Goal: Task Accomplishment & Management: Manage account settings

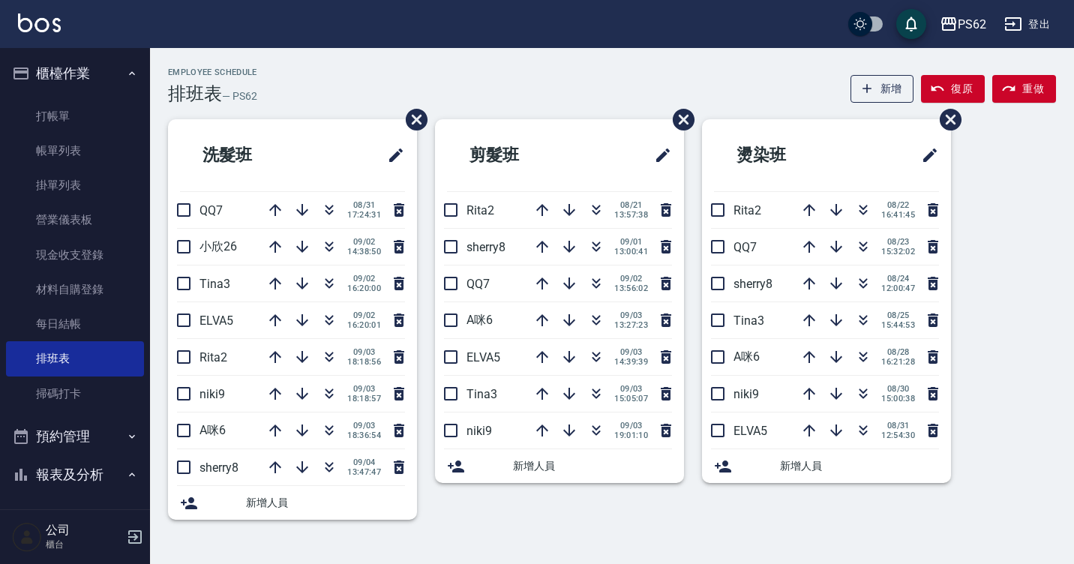
scroll to position [551, 0]
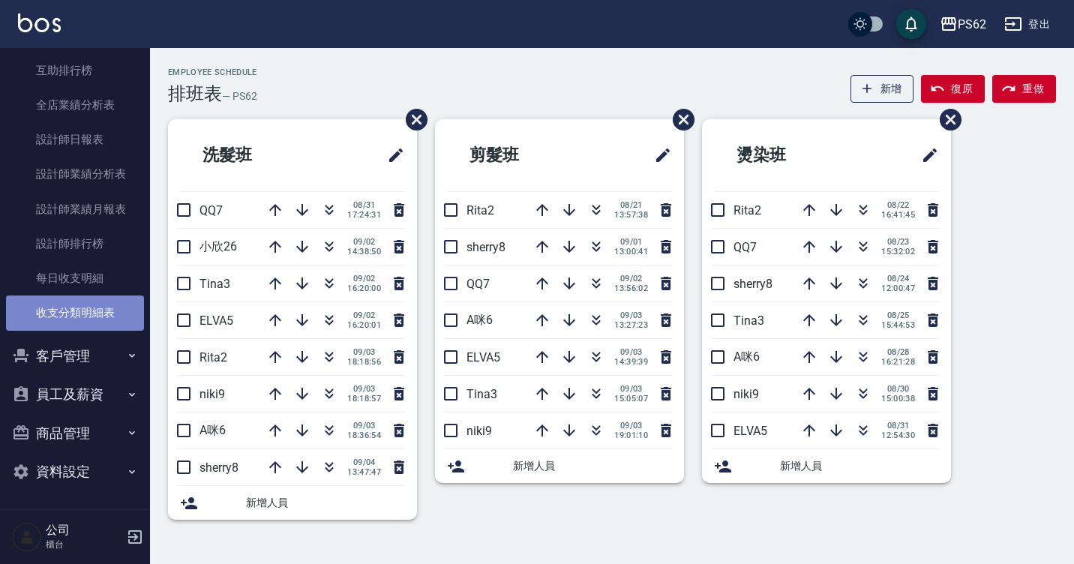
click at [78, 298] on link "收支分類明細表" at bounding box center [75, 312] width 138 height 34
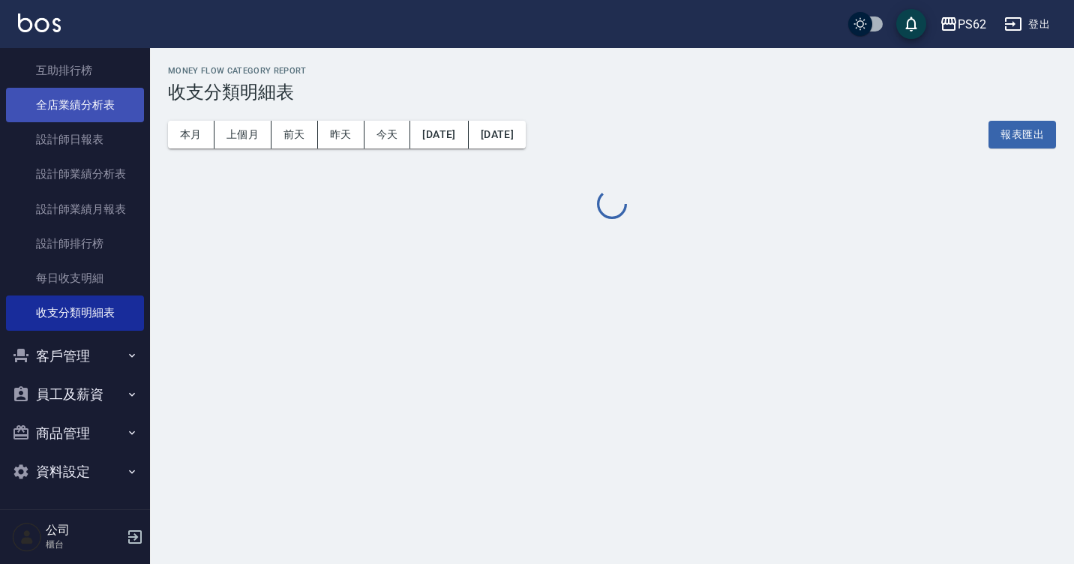
click at [81, 105] on link "全店業績分析表" at bounding box center [75, 105] width 138 height 34
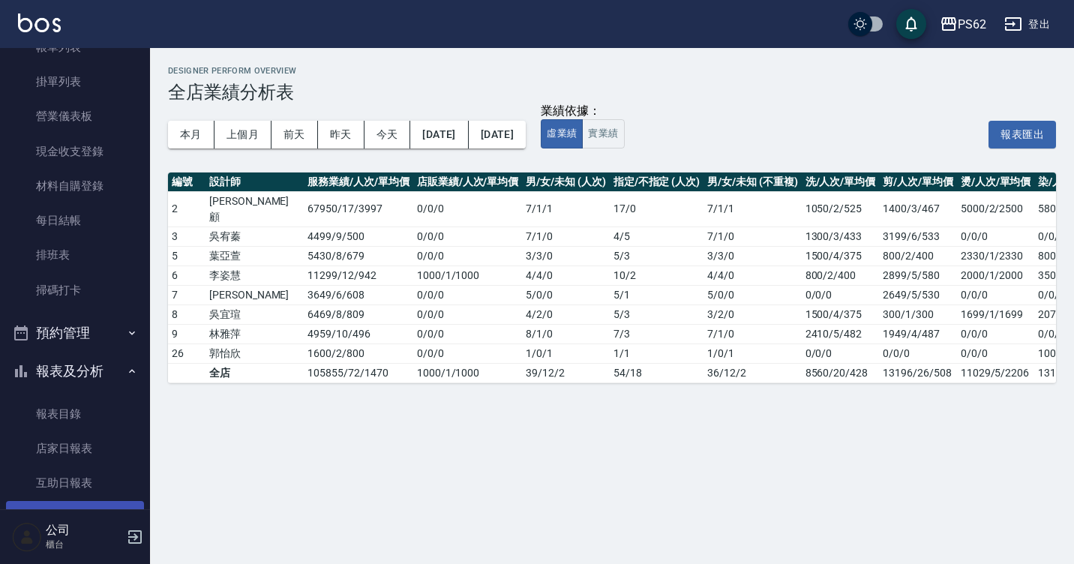
scroll to position [101, 0]
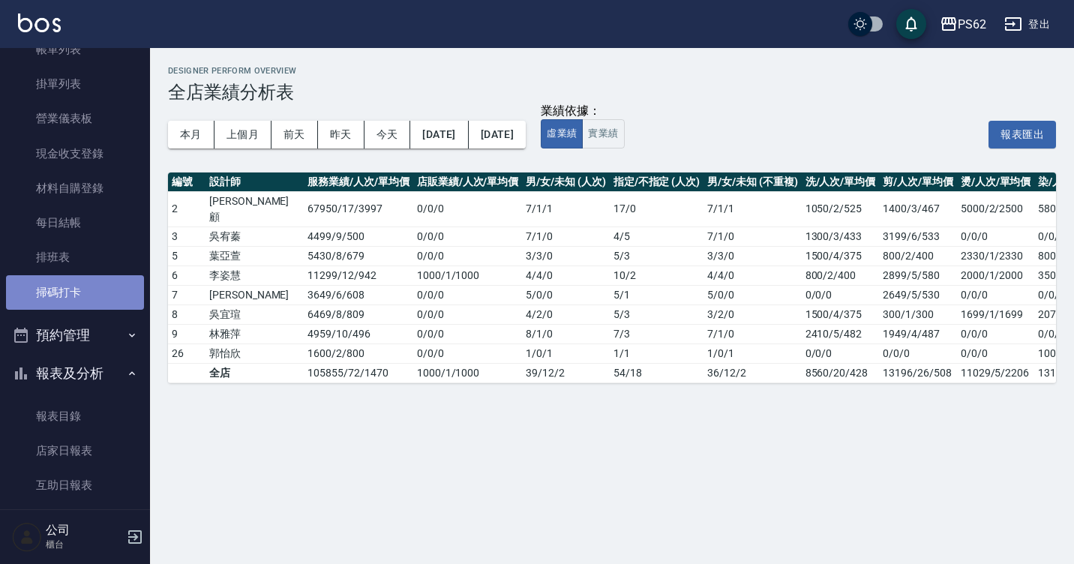
click at [77, 287] on link "掃碼打卡" at bounding box center [75, 292] width 138 height 34
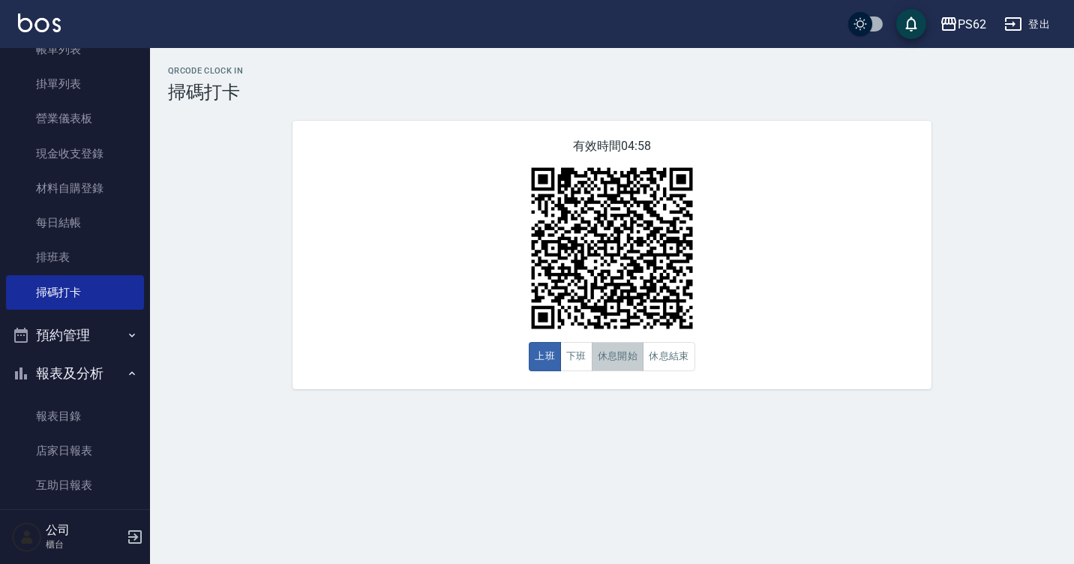
click at [605, 358] on button "休息開始" at bounding box center [618, 356] width 52 height 29
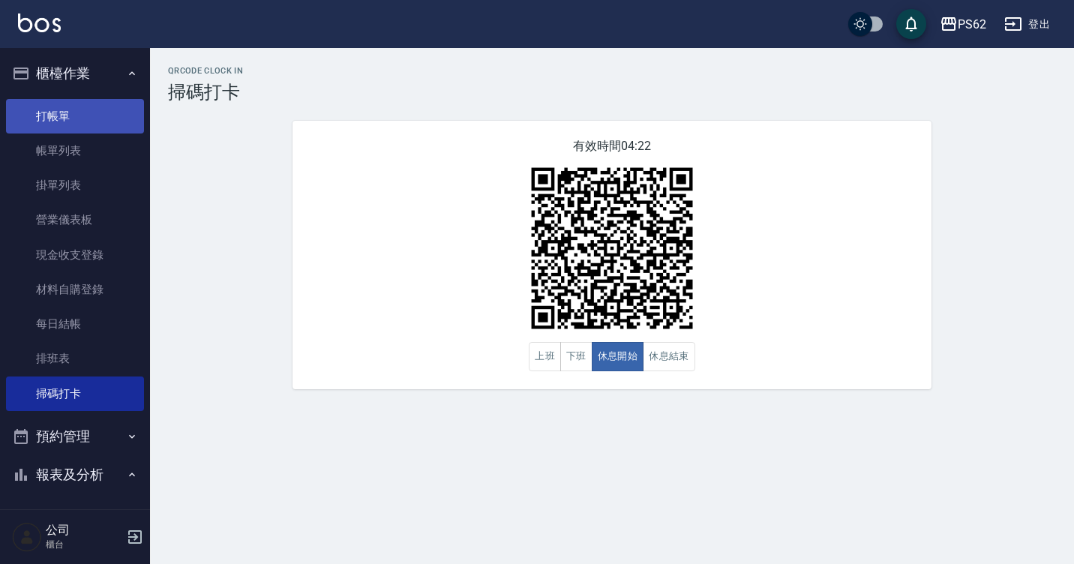
click at [91, 125] on link "打帳單" at bounding box center [75, 116] width 138 height 34
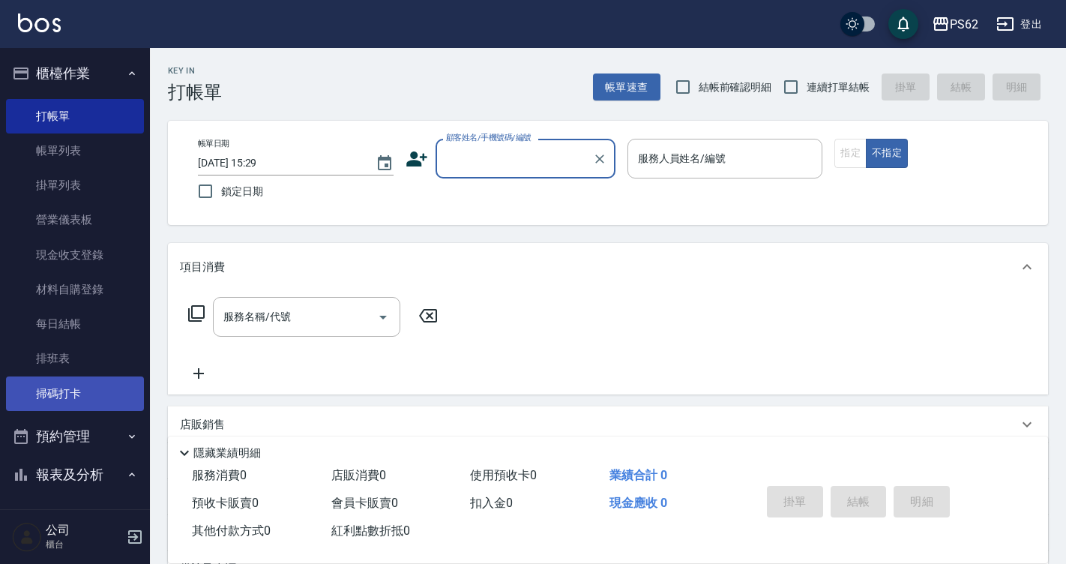
click at [109, 378] on link "掃碼打卡" at bounding box center [75, 393] width 138 height 34
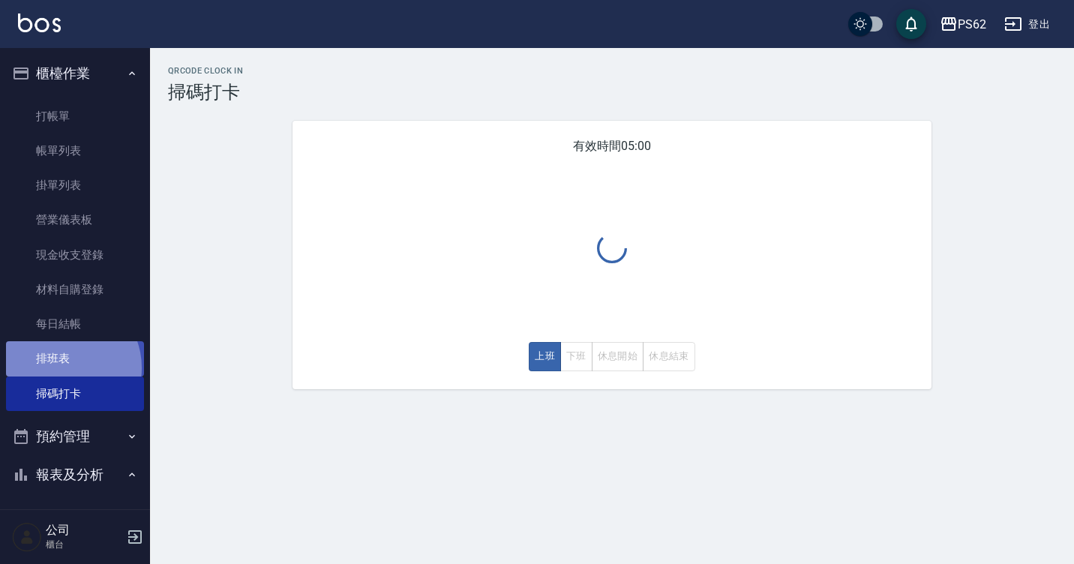
click at [62, 367] on link "排班表" at bounding box center [75, 358] width 138 height 34
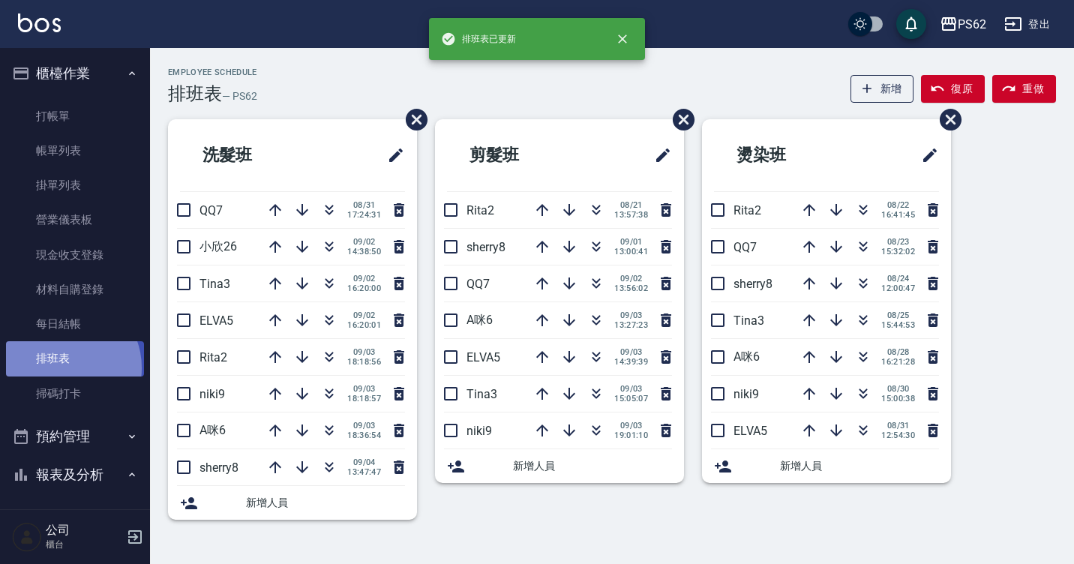
click at [62, 367] on link "排班表" at bounding box center [75, 358] width 138 height 34
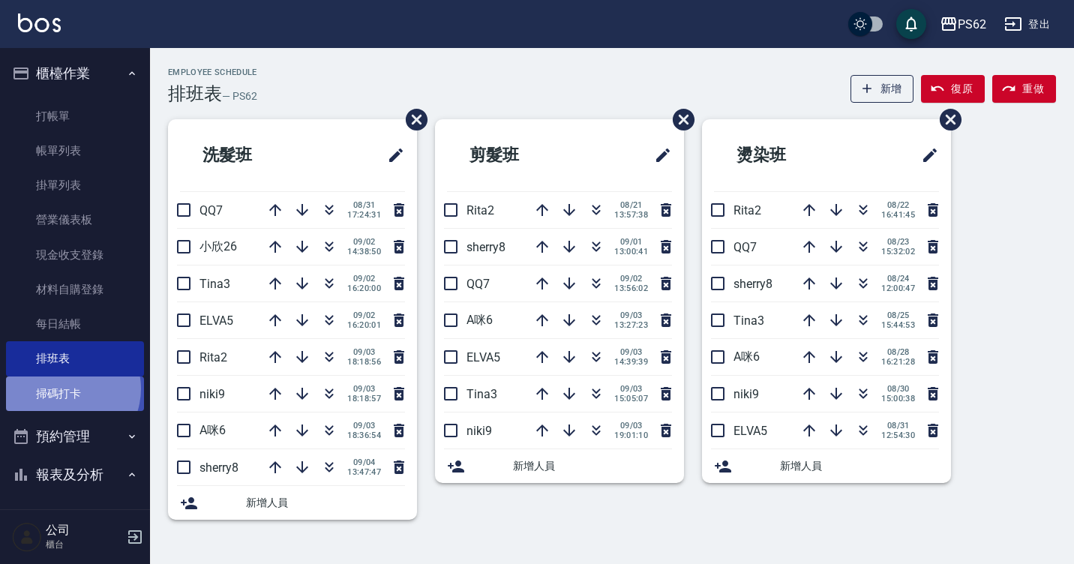
click at [65, 388] on link "掃碼打卡" at bounding box center [75, 393] width 138 height 34
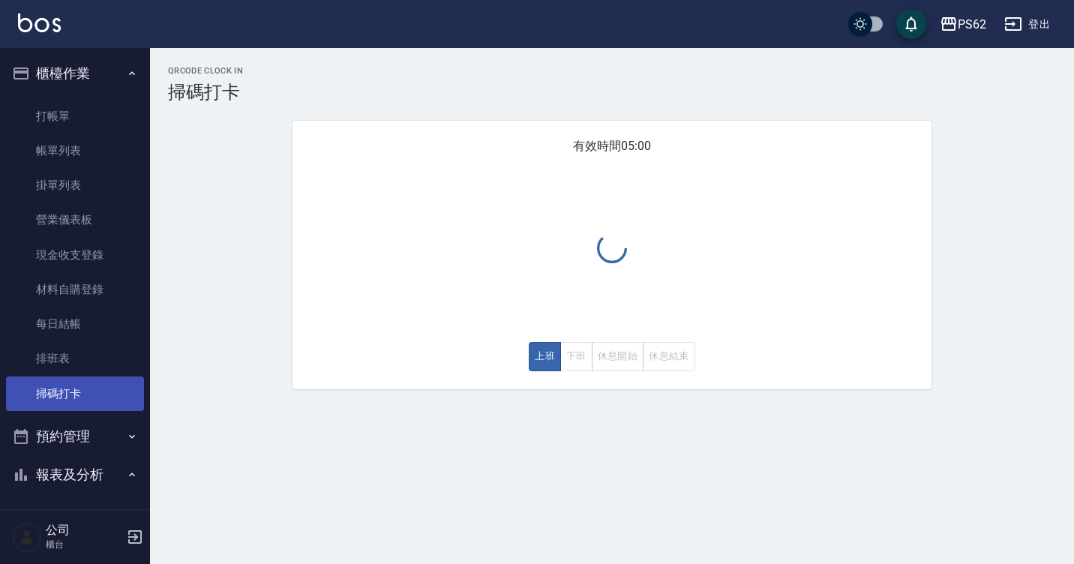
click at [64, 387] on link "掃碼打卡" at bounding box center [75, 393] width 138 height 34
click at [593, 357] on div "上班 下班 休息開始 休息結束" at bounding box center [612, 356] width 166 height 29
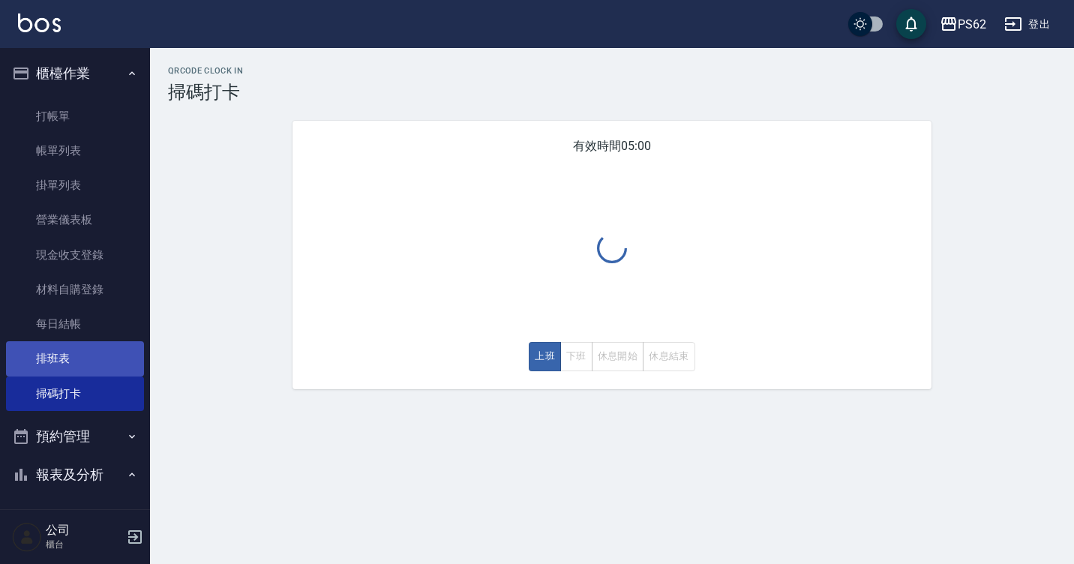
click at [51, 361] on link "排班表" at bounding box center [75, 358] width 138 height 34
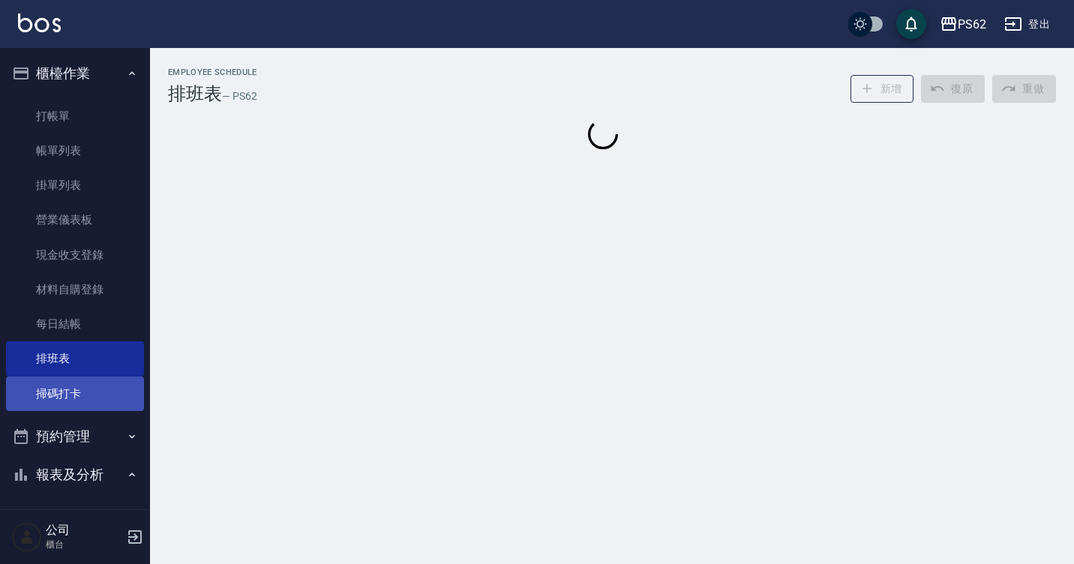
click at [75, 390] on link "掃碼打卡" at bounding box center [75, 393] width 138 height 34
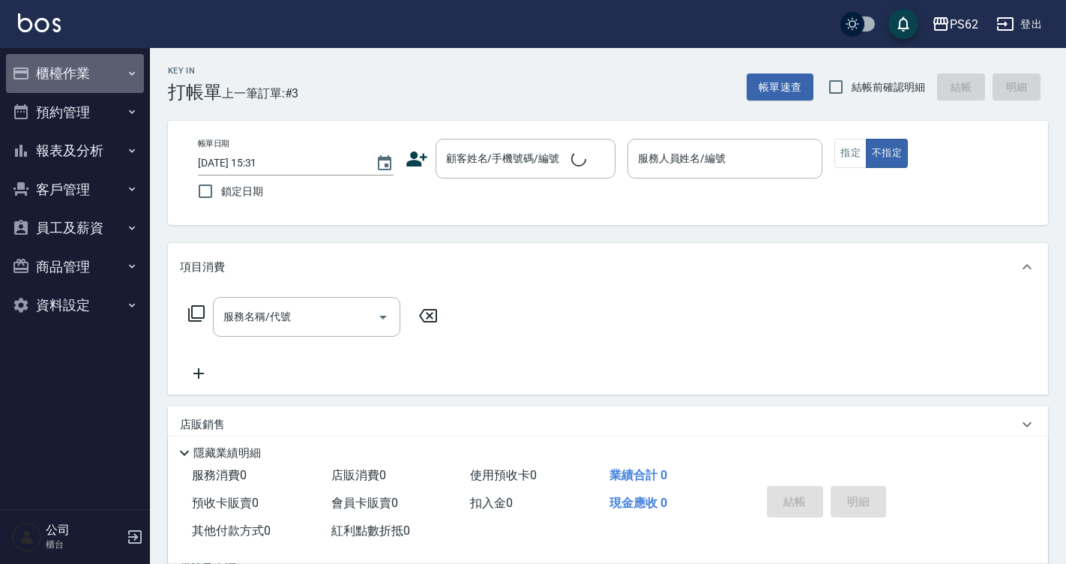
click at [94, 65] on button "櫃檯作業" at bounding box center [75, 73] width 138 height 39
click at [127, 67] on icon "button" at bounding box center [132, 73] width 12 height 12
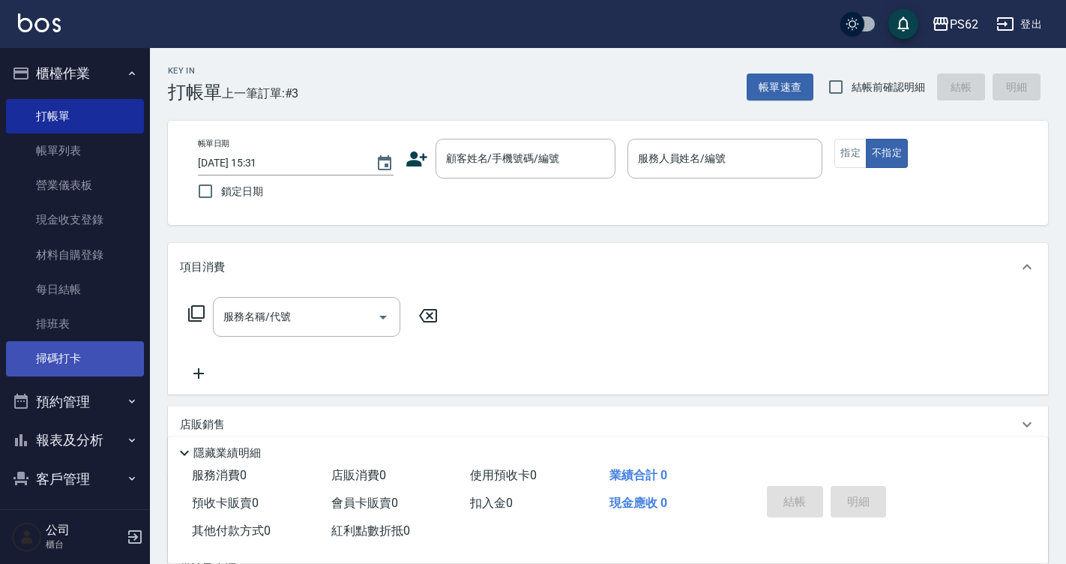
click at [97, 348] on link "掃碼打卡" at bounding box center [75, 358] width 138 height 34
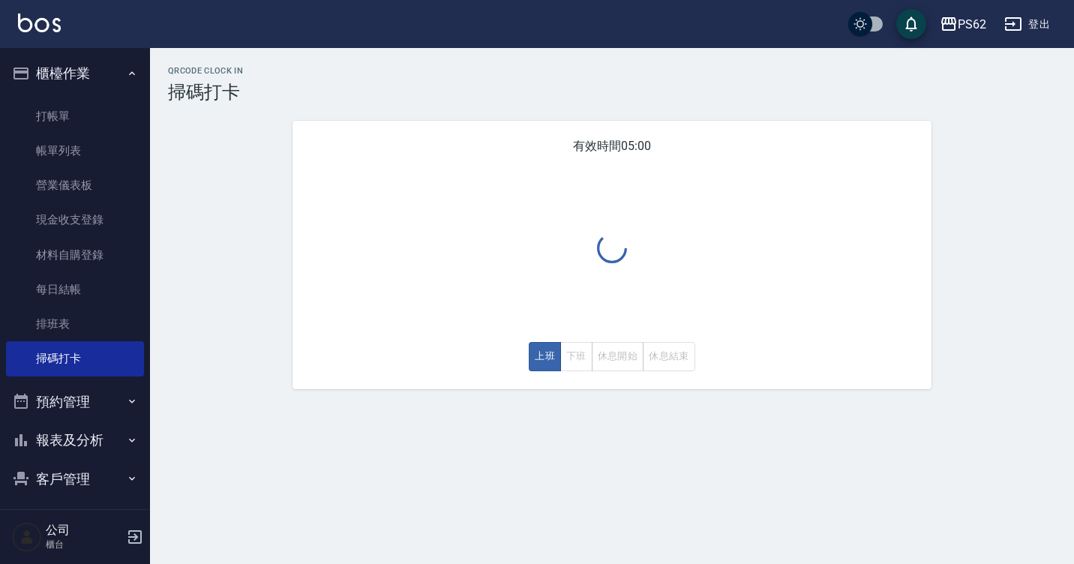
click at [575, 350] on div "上班 下班 休息開始 休息結束" at bounding box center [612, 356] width 166 height 29
click at [565, 356] on div "上班 下班 休息開始 休息結束" at bounding box center [612, 356] width 166 height 29
click at [81, 313] on link "排班表" at bounding box center [75, 324] width 138 height 34
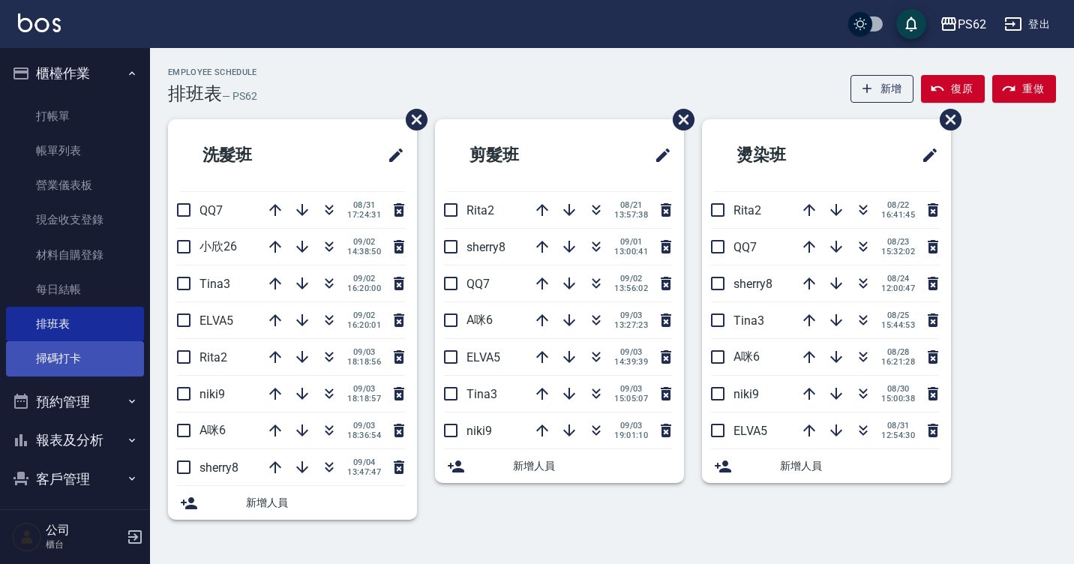
click at [70, 366] on link "掃碼打卡" at bounding box center [75, 358] width 138 height 34
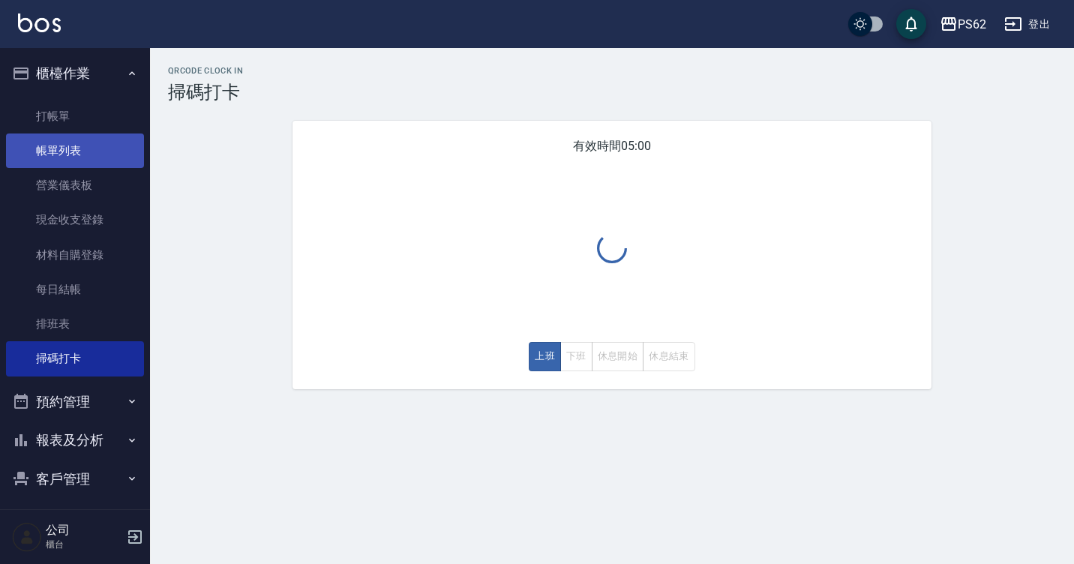
click at [87, 144] on link "帳單列表" at bounding box center [75, 150] width 138 height 34
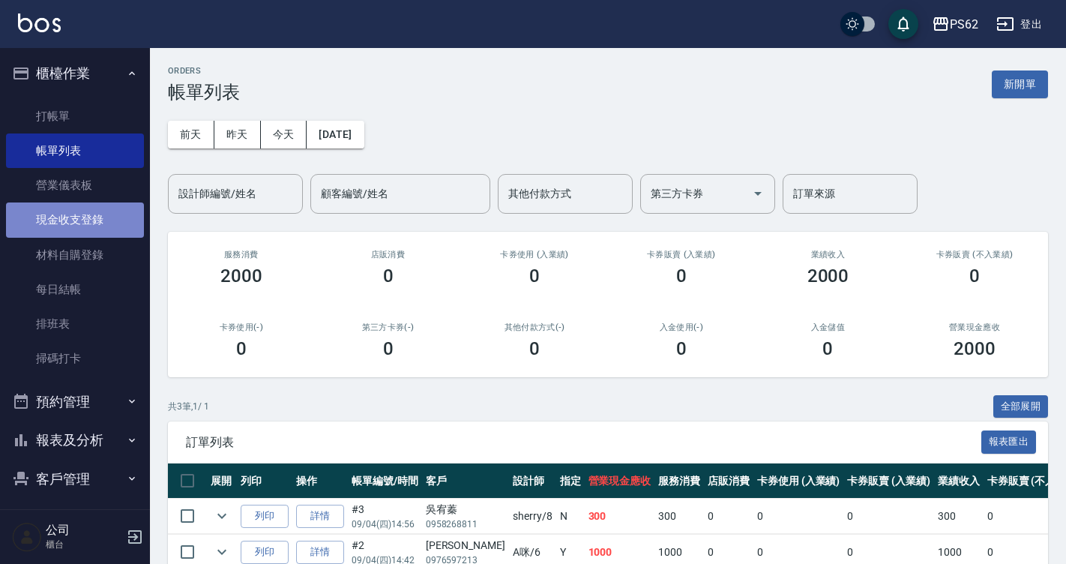
click at [87, 211] on link "現金收支登錄" at bounding box center [75, 219] width 138 height 34
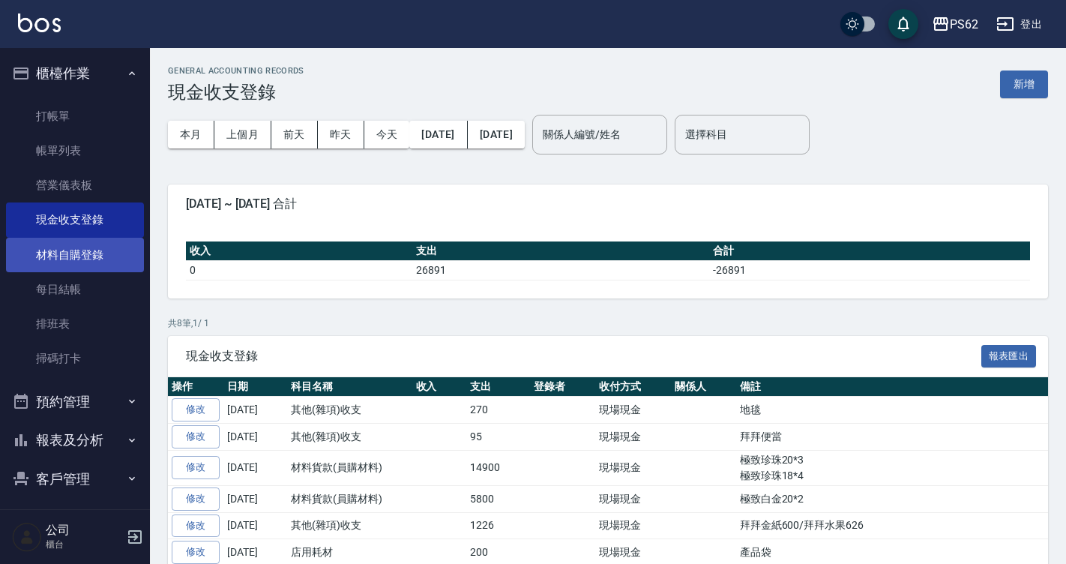
click at [70, 252] on link "材料自購登錄" at bounding box center [75, 255] width 138 height 34
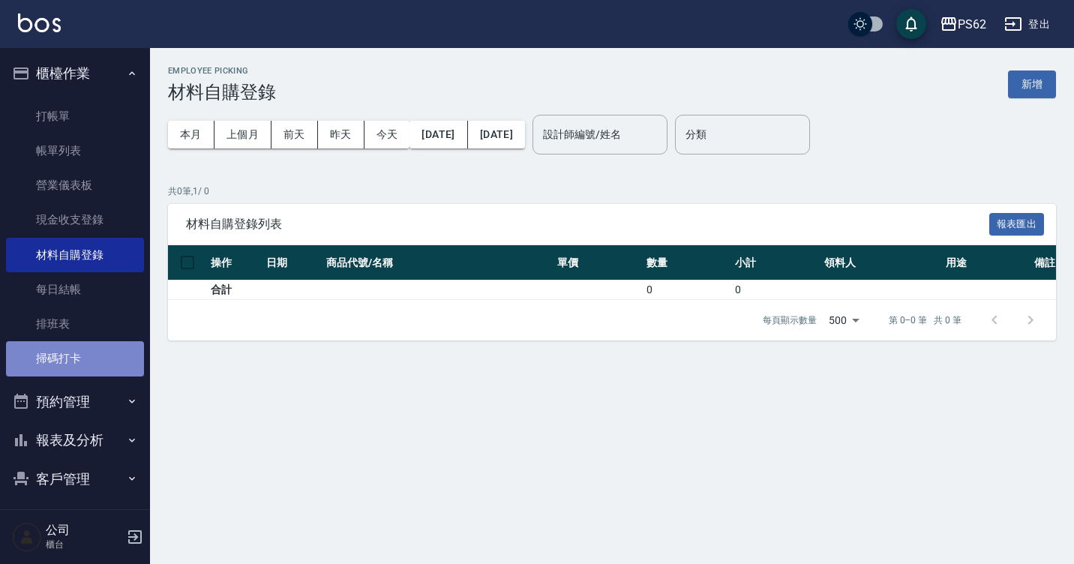
click at [82, 361] on link "掃碼打卡" at bounding box center [75, 358] width 138 height 34
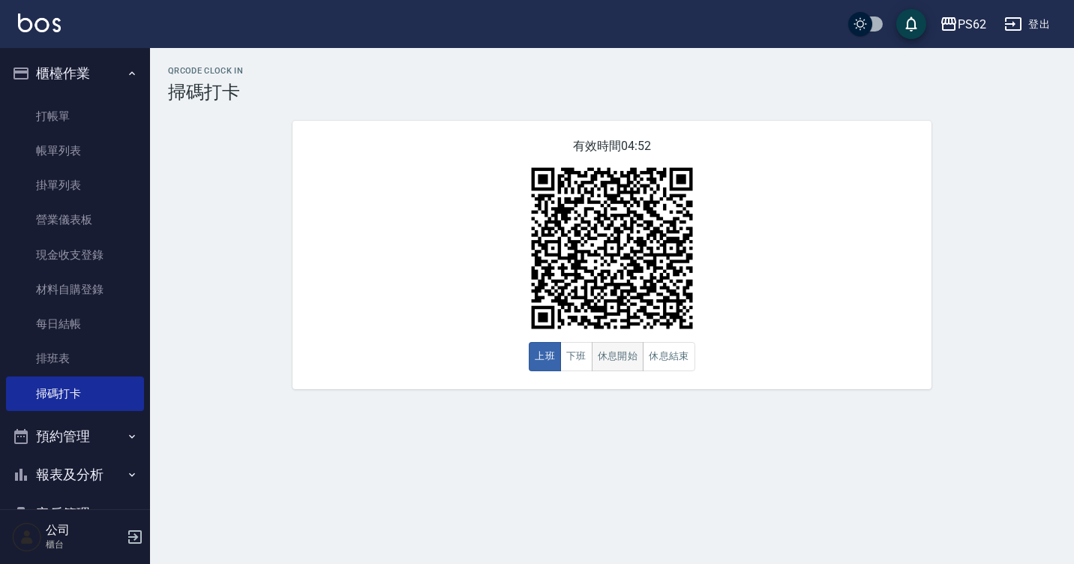
click at [630, 367] on button "休息開始" at bounding box center [618, 356] width 52 height 29
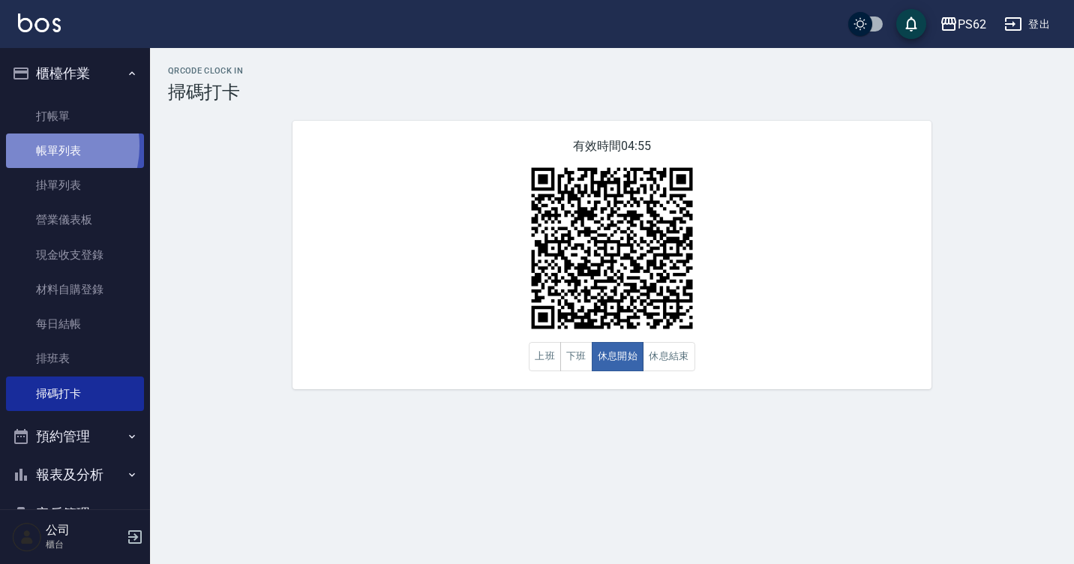
click at [40, 146] on link "帳單列表" at bounding box center [75, 150] width 138 height 34
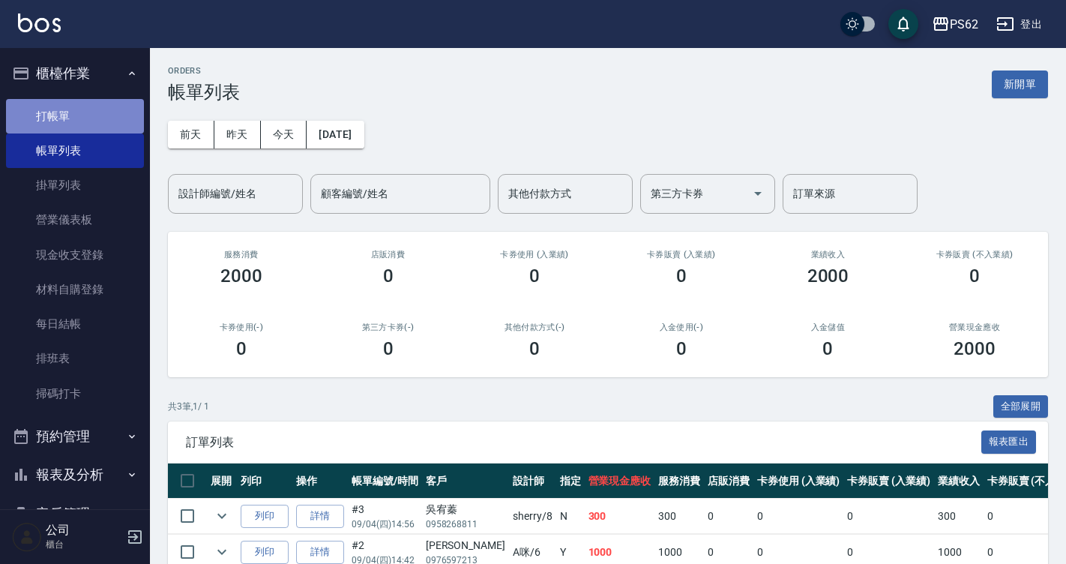
click at [96, 110] on link "打帳單" at bounding box center [75, 116] width 138 height 34
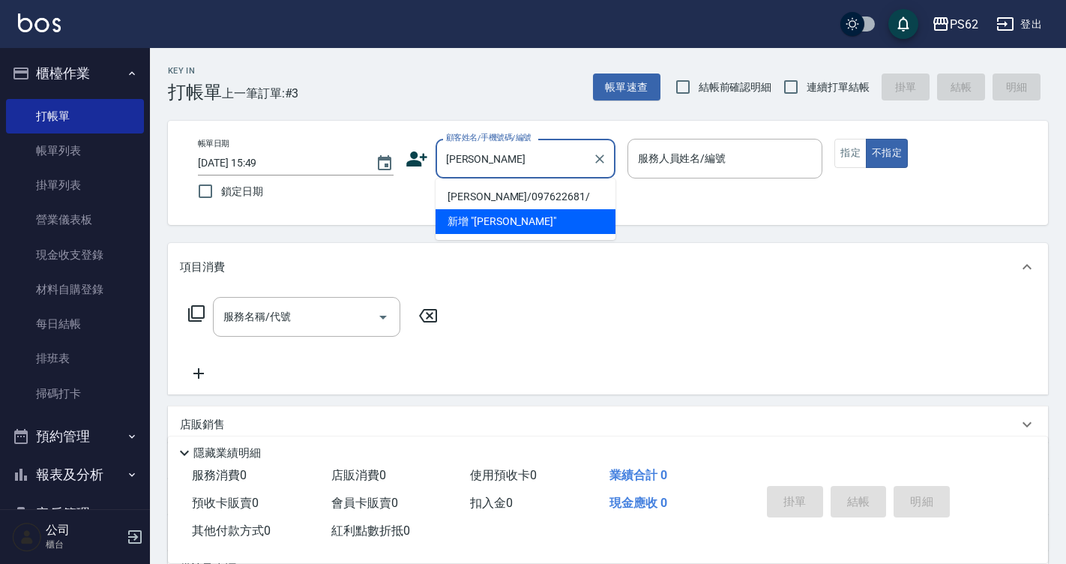
type input "陳彤欣/097622681/"
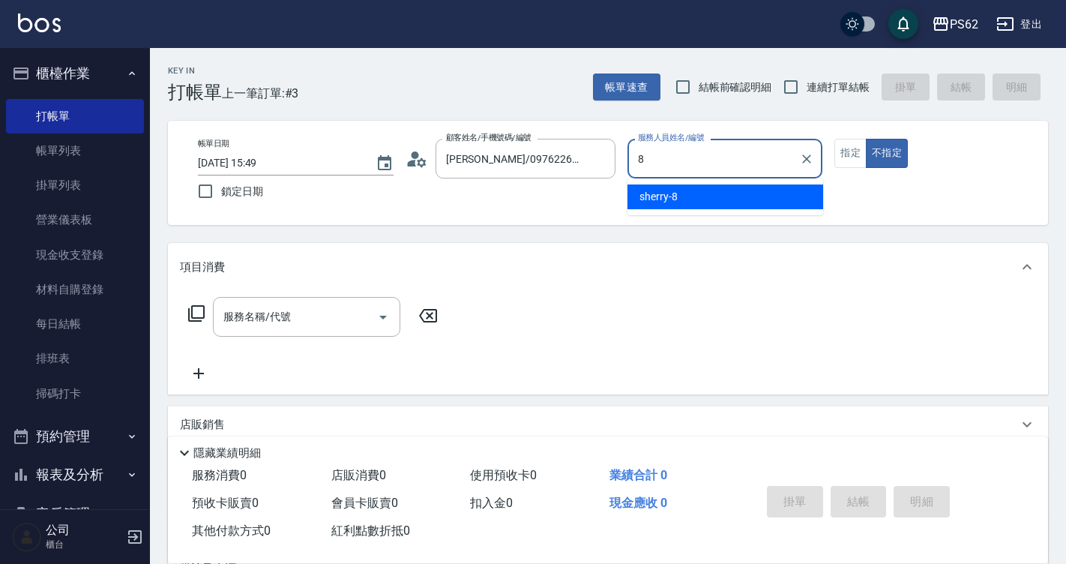
type input "sherry-8"
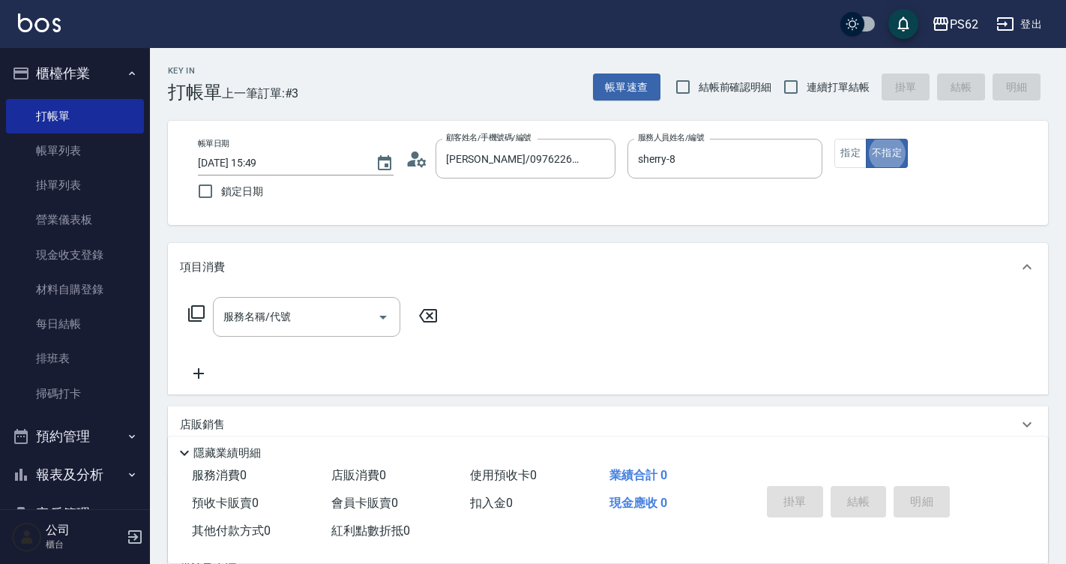
type button "false"
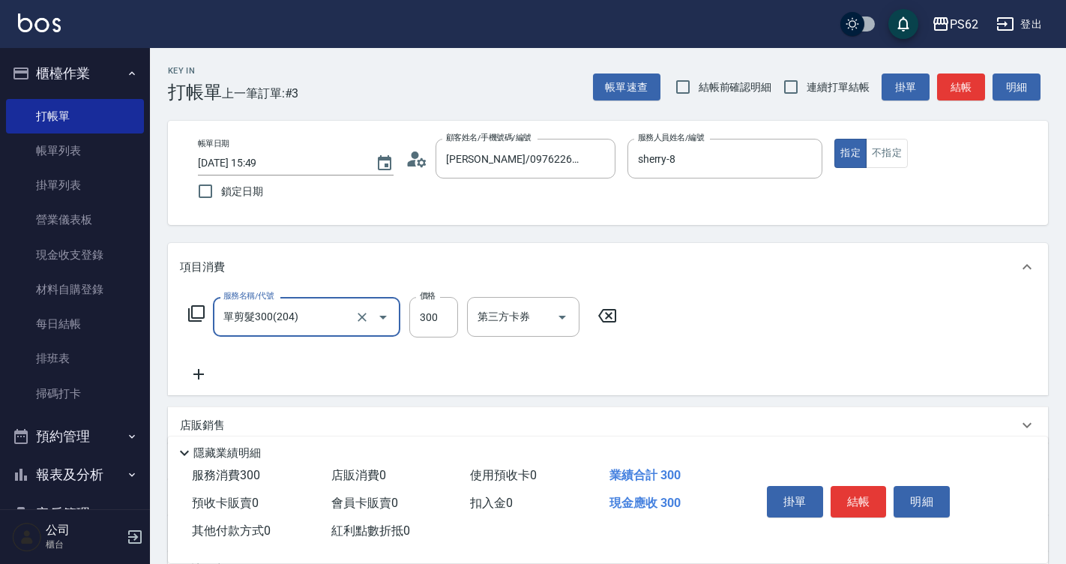
type input "單剪髮300(204)"
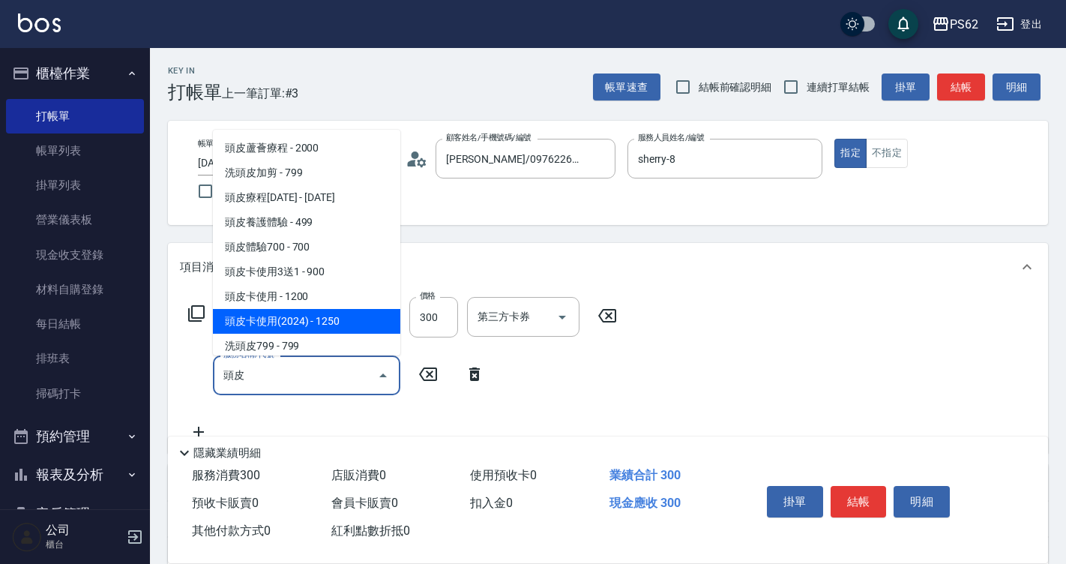
scroll to position [3, 0]
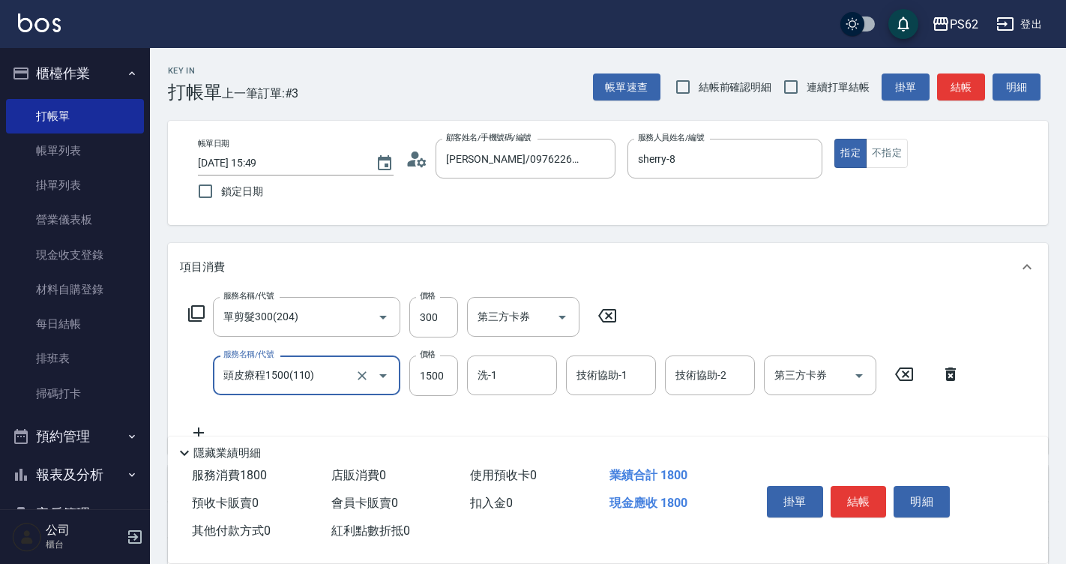
type input "頭皮療程1500(110)"
type input "1200"
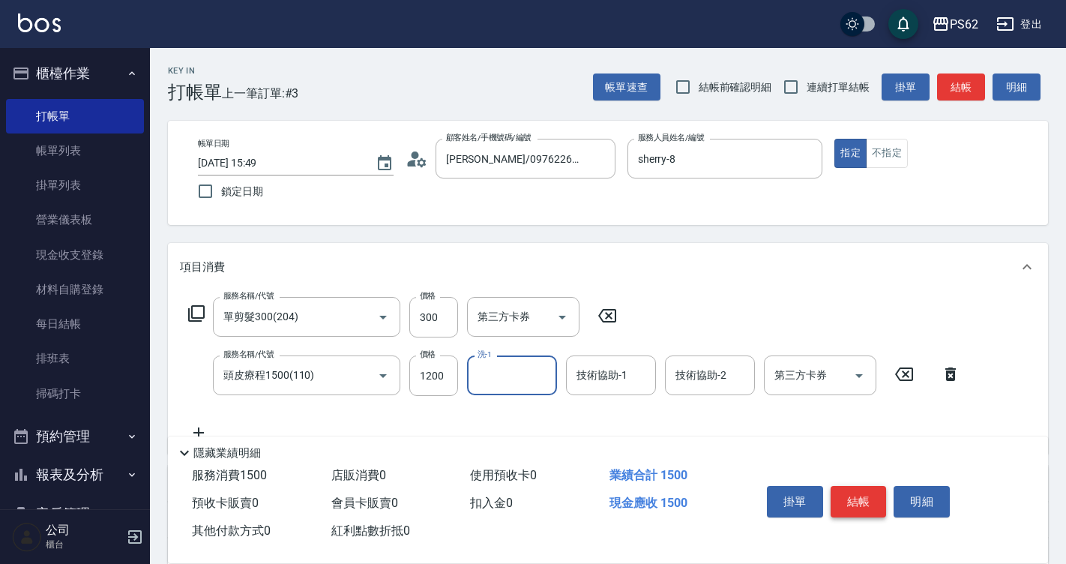
click at [877, 498] on button "結帳" at bounding box center [859, 501] width 56 height 31
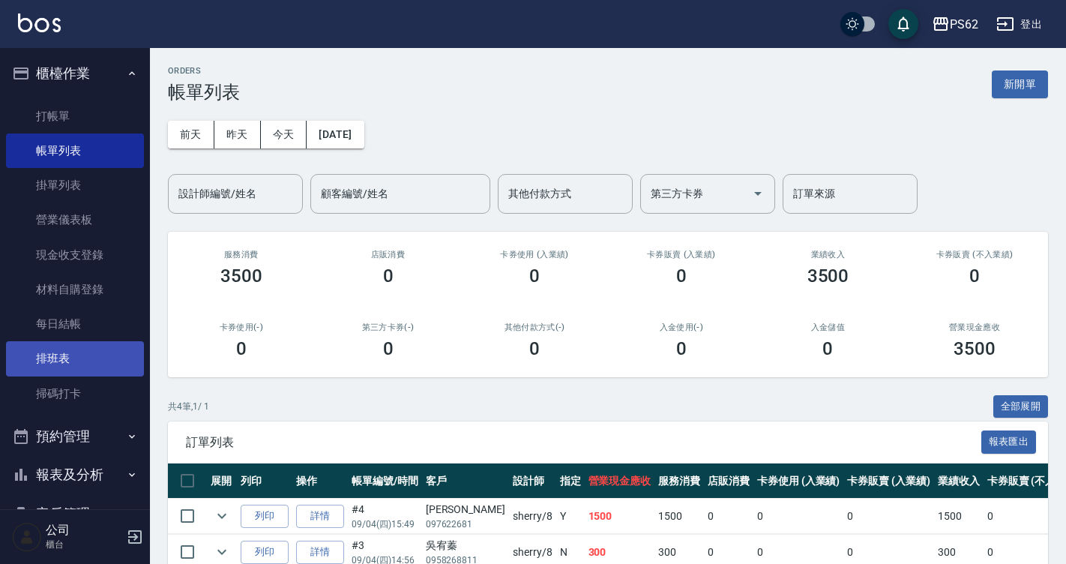
click at [60, 373] on link "排班表" at bounding box center [75, 358] width 138 height 34
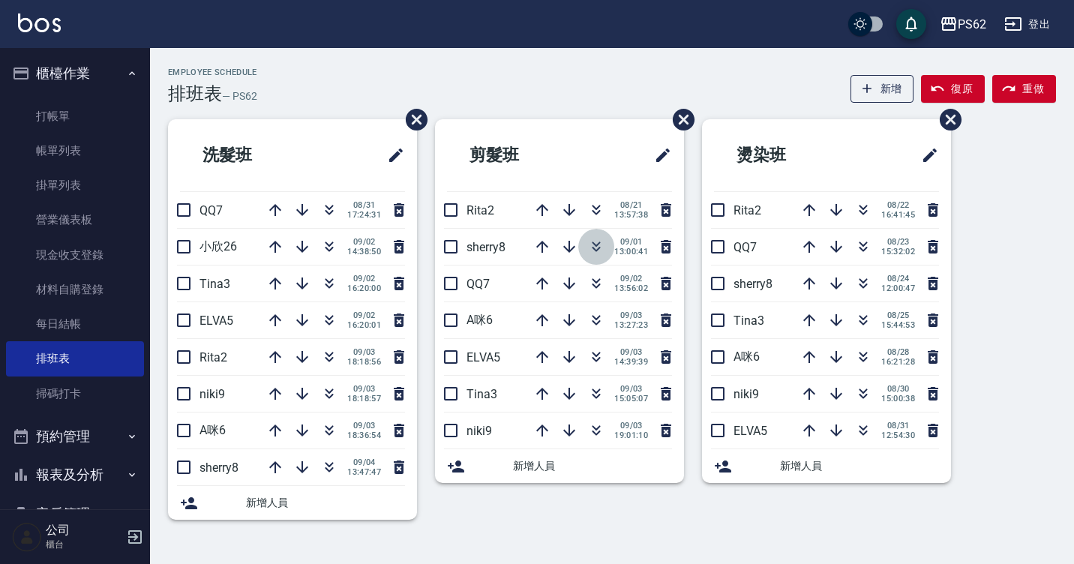
click at [600, 248] on icon "button" at bounding box center [596, 247] width 18 height 18
drag, startPoint x: 79, startPoint y: 106, endPoint x: 205, endPoint y: 239, distance: 183.6
click at [79, 106] on link "打帳單" at bounding box center [75, 116] width 138 height 34
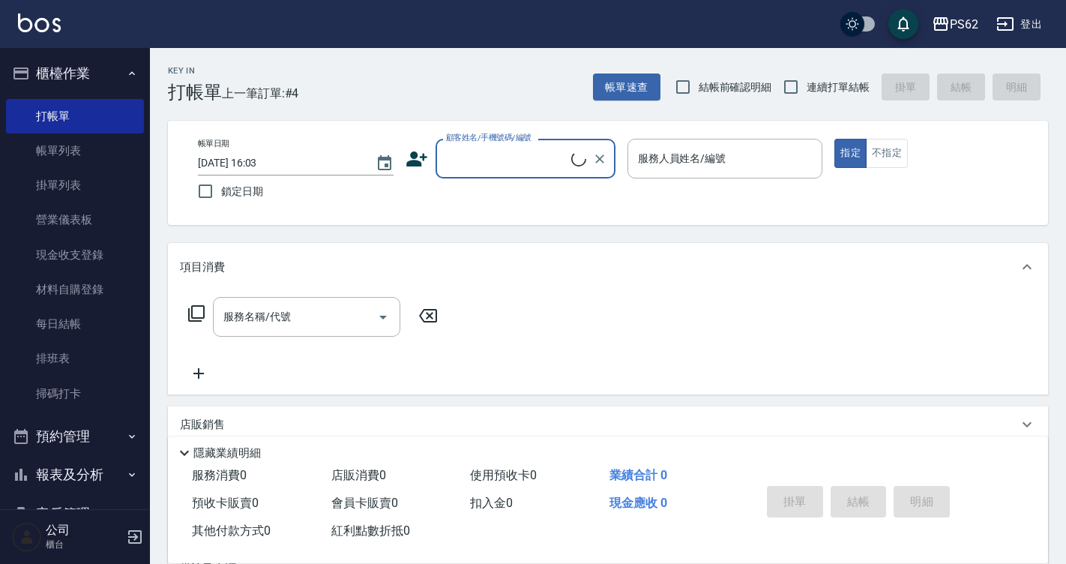
click at [479, 154] on input "顧客姓名/手機號碼/編號" at bounding box center [506, 158] width 129 height 26
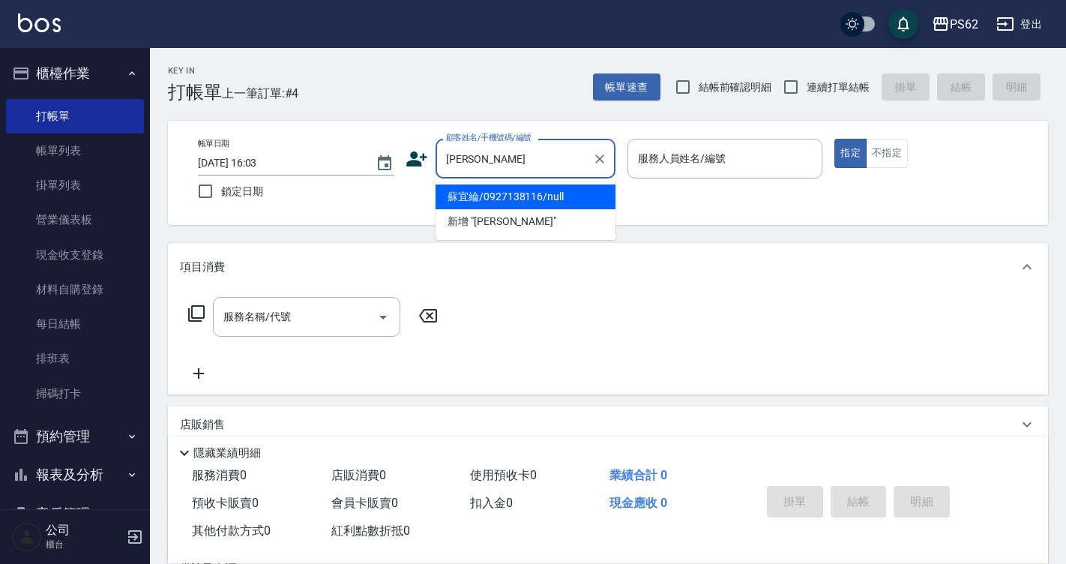
click at [480, 186] on li "蘇宜綸/0927138116/null" at bounding box center [526, 196] width 180 height 25
click at [480, 186] on div "帳單日期 2025/09/04 16:03 鎖定日期 顧客姓名/手機號碼/編號 蘇宜 顧客姓名/手機號碼/編號 服務人員姓名/編號 服務人員姓名/編號 指定 …" at bounding box center [608, 173] width 844 height 68
type input "蘇宜綸/0927138116/null"
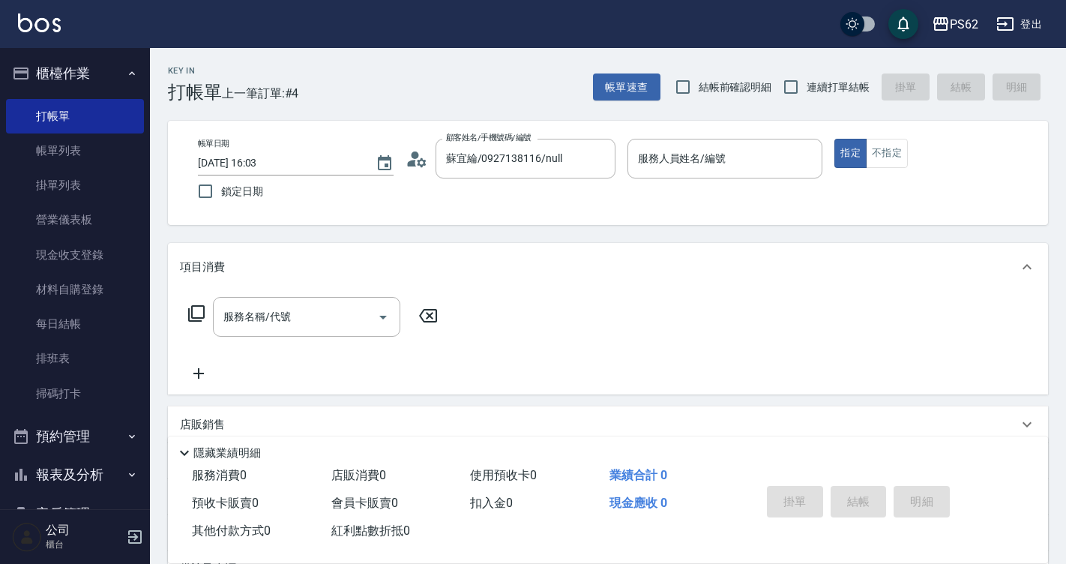
type input "A咪-6"
click at [199, 311] on icon at bounding box center [196, 313] width 18 height 18
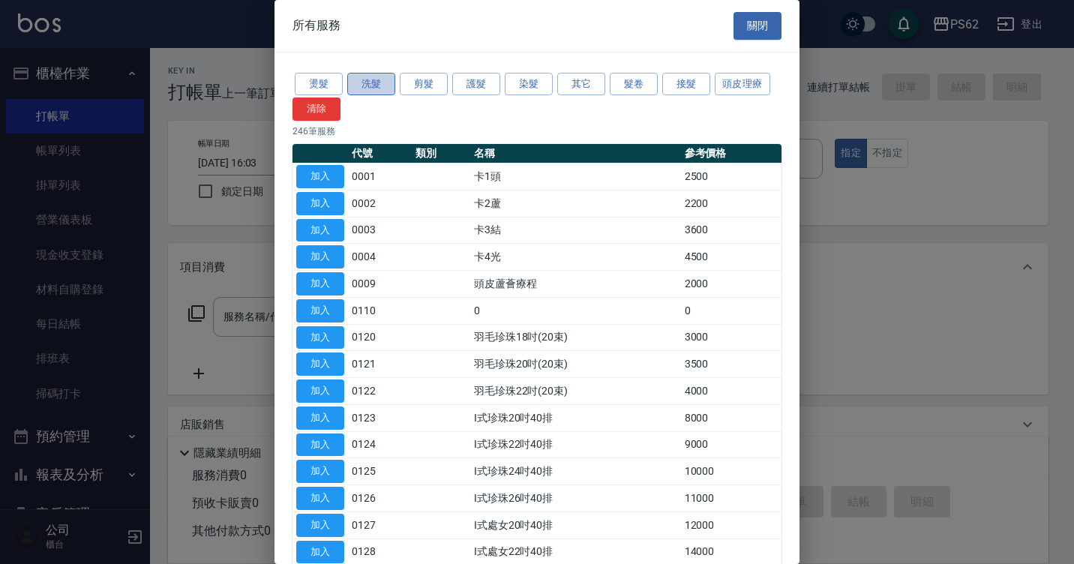
click at [364, 88] on button "洗髮" at bounding box center [371, 84] width 48 height 23
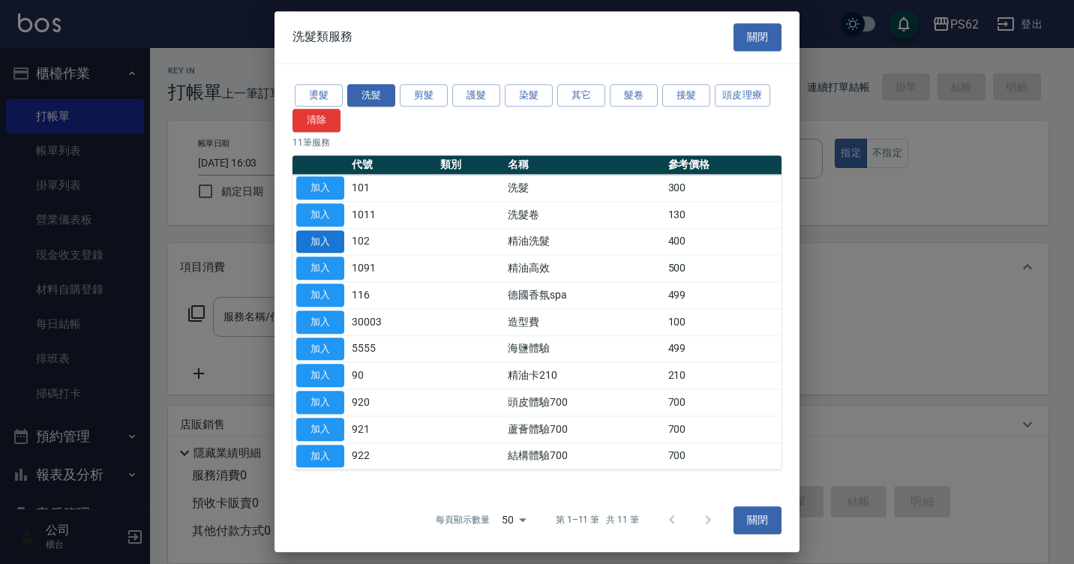
click at [316, 243] on button "加入" at bounding box center [320, 241] width 48 height 23
type input "精油洗髮(102)"
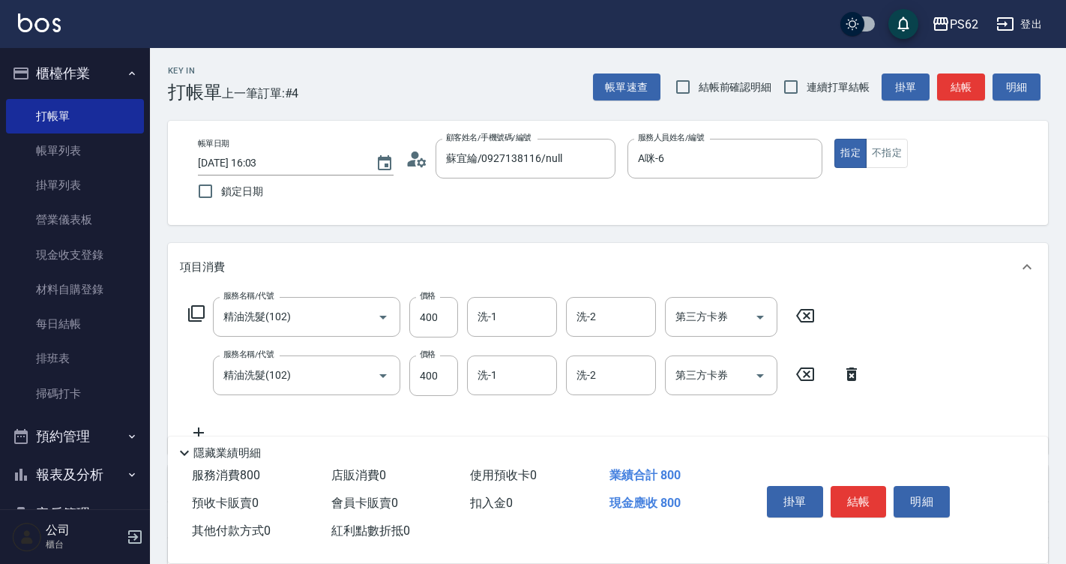
click at [849, 374] on icon at bounding box center [852, 373] width 10 height 13
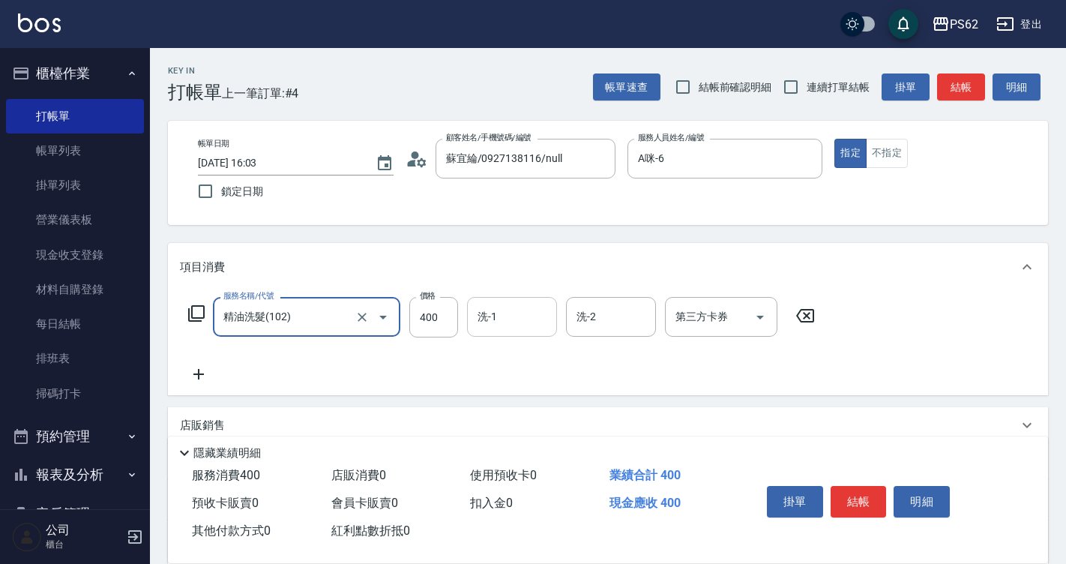
click at [510, 312] on input "洗-1" at bounding box center [512, 317] width 76 height 26
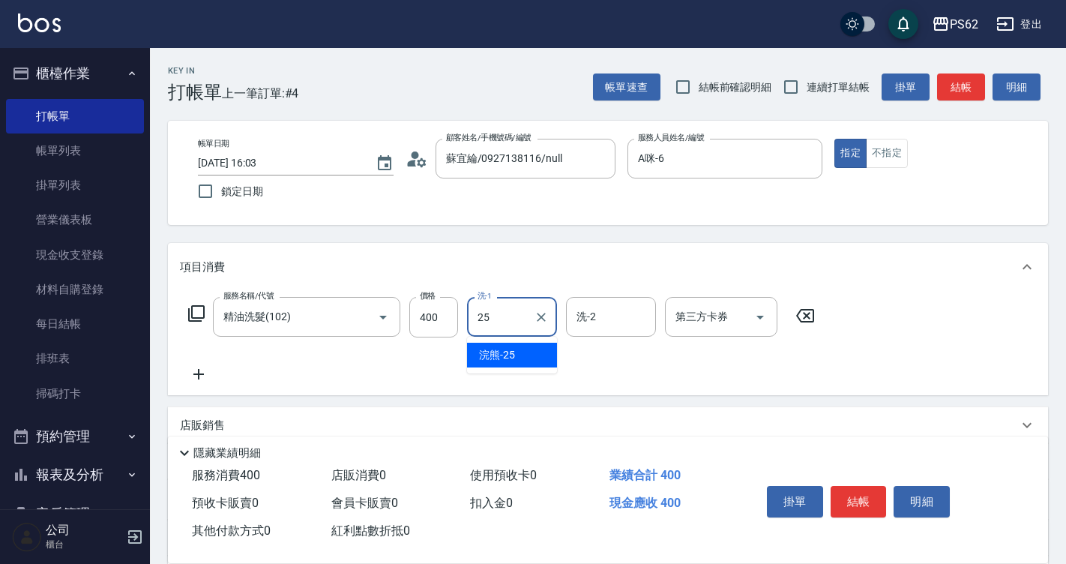
type input "浣熊-25"
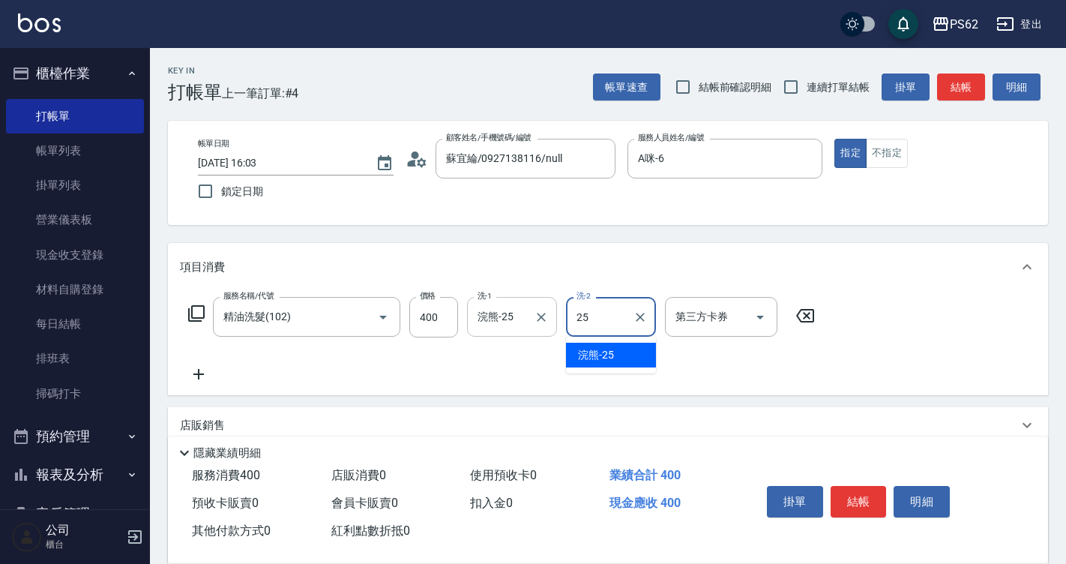
type input "浣熊-25"
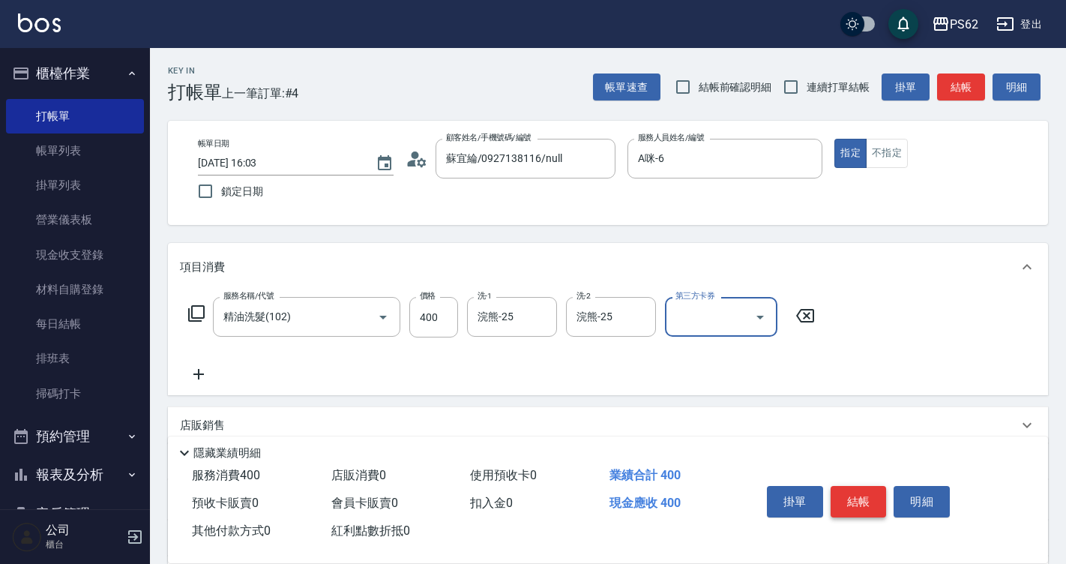
click at [873, 490] on button "結帳" at bounding box center [859, 501] width 56 height 31
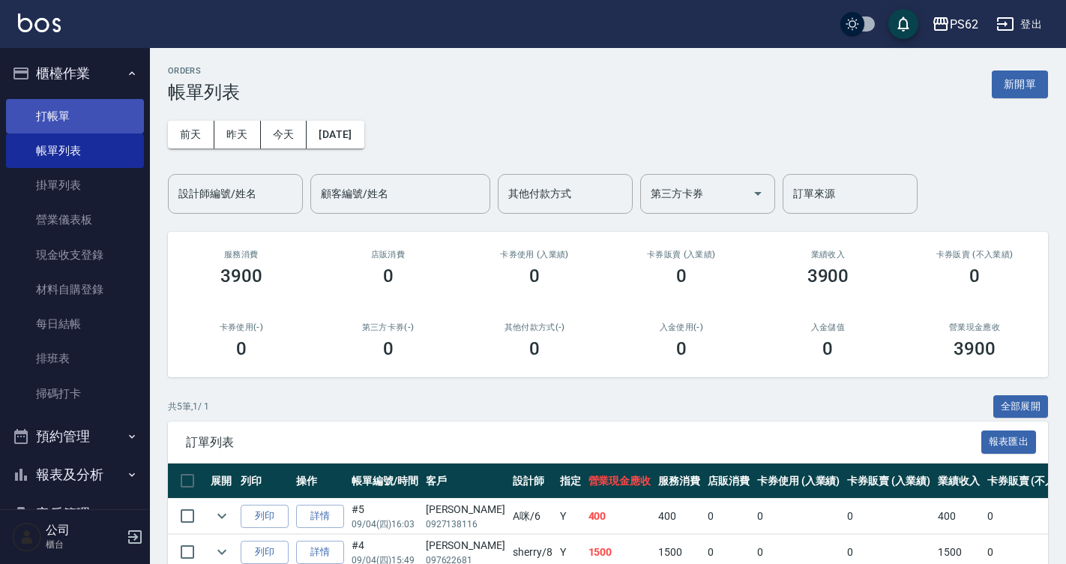
click at [83, 119] on link "打帳單" at bounding box center [75, 116] width 138 height 34
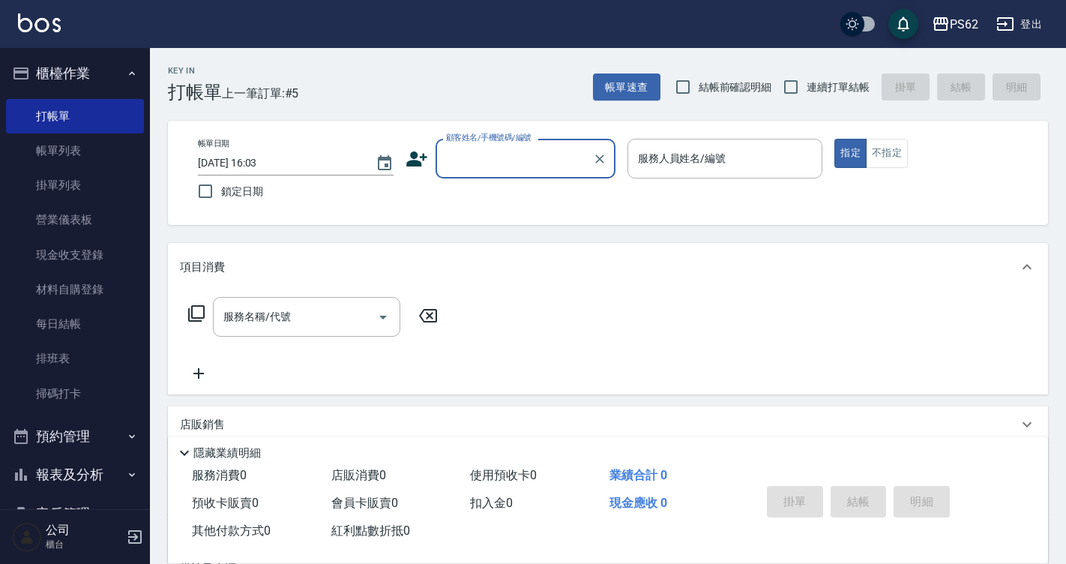
click at [469, 157] on input "顧客姓名/手機號碼/編號" at bounding box center [514, 158] width 144 height 26
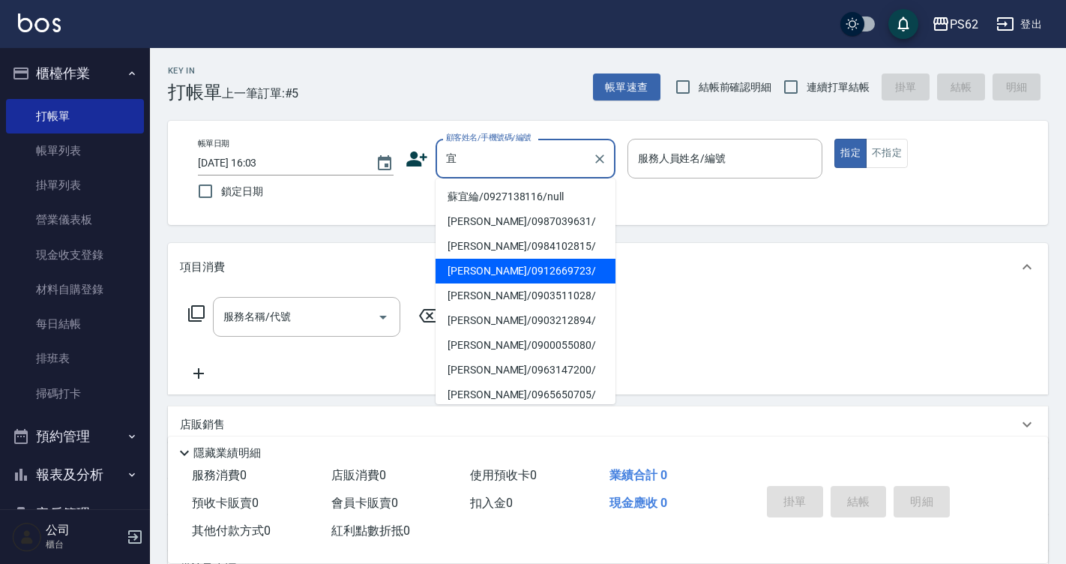
click at [472, 277] on li "吳宜瑾/0912669723/" at bounding box center [526, 271] width 180 height 25
click at [472, 277] on div "項目消費" at bounding box center [608, 267] width 880 height 48
type input "吳宜瑾/0912669723/"
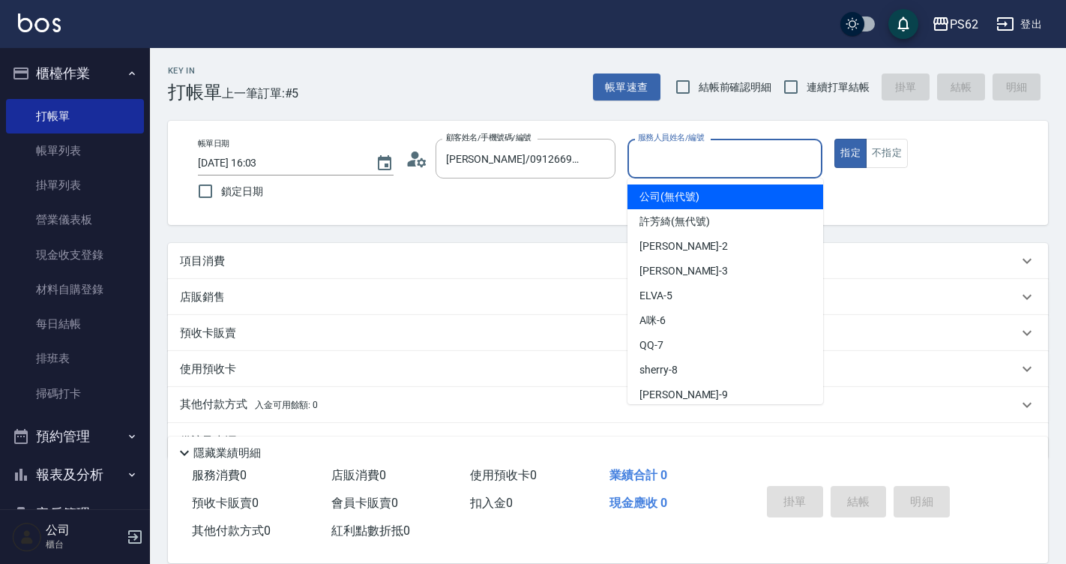
click at [666, 146] on div "服務人員姓名/編號 服務人員姓名/編號" at bounding box center [726, 159] width 196 height 40
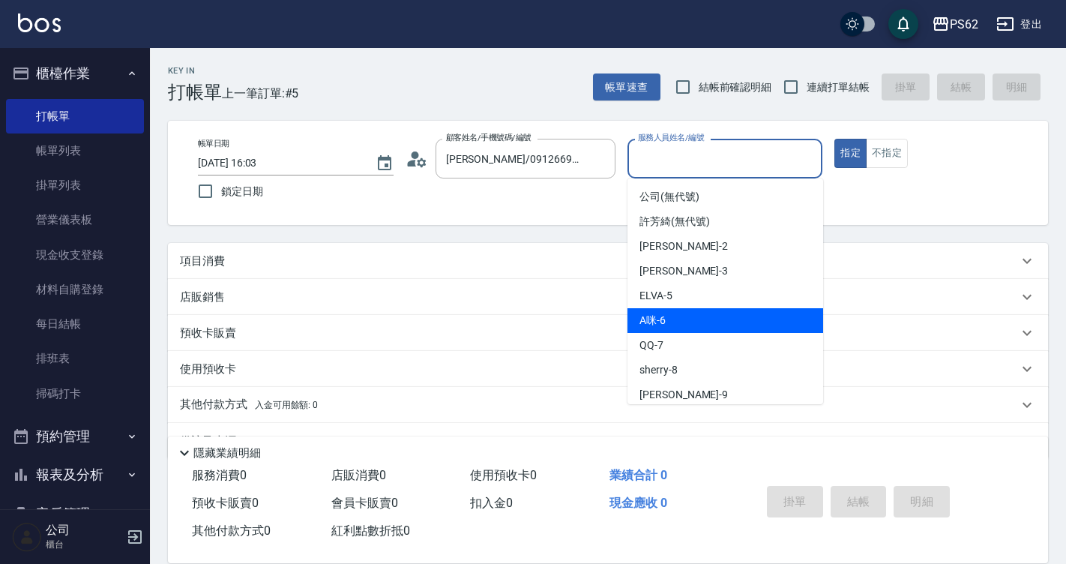
click at [712, 325] on div "A咪 -6" at bounding box center [726, 320] width 196 height 25
click at [712, 325] on div "預收卡販賣" at bounding box center [599, 333] width 838 height 16
type input "A咪-6"
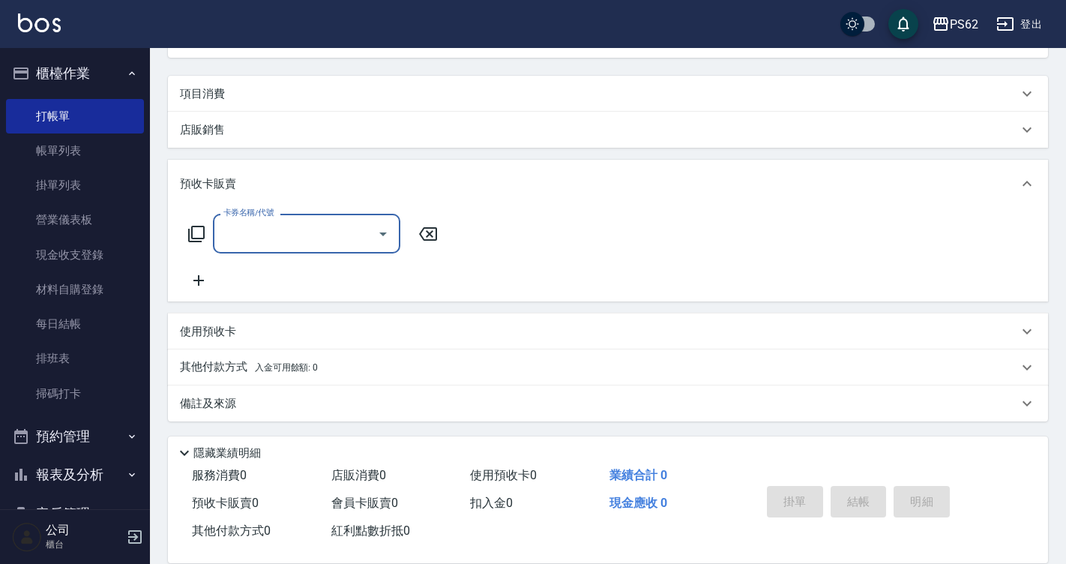
scroll to position [169, 0]
click at [206, 278] on icon at bounding box center [198, 279] width 37 height 18
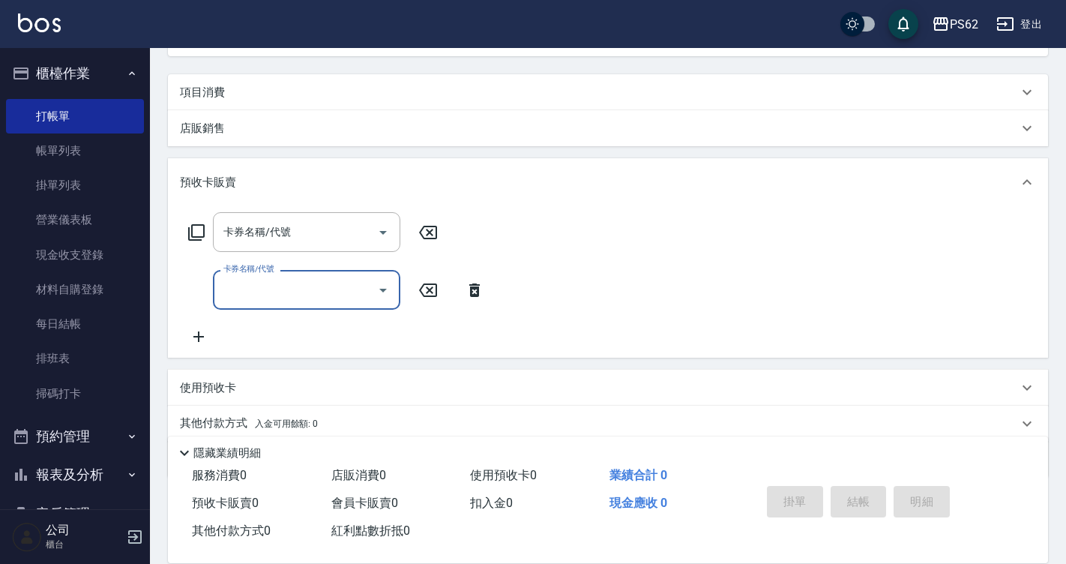
click at [575, 254] on div "卡券名稱/代號 卡券名稱/代號 卡券名稱/代號 卡券名稱/代號" at bounding box center [608, 278] width 856 height 133
click at [437, 235] on icon at bounding box center [428, 232] width 18 height 13
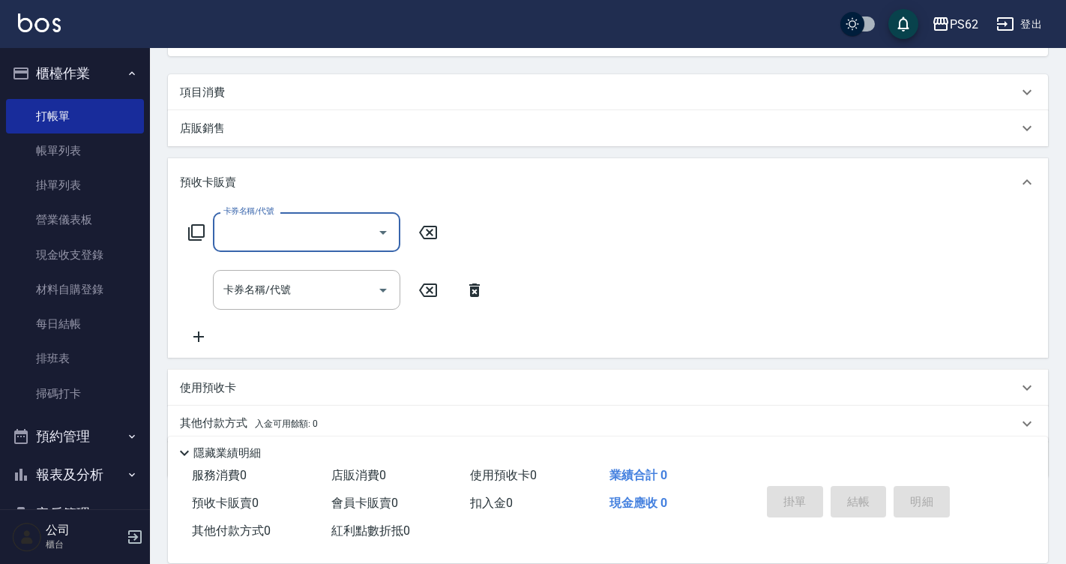
click at [420, 287] on icon at bounding box center [427, 290] width 37 height 18
click at [217, 121] on p "店販銷售" at bounding box center [202, 129] width 45 height 16
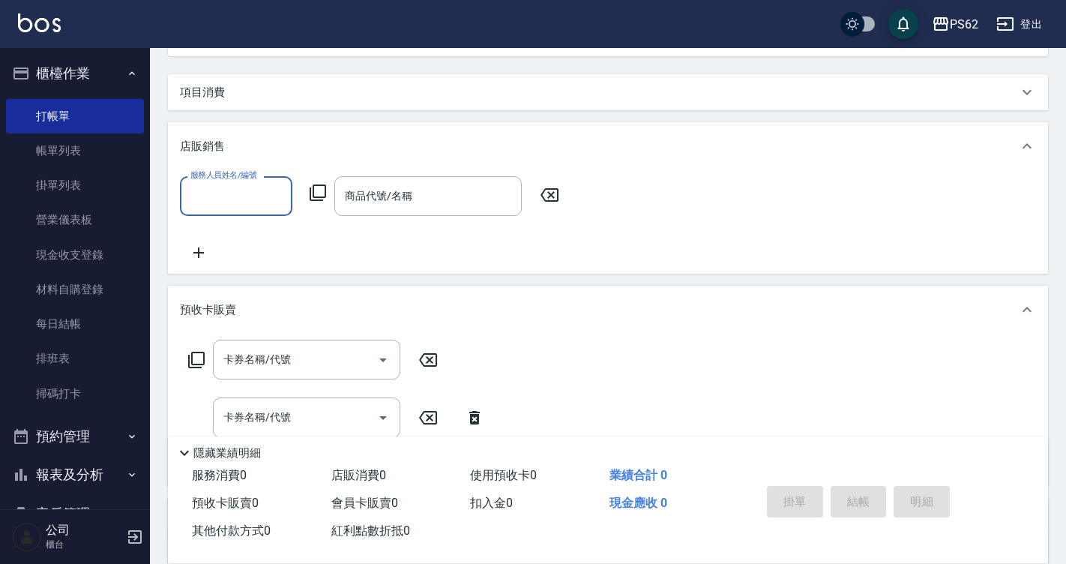
scroll to position [0, 0]
click at [223, 202] on input "服務人員姓名/編號" at bounding box center [236, 196] width 99 height 26
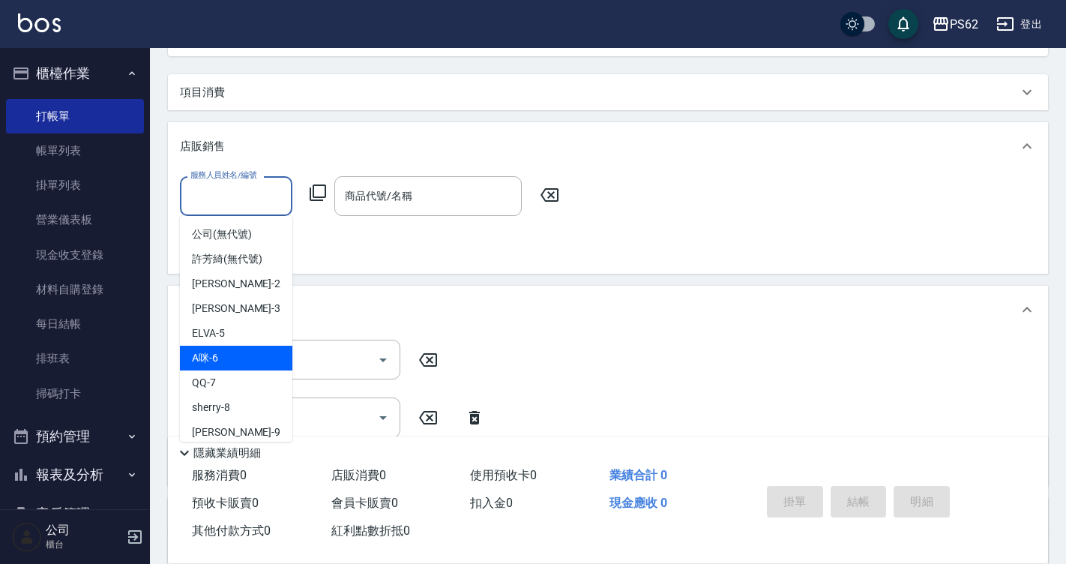
click at [244, 360] on div "A咪 -6" at bounding box center [236, 358] width 112 height 25
click at [244, 360] on div "卡券名稱/代號 卡券名稱/代號" at bounding box center [306, 360] width 187 height 40
type input "A咪-6"
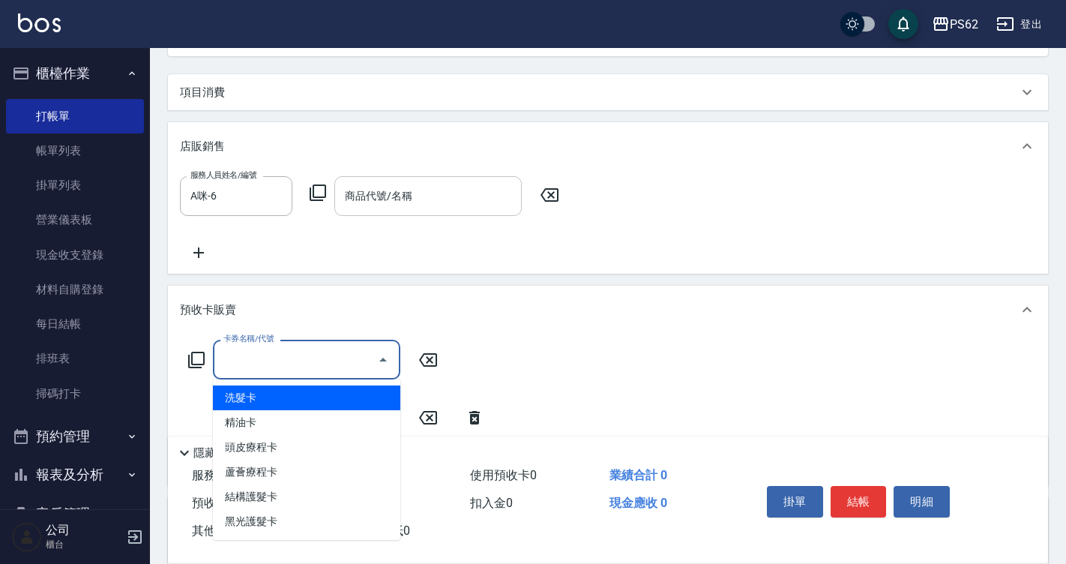
click at [382, 200] on div "商品代號/名稱 商品代號/名稱" at bounding box center [427, 196] width 187 height 40
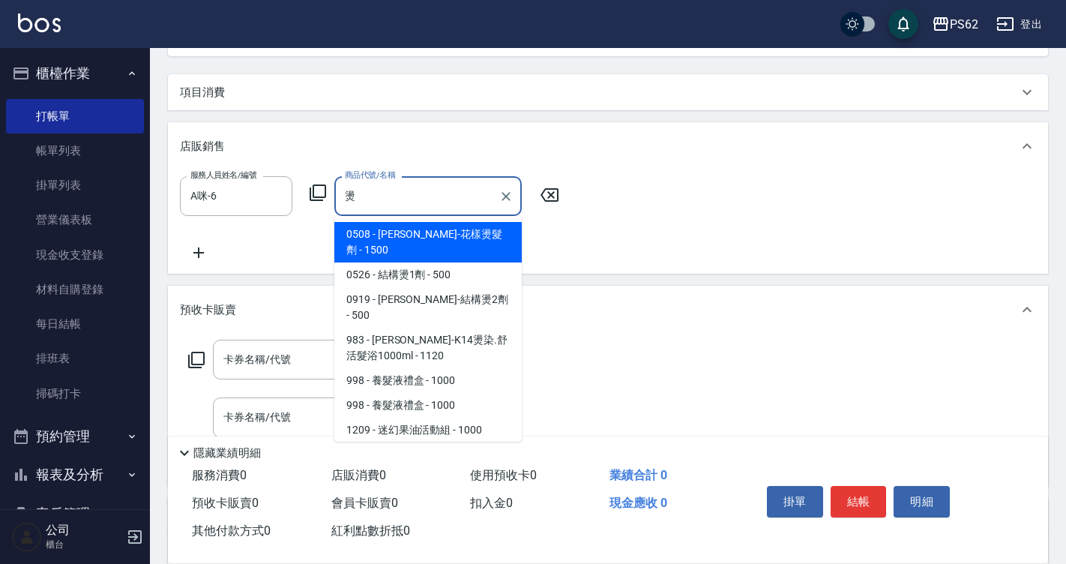
click at [401, 328] on span "983 - 華旭-K14燙染.舒活髮浴1000ml - 1120" at bounding box center [427, 348] width 187 height 40
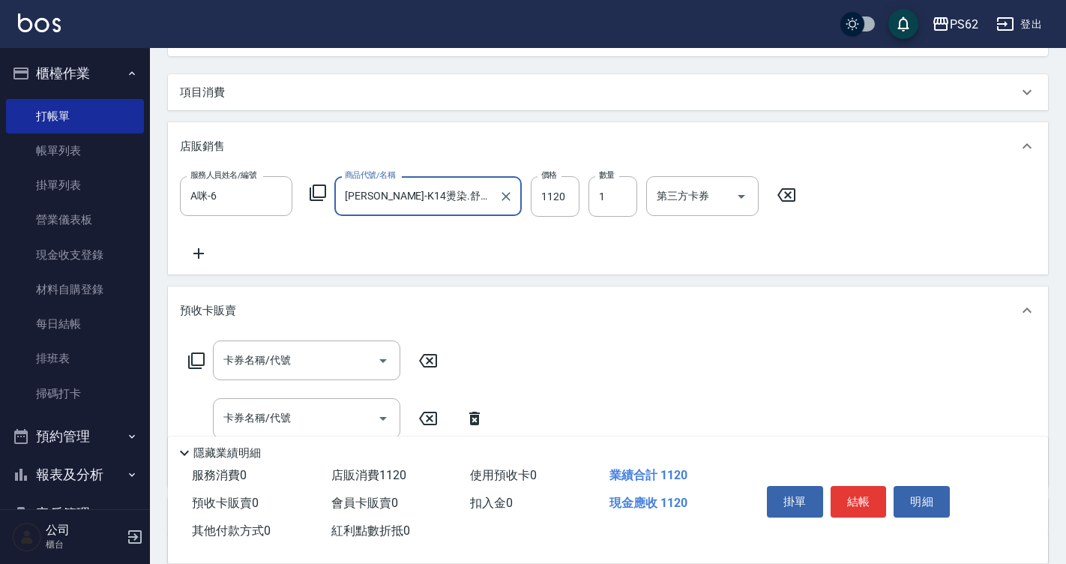
type input "[PERSON_NAME]-K14燙染.舒活髮浴1000ml"
click at [199, 244] on icon at bounding box center [198, 253] width 37 height 18
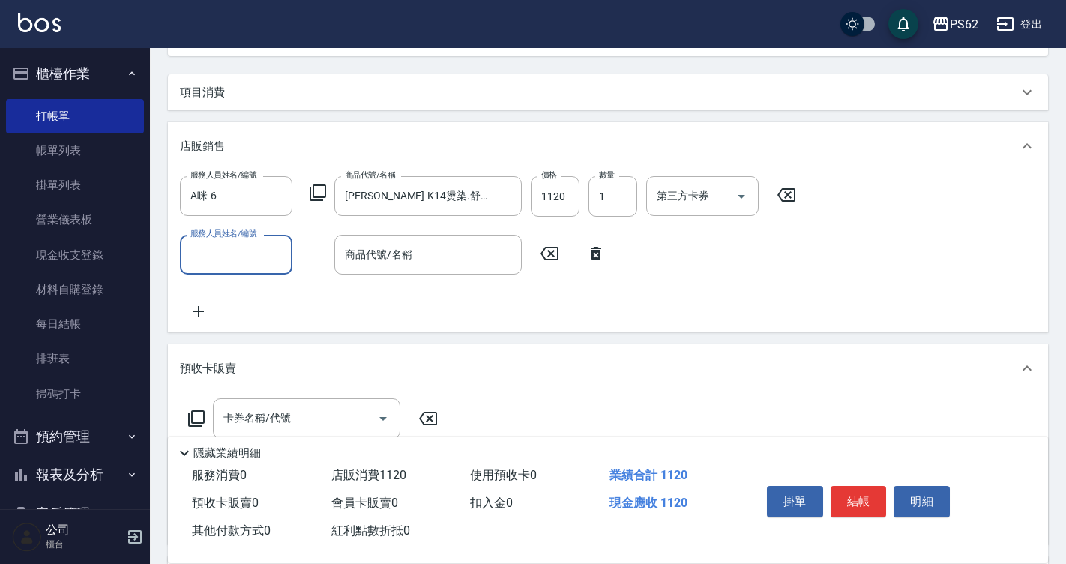
click at [220, 256] on input "服務人員姓名/編號" at bounding box center [236, 254] width 99 height 26
type input "髮"
type input "A咪-6"
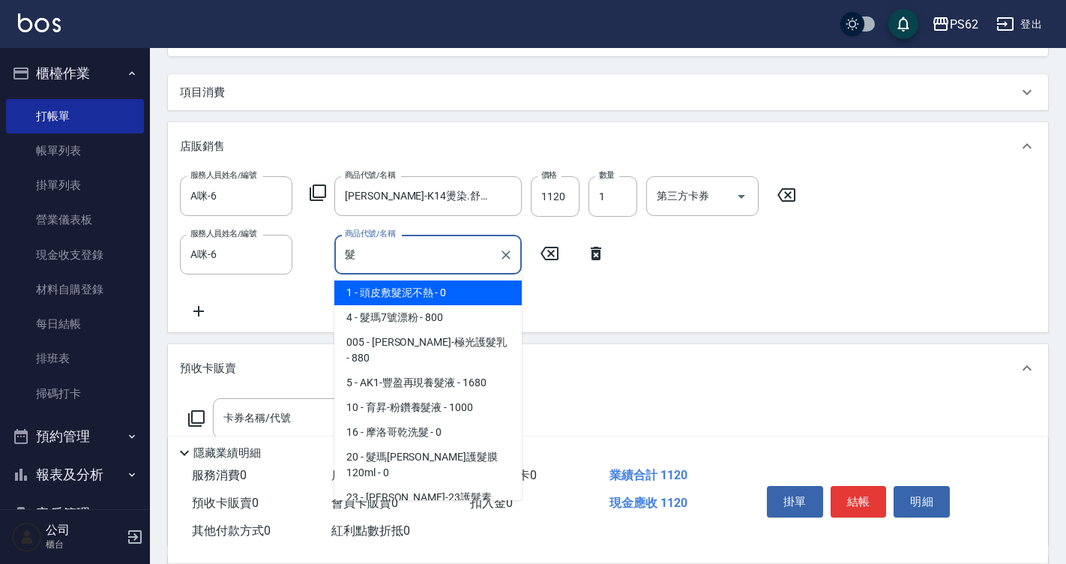
click at [396, 241] on input "髮" at bounding box center [416, 254] width 151 height 26
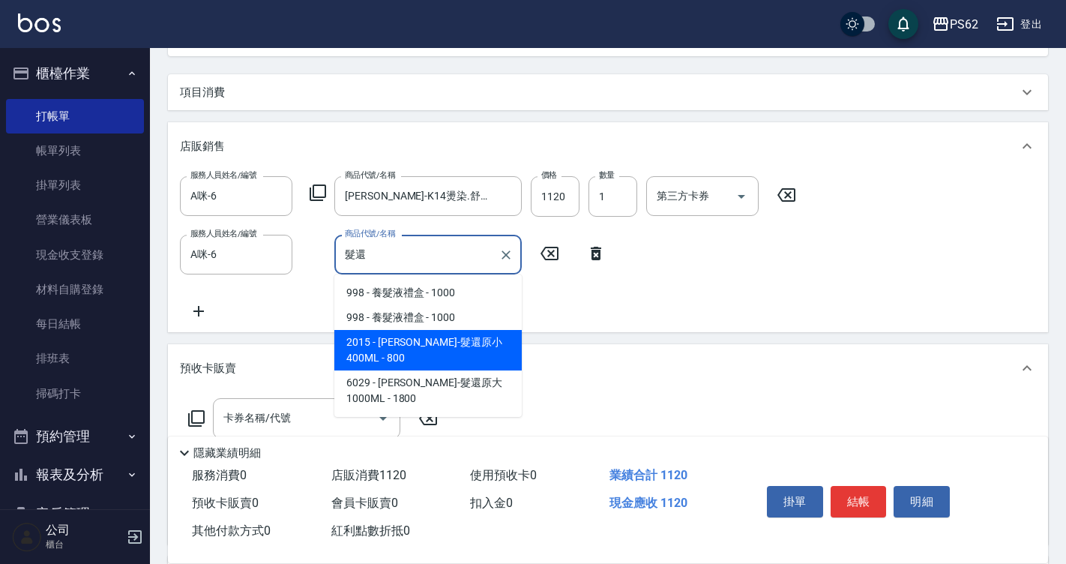
click at [397, 291] on span "998 - 養髮液禮盒 - 1000" at bounding box center [427, 292] width 187 height 25
type input "養髮液禮盒"
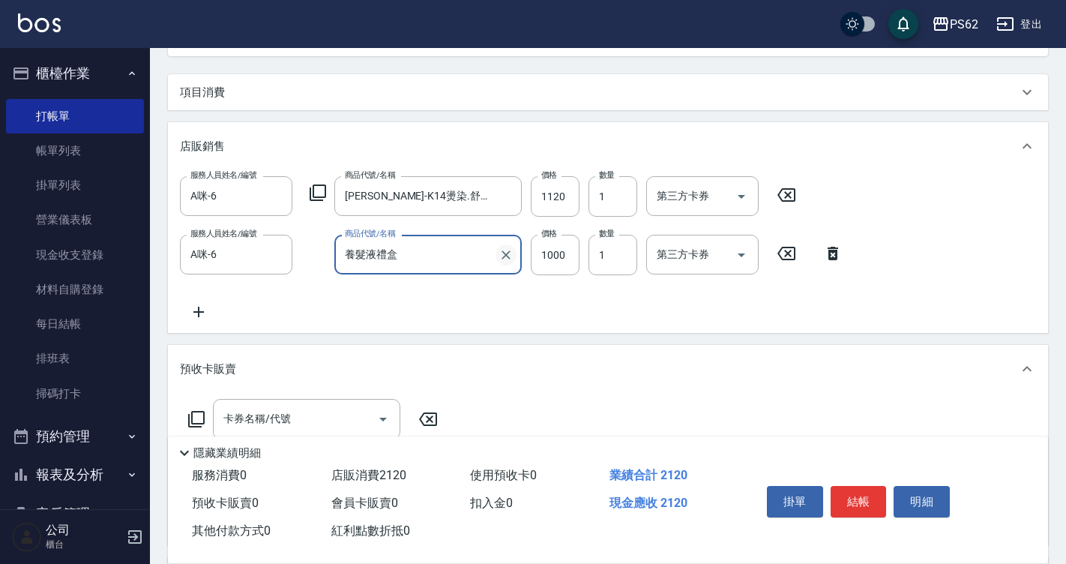
click at [510, 253] on icon "Clear" at bounding box center [506, 254] width 15 height 15
click at [493, 253] on input "養髮液禮盒" at bounding box center [416, 254] width 151 height 26
click at [430, 259] on input "商品代號/名稱" at bounding box center [428, 254] width 174 height 26
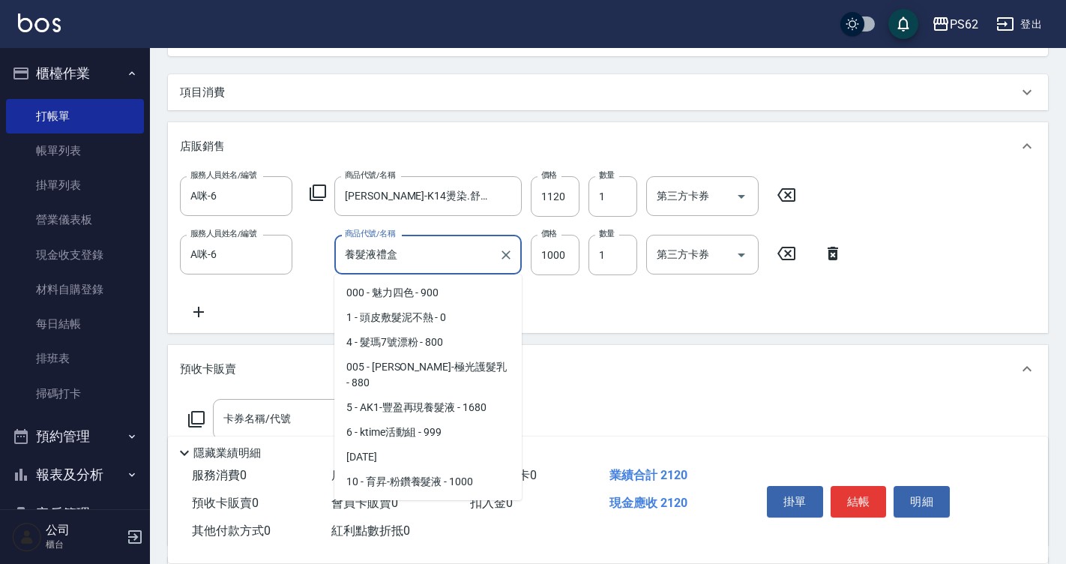
click at [427, 265] on input "養髮液禮盒" at bounding box center [416, 254] width 151 height 26
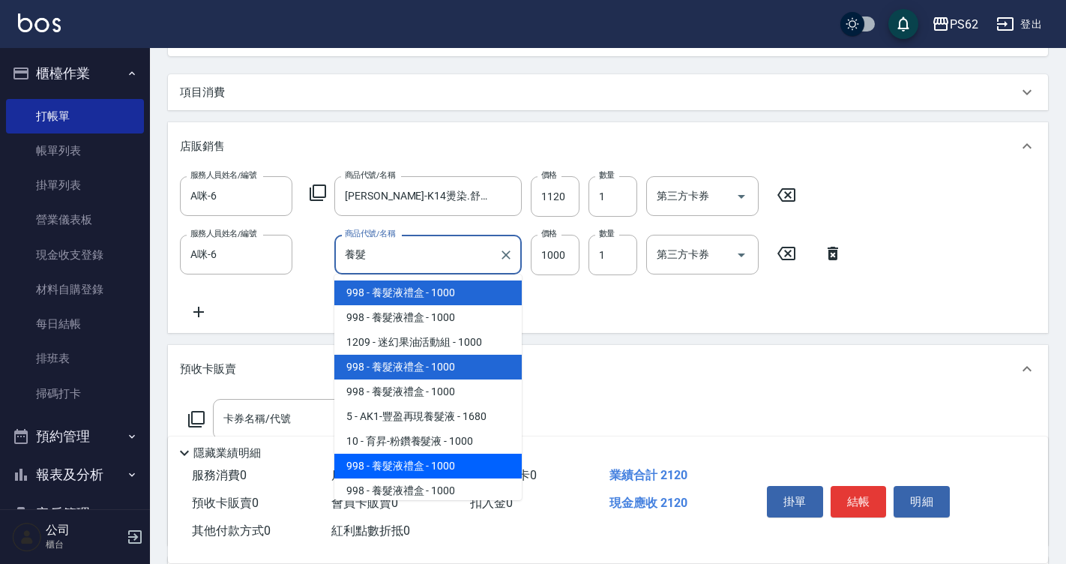
type input "養"
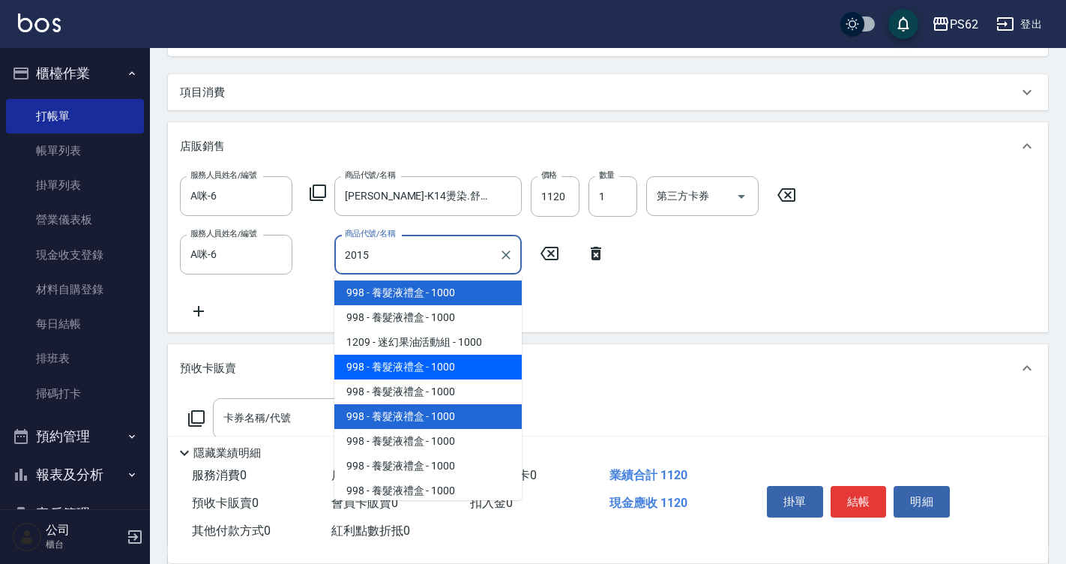
type input "[PERSON_NAME]-髮還原小 400ML"
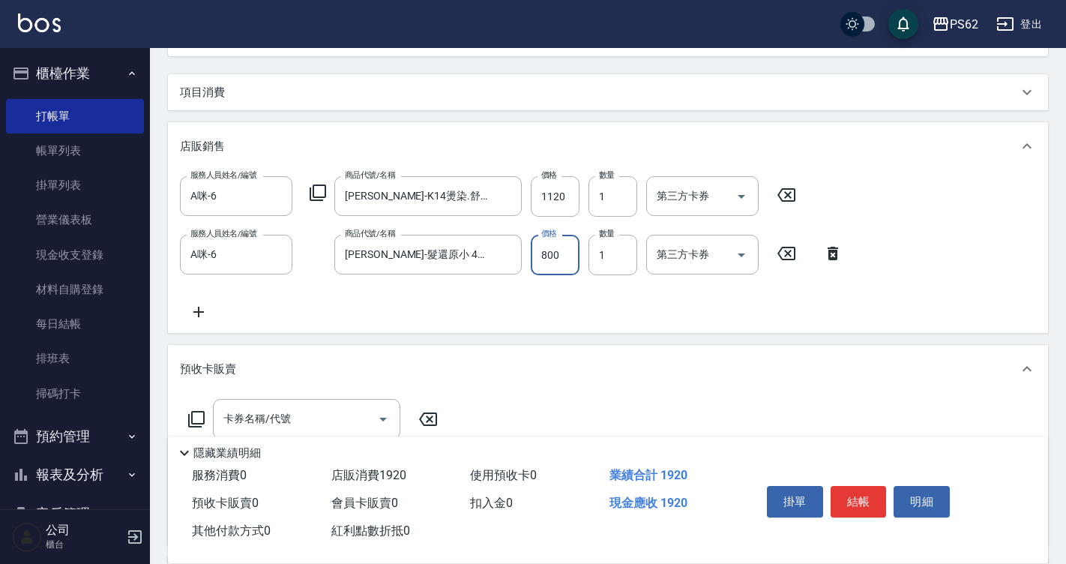
click at [449, 322] on div "服務人員姓名/編號 A咪-6 服務人員姓名/編號 商品代號/名稱 華旭-K14燙染.舒活髮浴1000ml 商品代號/名稱 價格 1120 價格 數量 1 數量…" at bounding box center [608, 251] width 880 height 163
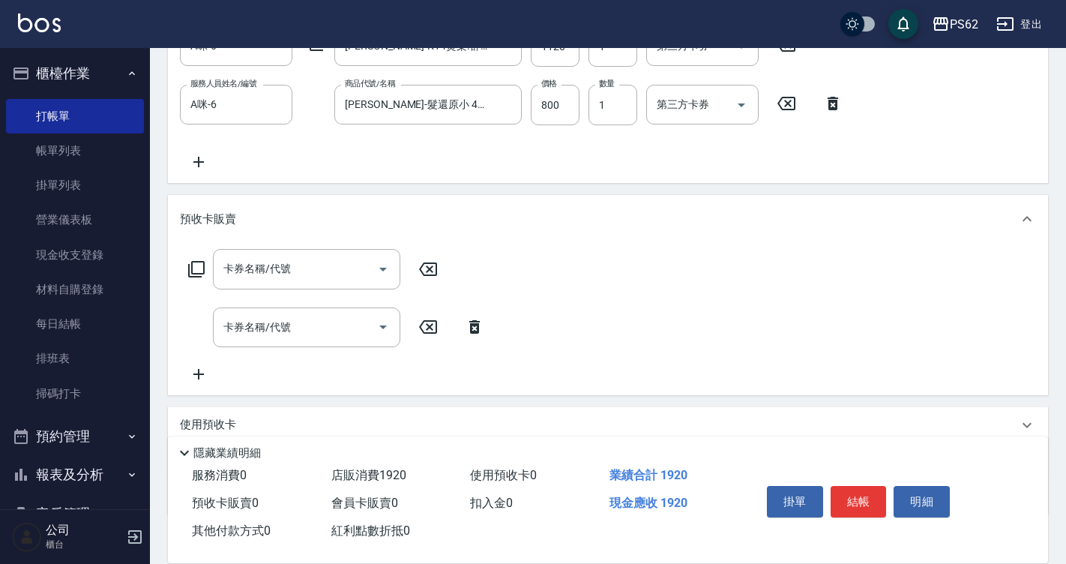
scroll to position [414, 0]
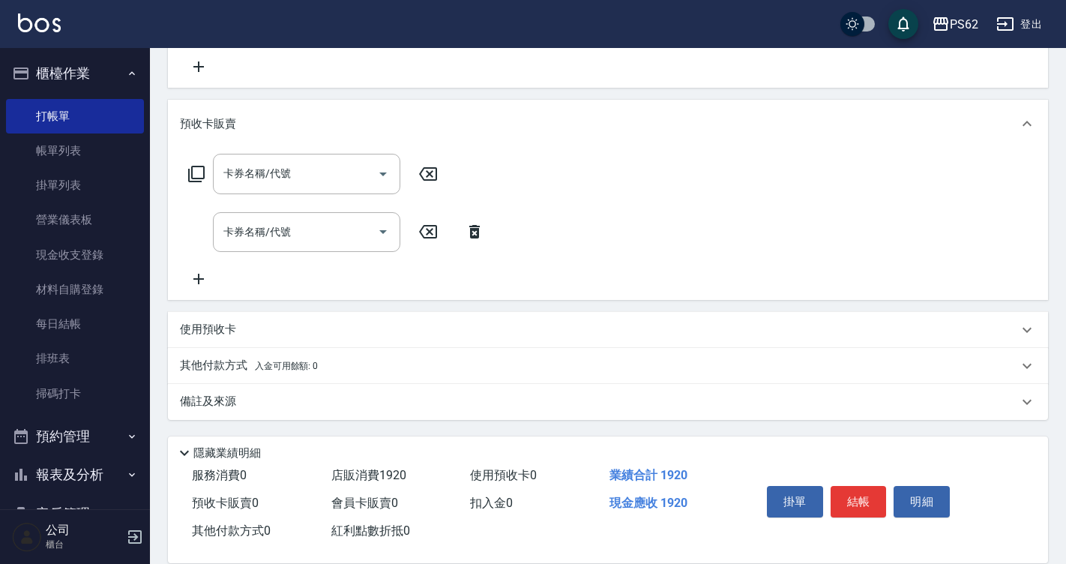
click at [197, 358] on p "其他付款方式 入金可用餘額: 0" at bounding box center [249, 366] width 138 height 16
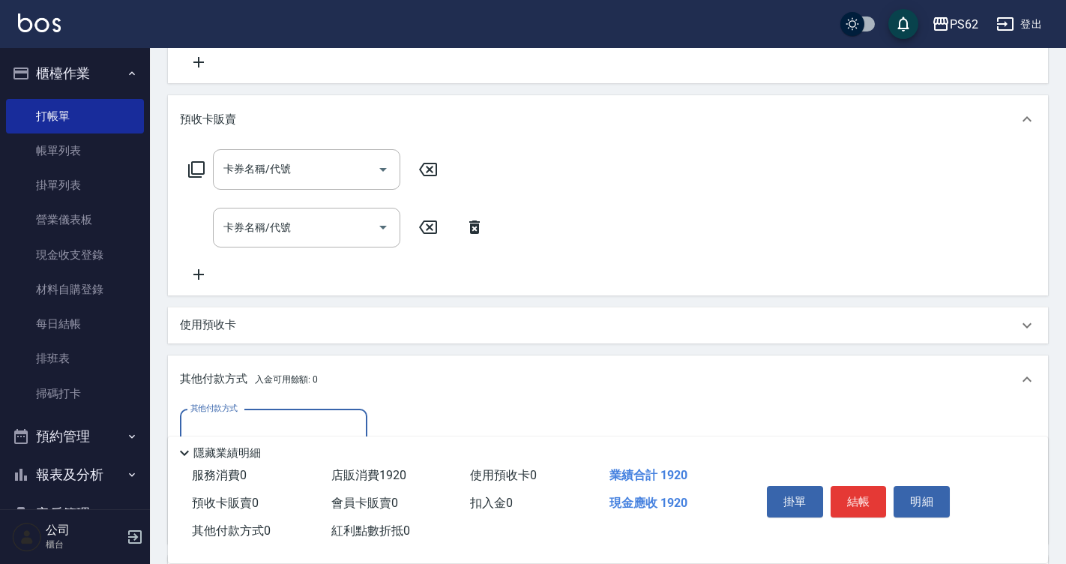
scroll to position [0, 0]
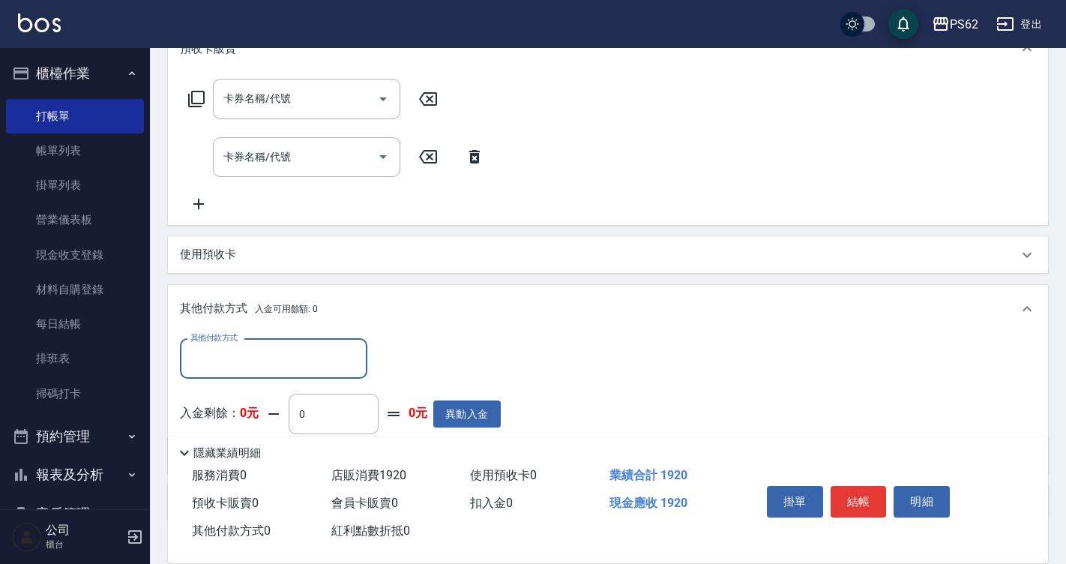
click at [226, 360] on input "其他付款方式" at bounding box center [274, 359] width 174 height 26
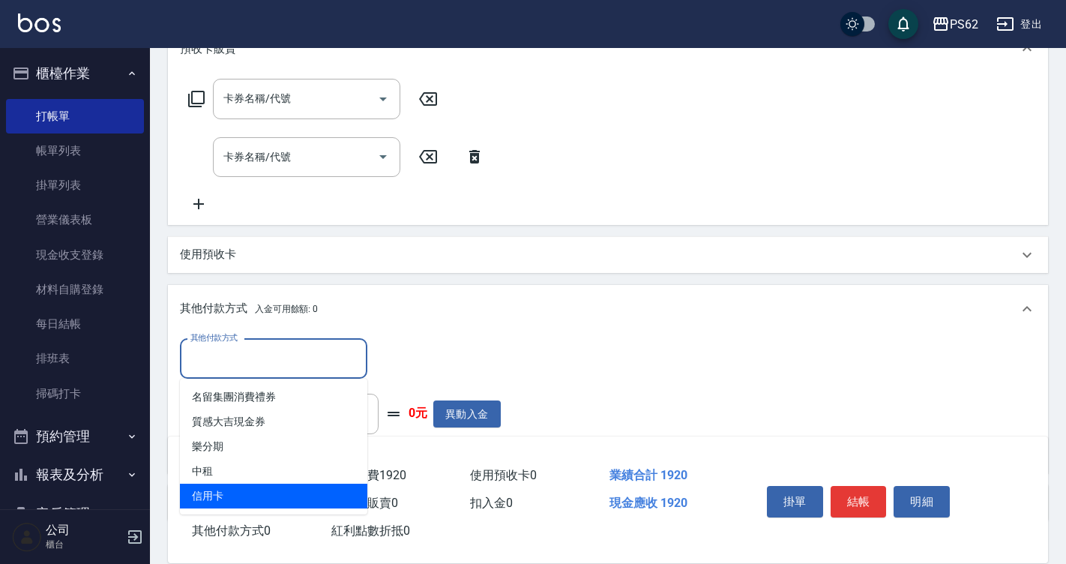
drag, startPoint x: 226, startPoint y: 360, endPoint x: 237, endPoint y: 493, distance: 133.2
click at [237, 493] on body "PS62 登出 櫃檯作業 打帳單 帳單列表 掛單列表 營業儀表板 現金收支登錄 材料自購登錄 每日結帳 排班表 掃碼打卡 預約管理 預約管理 單日預約紀錄 單…" at bounding box center [533, 88] width 1066 height 1154
click at [237, 493] on span "信用卡" at bounding box center [273, 496] width 187 height 25
type input "信用卡"
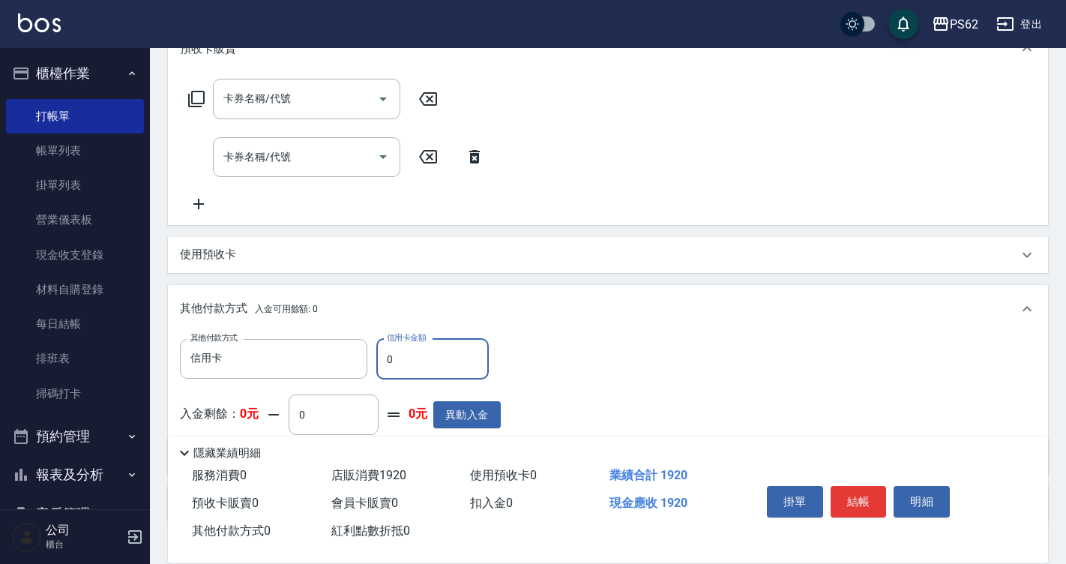
click at [437, 358] on input "0" at bounding box center [432, 359] width 112 height 40
click at [415, 354] on input "0" at bounding box center [432, 359] width 112 height 40
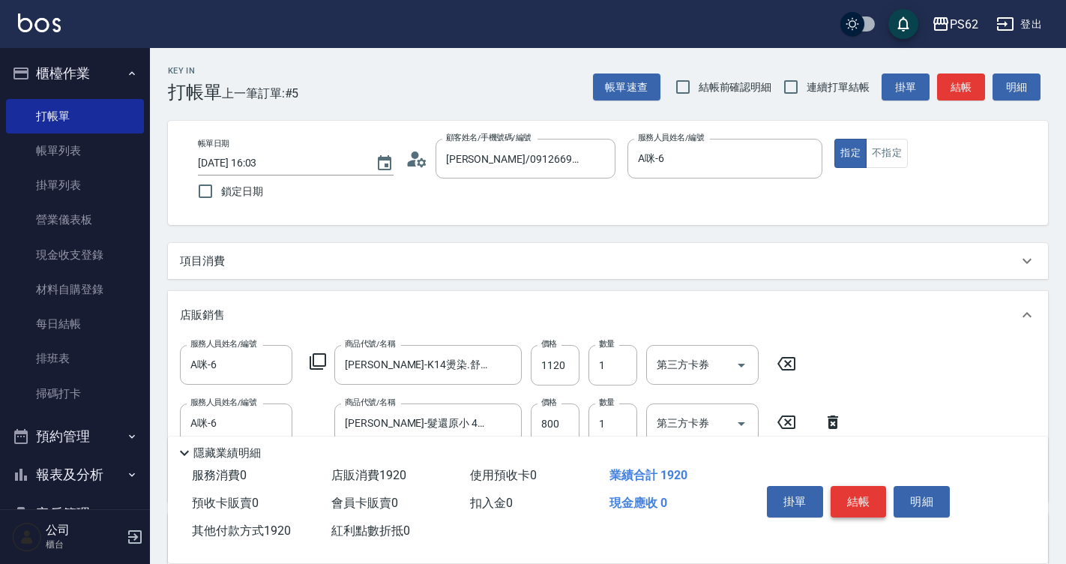
type input "1920"
click at [852, 486] on button "結帳" at bounding box center [859, 501] width 56 height 31
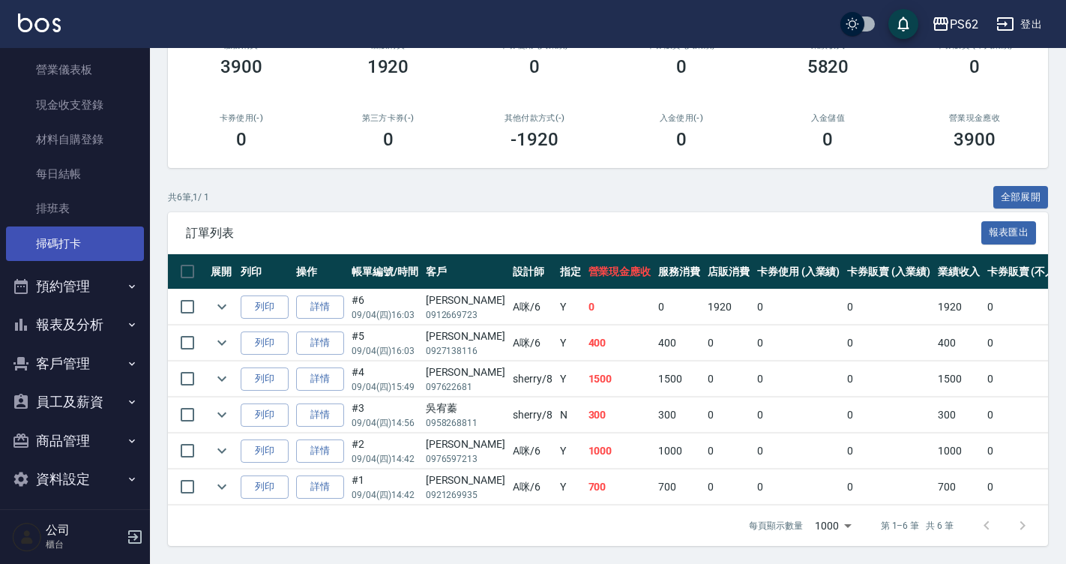
scroll to position [157, 0]
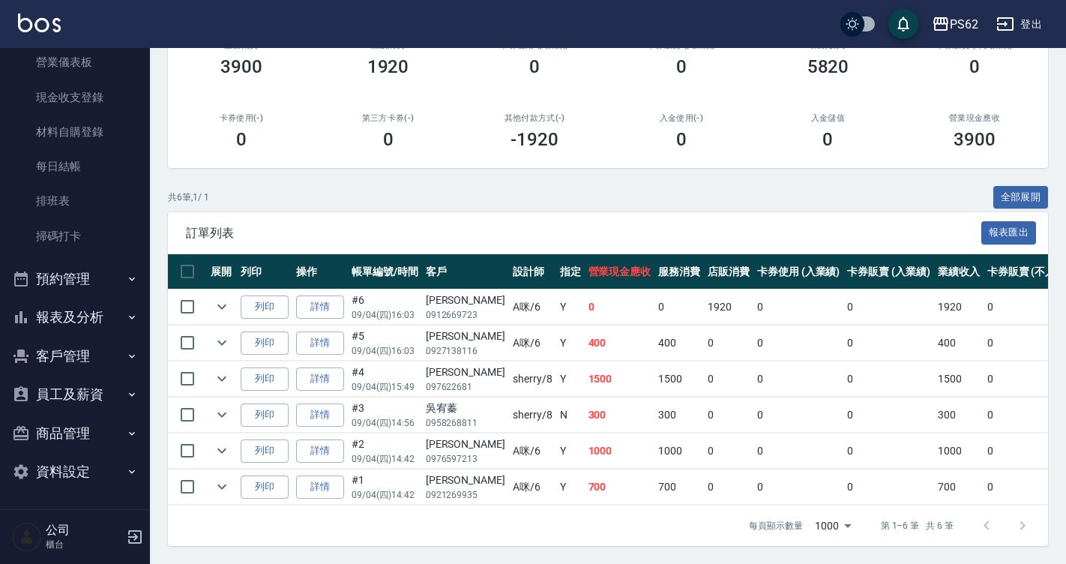
click at [105, 310] on button "報表及分析" at bounding box center [75, 317] width 138 height 39
click at [75, 317] on button "報表及分析" at bounding box center [75, 317] width 138 height 39
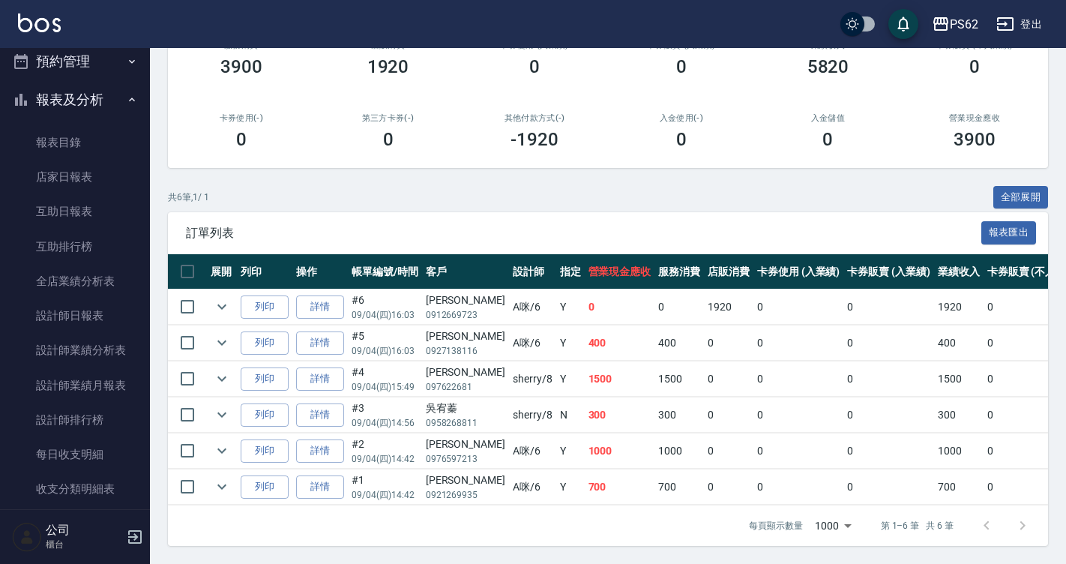
scroll to position [382, 0]
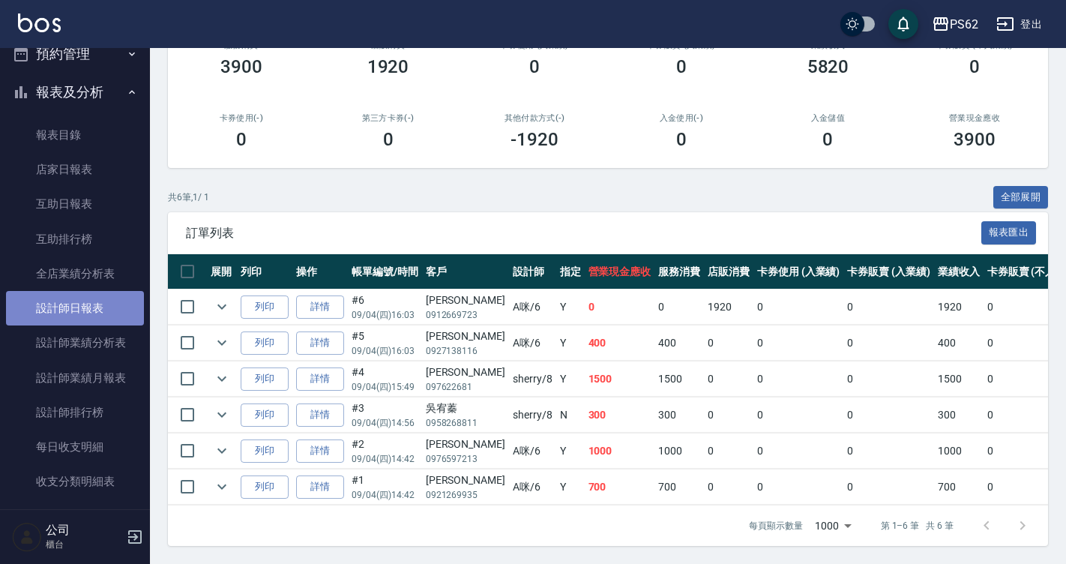
click at [97, 317] on link "設計師日報表" at bounding box center [75, 308] width 138 height 34
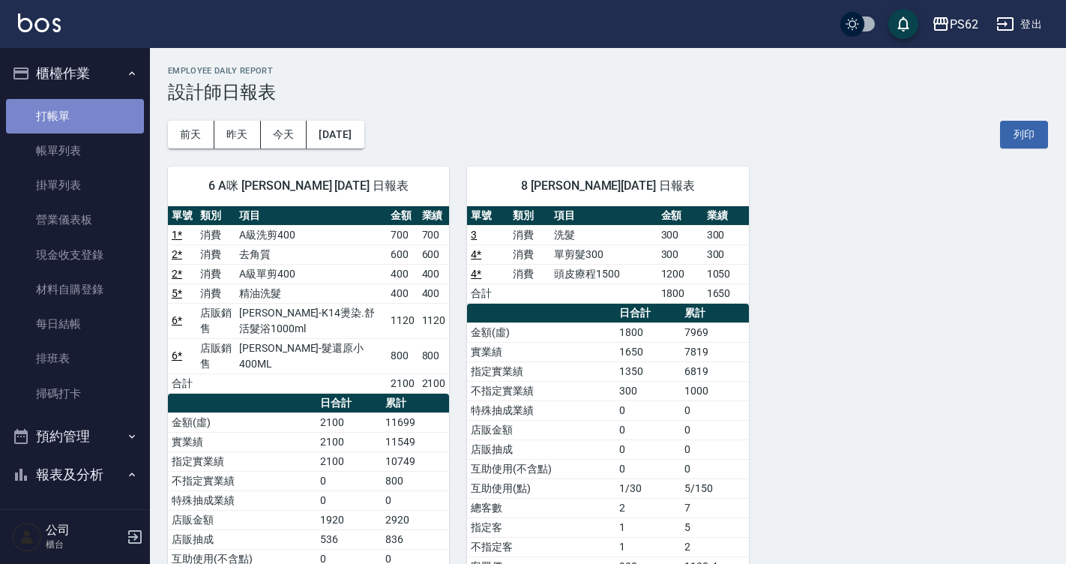
click at [82, 112] on link "打帳單" at bounding box center [75, 116] width 138 height 34
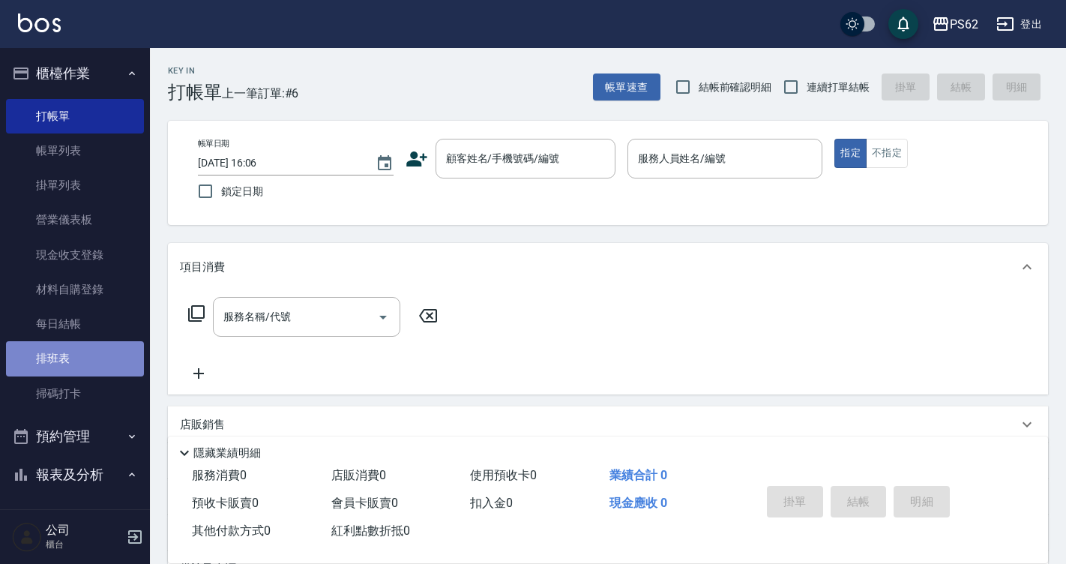
click at [91, 351] on link "排班表" at bounding box center [75, 358] width 138 height 34
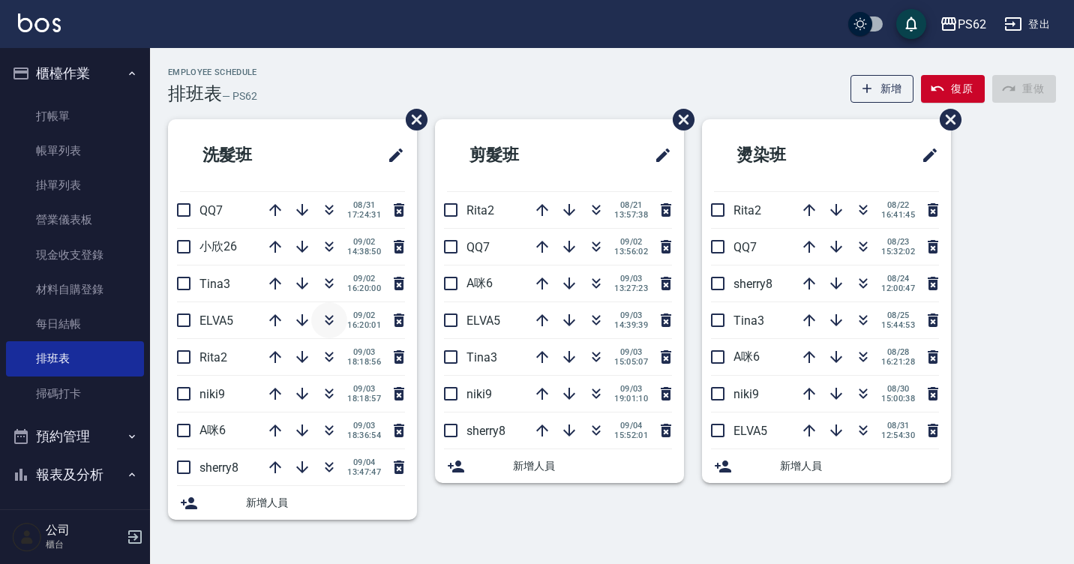
click at [332, 316] on icon "button" at bounding box center [329, 317] width 8 height 5
click at [335, 220] on button "button" at bounding box center [329, 210] width 36 height 36
click at [600, 281] on icon "button" at bounding box center [596, 283] width 18 height 18
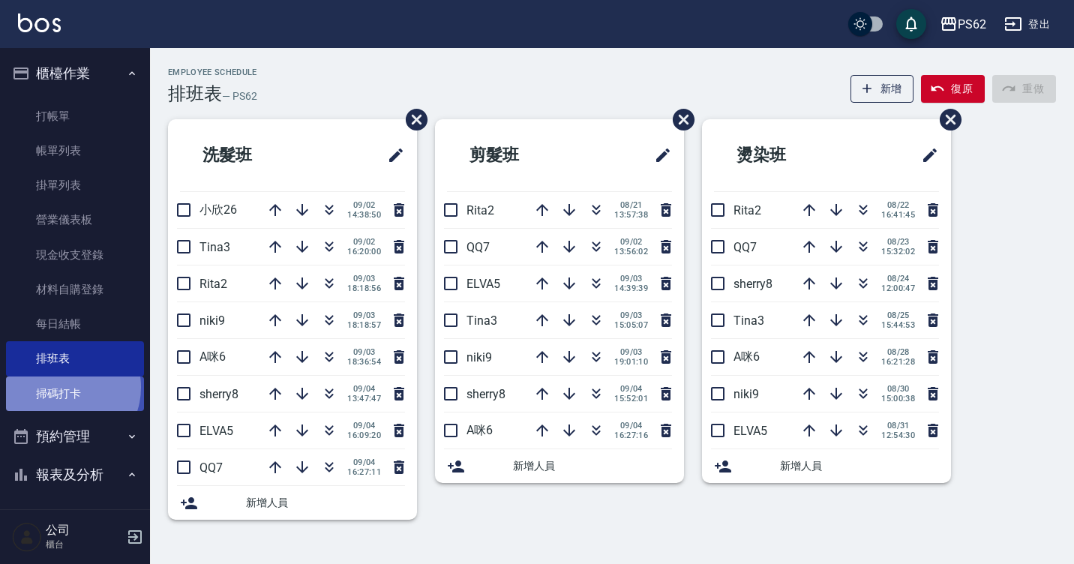
click at [65, 387] on link "掃碼打卡" at bounding box center [75, 393] width 138 height 34
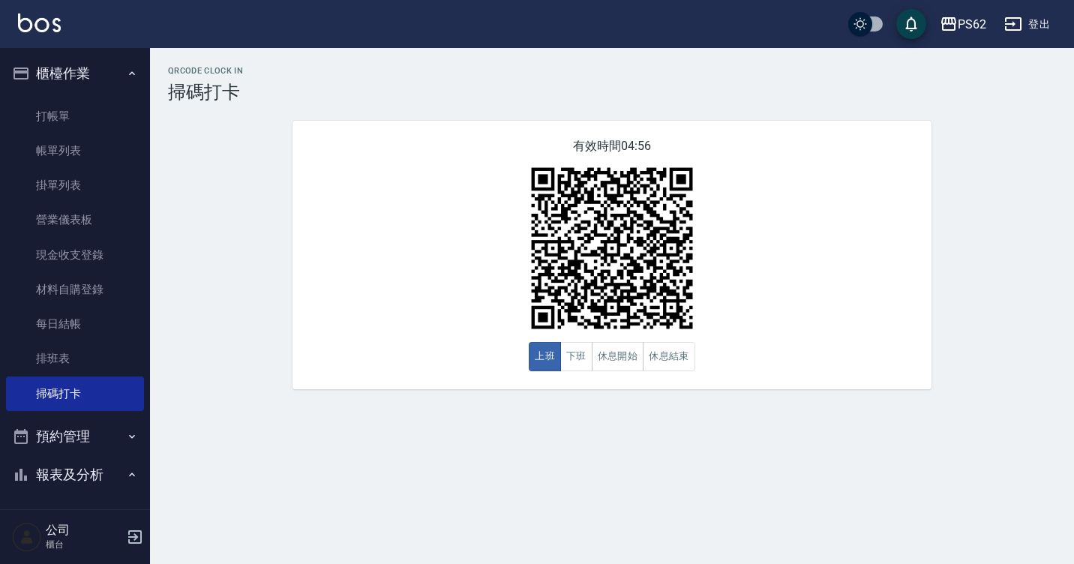
drag, startPoint x: 667, startPoint y: 359, endPoint x: 682, endPoint y: 337, distance: 26.0
click at [668, 358] on button "休息結束" at bounding box center [669, 356] width 52 height 29
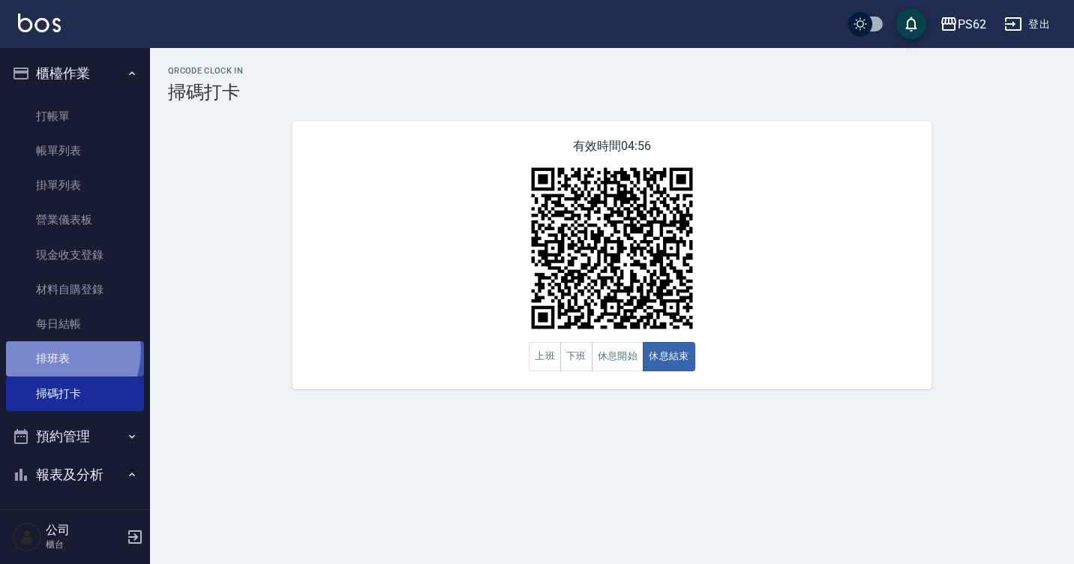
click at [51, 350] on link "排班表" at bounding box center [75, 358] width 138 height 34
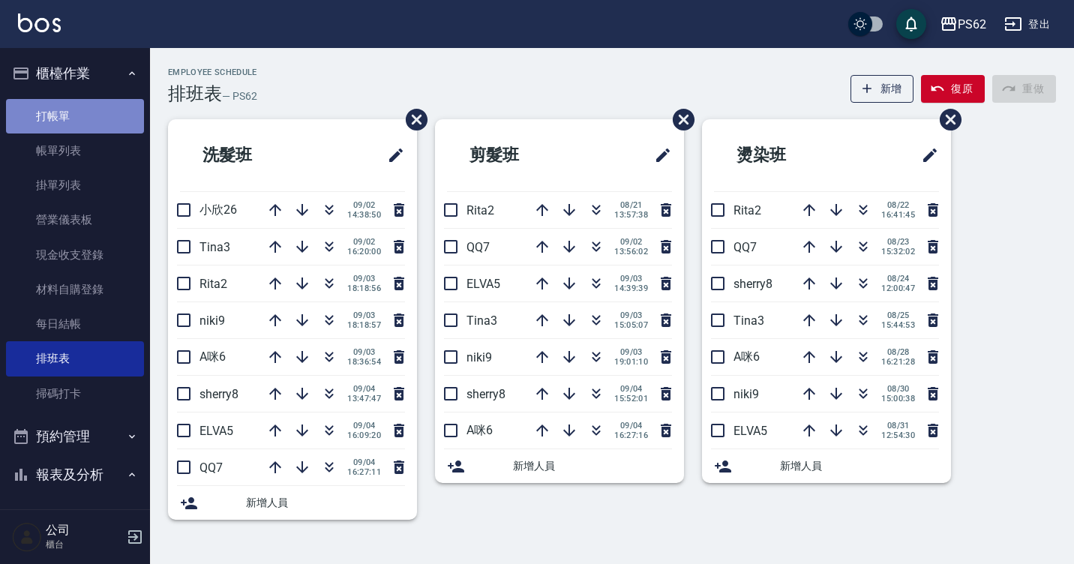
click at [76, 130] on link "打帳單" at bounding box center [75, 116] width 138 height 34
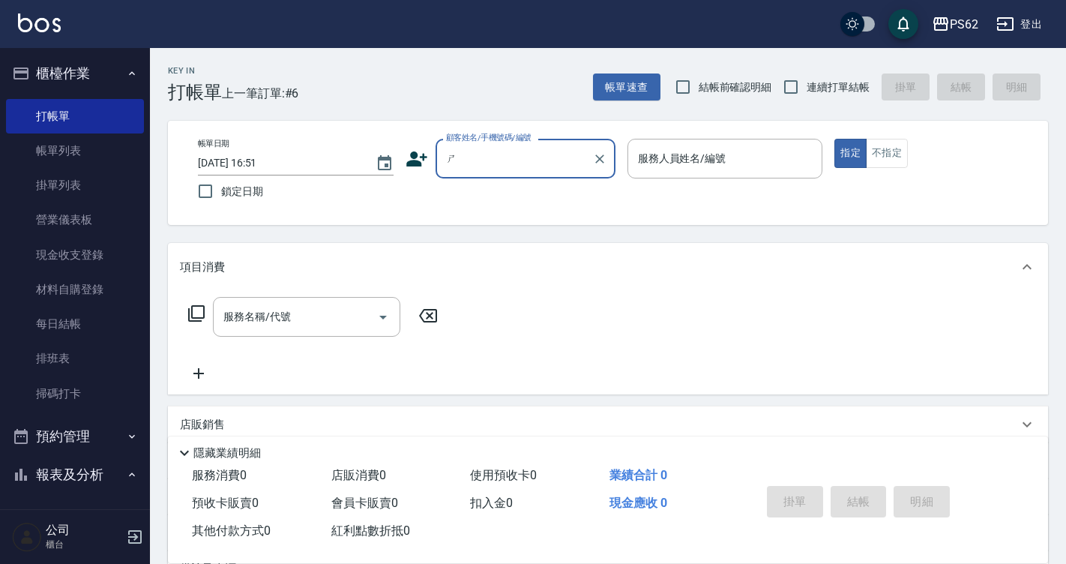
type input "ㄒ"
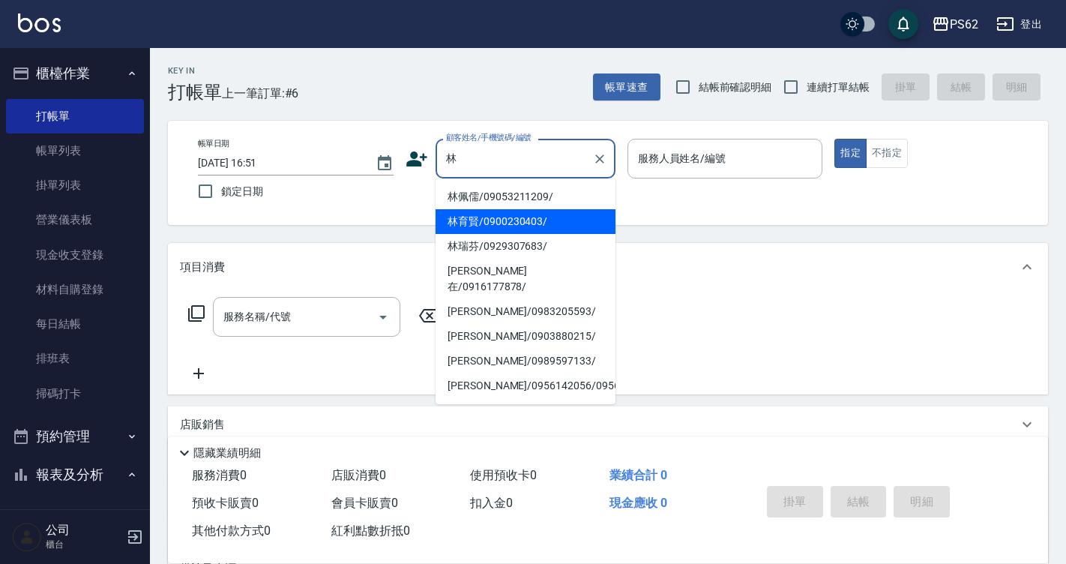
type input "林育賢/0900230403/"
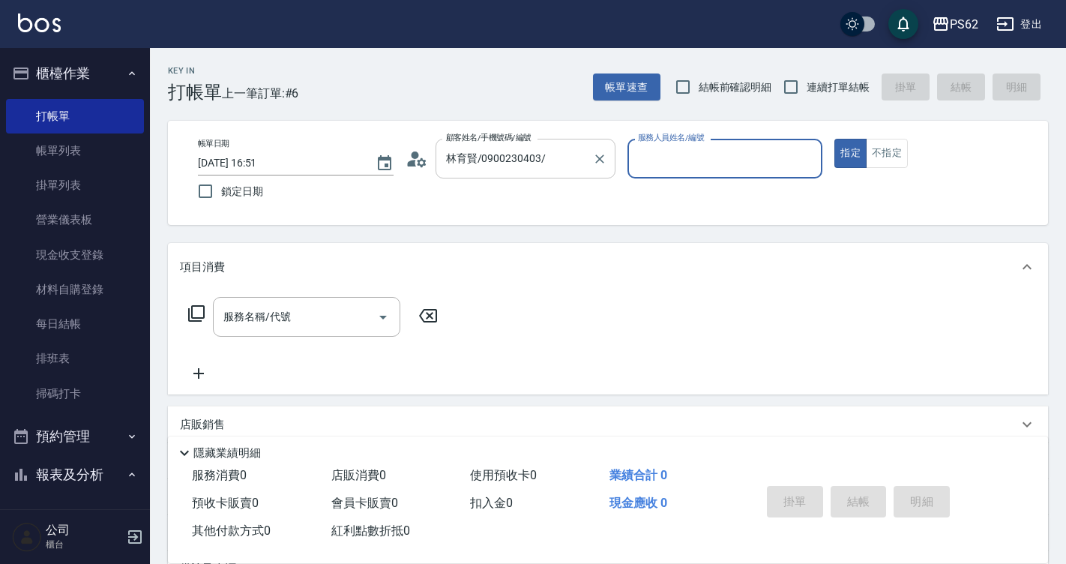
type input "Rita-2"
click at [576, 151] on input "林育賢/0900230403/" at bounding box center [514, 158] width 144 height 26
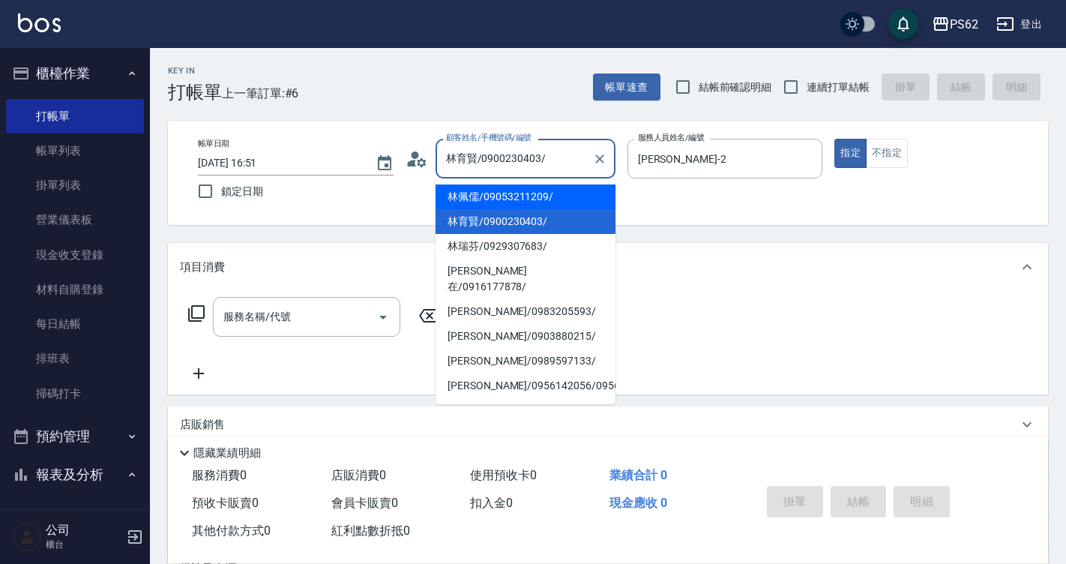
click at [520, 193] on li "林佩儒/09053211209/" at bounding box center [526, 196] width 180 height 25
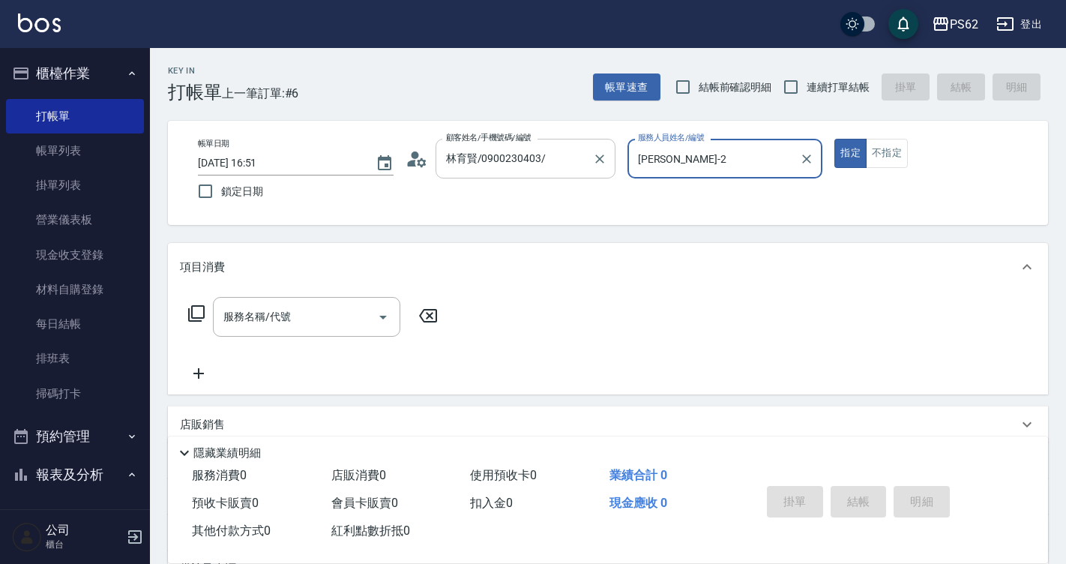
type input "林佩儒/09053211209/"
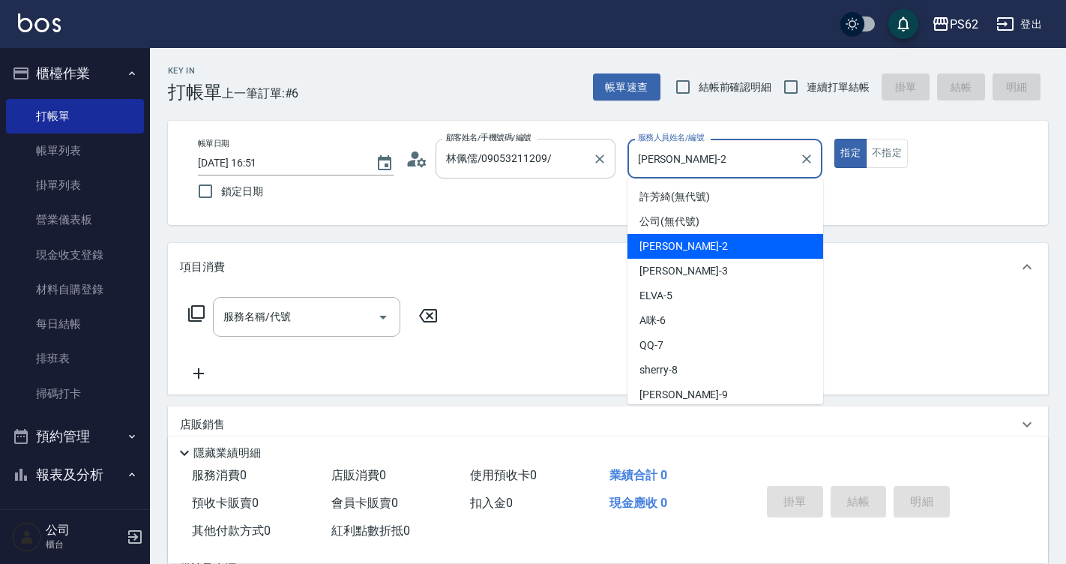
click at [688, 166] on input "Rita-2" at bounding box center [714, 158] width 160 height 26
type input "ELVA-5"
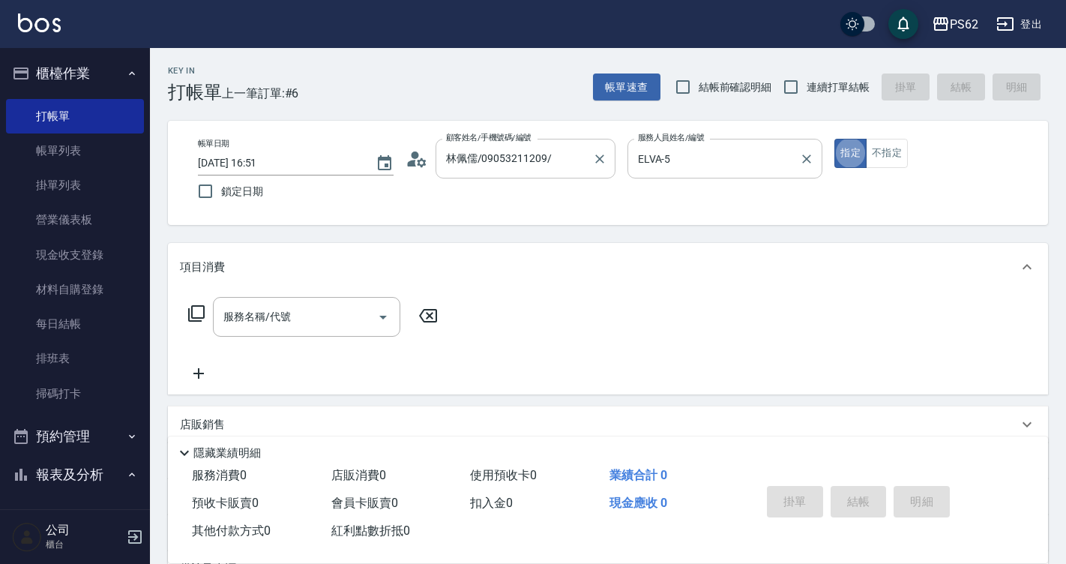
type button "true"
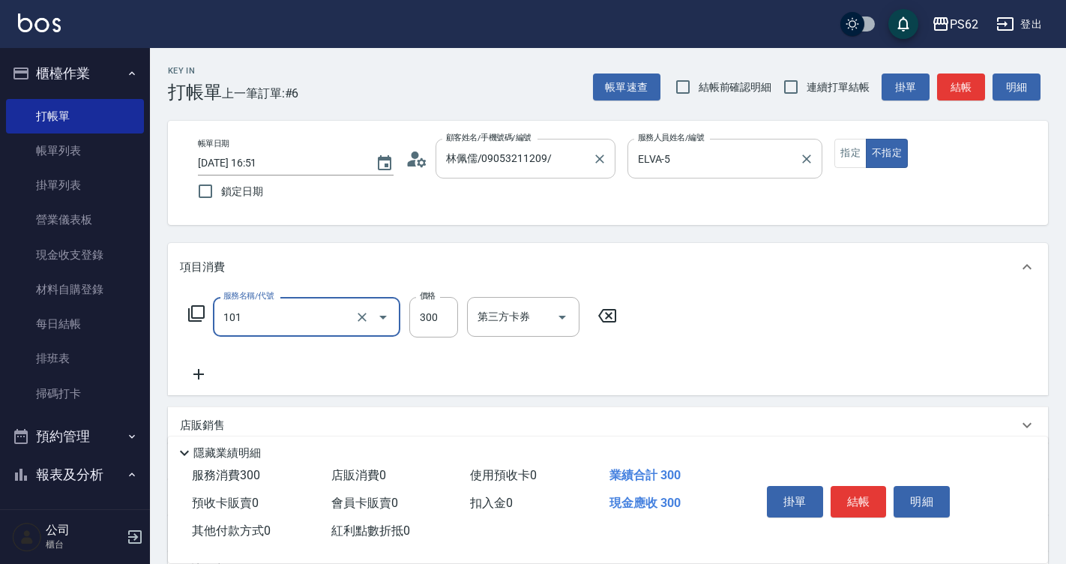
type input "洗髮(101)"
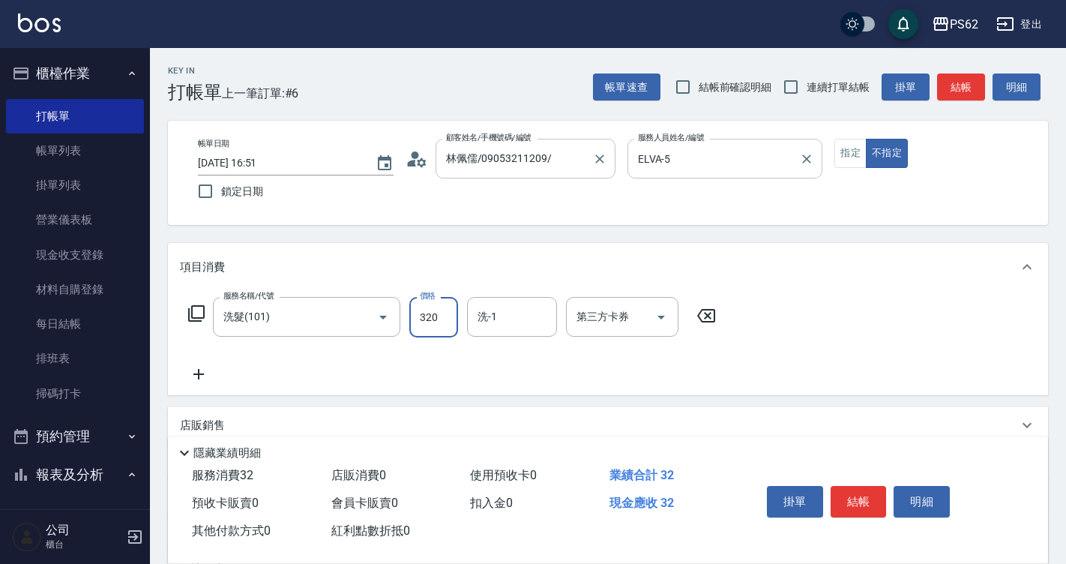
type input "320"
click at [961, 86] on button "結帳" at bounding box center [961, 87] width 48 height 28
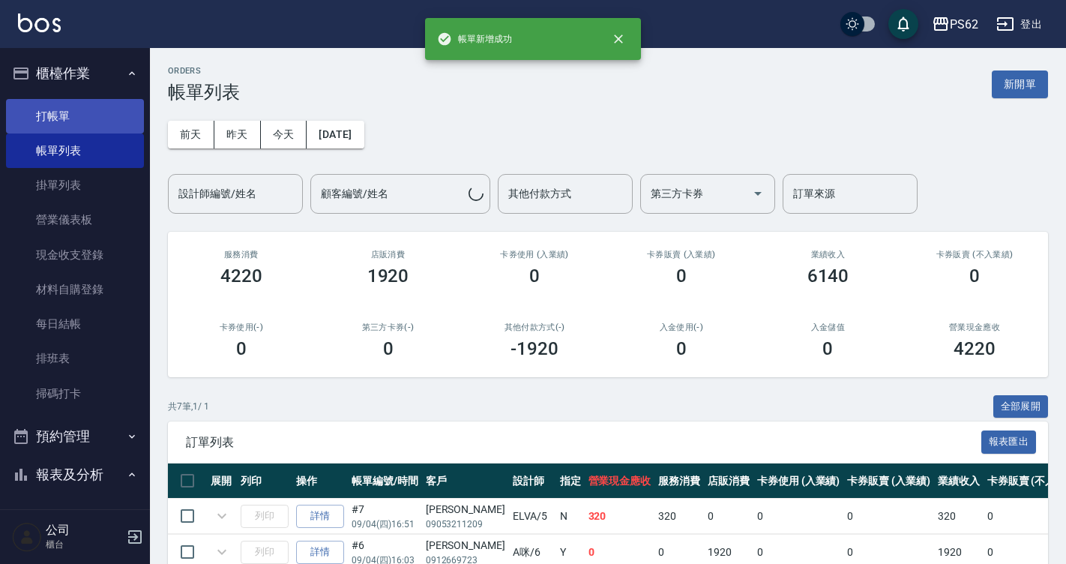
click at [61, 115] on link "打帳單" at bounding box center [75, 116] width 138 height 34
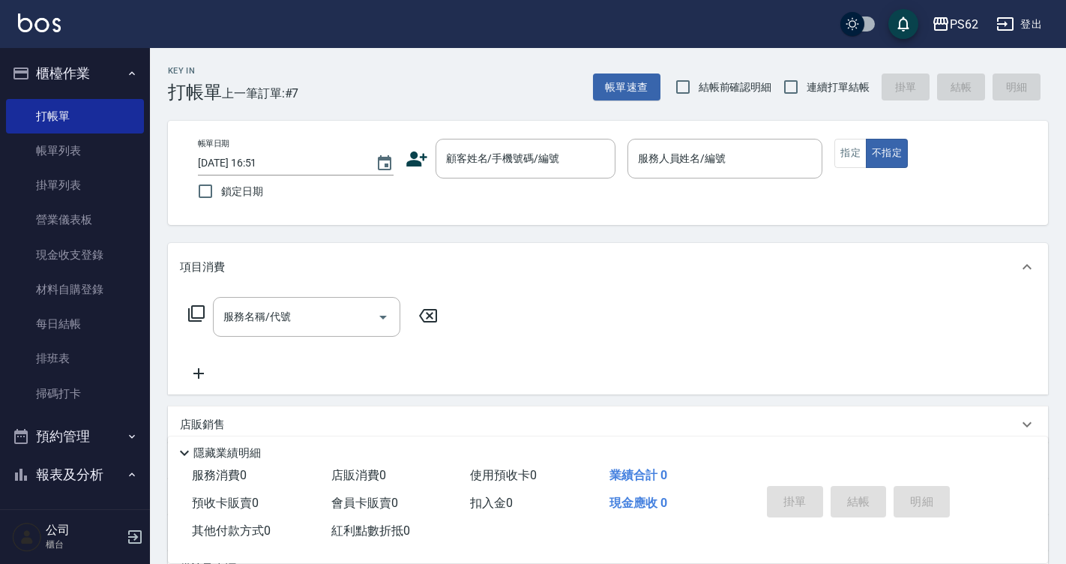
click at [850, 85] on span "連續打單結帳" at bounding box center [838, 87] width 63 height 16
click at [807, 85] on input "連續打單結帳" at bounding box center [790, 86] width 31 height 31
checkbox input "true"
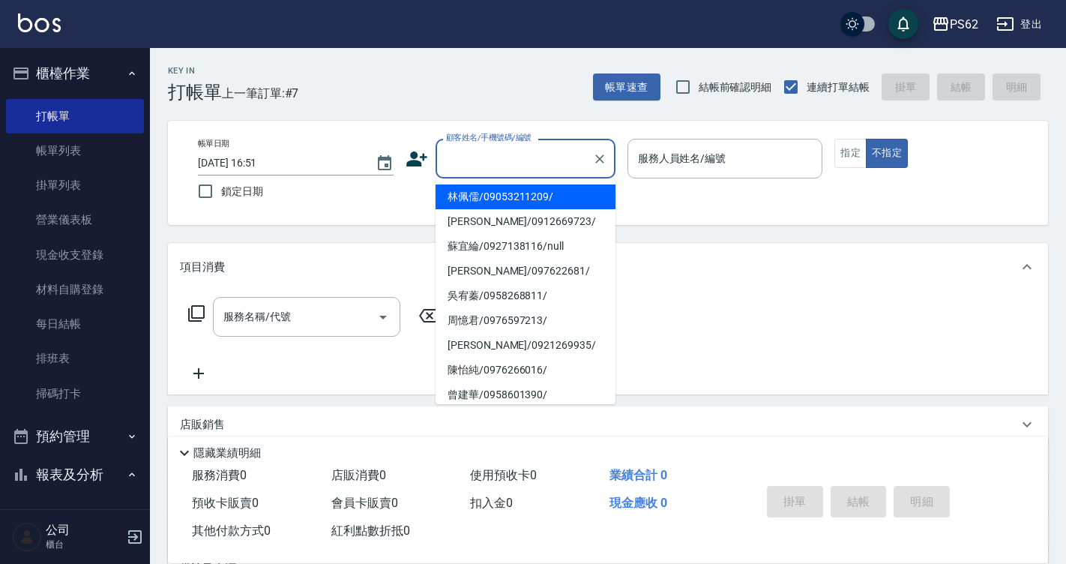
click at [529, 161] on input "顧客姓名/手機號碼/編號" at bounding box center [514, 158] width 144 height 26
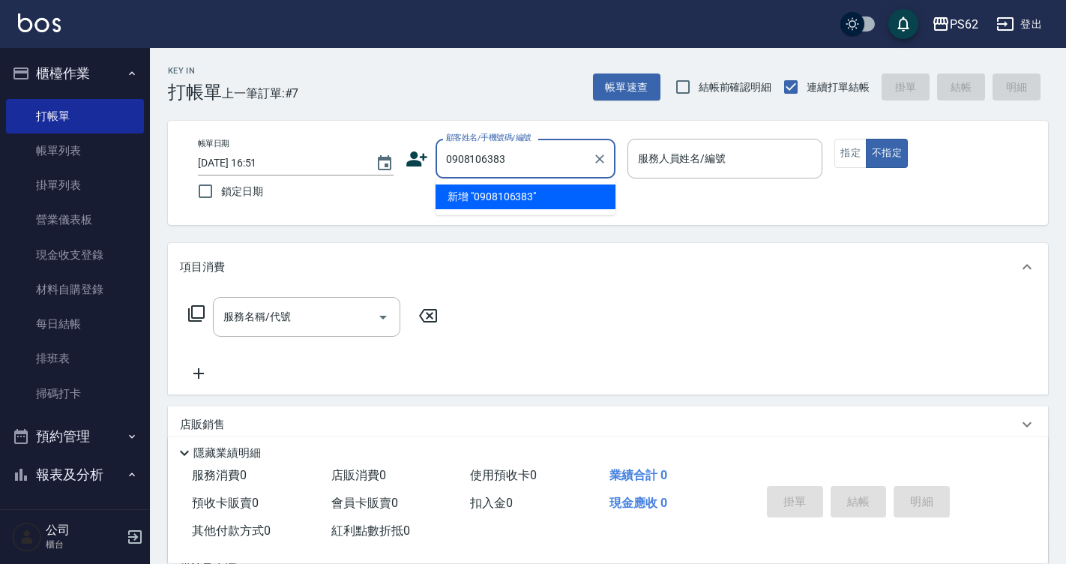
click at [529, 161] on input "0908106383" at bounding box center [514, 158] width 144 height 26
type input "0908106383"
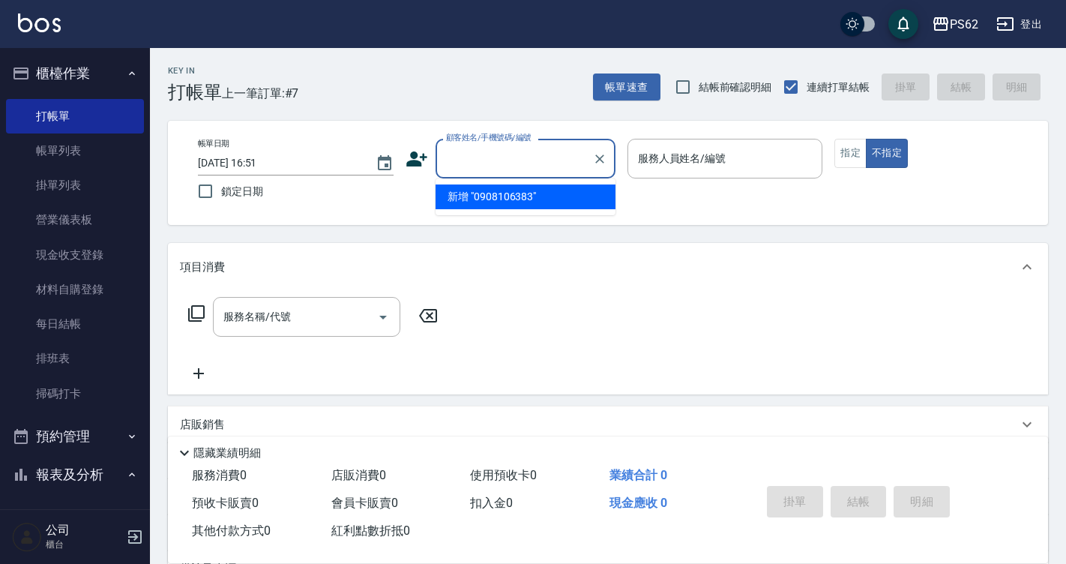
click at [403, 155] on div "帳單日期 2025/09/04 16:51 鎖定日期 顧客姓名/手機號碼/編號 顧客姓名/手機號碼/編號 服務人員姓名/編號 服務人員姓名/編號 指定 不指定" at bounding box center [608, 173] width 844 height 68
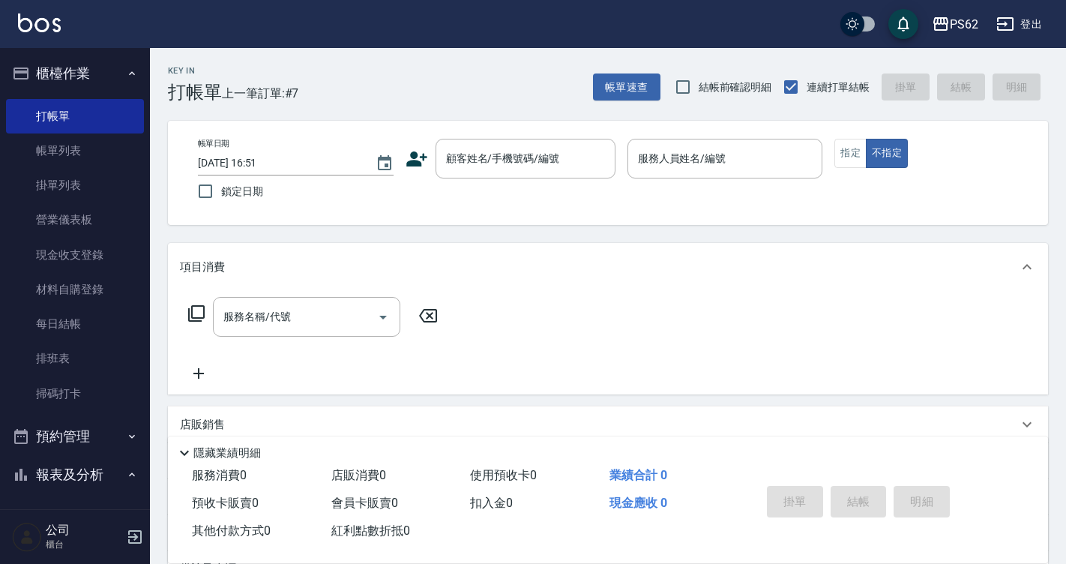
click at [415, 165] on icon at bounding box center [416, 158] width 21 height 15
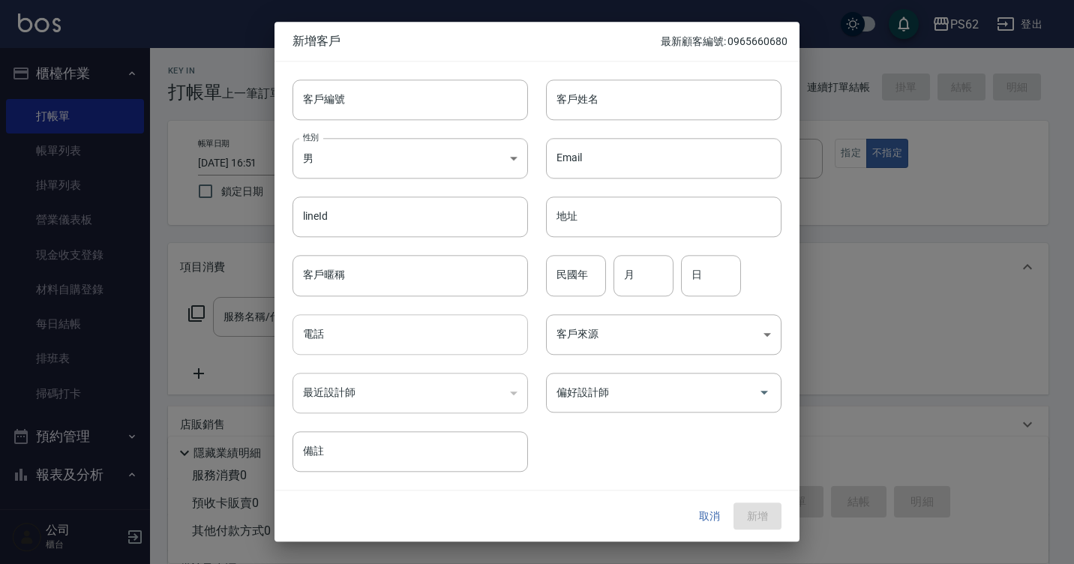
click at [358, 325] on input "電話" at bounding box center [409, 334] width 235 height 40
paste input "0908106383"
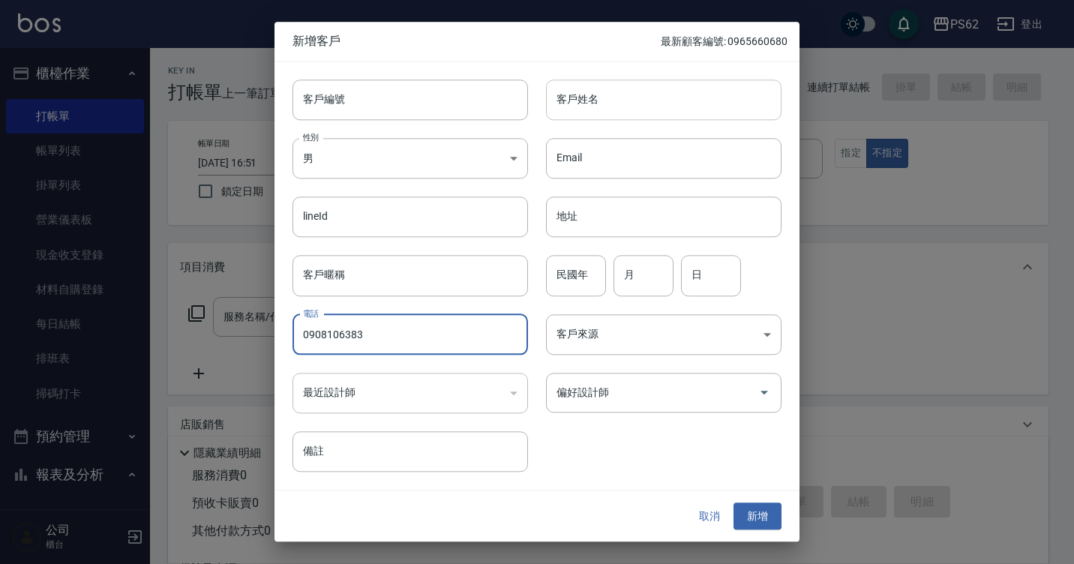
type input "0908106383"
click at [678, 92] on input "客戶姓名" at bounding box center [663, 99] width 235 height 40
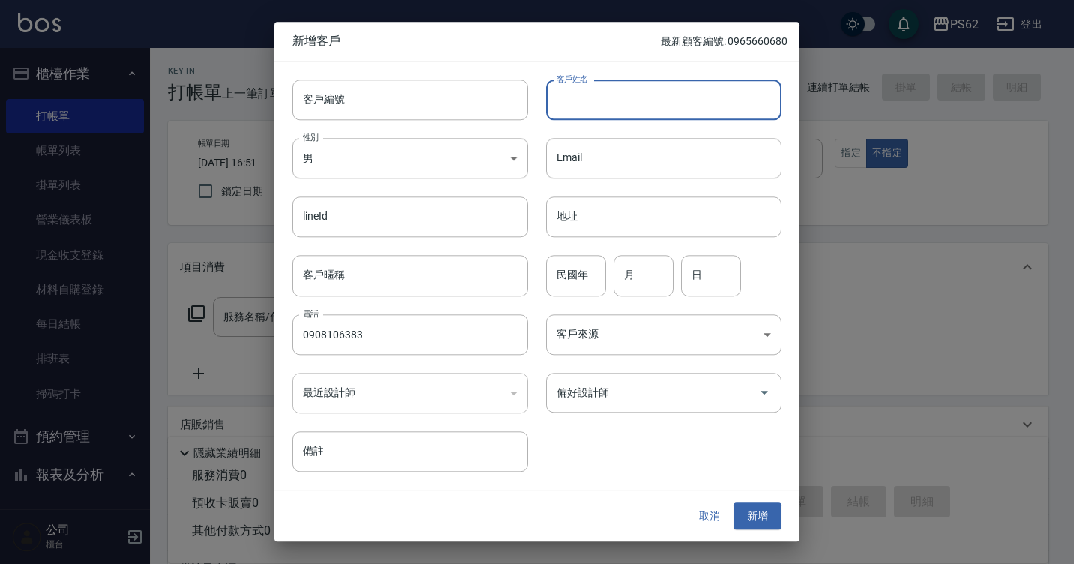
type input "ㄋ"
type input "張銘晉"
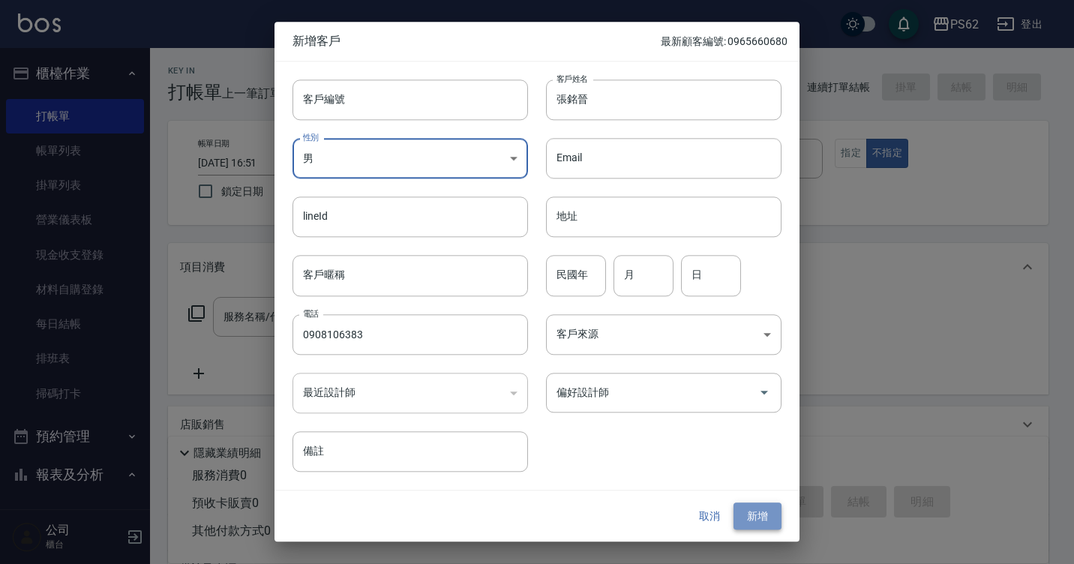
click at [772, 516] on button "新增" at bounding box center [757, 516] width 48 height 28
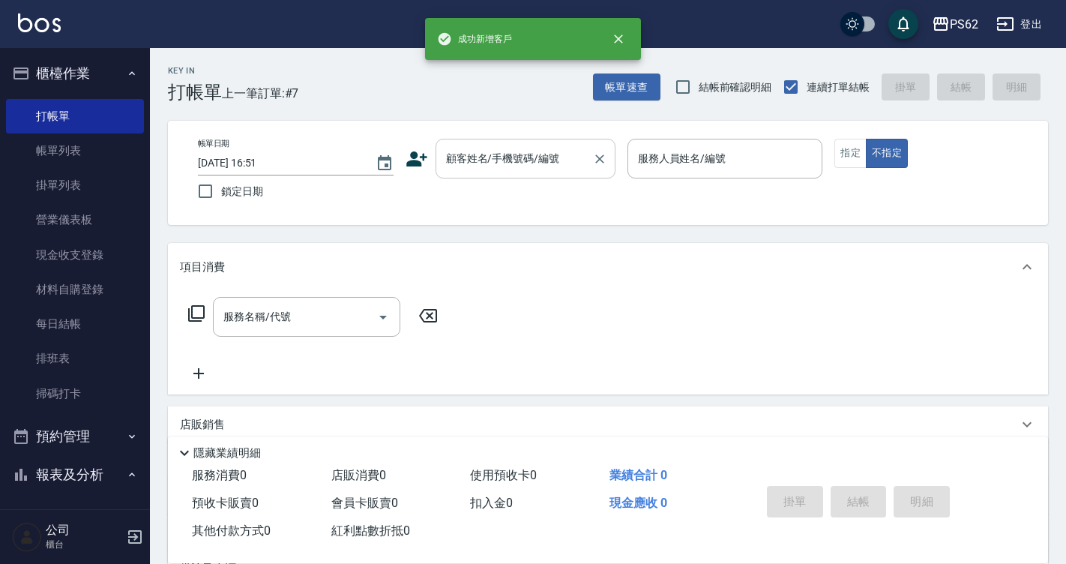
click at [509, 140] on div "顧客姓名/手機號碼/編號" at bounding box center [526, 159] width 180 height 40
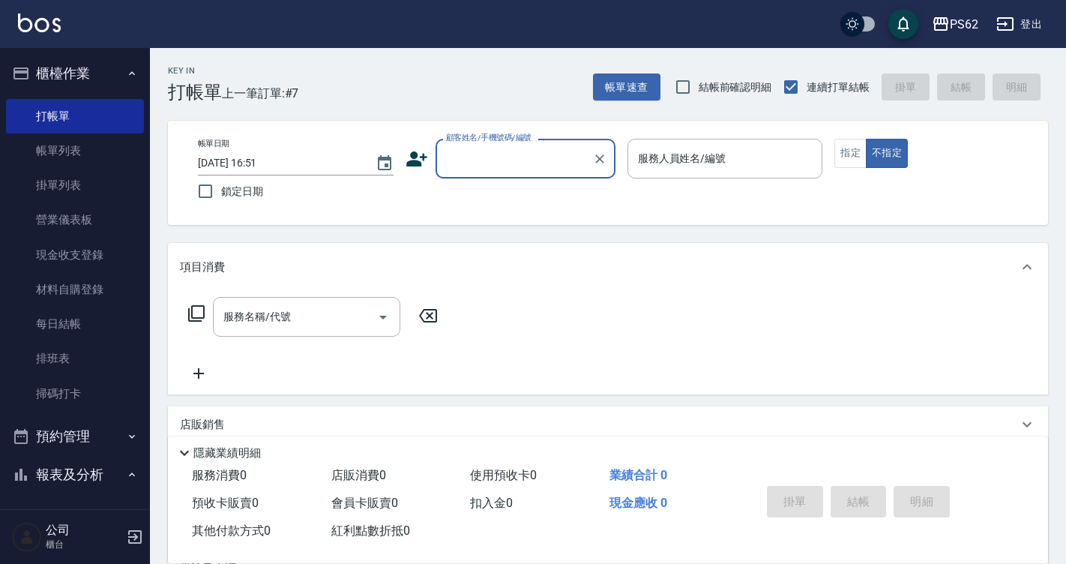
paste input "0908106383"
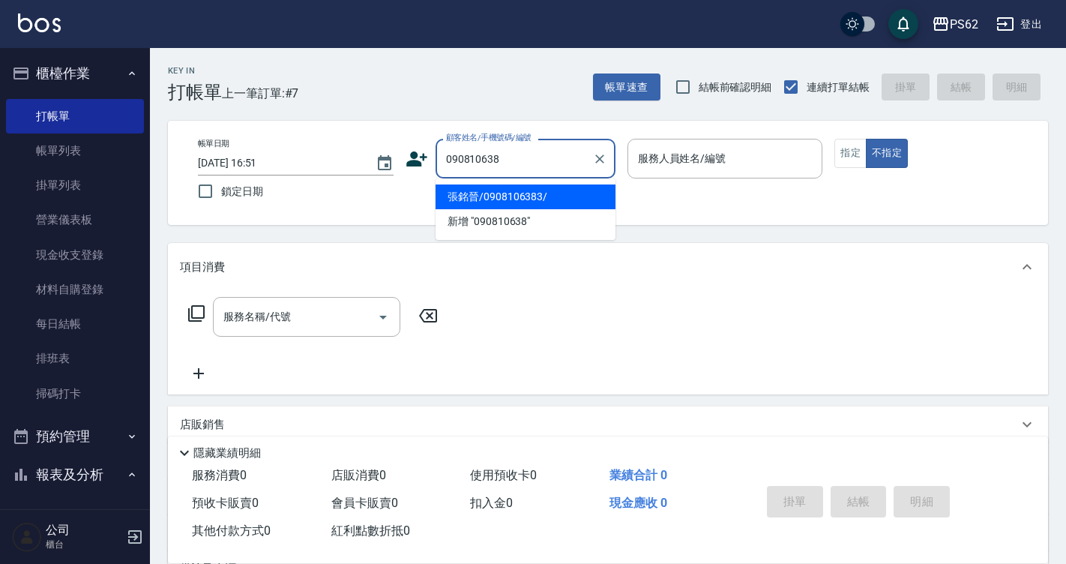
type input "張銘晉/0908106383/"
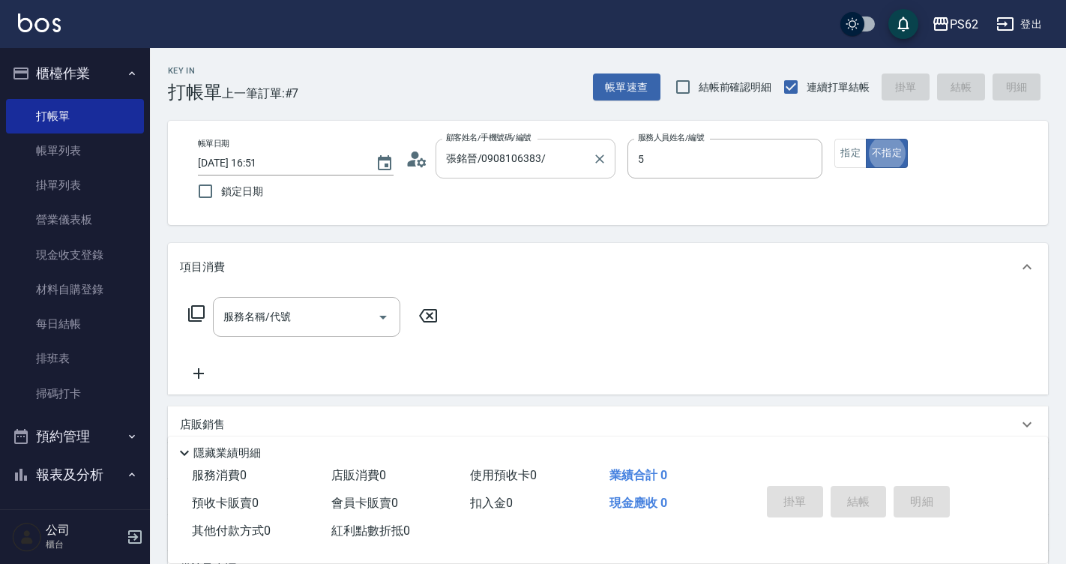
type input "ELVA-5"
type button "false"
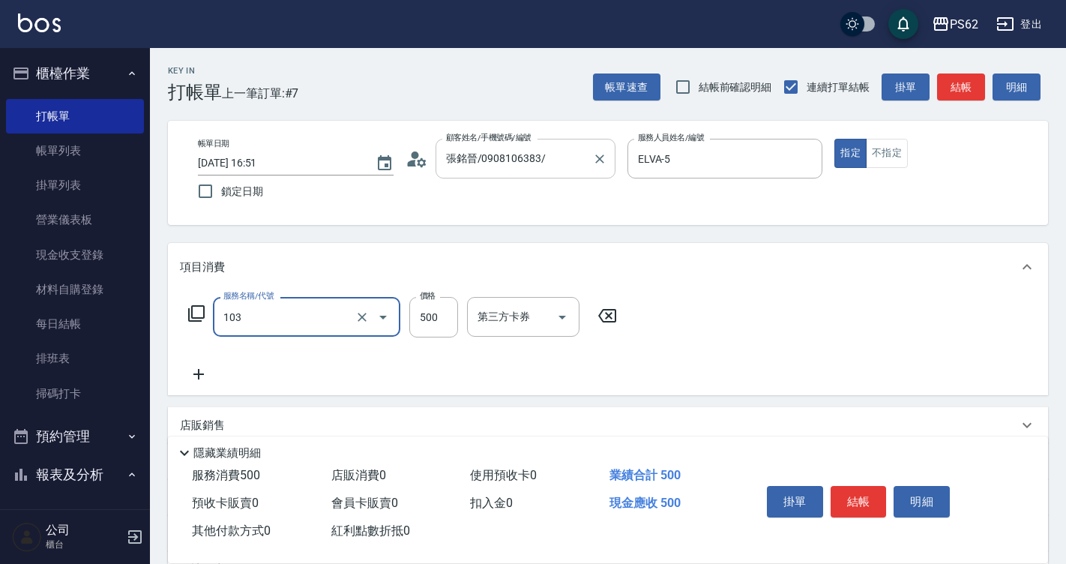
type input "B級洗剪500(103)"
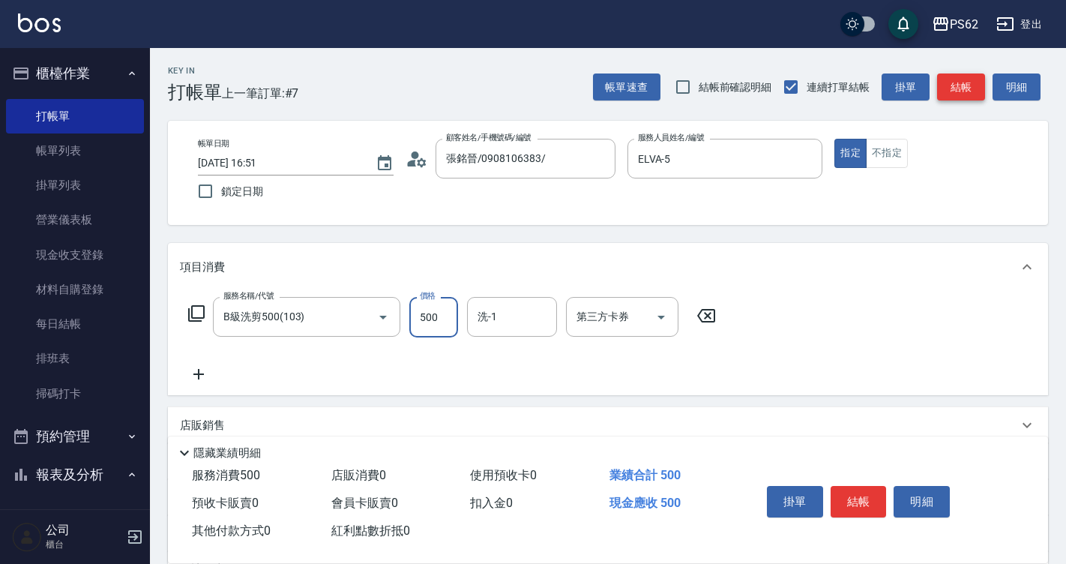
click at [964, 85] on button "結帳" at bounding box center [961, 87] width 48 height 28
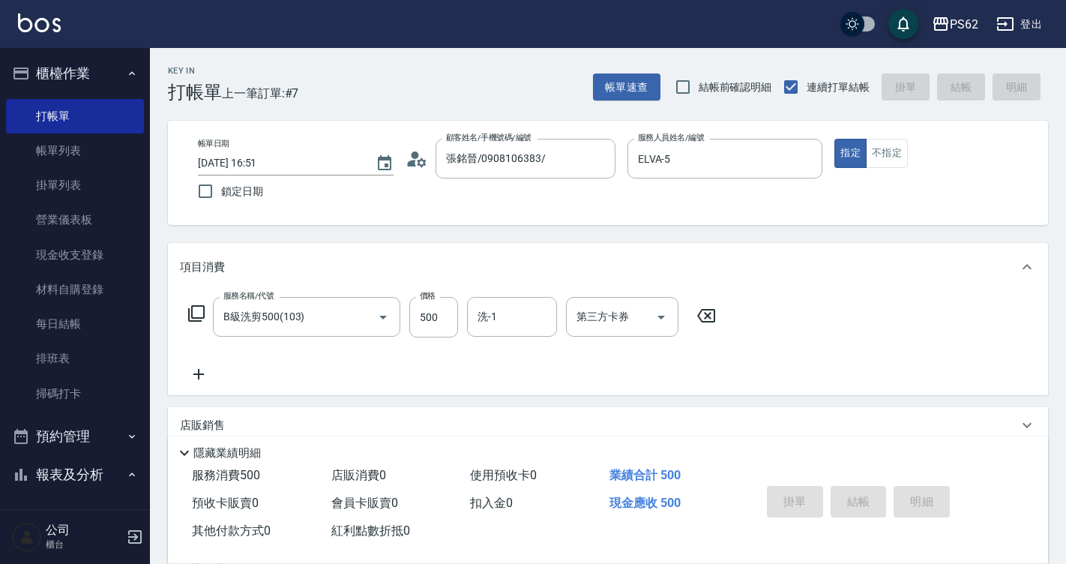
type input "2025/09/04 16:52"
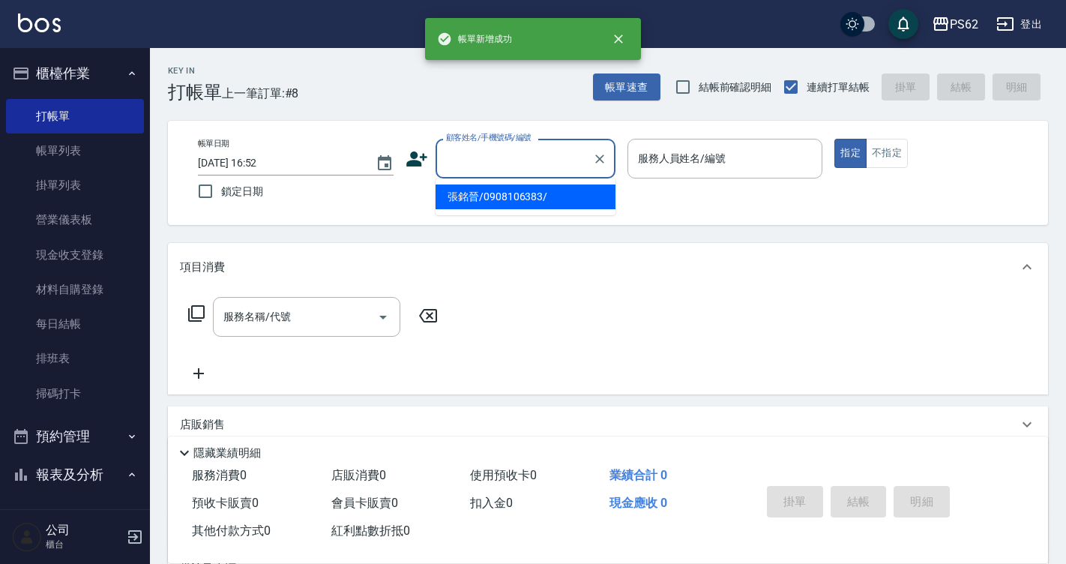
click at [497, 148] on input "顧客姓名/手機號碼/編號" at bounding box center [514, 158] width 144 height 26
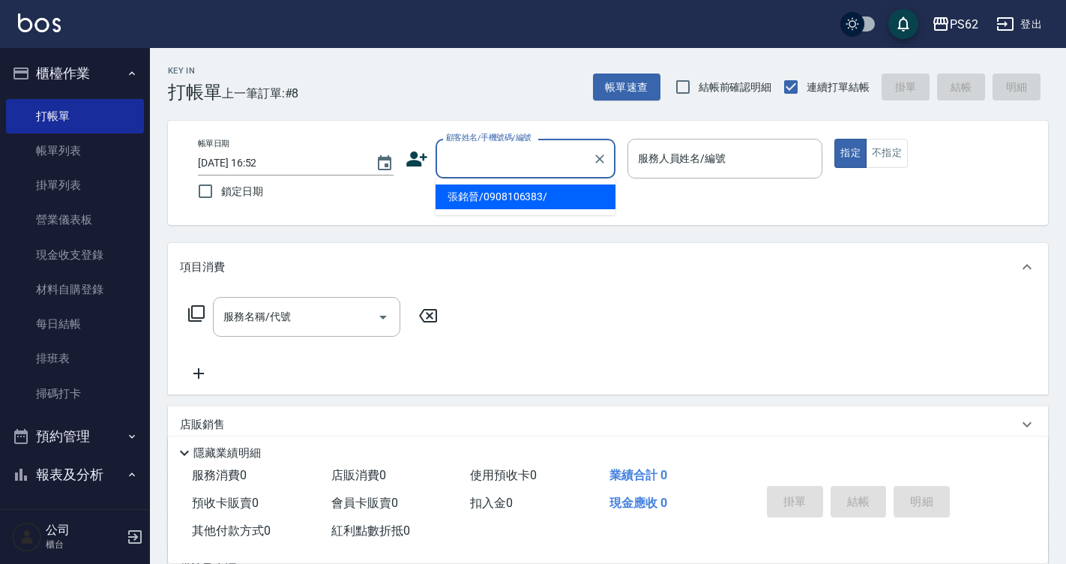
type input "張銘晉/0908106383/"
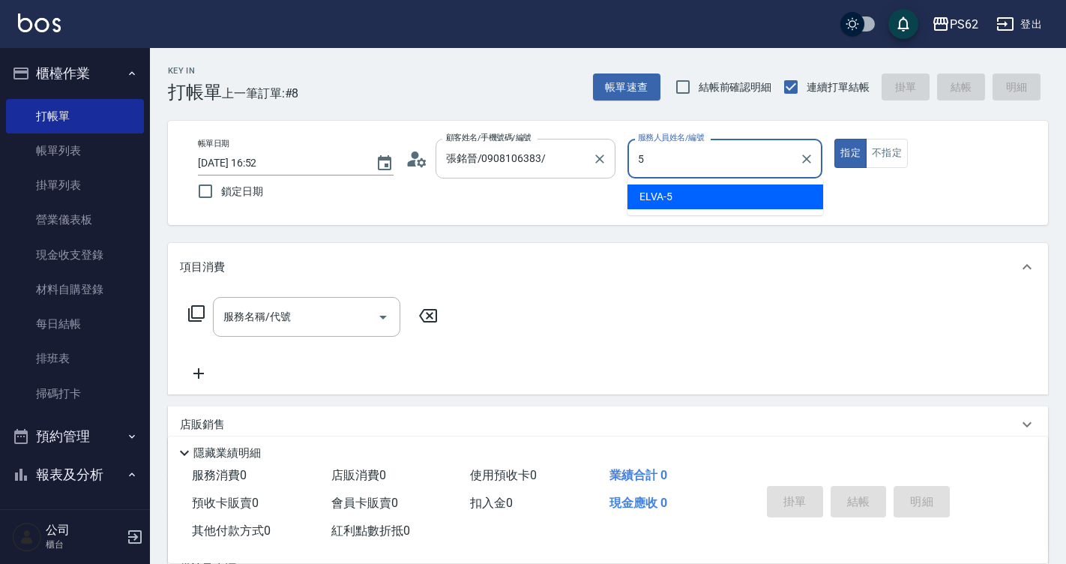
type input "5"
type button "true"
type input "ELVA-5"
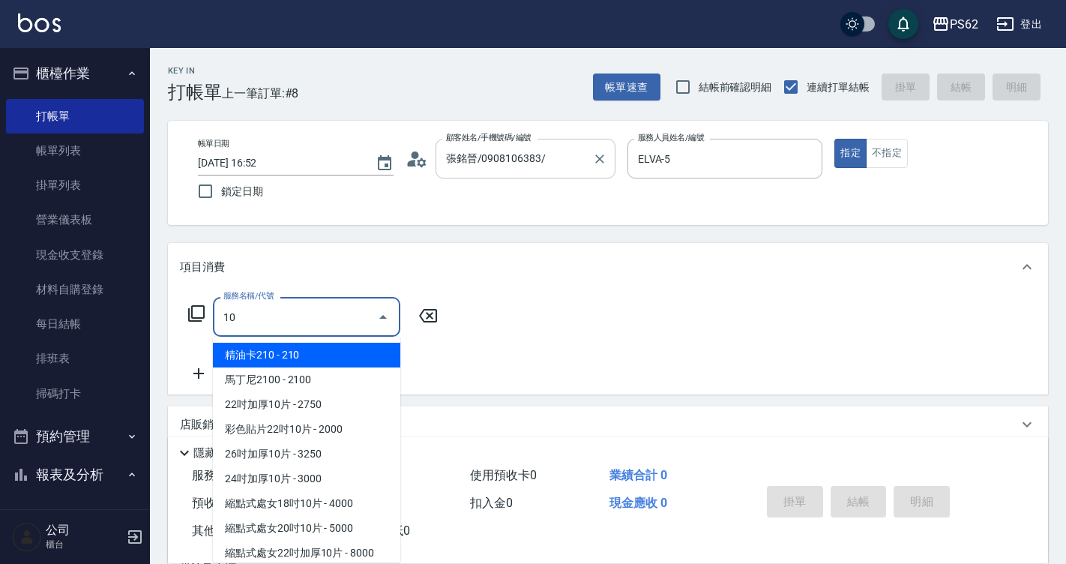
type input "1"
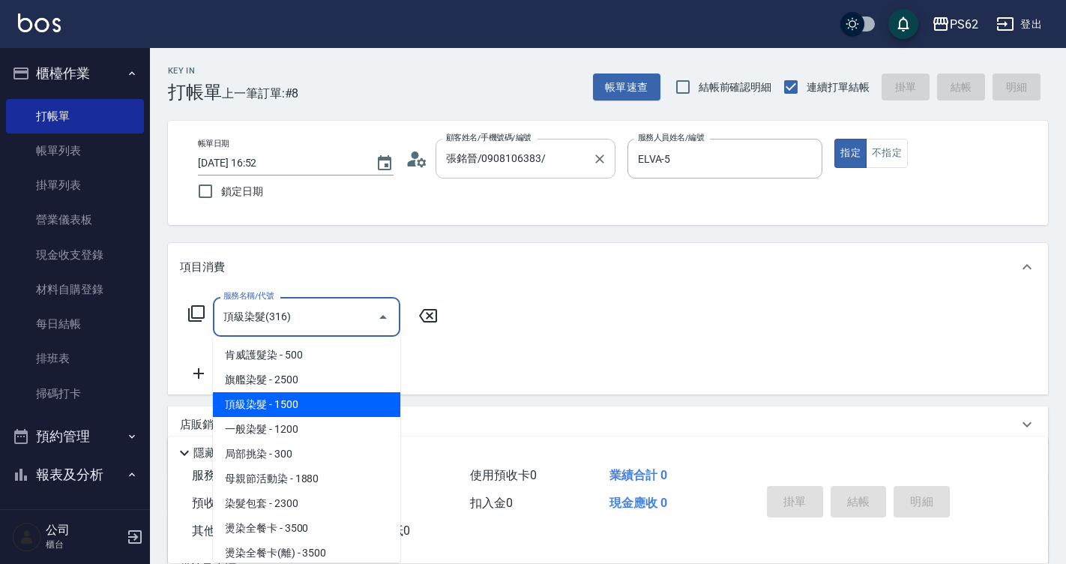
type input "頂級染髮(316)"
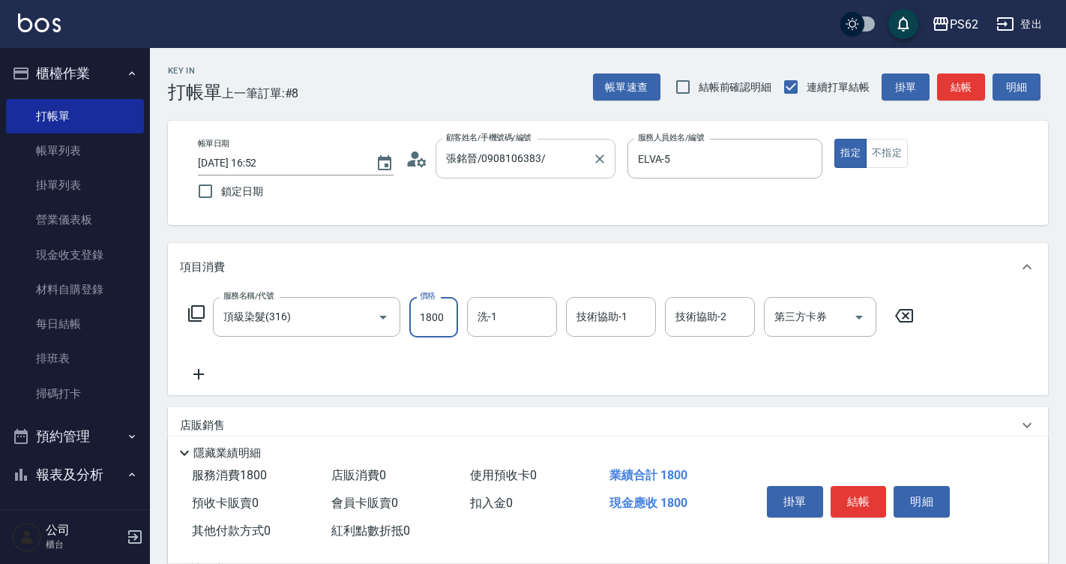
type input "1800"
type input "浣熊-25"
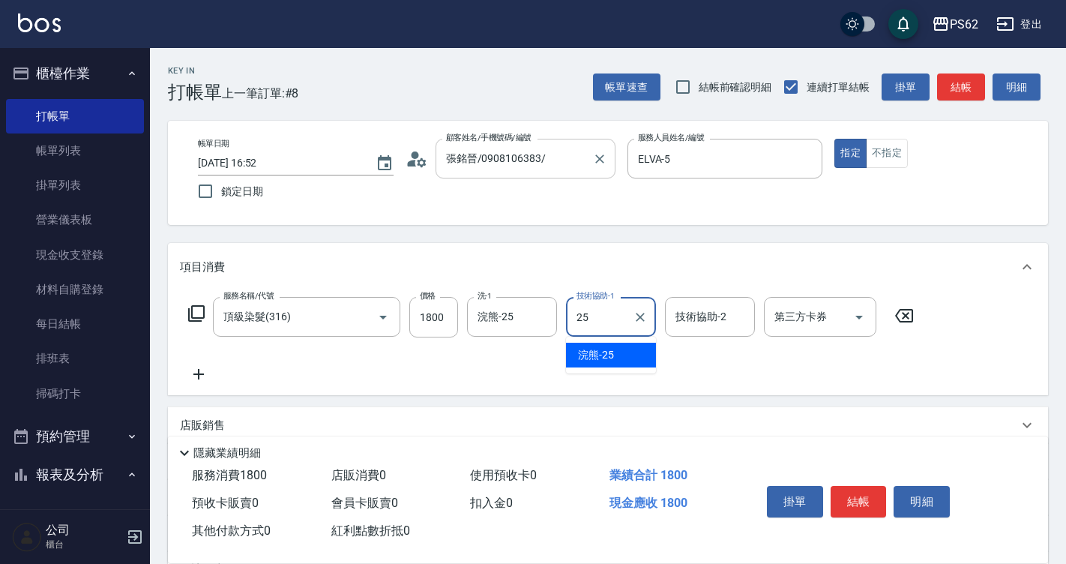
type input "浣熊-25"
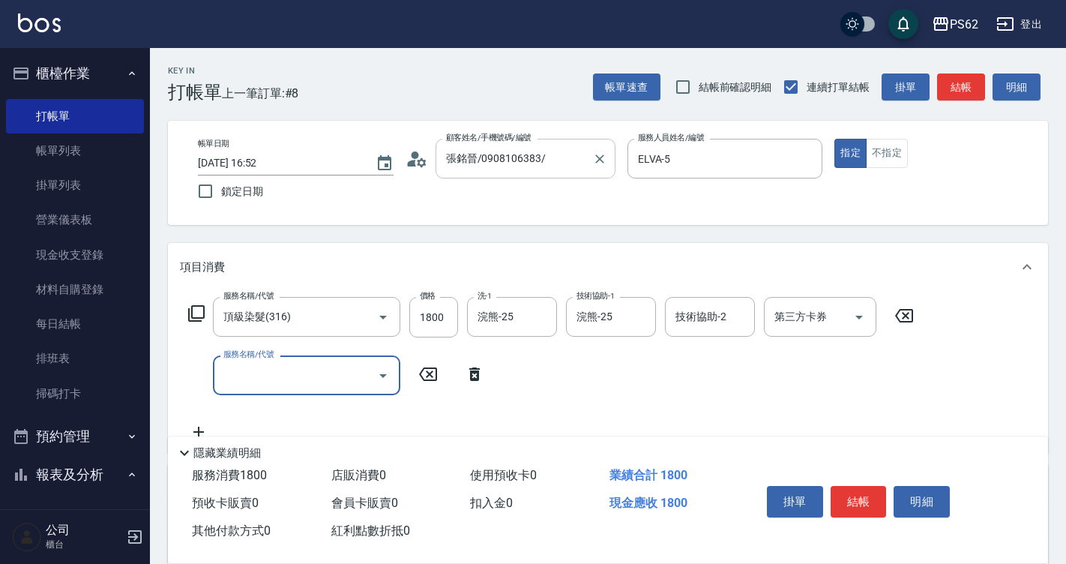
type input "ㄎ"
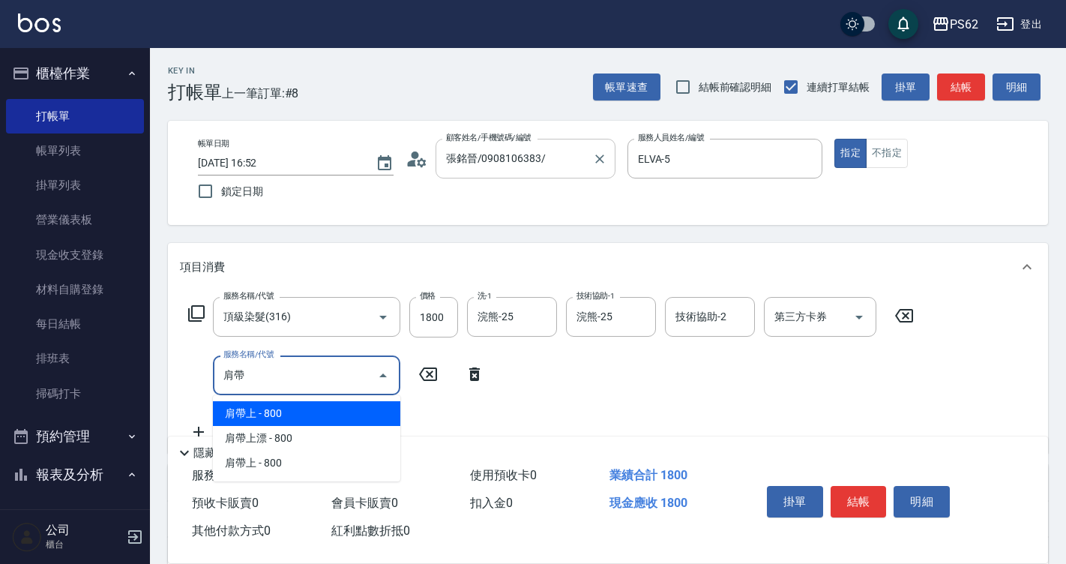
type input "肩"
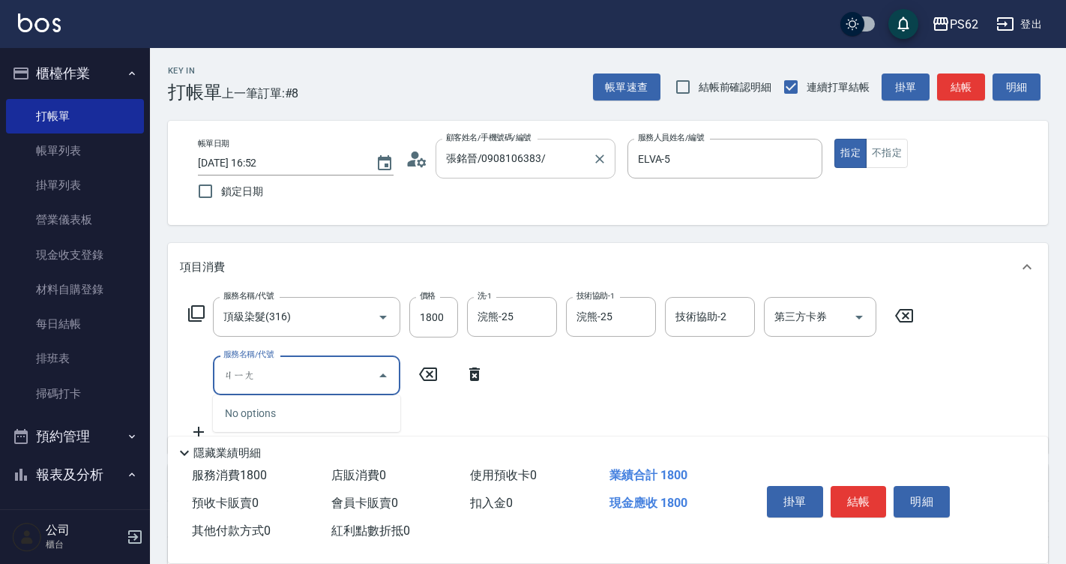
type input "將"
type input "肩上(304)"
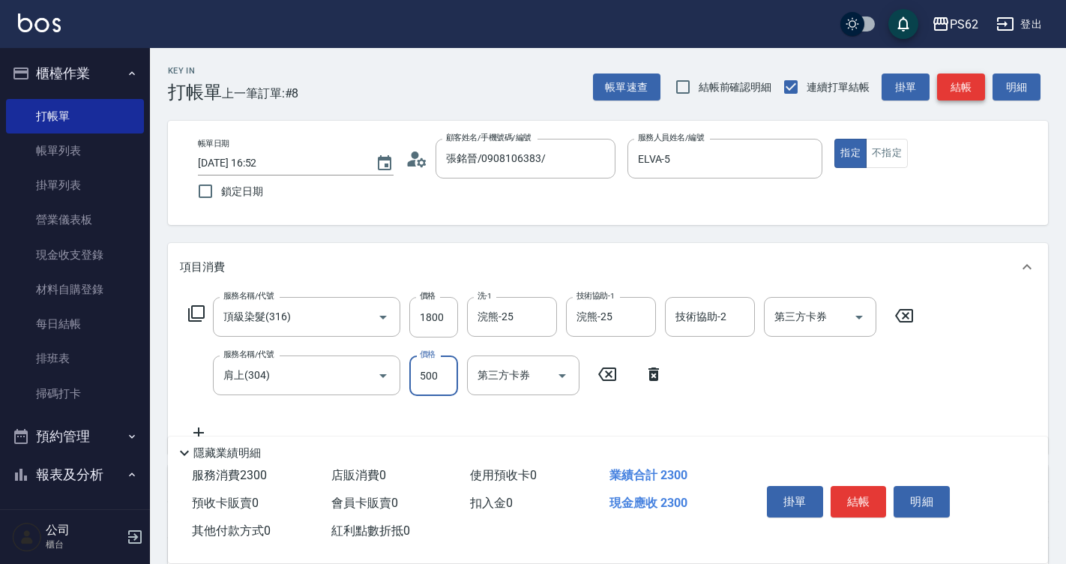
click at [956, 92] on button "結帳" at bounding box center [961, 87] width 48 height 28
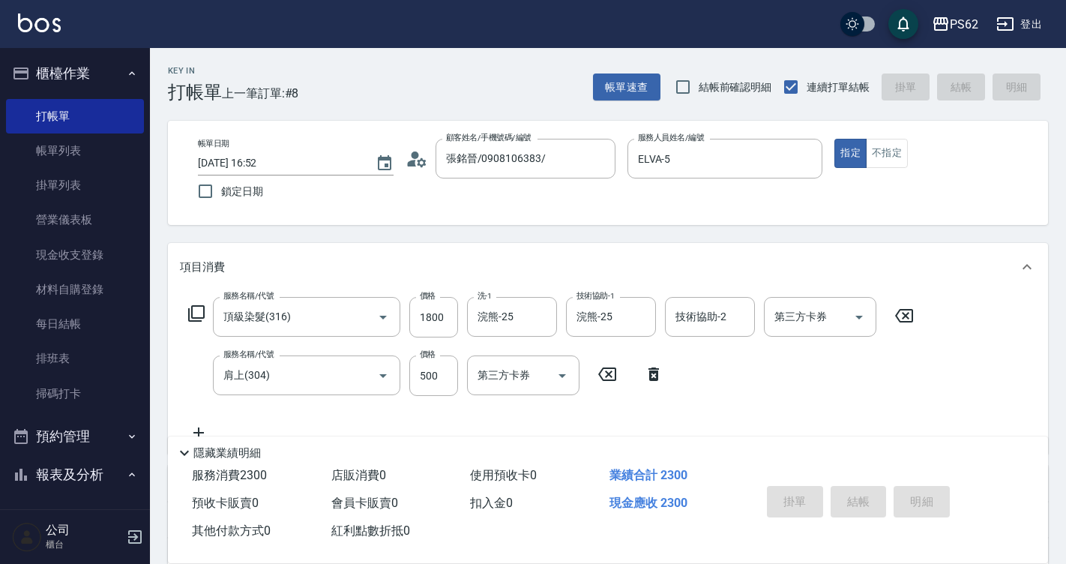
type input "2025/09/04 16:53"
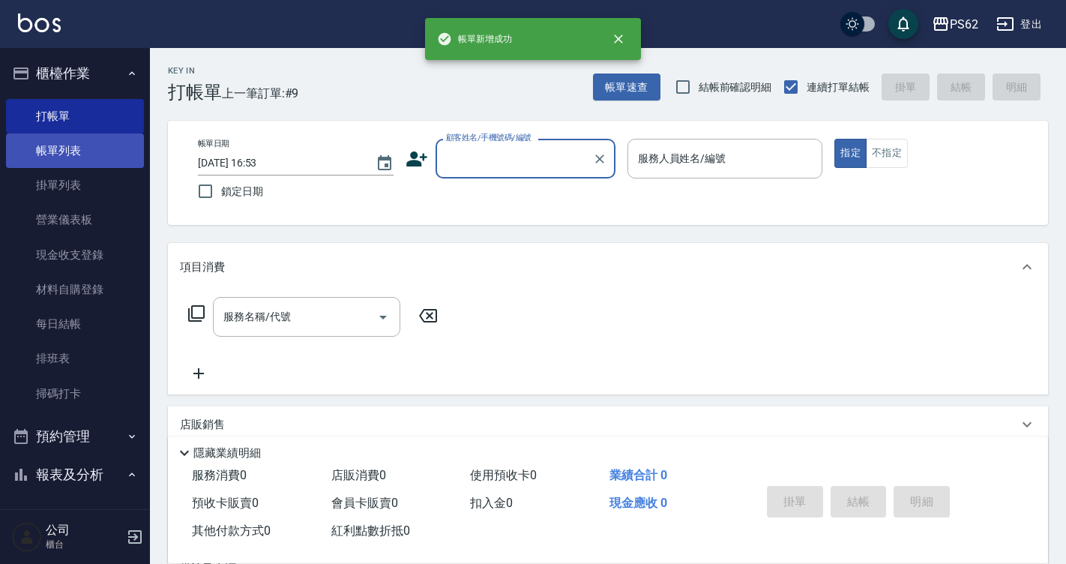
click at [46, 146] on link "帳單列表" at bounding box center [75, 150] width 138 height 34
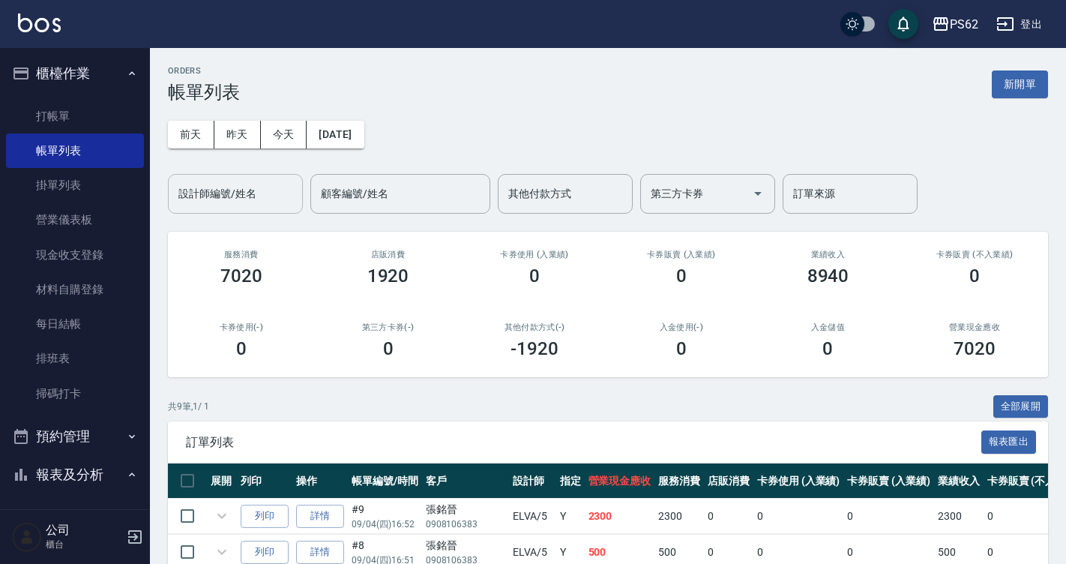
click at [232, 189] on div "設計師編號/姓名 設計師編號/姓名" at bounding box center [235, 194] width 135 height 40
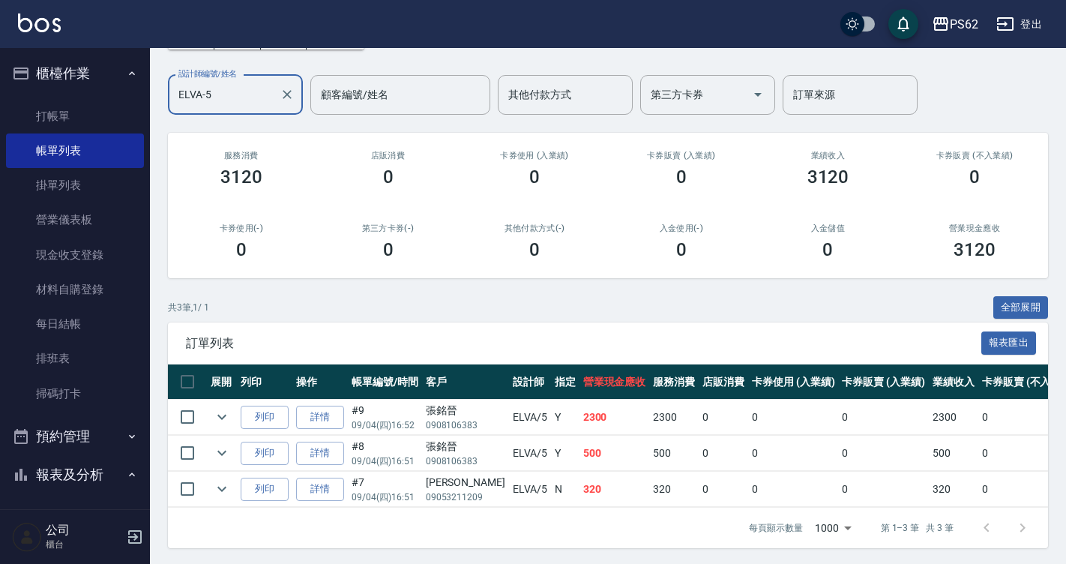
scroll to position [112, 0]
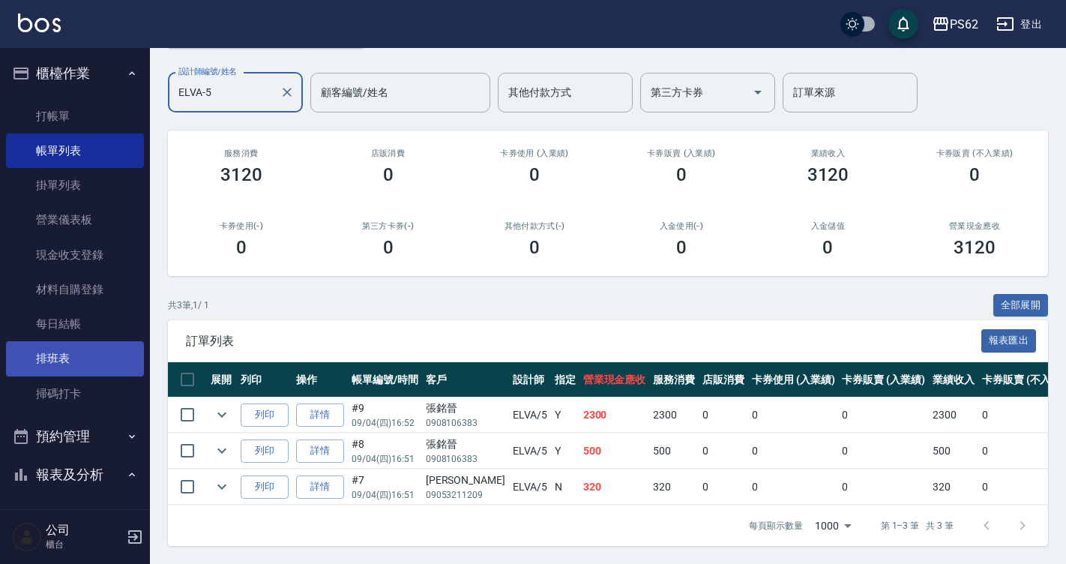
type input "ELVA-5"
click at [43, 373] on link "排班表" at bounding box center [75, 358] width 138 height 34
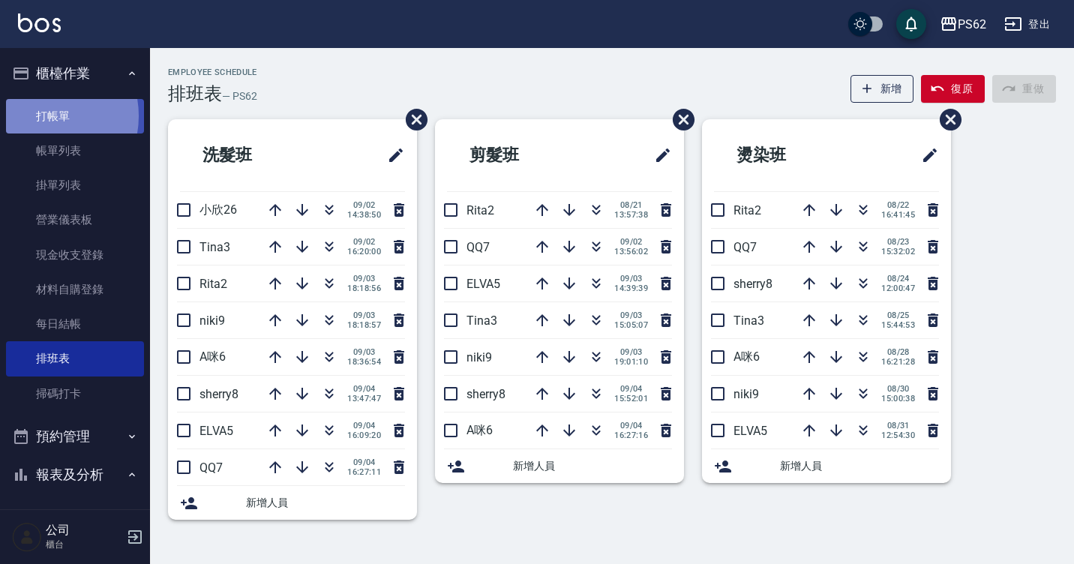
click at [41, 115] on link "打帳單" at bounding box center [75, 116] width 138 height 34
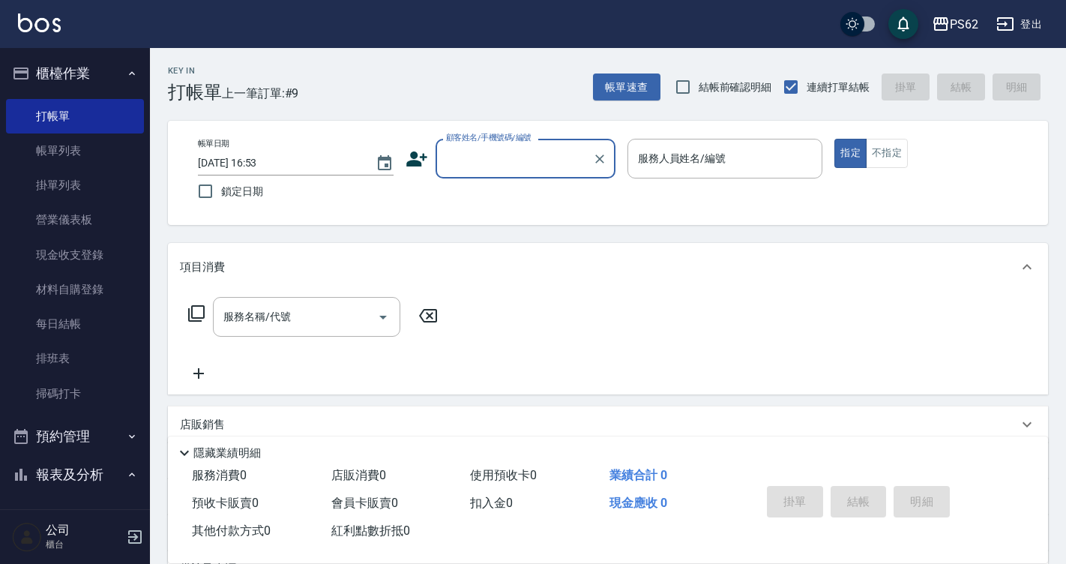
click at [416, 160] on icon at bounding box center [417, 159] width 22 height 22
click at [416, 160] on body "PS62 登出 櫃檯作業 打帳單 帳單列表 掛單列表 營業儀表板 現金收支登錄 材料自購登錄 每日結帳 排班表 掃碼打卡 預約管理 預約管理 單日預約紀錄 單…" at bounding box center [533, 365] width 1066 height 730
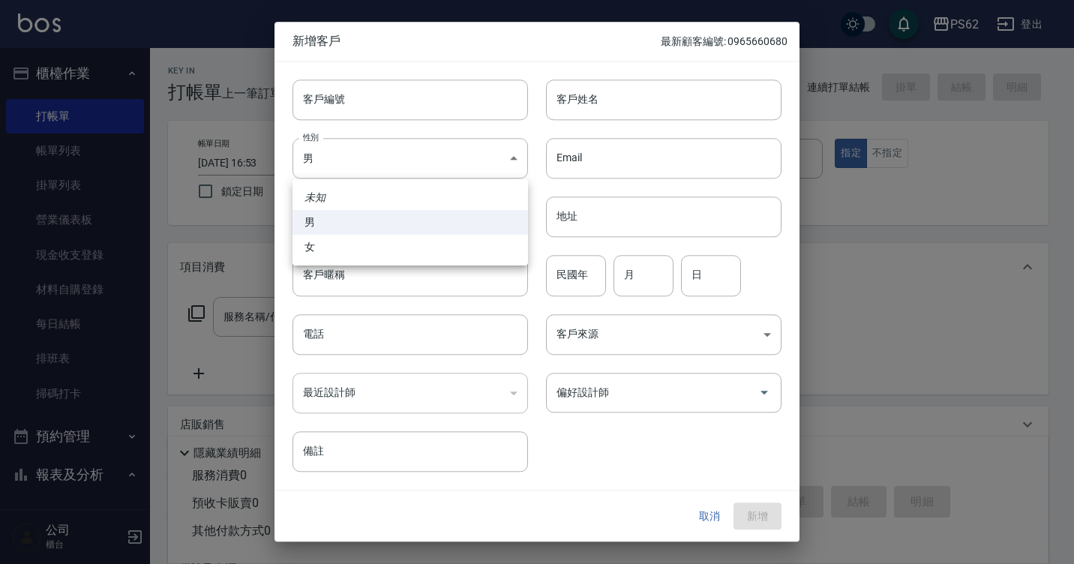
click at [577, 108] on div at bounding box center [537, 282] width 1074 height 564
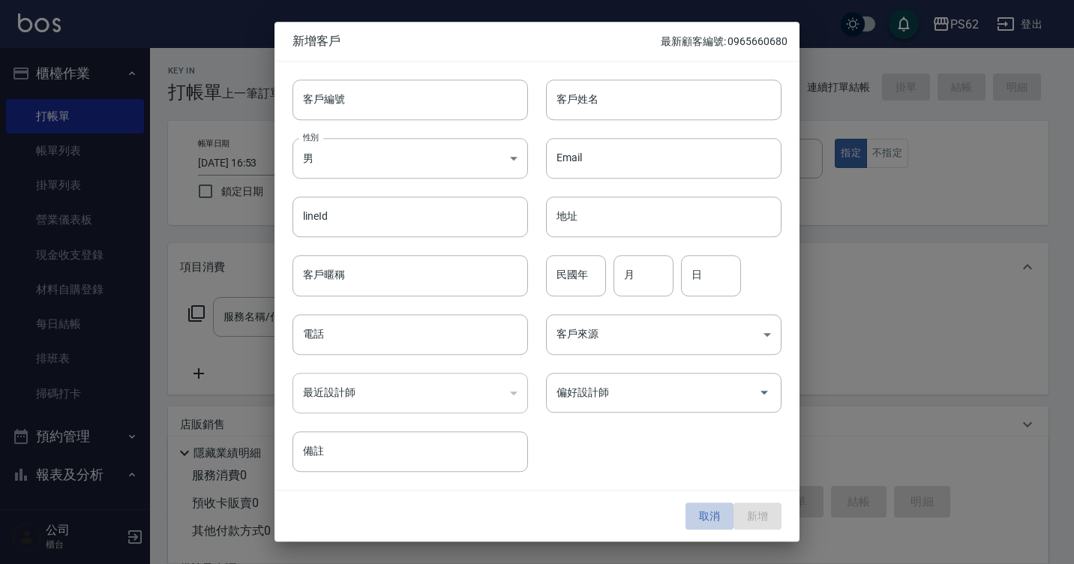
click at [715, 512] on button "取消" at bounding box center [709, 516] width 48 height 28
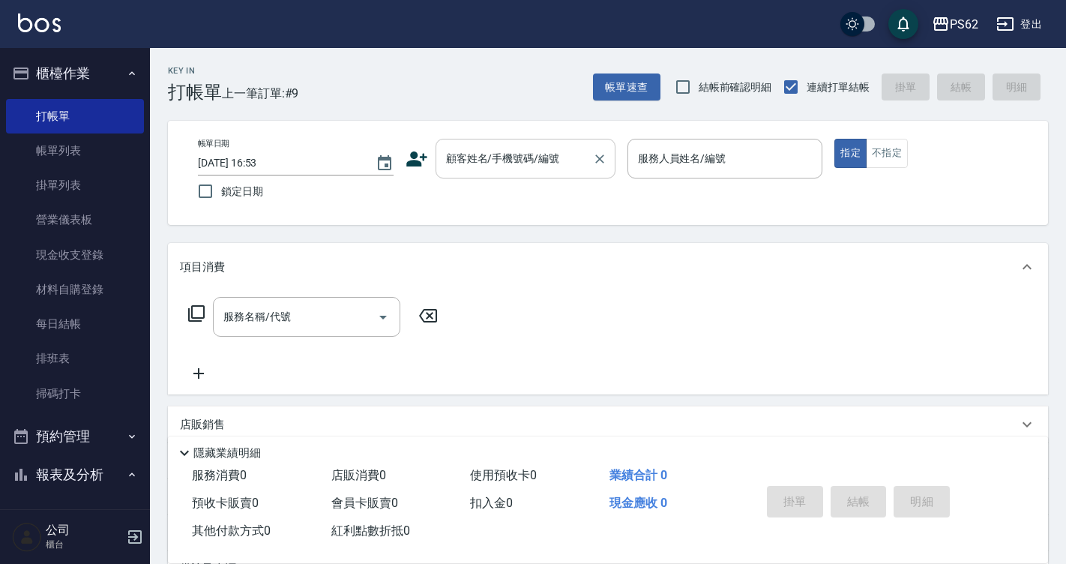
drag, startPoint x: 475, startPoint y: 173, endPoint x: 490, endPoint y: 168, distance: 15.2
click at [477, 173] on div "顧客姓名/手機號碼/編號" at bounding box center [526, 159] width 180 height 40
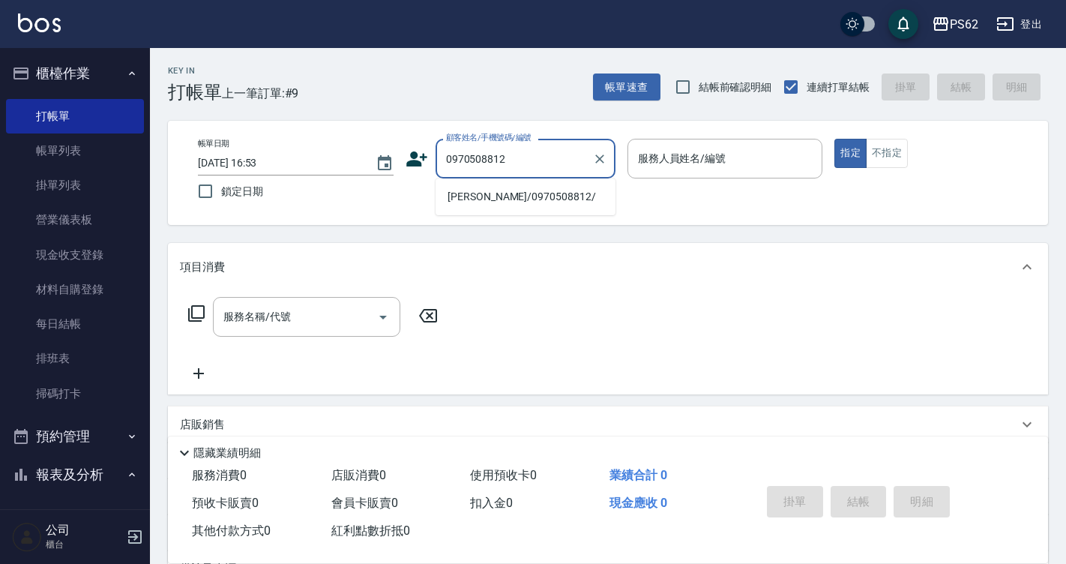
click at [493, 188] on li "劉子馨/0970508812/" at bounding box center [526, 196] width 180 height 25
type input "劉子馨/0970508812/"
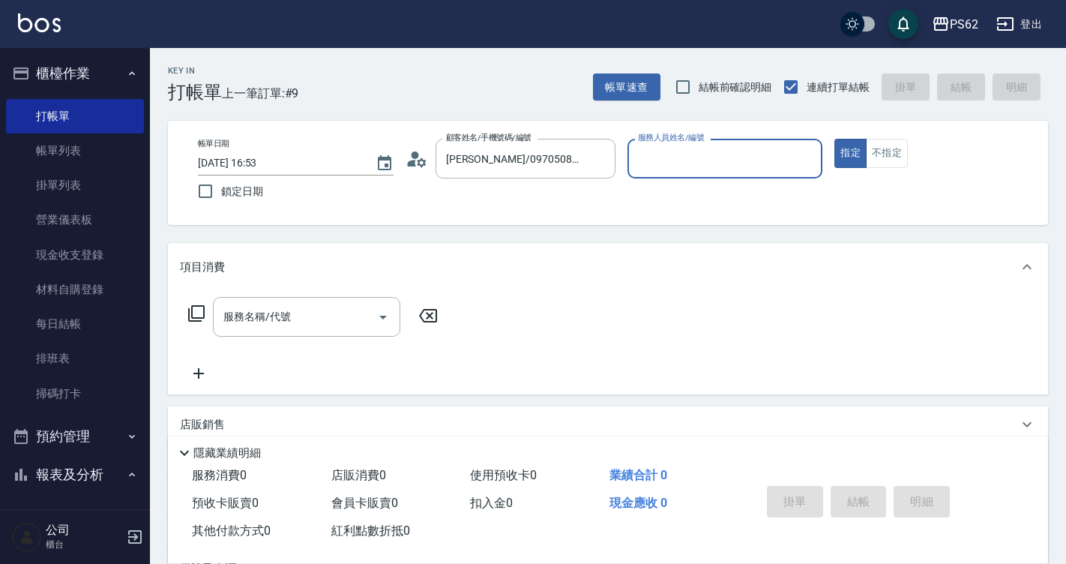
click at [418, 154] on circle at bounding box center [414, 154] width 7 height 7
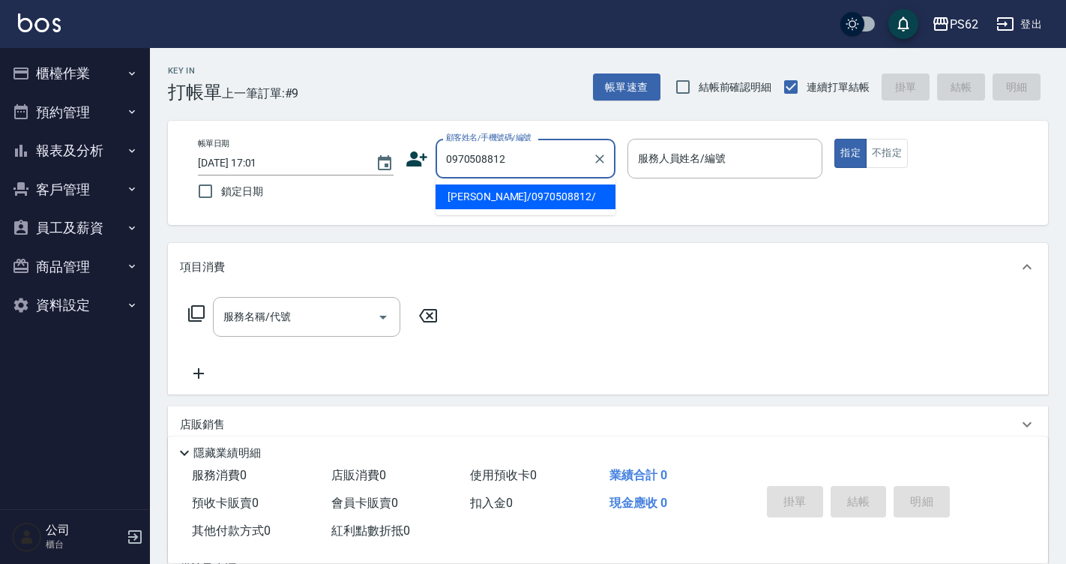
type input "[PERSON_NAME]/0970508812/"
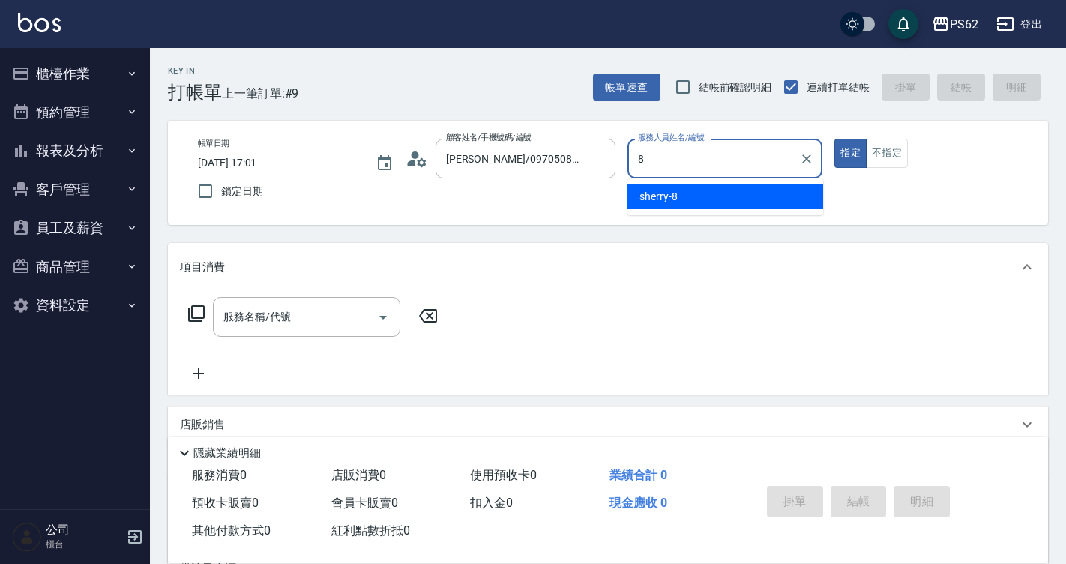
type input "sherry-8"
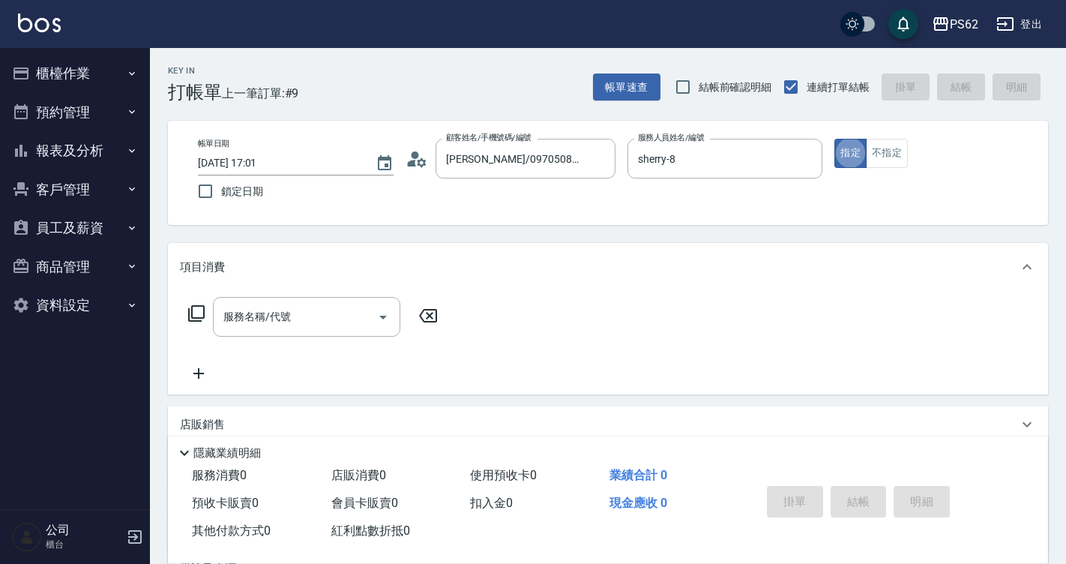
type button "true"
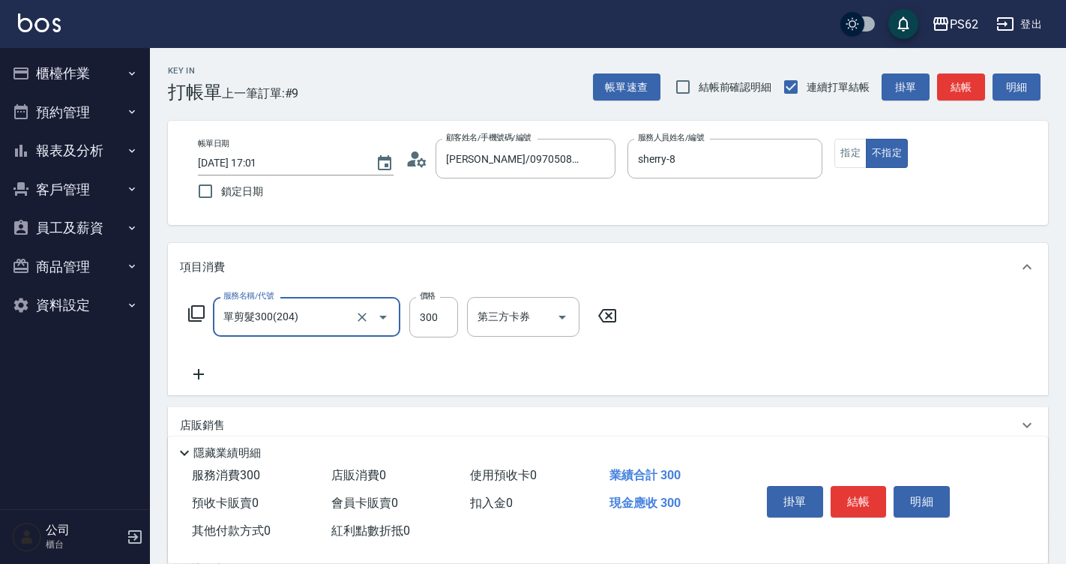
type input "單剪髮300(204)"
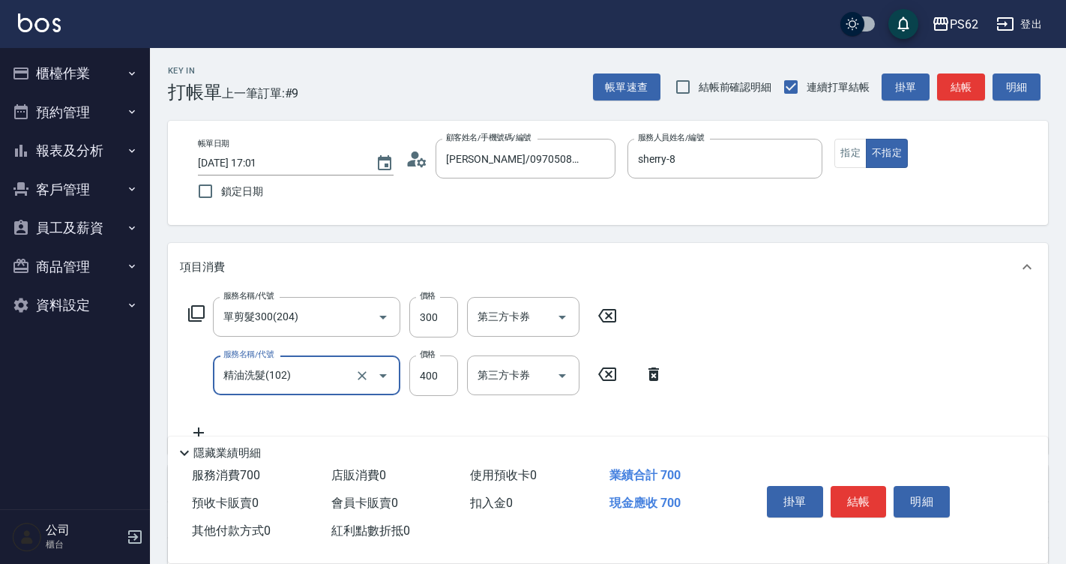
type input "精油洗髮(102)"
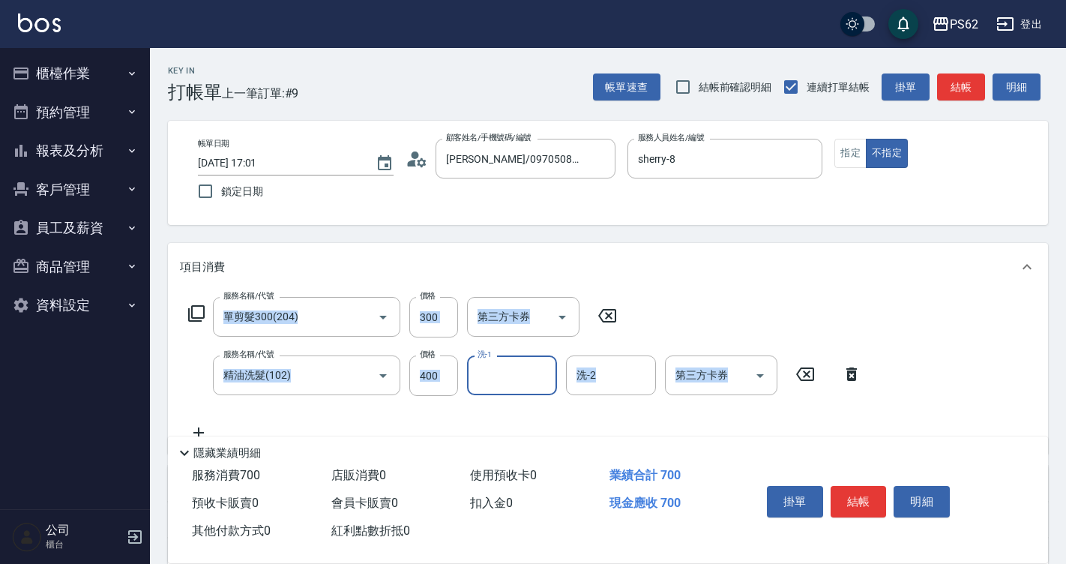
click at [987, 409] on div "Key In 打帳單 上一筆訂單:#9 帳單速查 結帳前確認明細 連續打單結帳 掛單 結帳 明細 帳單日期 2025/09/04 17:01 鎖定日期 顧客姓…" at bounding box center [608, 419] width 916 height 742
click at [862, 489] on button "結帳" at bounding box center [859, 501] width 56 height 31
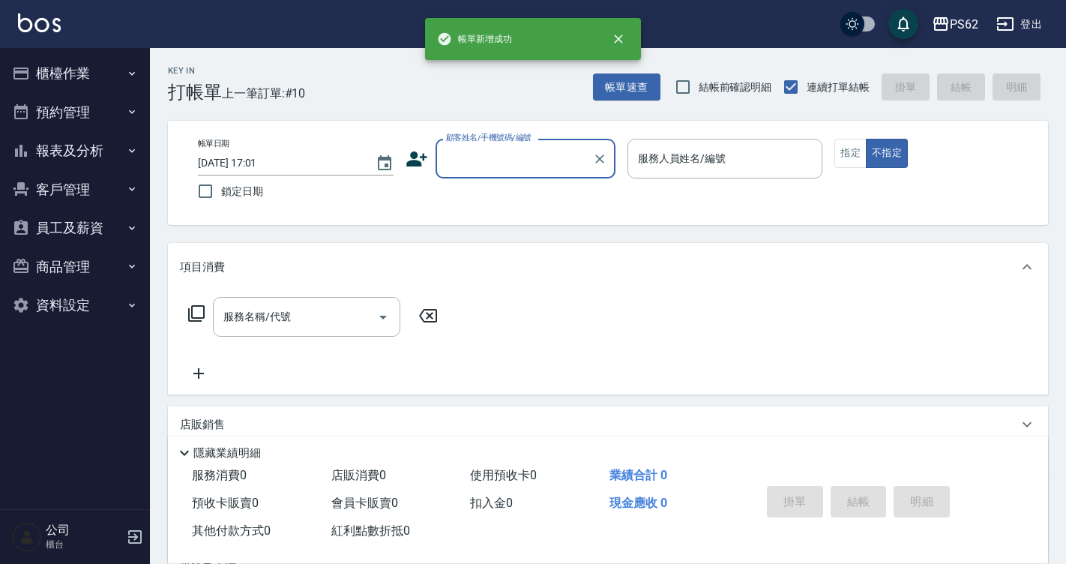
click at [411, 161] on icon at bounding box center [416, 158] width 21 height 15
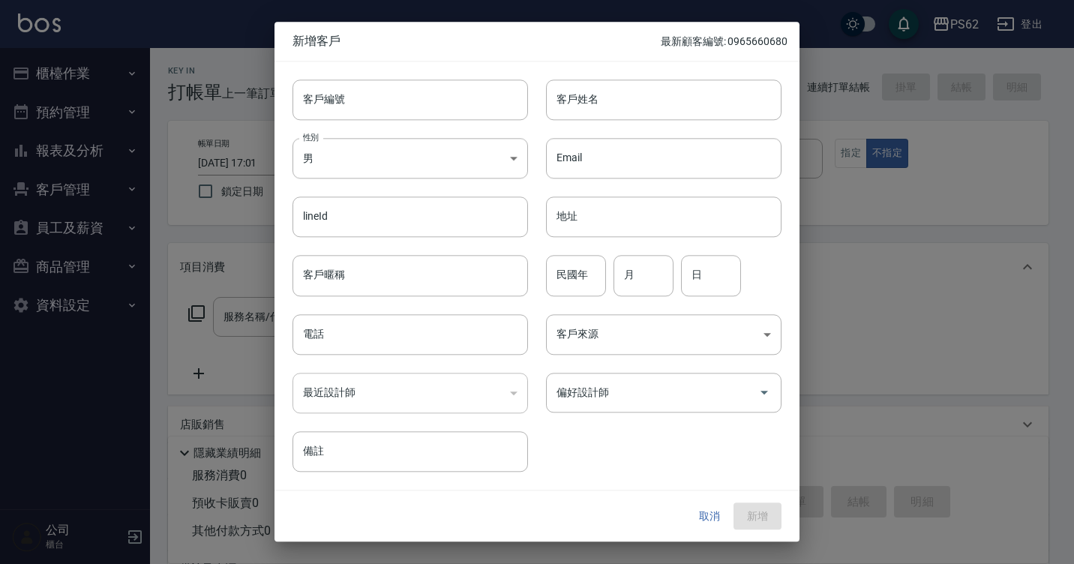
click at [712, 525] on button "取消" at bounding box center [709, 516] width 48 height 28
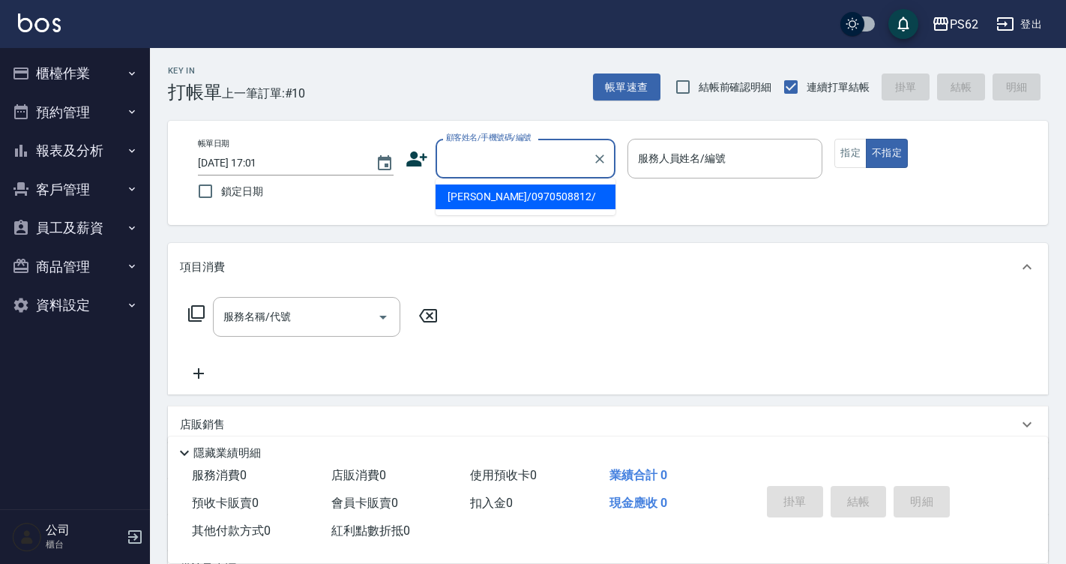
click at [535, 169] on input "顧客姓名/手機號碼/編號" at bounding box center [514, 158] width 144 height 26
click at [482, 199] on li "劉子馨/0970508812/" at bounding box center [526, 196] width 180 height 25
type input "劉子馨/0970508812/"
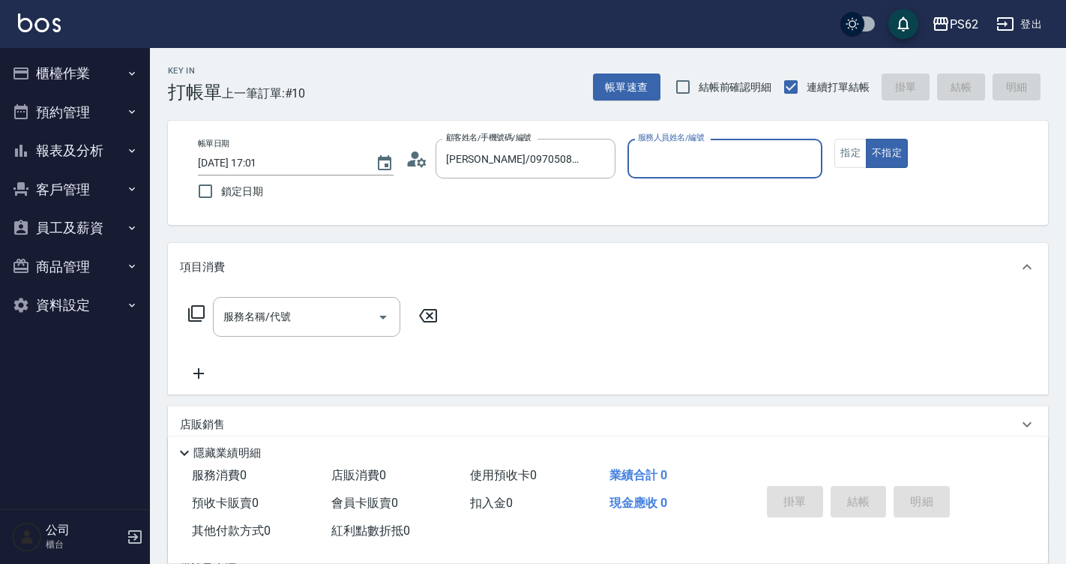
click at [421, 166] on icon at bounding box center [421, 161] width 9 height 9
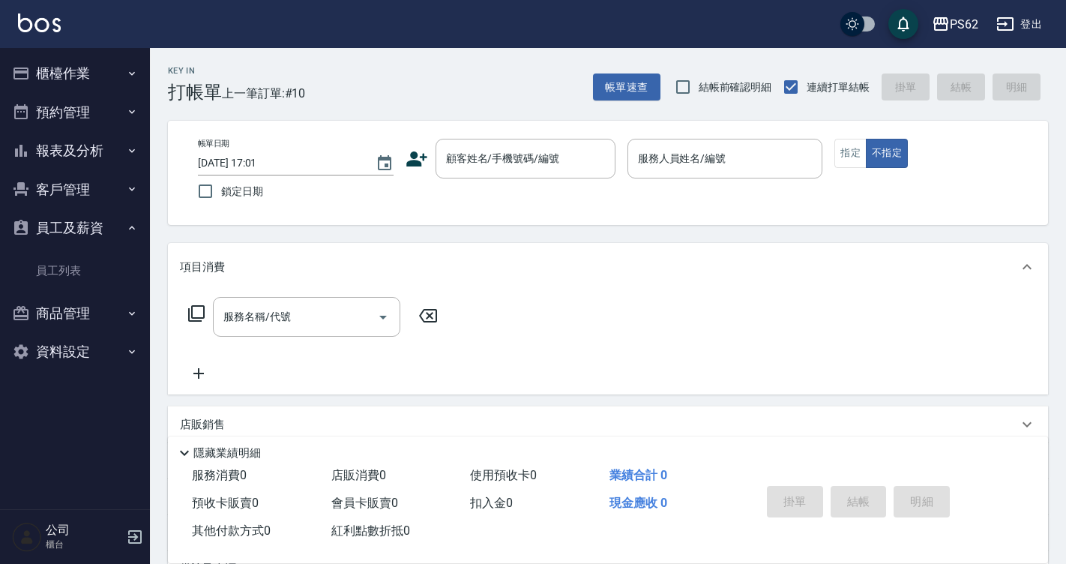
click at [97, 192] on button "客戶管理" at bounding box center [75, 189] width 138 height 39
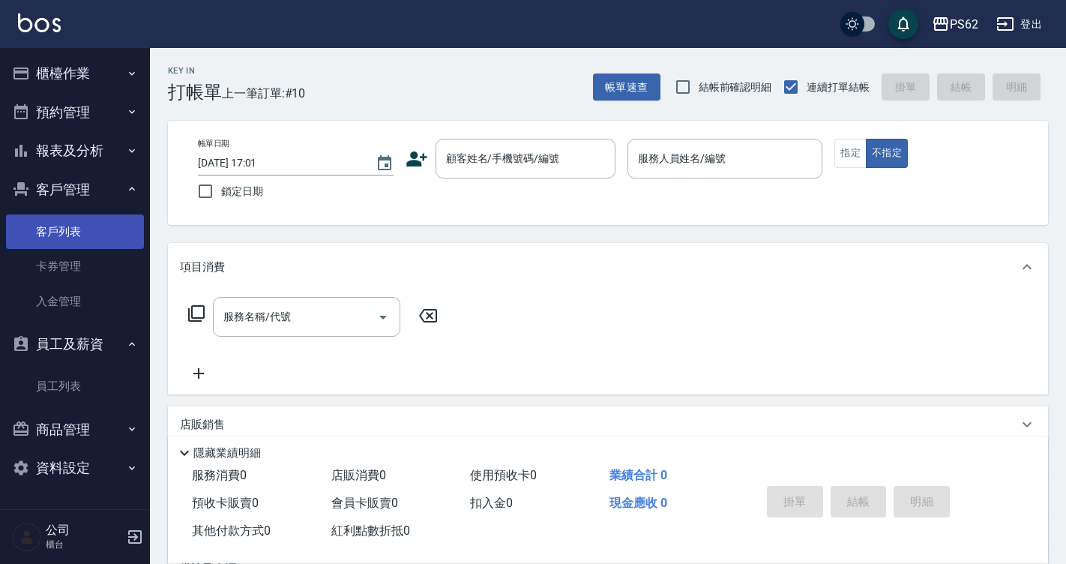
click at [91, 244] on link "客戶列表" at bounding box center [75, 231] width 138 height 34
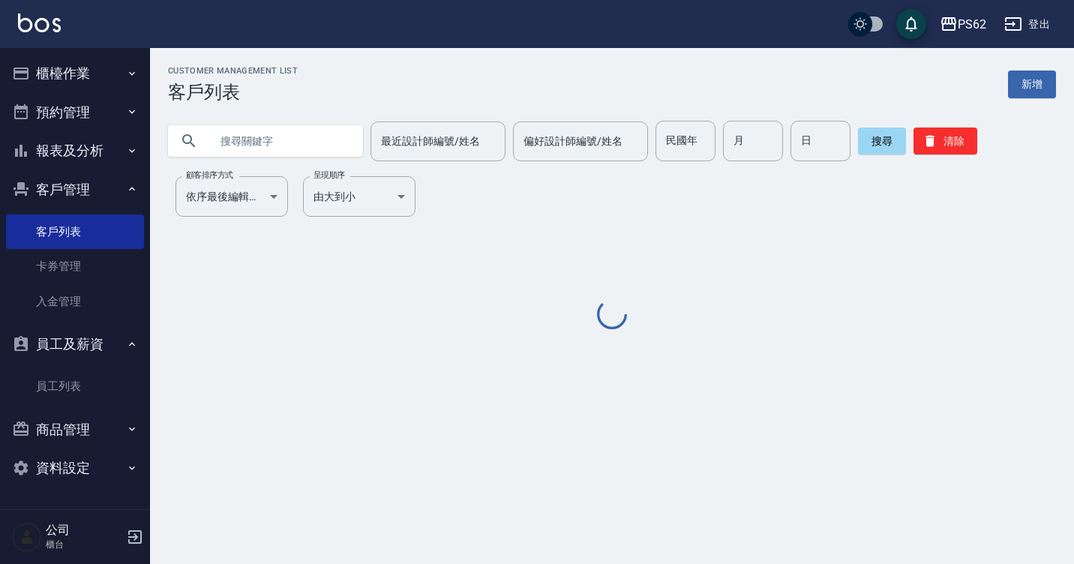
click at [283, 154] on input "text" at bounding box center [280, 141] width 141 height 40
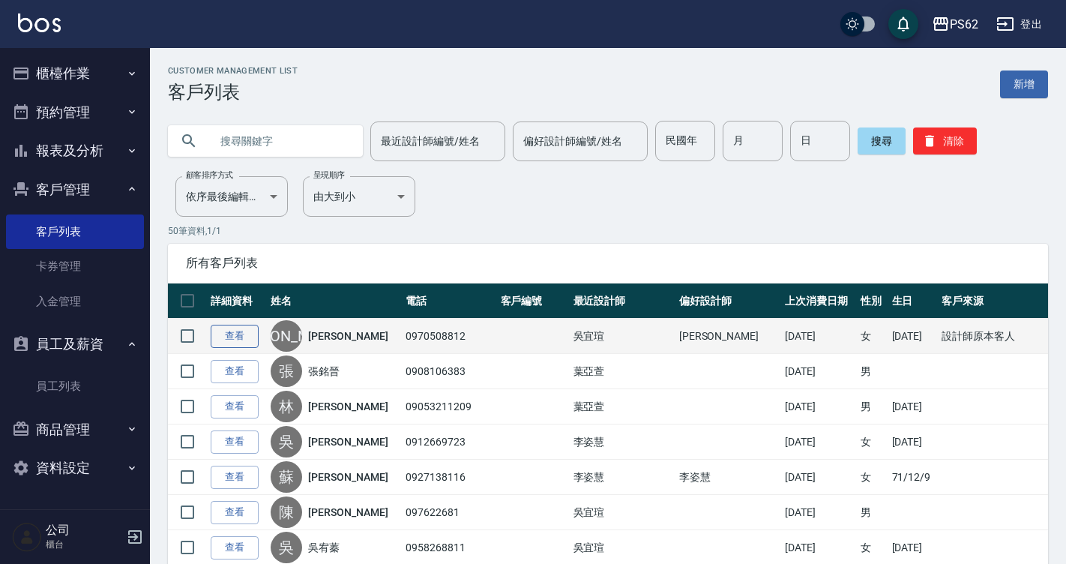
click at [235, 331] on link "查看" at bounding box center [235, 336] width 48 height 23
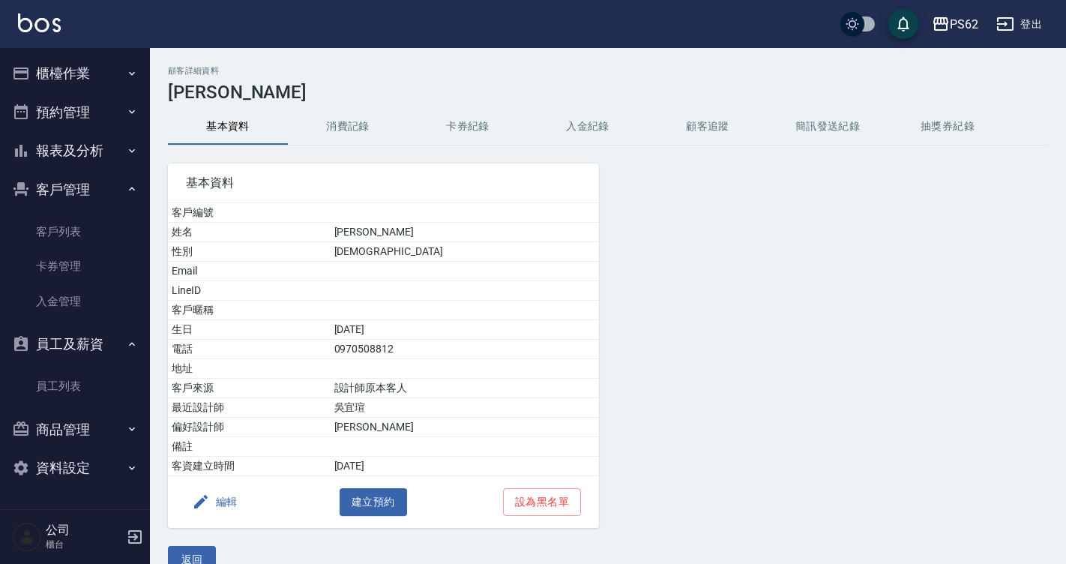
click at [372, 121] on button "消費記錄" at bounding box center [348, 127] width 120 height 36
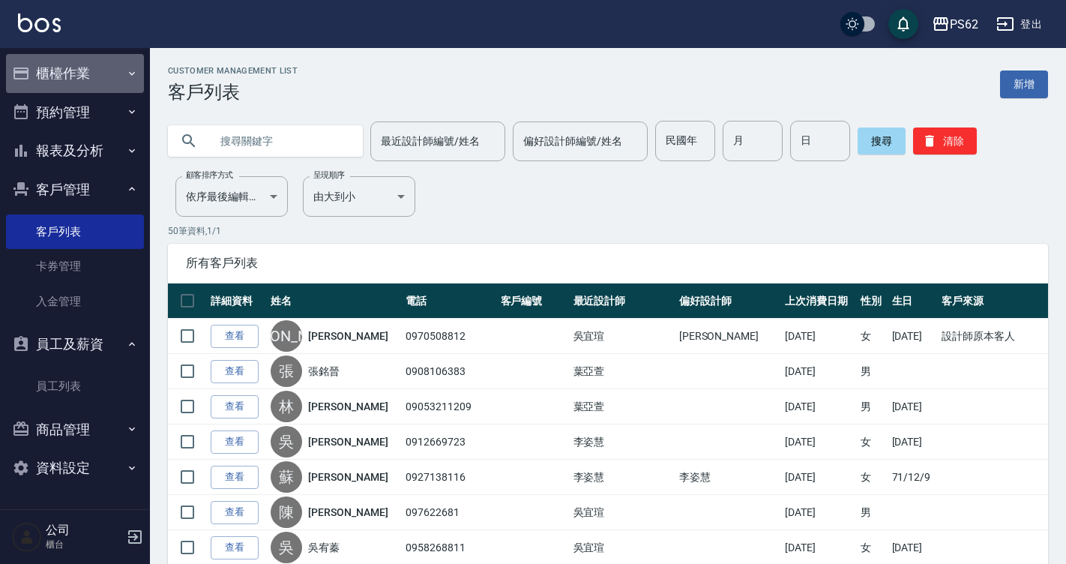
click at [118, 89] on button "櫃檯作業" at bounding box center [75, 73] width 138 height 39
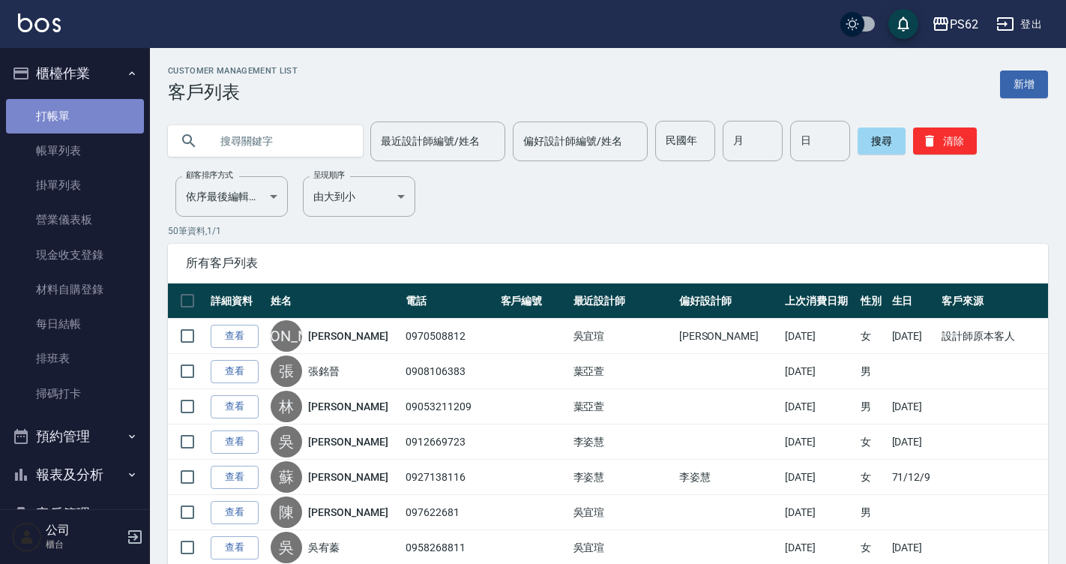
click at [118, 112] on link "打帳單" at bounding box center [75, 116] width 138 height 34
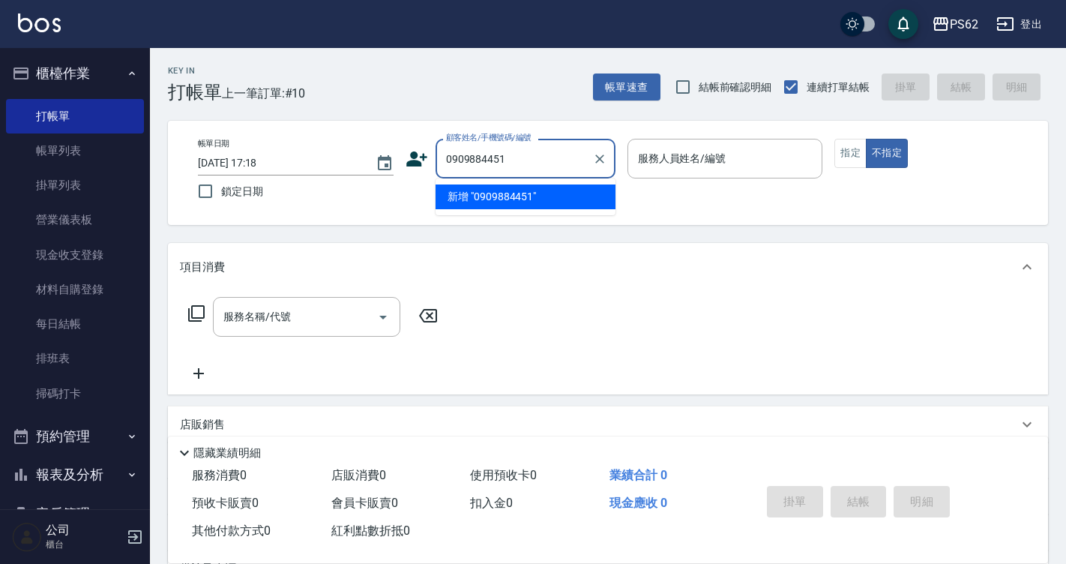
click at [553, 148] on input "0909884451" at bounding box center [514, 158] width 144 height 26
click at [553, 154] on input "0909884451" at bounding box center [514, 158] width 144 height 26
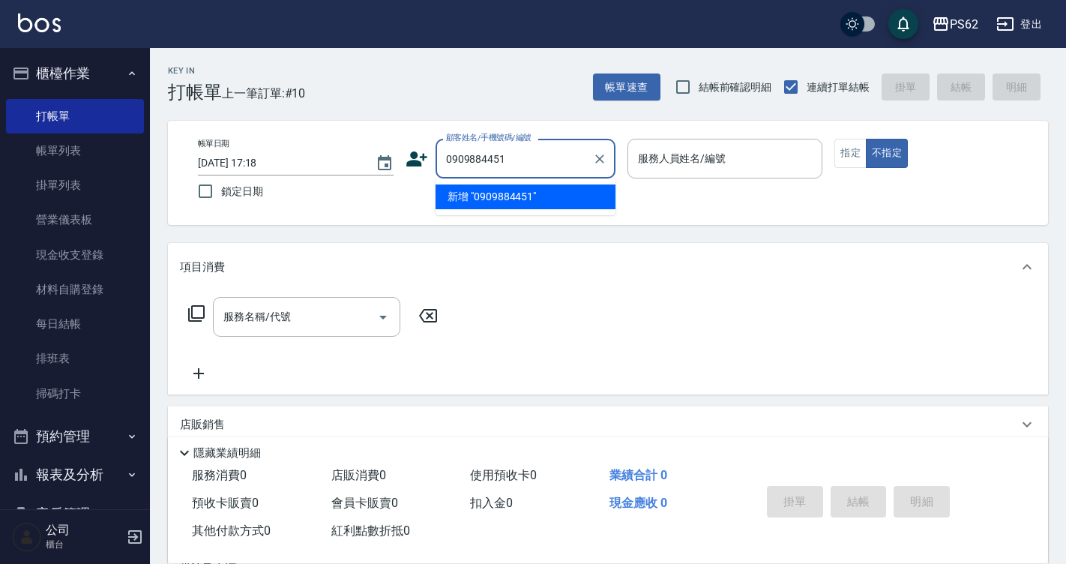
type input "0909884451"
click at [411, 151] on icon at bounding box center [417, 159] width 22 height 22
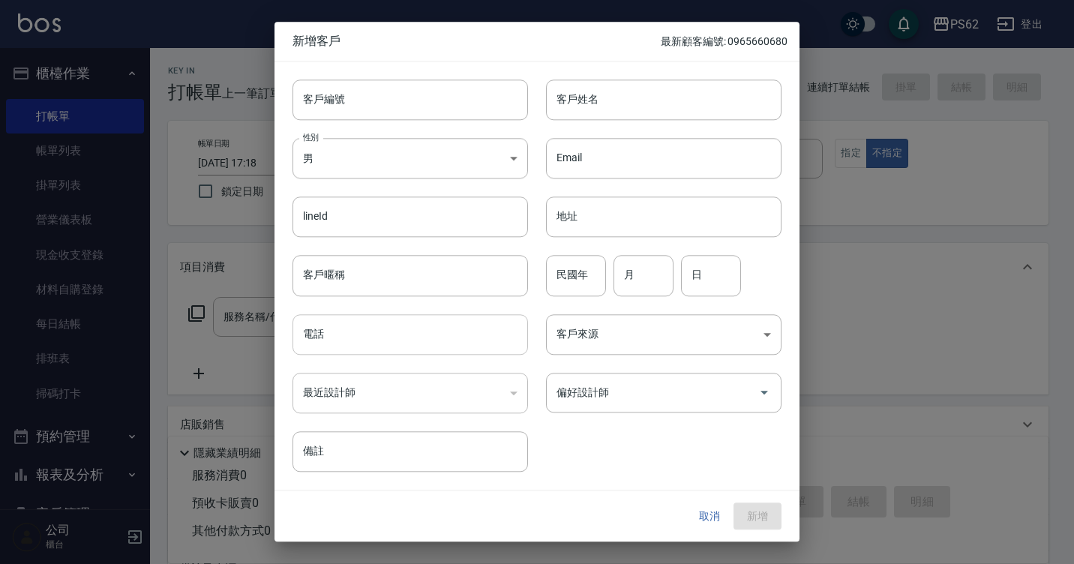
click at [355, 340] on input "電話" at bounding box center [409, 334] width 235 height 40
paste input "0909884451"
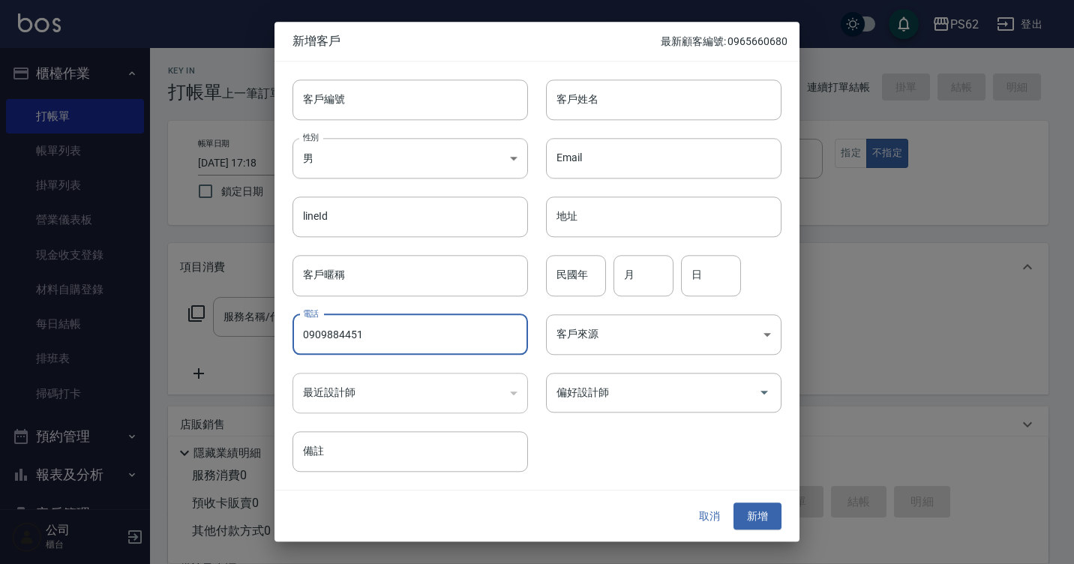
click at [325, 340] on input "0909884451" at bounding box center [409, 334] width 235 height 40
click at [325, 336] on input "0909884451" at bounding box center [409, 334] width 235 height 40
click at [377, 327] on input "0909884451" at bounding box center [409, 334] width 235 height 40
click at [344, 334] on input "0909884451" at bounding box center [409, 334] width 235 height 40
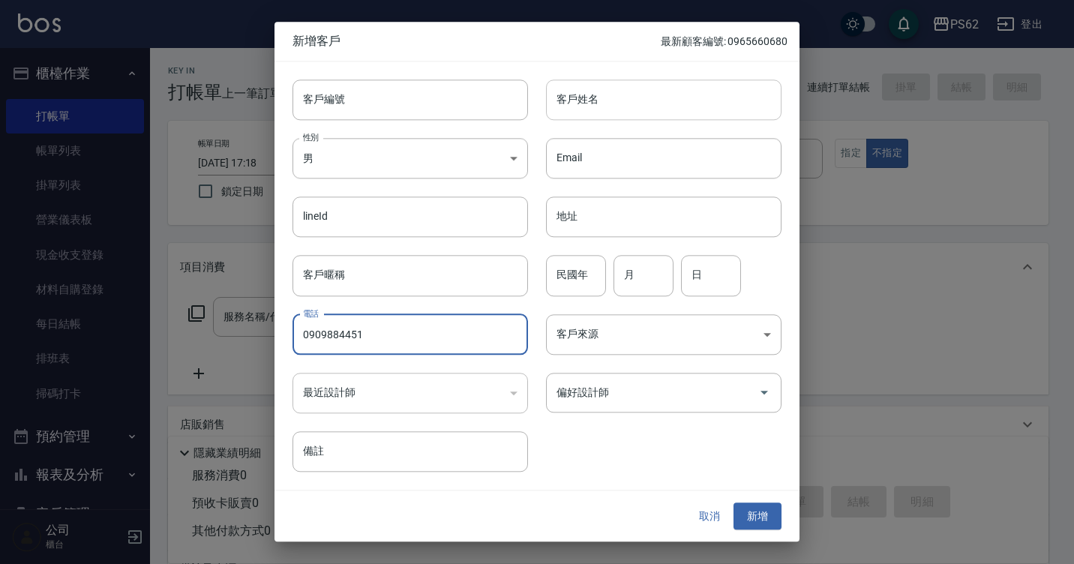
type input "0909884451"
click at [582, 93] on input "客戶姓名" at bounding box center [663, 99] width 235 height 40
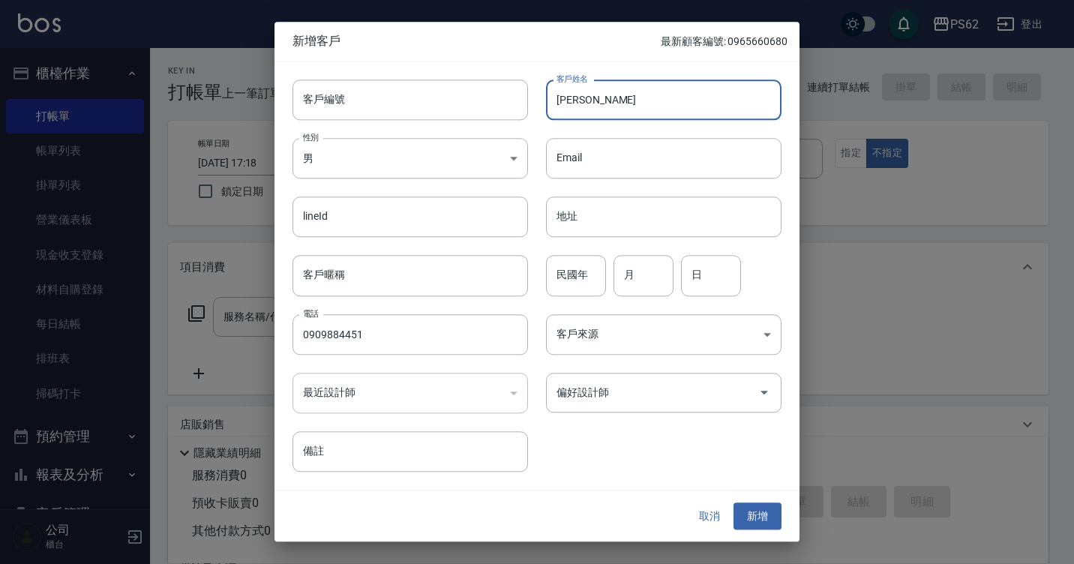
type input "高翊禎"
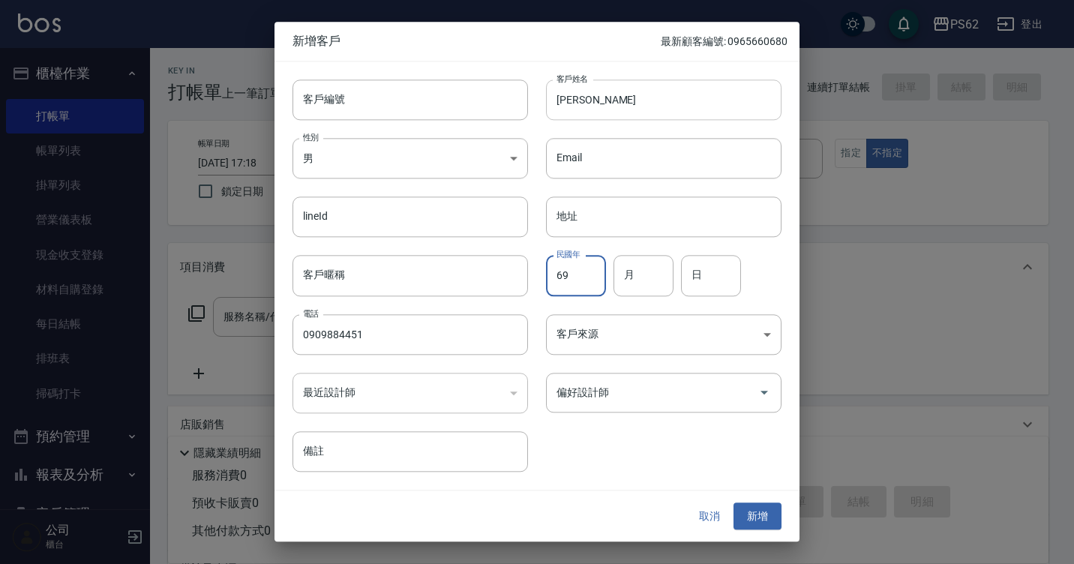
type input "69"
type input "06"
type input "28"
click at [637, 355] on div "偏好設計師 偏好設計師" at bounding box center [654, 384] width 253 height 58
click at [646, 333] on body "PS62 登出 櫃檯作業 打帳單 帳單列表 掛單列表 營業儀表板 現金收支登錄 材料自購登錄 每日結帳 排班表 掃碼打卡 預約管理 預約管理 單日預約紀錄 單…" at bounding box center [537, 365] width 1074 height 730
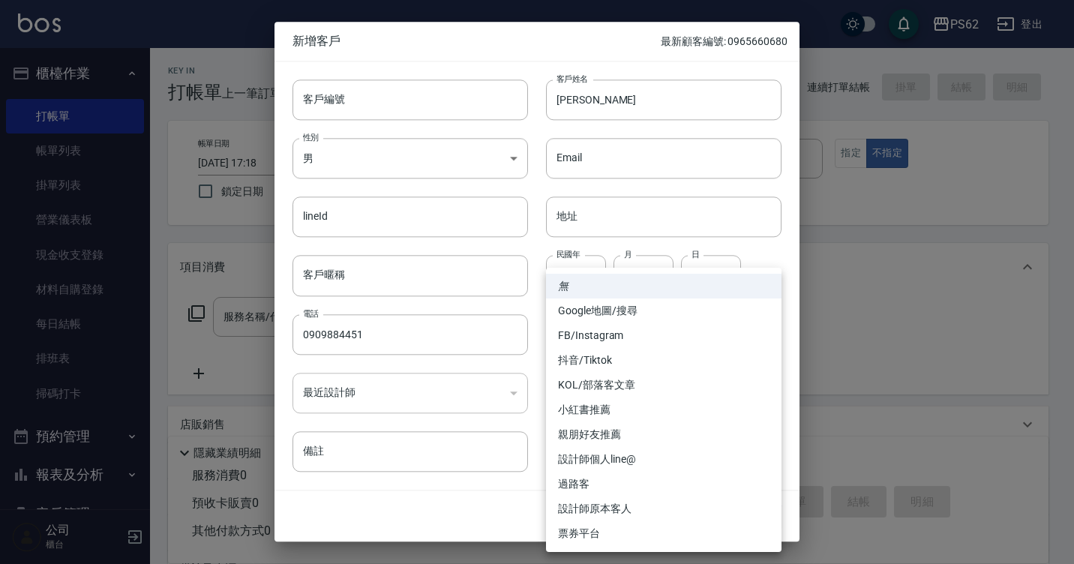
click at [636, 337] on li "FB/Instagram" at bounding box center [663, 335] width 235 height 25
type input "FB/Instagram"
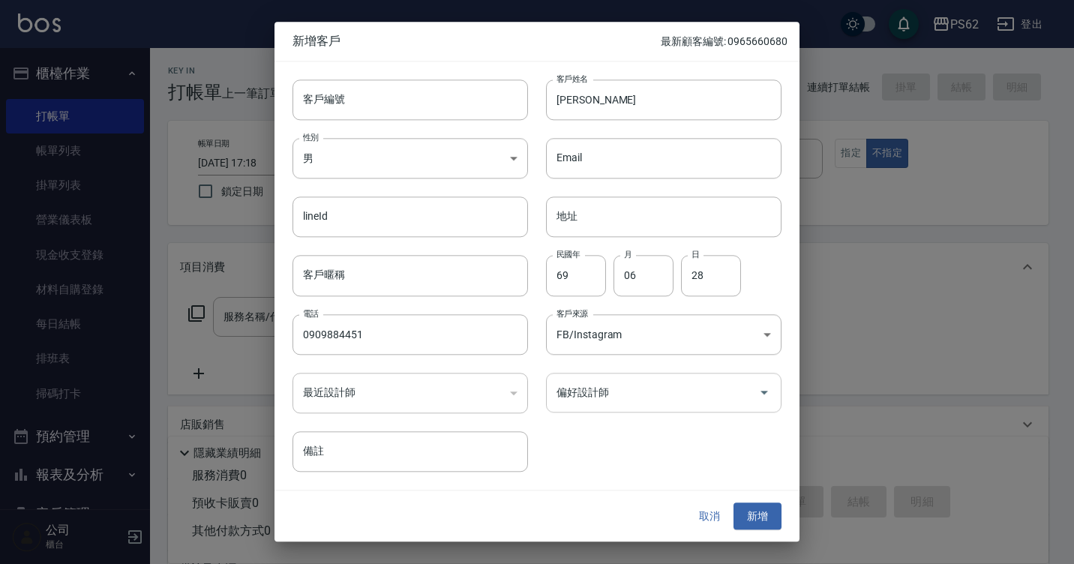
click at [622, 395] on input "偏好設計師" at bounding box center [652, 392] width 199 height 26
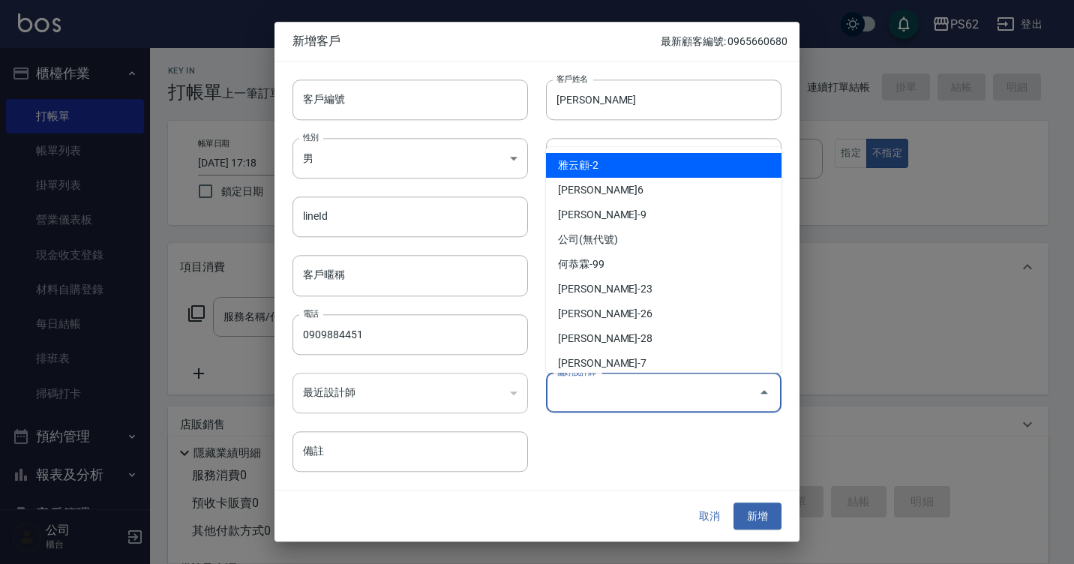
click at [664, 172] on li "雅云顧-2" at bounding box center [663, 165] width 235 height 25
type input "[PERSON_NAME]顧"
click at [664, 172] on input "Email" at bounding box center [663, 158] width 235 height 40
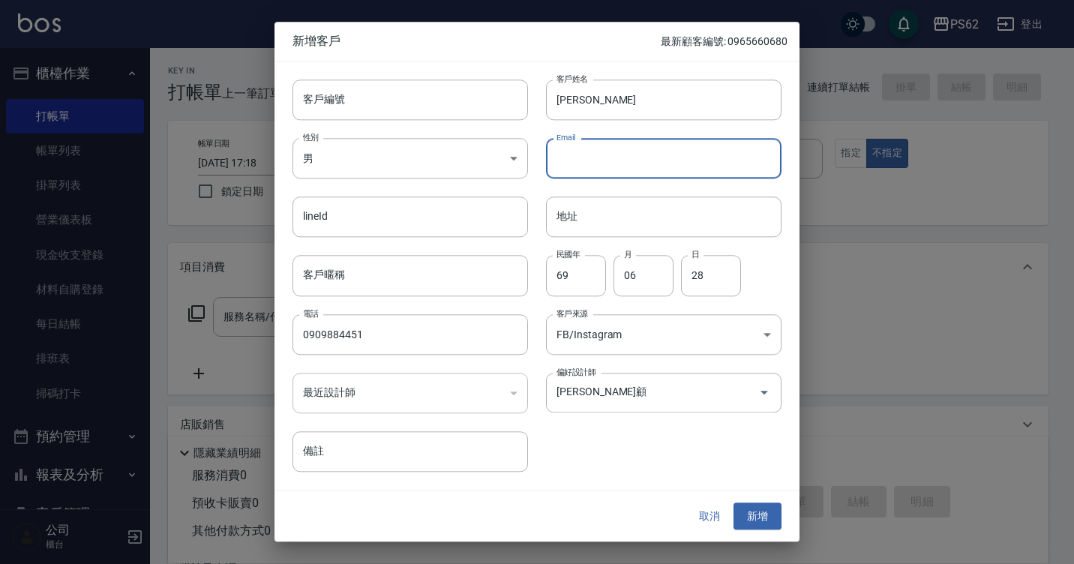
click at [749, 520] on button "新增" at bounding box center [757, 516] width 48 height 28
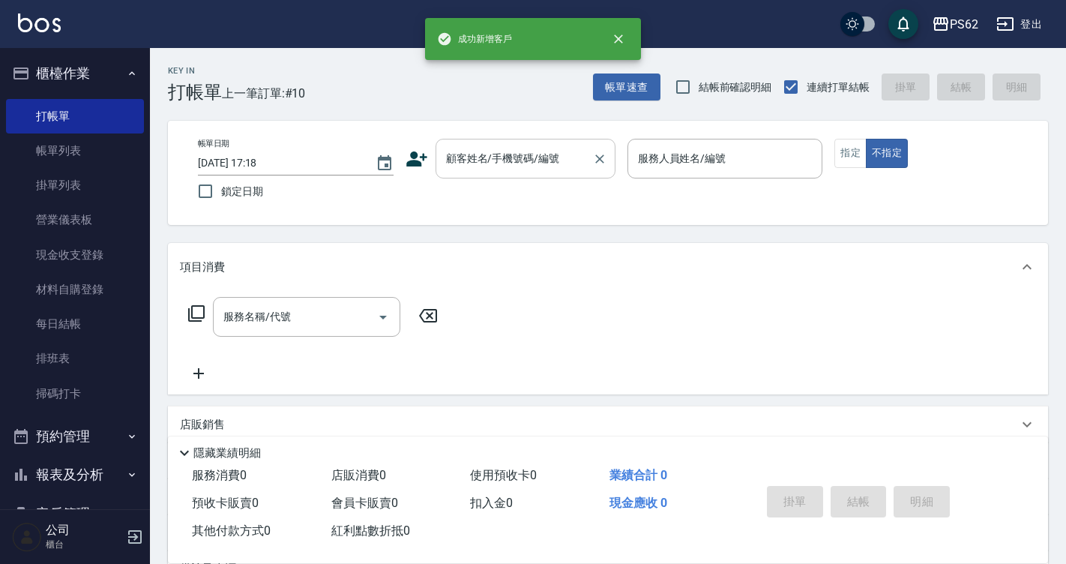
click at [559, 168] on input "顧客姓名/手機號碼/編號" at bounding box center [514, 158] width 144 height 26
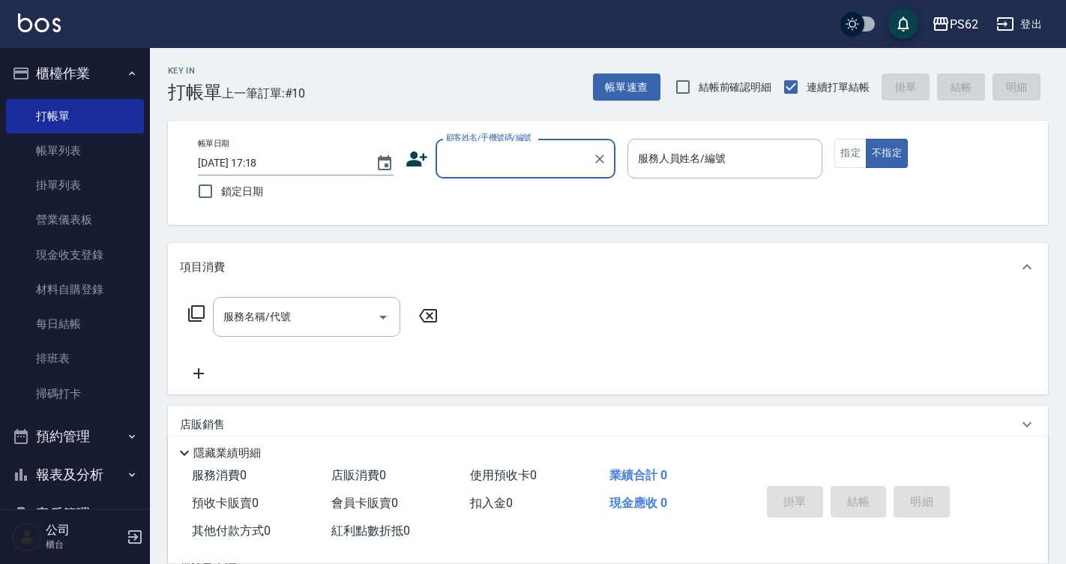
paste input "0909884451"
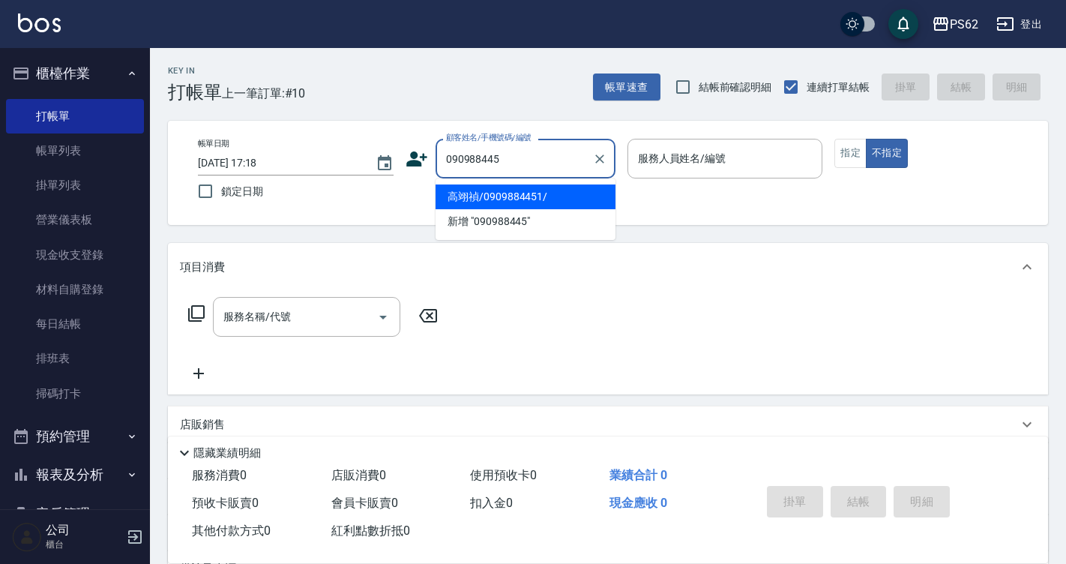
type input "高翊禎/0909884451/"
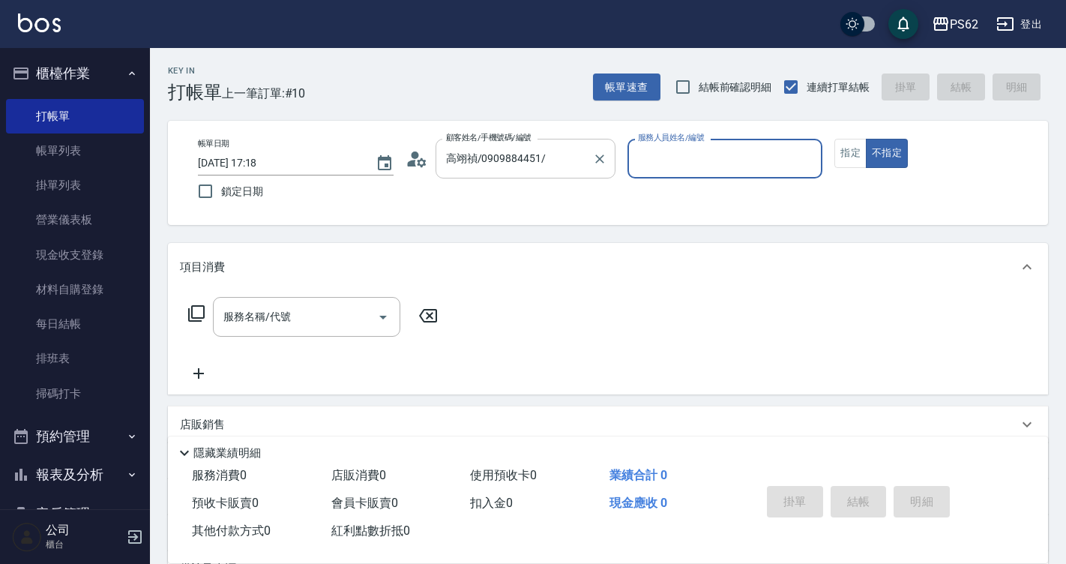
type input "Rita-2"
click at [866, 139] on button "不指定" at bounding box center [887, 153] width 42 height 29
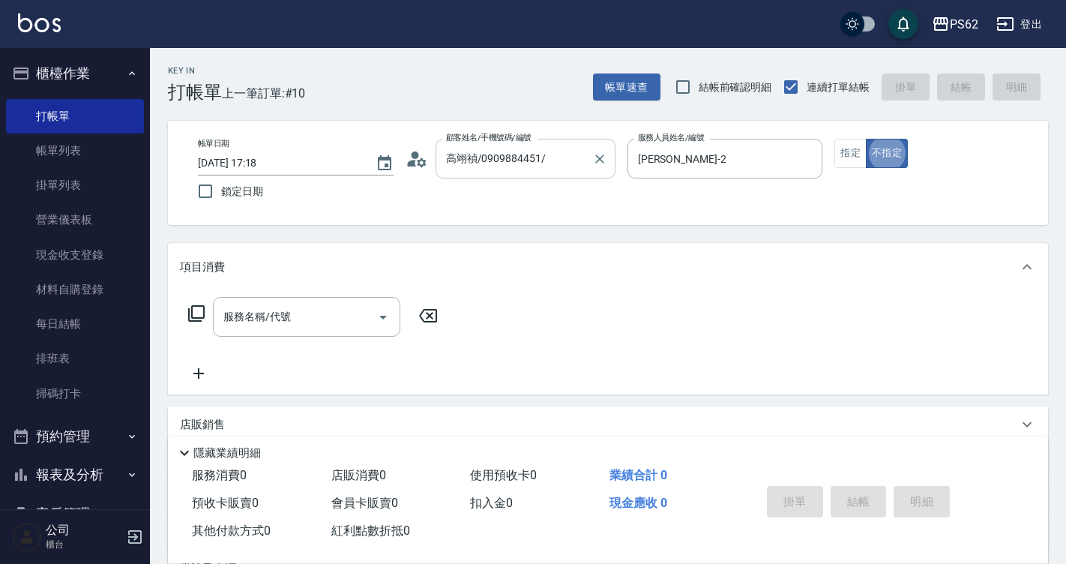
type button "false"
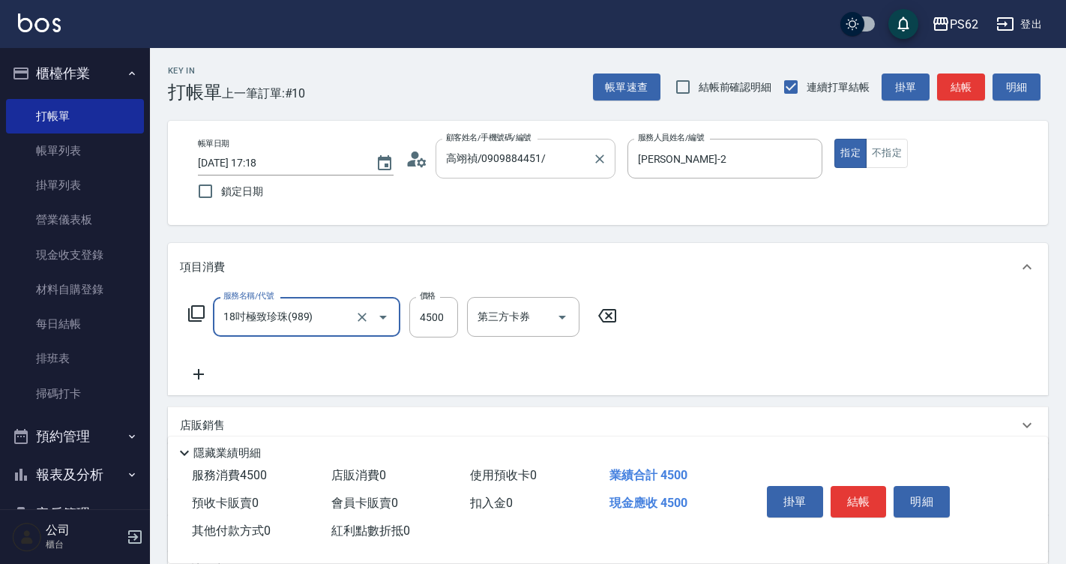
type input "18吋極致珍珠(989)"
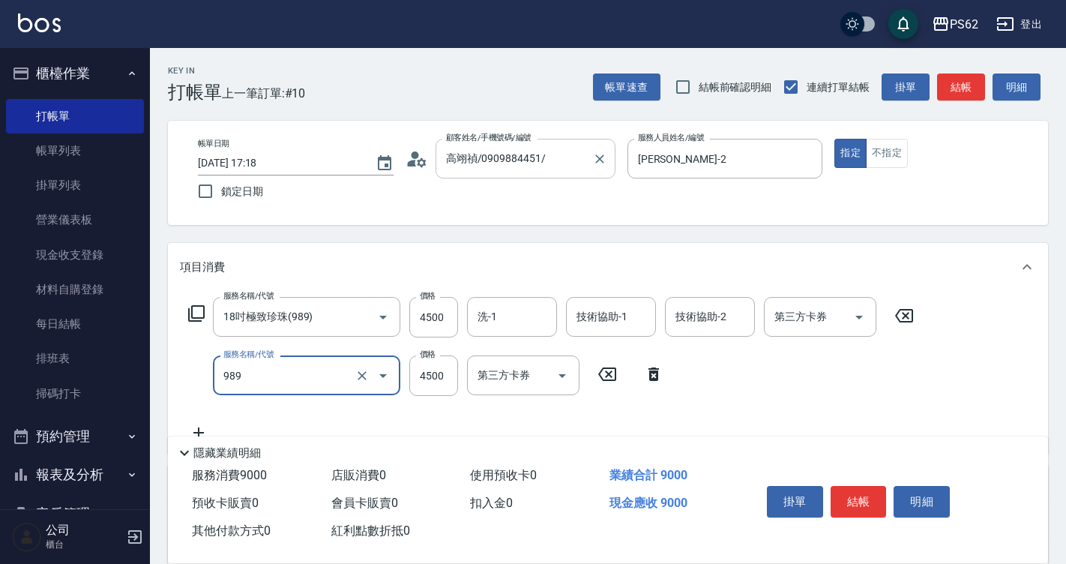
type input "18吋極致珍珠(989)"
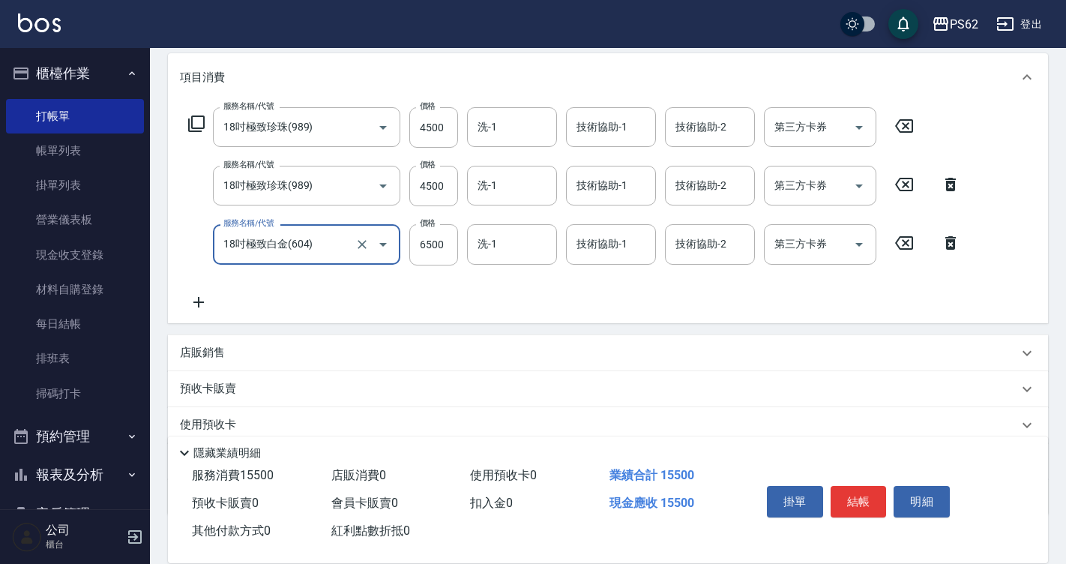
scroll to position [134, 0]
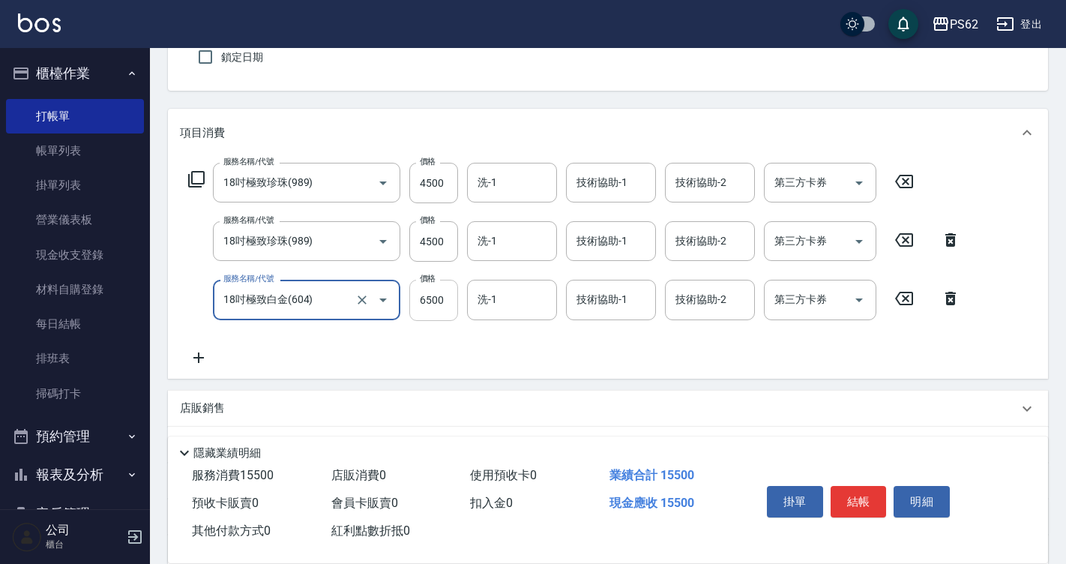
type input "18吋極致白金(604)"
click at [434, 303] on input "6500" at bounding box center [433, 300] width 49 height 40
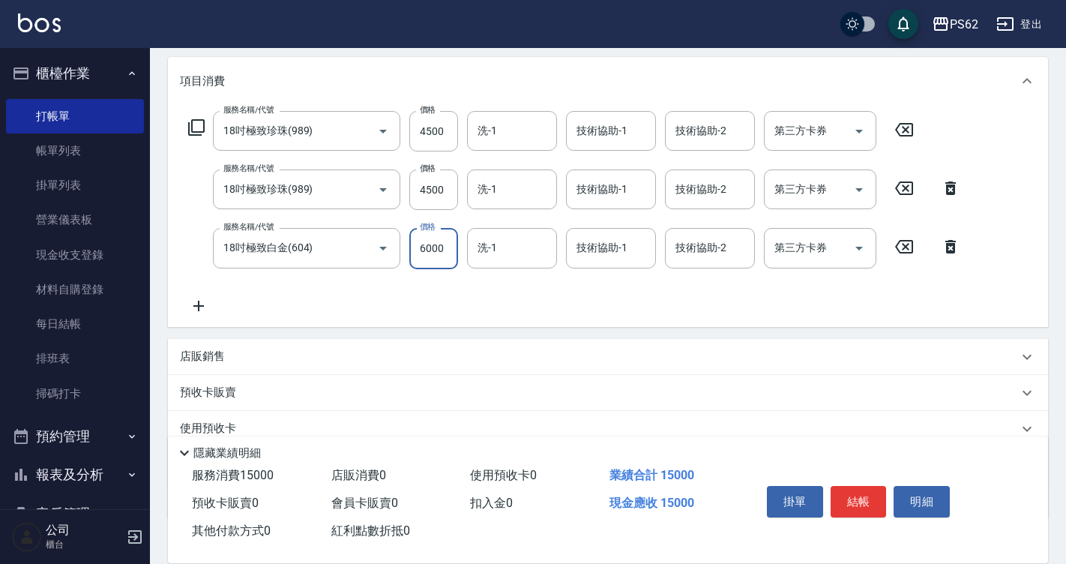
scroll to position [209, 0]
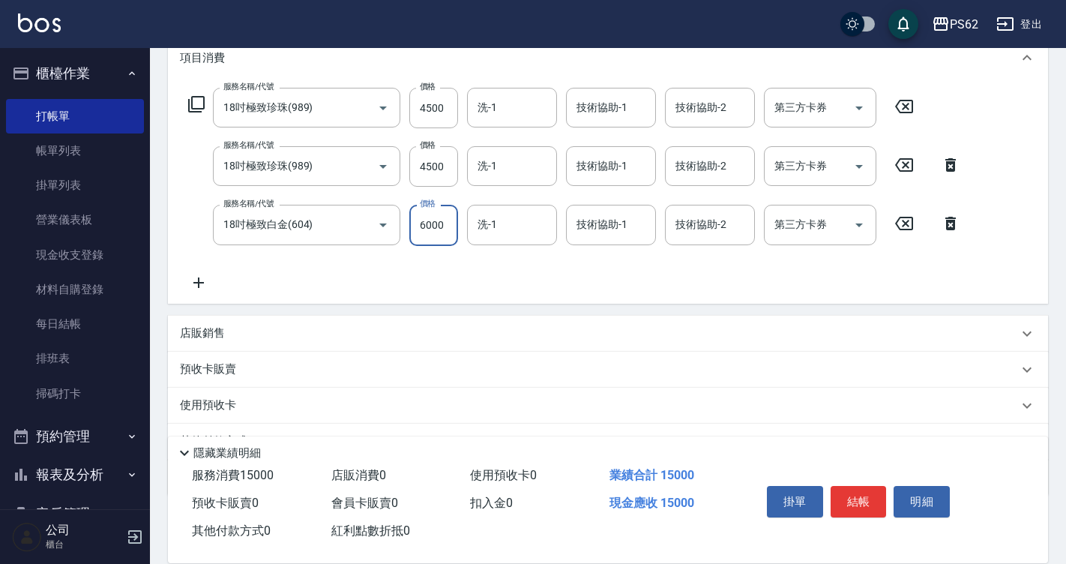
type input "6000"
click at [196, 288] on icon at bounding box center [198, 283] width 37 height 18
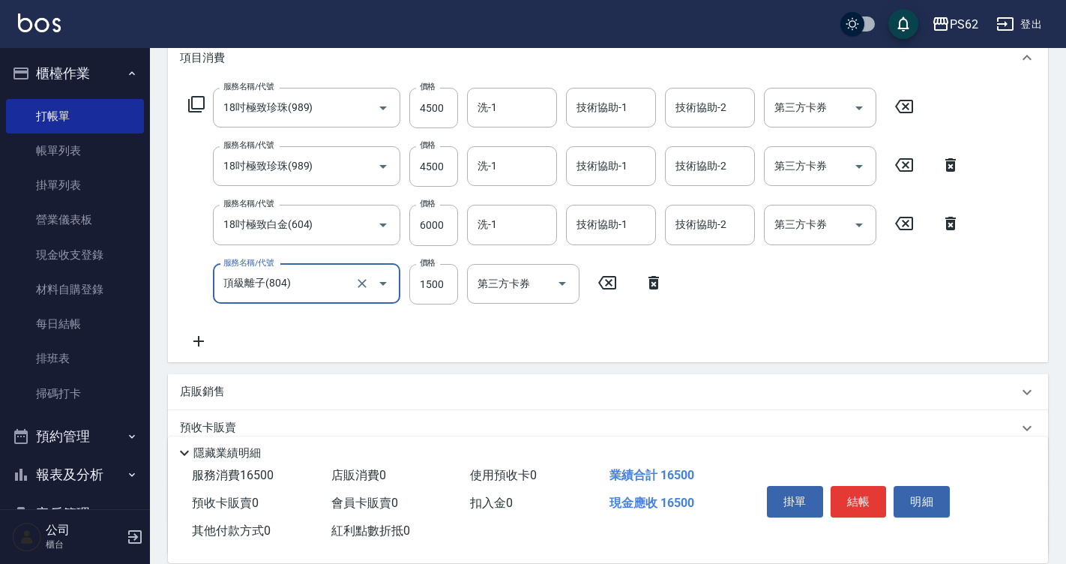
type input "頂級離子(804)"
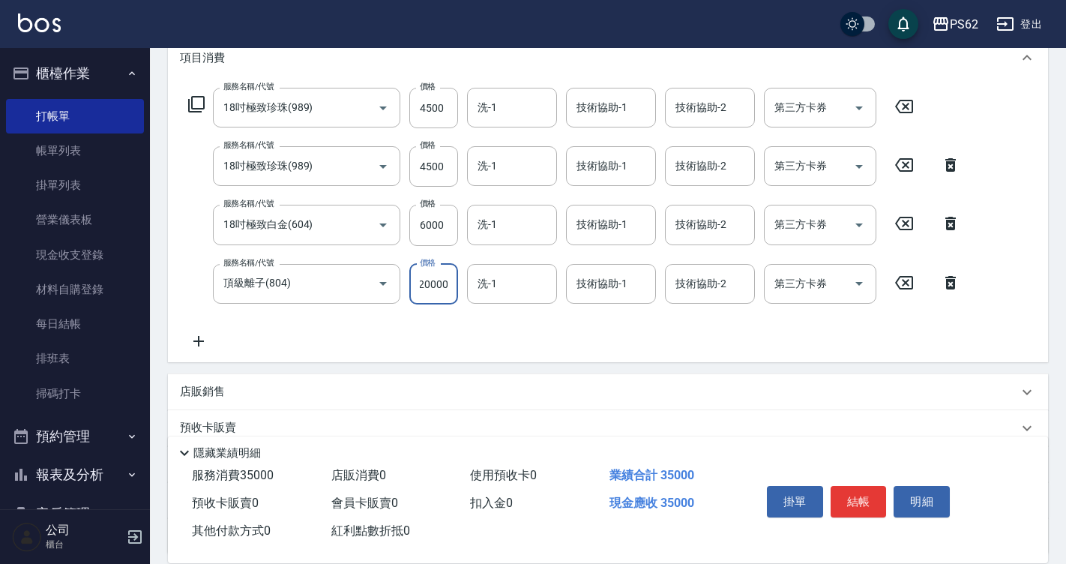
scroll to position [0, 0]
click at [433, 283] on input "20000" at bounding box center [433, 284] width 49 height 40
click at [442, 285] on input "20000" at bounding box center [433, 284] width 49 height 40
type input "2000"
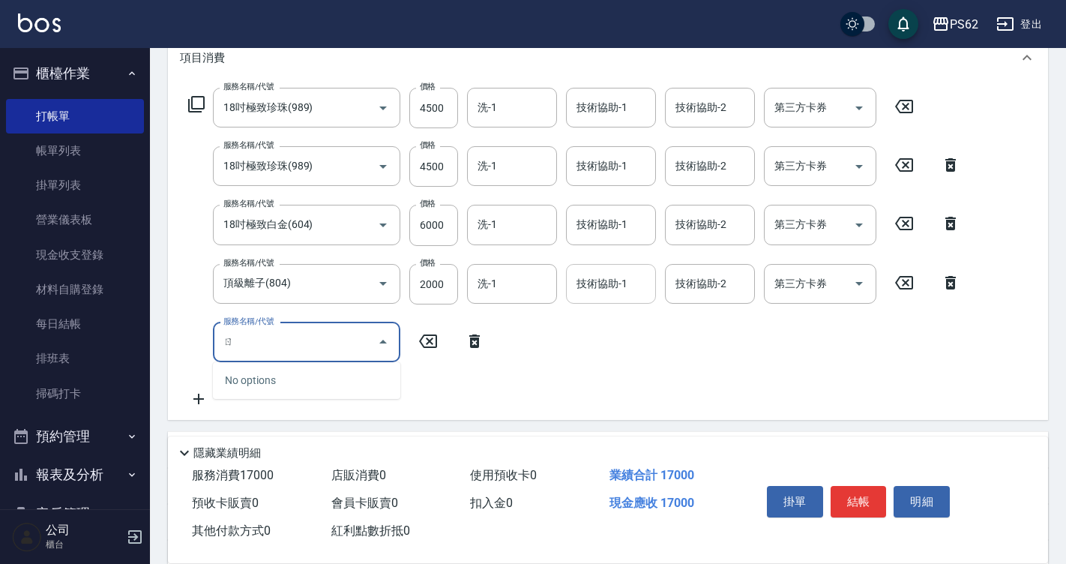
type input "ㄖˇ"
type input "頂級染髮(316)"
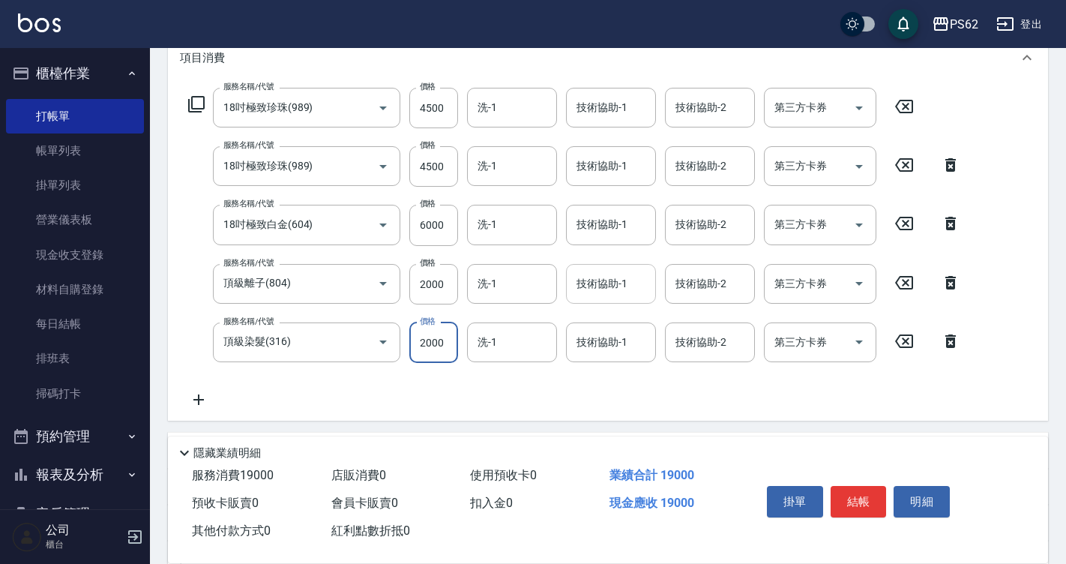
type input "2000"
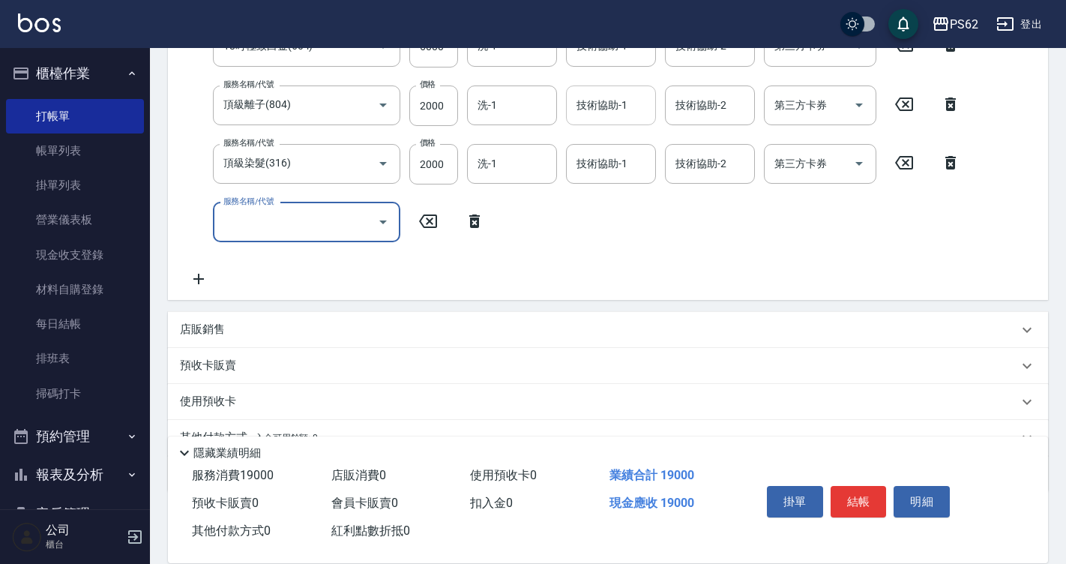
scroll to position [434, 0]
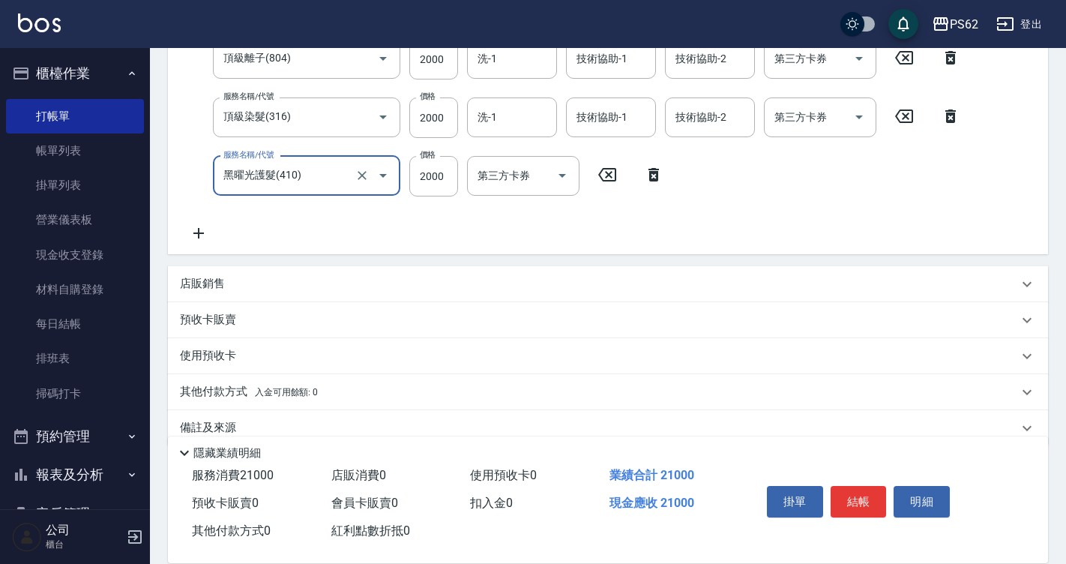
type input "黑曜光護髮(410)"
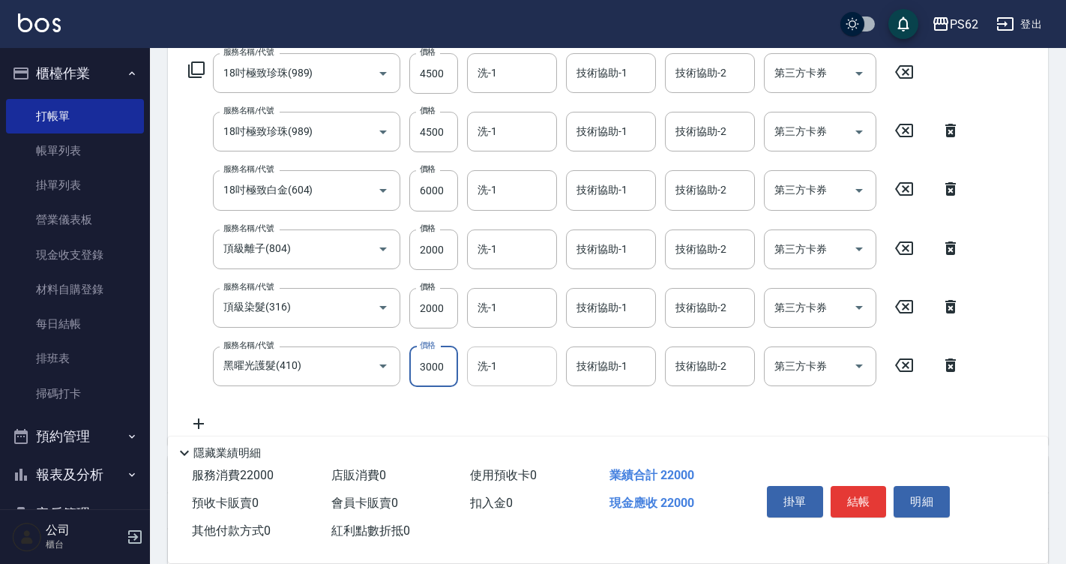
scroll to position [217, 0]
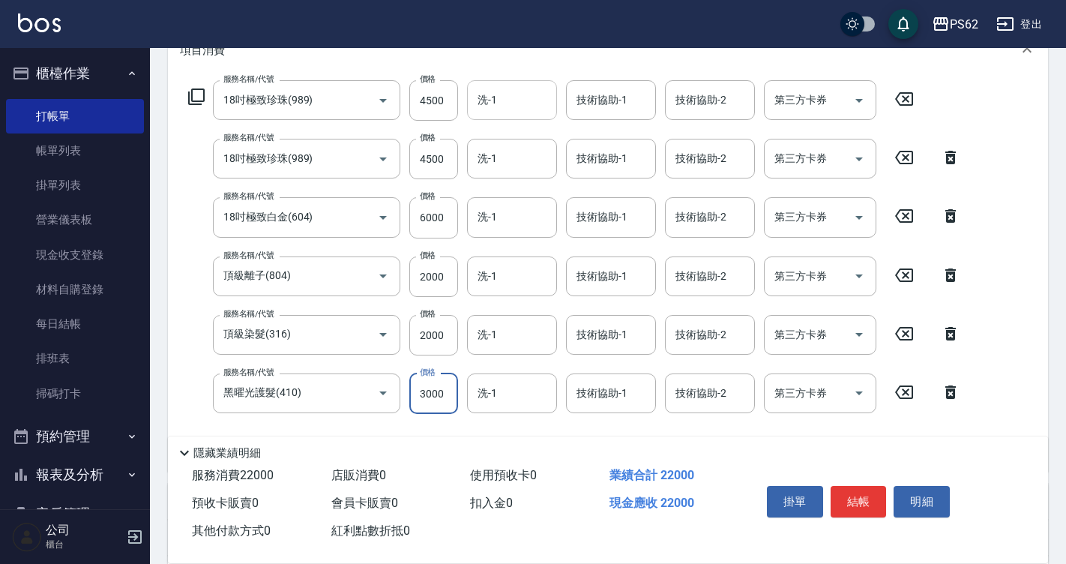
type input "3000"
click at [528, 98] on input "洗-1" at bounding box center [512, 100] width 76 height 26
type input "安安-28"
click at [514, 174] on div "洗-1" at bounding box center [512, 159] width 90 height 40
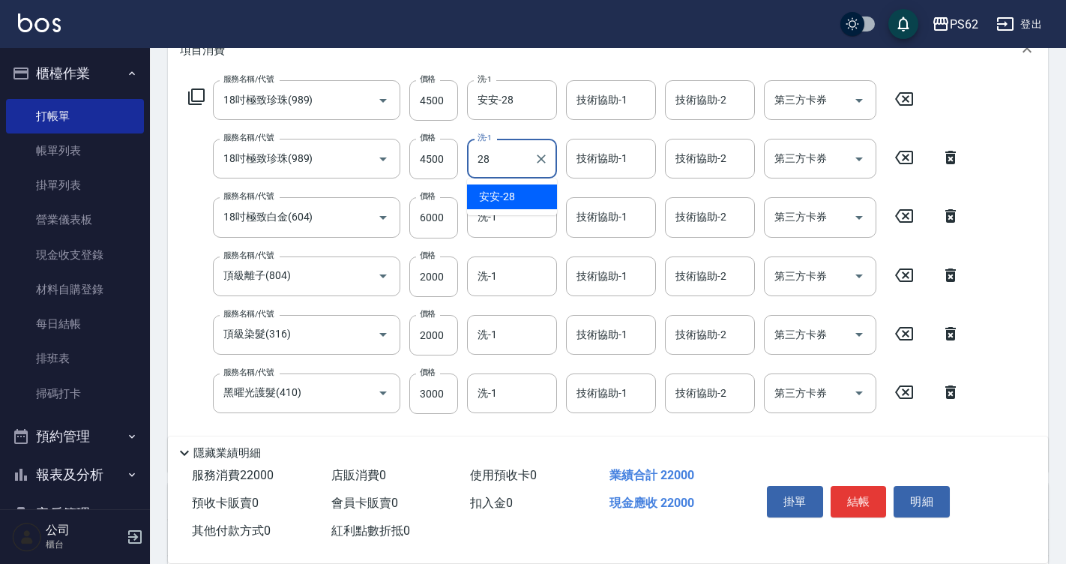
type input "安安-28"
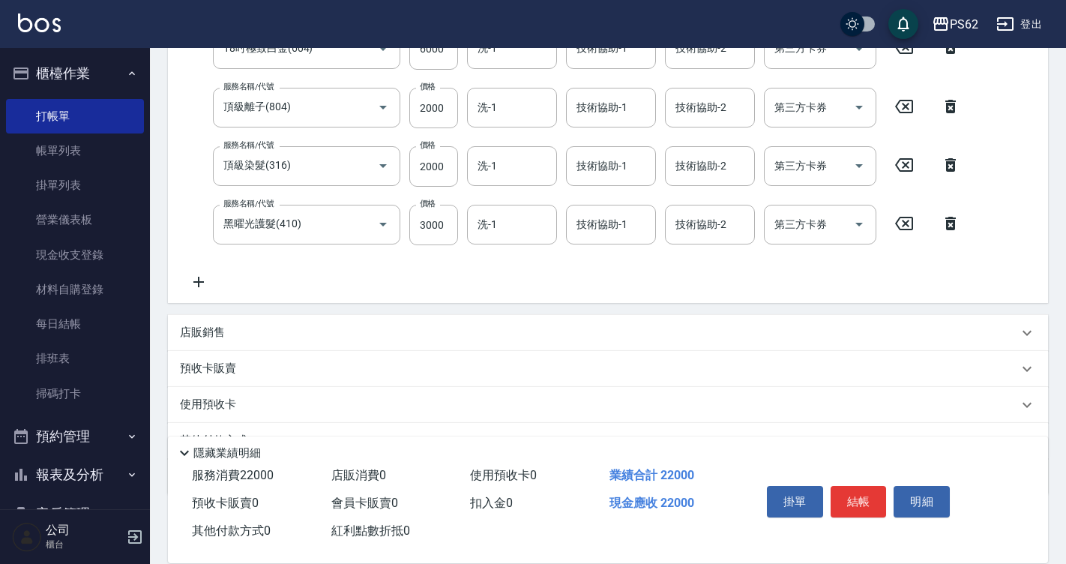
scroll to position [460, 0]
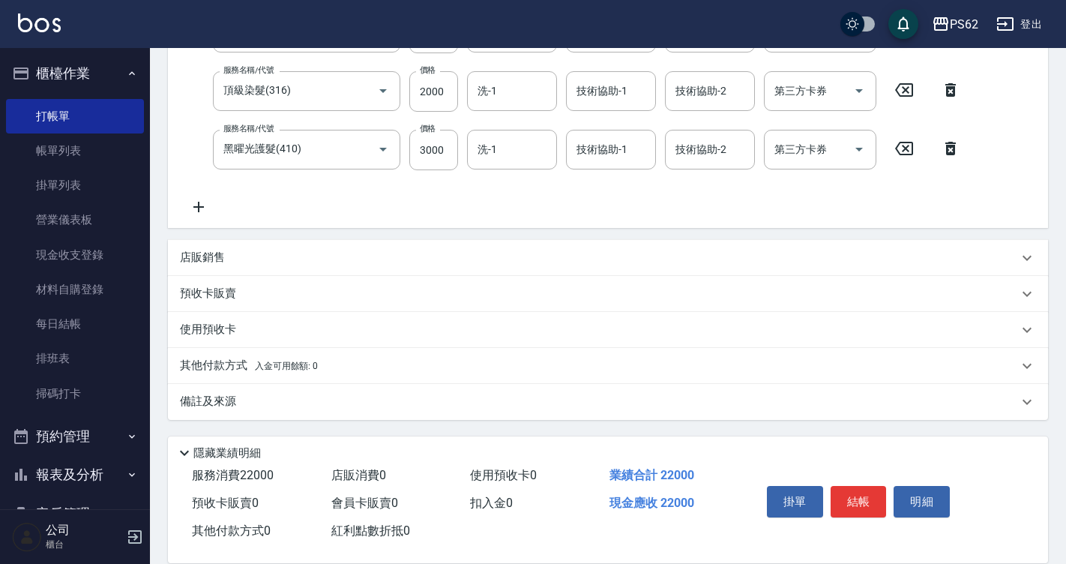
click at [229, 361] on p "其他付款方式 入金可用餘額: 0" at bounding box center [249, 366] width 138 height 16
click at [217, 370] on p "其他付款方式 入金可用餘額: 0" at bounding box center [249, 366] width 138 height 16
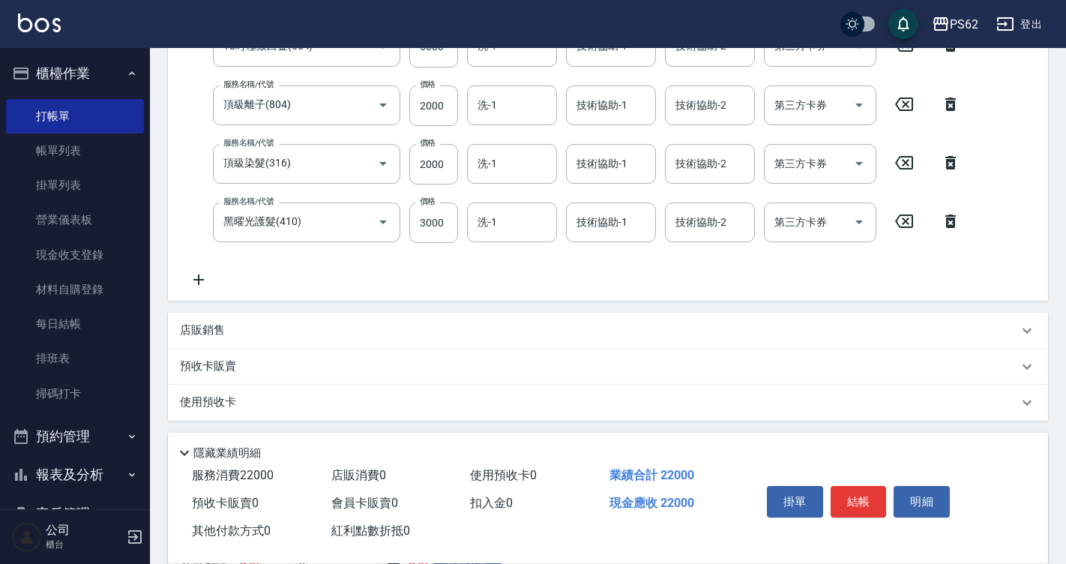
scroll to position [535, 0]
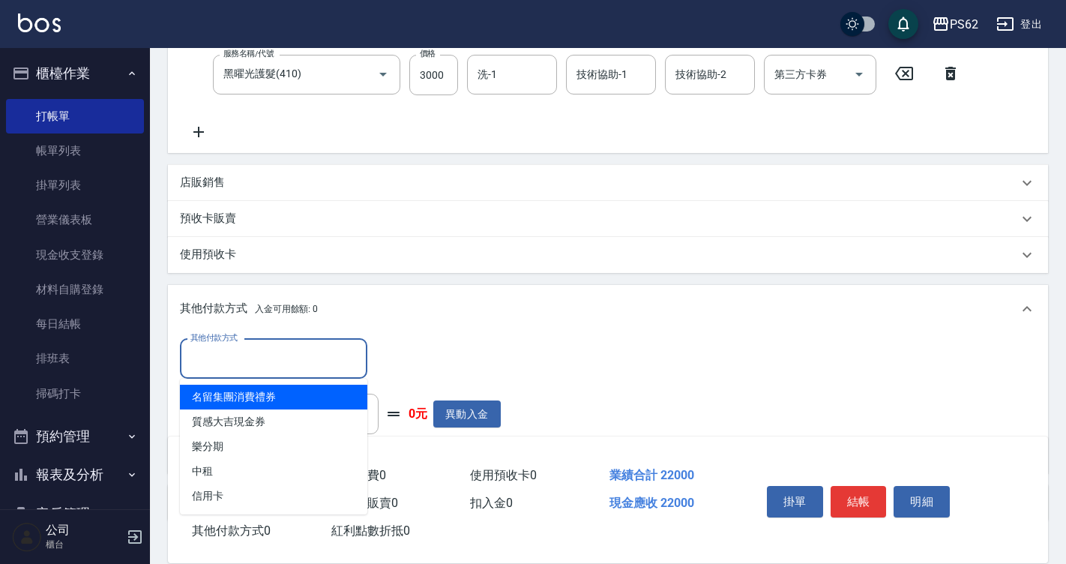
click at [245, 370] on input "其他付款方式" at bounding box center [274, 359] width 174 height 26
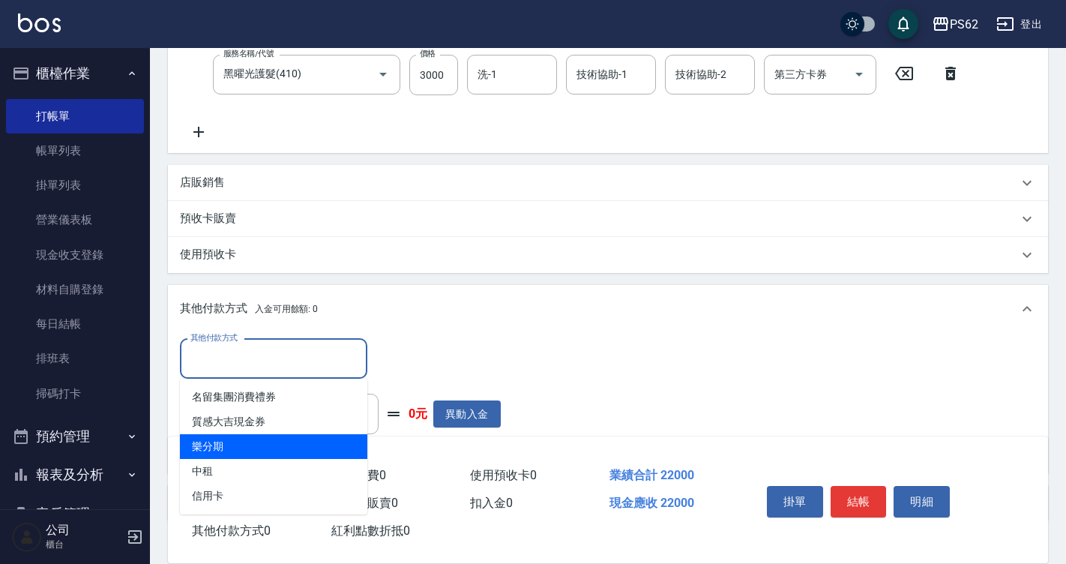
click at [235, 442] on span "樂分期" at bounding box center [273, 446] width 187 height 25
type input "樂分期"
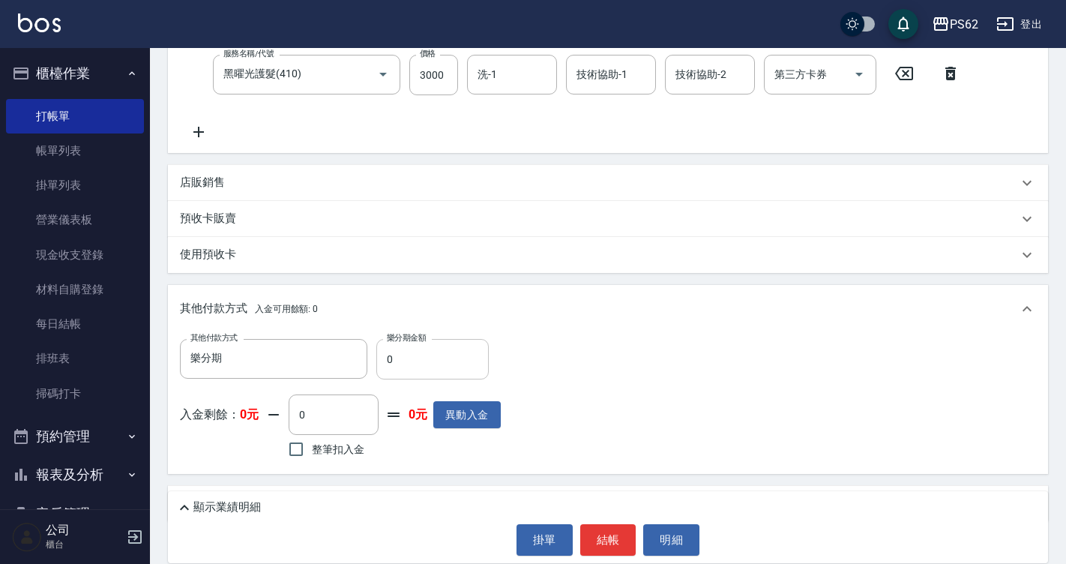
click at [399, 367] on input "0" at bounding box center [432, 359] width 112 height 40
type input "15000"
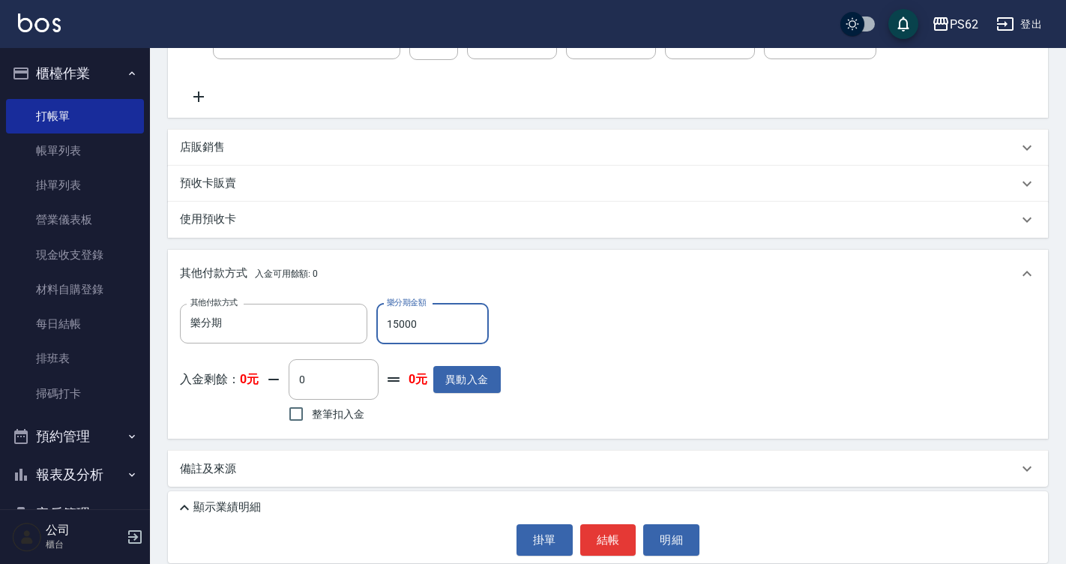
scroll to position [576, 0]
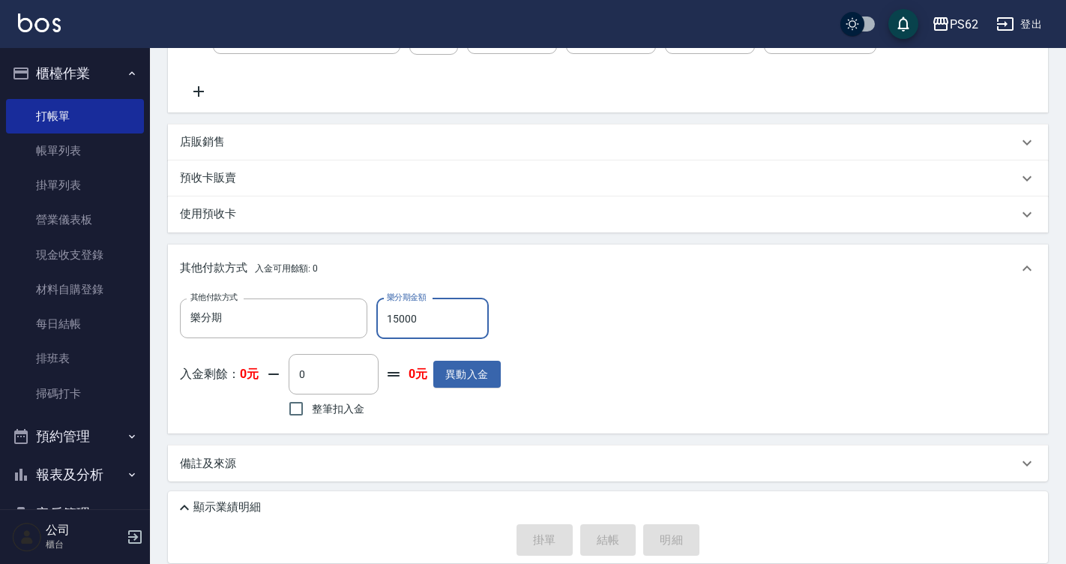
type input "2025/09/04 17:22"
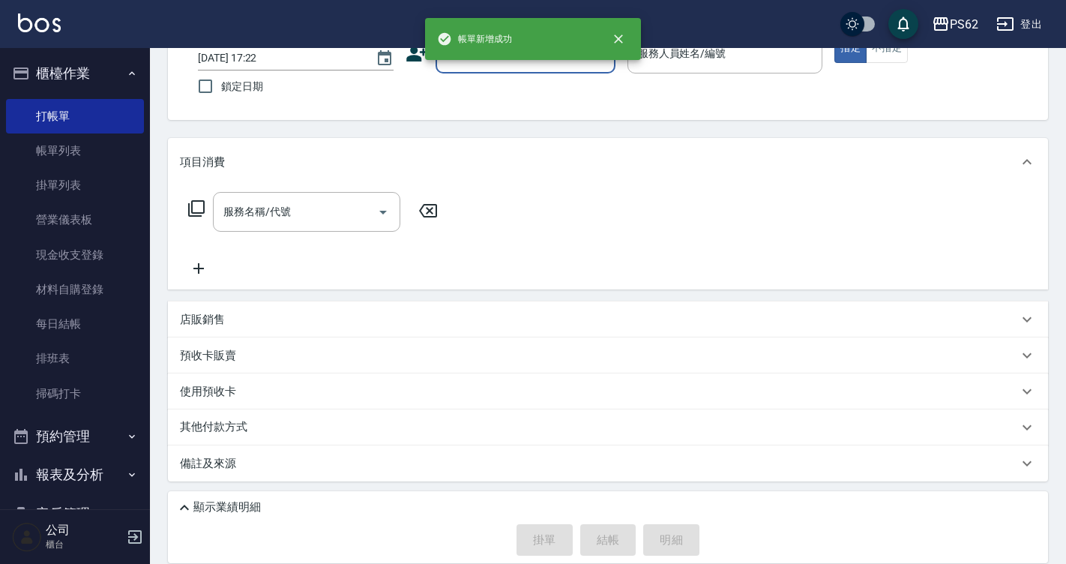
scroll to position [0, 0]
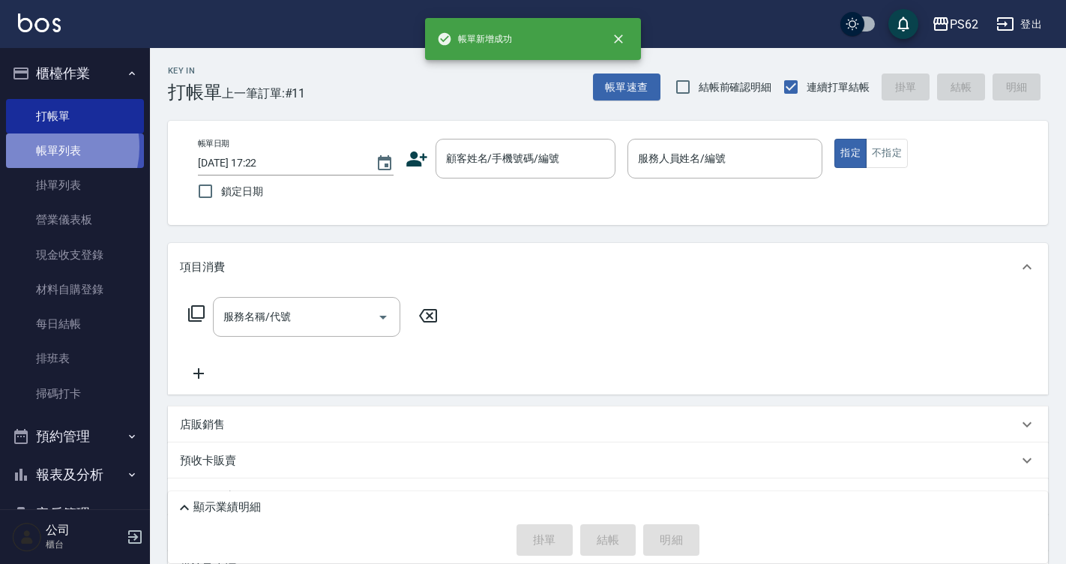
click at [40, 147] on link "帳單列表" at bounding box center [75, 150] width 138 height 34
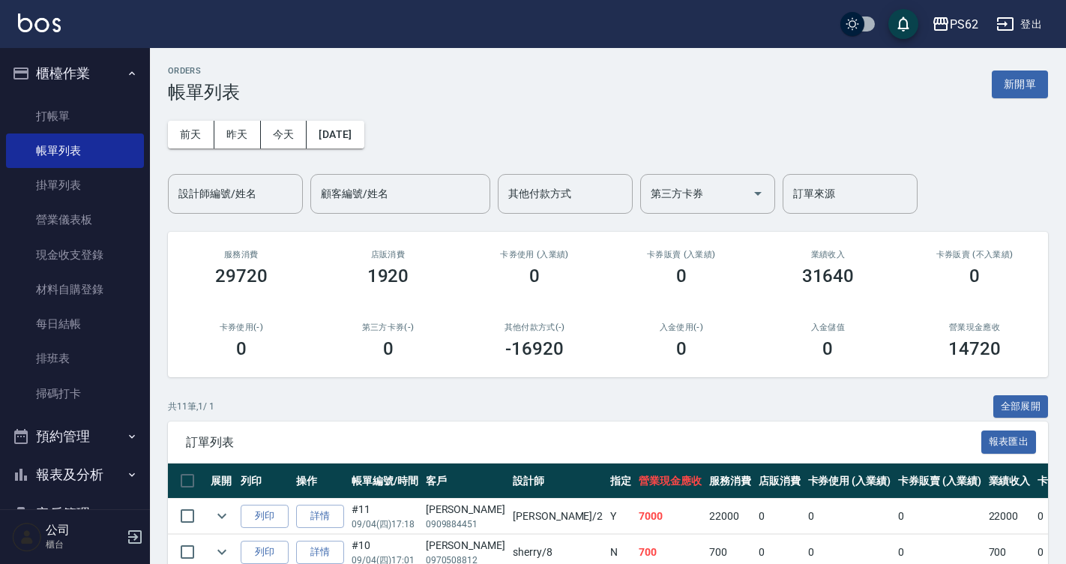
scroll to position [400, 0]
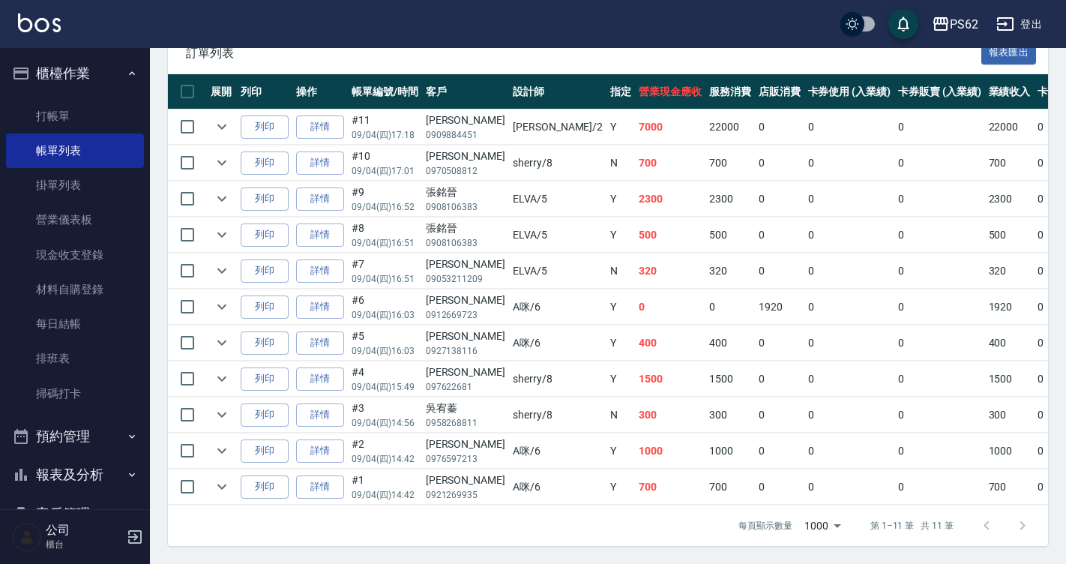
click at [55, 97] on ul "打帳單 帳單列表 掛單列表 營業儀表板 現金收支登錄 材料自購登錄 每日結帳 排班表 掃碼打卡" at bounding box center [75, 255] width 138 height 324
click at [51, 121] on link "打帳單" at bounding box center [75, 116] width 138 height 34
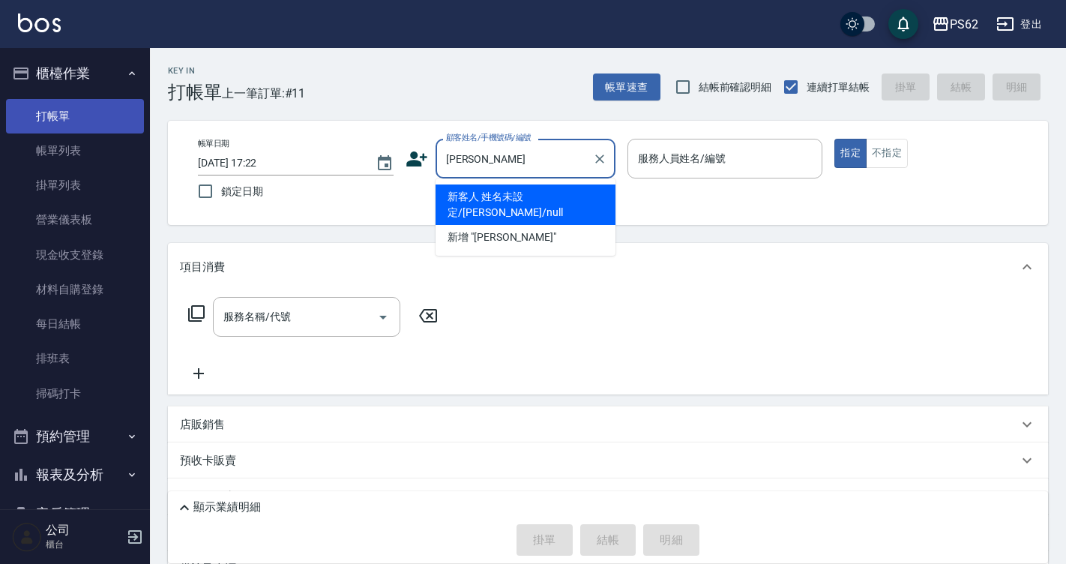
type input "新客人 姓名未設定/趙予凡/null"
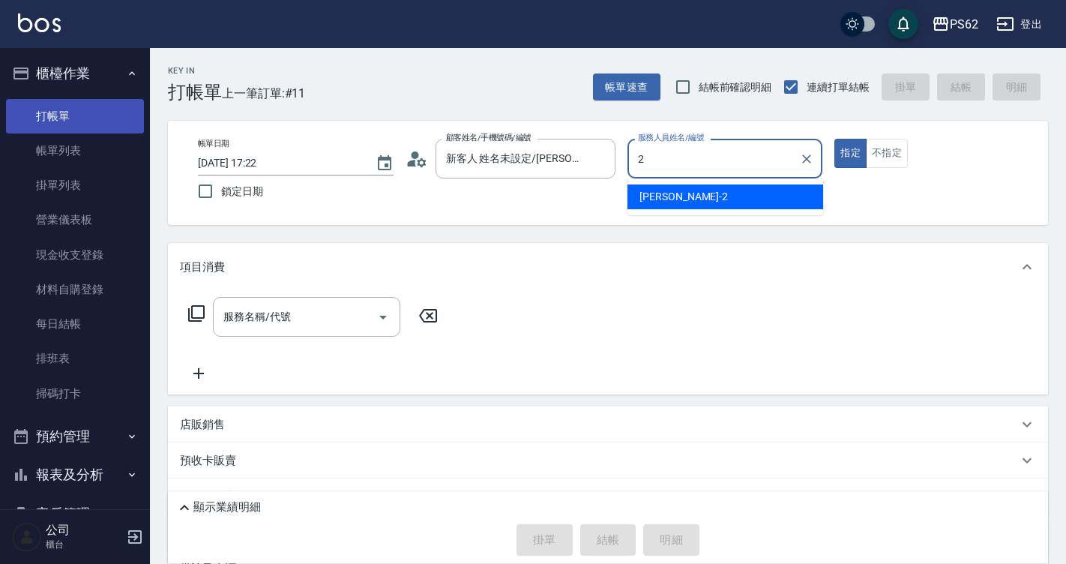
type input "Rita-2"
type button "true"
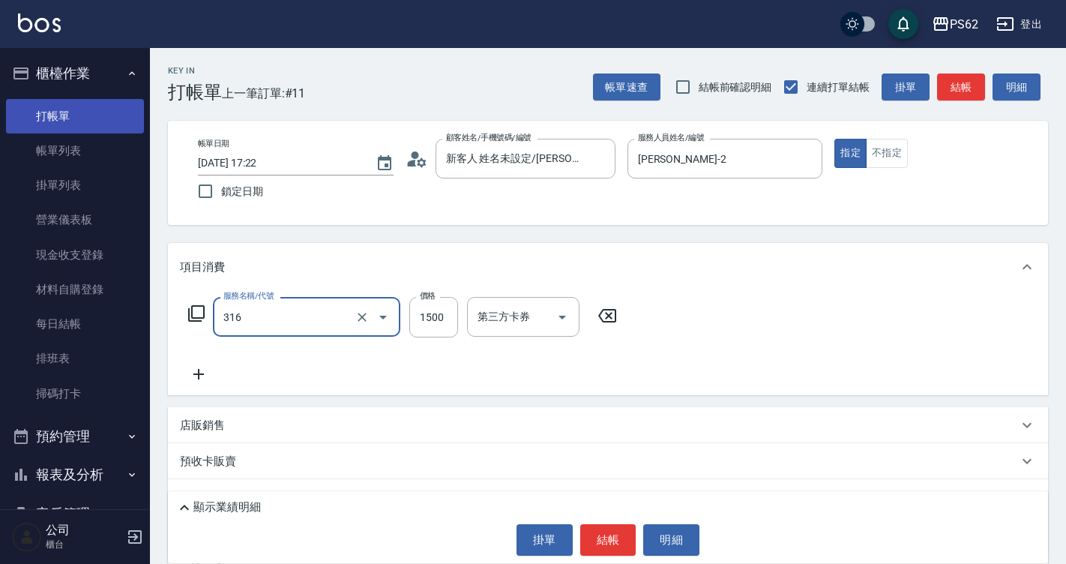
type input "頂級染髮(316)"
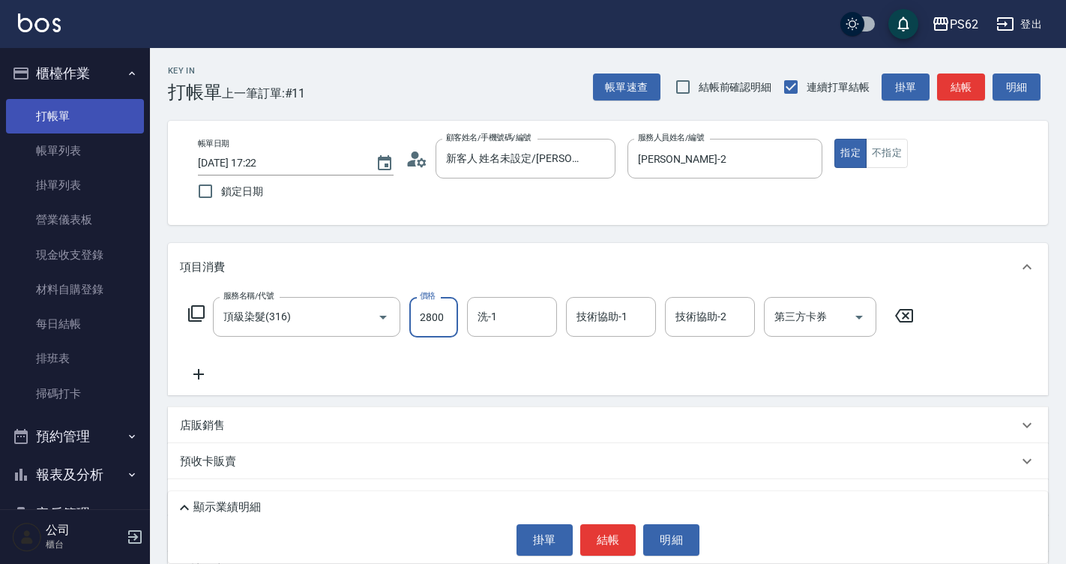
type input "2800"
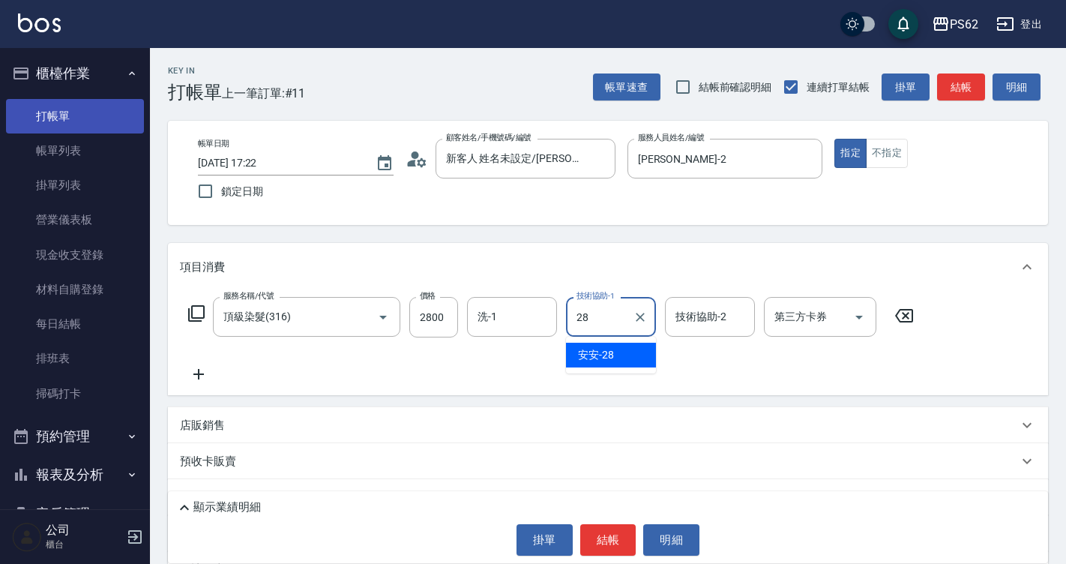
type input "安安-28"
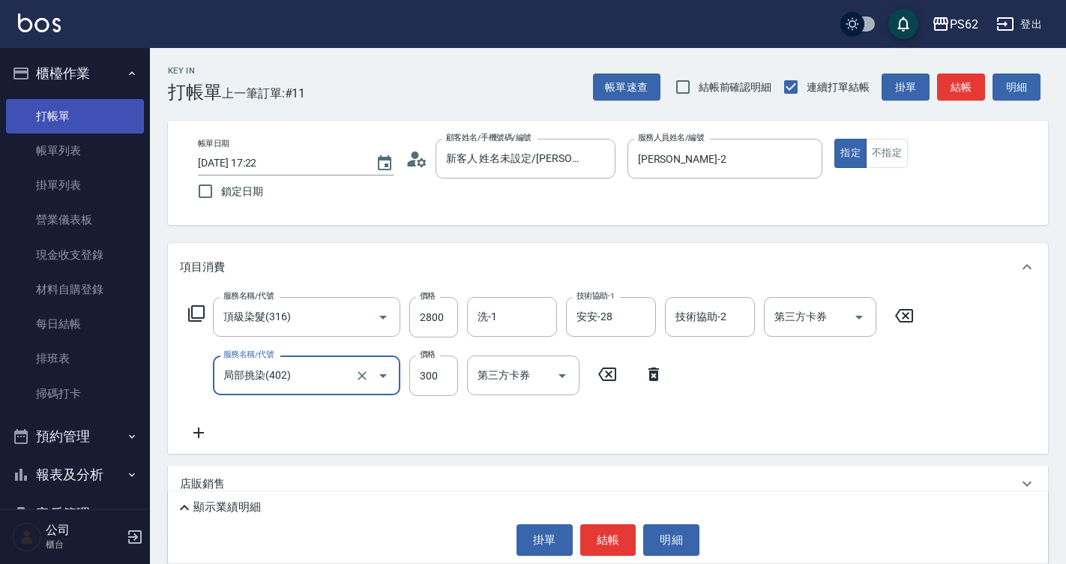
type input "局部挑染(402)"
type input "3500"
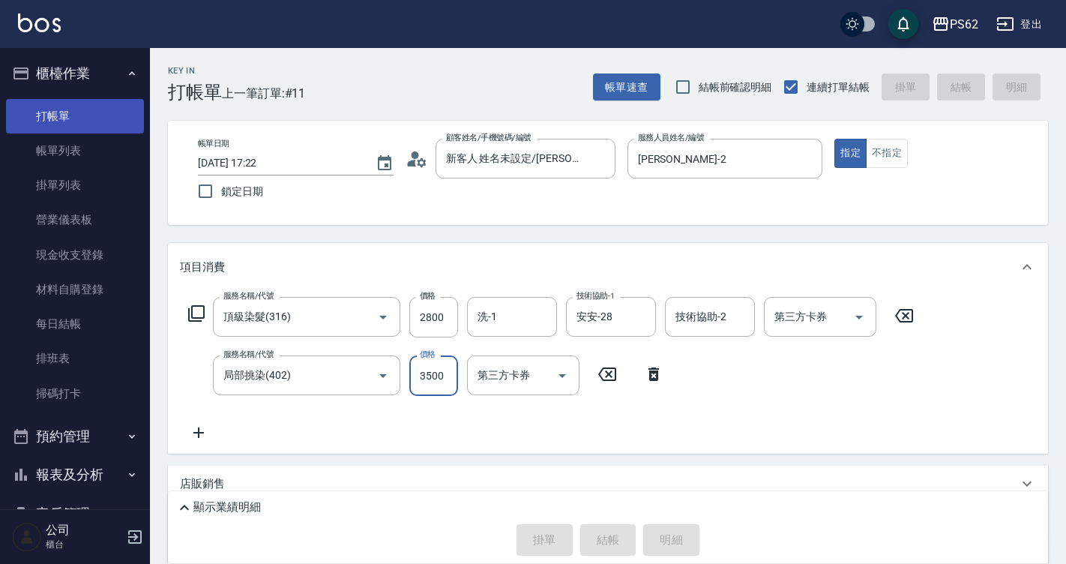
type input "2025/09/04 17:23"
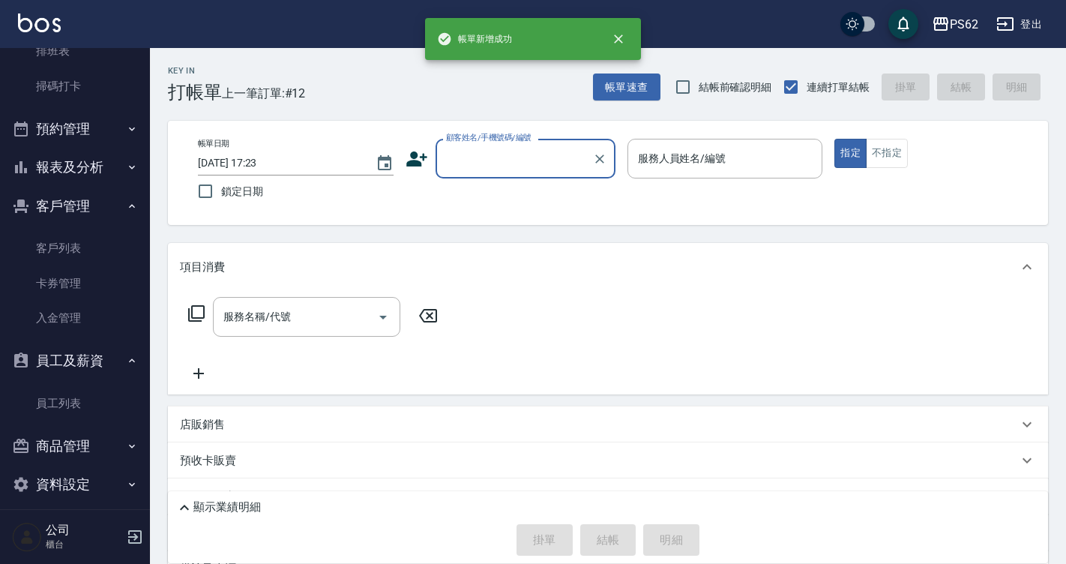
scroll to position [320, 0]
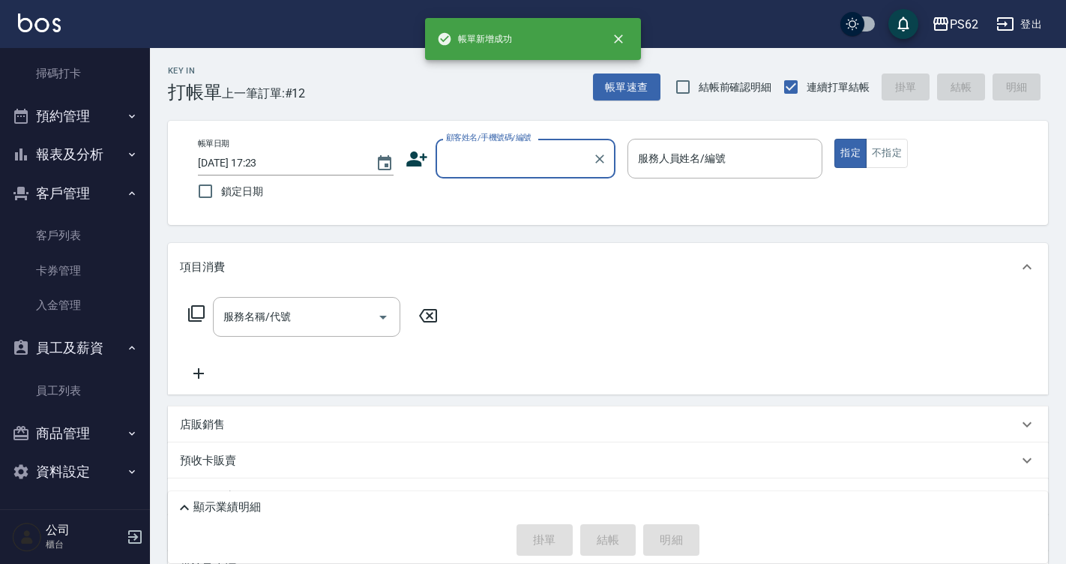
click at [98, 138] on button "報表及分析" at bounding box center [75, 154] width 138 height 39
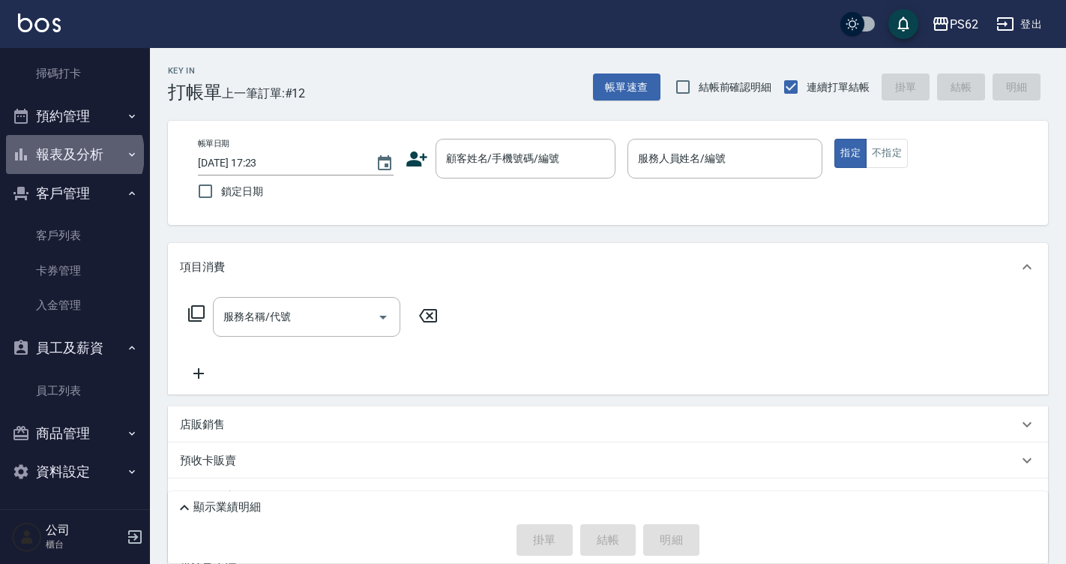
click at [73, 154] on button "報表及分析" at bounding box center [75, 154] width 138 height 39
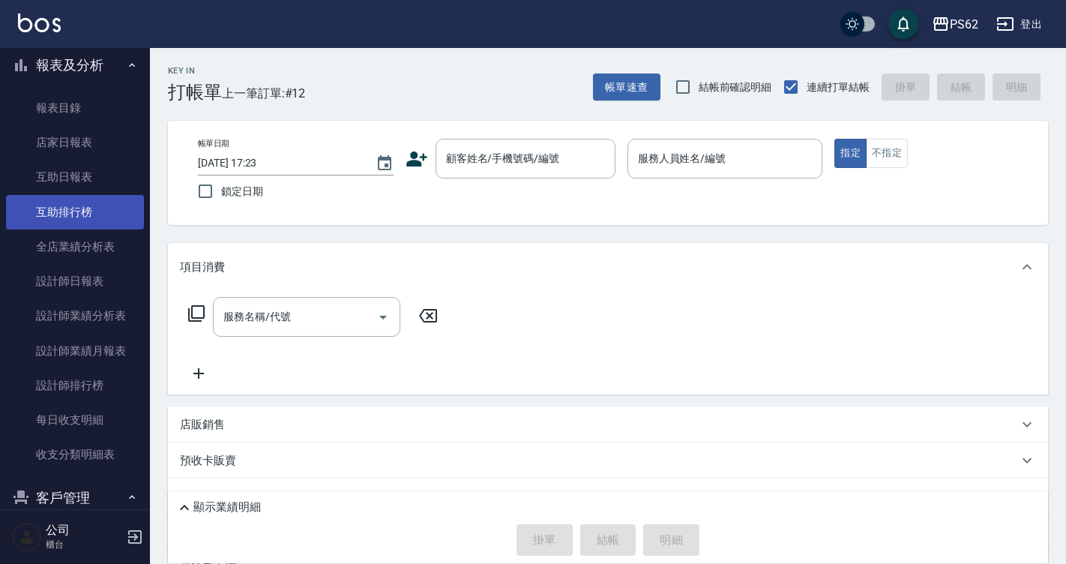
scroll to position [545, 0]
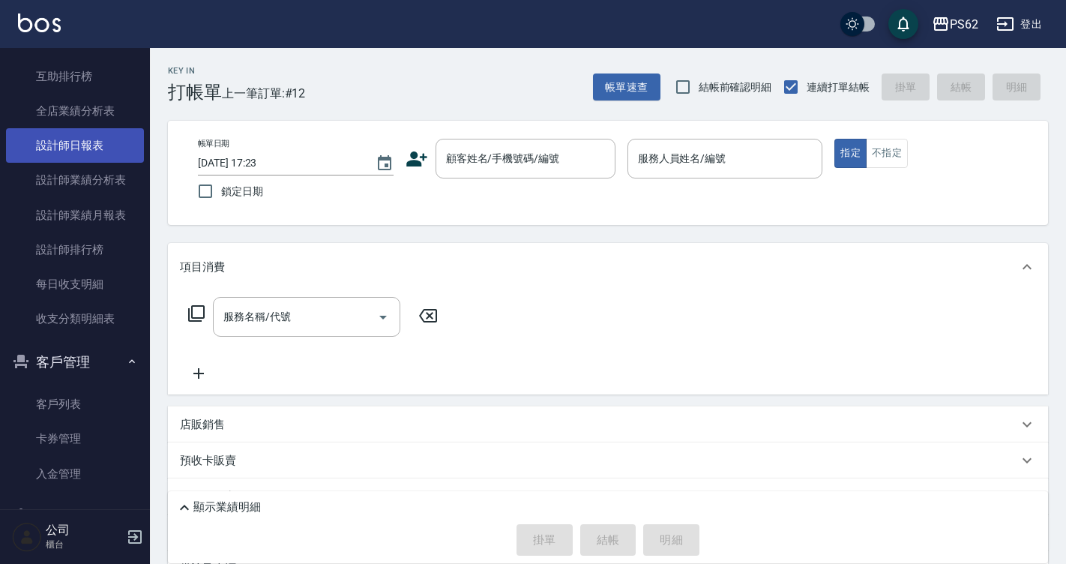
click at [106, 151] on link "設計師日報表" at bounding box center [75, 145] width 138 height 34
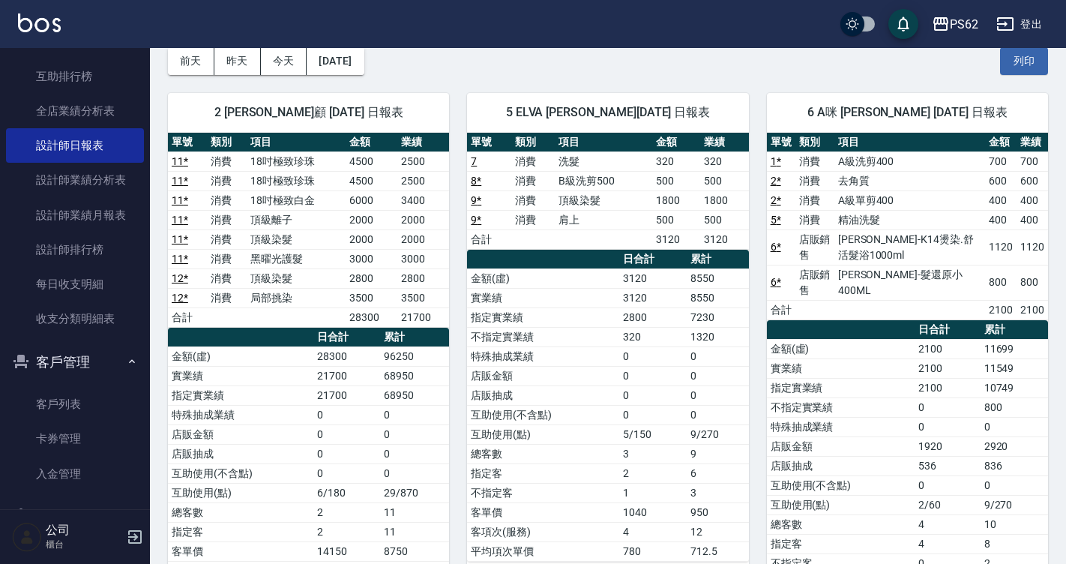
scroll to position [75, 0]
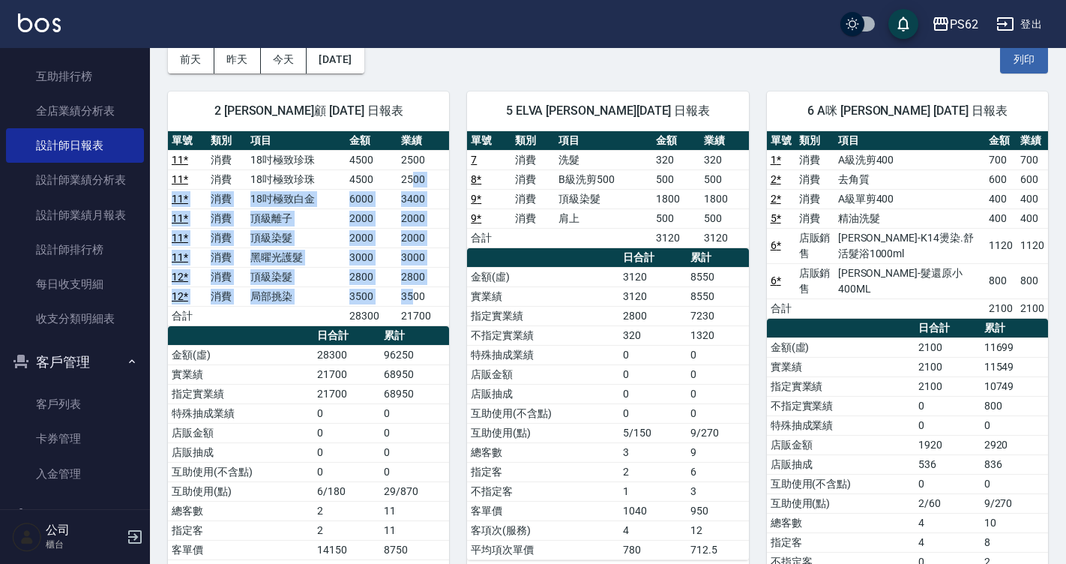
drag, startPoint x: 411, startPoint y: 186, endPoint x: 411, endPoint y: 328, distance: 142.5
click at [411, 326] on div "單號 類別 項目 金額 業績 11 * 消費 18吋極致珍珠 4500 2500 11 * 消費 18吋極致珍珠 4500 2500 11 * 消費 18吋極…" at bounding box center [308, 365] width 281 height 468
click at [411, 328] on th "累計" at bounding box center [414, 335] width 69 height 19
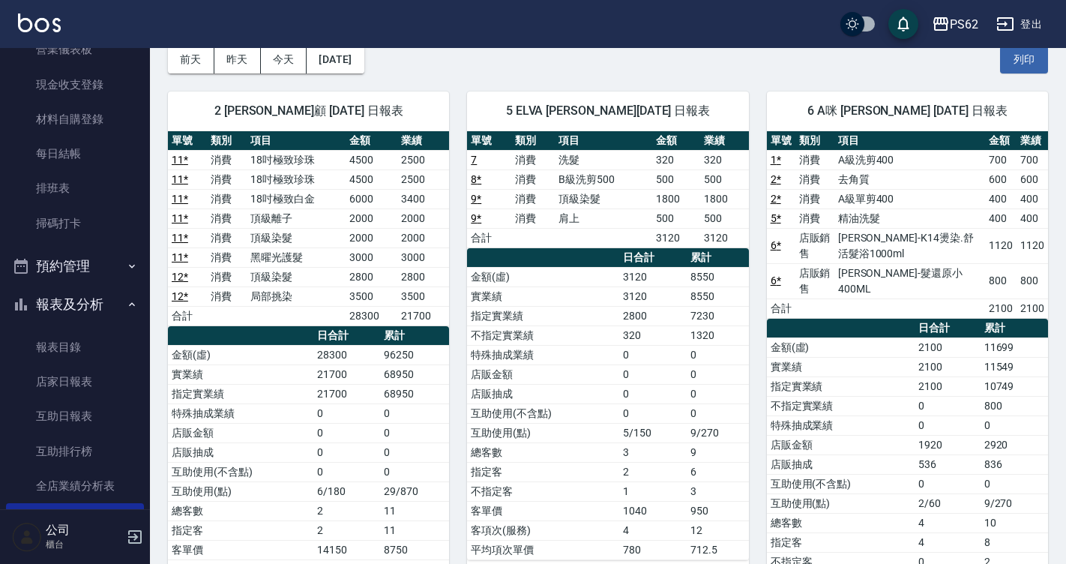
scroll to position [0, 0]
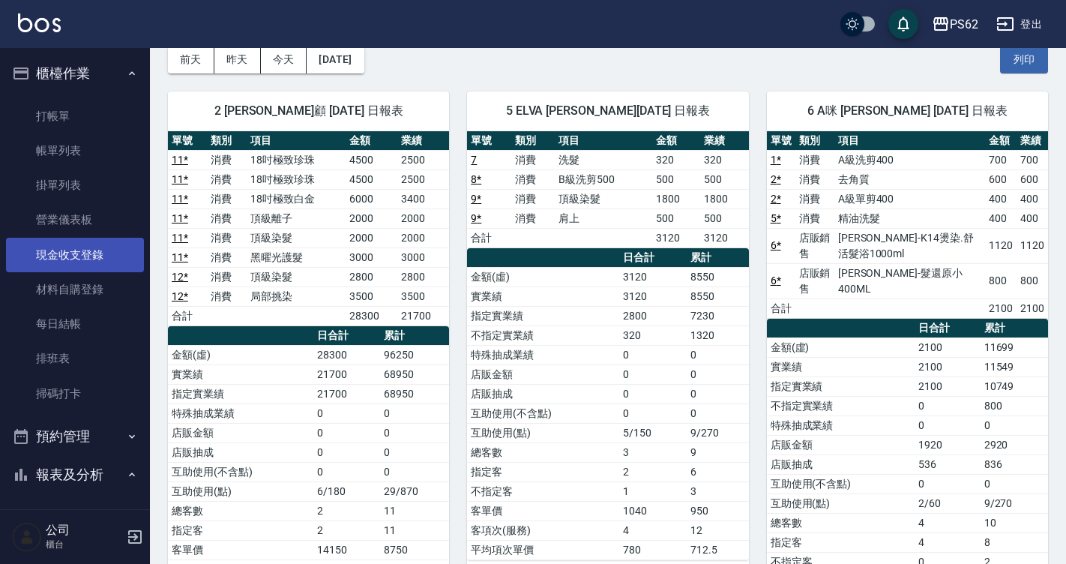
click at [46, 256] on link "現金收支登錄" at bounding box center [75, 255] width 138 height 34
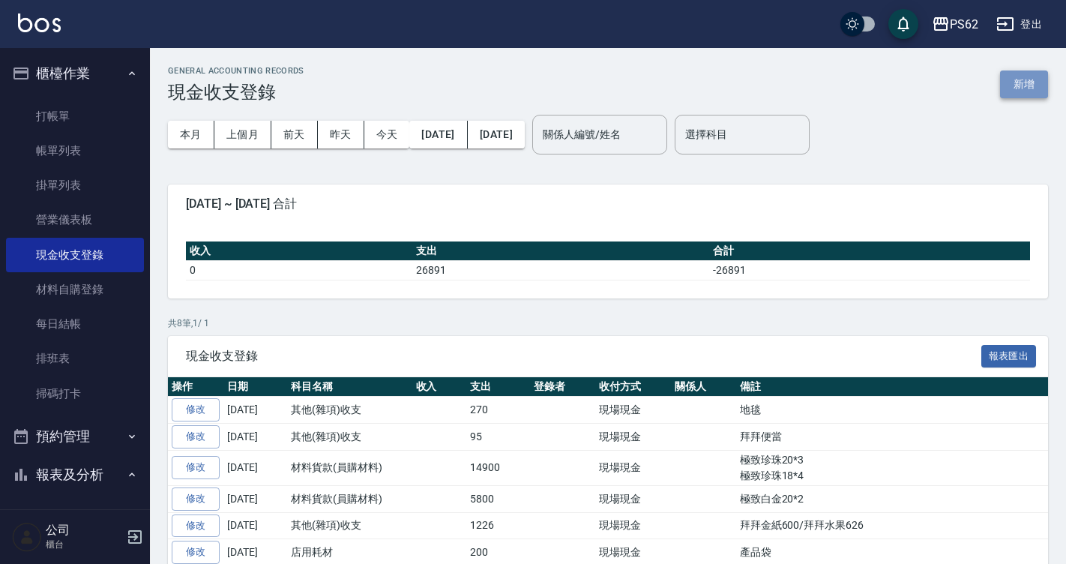
click at [1028, 77] on button "新增" at bounding box center [1024, 84] width 48 height 28
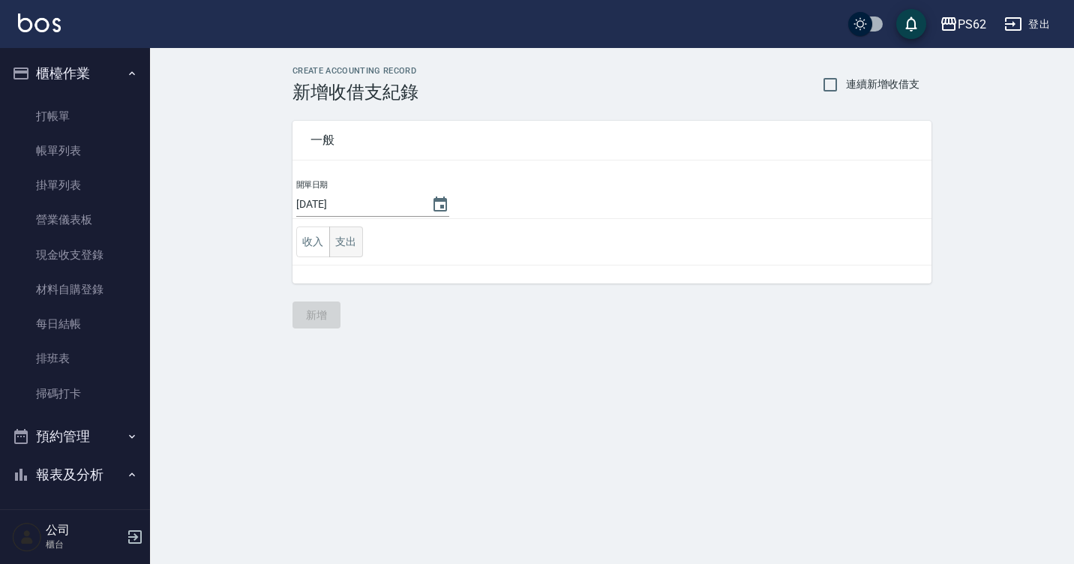
click at [353, 251] on button "支出" at bounding box center [346, 241] width 34 height 31
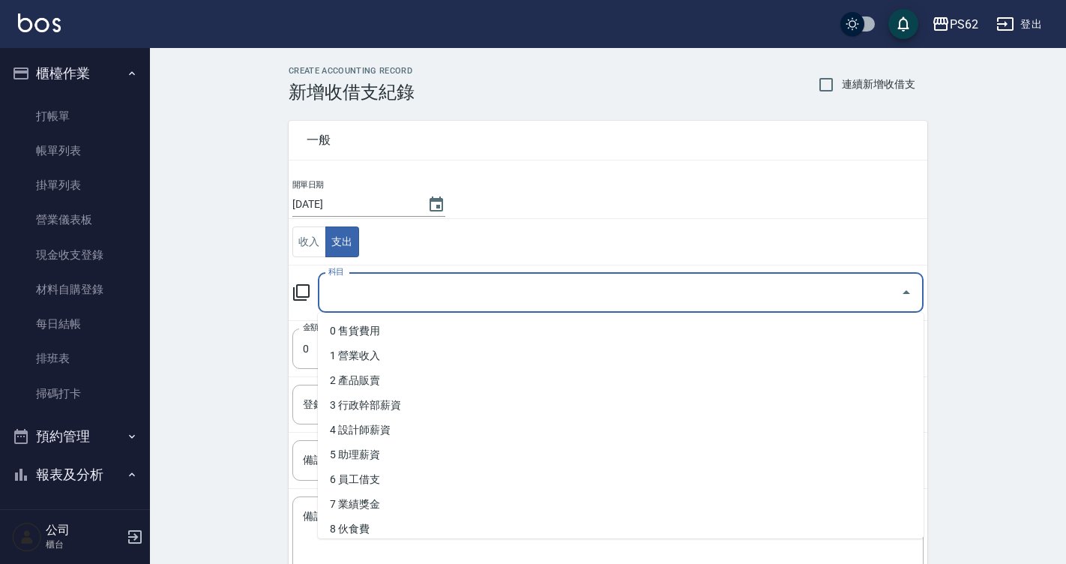
click at [363, 286] on input "科目" at bounding box center [610, 293] width 570 height 26
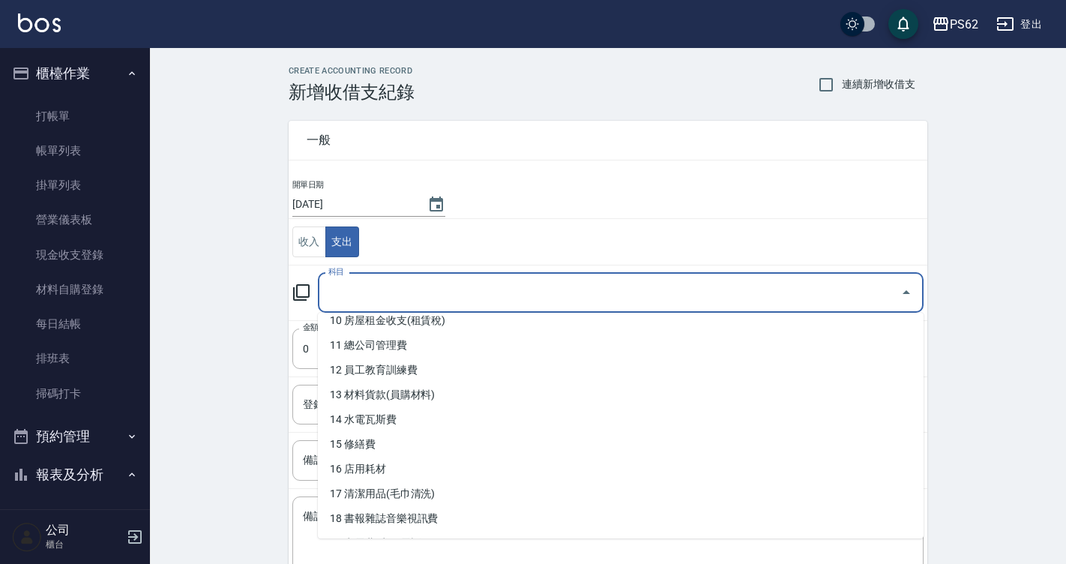
scroll to position [300, 0]
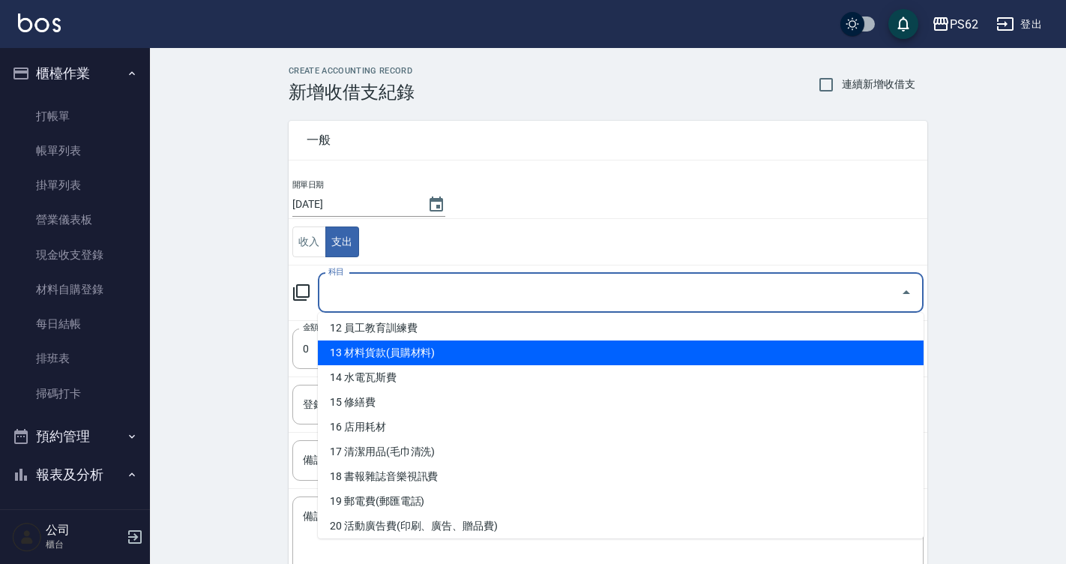
click at [427, 352] on li "13 材料貨款(員購材料)" at bounding box center [621, 352] width 606 height 25
type input "13 材料貨款(員購材料)"
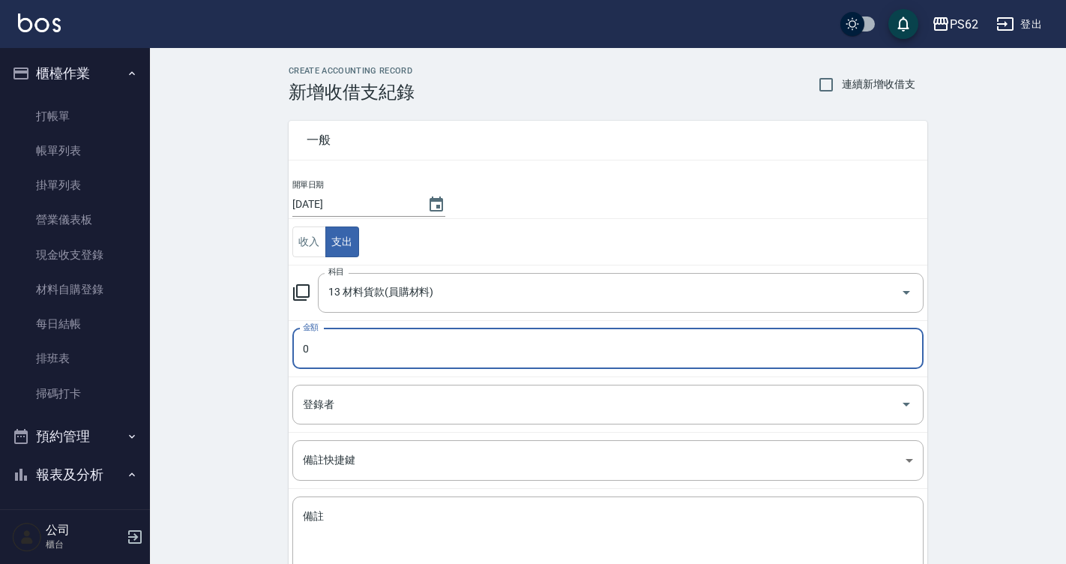
click at [427, 352] on input "0" at bounding box center [607, 348] width 631 height 40
type input "6900"
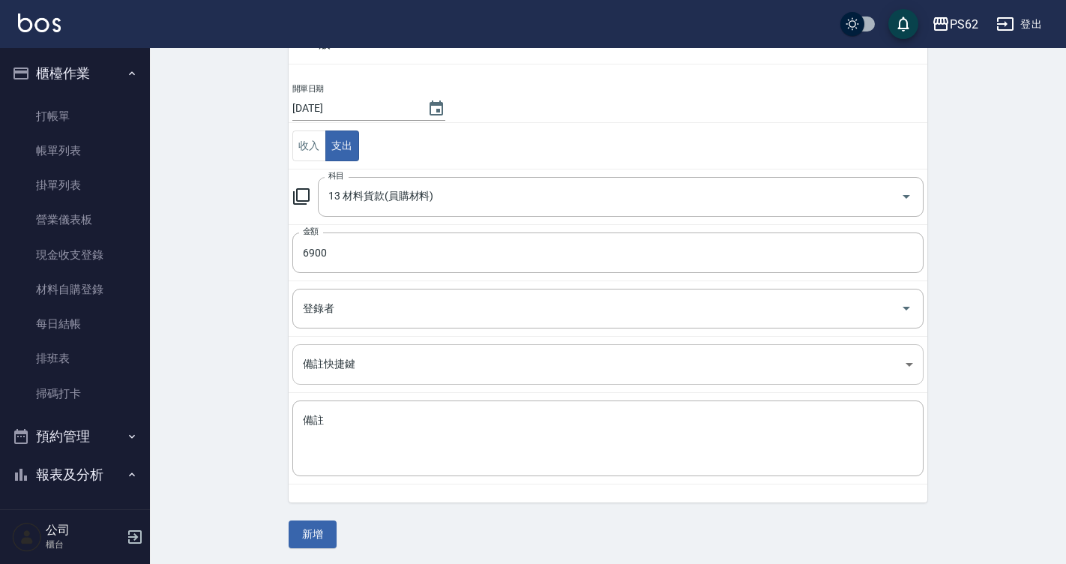
scroll to position [98, 0]
click at [628, 463] on div "x 備註" at bounding box center [607, 436] width 631 height 76
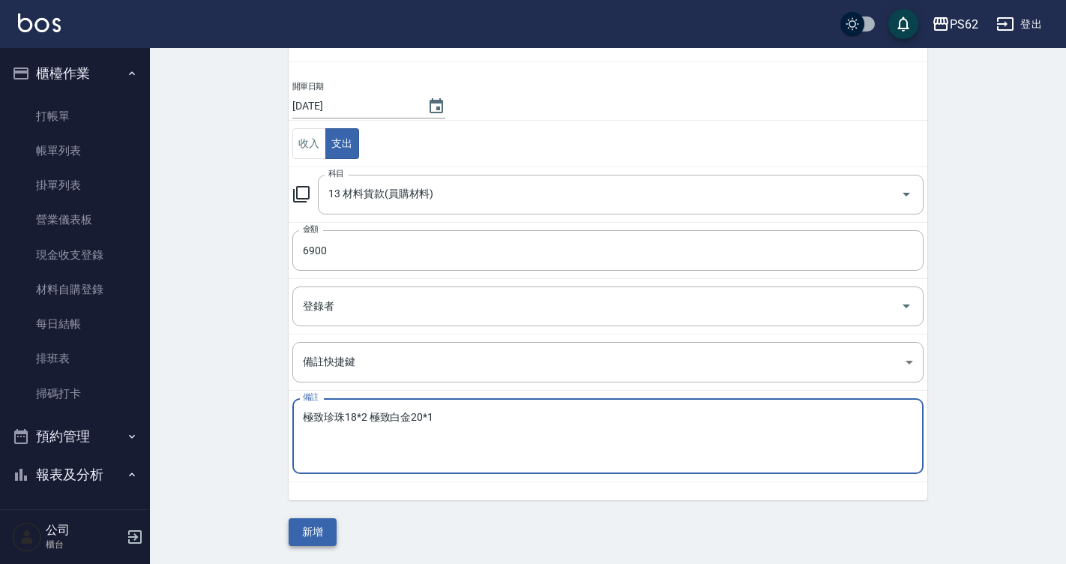
type textarea "極致珍珠18*2 極致白金20*1"
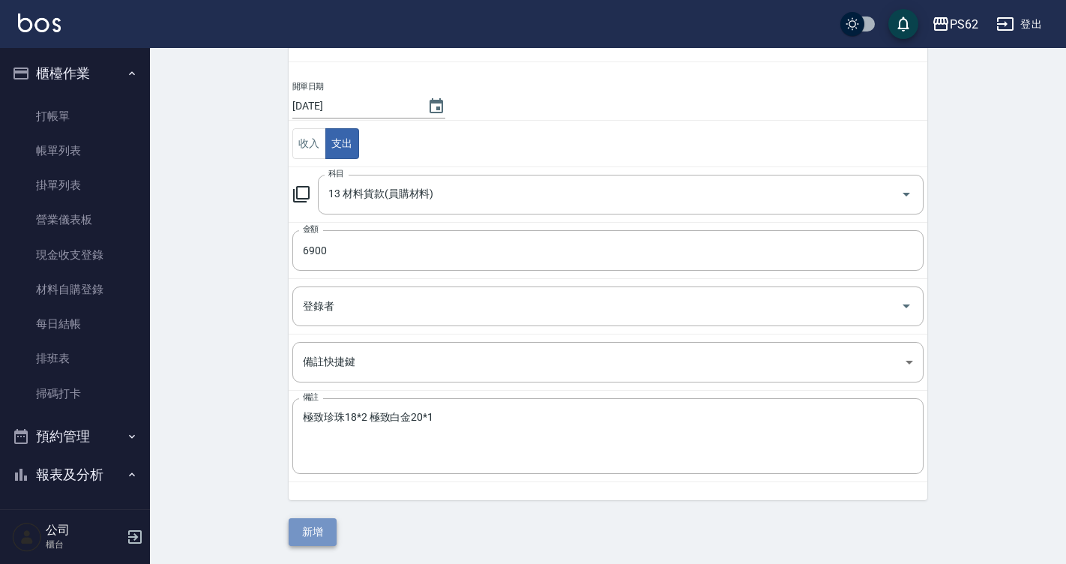
click at [322, 527] on button "新增" at bounding box center [313, 532] width 48 height 28
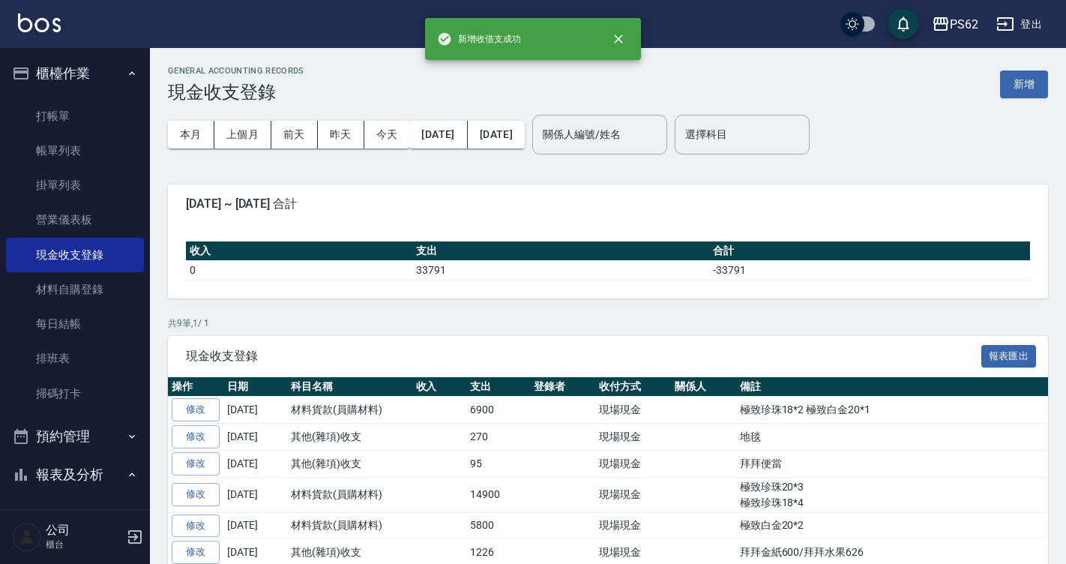
scroll to position [141, 0]
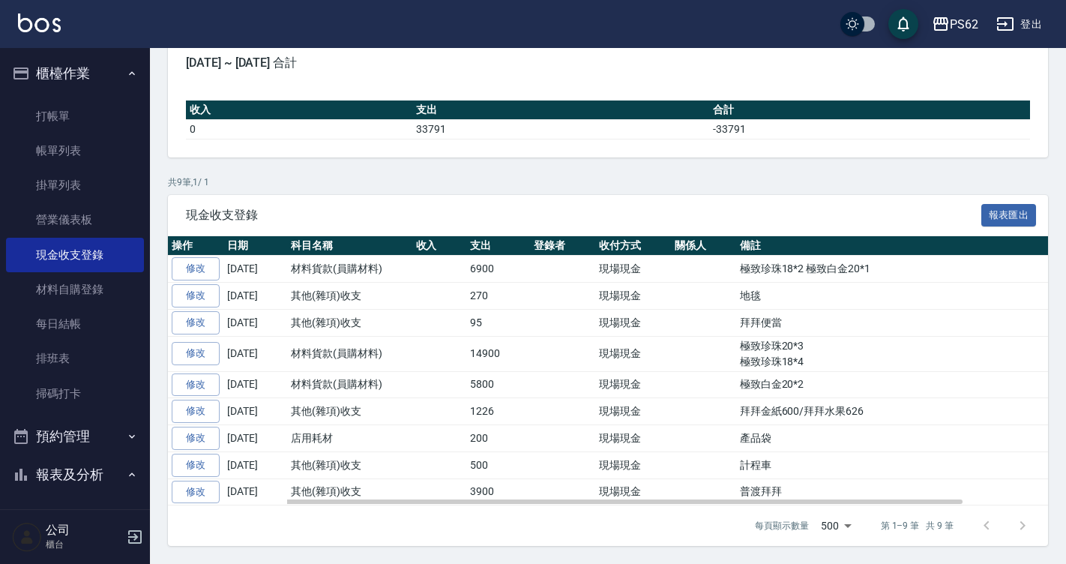
click at [317, 405] on td "其他(雜項)收支" at bounding box center [349, 411] width 125 height 27
drag, startPoint x: 493, startPoint y: 197, endPoint x: 592, endPoint y: 220, distance: 101.5
click at [592, 226] on div "現金收支登錄 報表匯出" at bounding box center [608, 215] width 880 height 41
drag, startPoint x: 157, startPoint y: -1, endPoint x: 135, endPoint y: 4, distance: 22.2
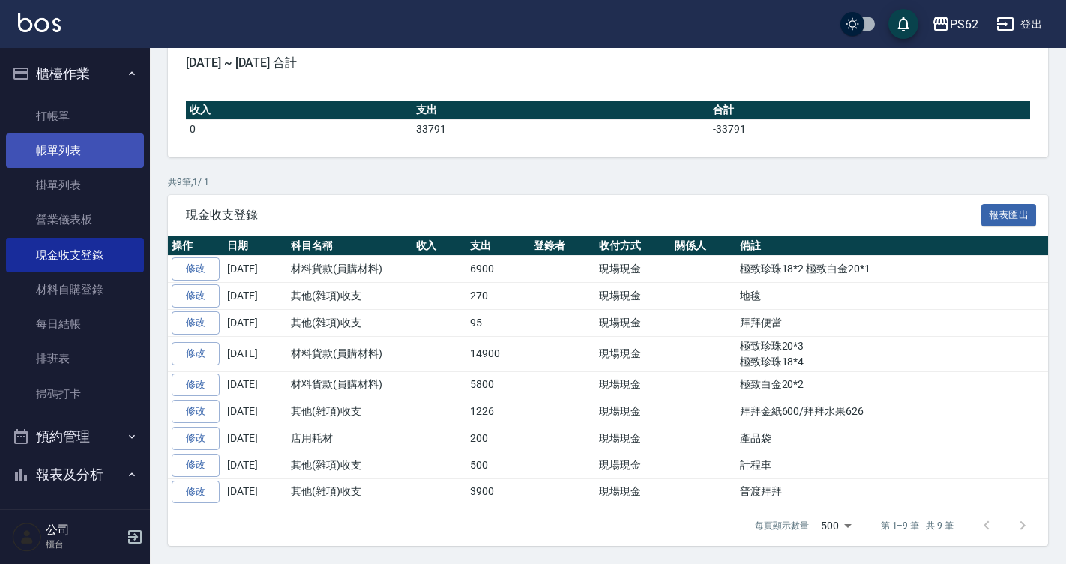
click at [89, 145] on link "帳單列表" at bounding box center [75, 150] width 138 height 34
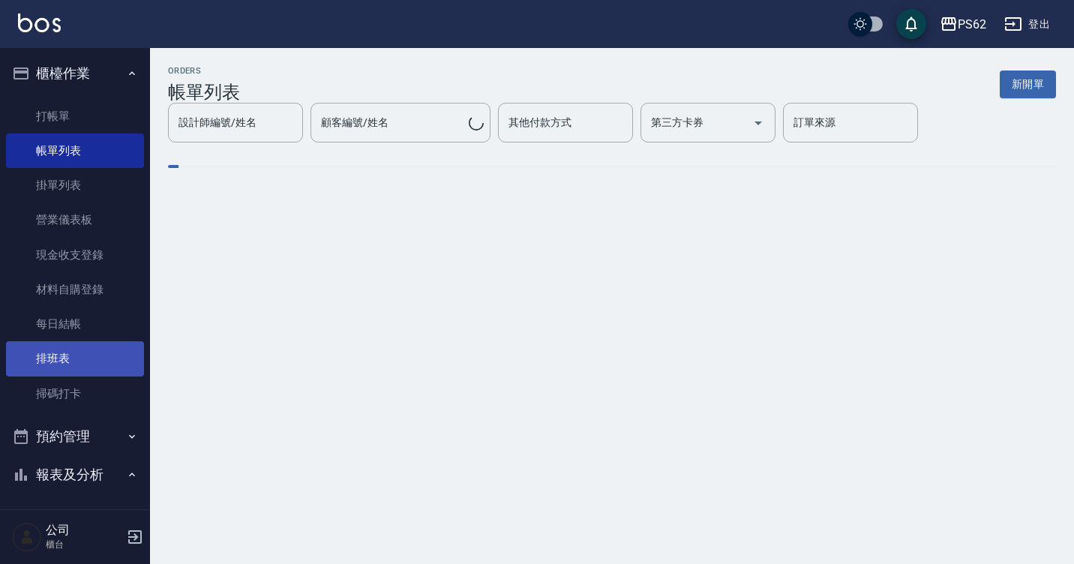
click at [75, 367] on link "排班表" at bounding box center [75, 358] width 138 height 34
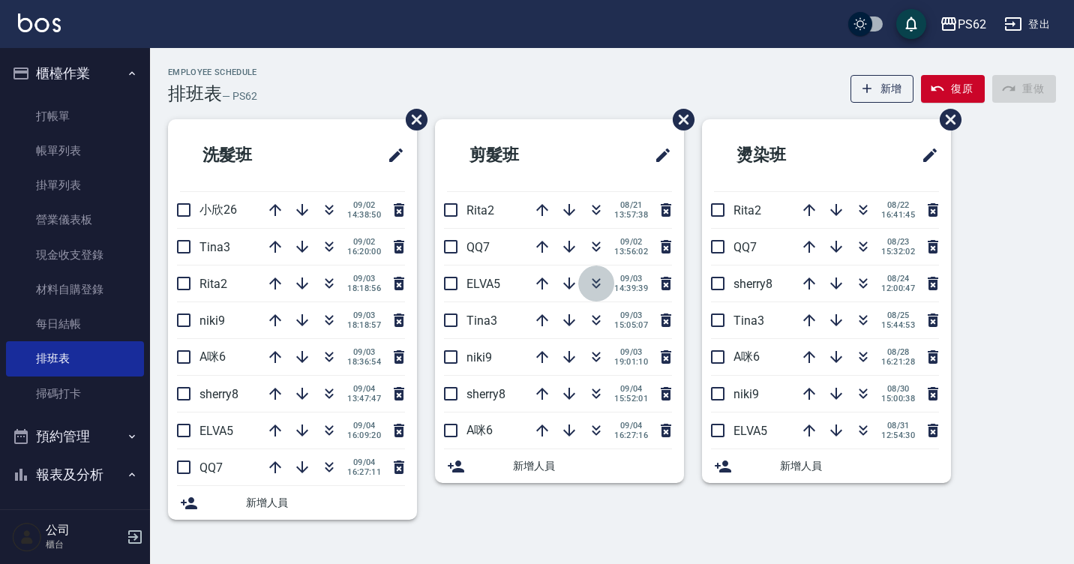
click at [601, 283] on icon "button" at bounding box center [596, 283] width 18 height 18
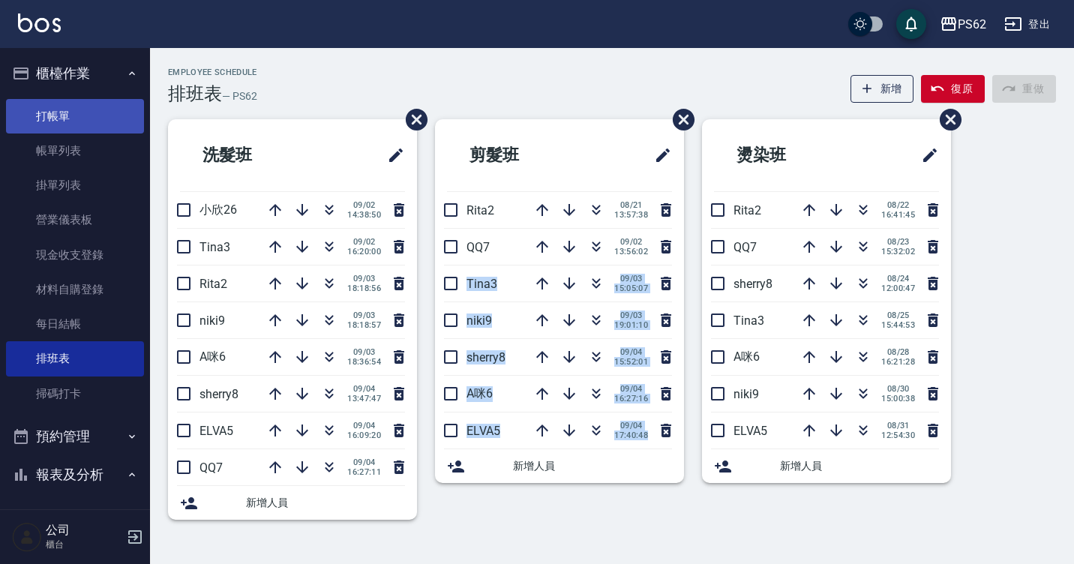
click at [98, 110] on link "打帳單" at bounding box center [75, 116] width 138 height 34
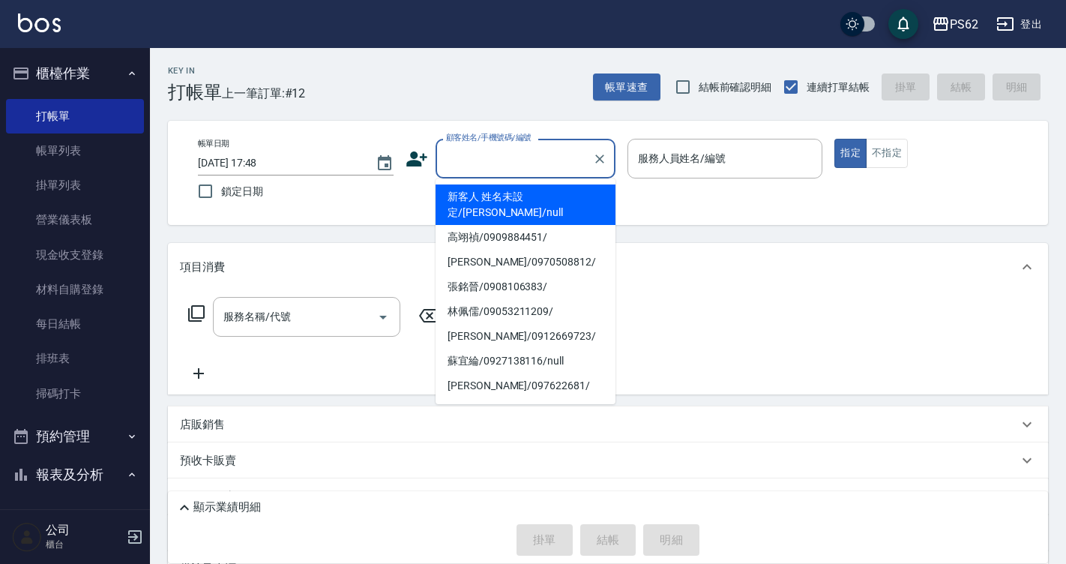
click at [493, 154] on input "顧客姓名/手機號碼/編號" at bounding box center [514, 158] width 144 height 26
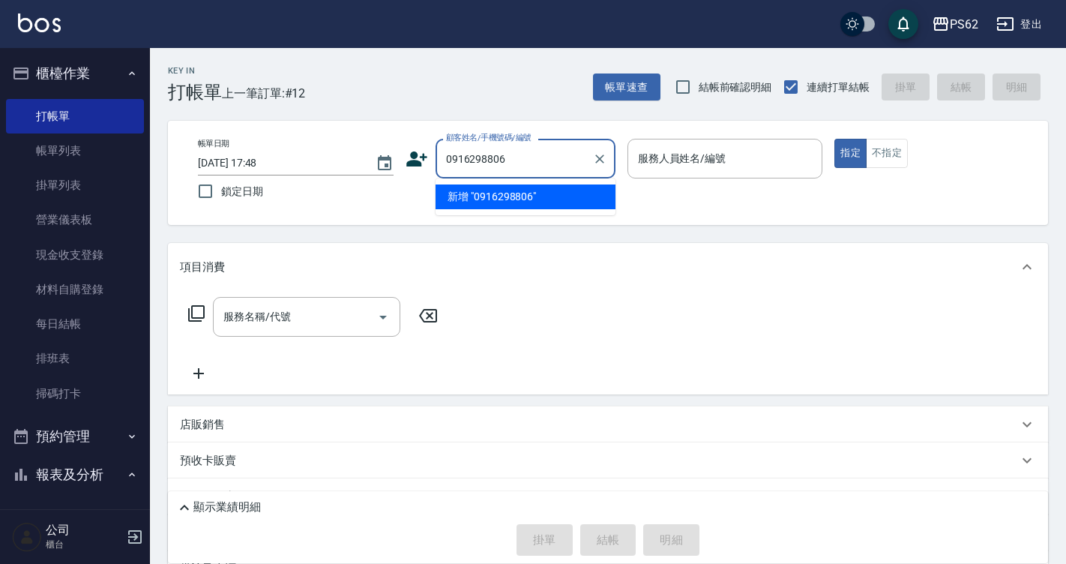
click at [496, 199] on li "新增 "0916298806"" at bounding box center [526, 196] width 180 height 25
type input "0916298806"
click at [496, 199] on div "帳單日期 2025/09/04 17:48 鎖定日期 顧客姓名/手機號碼/編號 0916298806 顧客姓名/手機號碼/編號 服務人員姓名/編號 服務人員姓…" at bounding box center [608, 173] width 844 height 68
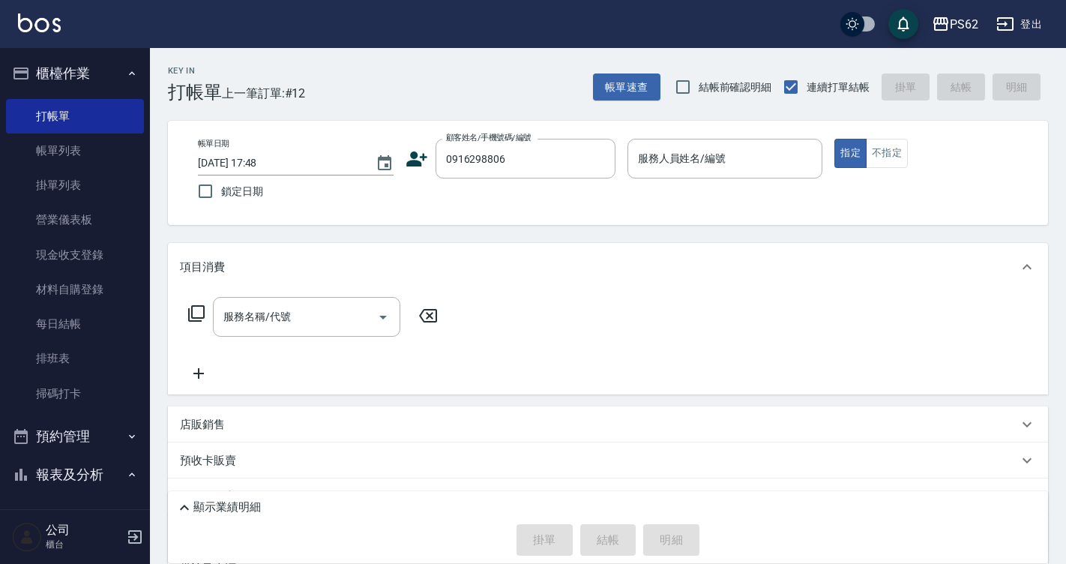
click at [418, 157] on icon at bounding box center [417, 159] width 22 height 22
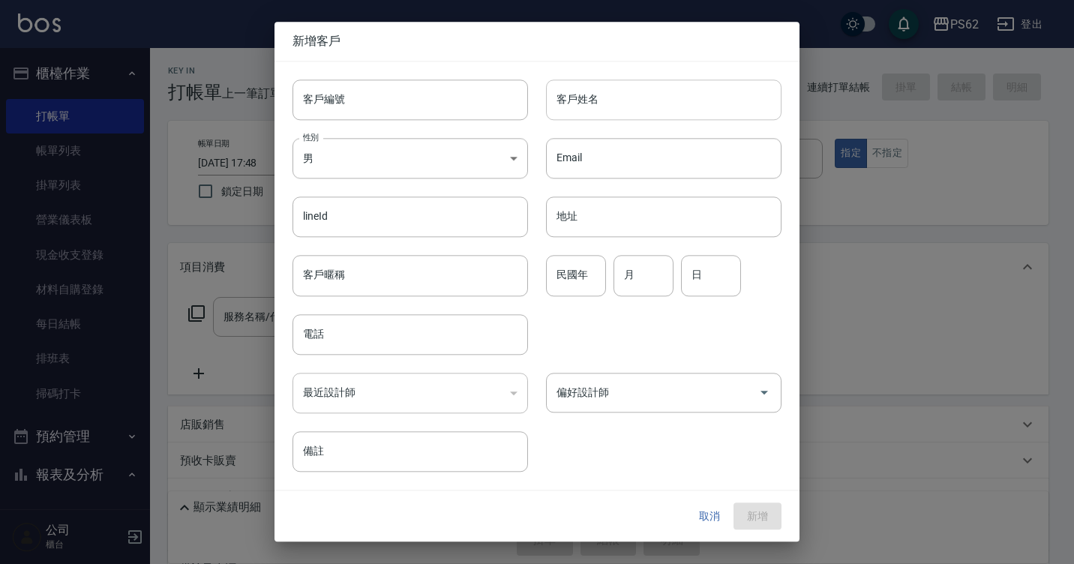
type input "0916298806"
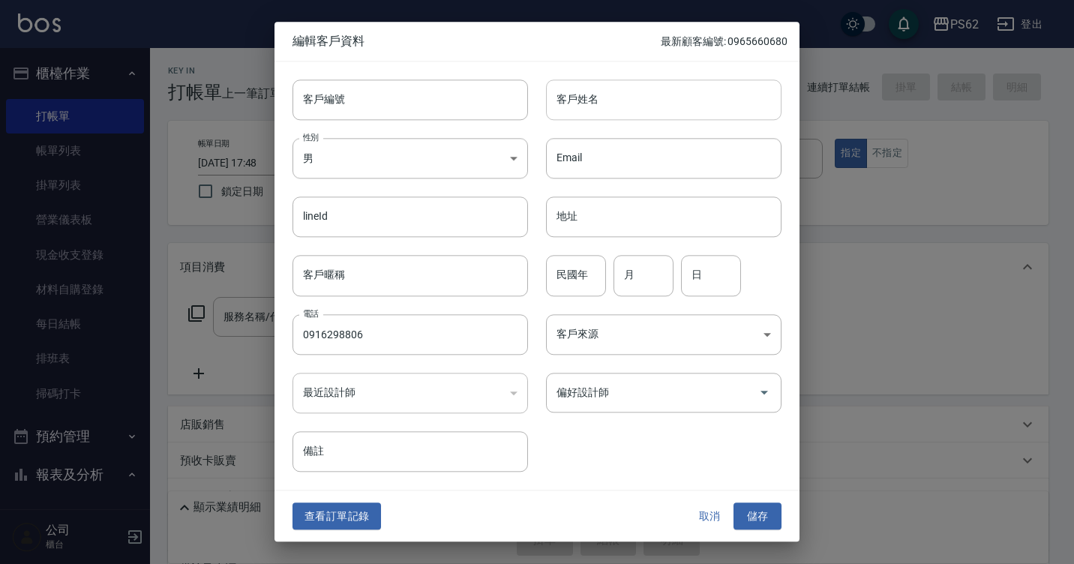
click at [615, 97] on input "客戶姓名" at bounding box center [663, 99] width 235 height 40
click at [615, 97] on input "吳姿姿" at bounding box center [663, 99] width 235 height 40
type input "吳玆維"
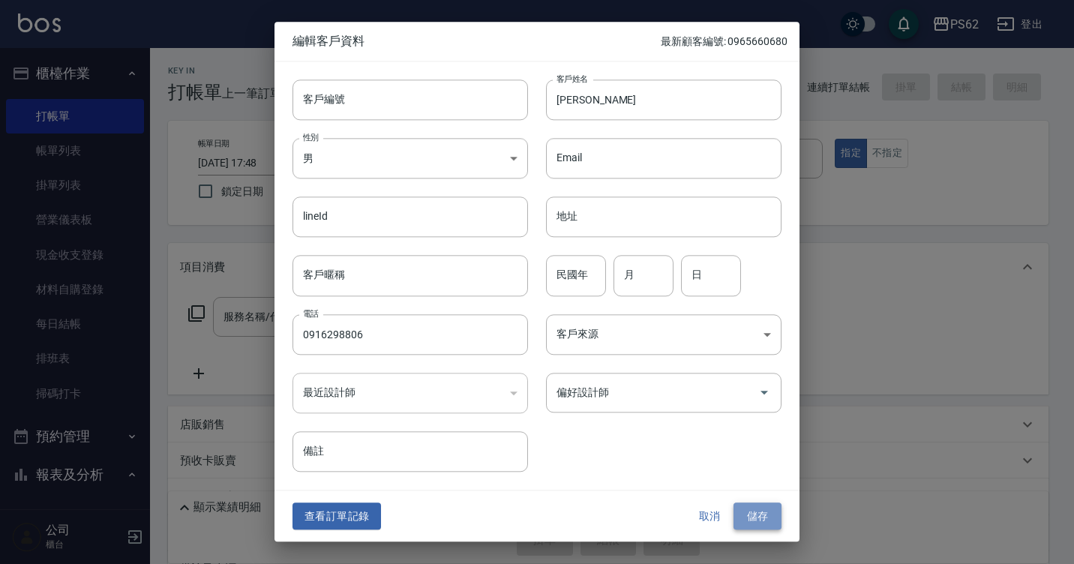
click at [768, 520] on button "儲存" at bounding box center [757, 516] width 48 height 28
click at [768, 520] on div "取消 儲存" at bounding box center [733, 516] width 96 height 28
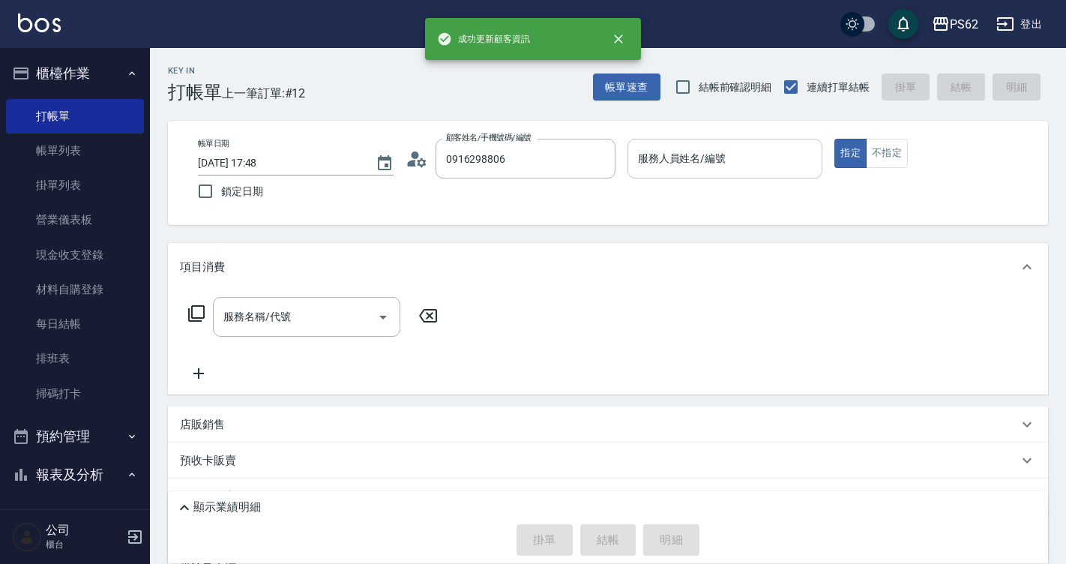
click at [700, 163] on input "服務人員姓名/編號" at bounding box center [725, 158] width 182 height 26
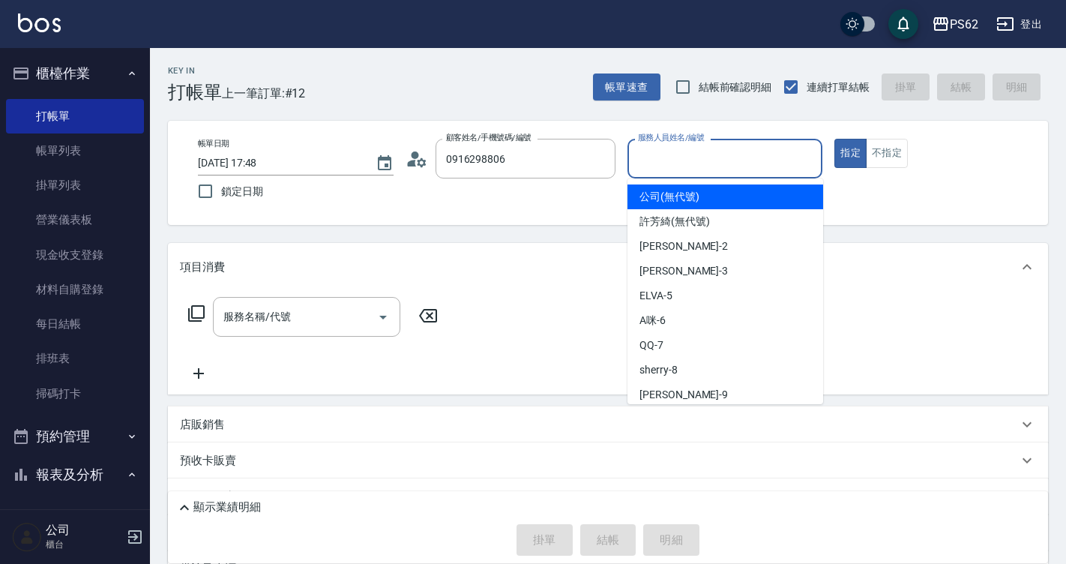
click at [683, 169] on input "服務人員姓名/編號" at bounding box center [725, 158] width 182 height 26
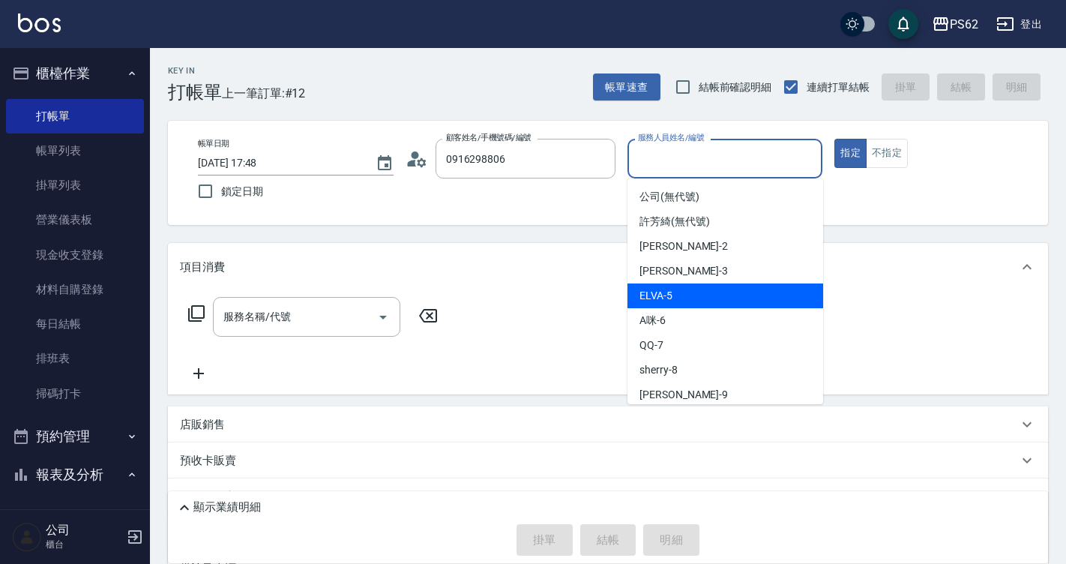
drag, startPoint x: 683, startPoint y: 168, endPoint x: 671, endPoint y: 315, distance: 147.5
click at [671, 315] on body "PS62 登出 櫃檯作業 打帳單 帳單列表 掛單列表 營業儀表板 現金收支登錄 材料自購登錄 每日結帳 排班表 掃碼打卡 預約管理 預約管理 單日預約紀錄 單…" at bounding box center [533, 334] width 1066 height 669
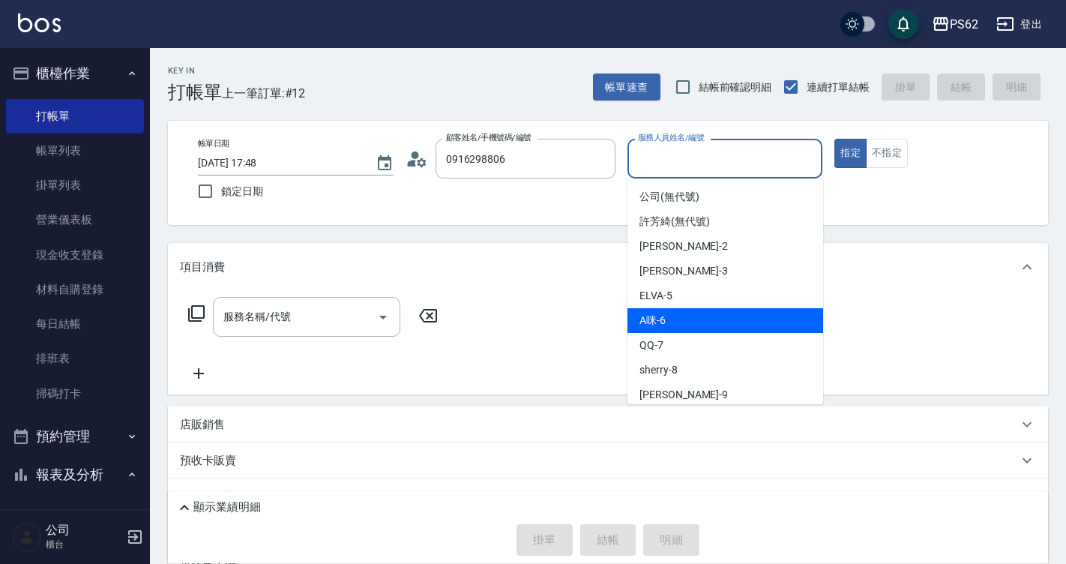
click at [671, 315] on div "A咪 -6" at bounding box center [726, 320] width 196 height 25
type input "A咪-6"
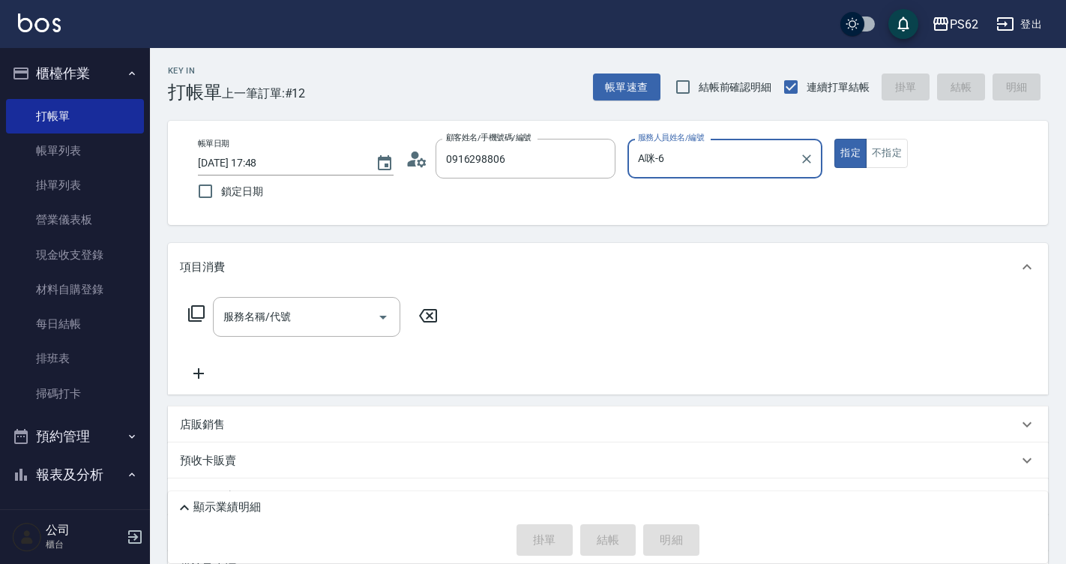
click at [671, 315] on div "服務名稱/代號 服務名稱/代號" at bounding box center [608, 342] width 880 height 103
click at [200, 316] on icon at bounding box center [196, 313] width 18 height 18
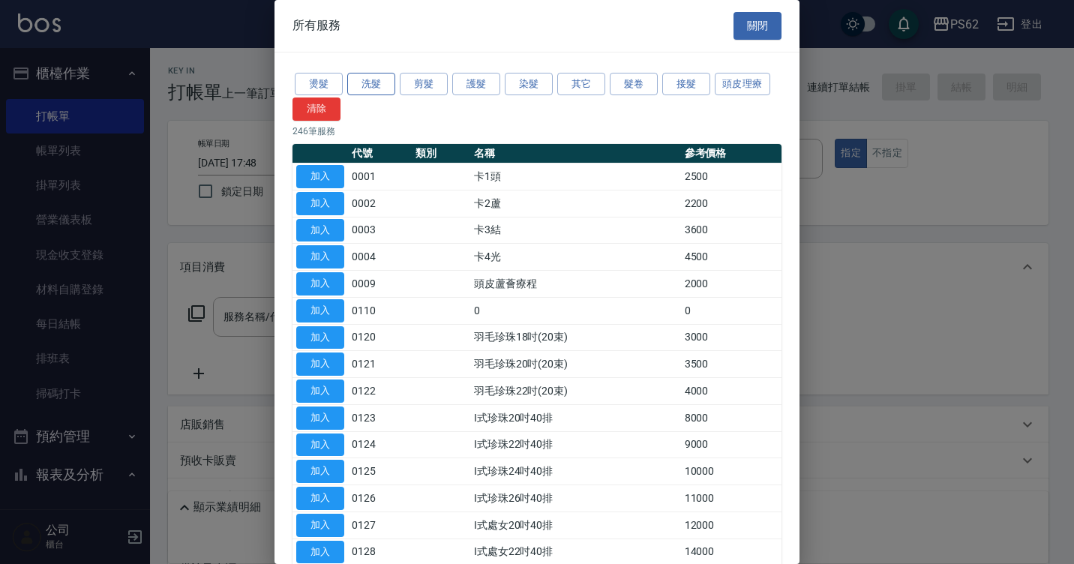
click at [376, 82] on button "洗髮" at bounding box center [371, 84] width 48 height 23
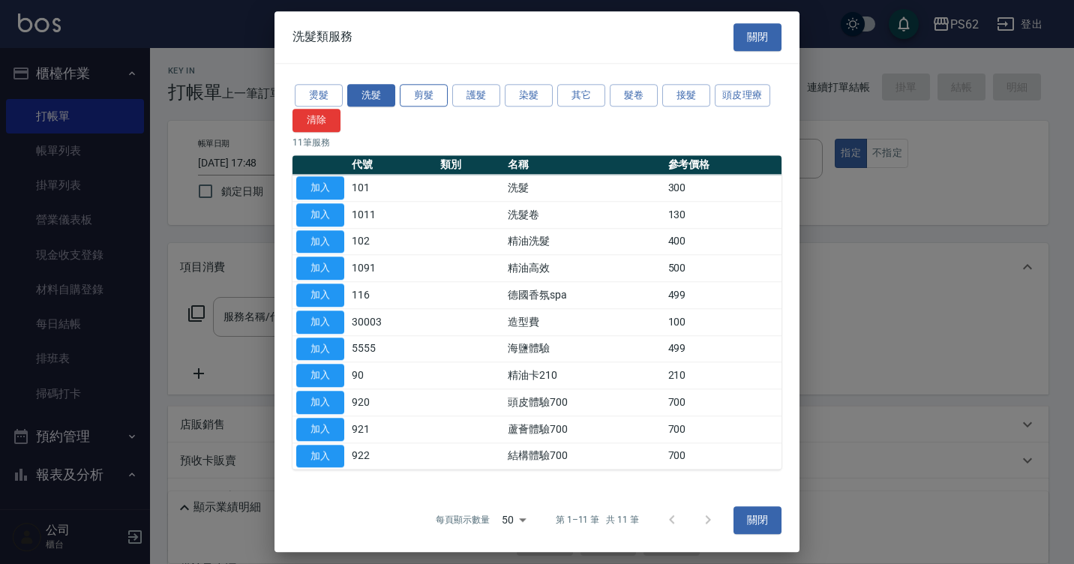
click at [422, 95] on button "剪髮" at bounding box center [424, 95] width 48 height 23
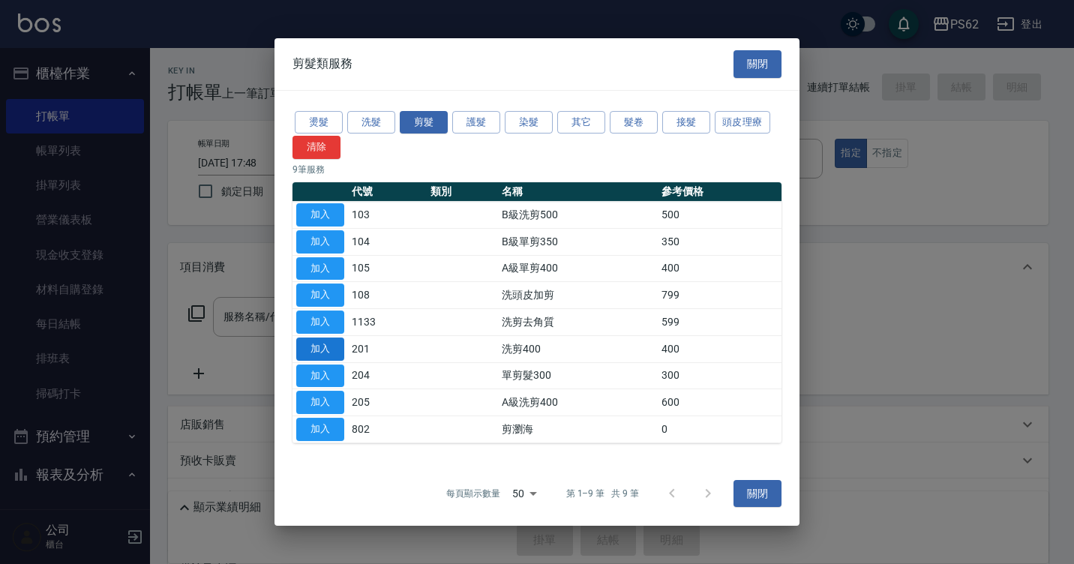
click at [337, 346] on button "加入" at bounding box center [320, 348] width 48 height 23
type input "洗剪400(201)"
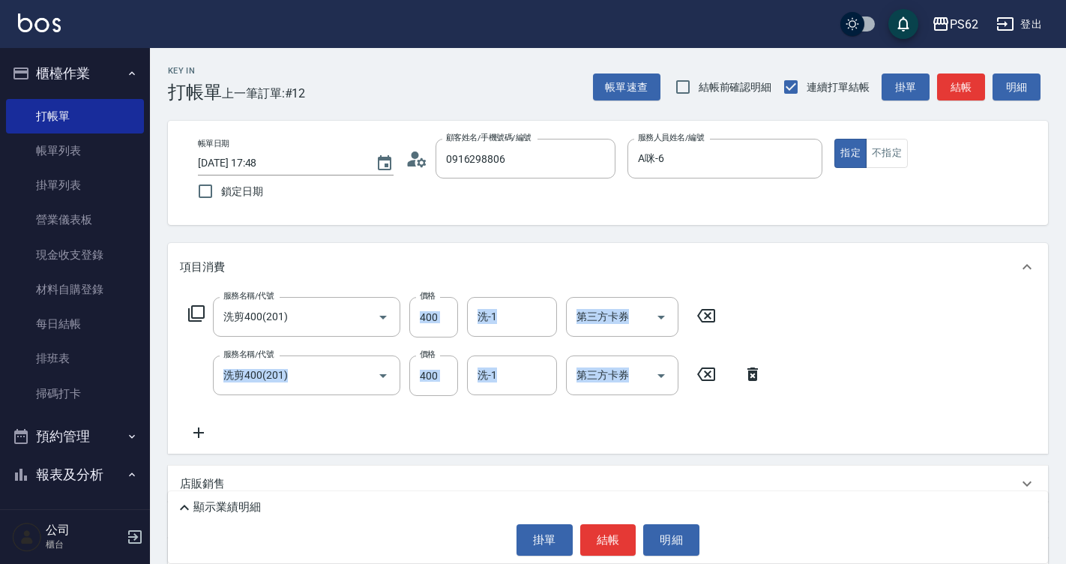
click at [752, 373] on icon at bounding box center [753, 373] width 10 height 13
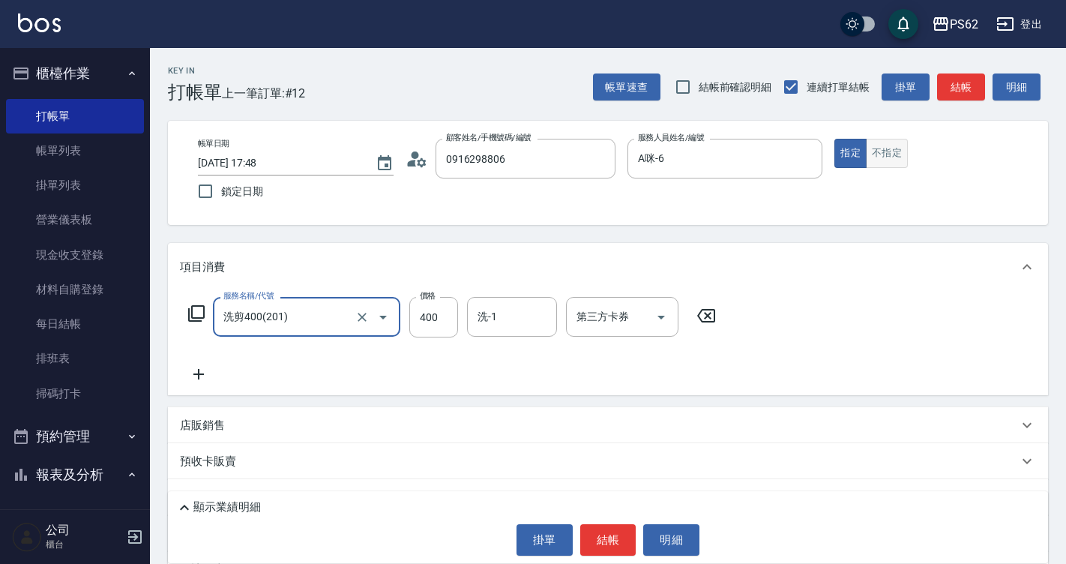
click at [889, 151] on button "不指定" at bounding box center [887, 153] width 42 height 29
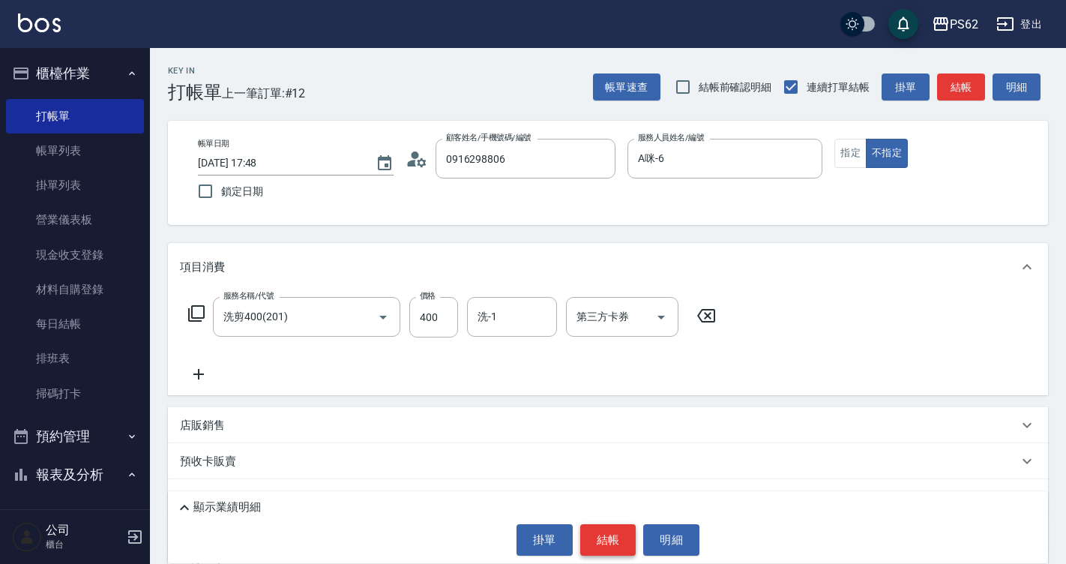
click at [610, 546] on button "結帳" at bounding box center [608, 539] width 56 height 31
click at [610, 543] on div "掛單 結帳 明細" at bounding box center [607, 539] width 865 height 31
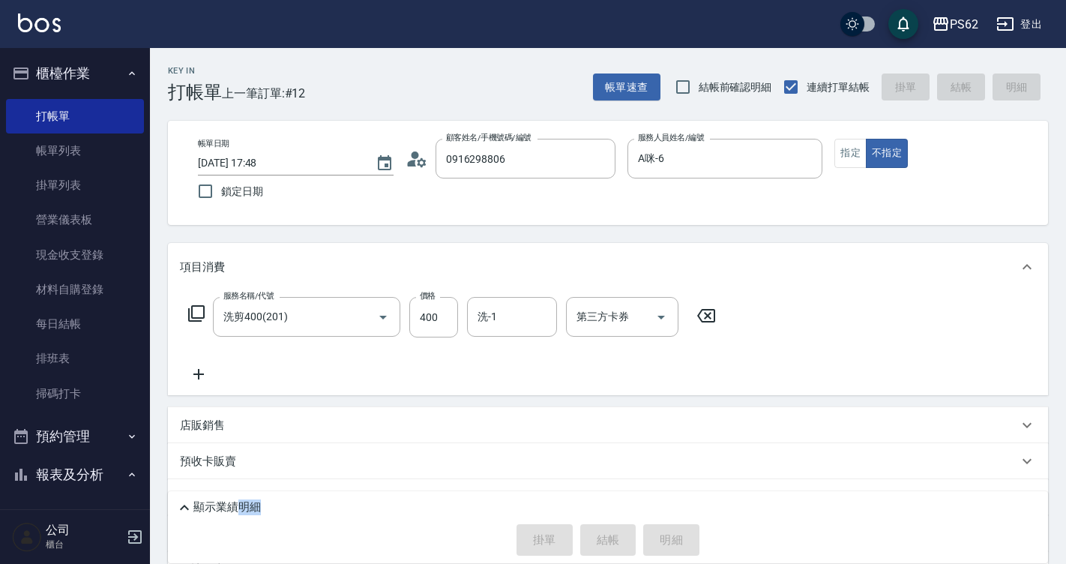
type input "2025/09/04 17:50"
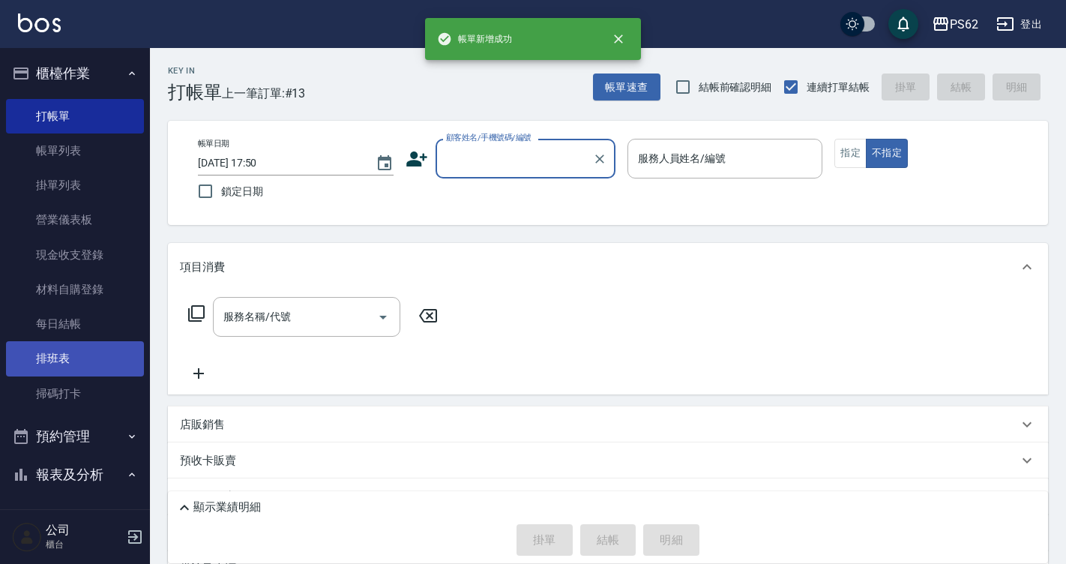
click at [115, 358] on link "排班表" at bounding box center [75, 358] width 138 height 34
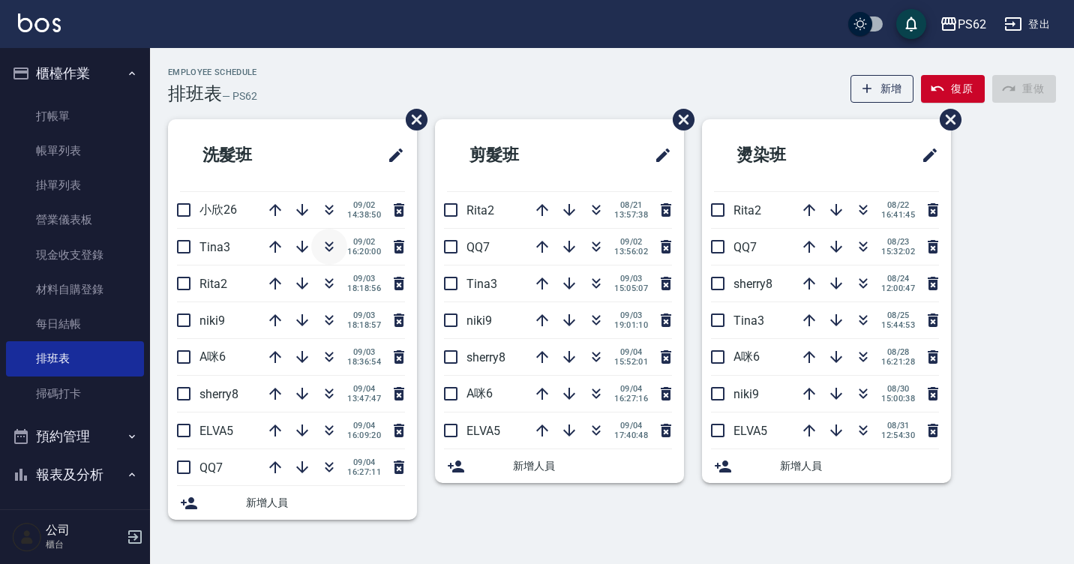
click at [331, 244] on icon "button" at bounding box center [329, 243] width 8 height 5
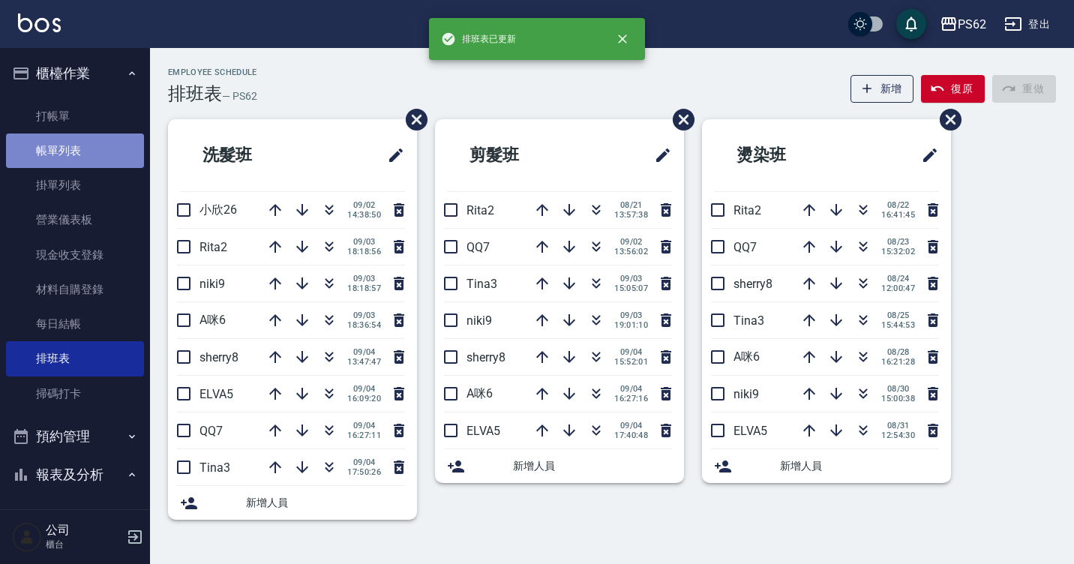
click at [93, 142] on link "帳單列表" at bounding box center [75, 150] width 138 height 34
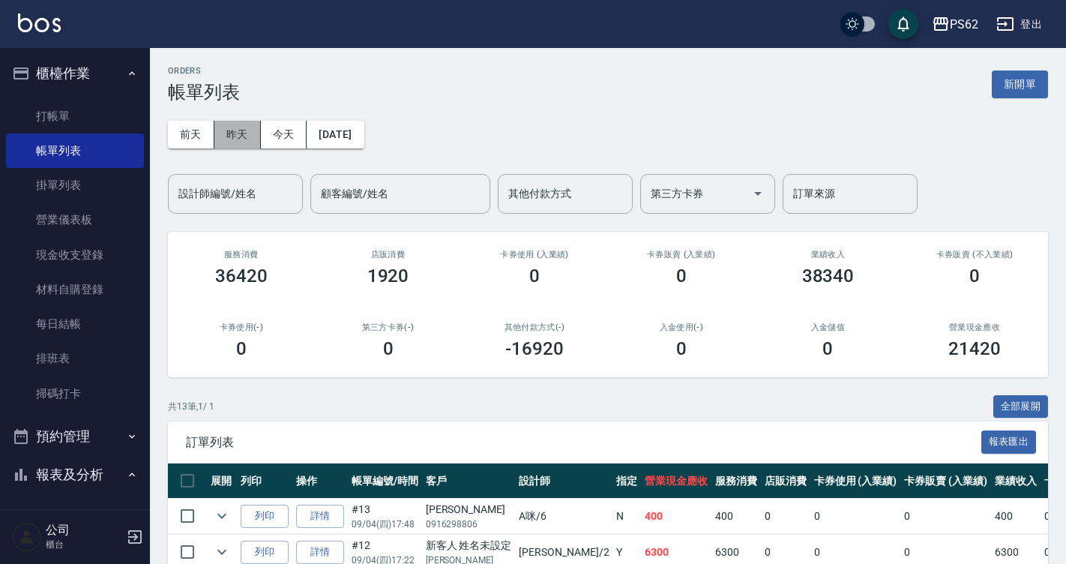
click at [237, 139] on button "昨天" at bounding box center [237, 135] width 46 height 28
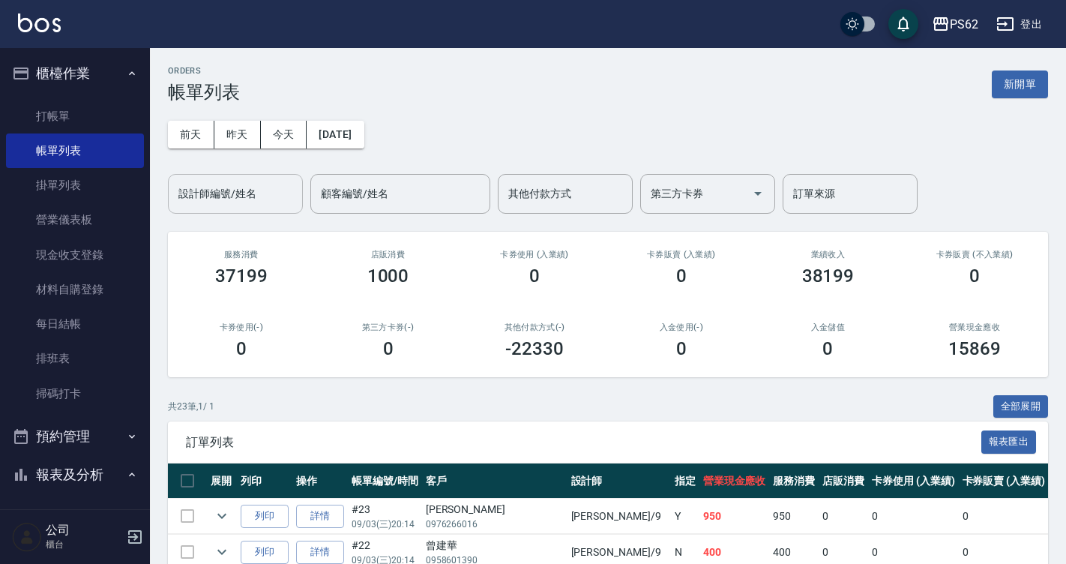
click at [253, 185] on input "設計師編號/姓名" at bounding box center [235, 194] width 121 height 26
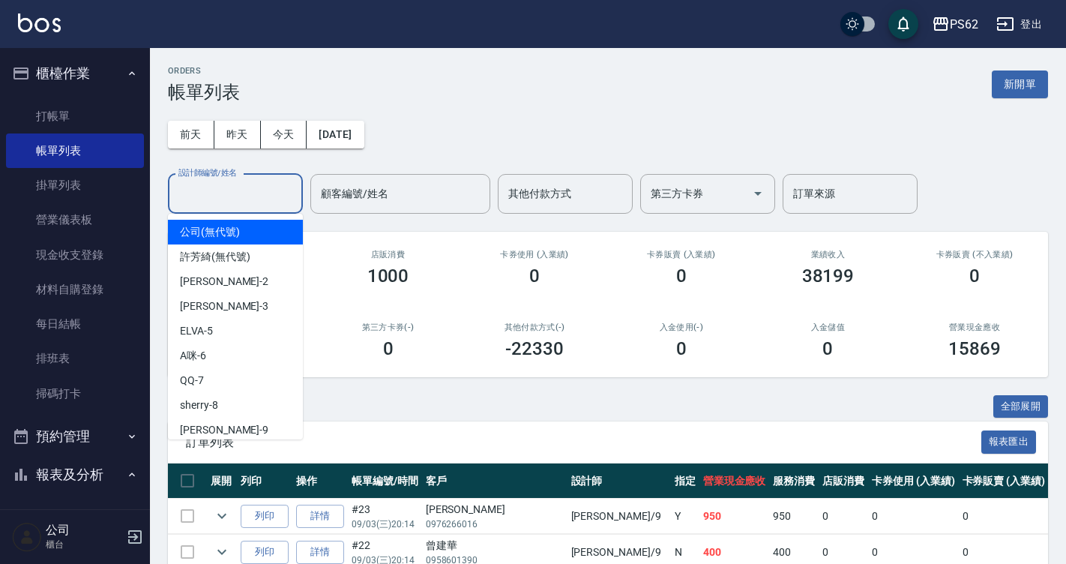
click at [253, 185] on input "設計師編號/姓名" at bounding box center [235, 194] width 121 height 26
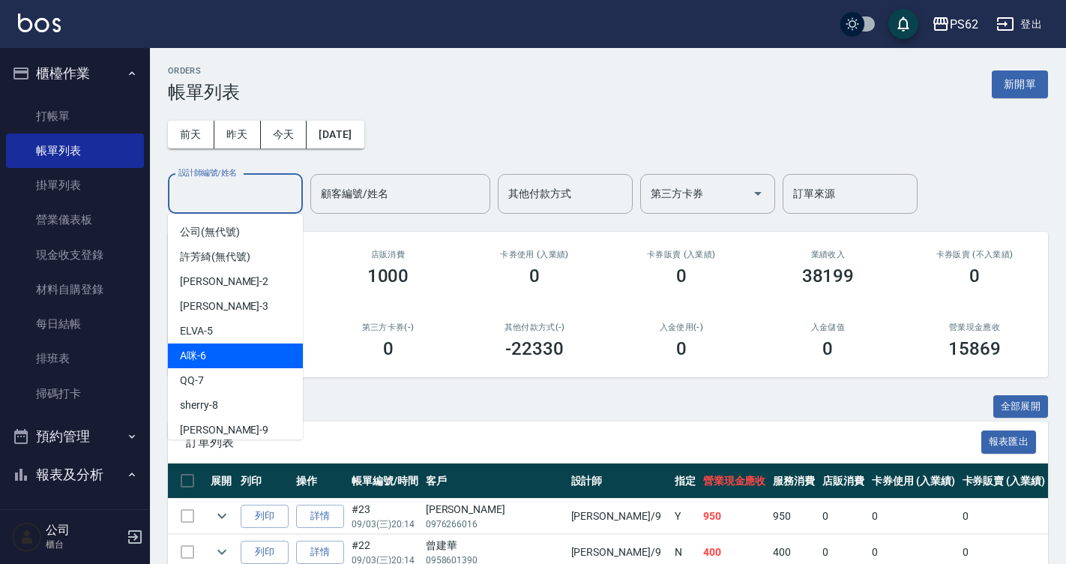
drag, startPoint x: 253, startPoint y: 185, endPoint x: 238, endPoint y: 355, distance: 171.0
click at [238, 355] on div "A咪 -6" at bounding box center [235, 355] width 135 height 25
type input "A咪-6"
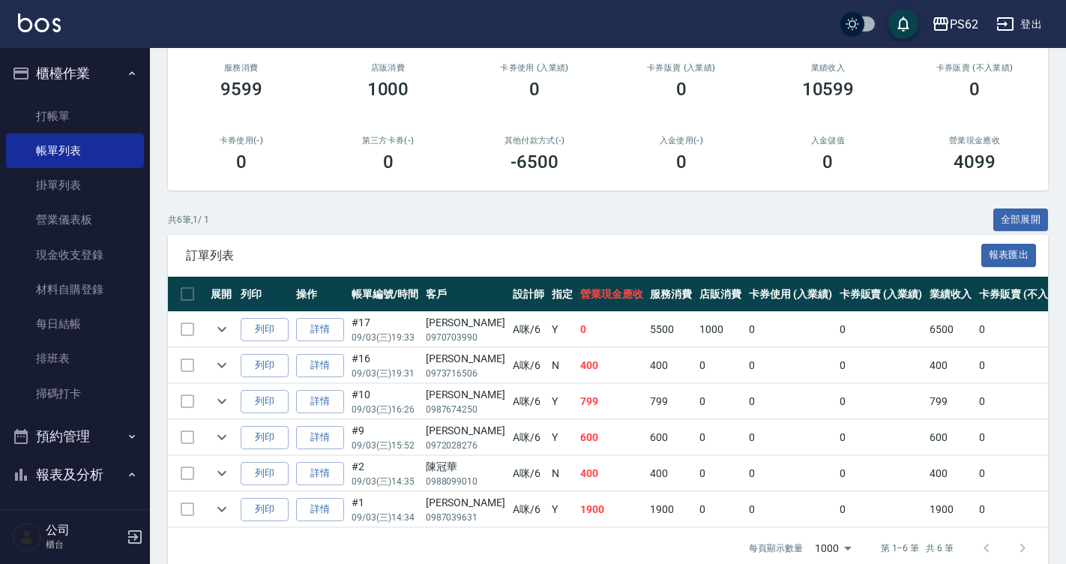
scroll to position [220, 0]
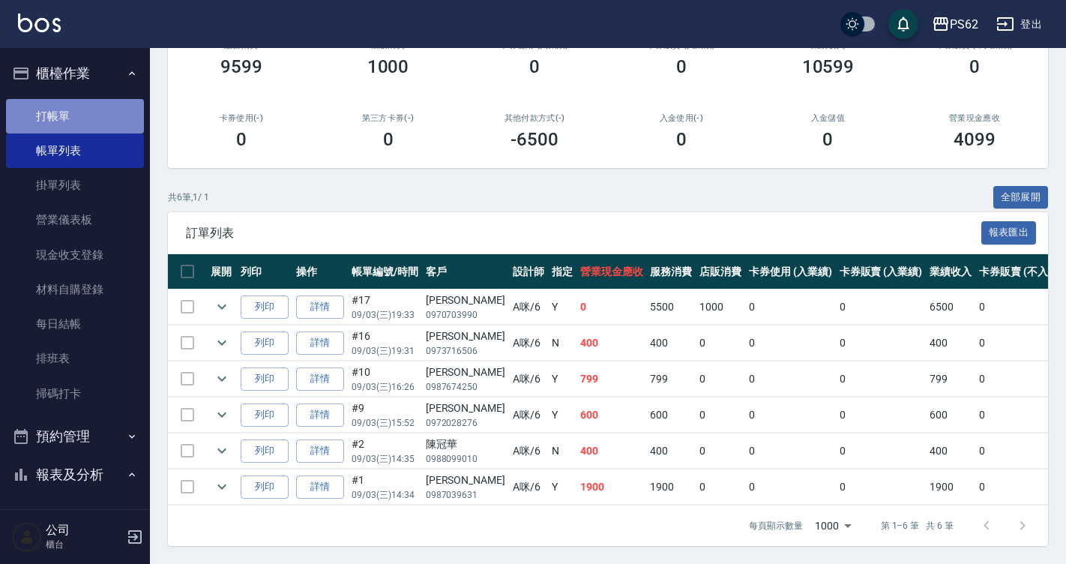
click at [108, 121] on link "打帳單" at bounding box center [75, 116] width 138 height 34
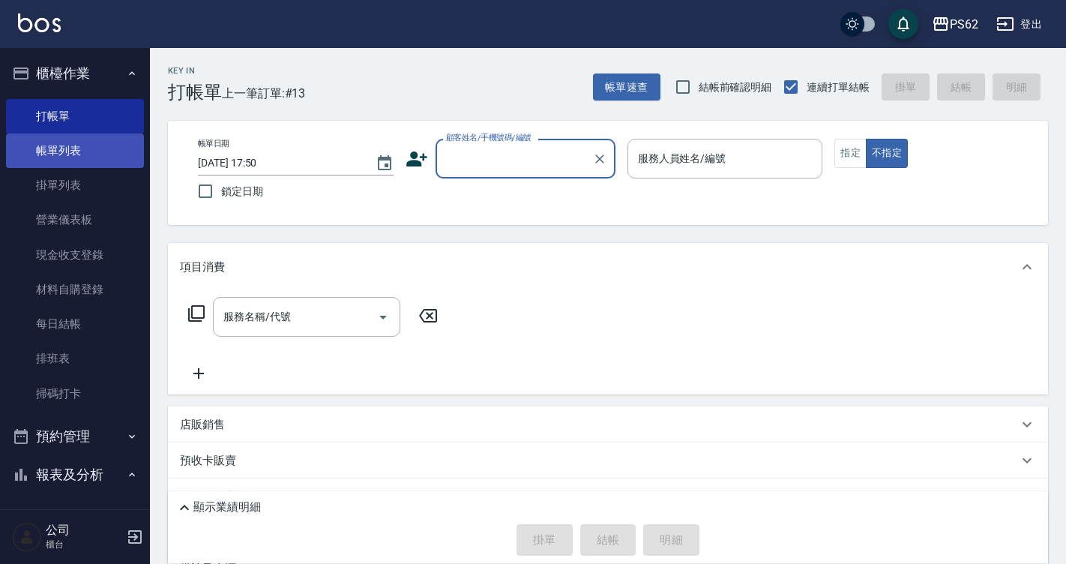
click at [93, 154] on link "帳單列表" at bounding box center [75, 150] width 138 height 34
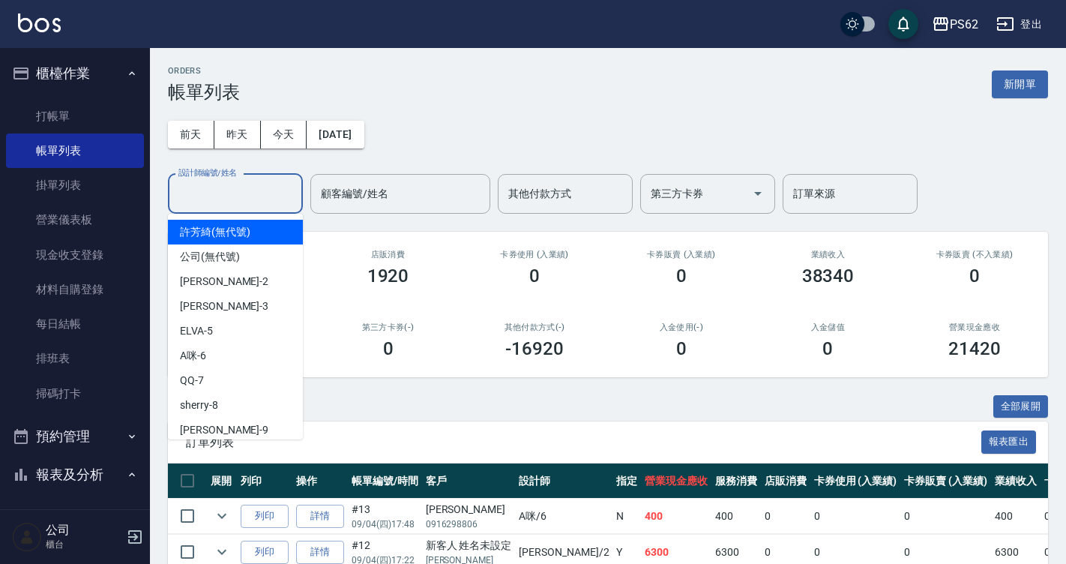
click at [236, 198] on input "設計師編號/姓名" at bounding box center [235, 194] width 121 height 26
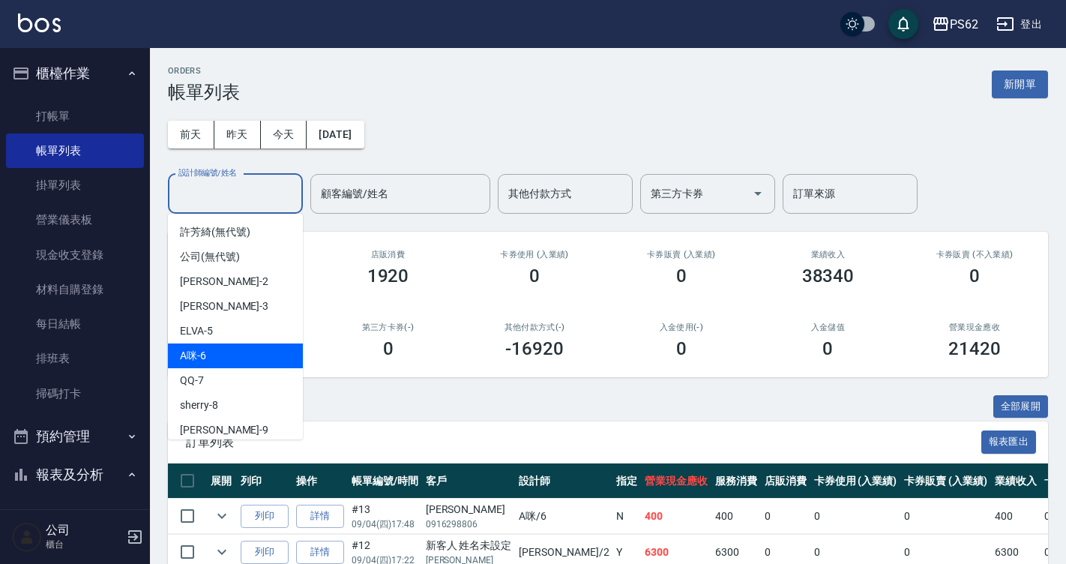
drag, startPoint x: 235, startPoint y: 193, endPoint x: 226, endPoint y: 345, distance: 151.8
click at [226, 345] on body "PS62 登出 櫃檯作業 打帳單 帳單列表 掛單列表 營業儀表板 現金收支登錄 材料自購登錄 每日結帳 排班表 掃碼打卡 預約管理 預約管理 單日預約紀錄 單…" at bounding box center [533, 512] width 1066 height 1025
click at [226, 345] on div "A咪 -6" at bounding box center [235, 355] width 135 height 25
click at [226, 345] on div "ORDERS 帳單列表 新開單 前天 昨天 今天 2025/09/04 設計師編號/姓名 設計師編號/姓名 顧客編號/姓名 顧客編號/姓名 其他付款方式 其他…" at bounding box center [533, 512] width 1066 height 1025
type input "A咪-6"
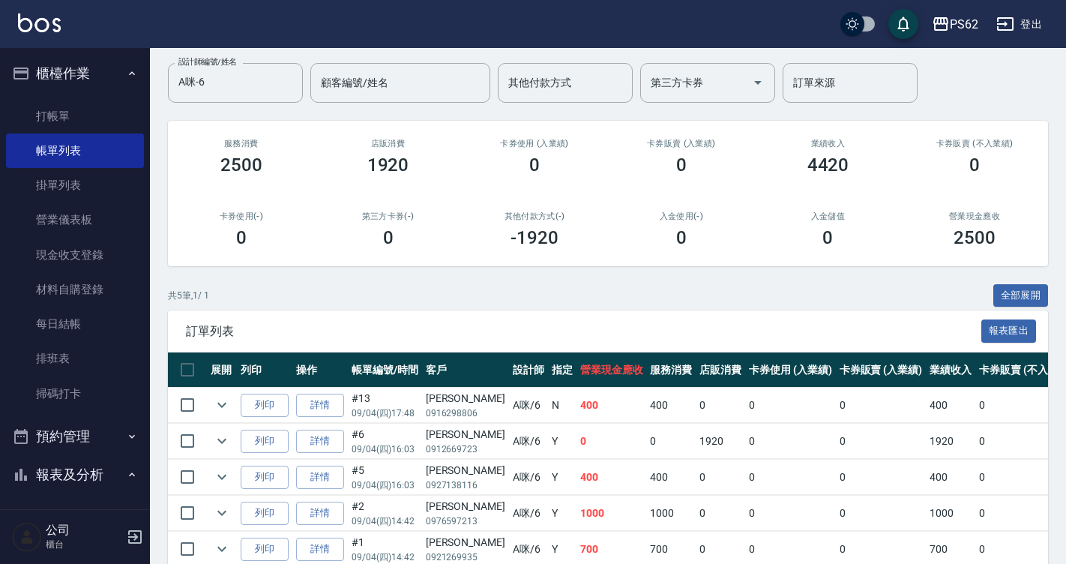
scroll to position [184, 0]
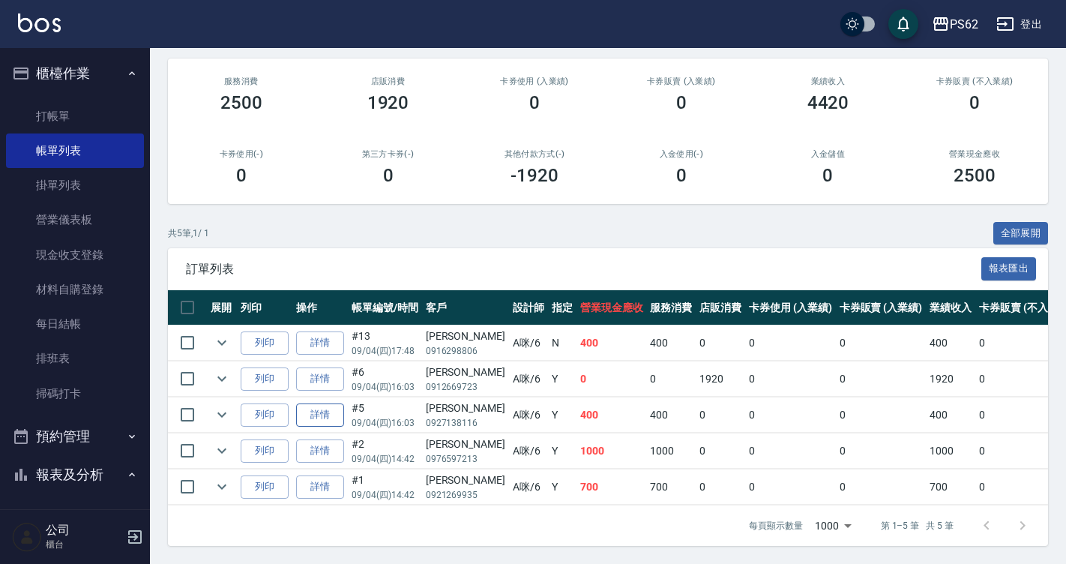
click at [332, 403] on link "詳情" at bounding box center [320, 414] width 48 height 23
click at [332, 398] on div "ORDERS 帳單列表 新開單 前天 昨天 今天 2025/09/04 設計師編號/姓名 A咪-6 設計師編號/姓名 顧客編號/姓名 顧客編號/姓名 其他付款…" at bounding box center [533, 195] width 1066 height 737
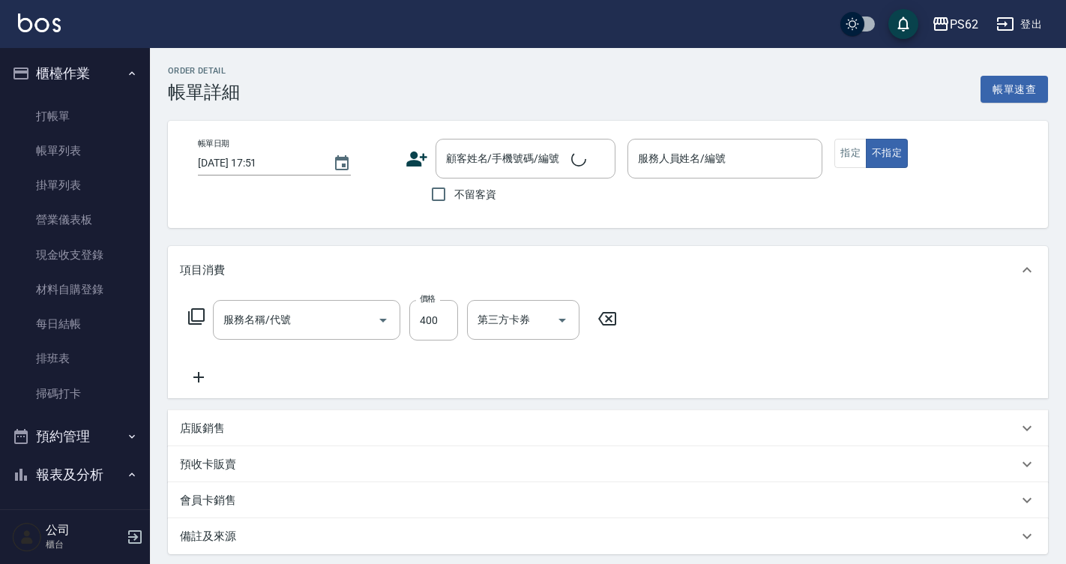
type input "2025/09/04 16:03"
type input "A咪-6"
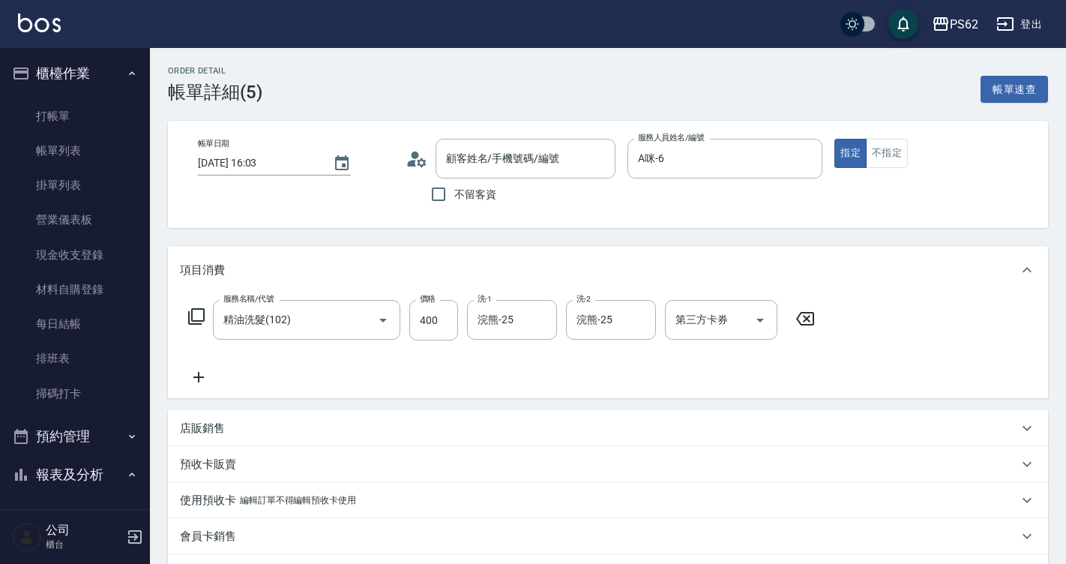
type input "蘇宜綸/0927138116/null"
type input "精油洗髮(102)"
click at [190, 307] on icon at bounding box center [196, 316] width 18 height 18
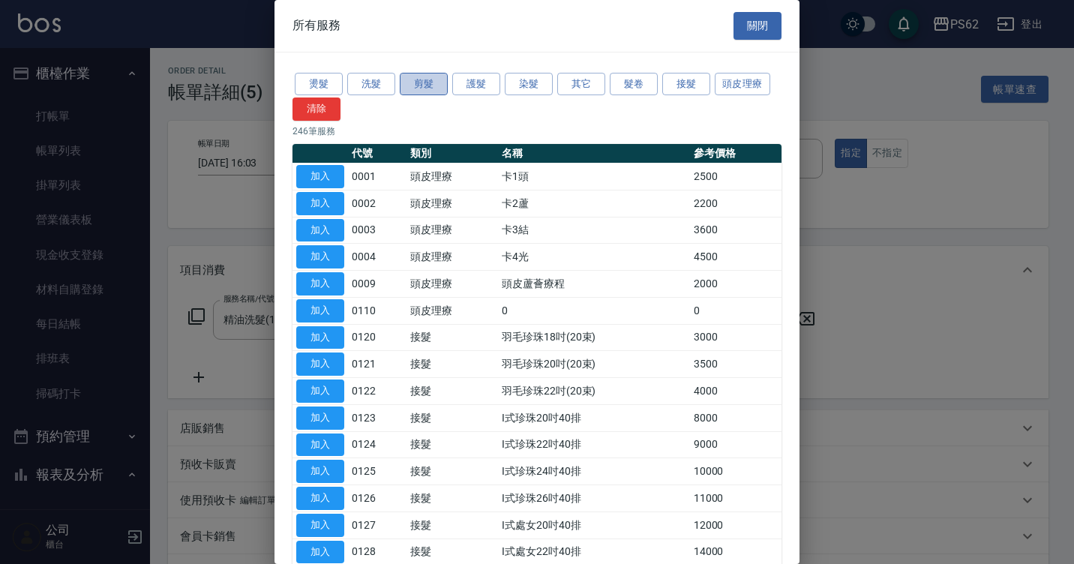
click at [410, 87] on button "剪髮" at bounding box center [424, 84] width 48 height 23
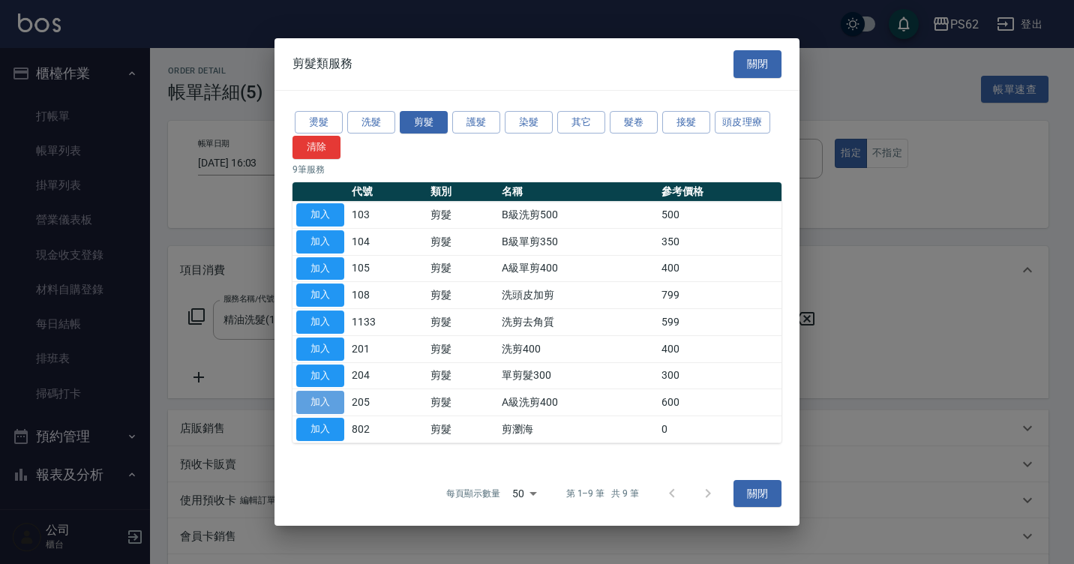
click at [316, 405] on button "加入" at bounding box center [320, 402] width 48 height 23
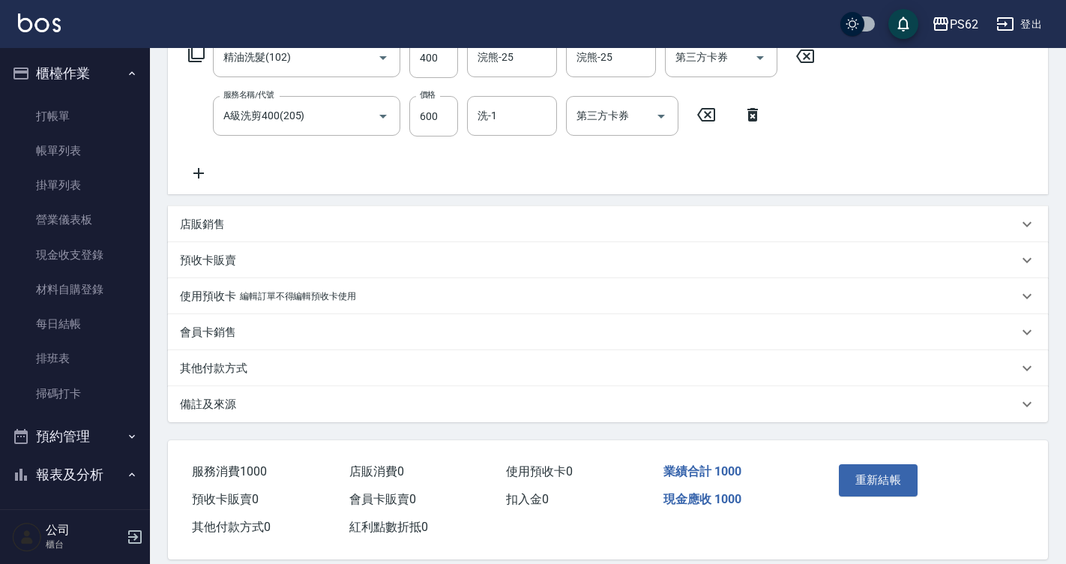
scroll to position [283, 0]
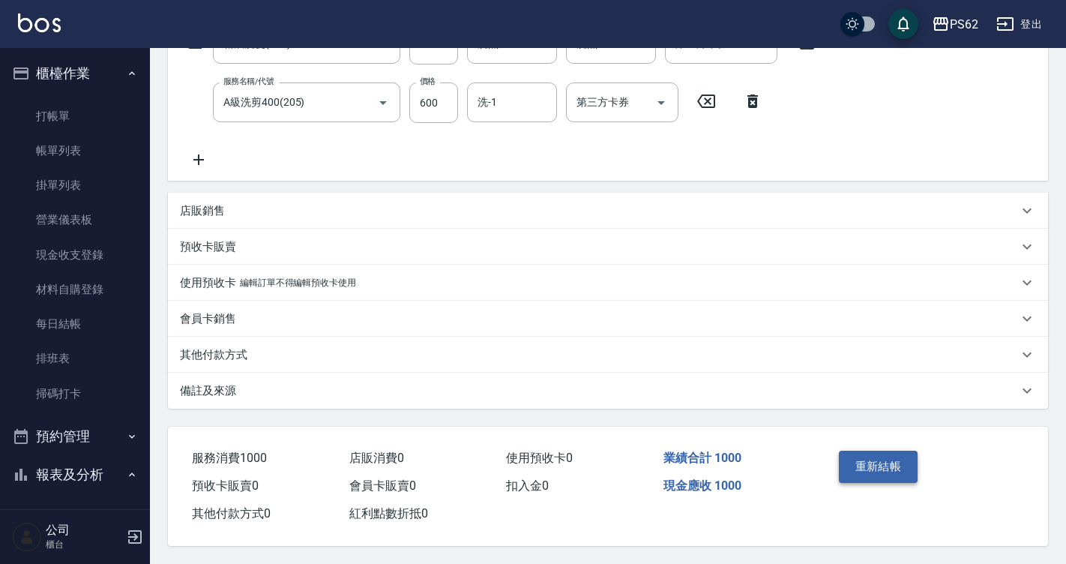
click at [891, 463] on button "重新結帳" at bounding box center [878, 466] width 79 height 31
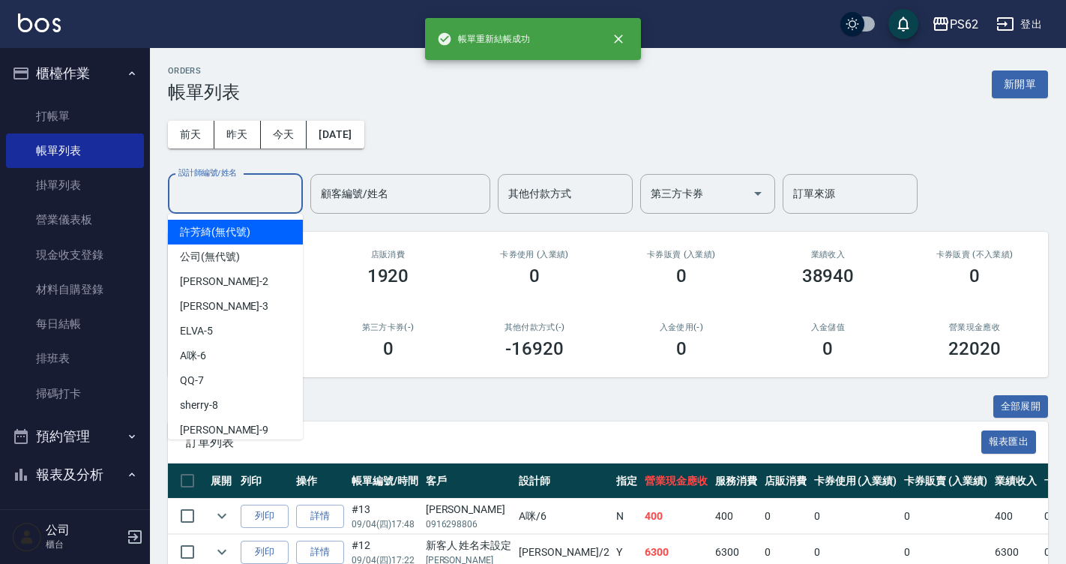
click at [223, 191] on input "設計師編號/姓名" at bounding box center [235, 194] width 121 height 26
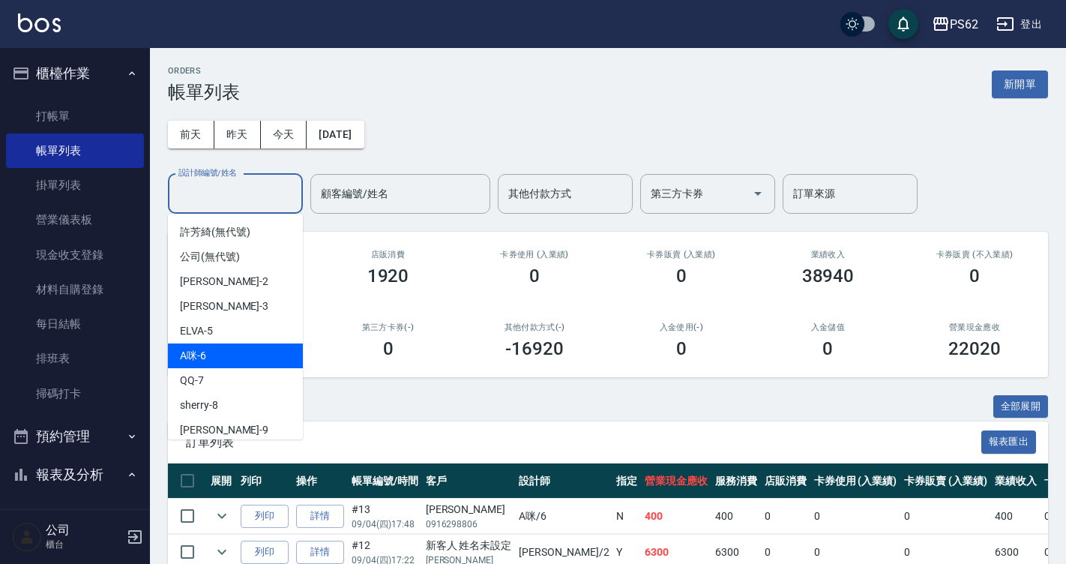
click at [209, 355] on div "A咪 -6" at bounding box center [235, 355] width 135 height 25
click at [209, 355] on div "ORDERS 帳單列表 新開單 前天 昨天 今天 2025/09/04 設計師編號/姓名 設計師編號/姓名 顧客編號/姓名 顧客編號/姓名 其他付款方式 其他…" at bounding box center [533, 512] width 1066 height 1025
type input "A咪-6"
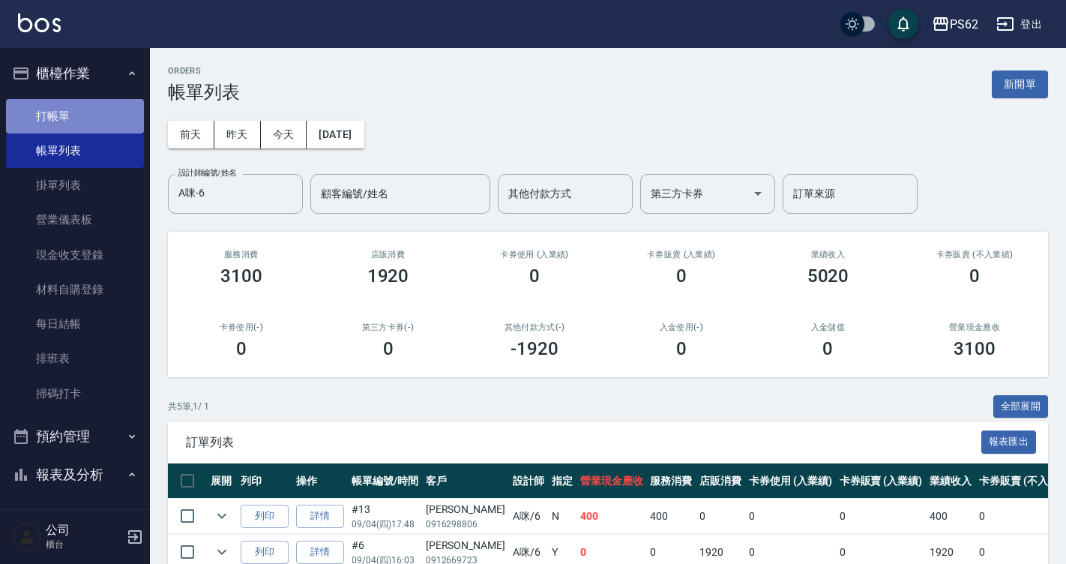
click at [89, 124] on link "打帳單" at bounding box center [75, 116] width 138 height 34
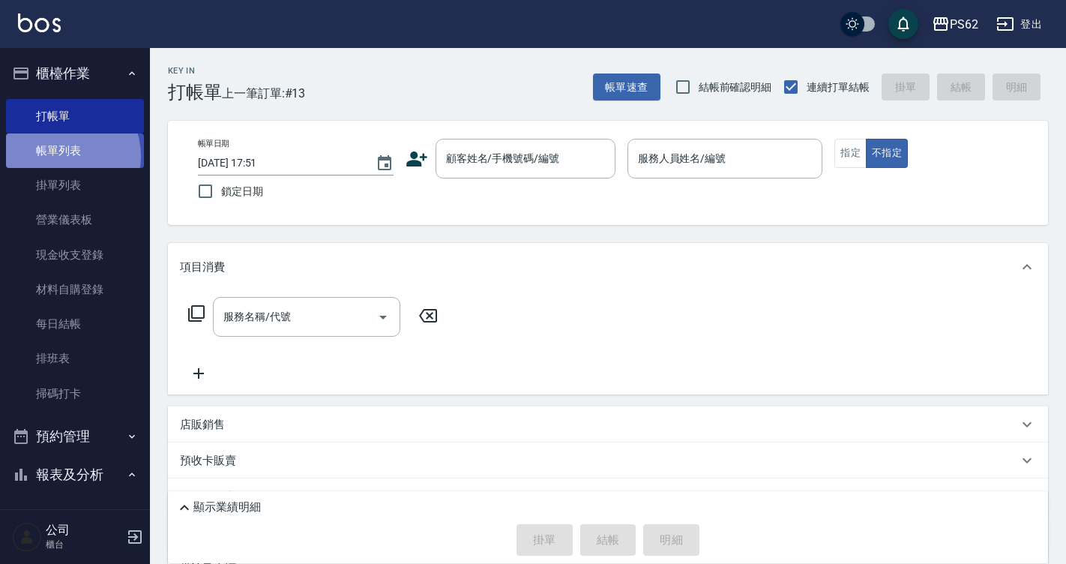
click at [64, 156] on link "帳單列表" at bounding box center [75, 150] width 138 height 34
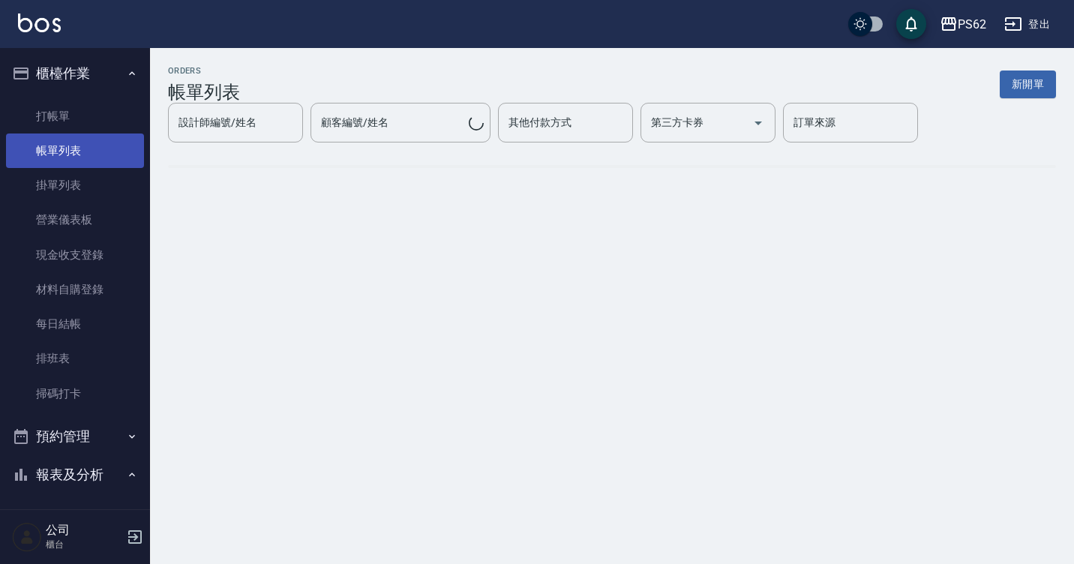
click at [58, 162] on link "帳單列表" at bounding box center [75, 150] width 138 height 34
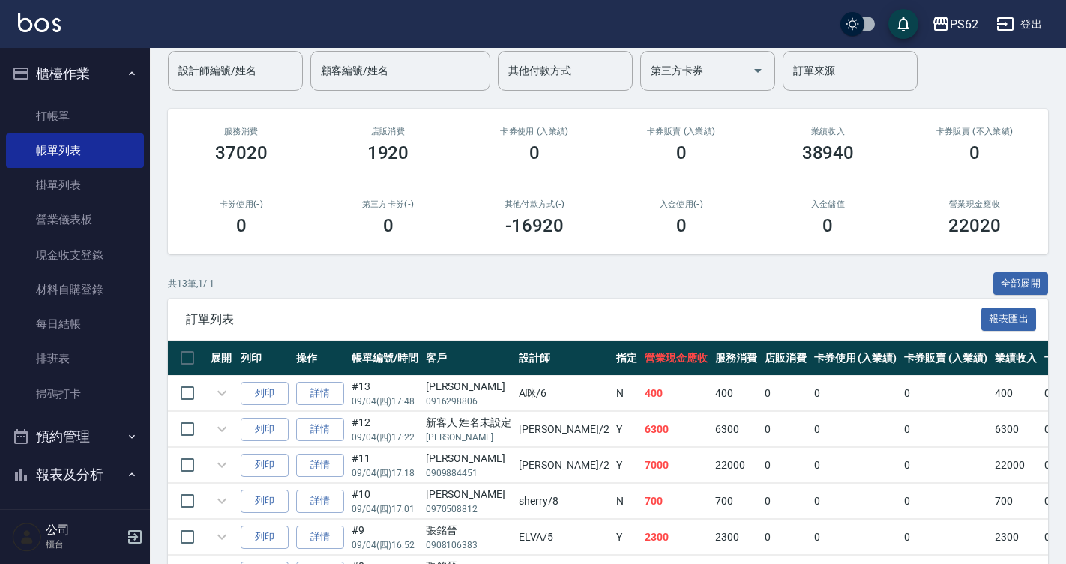
scroll to position [300, 0]
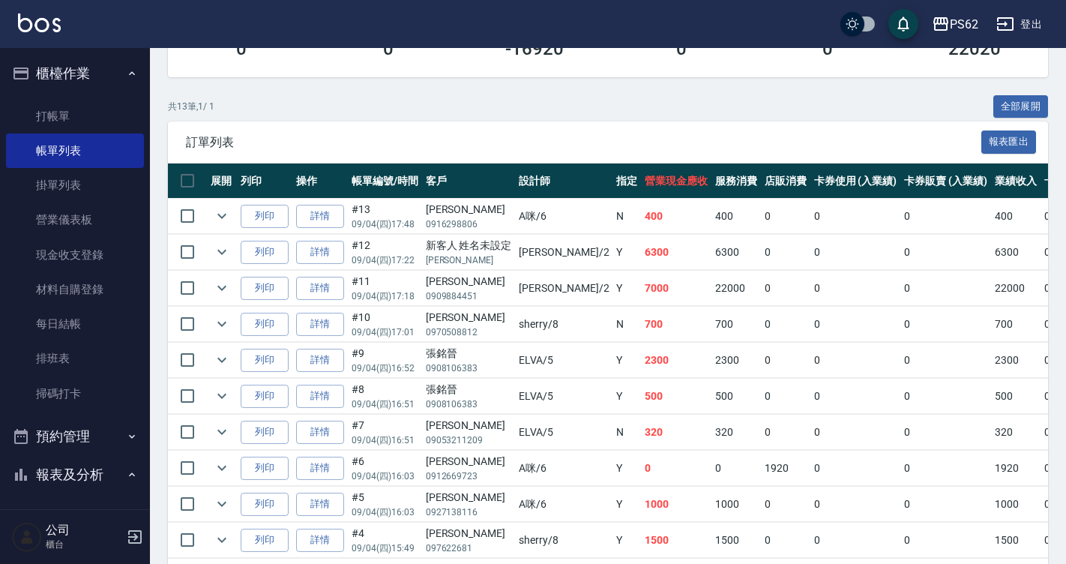
click at [346, 263] on td "詳情" at bounding box center [319, 252] width 55 height 35
click at [331, 258] on link "詳情" at bounding box center [320, 252] width 48 height 23
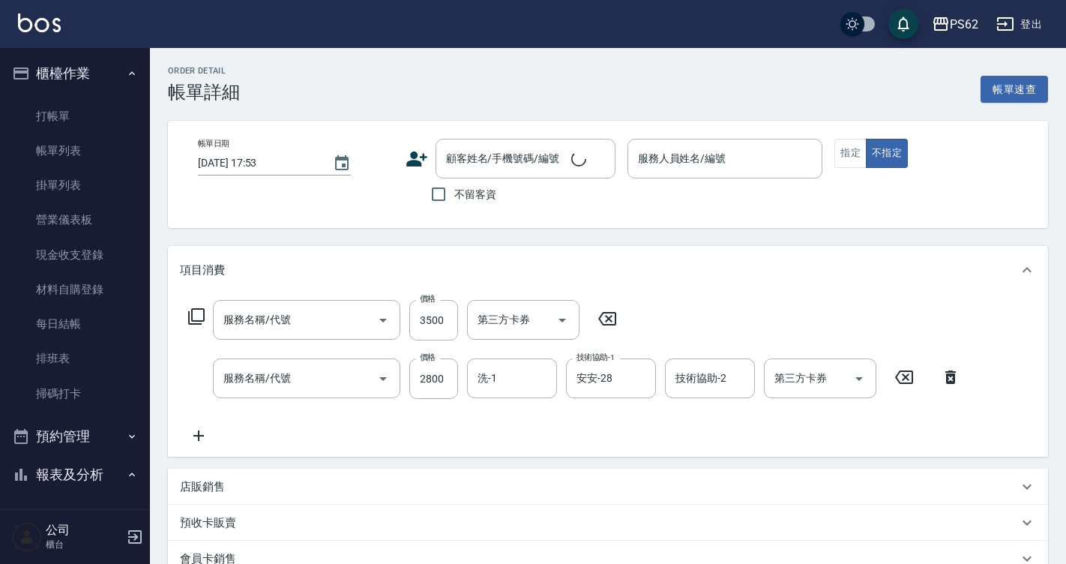
type input "2025/09/04 17:22"
type input "Rita-2"
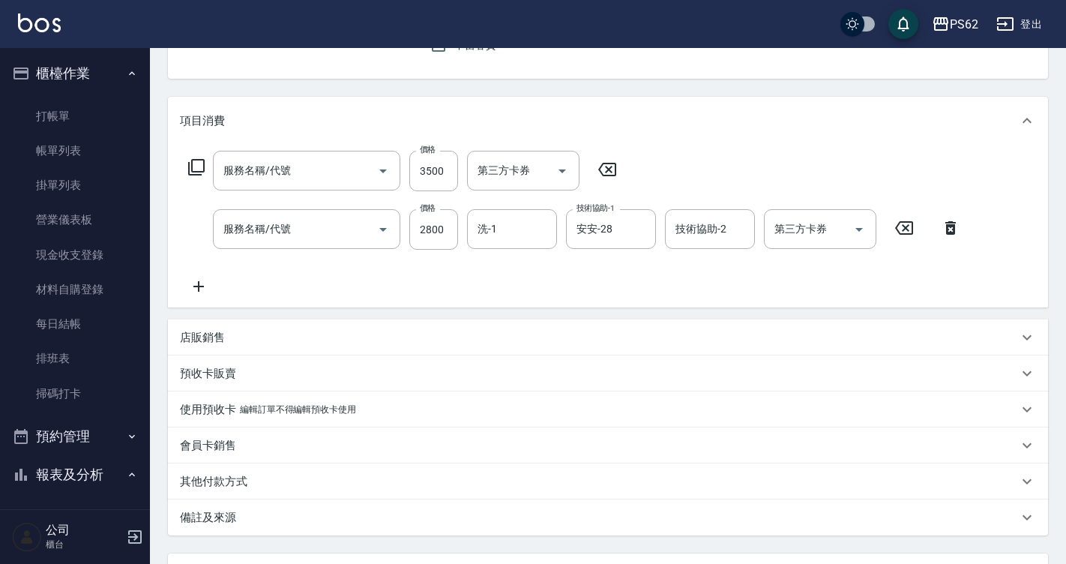
type input "局部挑染(402)"
type input "頂級染髮(316)"
type input "新客人 姓名未設定/趙予凡/null"
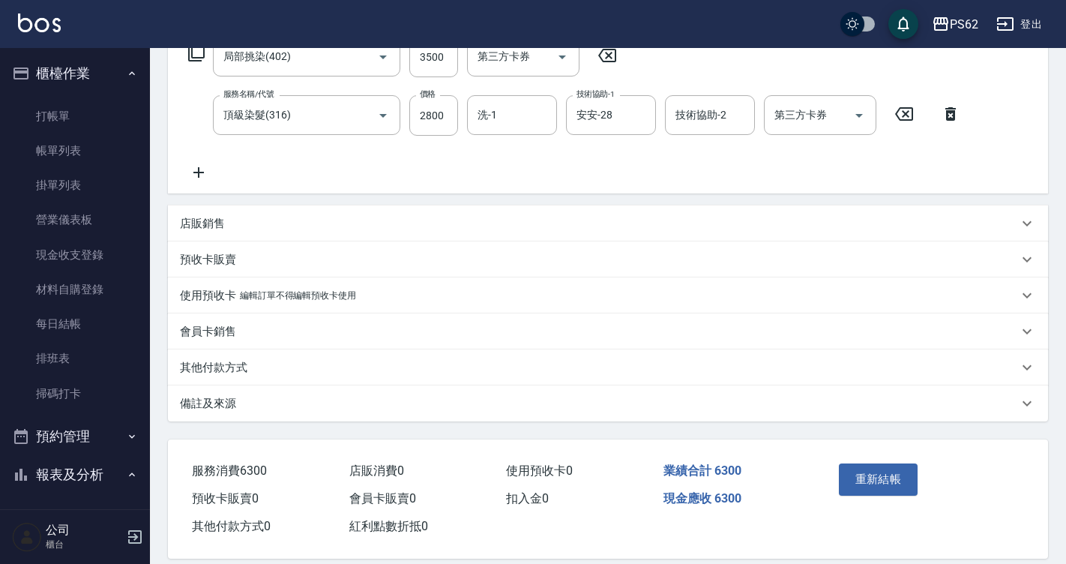
scroll to position [283, 0]
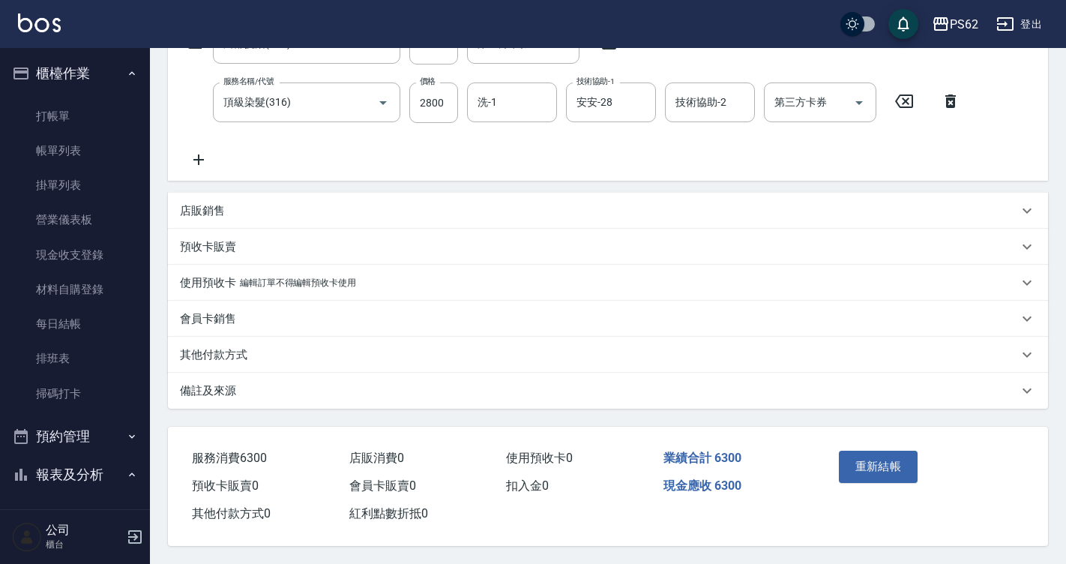
click at [257, 347] on div "其他付款方式" at bounding box center [599, 355] width 838 height 16
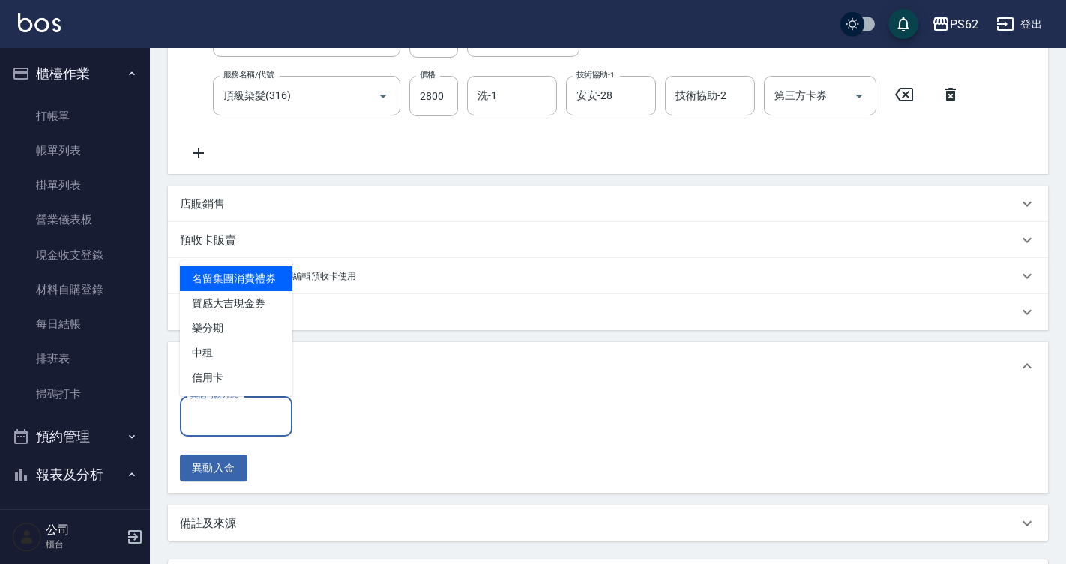
click at [235, 405] on input "其他付款方式" at bounding box center [236, 416] width 99 height 26
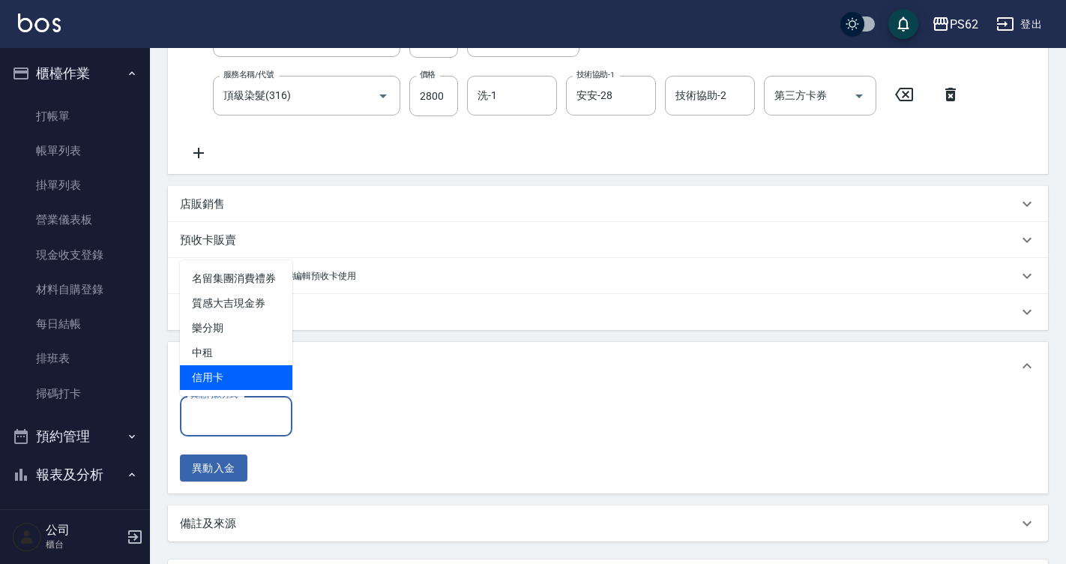
click at [235, 378] on span "信用卡" at bounding box center [236, 377] width 112 height 25
type input "信用卡"
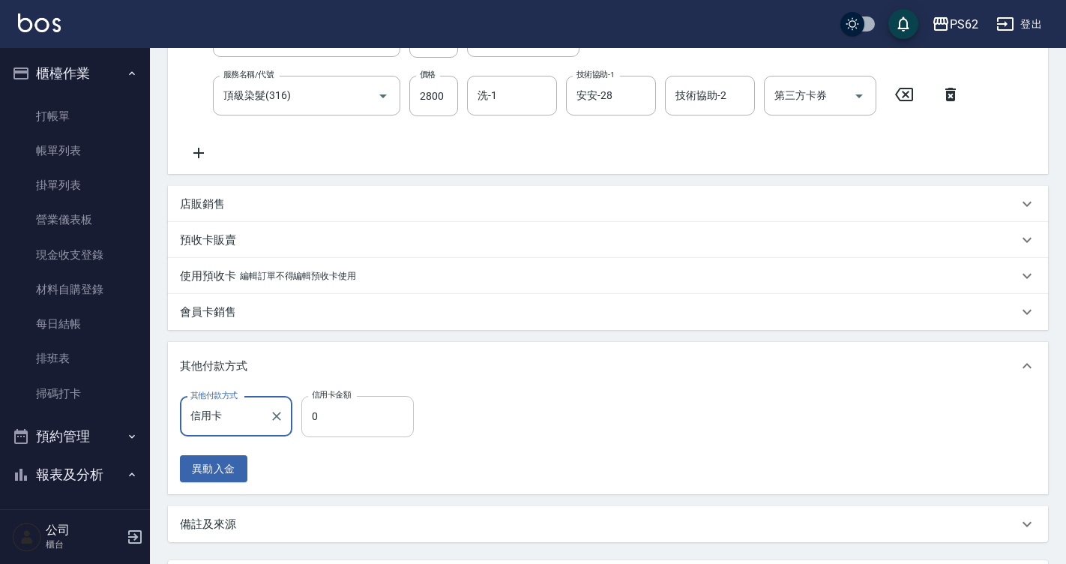
click at [308, 420] on input "0" at bounding box center [357, 416] width 112 height 40
click at [238, 207] on div "店販銷售" at bounding box center [599, 204] width 838 height 16
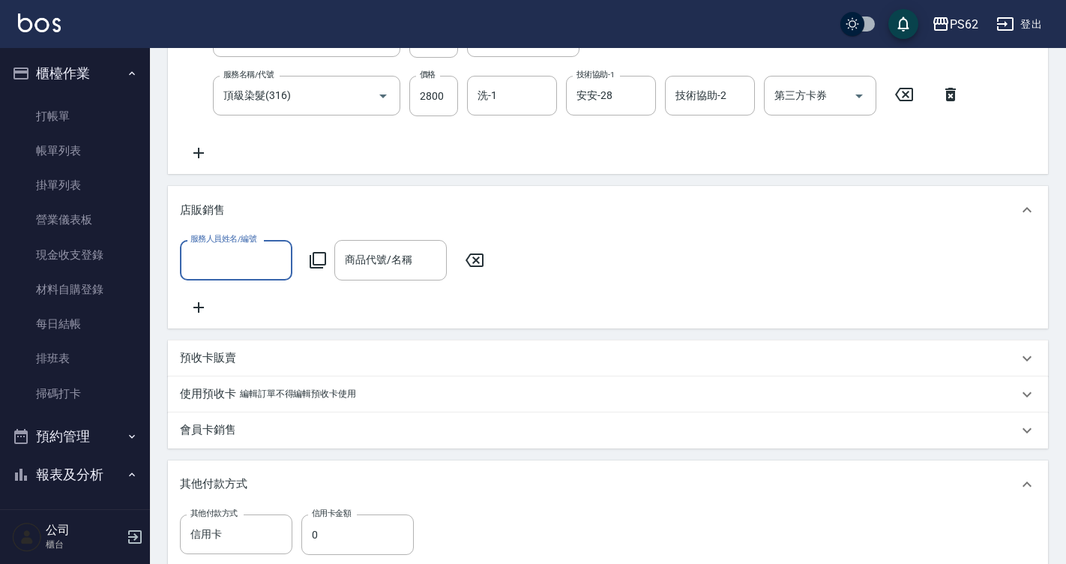
scroll to position [0, 0]
click at [218, 265] on input "服務人員姓名/編號" at bounding box center [236, 260] width 99 height 26
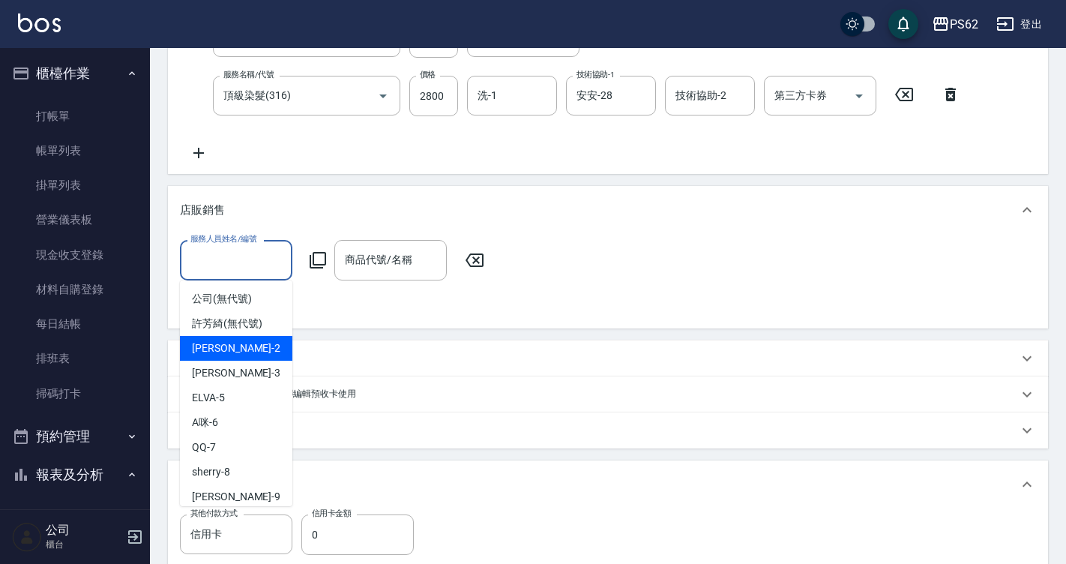
click at [221, 345] on div "Rita -2" at bounding box center [236, 348] width 112 height 25
type input "Rita-2"
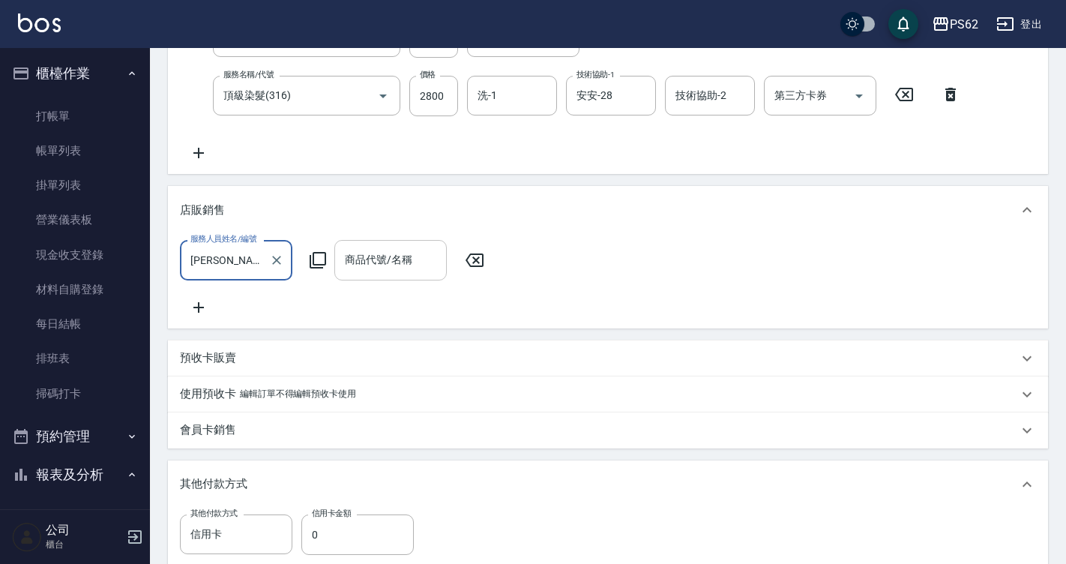
click at [369, 273] on input "商品代號/名稱" at bounding box center [390, 260] width 99 height 26
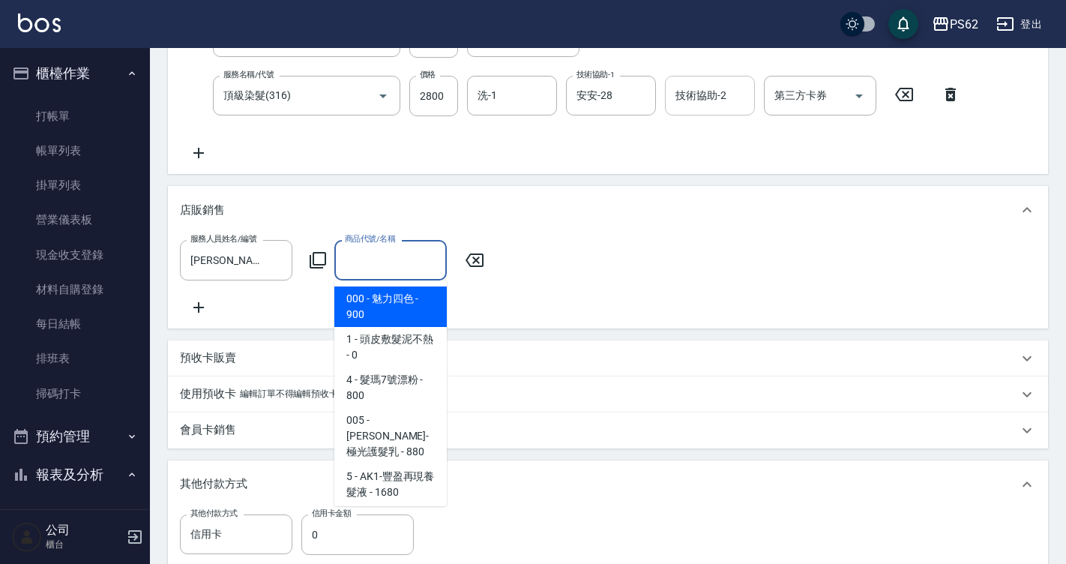
type input "Y"
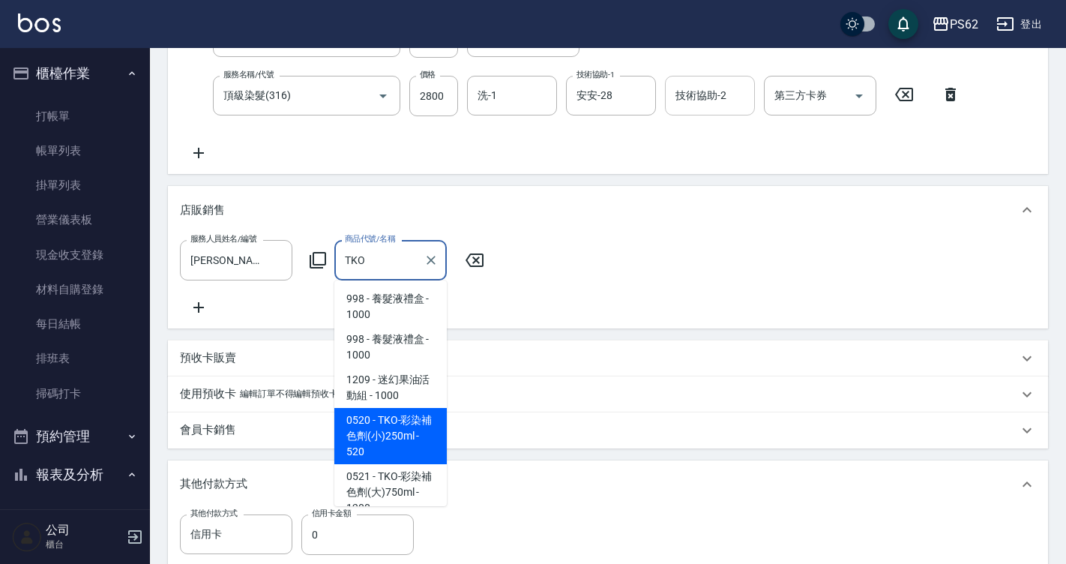
type input "TKO-彩染補色劑(小)250ml"
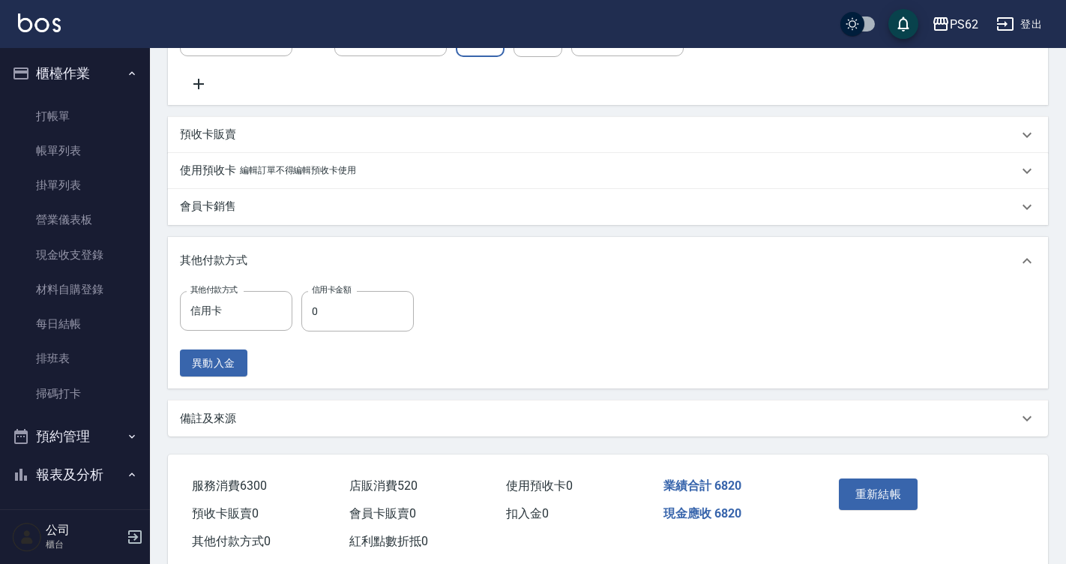
scroll to position [508, 0]
click at [274, 318] on icon "Clear" at bounding box center [276, 310] width 15 height 15
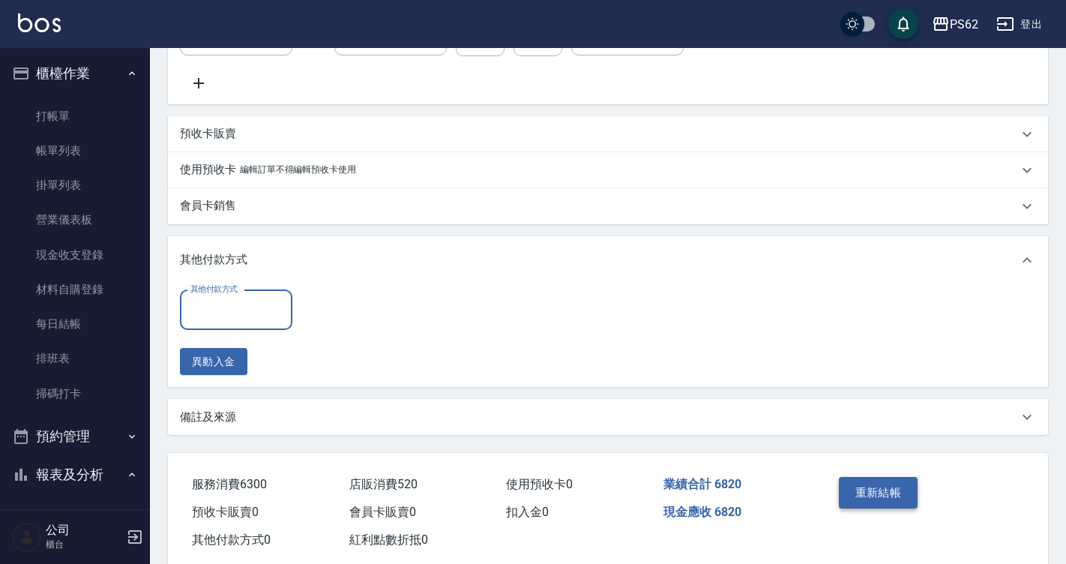
click at [853, 503] on button "重新結帳" at bounding box center [878, 492] width 79 height 31
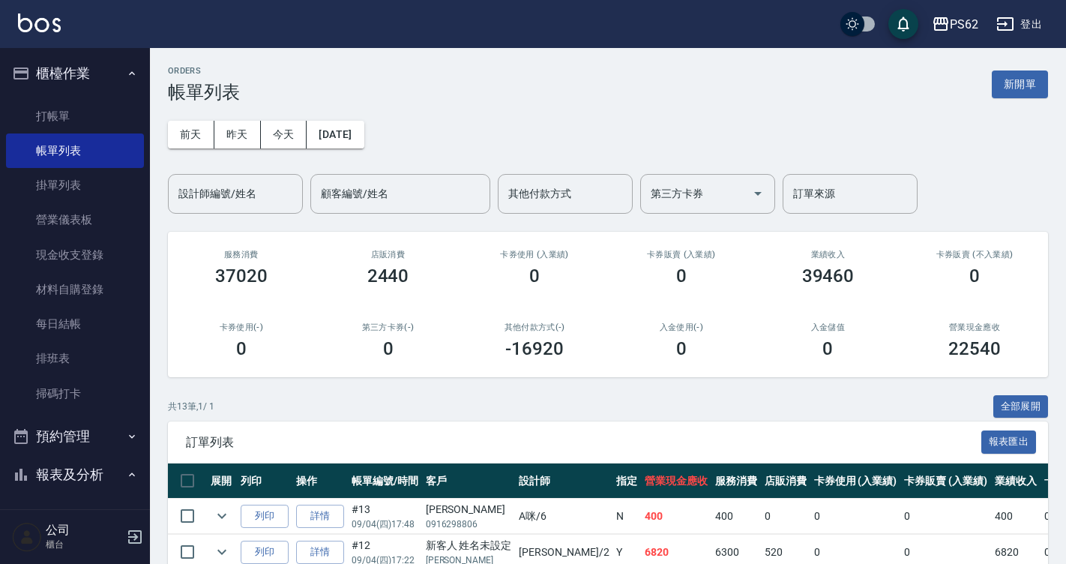
drag, startPoint x: 100, startPoint y: 352, endPoint x: 368, endPoint y: 293, distance: 274.2
click at [100, 352] on link "排班表" at bounding box center [75, 358] width 138 height 34
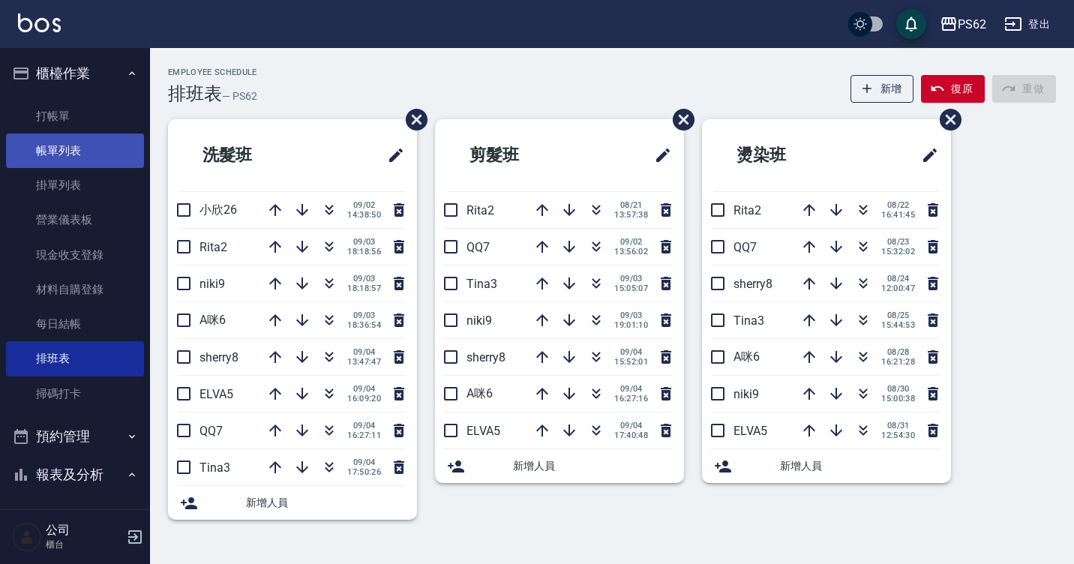
click at [66, 151] on link "帳單列表" at bounding box center [75, 150] width 138 height 34
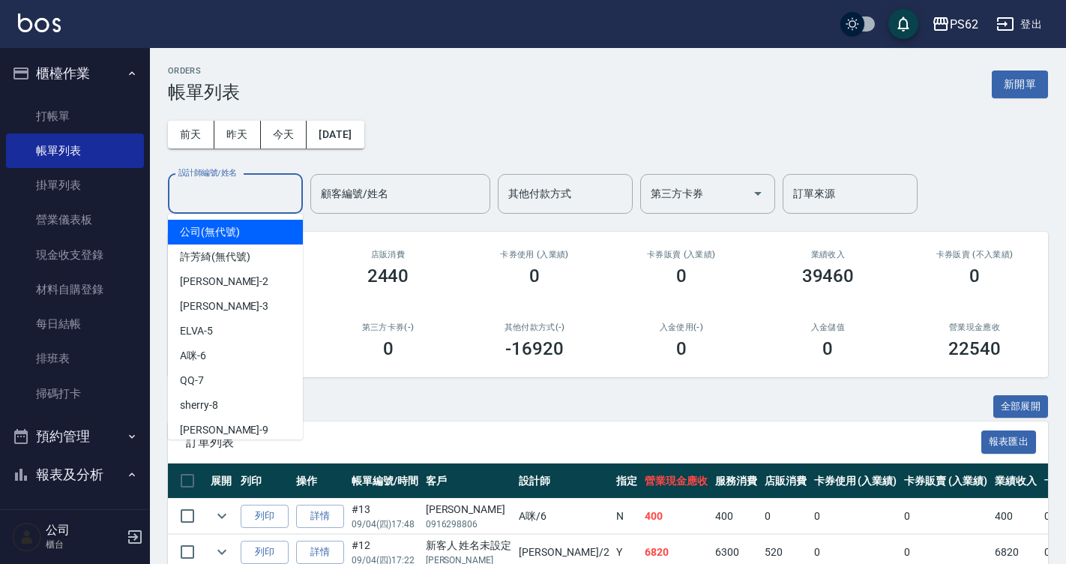
click at [215, 184] on div "設計師編號/姓名 設計師編號/姓名" at bounding box center [235, 194] width 135 height 40
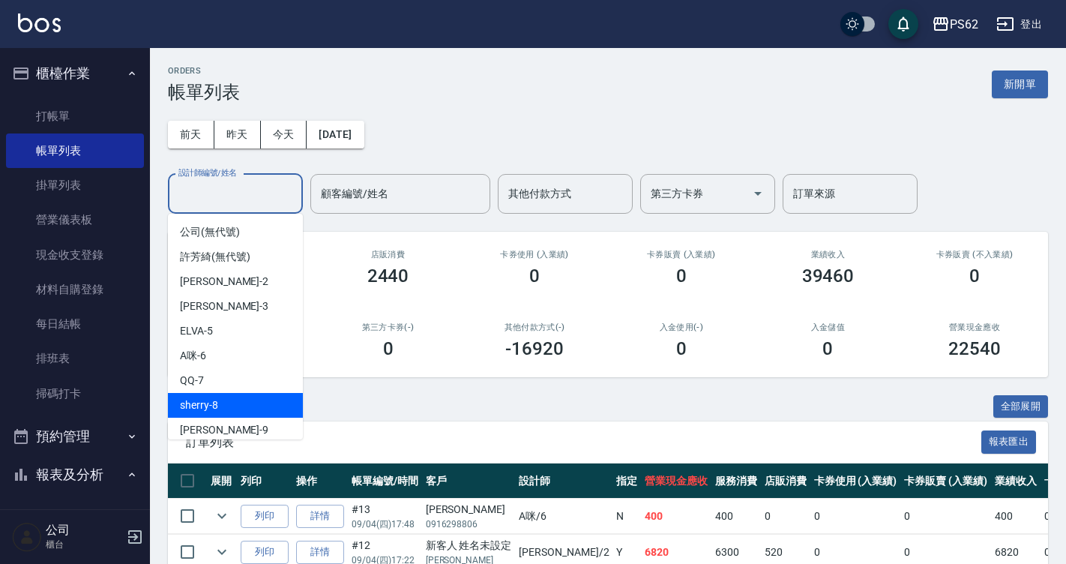
click at [249, 406] on div "sherry -8" at bounding box center [235, 405] width 135 height 25
type input "sherry-8"
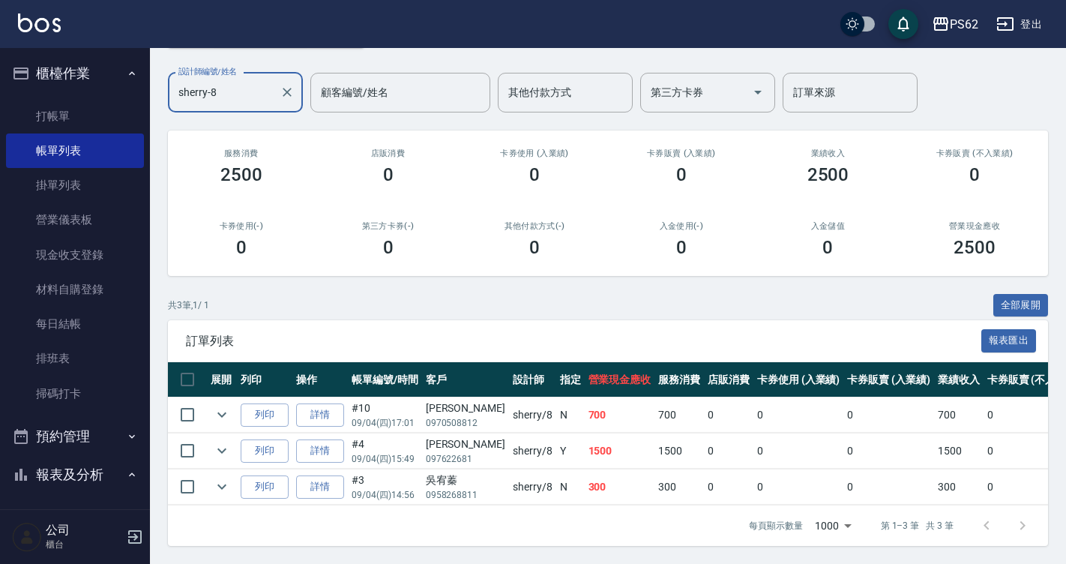
scroll to position [112, 0]
click at [283, 88] on icon "Clear" at bounding box center [287, 92] width 9 height 9
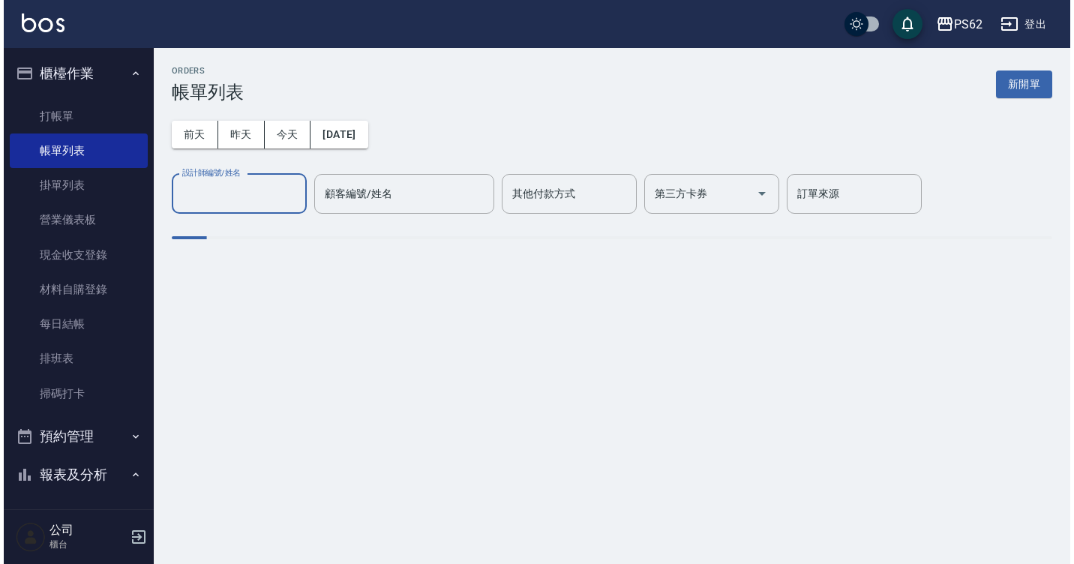
scroll to position [0, 0]
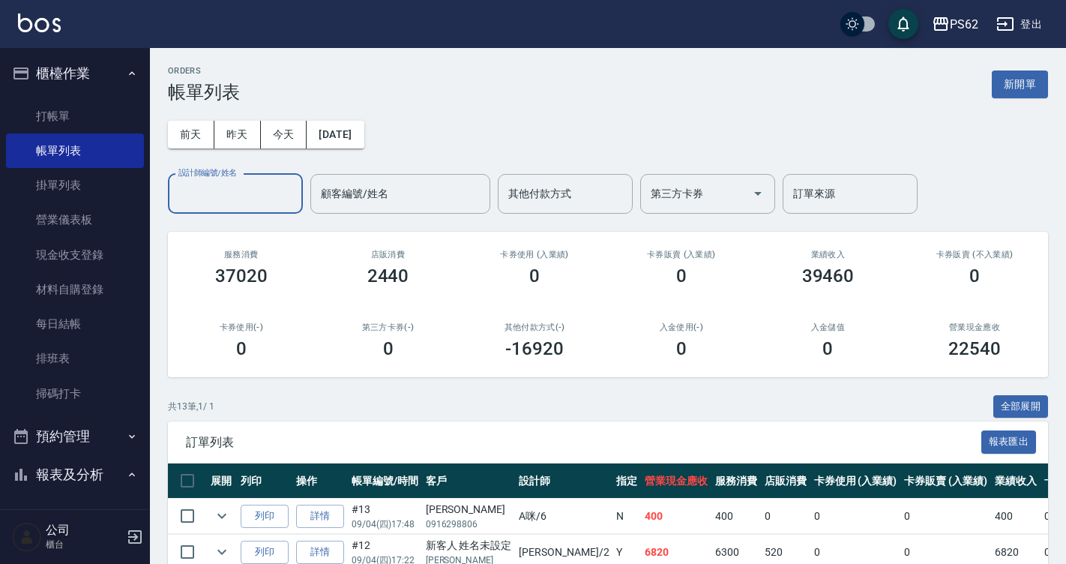
click at [127, 532] on icon "button" at bounding box center [135, 537] width 18 height 18
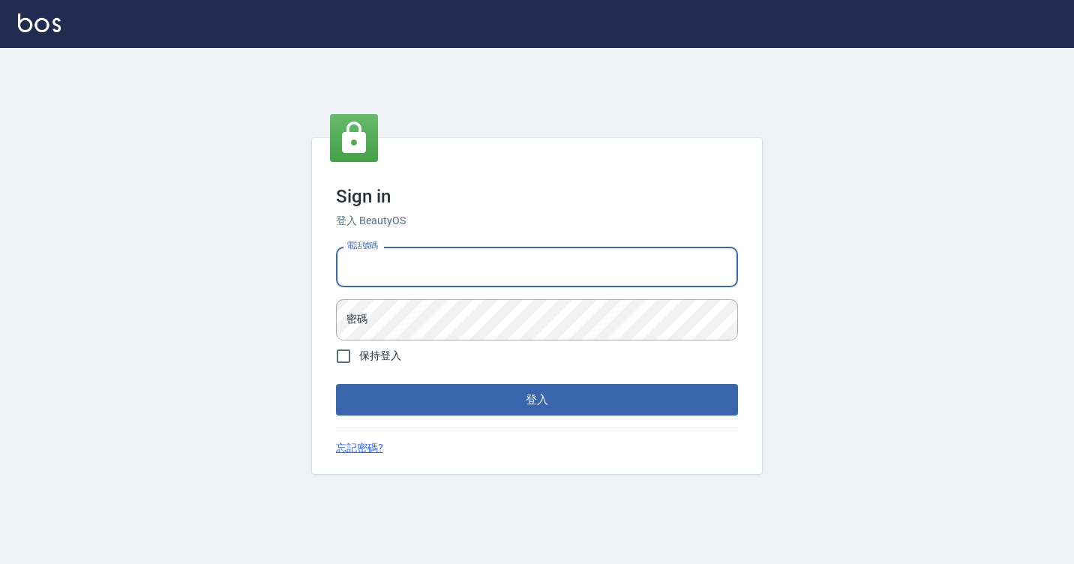
click at [460, 267] on input "電話號碼" at bounding box center [537, 267] width 402 height 40
type input "7812080"
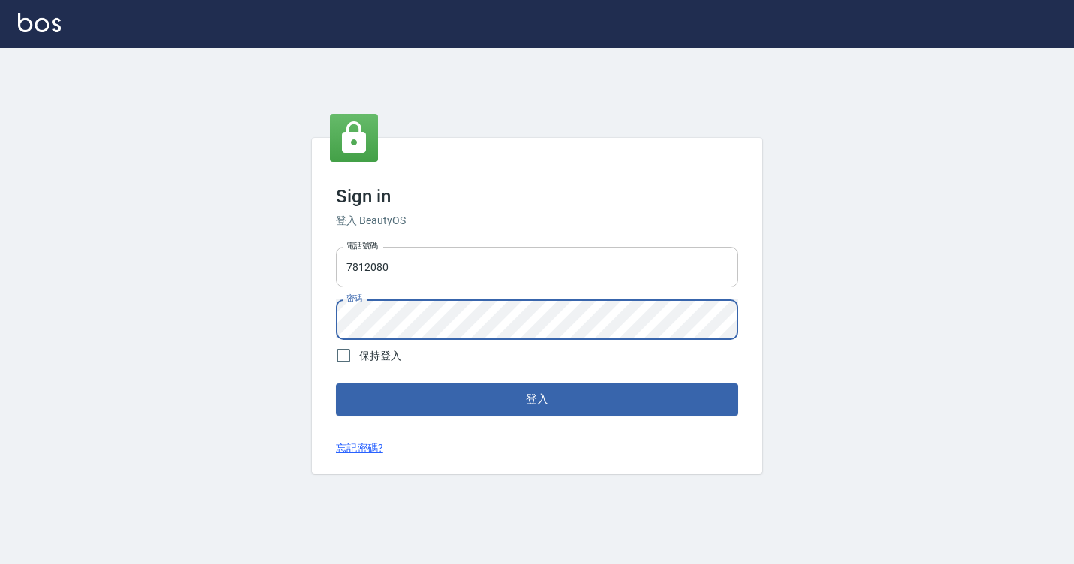
click at [336, 383] on button "登入" at bounding box center [537, 398] width 402 height 31
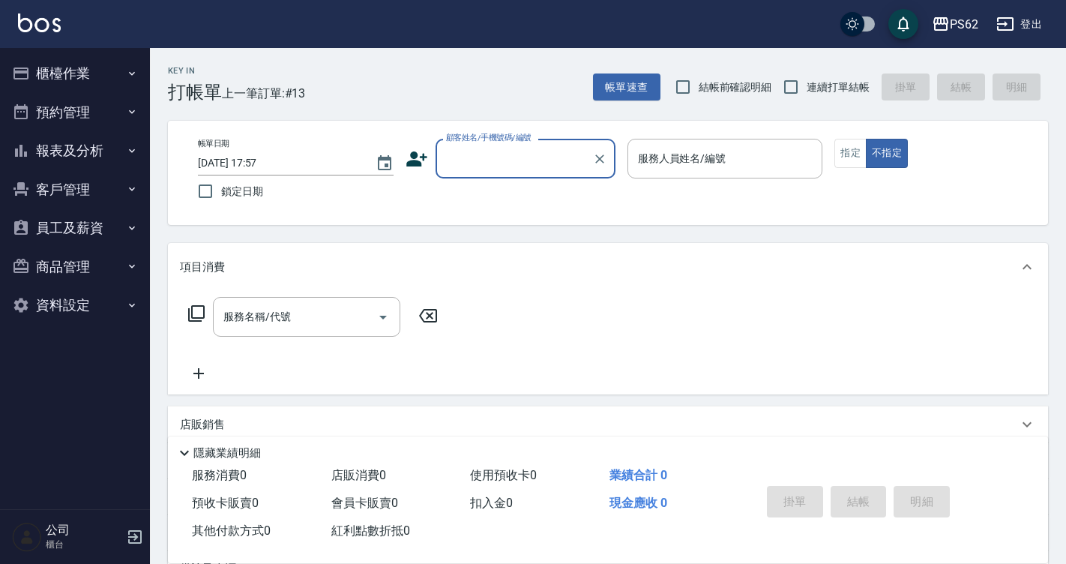
click at [79, 72] on button "櫃檯作業" at bounding box center [75, 73] width 138 height 39
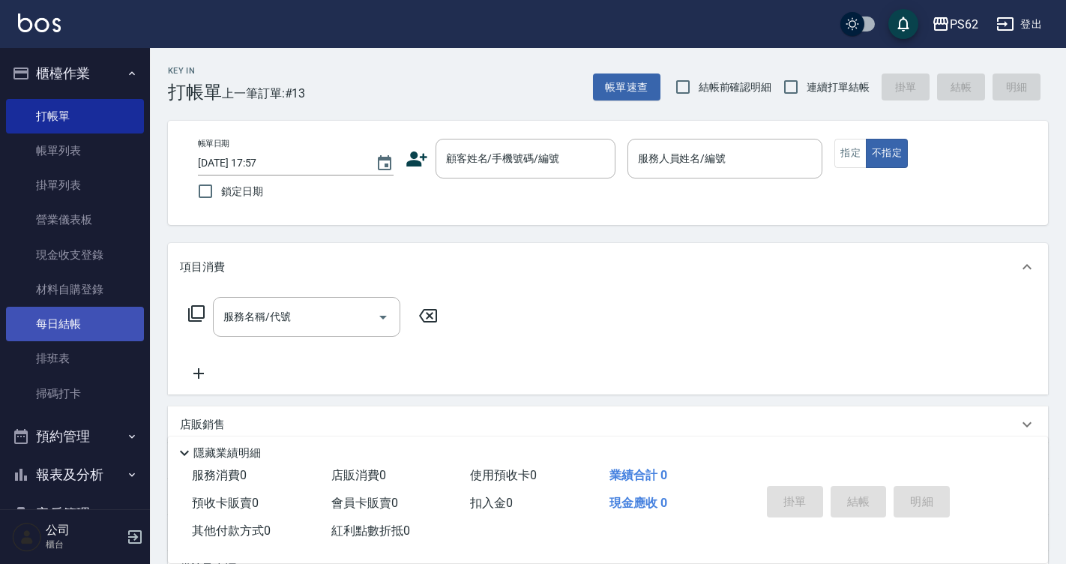
click at [77, 325] on link "每日結帳" at bounding box center [75, 324] width 138 height 34
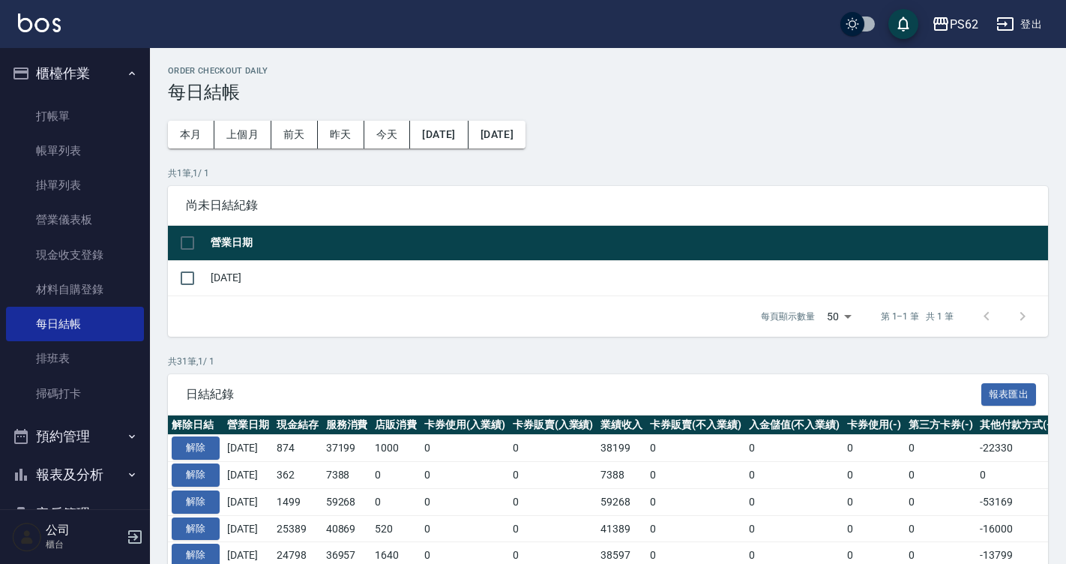
drag, startPoint x: 291, startPoint y: 361, endPoint x: 264, endPoint y: 339, distance: 35.1
click at [285, 363] on p "共 31 筆, 1 / 1" at bounding box center [608, 361] width 880 height 13
click at [46, 367] on link "排班表" at bounding box center [75, 358] width 138 height 34
click at [45, 365] on link "排班表" at bounding box center [75, 358] width 138 height 34
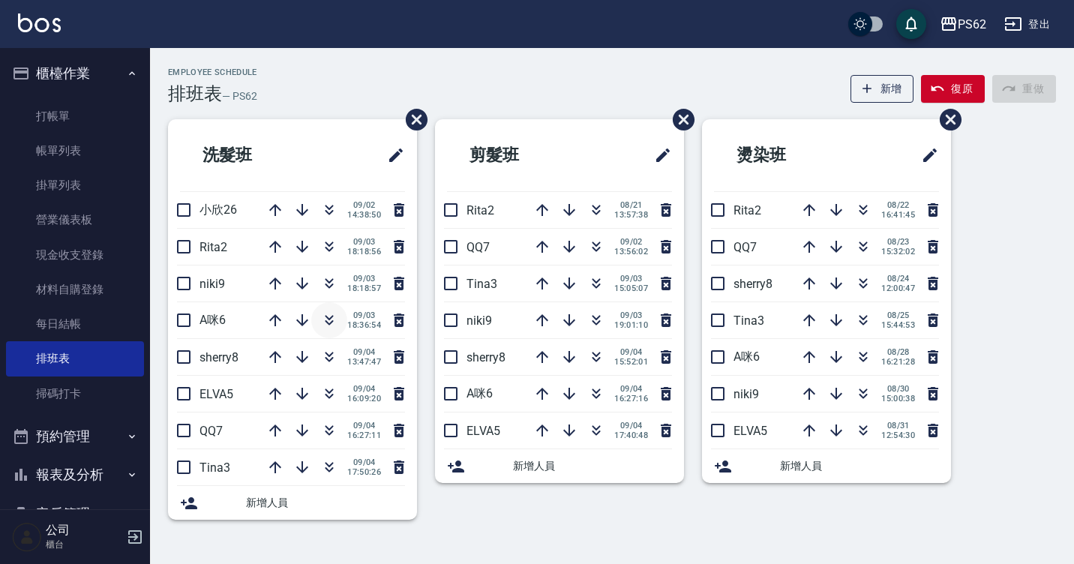
click at [320, 317] on button "button" at bounding box center [329, 320] width 36 height 36
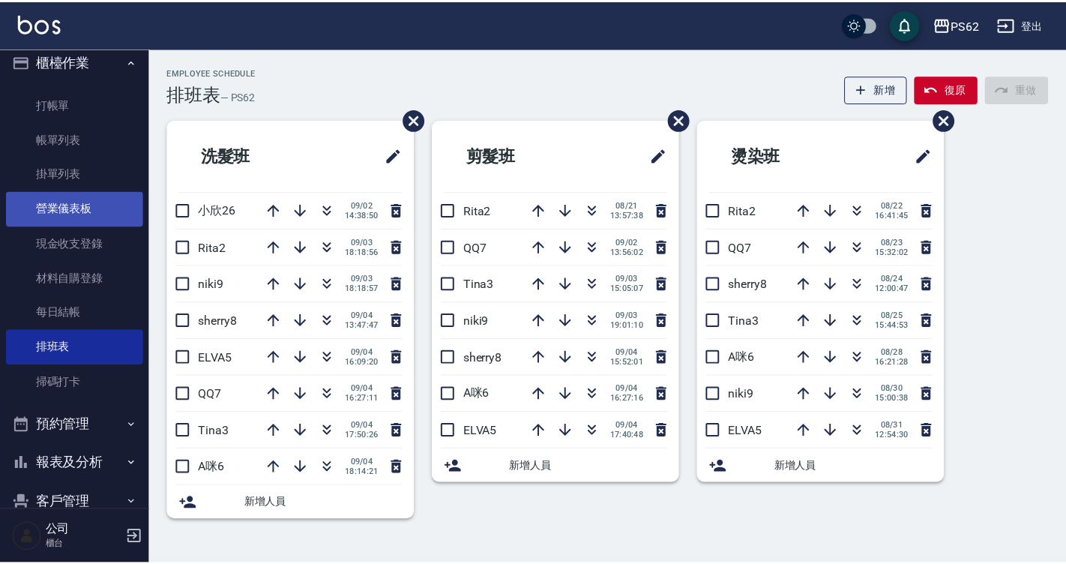
scroll to position [7, 0]
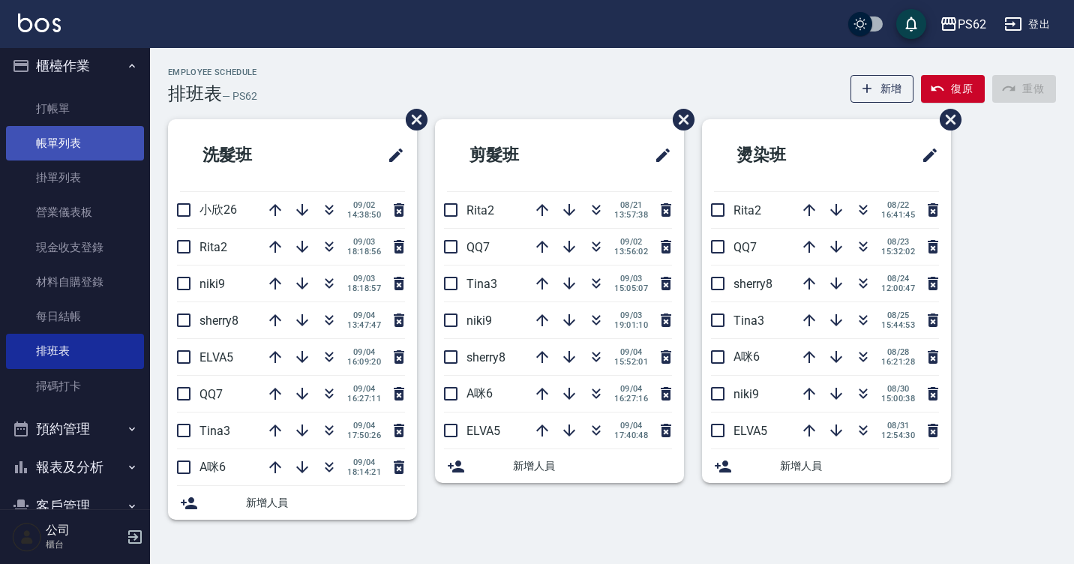
click at [85, 151] on link "帳單列表" at bounding box center [75, 143] width 138 height 34
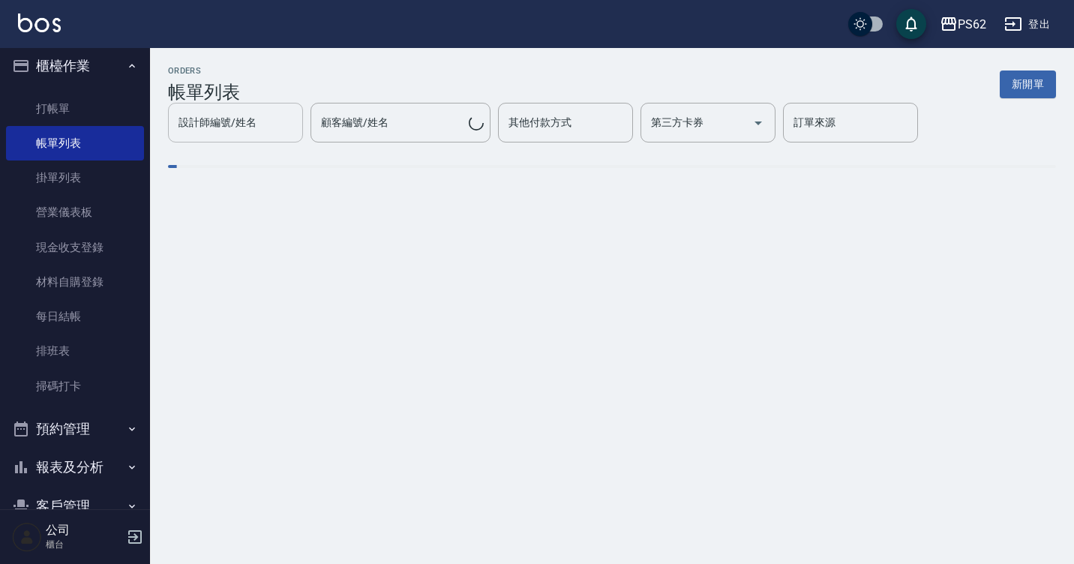
click at [252, 137] on div "設計師編號/姓名" at bounding box center [235, 123] width 135 height 40
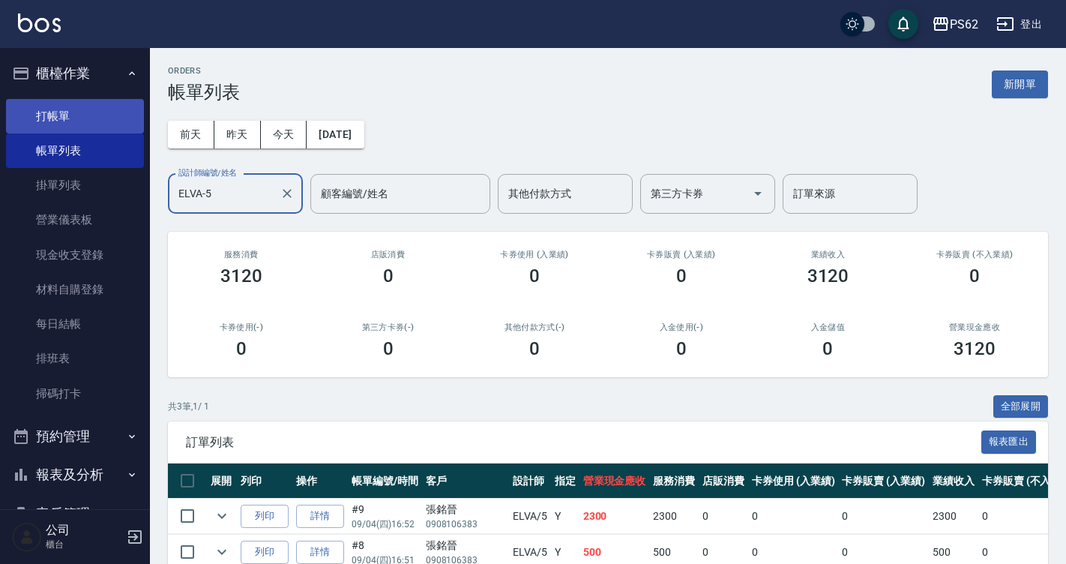
type input "ELVA-5"
click at [52, 112] on link "打帳單" at bounding box center [75, 116] width 138 height 34
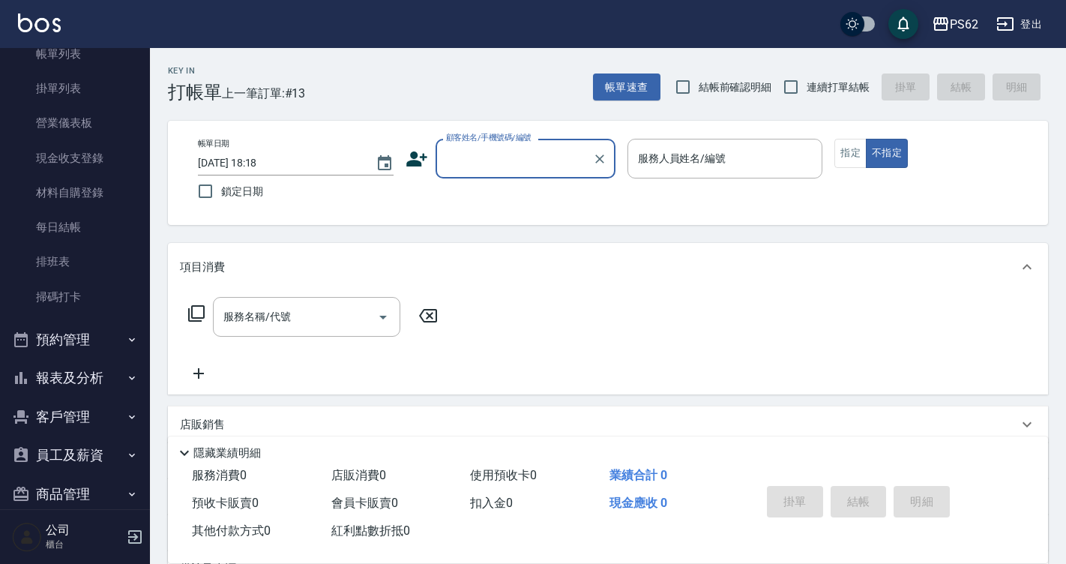
scroll to position [157, 0]
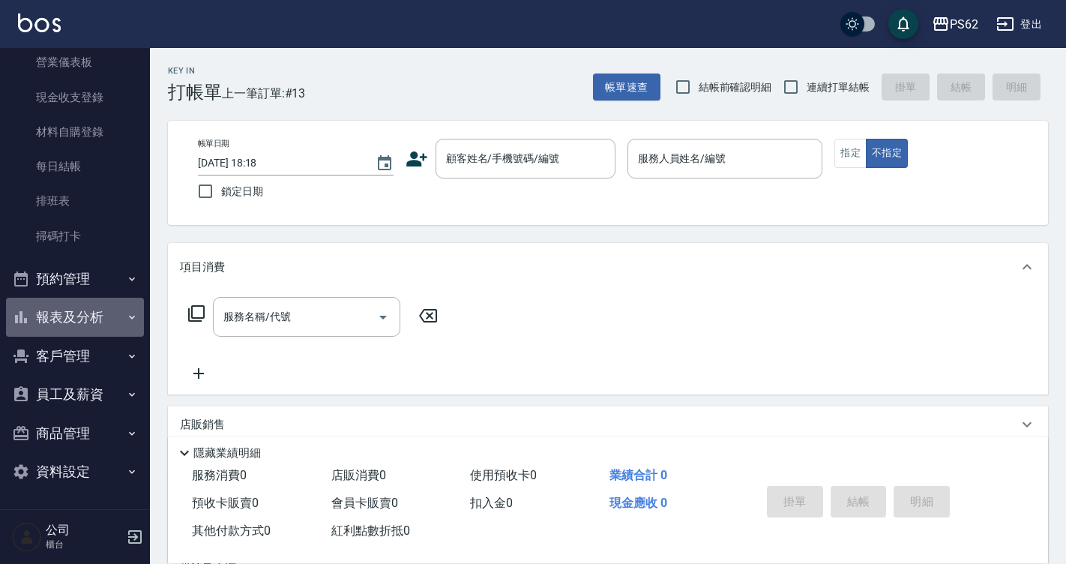
click at [94, 324] on button "報表及分析" at bounding box center [75, 317] width 138 height 39
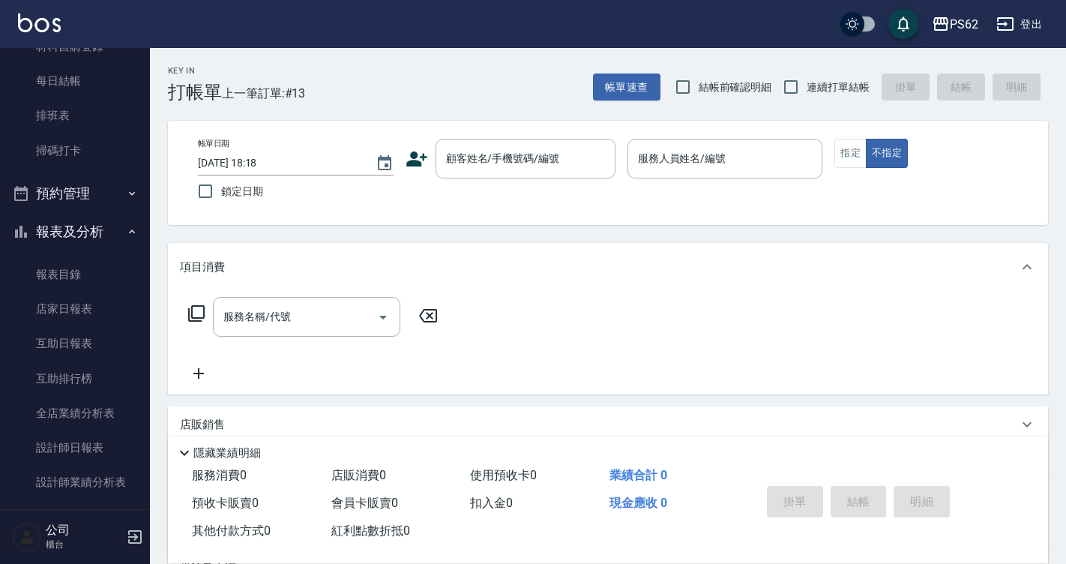
scroll to position [382, 0]
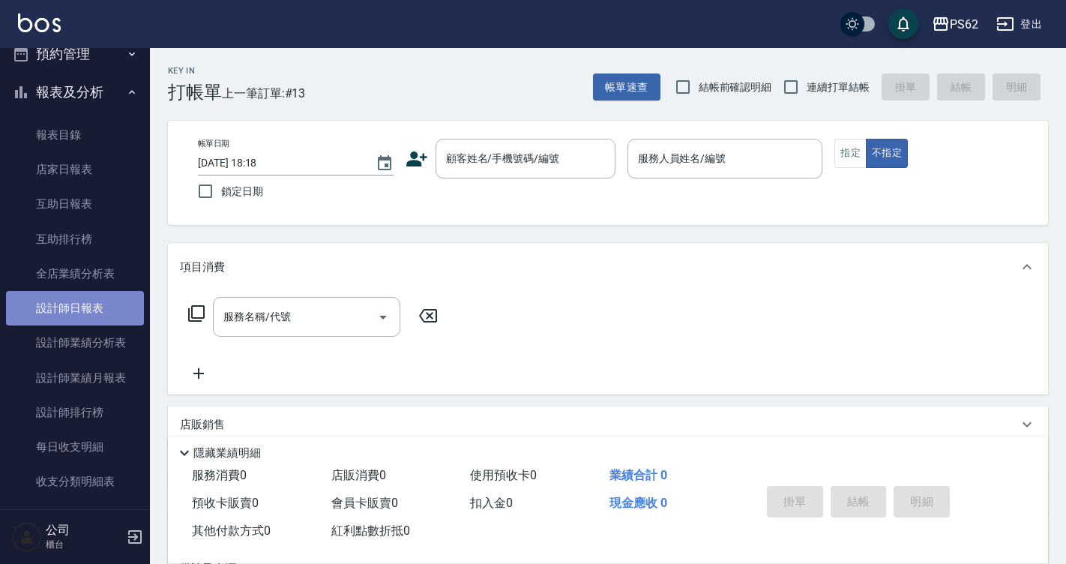
click at [87, 301] on link "設計師日報表" at bounding box center [75, 308] width 138 height 34
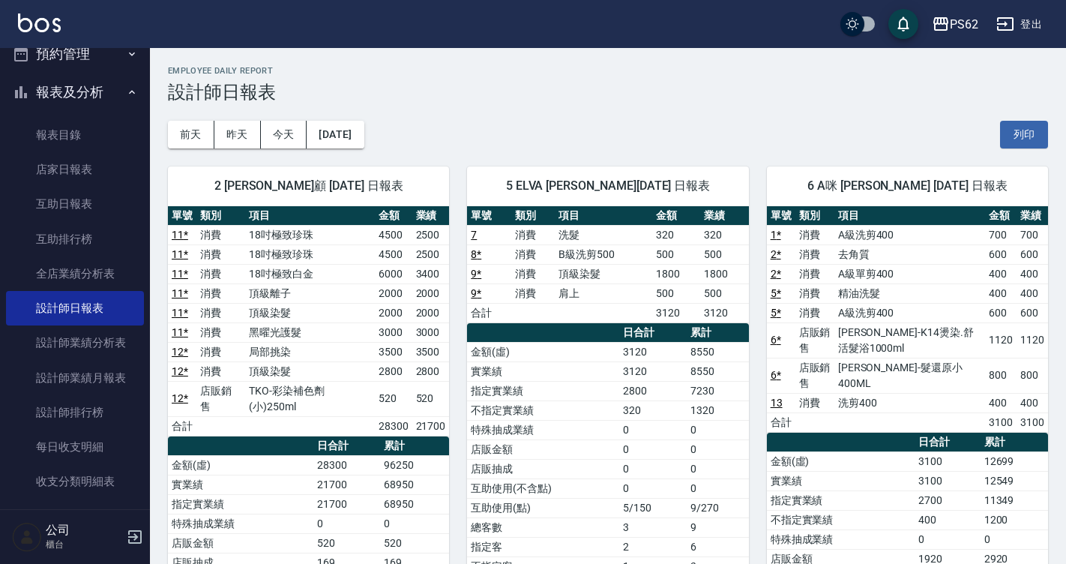
drag, startPoint x: 1073, startPoint y: 99, endPoint x: 565, endPoint y: 103, distance: 507.7
click at [565, 103] on div "前天 昨天 今天 2025/09/04 列印" at bounding box center [608, 135] width 880 height 64
click at [364, 130] on button "[DATE]" at bounding box center [335, 135] width 57 height 28
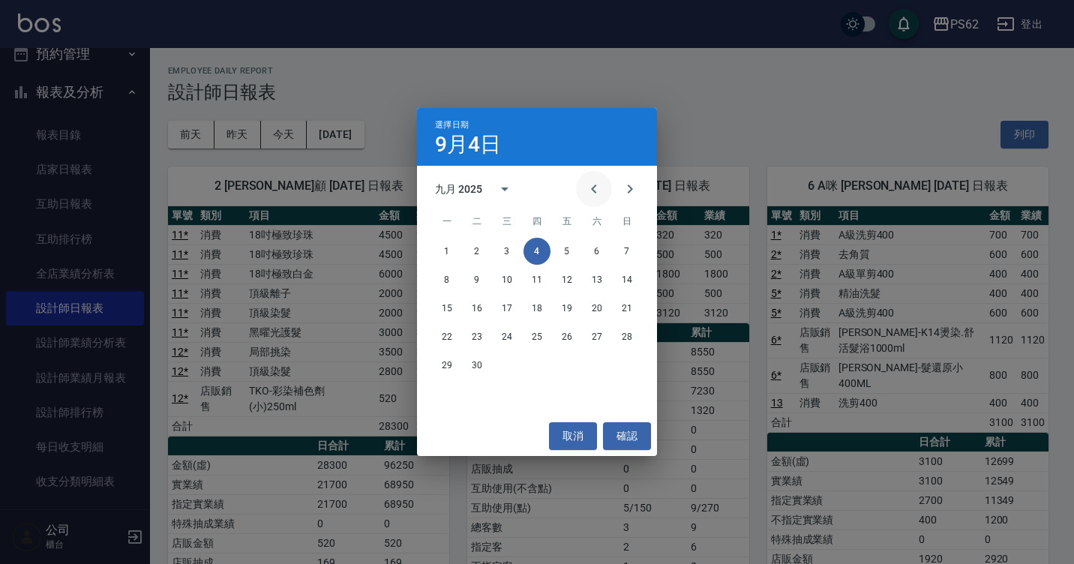
click at [593, 185] on icon "Previous month" at bounding box center [594, 189] width 18 height 18
click at [443, 278] on button "4" at bounding box center [446, 279] width 27 height 27
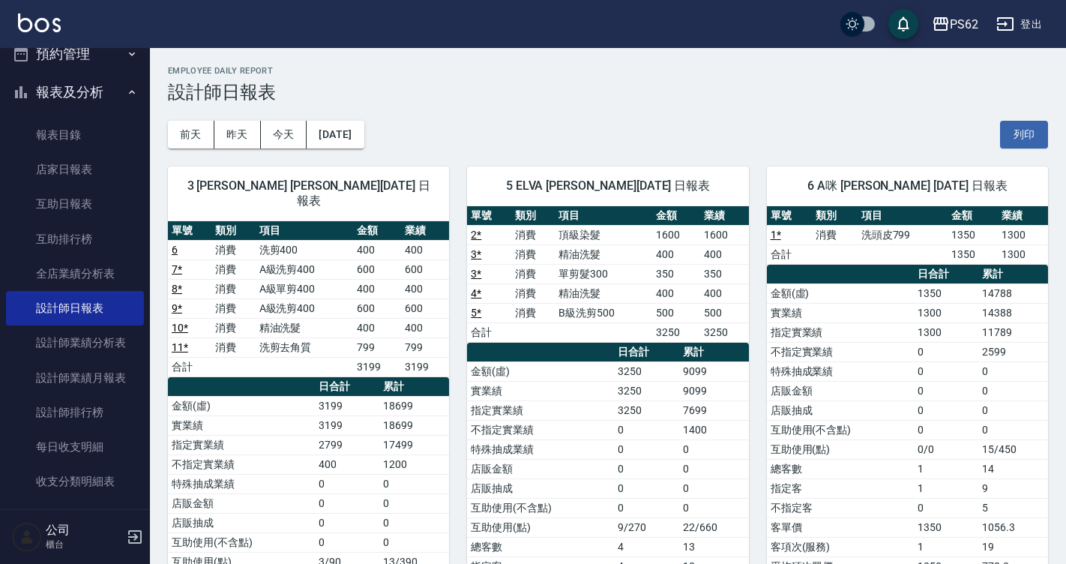
drag, startPoint x: 1062, startPoint y: 128, endPoint x: 1063, endPoint y: 115, distance: 12.8
click at [94, 72] on button "預約管理" at bounding box center [75, 53] width 138 height 39
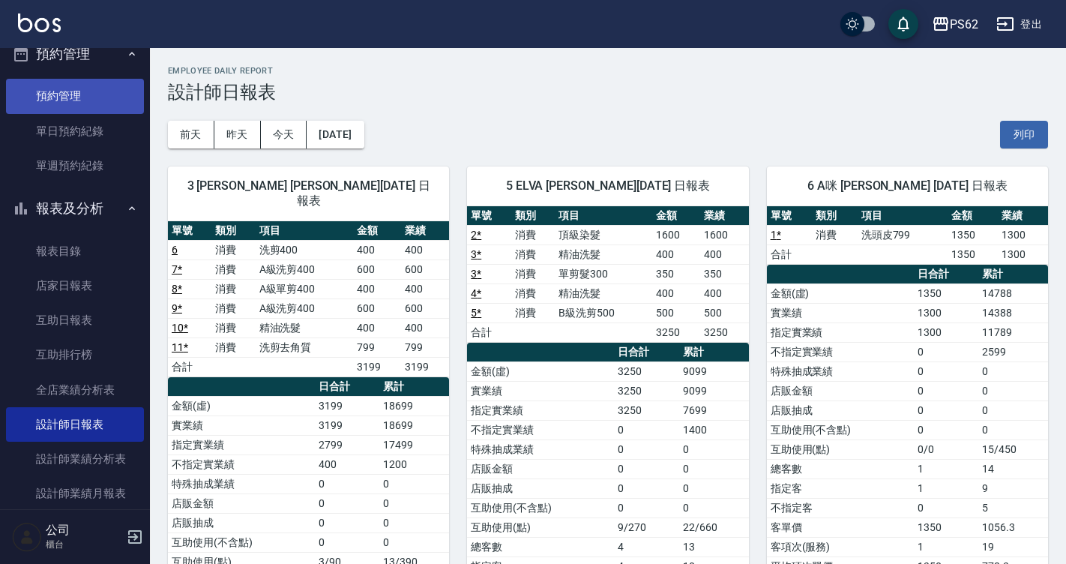
click at [88, 101] on link "預約管理" at bounding box center [75, 96] width 138 height 34
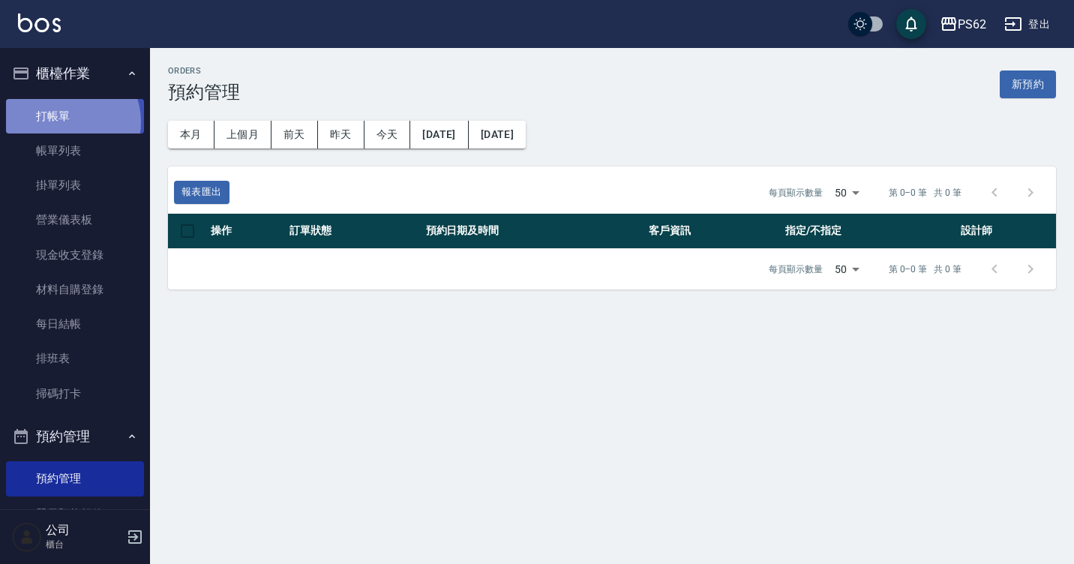
click at [68, 121] on link "打帳單" at bounding box center [75, 116] width 138 height 34
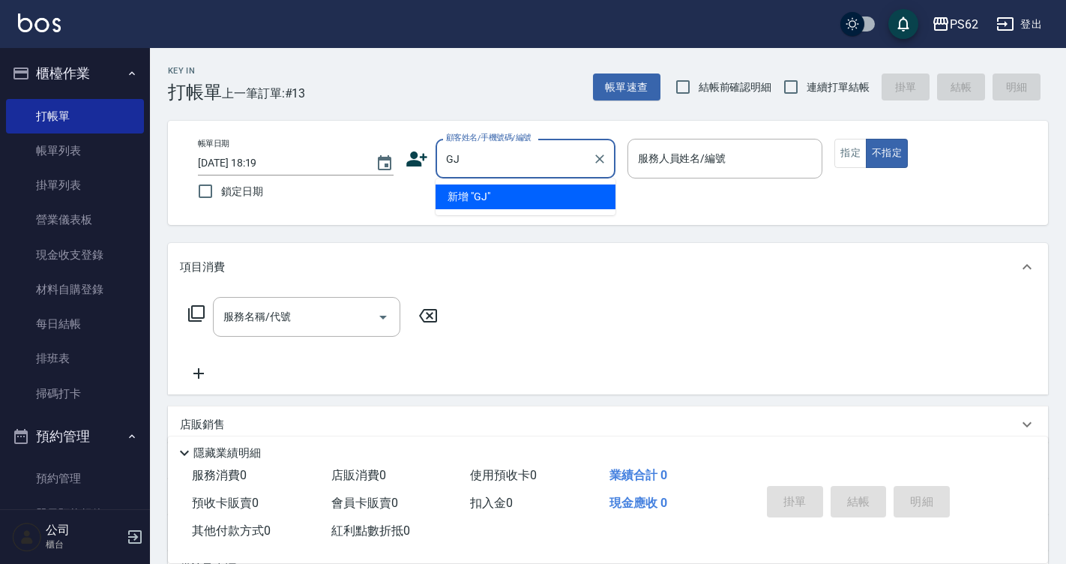
type input "G"
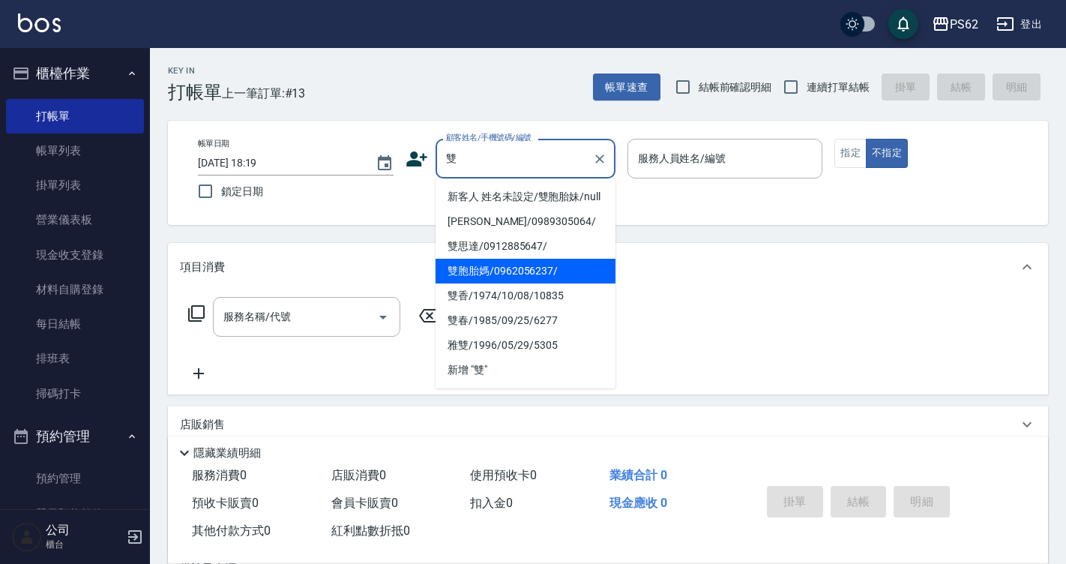
type input "雙胞胎媽/0962056237/"
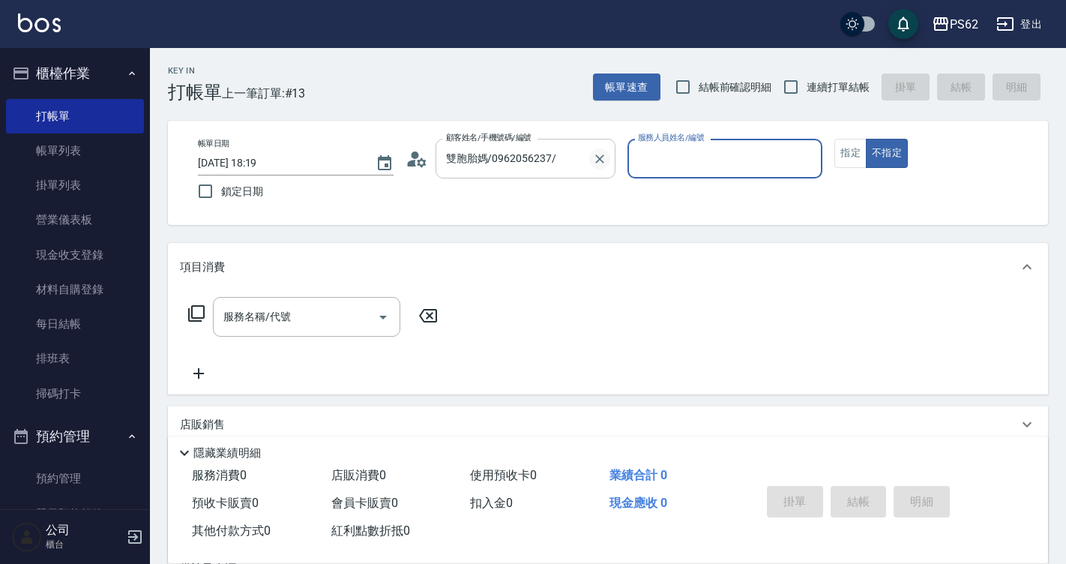
click at [601, 153] on icon "Clear" at bounding box center [599, 158] width 15 height 15
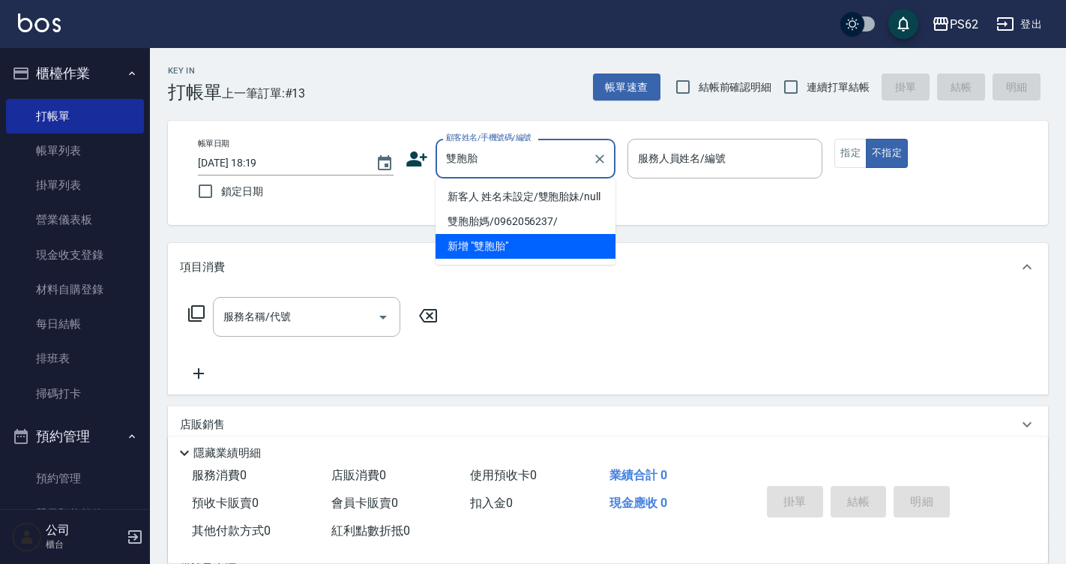
type input "新客人 姓名未設定/雙胞胎妹/null"
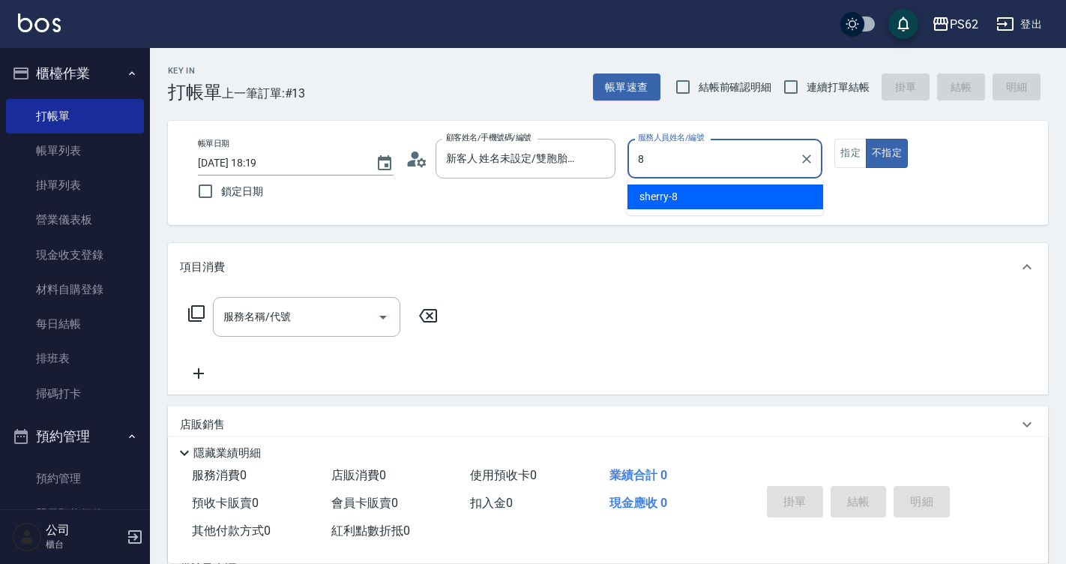
type input "sherry-8"
type button "false"
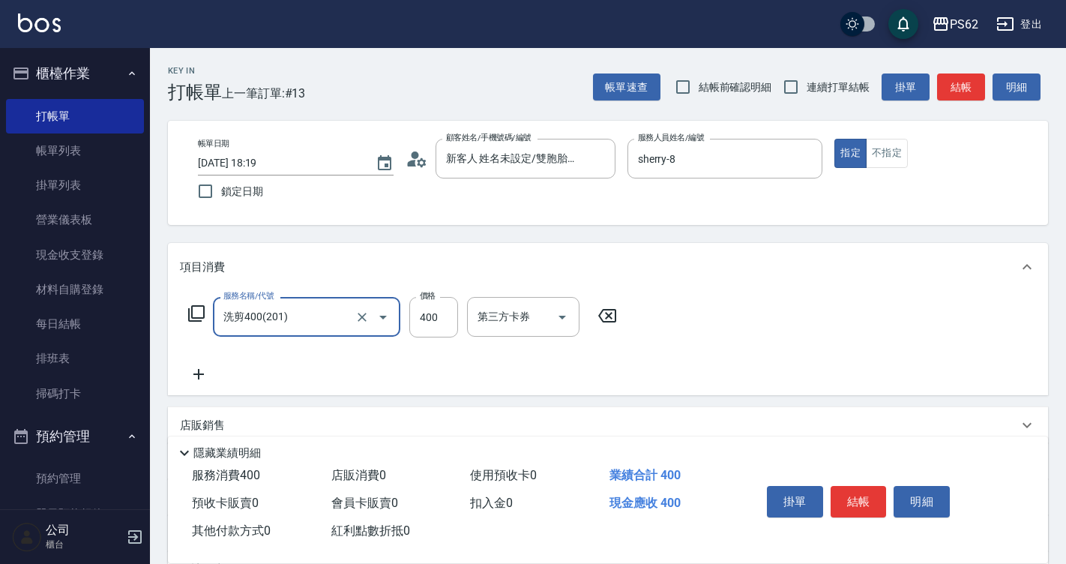
type input "洗剪400(201)"
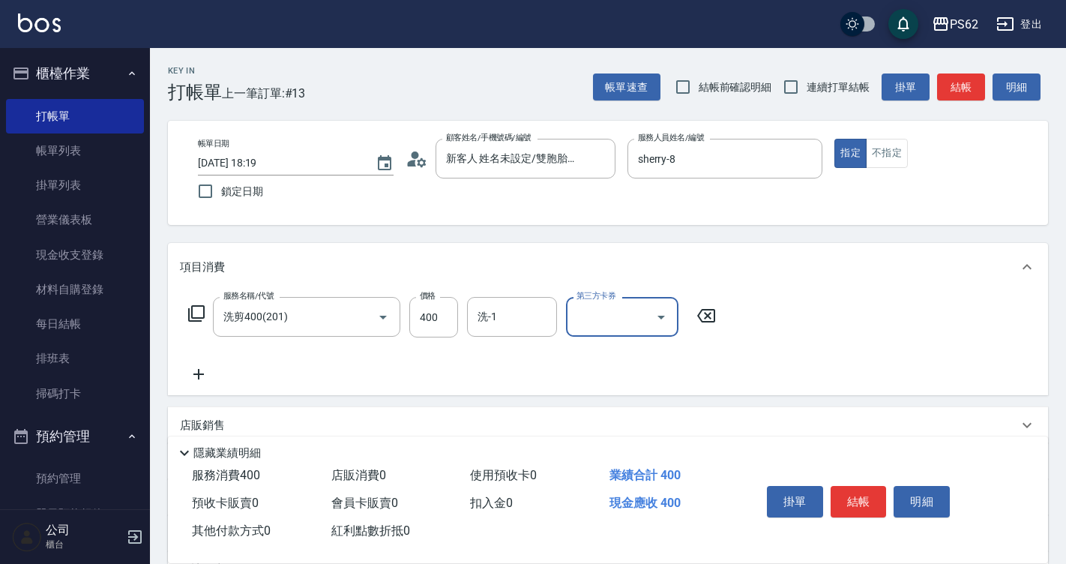
click at [848, 496] on button "結帳" at bounding box center [859, 501] width 56 height 31
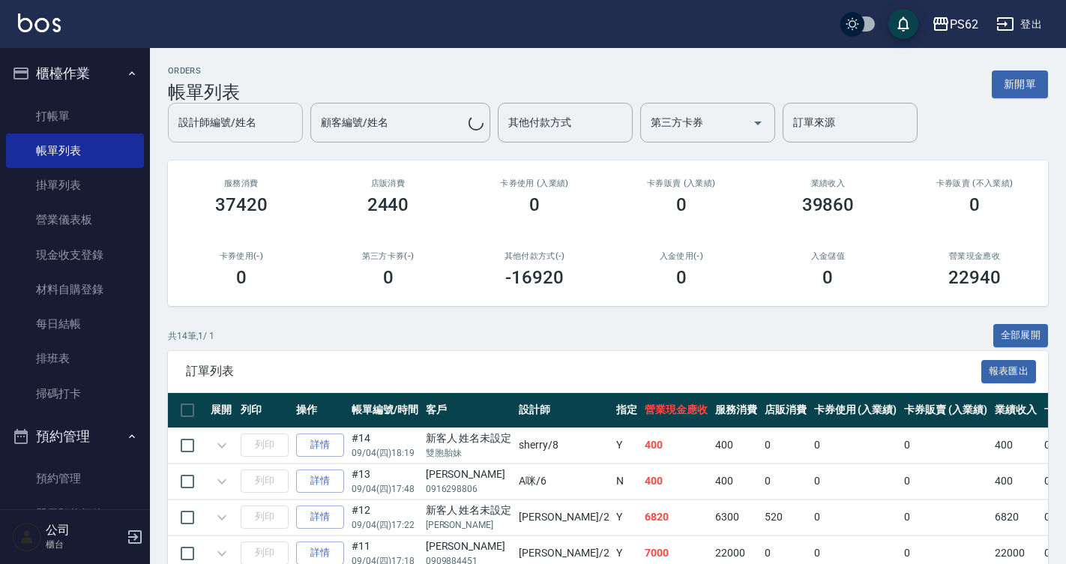
click at [215, 137] on div "設計師編號/姓名" at bounding box center [235, 123] width 135 height 40
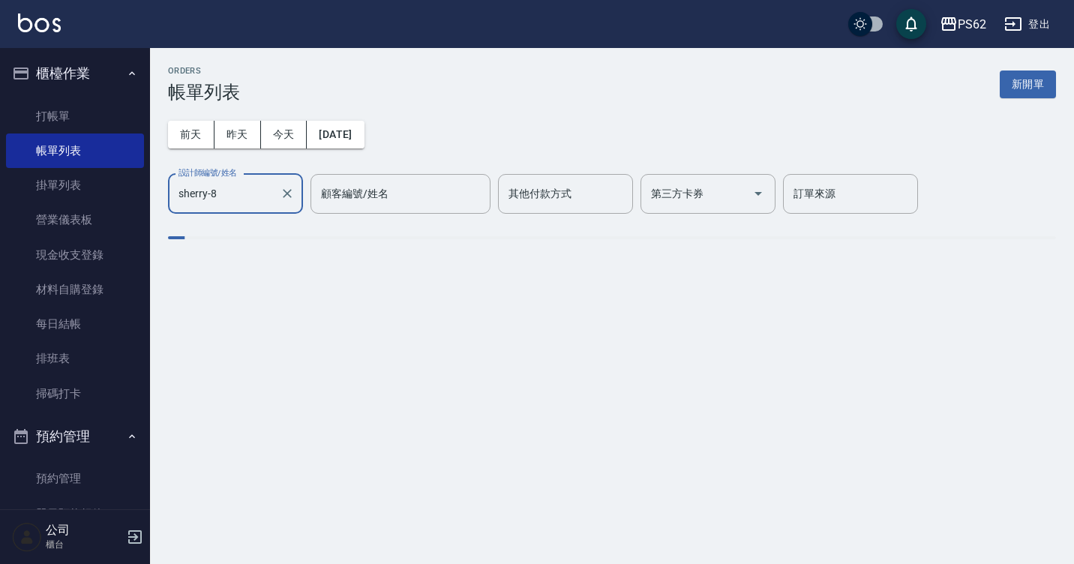
type input "sherry-8"
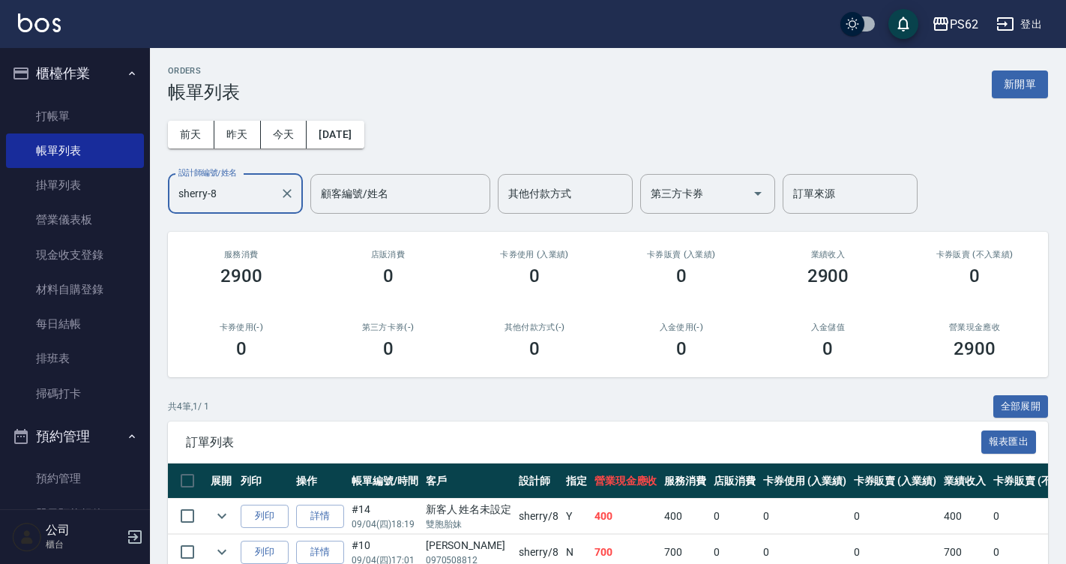
scroll to position [148, 0]
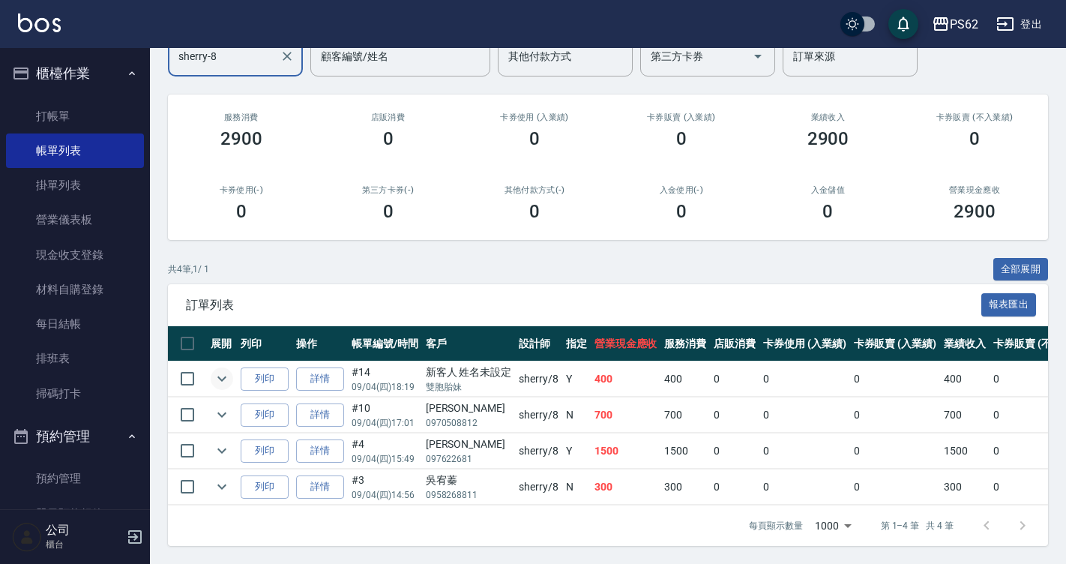
click at [229, 370] on icon "expand row" at bounding box center [222, 379] width 18 height 18
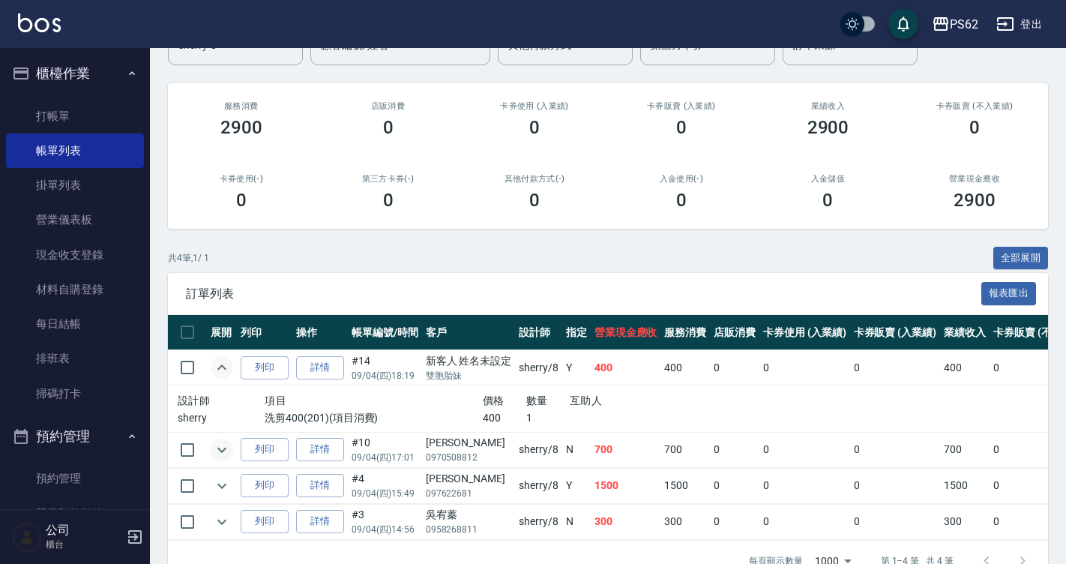
click at [216, 439] on button "expand row" at bounding box center [222, 450] width 22 height 22
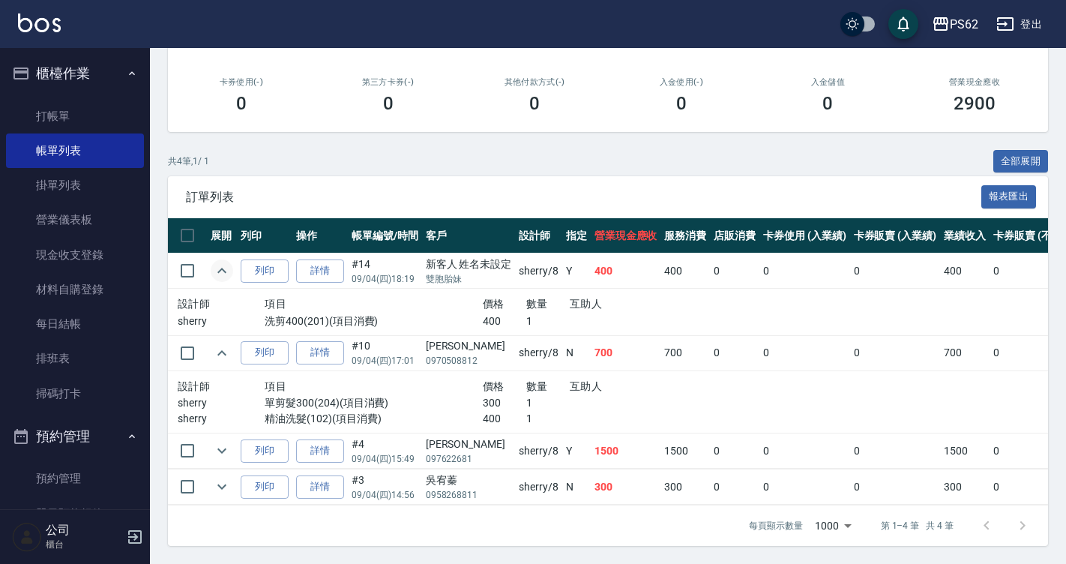
scroll to position [256, 0]
click at [215, 445] on icon "expand row" at bounding box center [222, 451] width 18 height 18
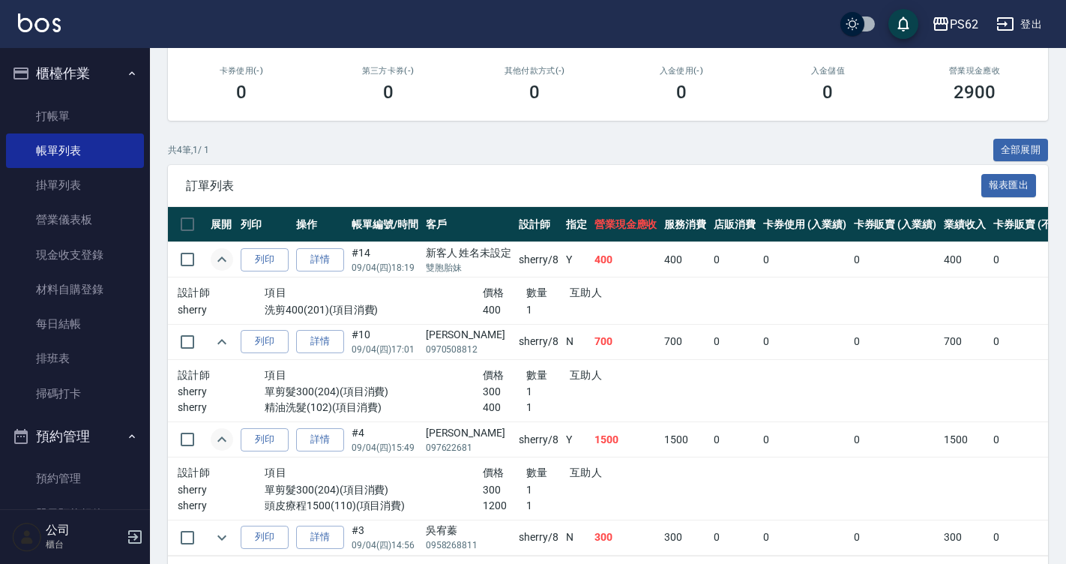
scroll to position [319, 0]
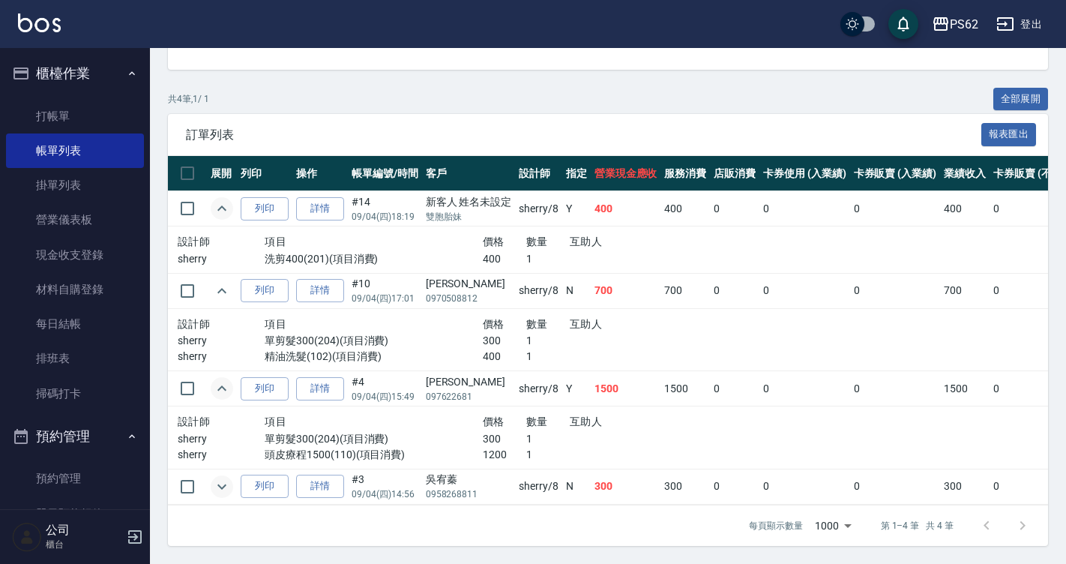
click at [216, 478] on icon "expand row" at bounding box center [222, 487] width 18 height 18
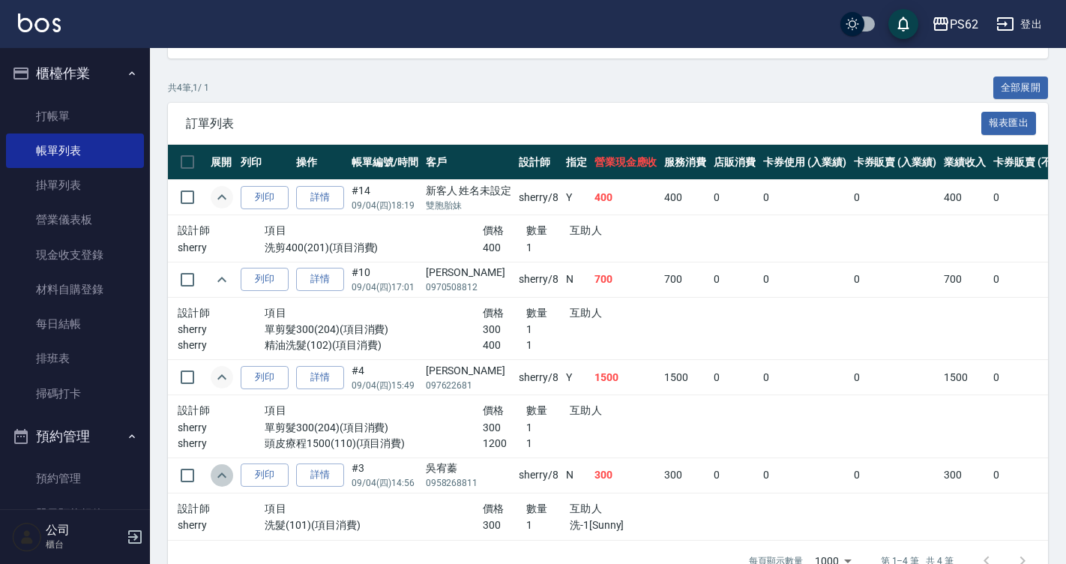
click at [216, 472] on icon "expand row" at bounding box center [222, 475] width 18 height 18
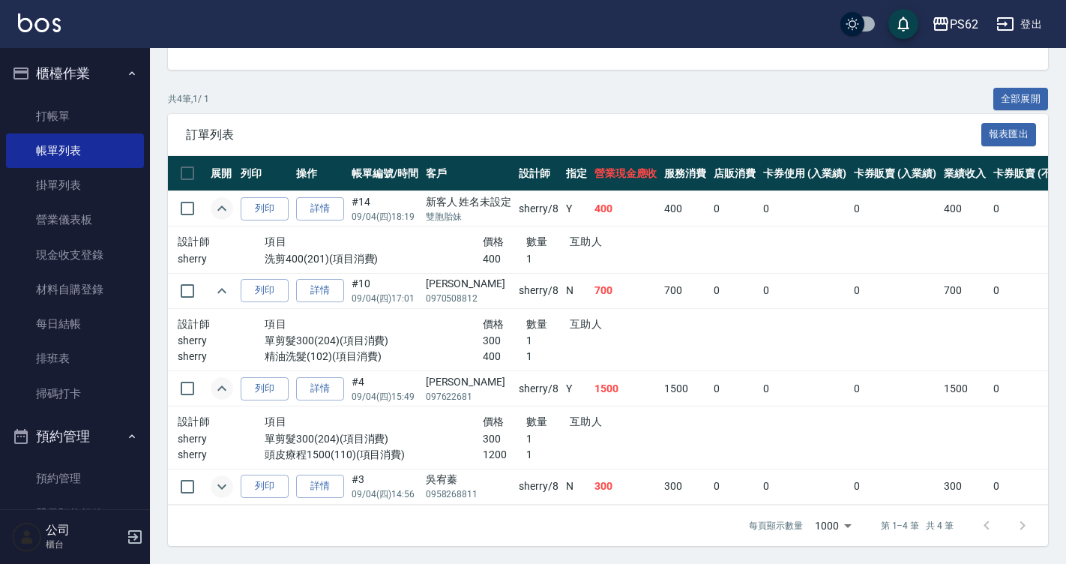
click at [217, 478] on icon "expand row" at bounding box center [222, 487] width 18 height 18
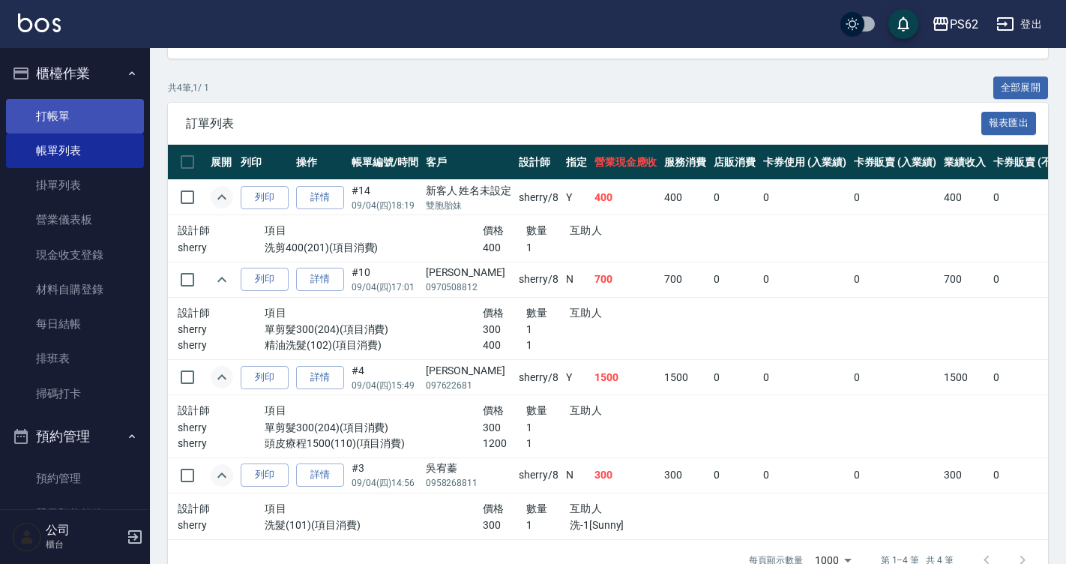
click at [84, 118] on link "打帳單" at bounding box center [75, 116] width 138 height 34
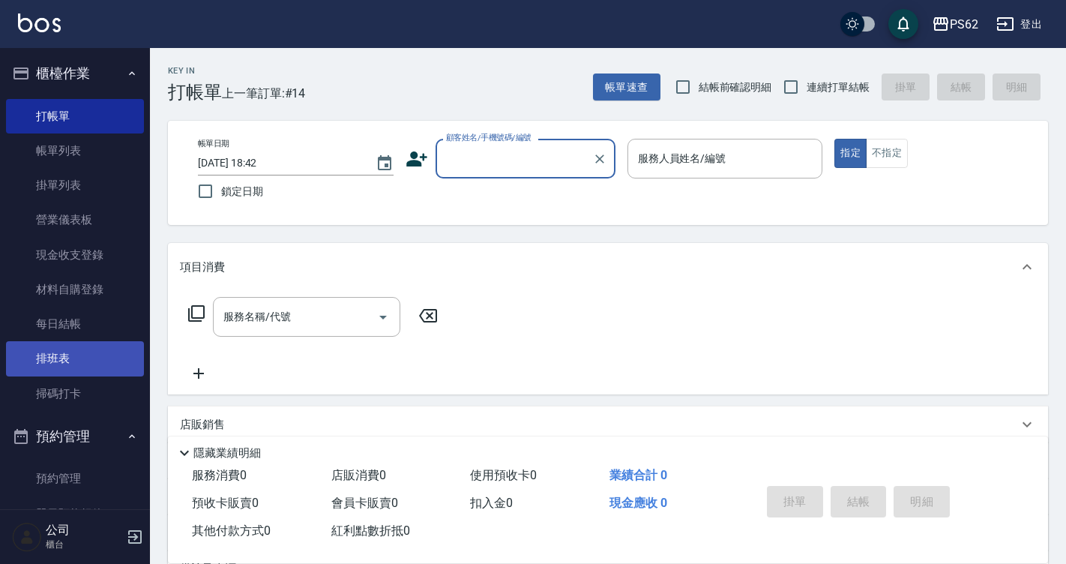
click at [79, 348] on link "排班表" at bounding box center [75, 358] width 138 height 34
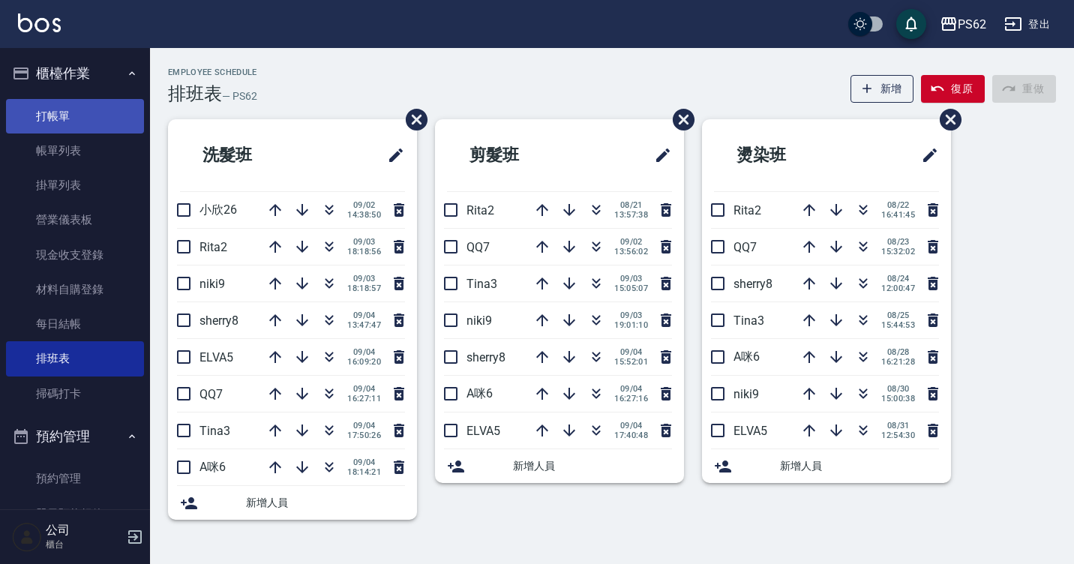
click at [55, 112] on link "打帳單" at bounding box center [75, 116] width 138 height 34
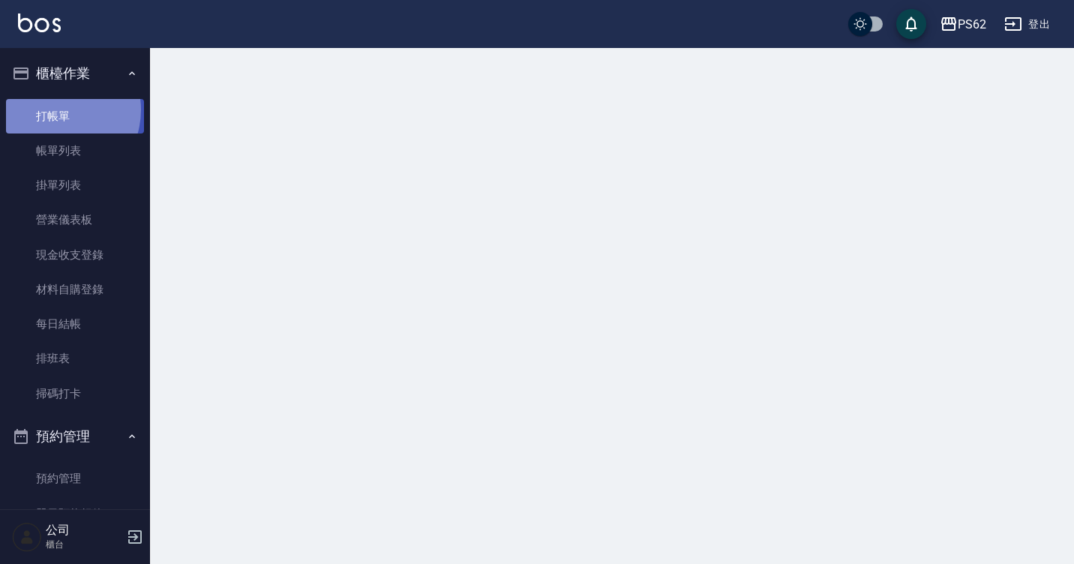
click at [54, 109] on link "打帳單" at bounding box center [75, 116] width 138 height 34
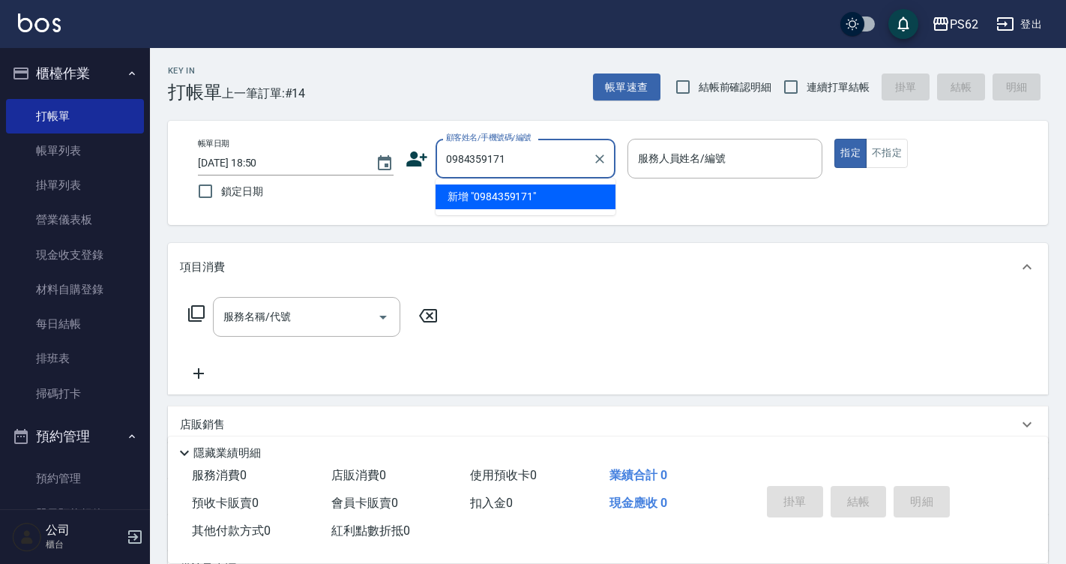
click at [558, 152] on input "0984359171" at bounding box center [514, 158] width 144 height 26
type input "0984359171"
click at [403, 160] on div "帳單日期 2025/09/04 18:50 鎖定日期 顧客姓名/手機號碼/編號 顧客姓名/手機號碼/編號 服務人員姓名/編號 服務人員姓名/編號 指定 不指定" at bounding box center [608, 173] width 844 height 68
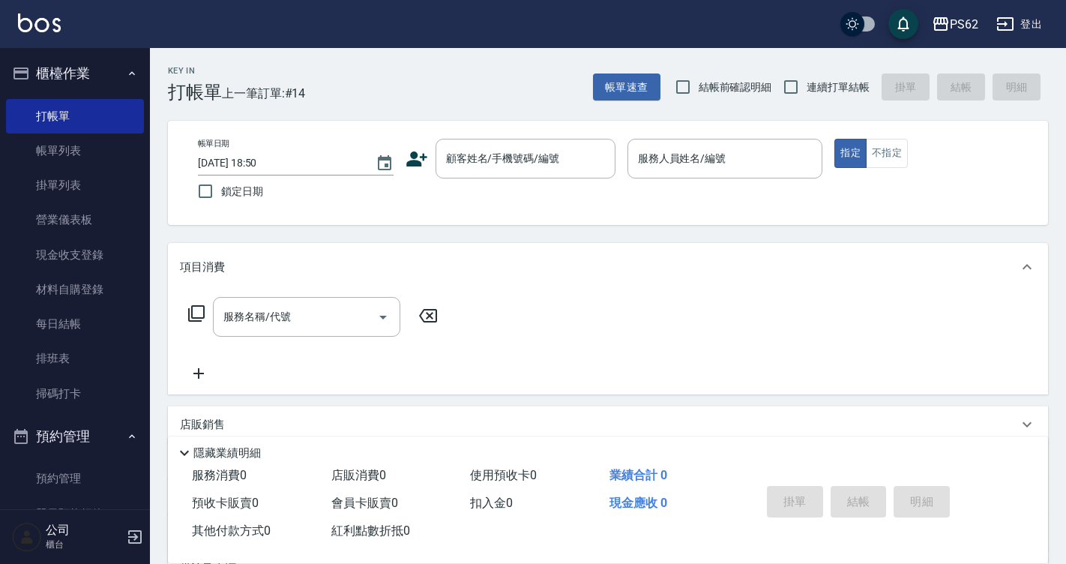
click at [406, 159] on icon at bounding box center [417, 159] width 22 height 22
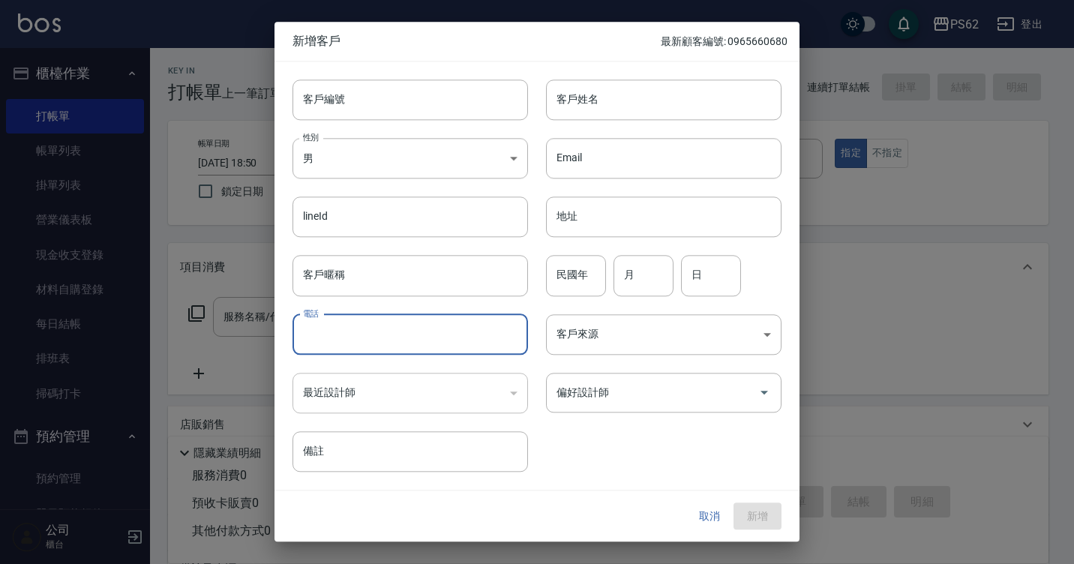
click at [374, 325] on input "電話" at bounding box center [409, 334] width 235 height 40
paste input "0984359171"
type input "0984359171"
click at [592, 103] on input "客戶姓名" at bounding box center [663, 99] width 235 height 40
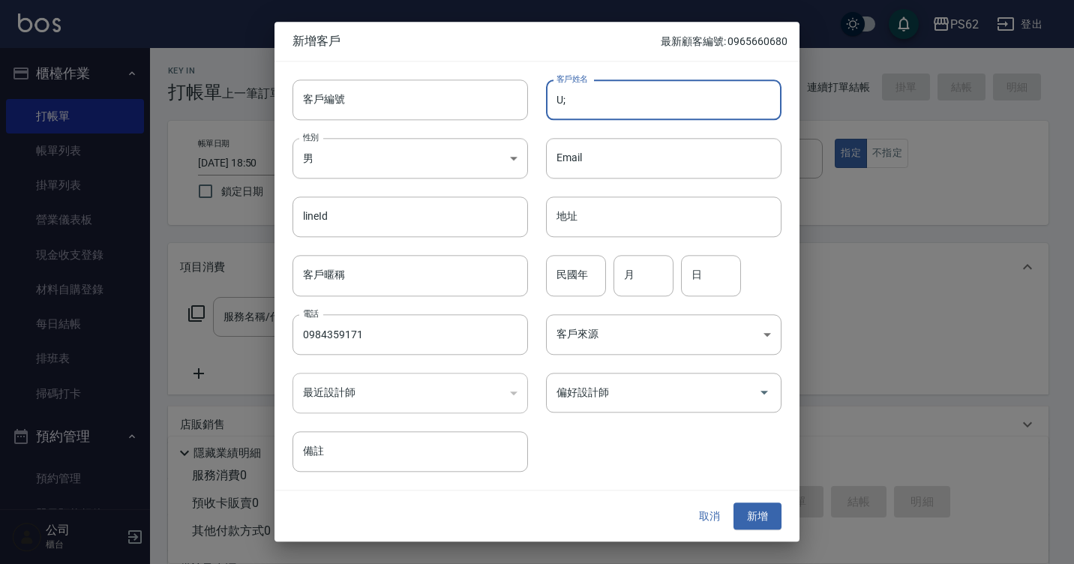
type input "U"
type input "楊"
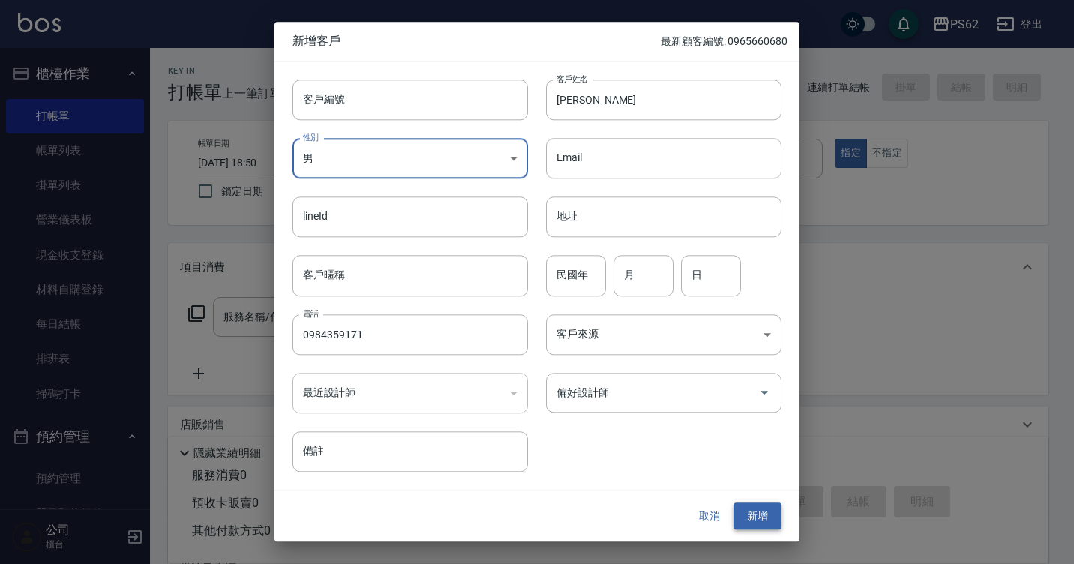
click at [780, 523] on button "新增" at bounding box center [757, 516] width 48 height 28
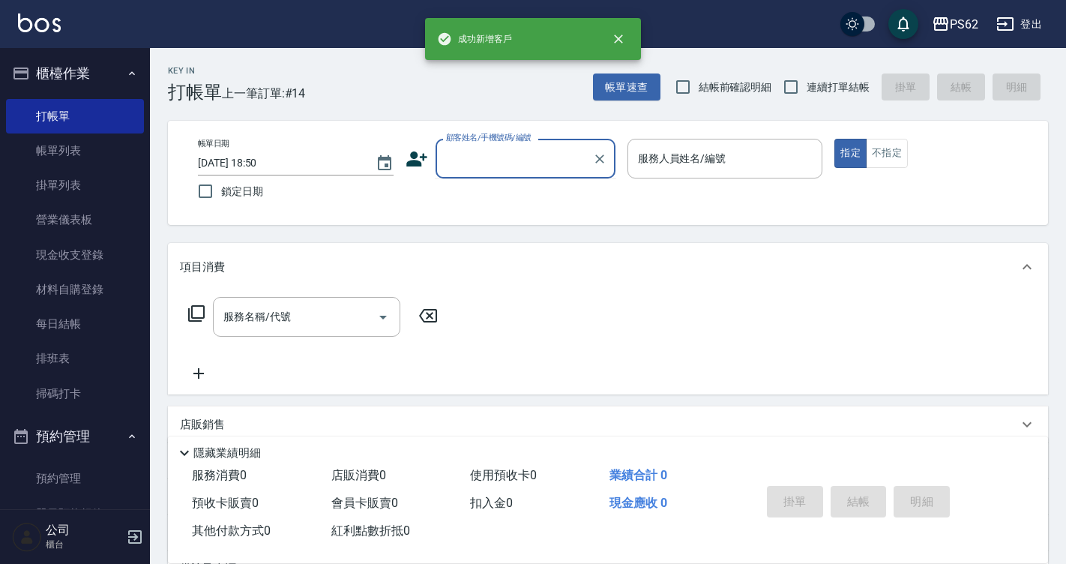
click at [556, 166] on input "顧客姓名/手機號碼/編號" at bounding box center [514, 158] width 144 height 26
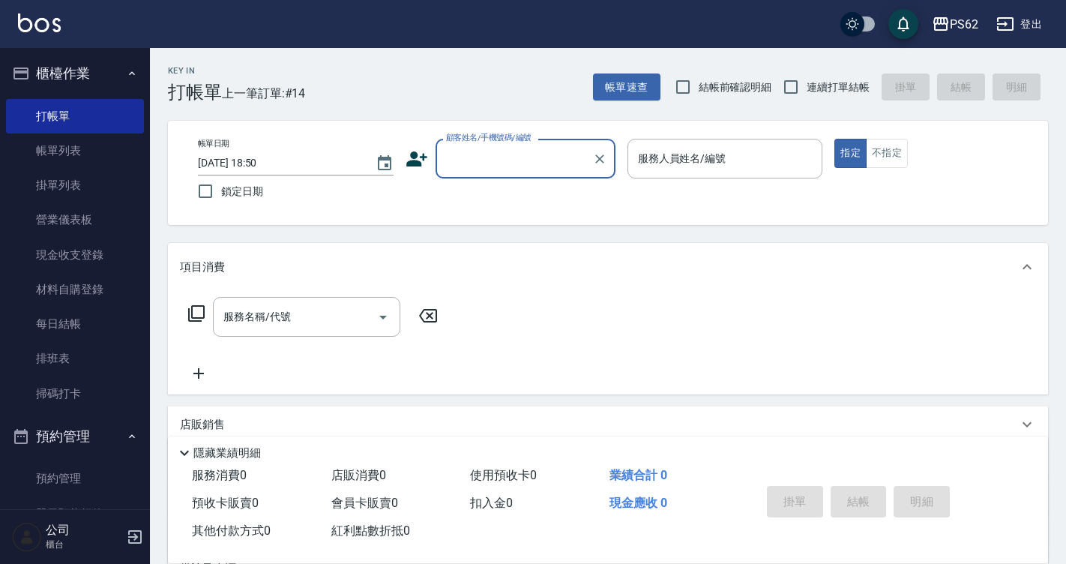
paste input "0984359171"
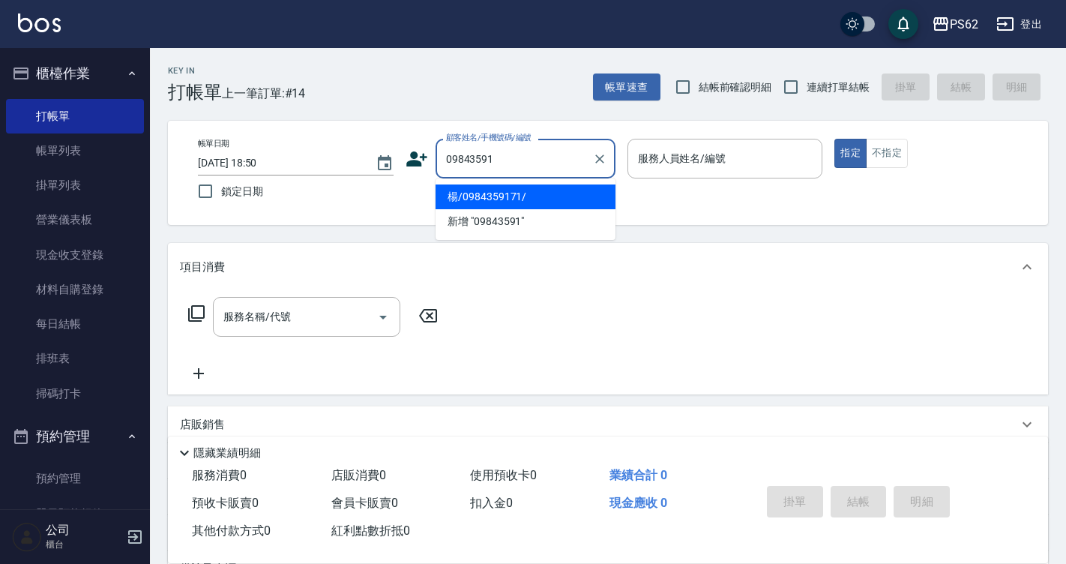
type input "楊/0984359171/"
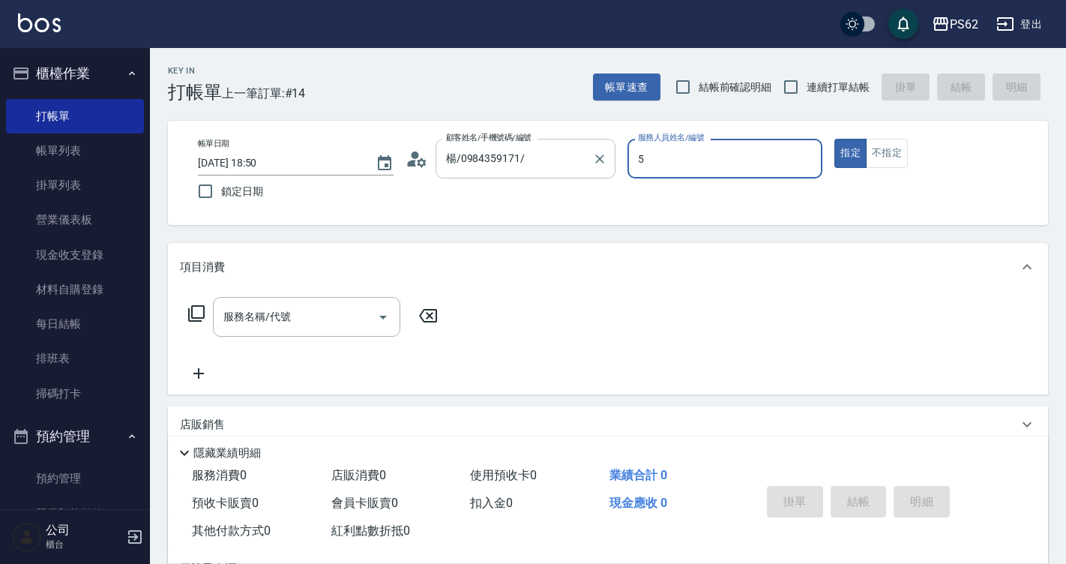
type input "ELVA-5"
type button "true"
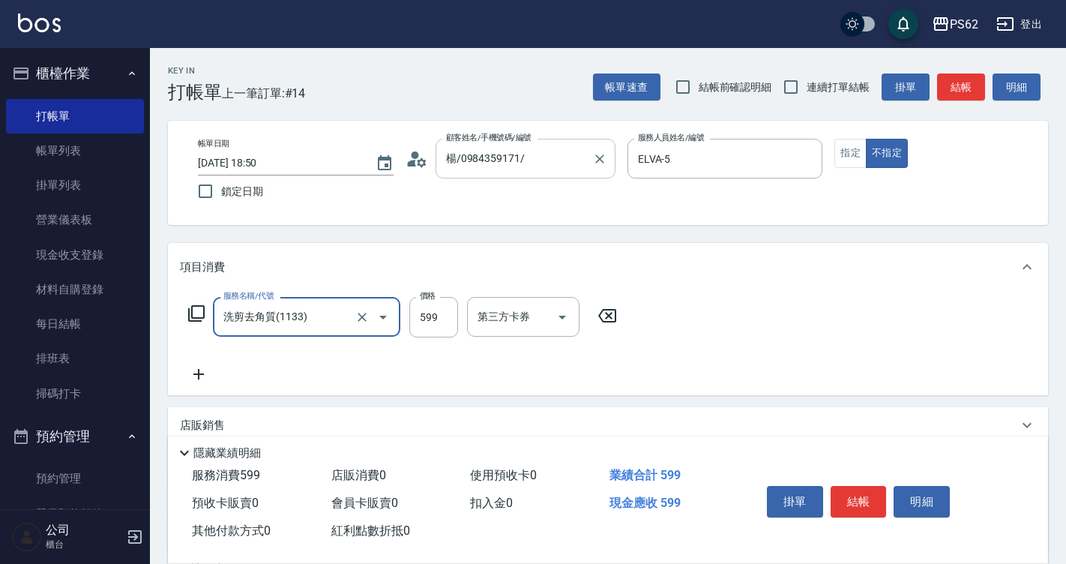
type input "洗剪去角質(1133)"
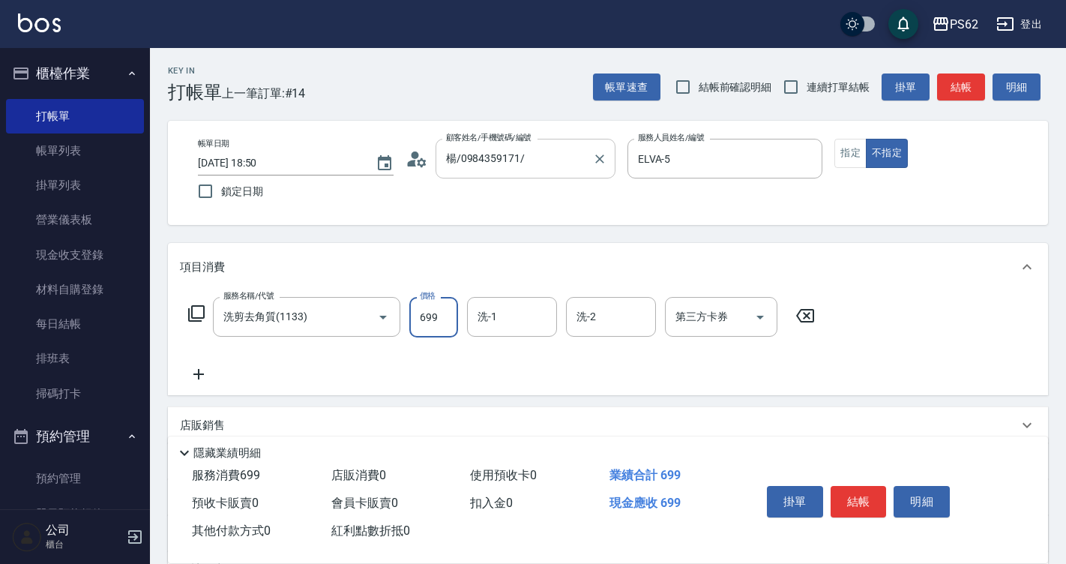
type input "699"
click at [970, 82] on button "結帳" at bounding box center [961, 87] width 48 height 28
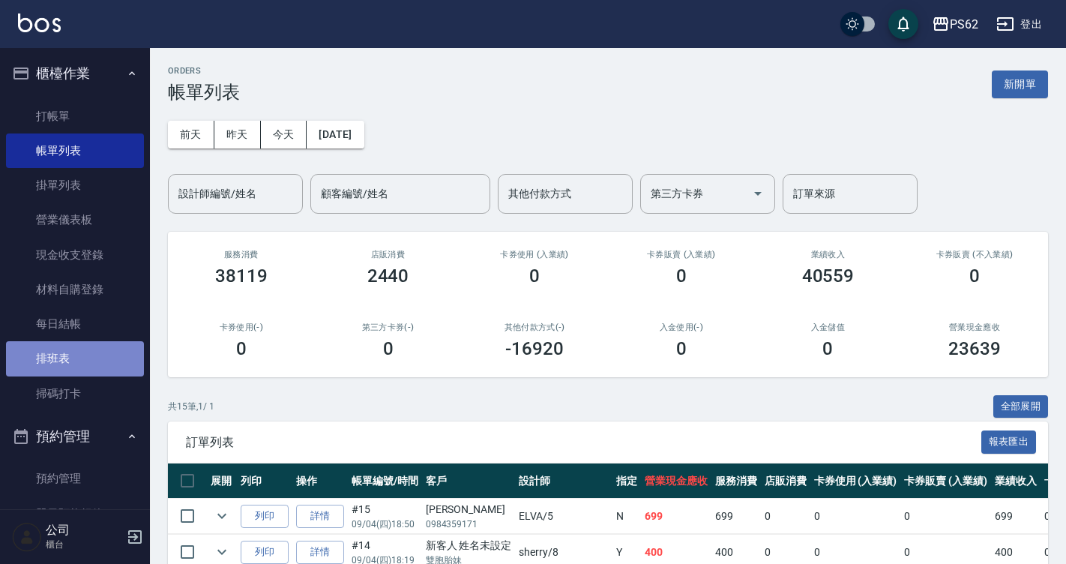
click at [84, 366] on link "排班表" at bounding box center [75, 358] width 138 height 34
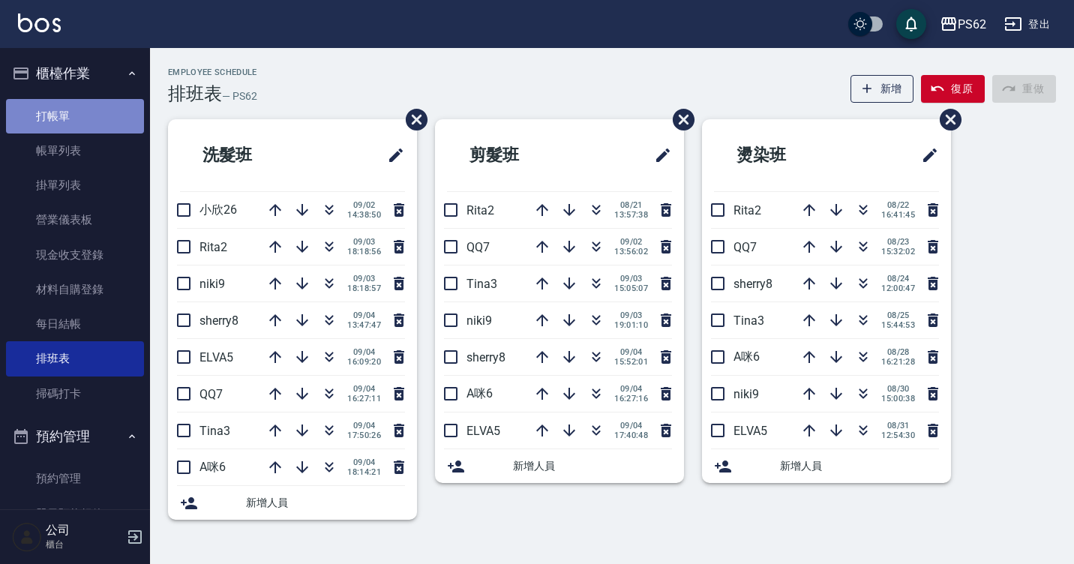
click at [117, 105] on link "打帳單" at bounding box center [75, 116] width 138 height 34
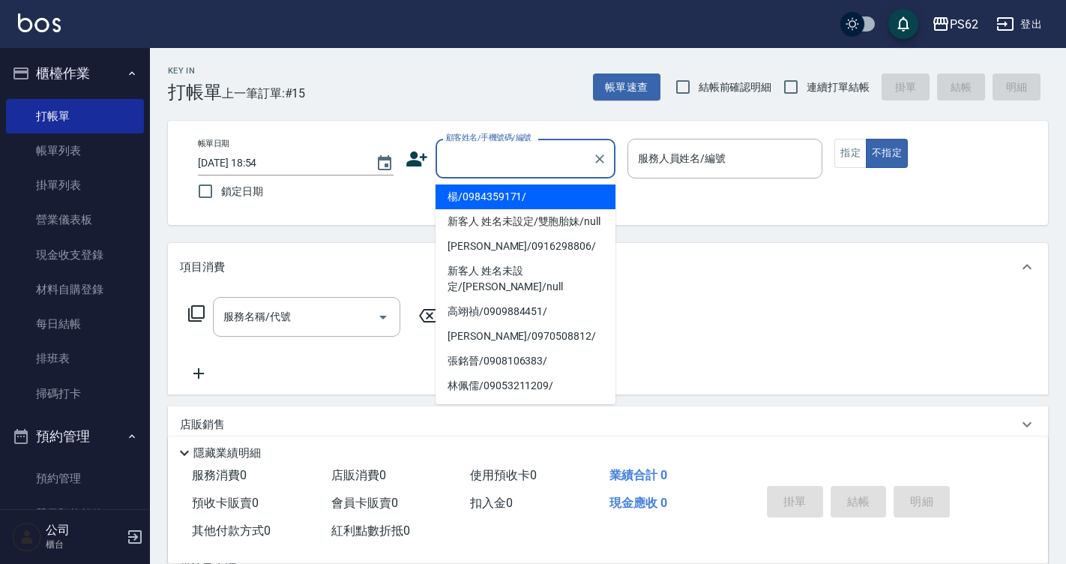
click at [469, 151] on input "顧客姓名/手機號碼/編號" at bounding box center [514, 158] width 144 height 26
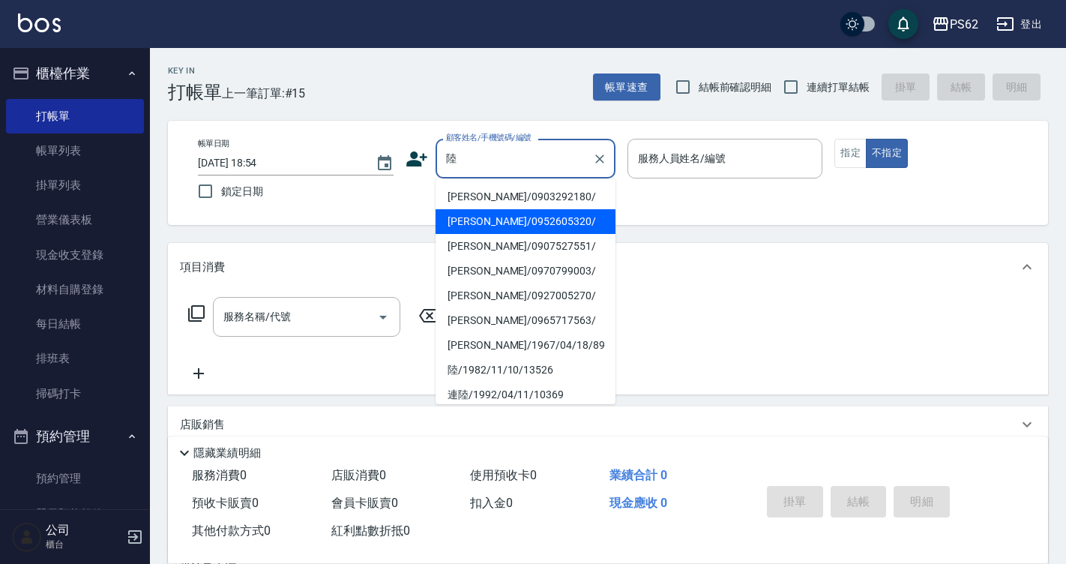
click at [481, 225] on li "陸沛綾/0952605320/" at bounding box center [526, 221] width 180 height 25
type input "陸沛綾/0952605320/"
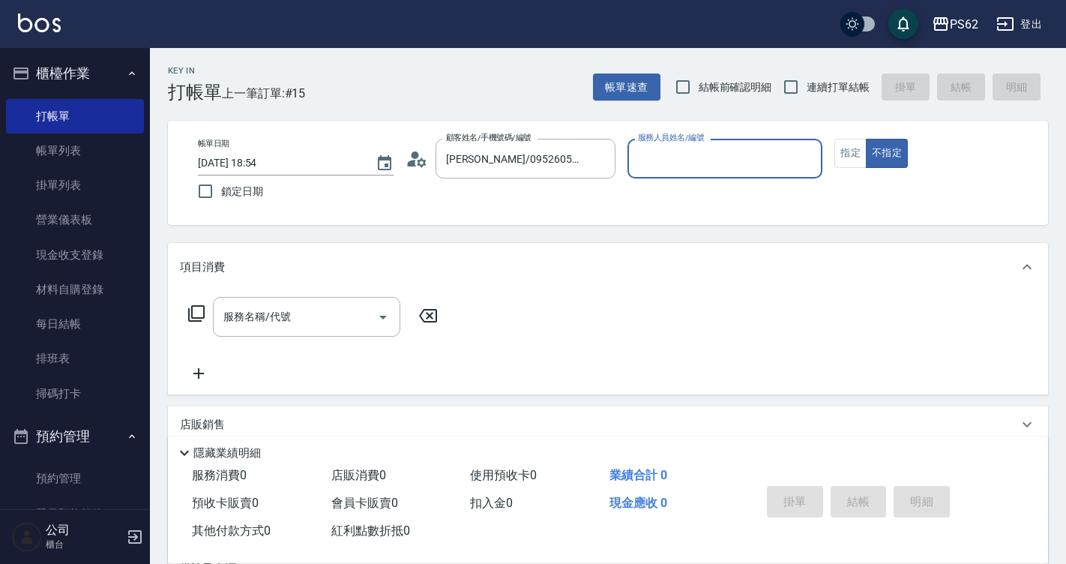
type input "A咪-6"
click at [194, 311] on icon at bounding box center [196, 313] width 18 height 18
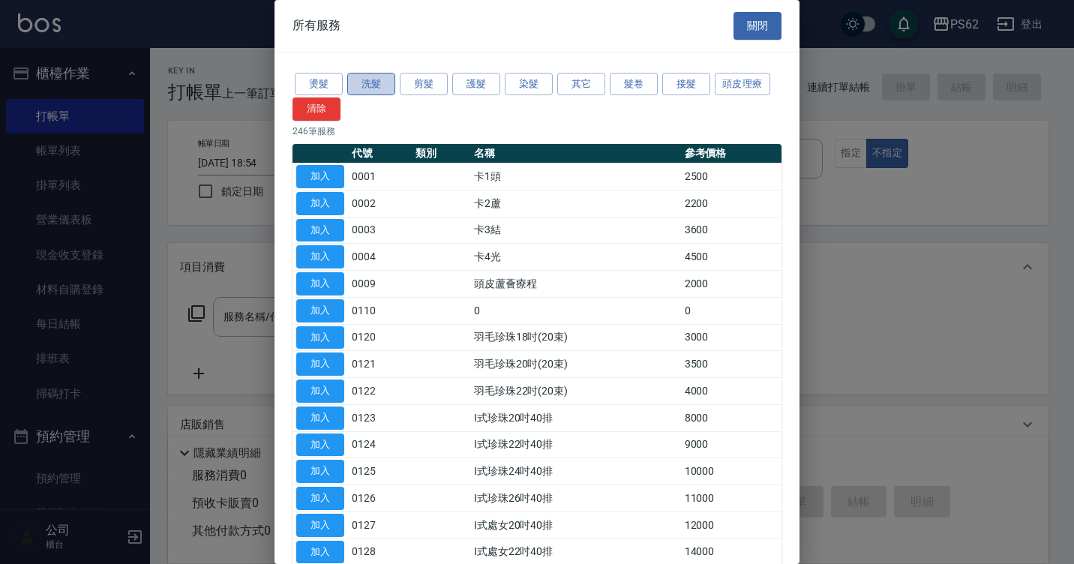
click at [364, 82] on button "洗髮" at bounding box center [371, 84] width 48 height 23
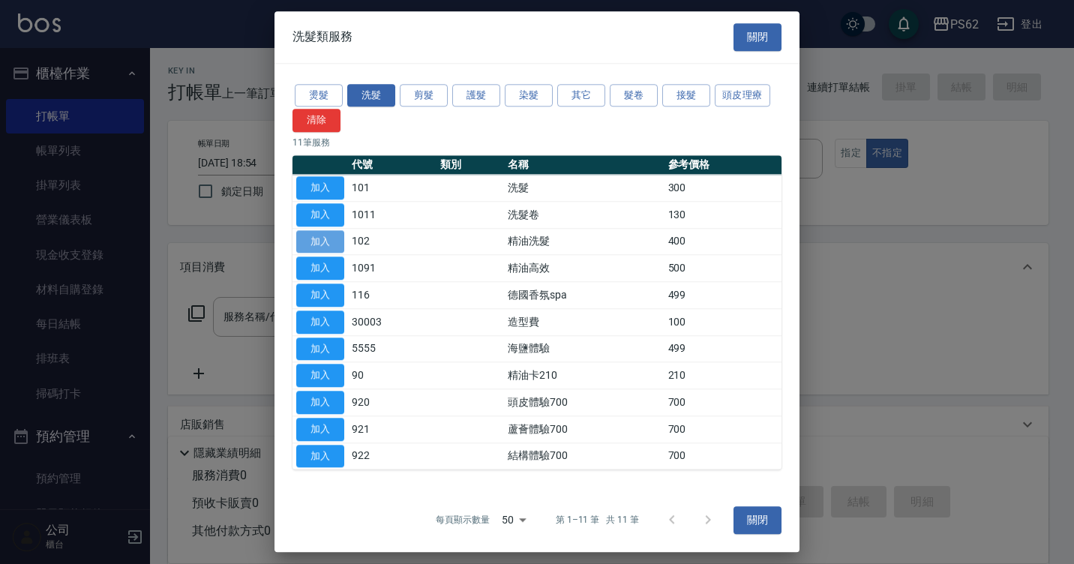
click at [337, 242] on button "加入" at bounding box center [320, 241] width 48 height 23
type input "精油洗髮(102)"
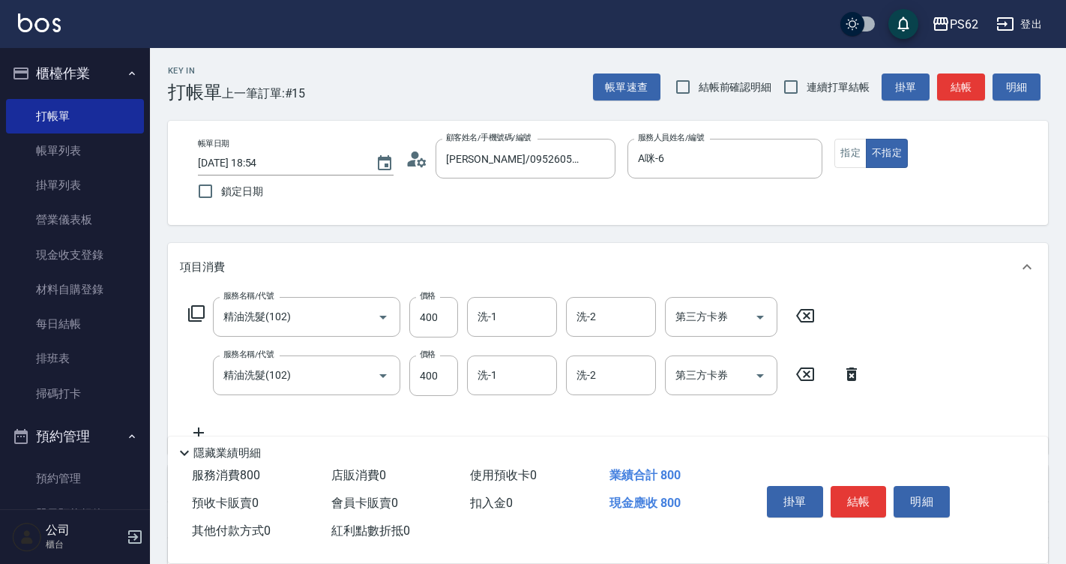
click at [853, 374] on icon at bounding box center [851, 374] width 37 height 18
click at [853, 374] on div "服務名稱/代號 精油洗髮(102) 服務名稱/代號 價格 400 價格 洗-1 洗-1 洗-2 洗-2 第三方卡券 第三方卡券 服務名稱/代號 精油洗髮(10…" at bounding box center [608, 372] width 880 height 163
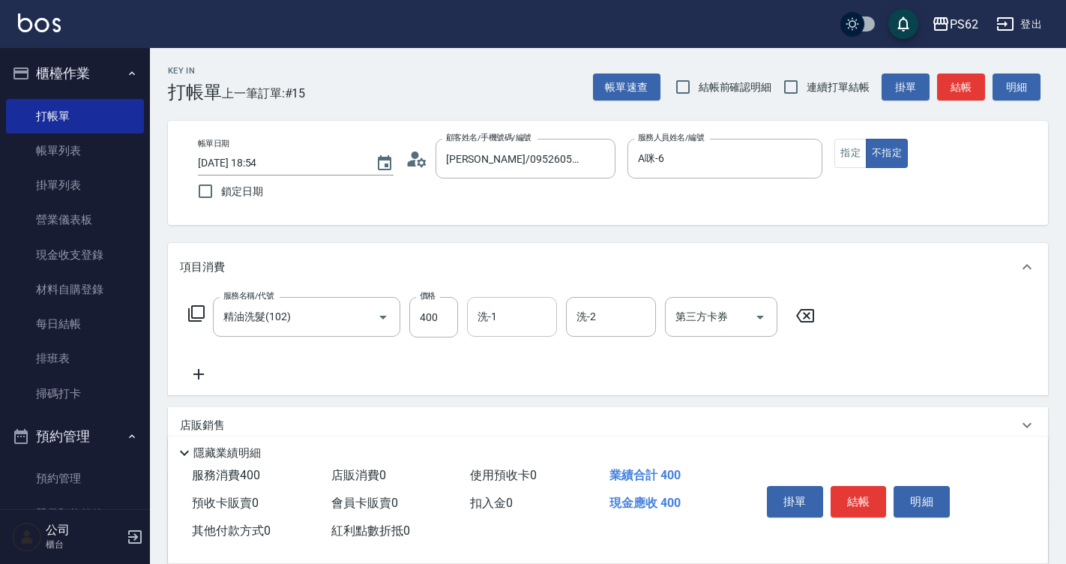
click at [522, 302] on div "洗-1" at bounding box center [512, 317] width 90 height 40
type input "浣熊-25"
click at [854, 156] on button "指定" at bounding box center [851, 153] width 32 height 29
click at [860, 492] on button "結帳" at bounding box center [859, 501] width 56 height 31
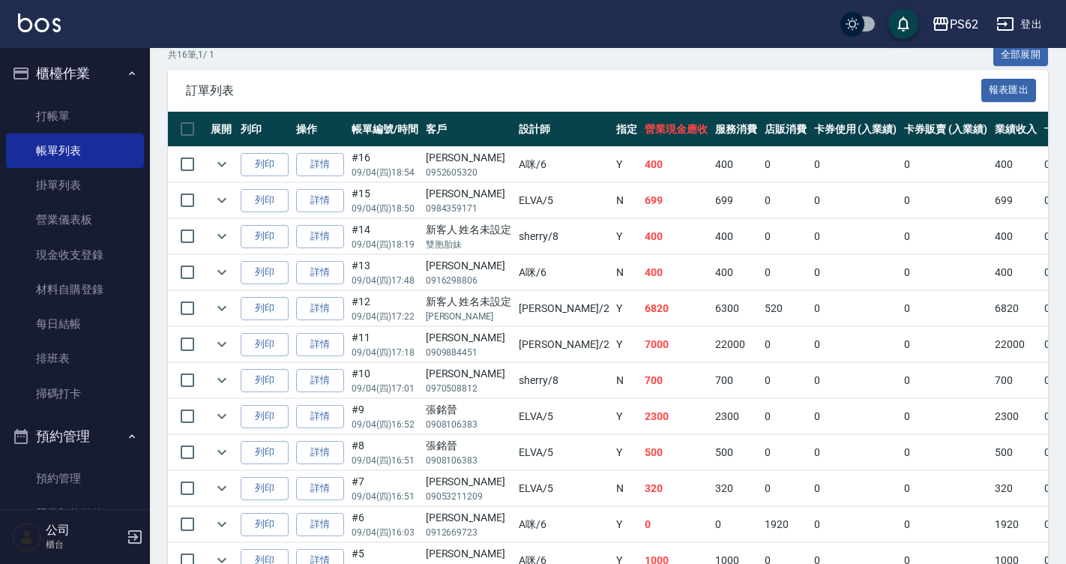
scroll to position [375, 0]
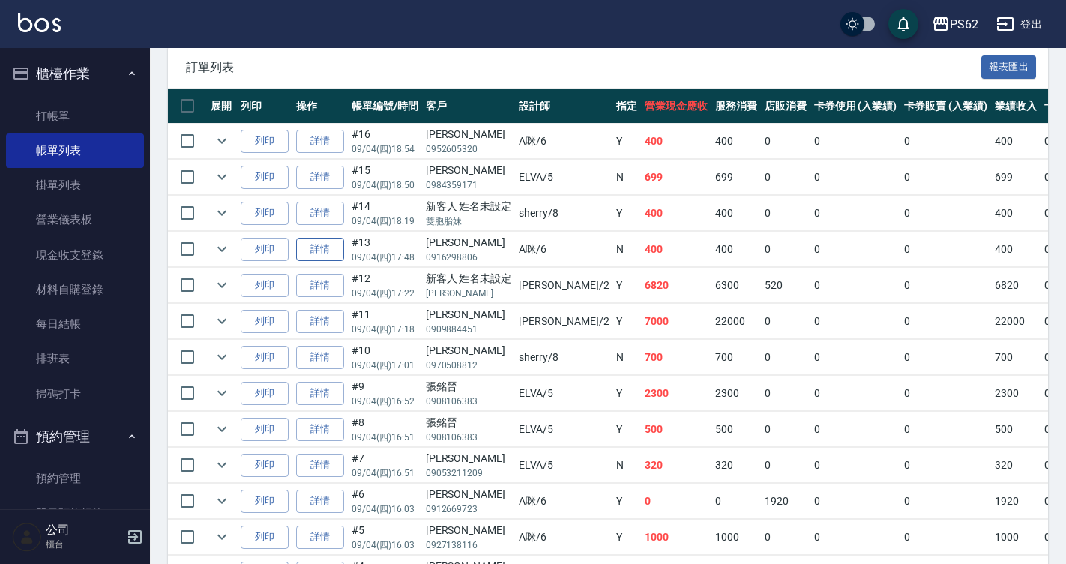
click at [327, 250] on link "詳情" at bounding box center [320, 249] width 48 height 23
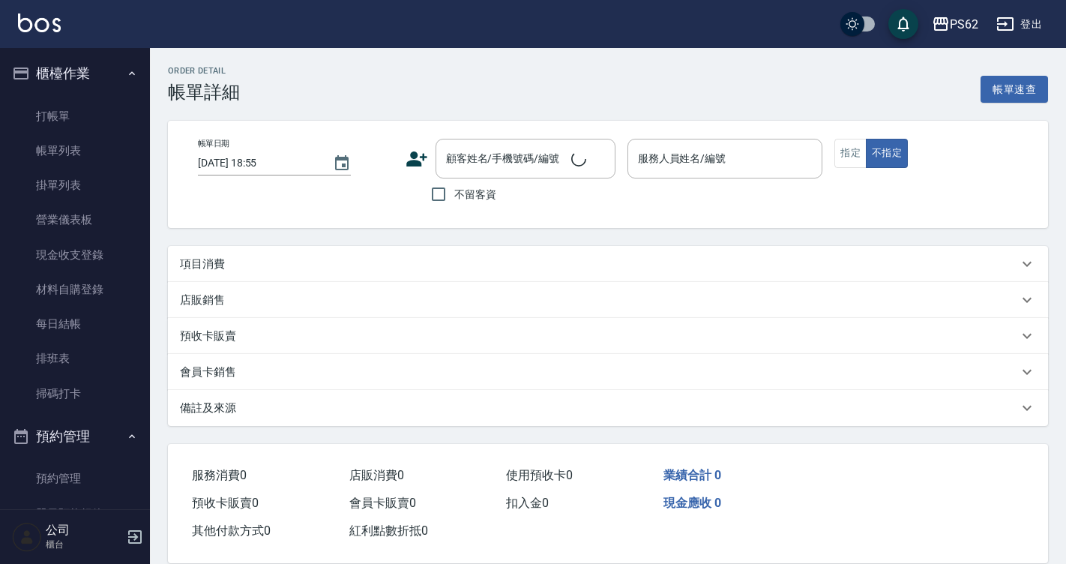
type input "2025/09/04 17:48"
type input "A咪-6"
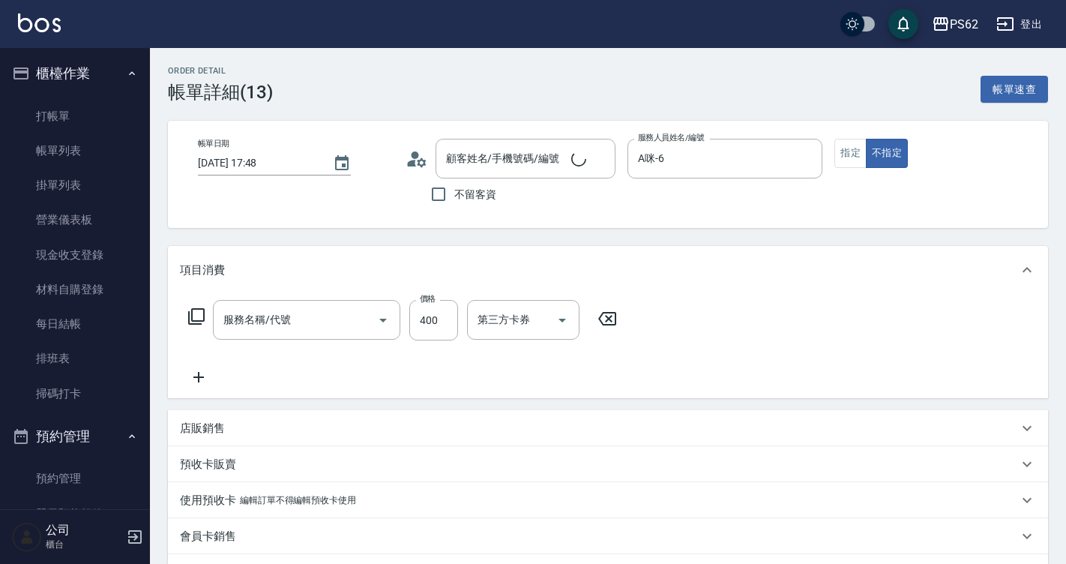
type input "吳玆維/0916298806/"
type input "洗剪400(201)"
click at [195, 316] on icon at bounding box center [196, 316] width 18 height 18
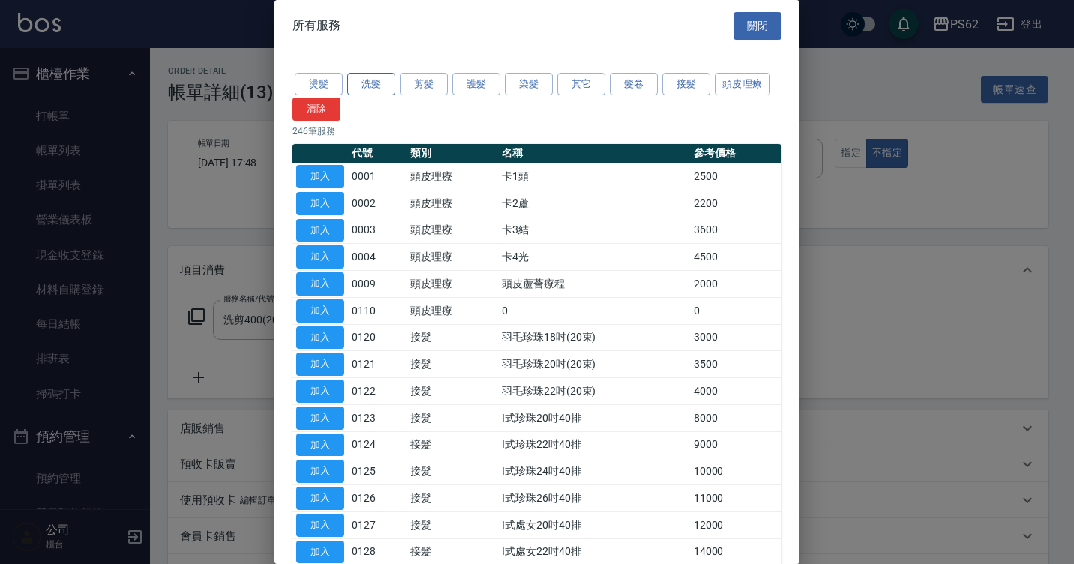
click at [373, 85] on button "洗髮" at bounding box center [371, 84] width 48 height 23
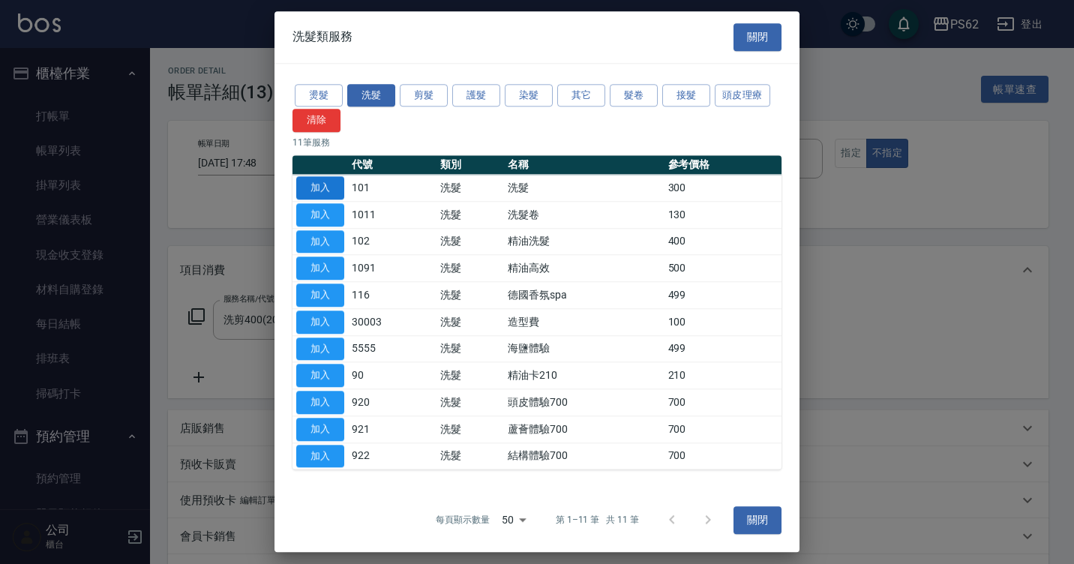
click at [328, 187] on button "加入" at bounding box center [320, 187] width 48 height 23
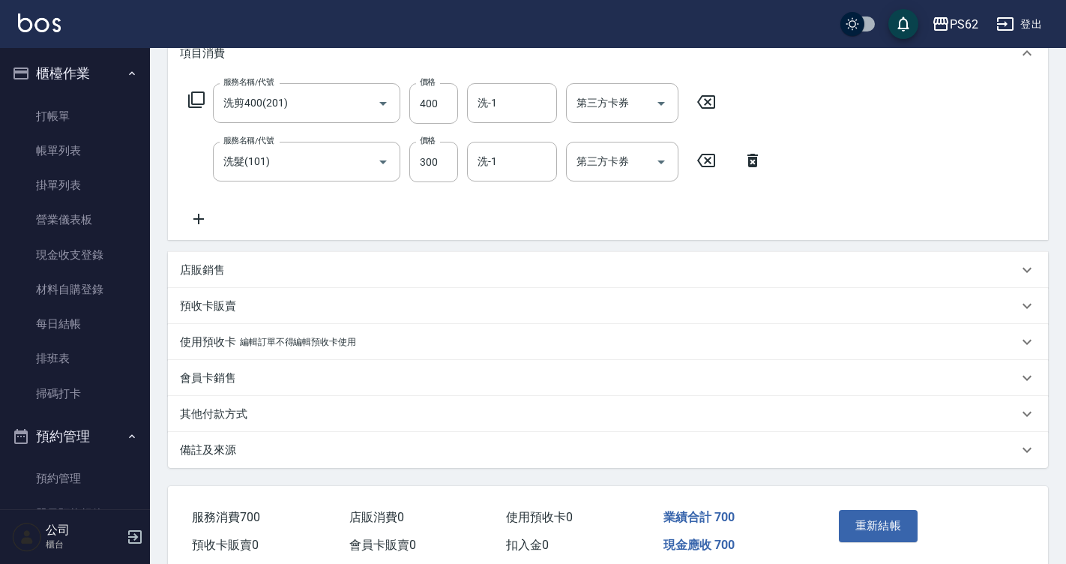
scroll to position [283, 0]
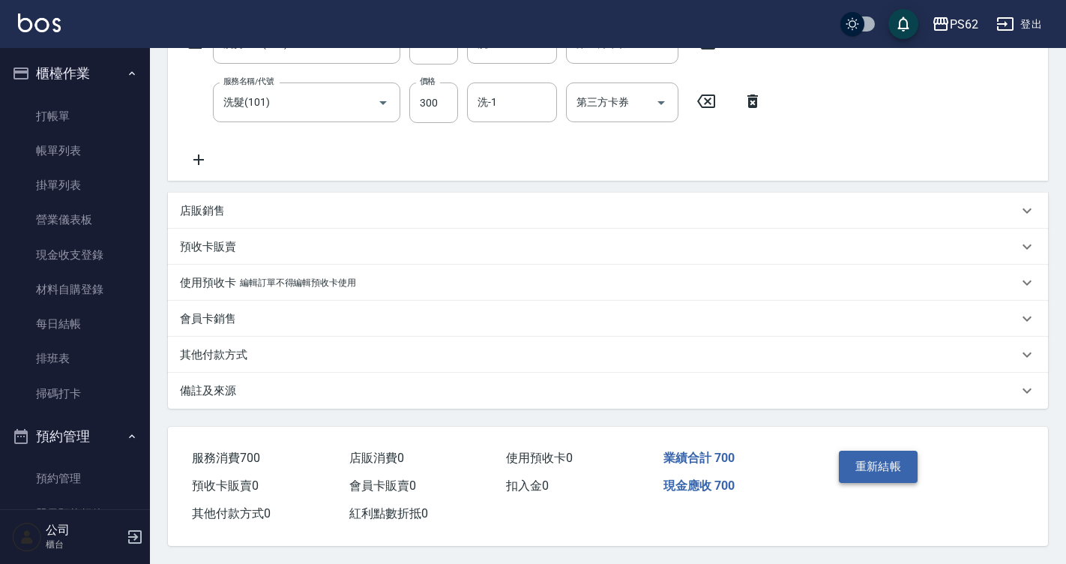
click at [868, 453] on button "重新結帳" at bounding box center [878, 466] width 79 height 31
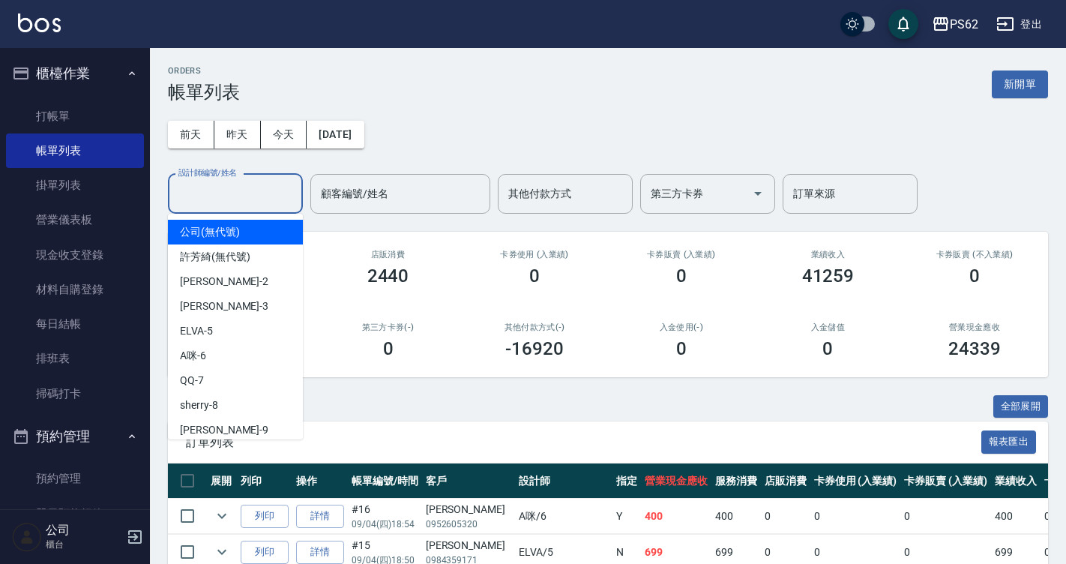
click at [212, 191] on input "設計師編號/姓名" at bounding box center [235, 194] width 121 height 26
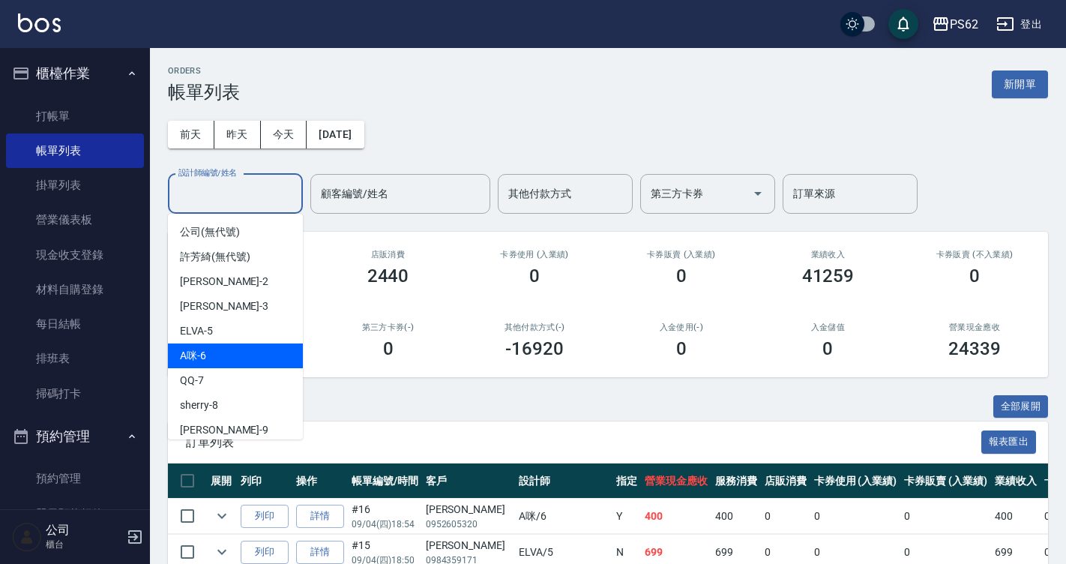
click at [243, 346] on div "A咪 -6" at bounding box center [235, 355] width 135 height 25
type input "A咪-6"
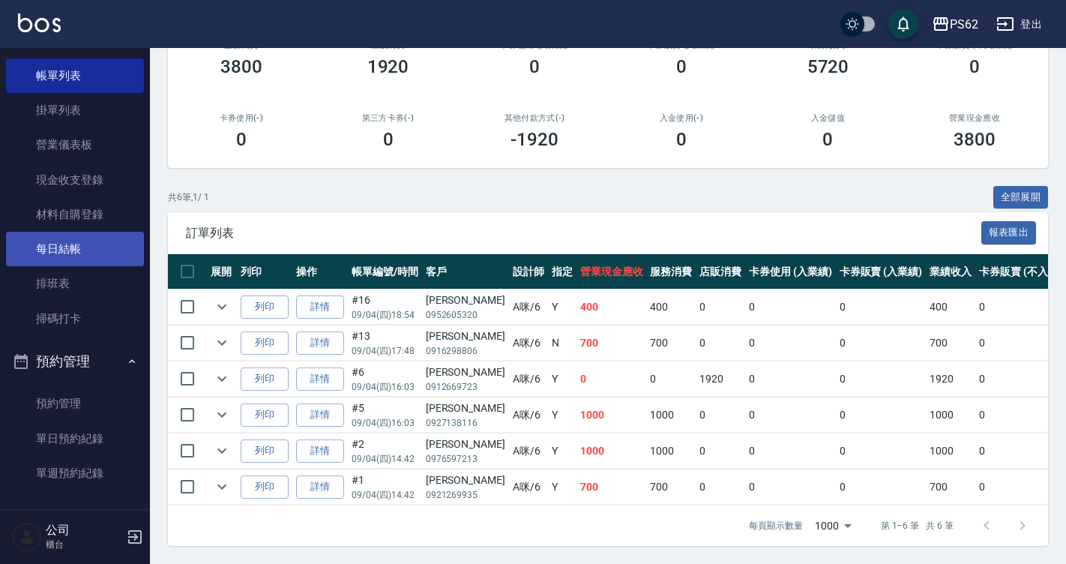
scroll to position [450, 0]
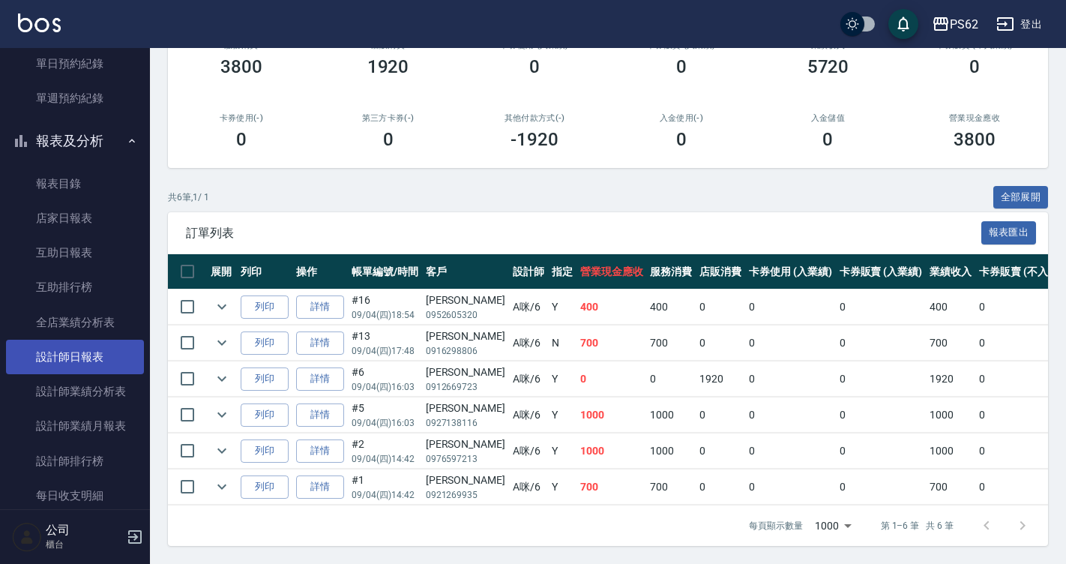
click at [112, 351] on link "設計師日報表" at bounding box center [75, 357] width 138 height 34
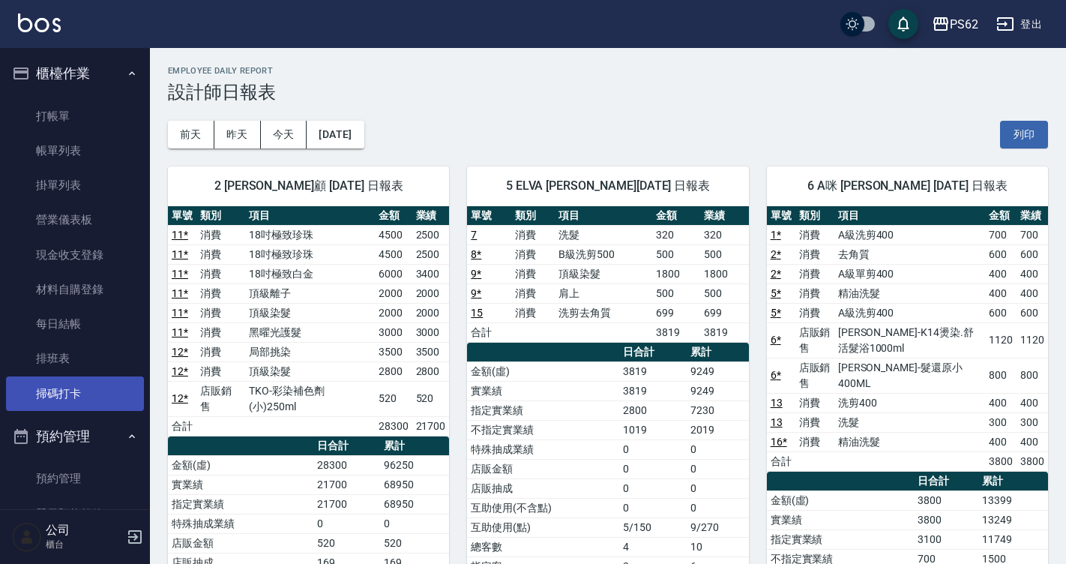
click at [97, 383] on link "掃碼打卡" at bounding box center [75, 393] width 138 height 34
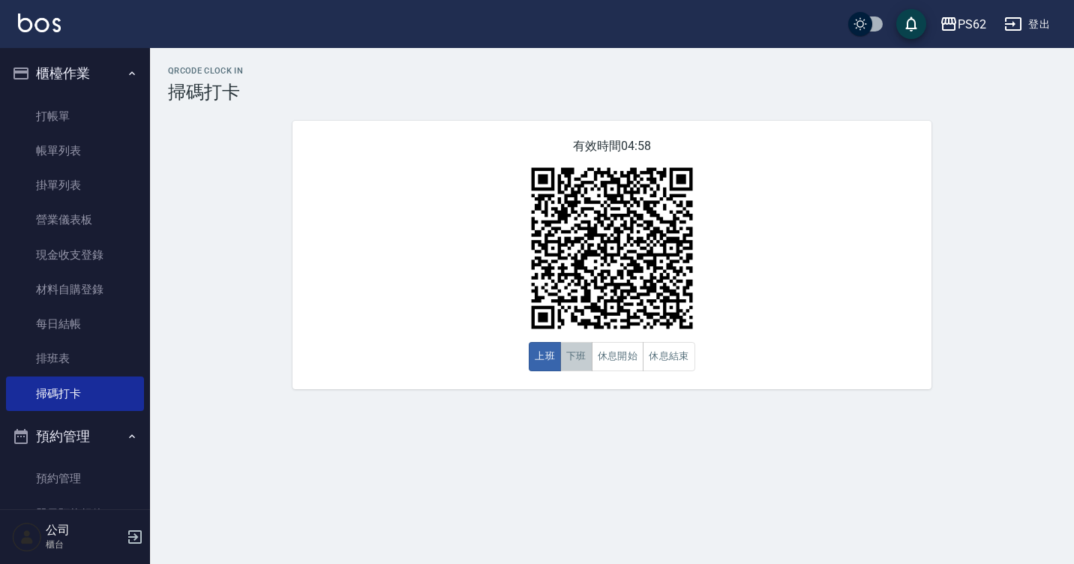
click at [581, 359] on button "下班" at bounding box center [576, 356] width 32 height 29
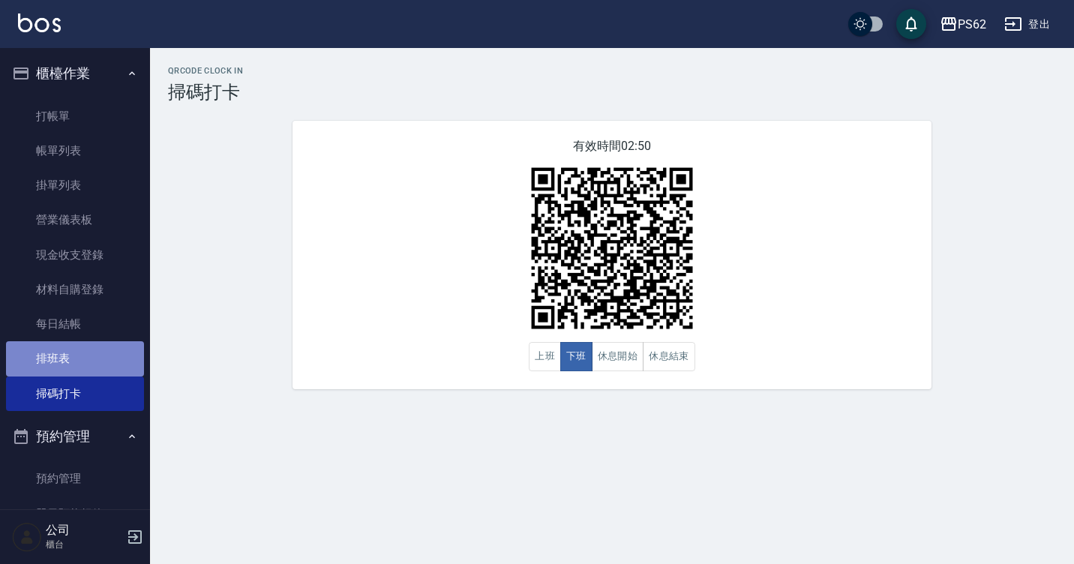
click at [80, 357] on link "排班表" at bounding box center [75, 358] width 138 height 34
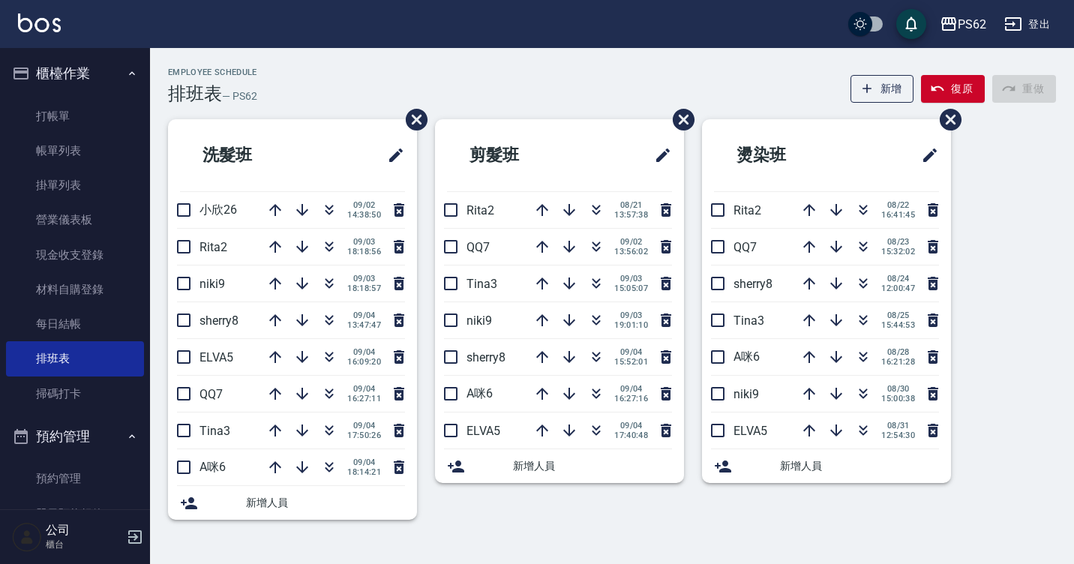
click at [519, 318] on li "niki9 09/03 19:01:10" at bounding box center [559, 320] width 249 height 36
click at [27, 118] on link "打帳單" at bounding box center [75, 116] width 138 height 34
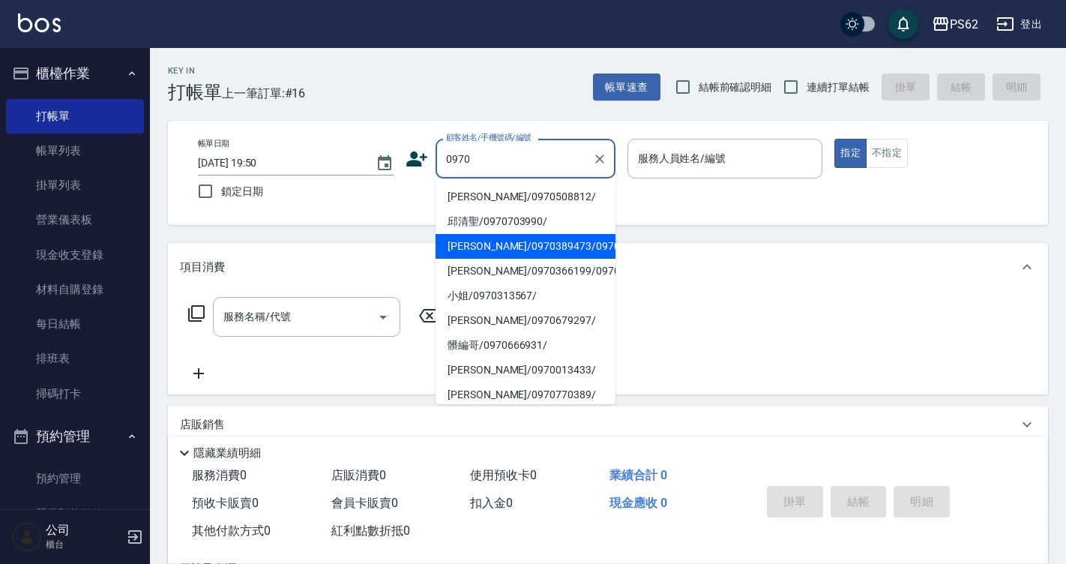
click at [533, 256] on li "萱萱/0970389473/0970389473" at bounding box center [526, 246] width 180 height 25
type input "萱萱/0970389473/0970389473"
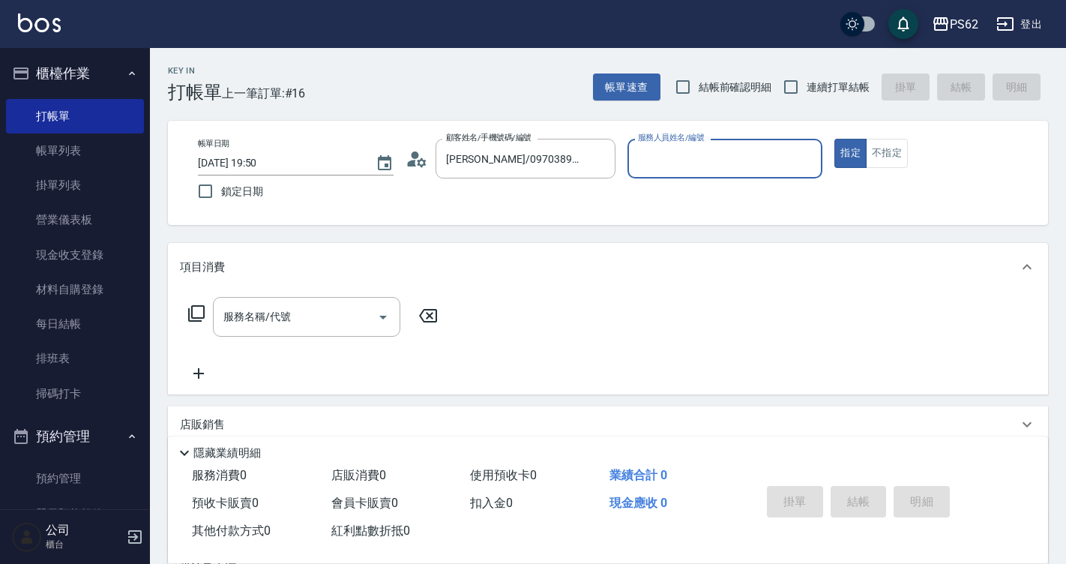
type input "Tina-3"
click at [835, 139] on button "指定" at bounding box center [851, 153] width 32 height 29
type button "true"
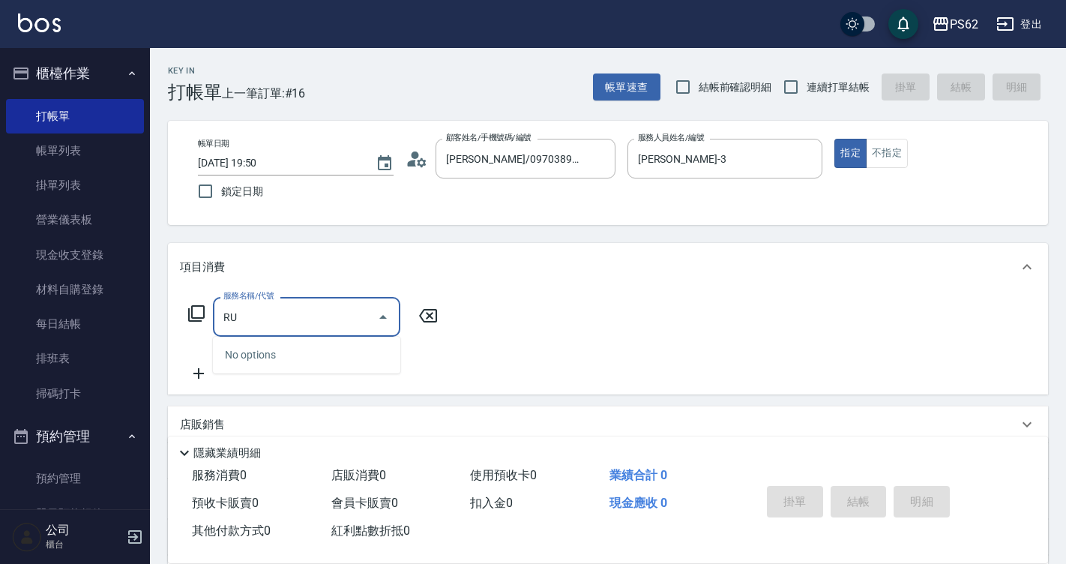
type input "R"
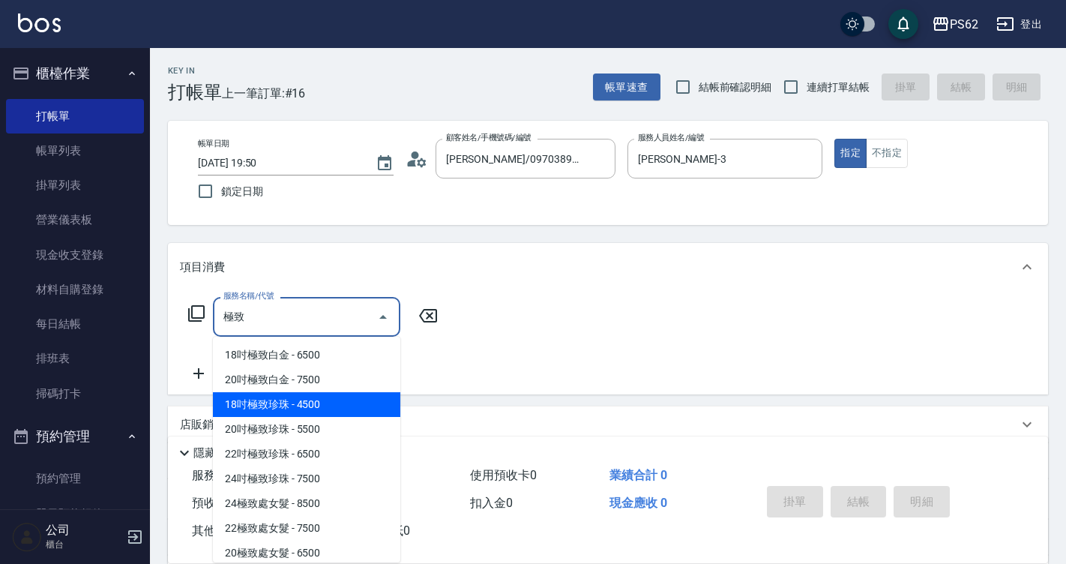
click at [343, 405] on span "18吋極致珍珠 - 4500" at bounding box center [306, 404] width 187 height 25
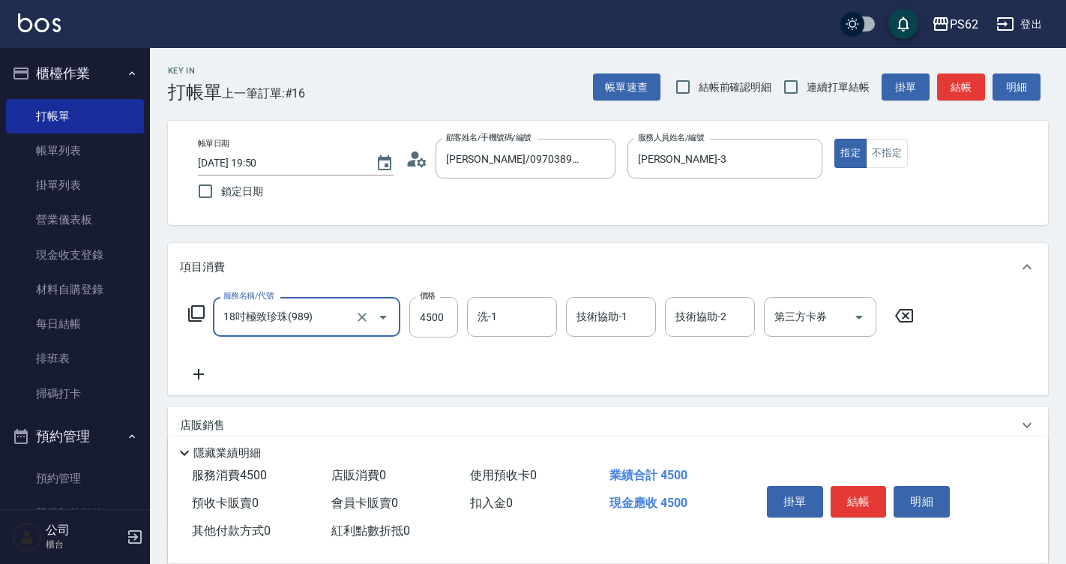
type input "18吋極致珍珠(989)"
click at [205, 366] on icon at bounding box center [198, 374] width 37 height 18
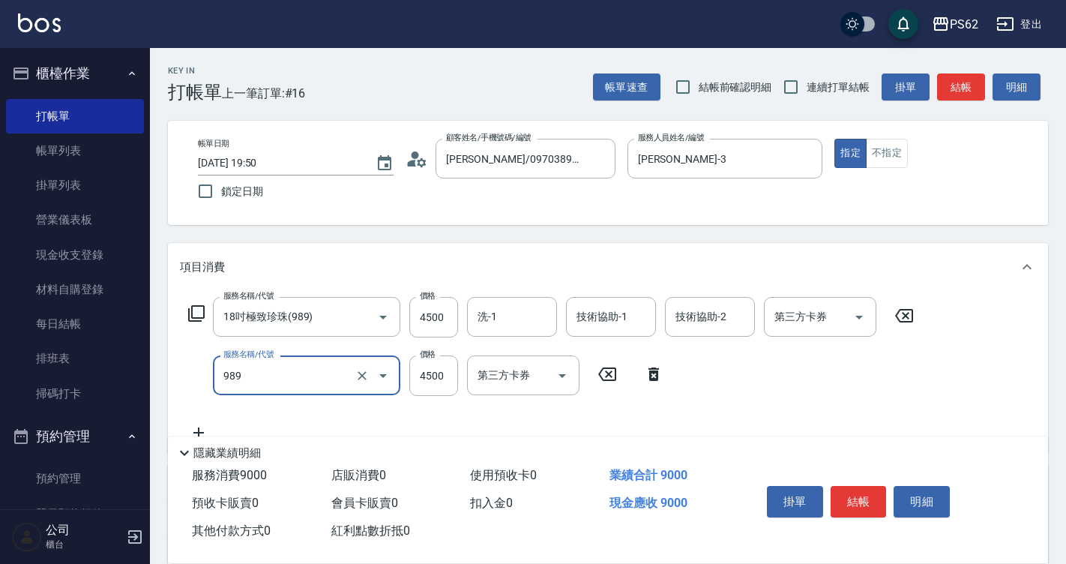
type input "18吋極致珍珠(989)"
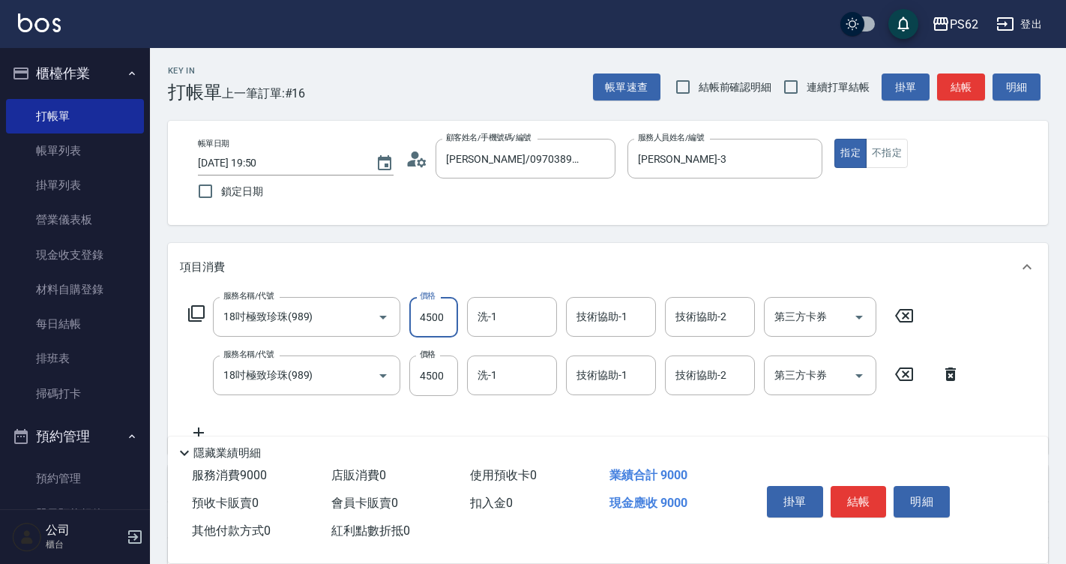
click at [428, 325] on input "4500" at bounding box center [433, 317] width 49 height 40
click at [437, 376] on input "4500" at bounding box center [433, 375] width 49 height 40
click at [433, 325] on input "4500" at bounding box center [433, 317] width 49 height 40
click at [425, 319] on input "4499" at bounding box center [433, 317] width 49 height 40
type input "5000"
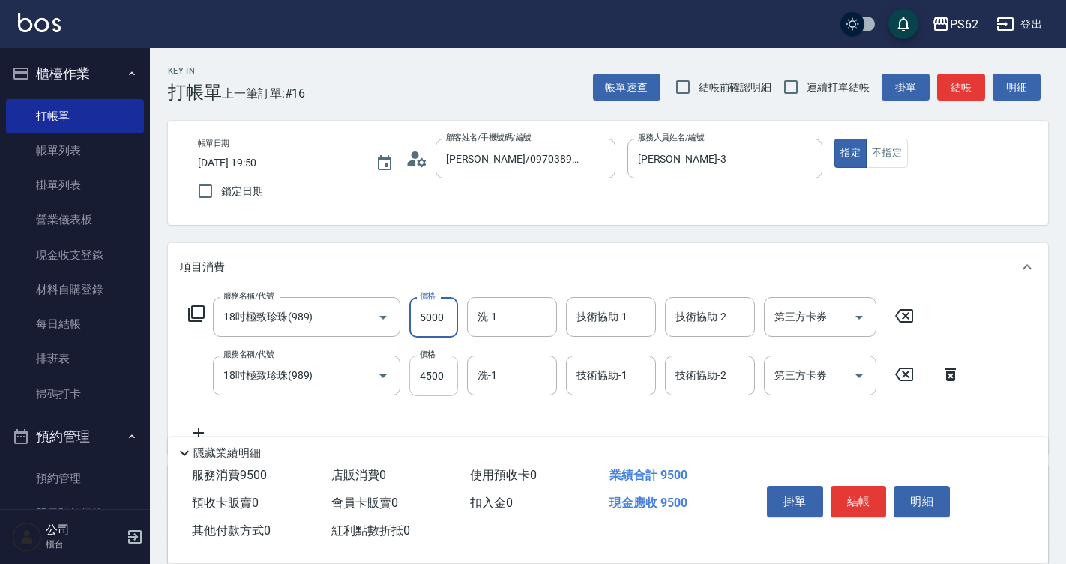
click at [433, 376] on input "4500" at bounding box center [433, 375] width 49 height 40
click at [440, 385] on input "4999" at bounding box center [433, 375] width 49 height 40
type input "5000"
click at [590, 246] on div "項目消費" at bounding box center [608, 267] width 880 height 48
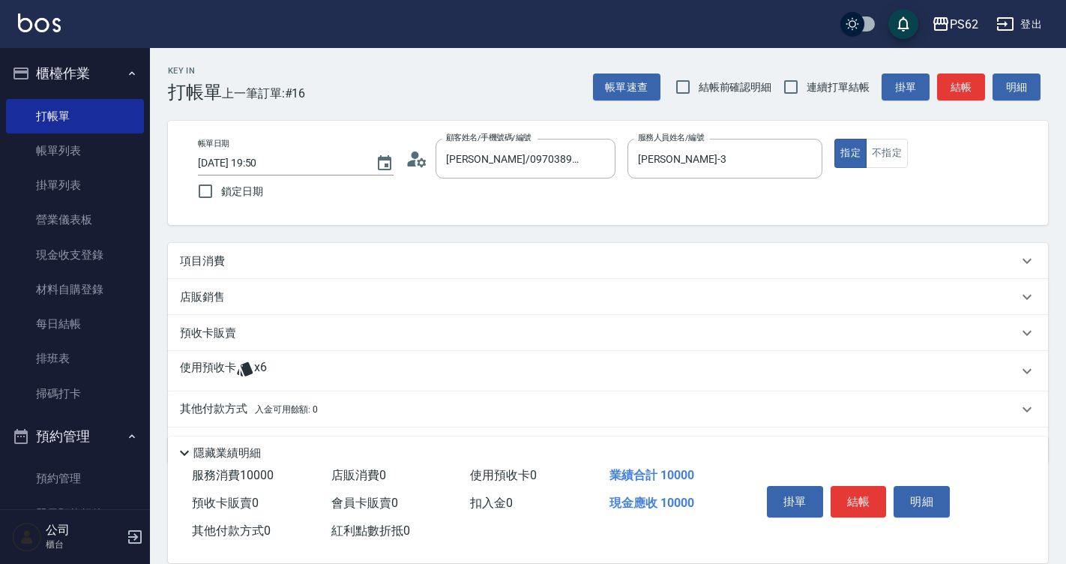
click at [379, 277] on div "項目消費" at bounding box center [608, 261] width 880 height 36
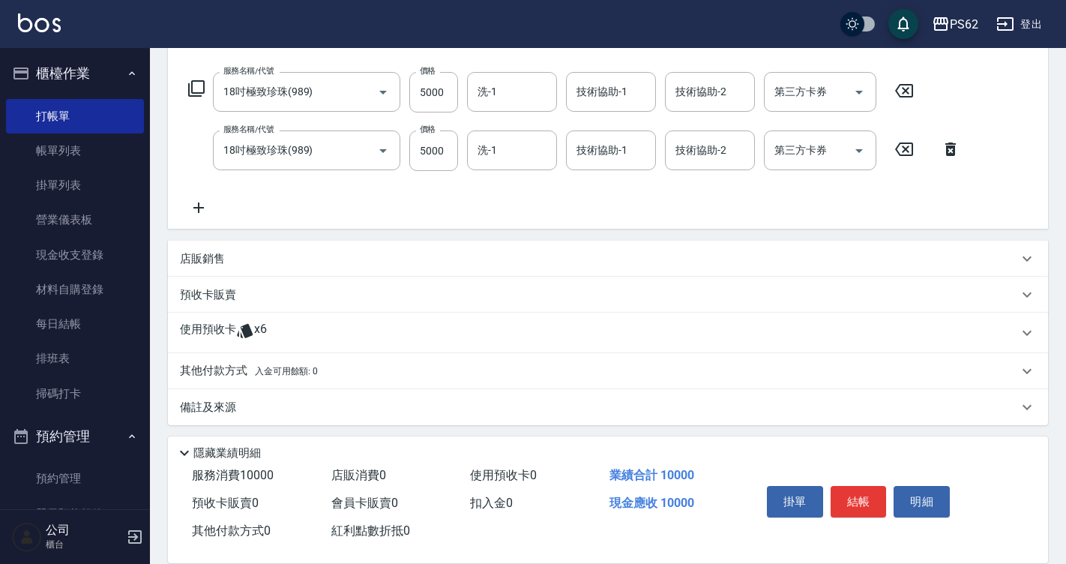
scroll to position [75, 0]
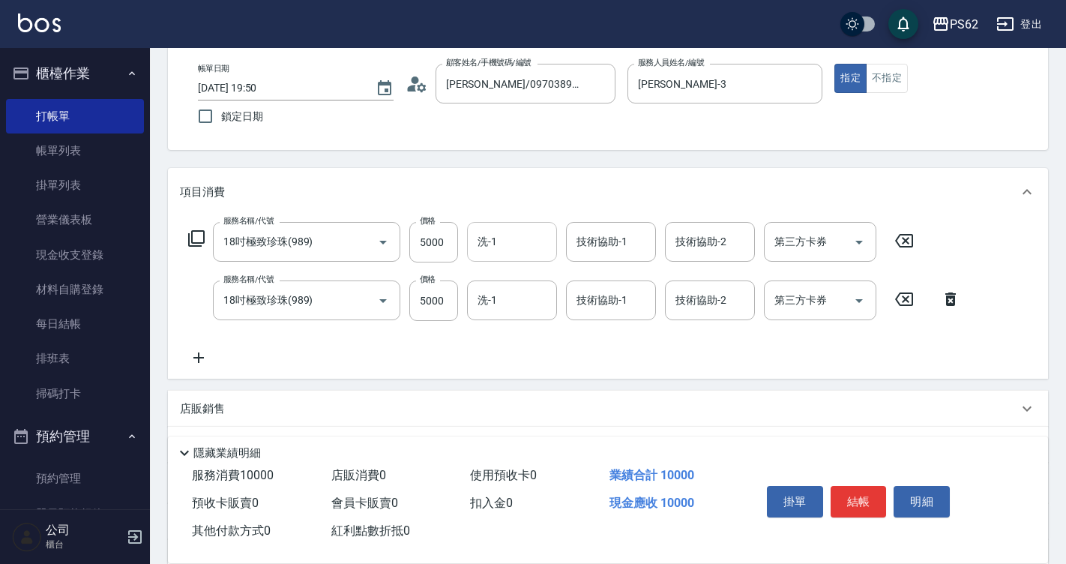
click at [517, 237] on input "洗-1" at bounding box center [512, 242] width 76 height 26
type input "浣熊-25"
click at [860, 492] on button "結帳" at bounding box center [859, 501] width 56 height 31
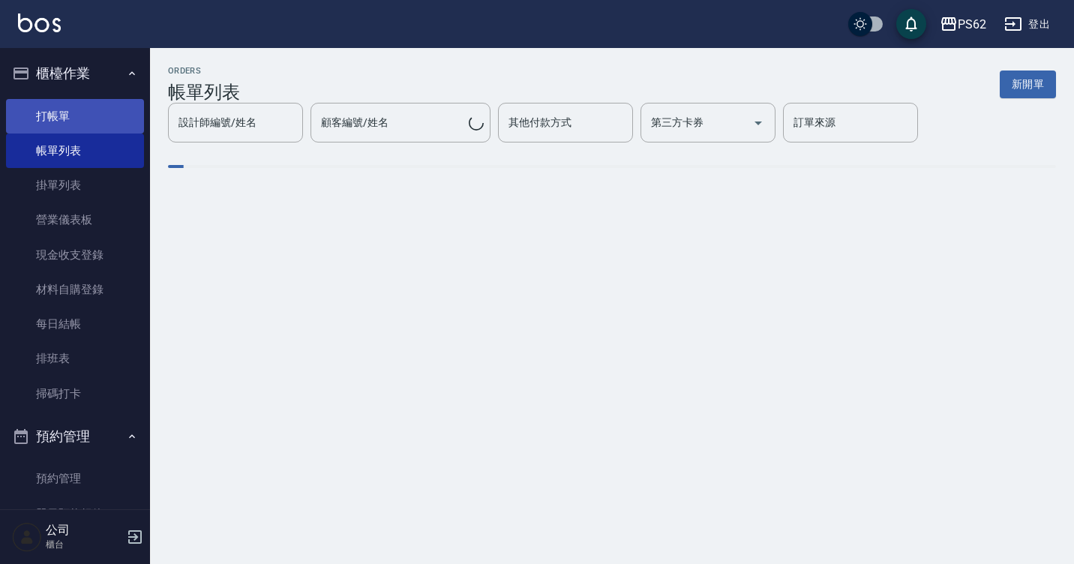
click at [107, 121] on link "打帳單" at bounding box center [75, 116] width 138 height 34
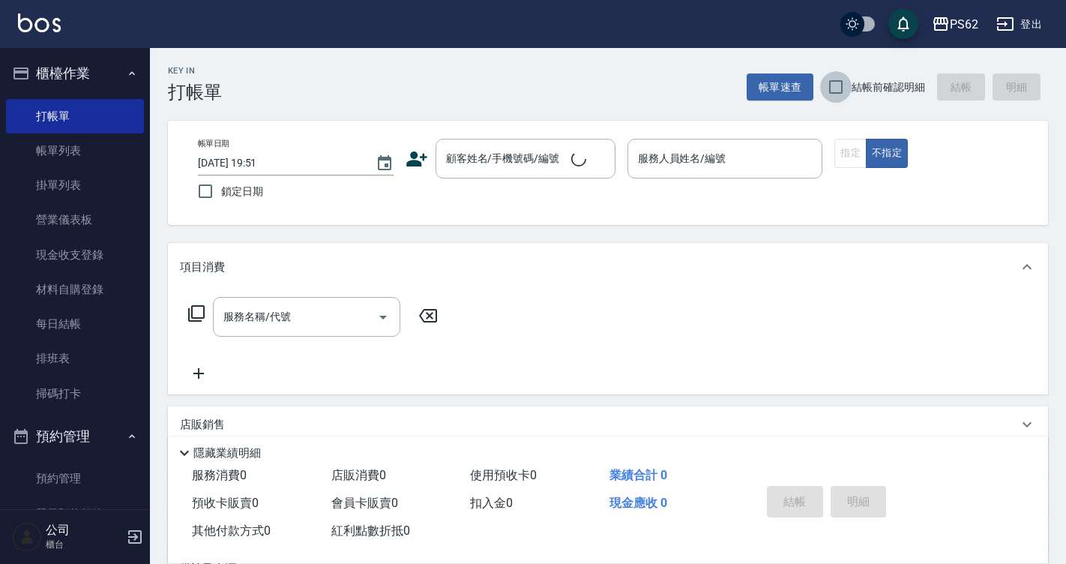
click at [845, 94] on input "結帳前確認明細" at bounding box center [835, 86] width 31 height 31
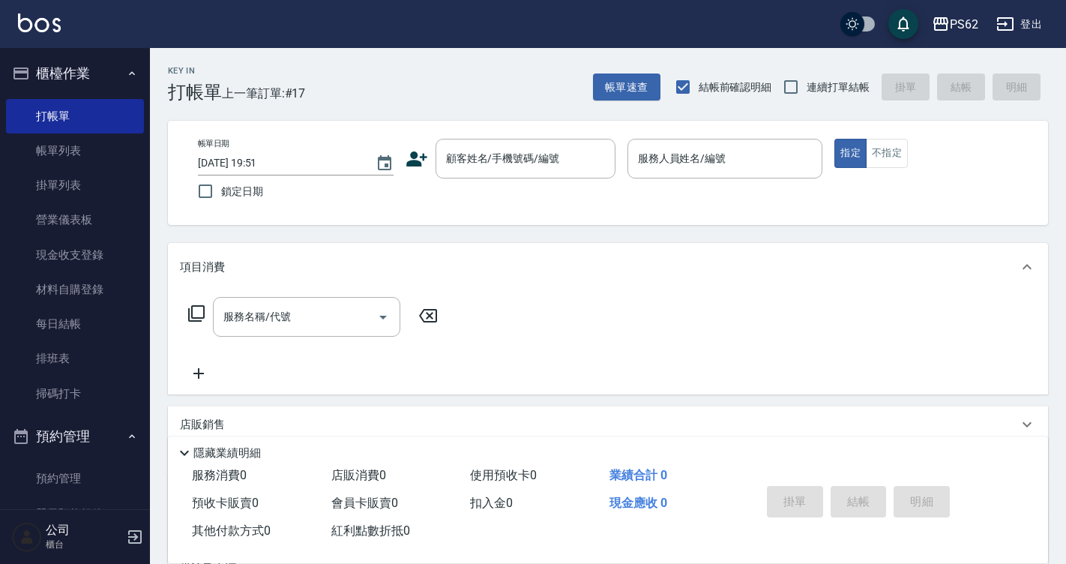
click at [751, 88] on span "結帳前確認明細" at bounding box center [735, 87] width 73 height 16
click at [699, 88] on input "結帳前確認明細" at bounding box center [682, 86] width 31 height 31
checkbox input "false"
click at [802, 79] on input "連續打單結帳" at bounding box center [790, 86] width 31 height 31
checkbox input "true"
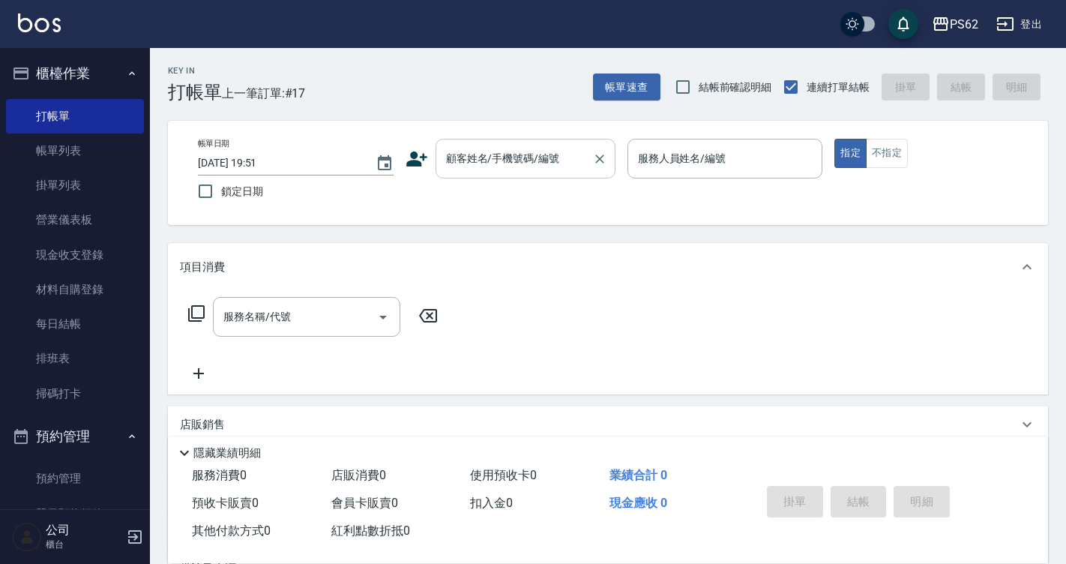
click at [572, 148] on input "顧客姓名/手機號碼/編號" at bounding box center [514, 158] width 144 height 26
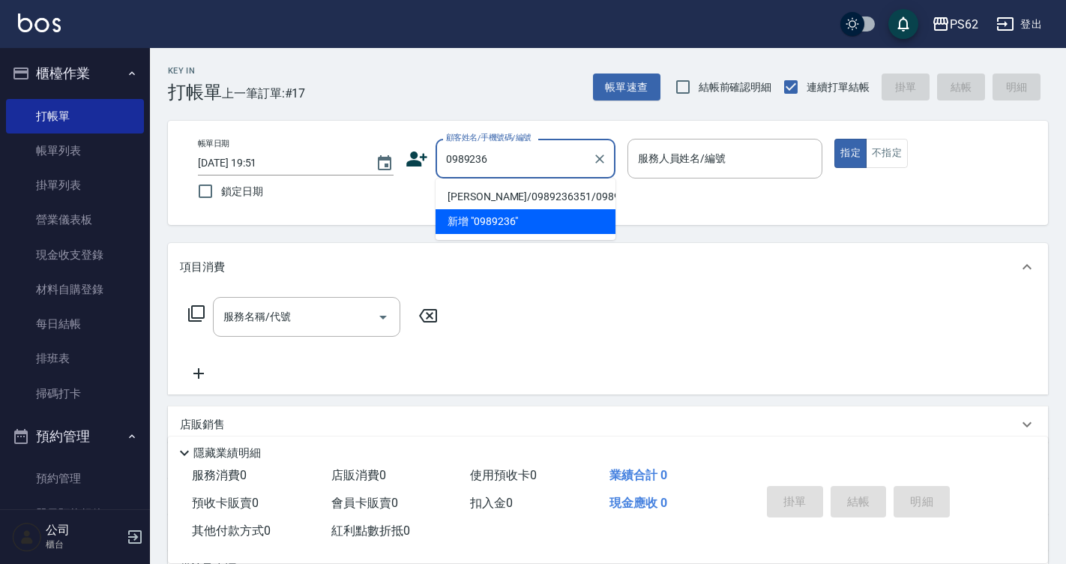
click at [523, 193] on li "歐秉浩/0989236351/0989236351" at bounding box center [526, 196] width 180 height 25
type input "歐秉浩/0989236351/0989236351"
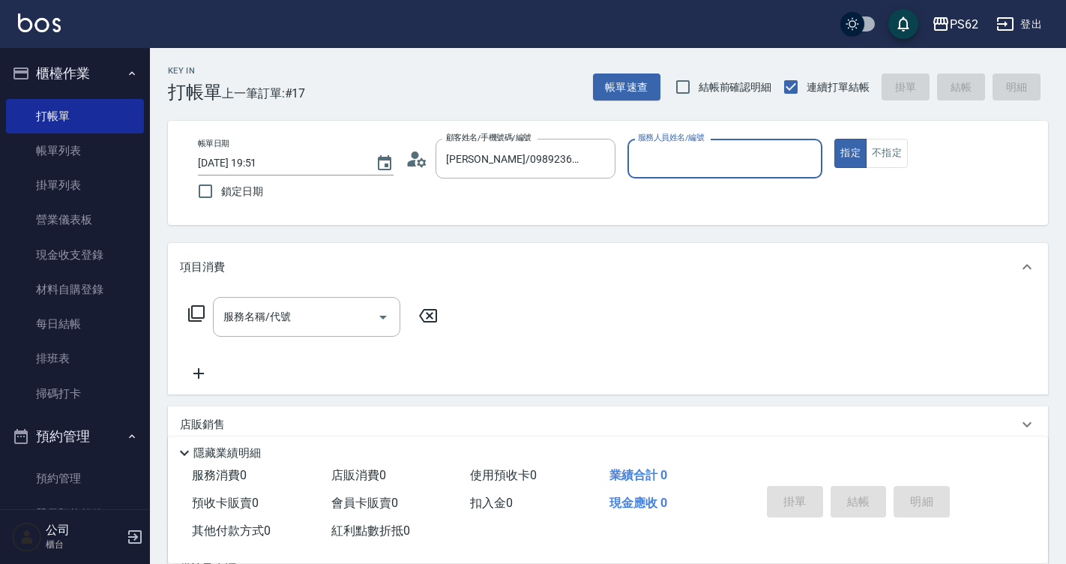
type input "Tina-3"
click at [835, 139] on button "指定" at bounding box center [851, 153] width 32 height 29
type button "true"
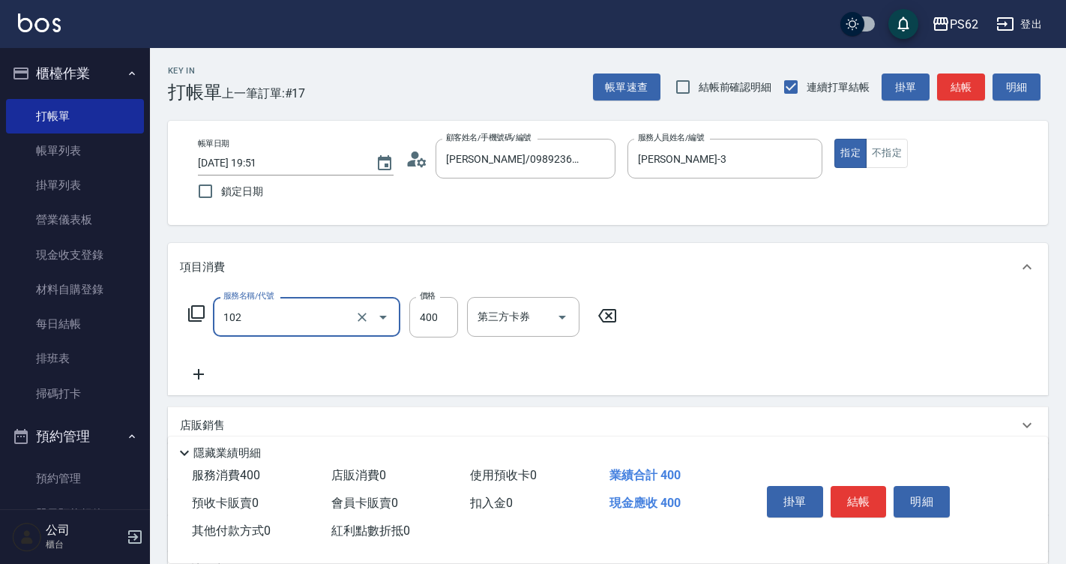
type input "精油洗髮(102)"
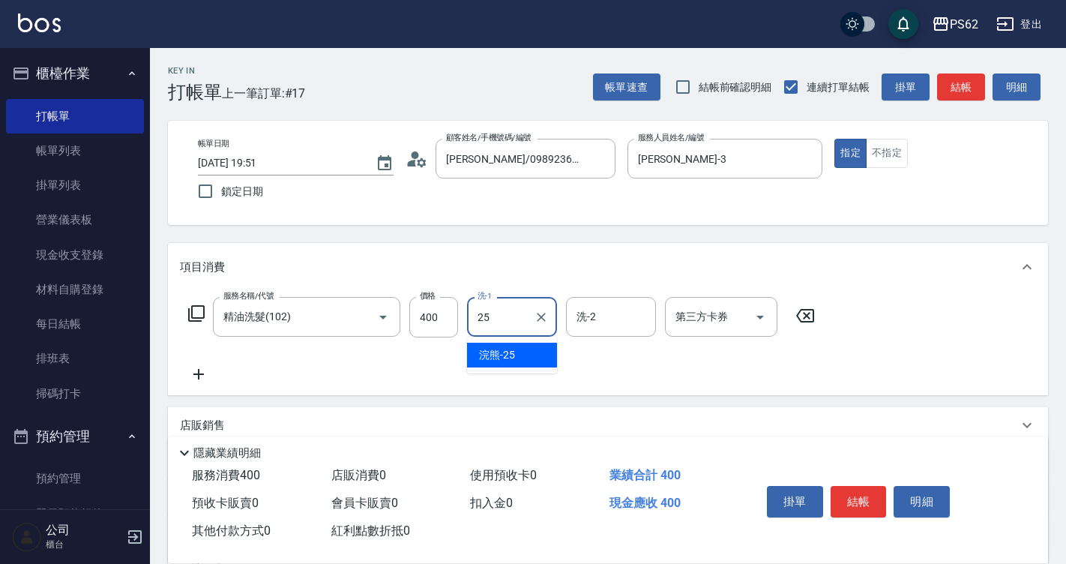
type input "浣熊-25"
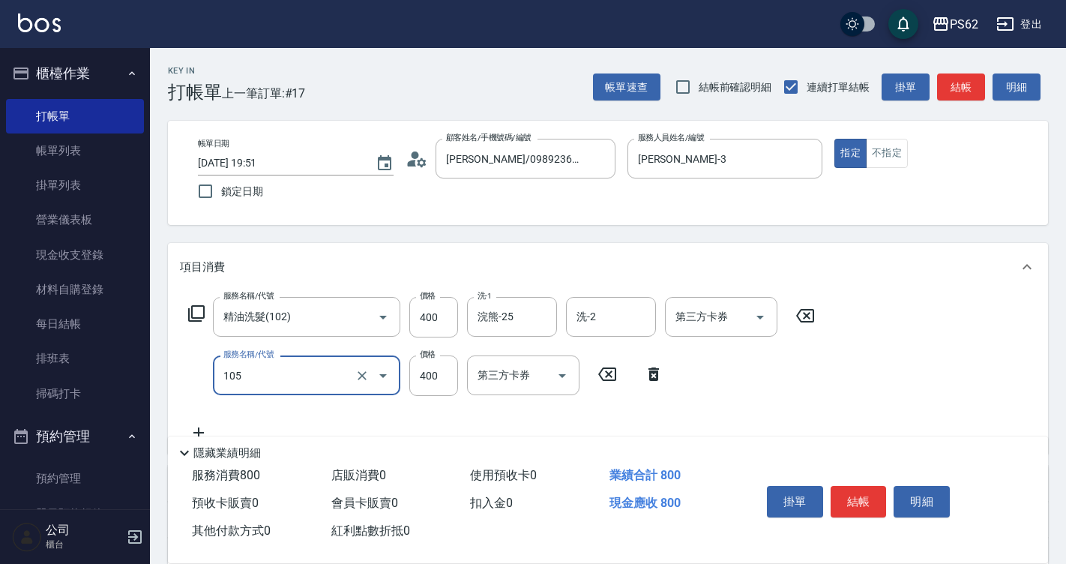
type input "A級單剪400(105)"
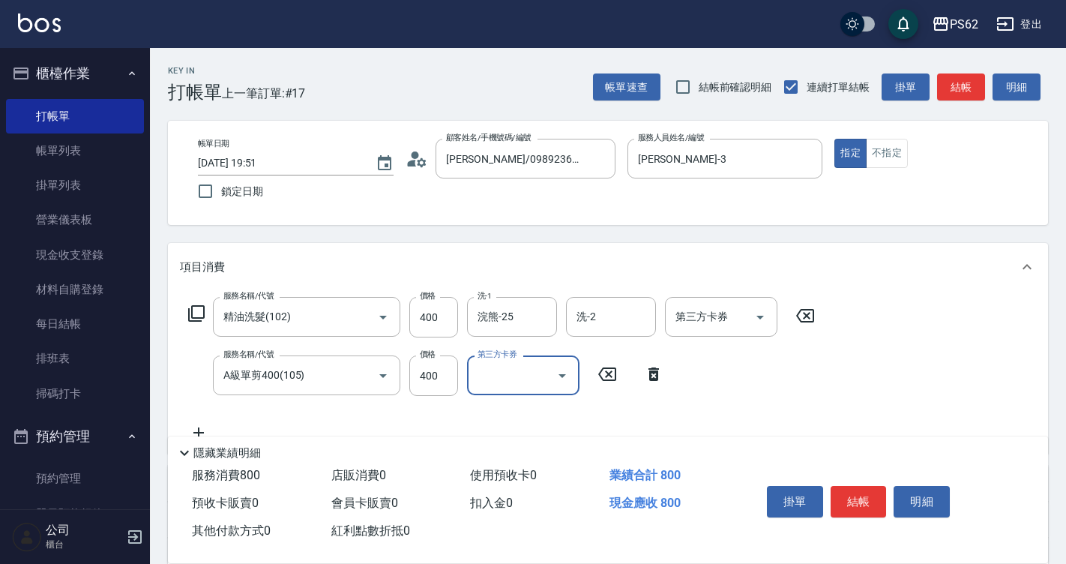
drag, startPoint x: 865, startPoint y: 487, endPoint x: 849, endPoint y: 480, distance: 17.4
click at [864, 488] on button "結帳" at bounding box center [859, 501] width 56 height 31
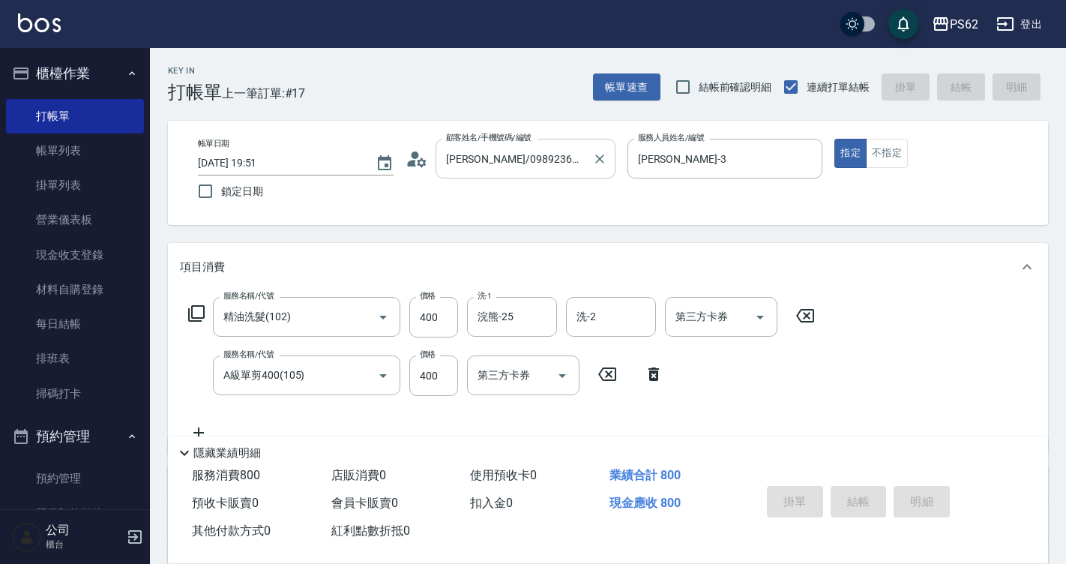
type input "2025/09/04 19:52"
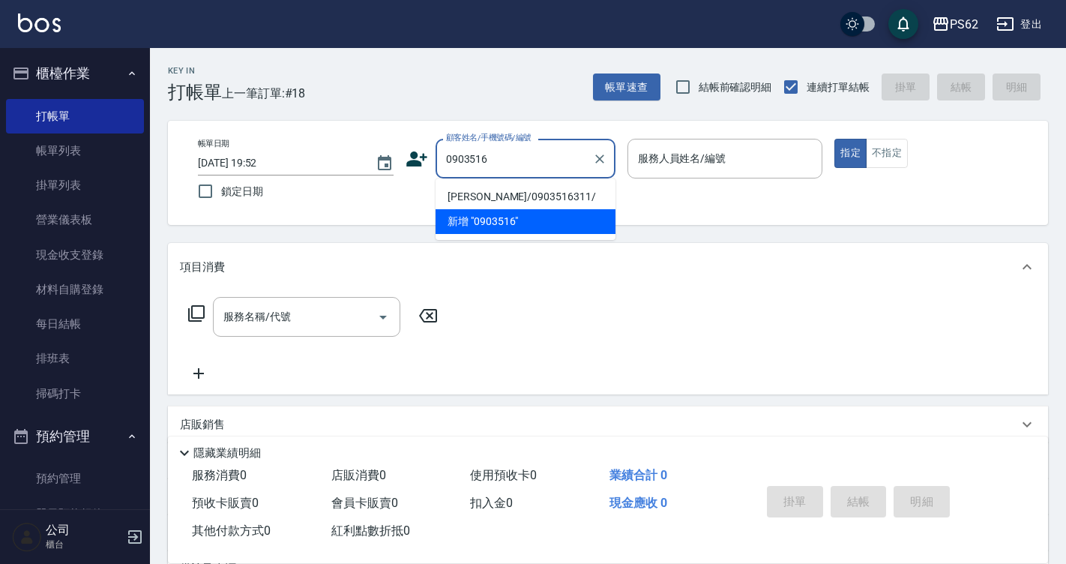
click at [520, 190] on li "蔡/0903516311/" at bounding box center [526, 196] width 180 height 25
type input "蔡/0903516311/"
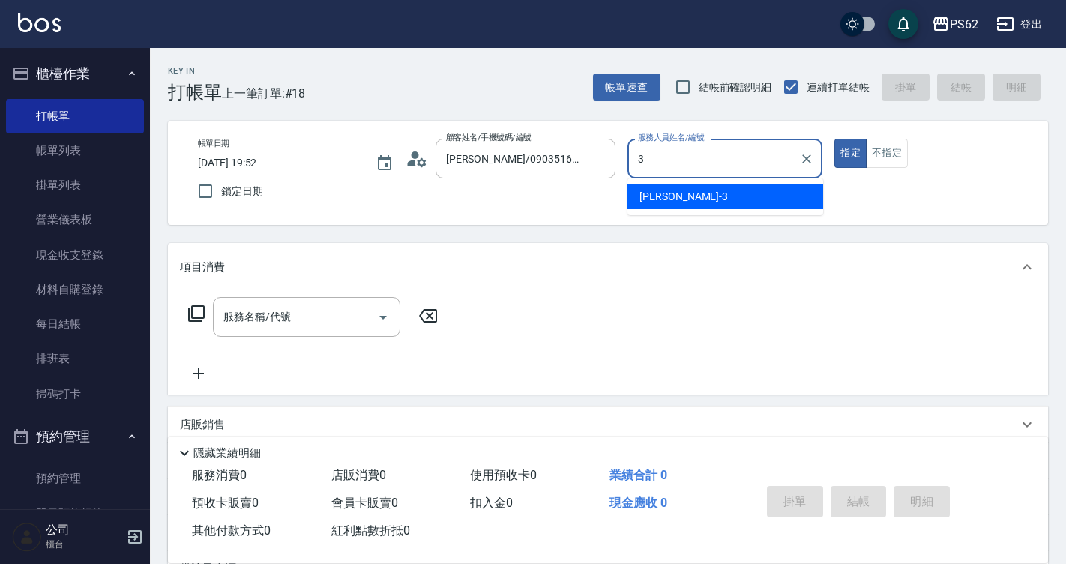
type input "Tina-3"
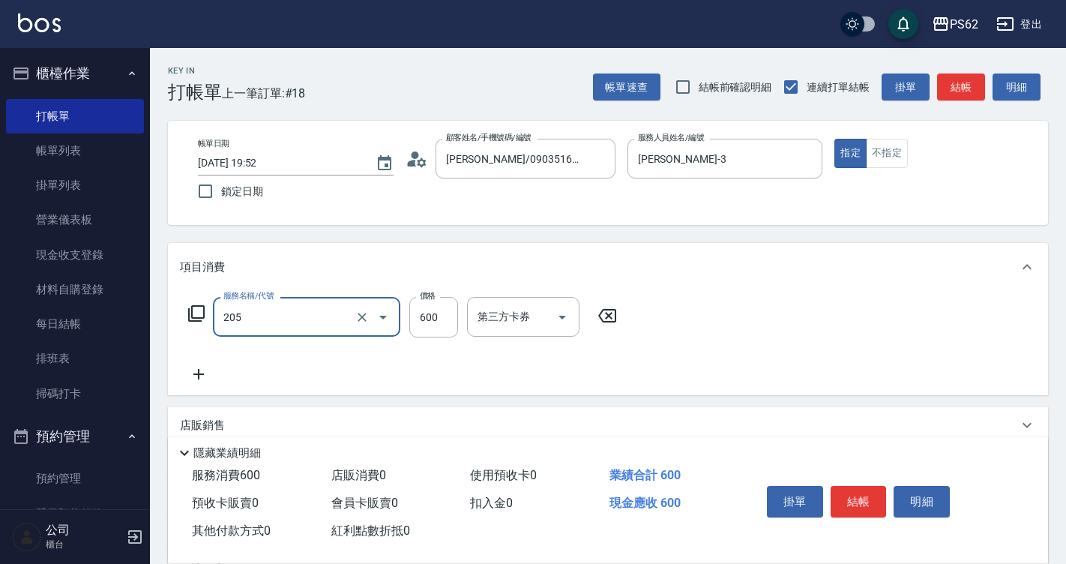
type input "A級洗剪400(205)"
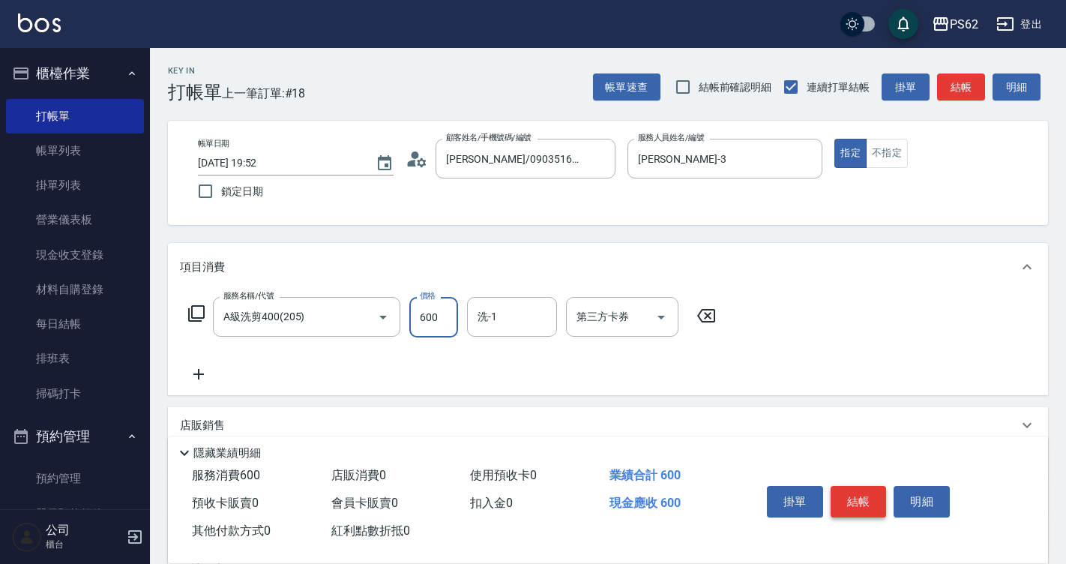
click at [857, 486] on button "結帳" at bounding box center [859, 501] width 56 height 31
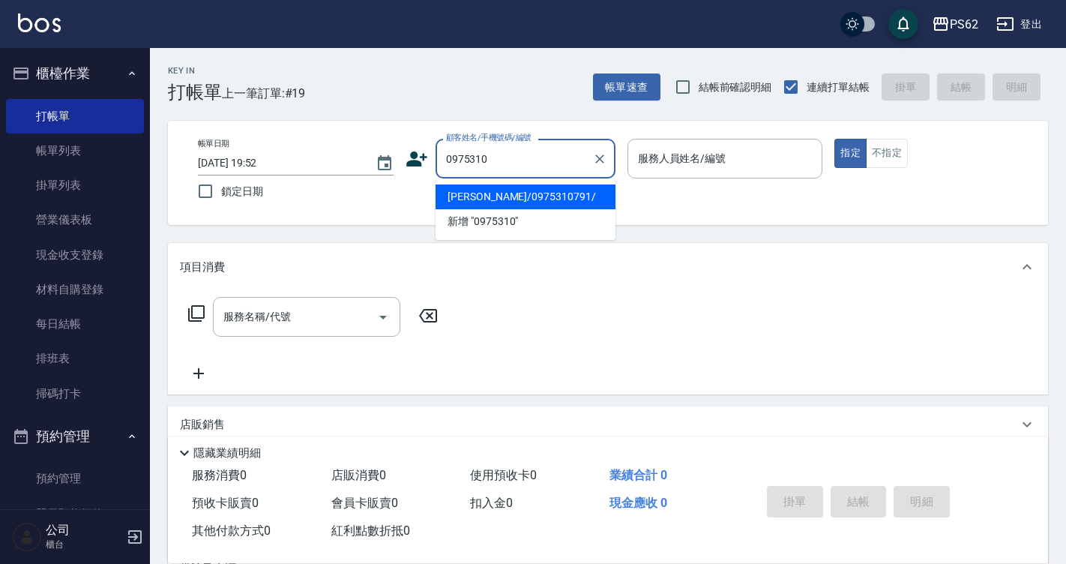
click at [552, 194] on li "李伯毅/0975310791/" at bounding box center [526, 196] width 180 height 25
type input "李伯毅/0975310791/"
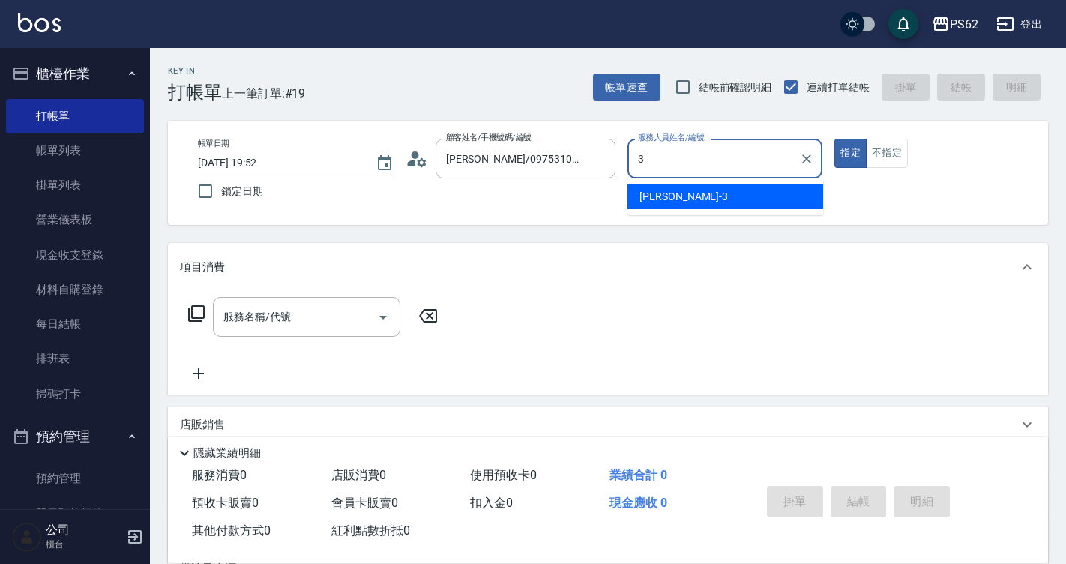
type input "Tina-3"
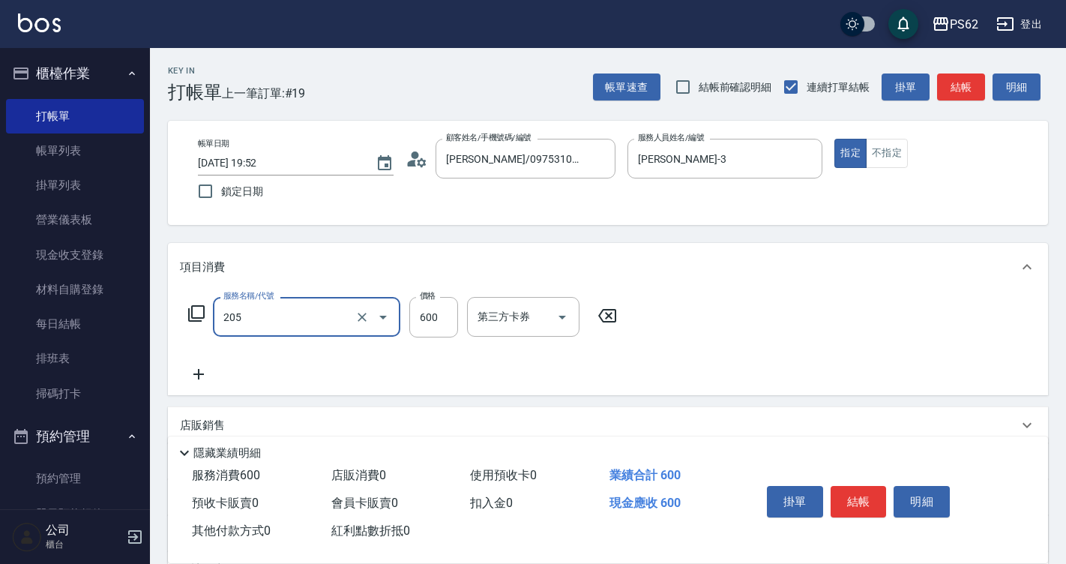
type input "A級洗剪400(205)"
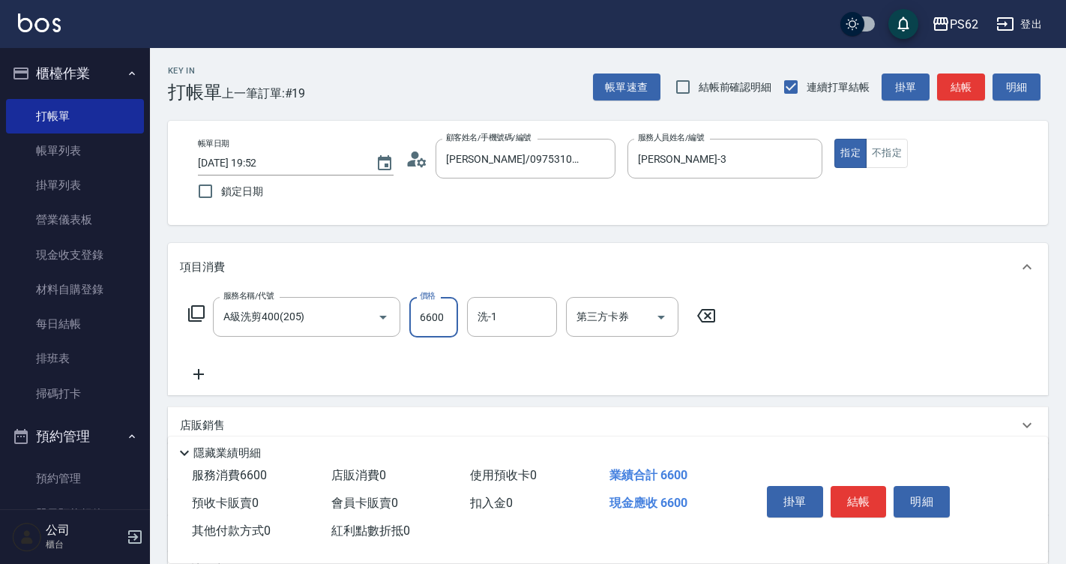
type input "600"
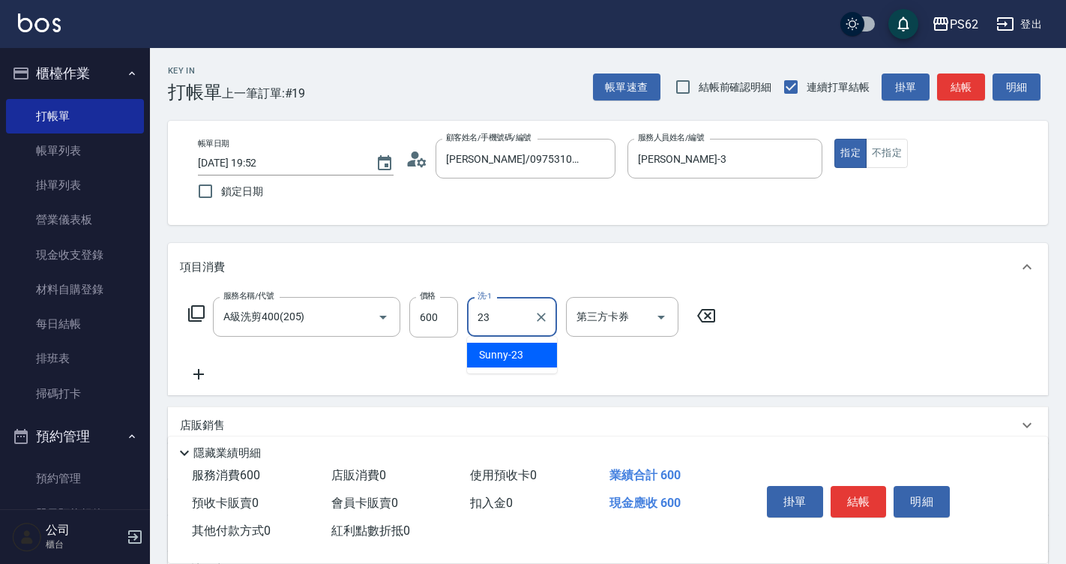
type input "Sunny-23"
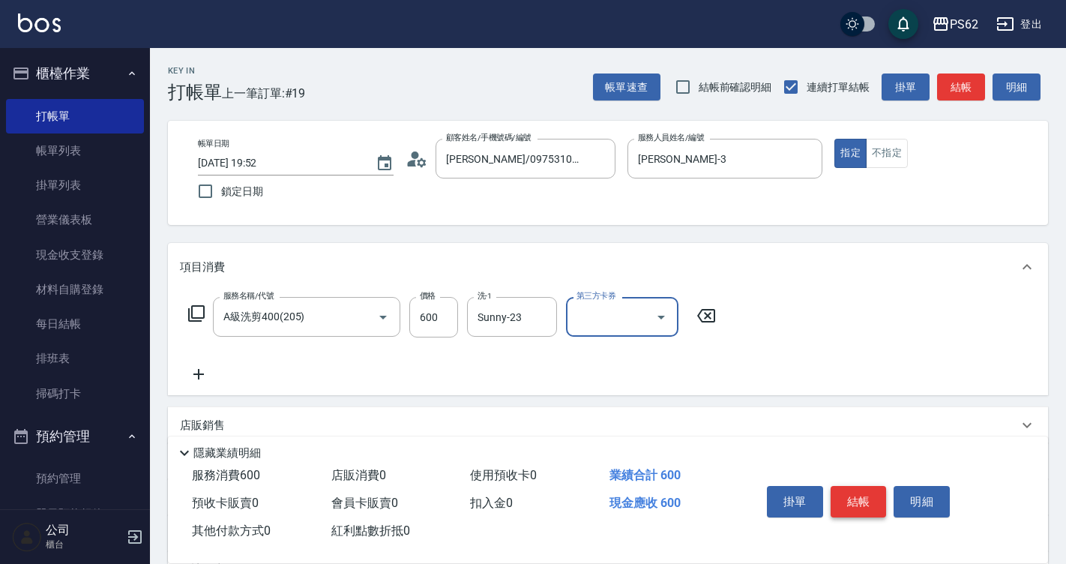
click at [882, 486] on button "結帳" at bounding box center [859, 501] width 56 height 31
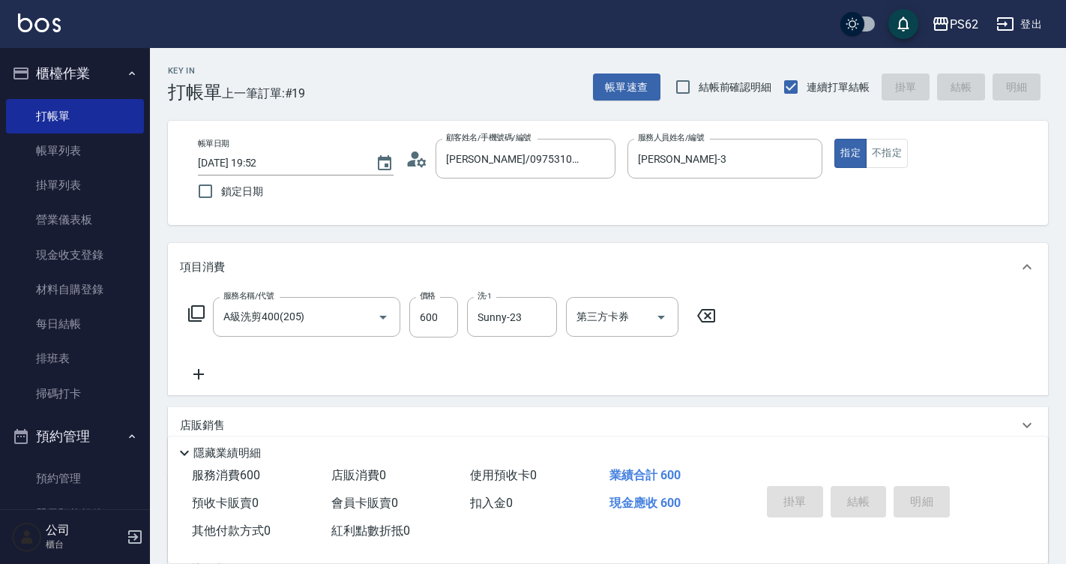
type input "2025/09/04 19:53"
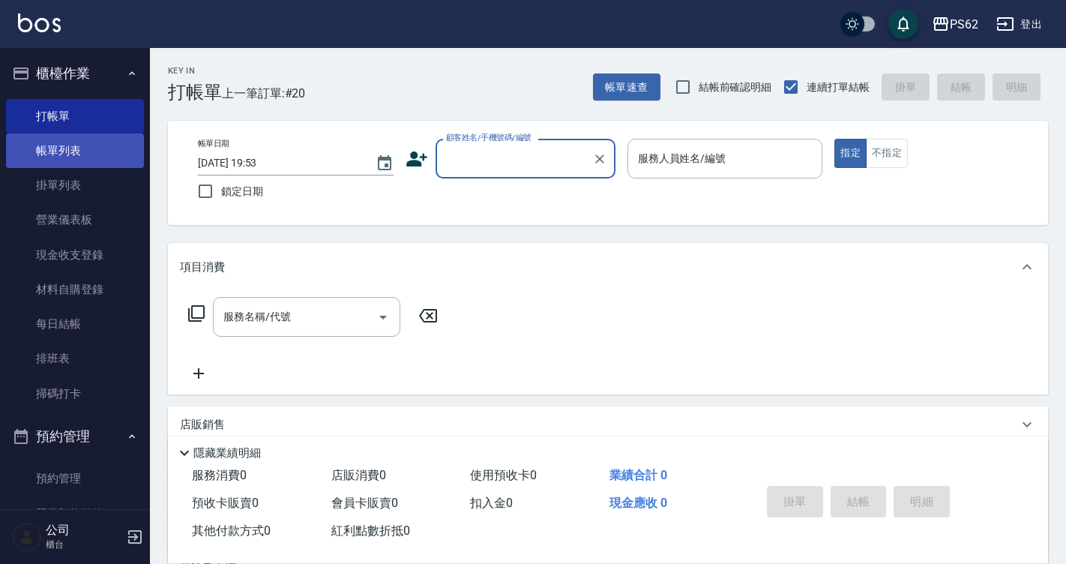
click at [82, 151] on link "帳單列表" at bounding box center [75, 150] width 138 height 34
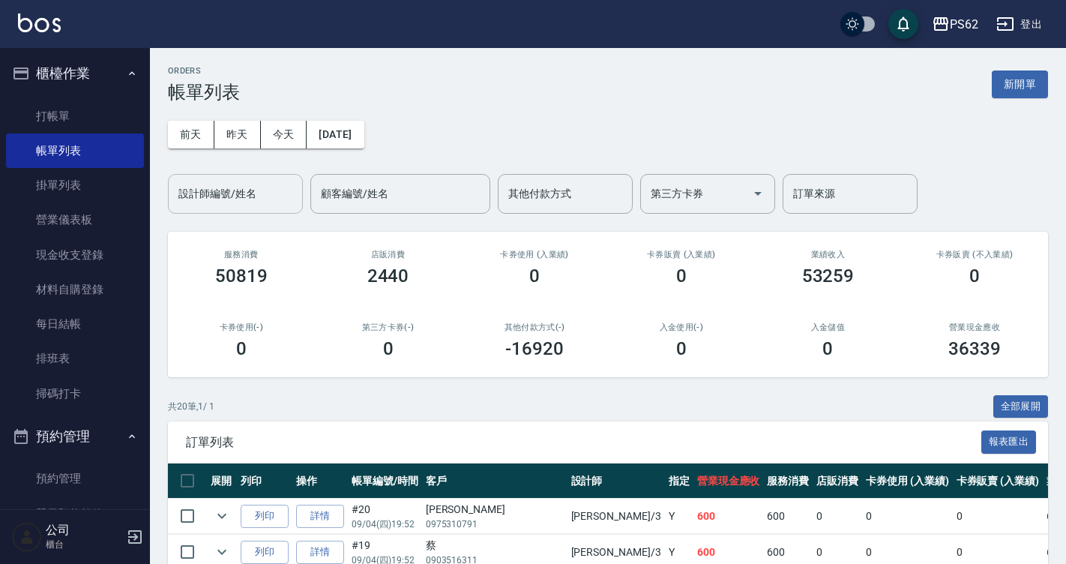
click at [279, 192] on input "設計師編號/姓名" at bounding box center [235, 194] width 121 height 26
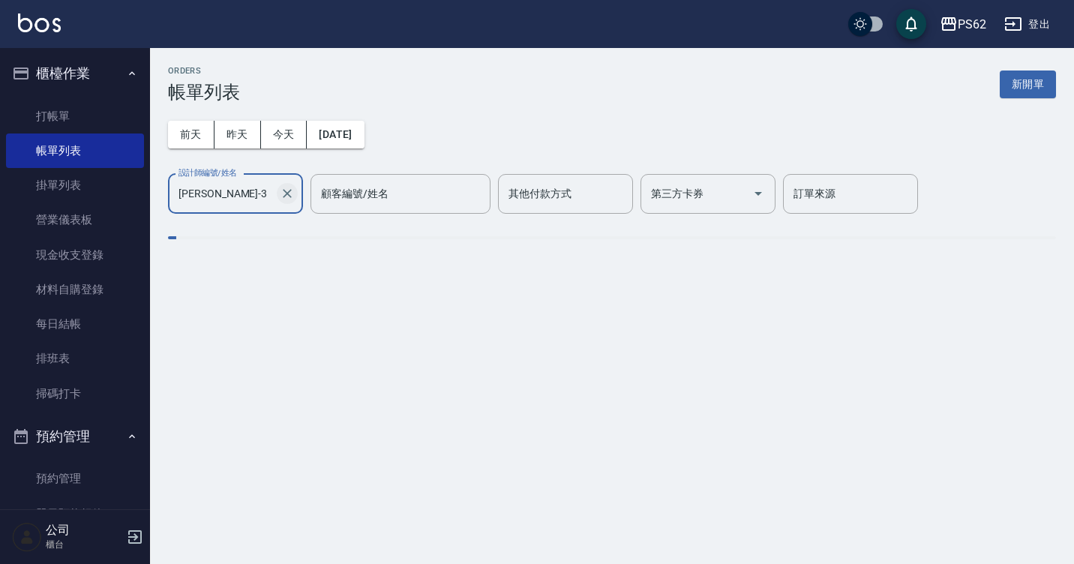
type input "Tina-3"
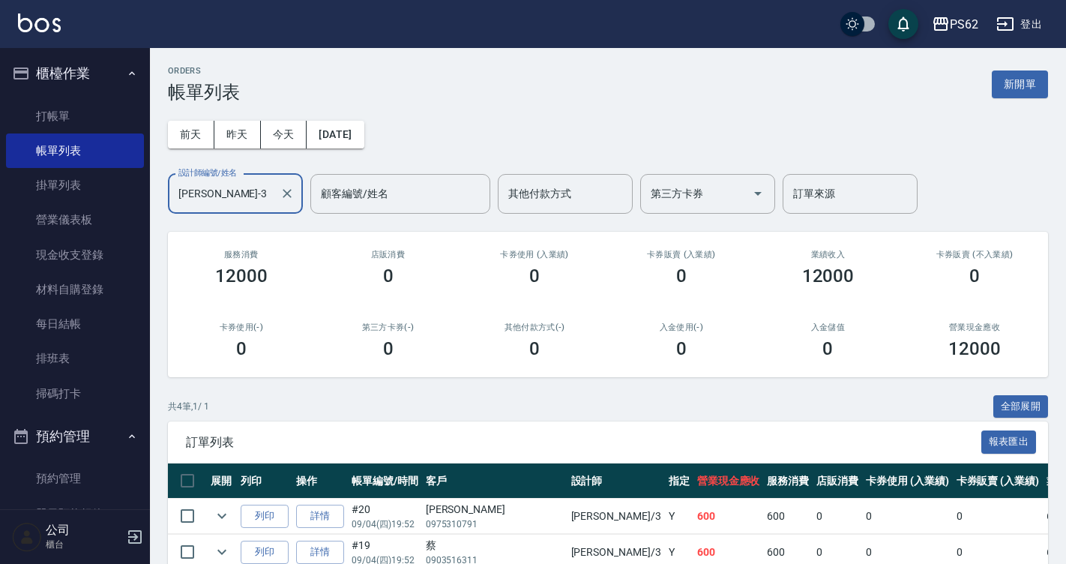
scroll to position [148, 0]
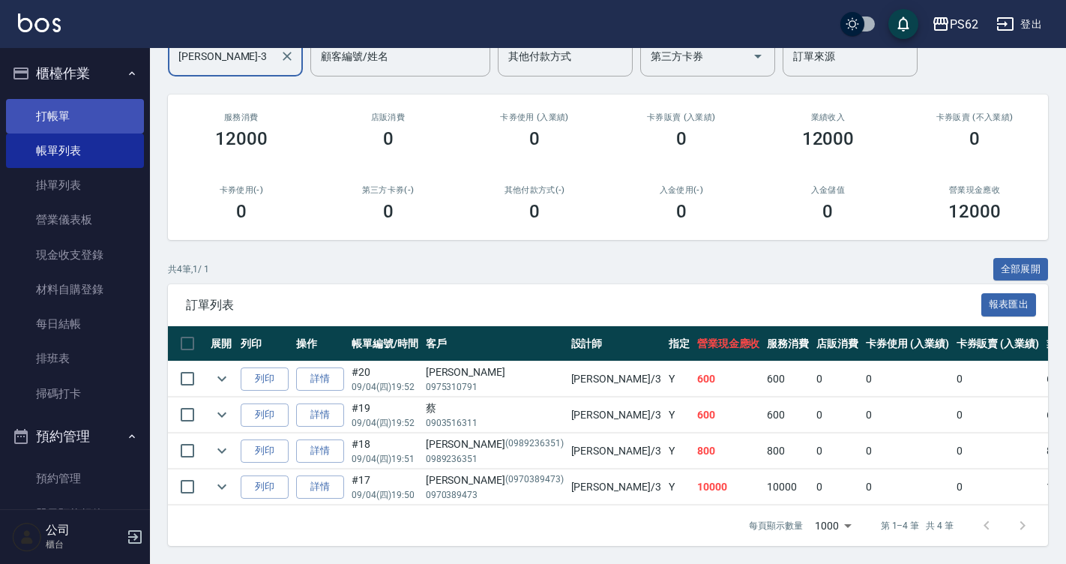
click at [99, 124] on link "打帳單" at bounding box center [75, 116] width 138 height 34
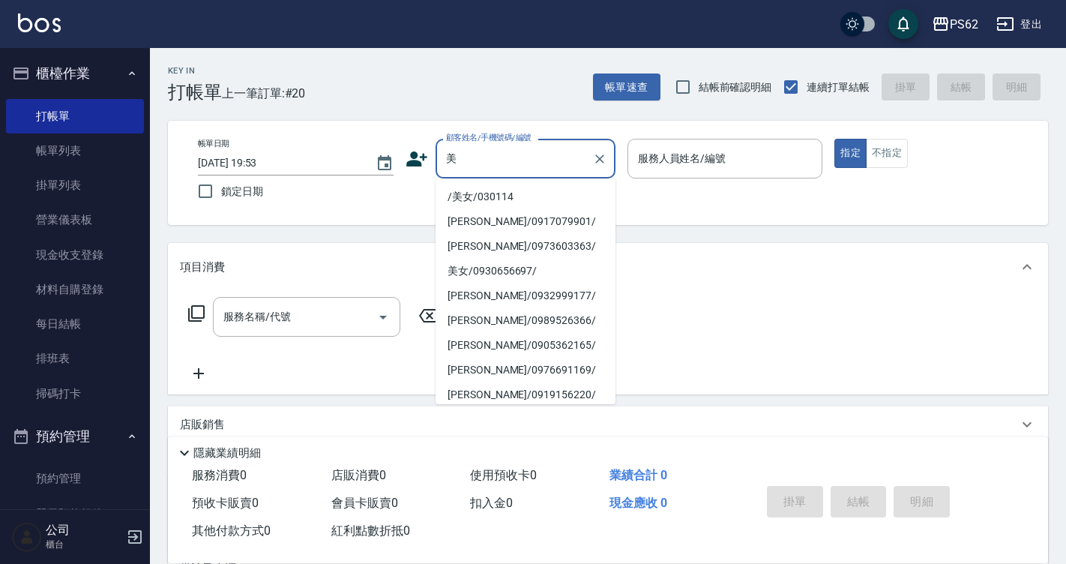
click at [502, 190] on li "/美女/030114" at bounding box center [526, 196] width 180 height 25
type input "/美女/030114"
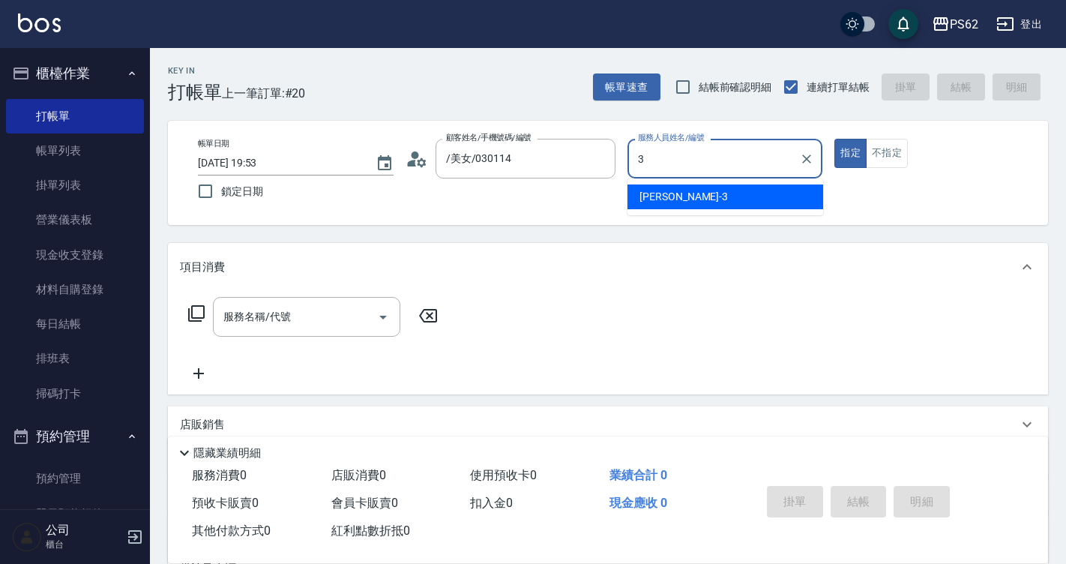
type input "Tina-3"
type button "true"
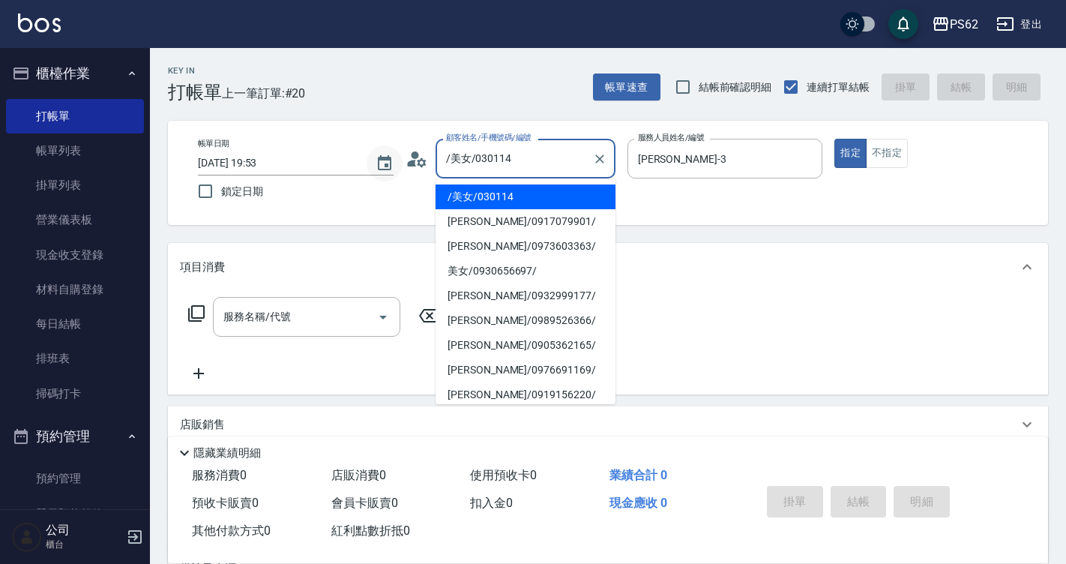
drag, startPoint x: 541, startPoint y: 160, endPoint x: 400, endPoint y: 155, distance: 141.1
click at [400, 155] on div "帳單日期 2025/09/04 19:53 鎖定日期 顧客姓名/手機號碼/編號 /美女/030114 顧客姓名/手機號碼/編號 服務人員姓名/編號 Tina-…" at bounding box center [608, 173] width 844 height 68
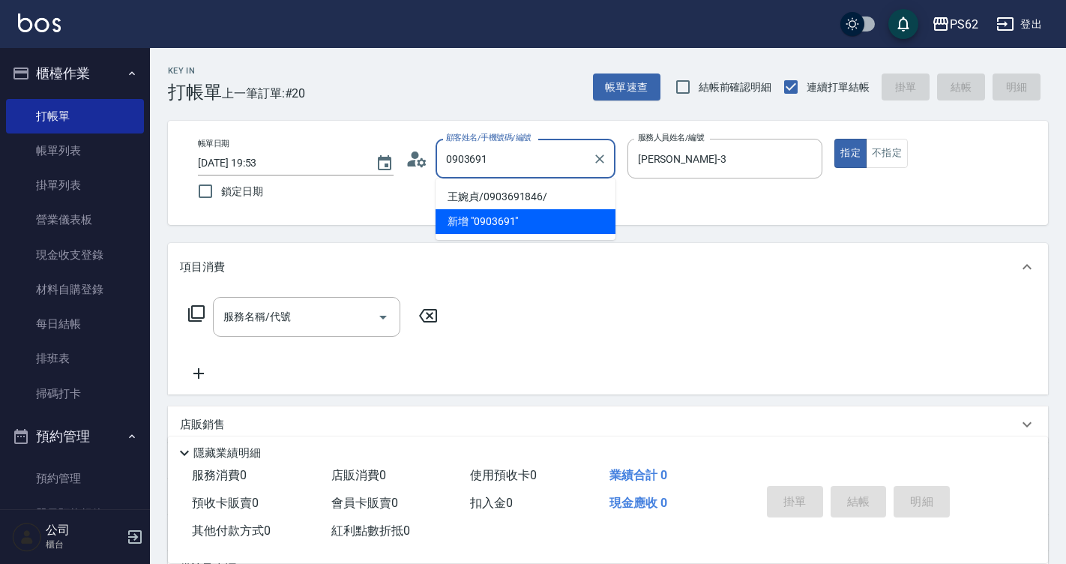
click at [517, 193] on li "王婉貞/0903691846/" at bounding box center [526, 196] width 180 height 25
type input "王婉貞/0903691846/"
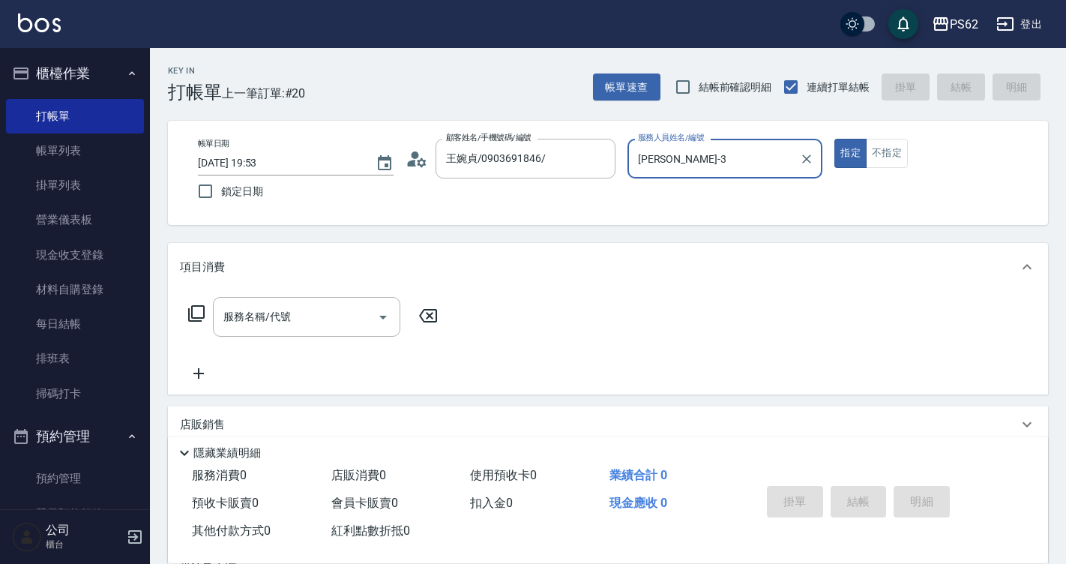
click at [835, 139] on button "指定" at bounding box center [851, 153] width 32 height 29
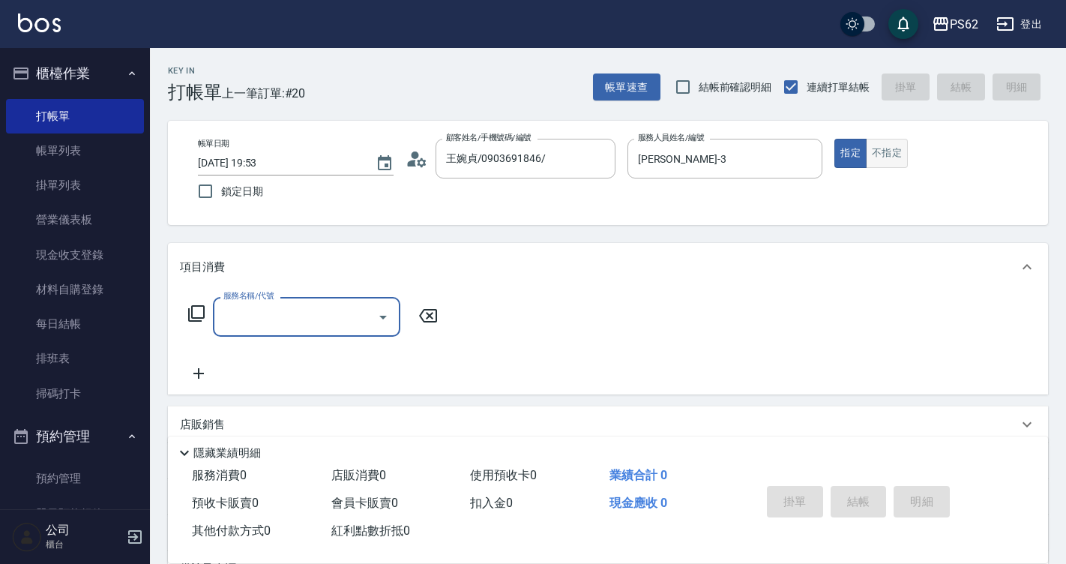
click at [892, 154] on button "不指定" at bounding box center [887, 153] width 42 height 29
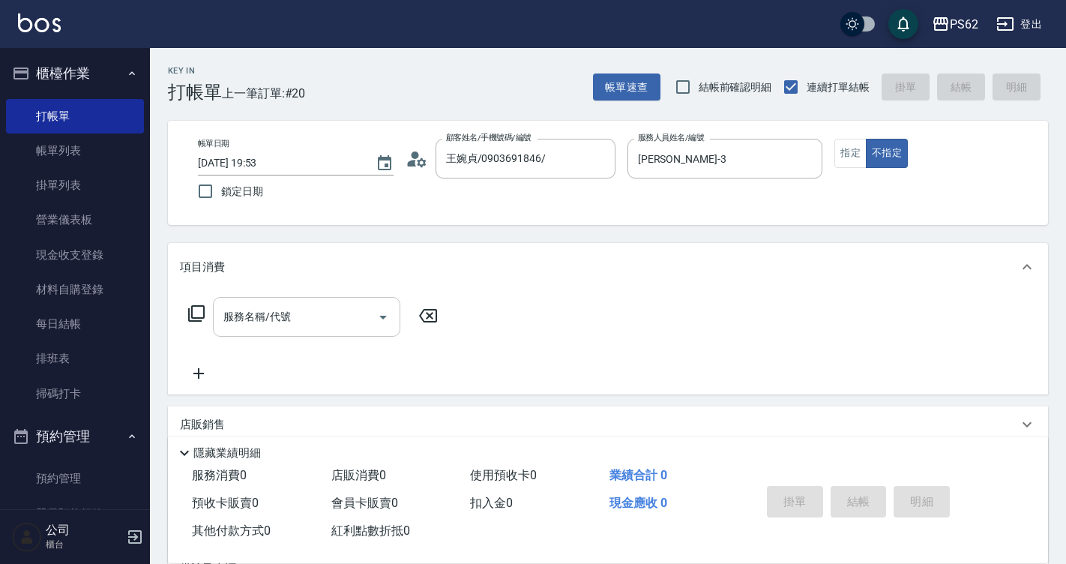
click at [285, 310] on div "服務名稱/代號 服務名稱/代號" at bounding box center [306, 317] width 187 height 40
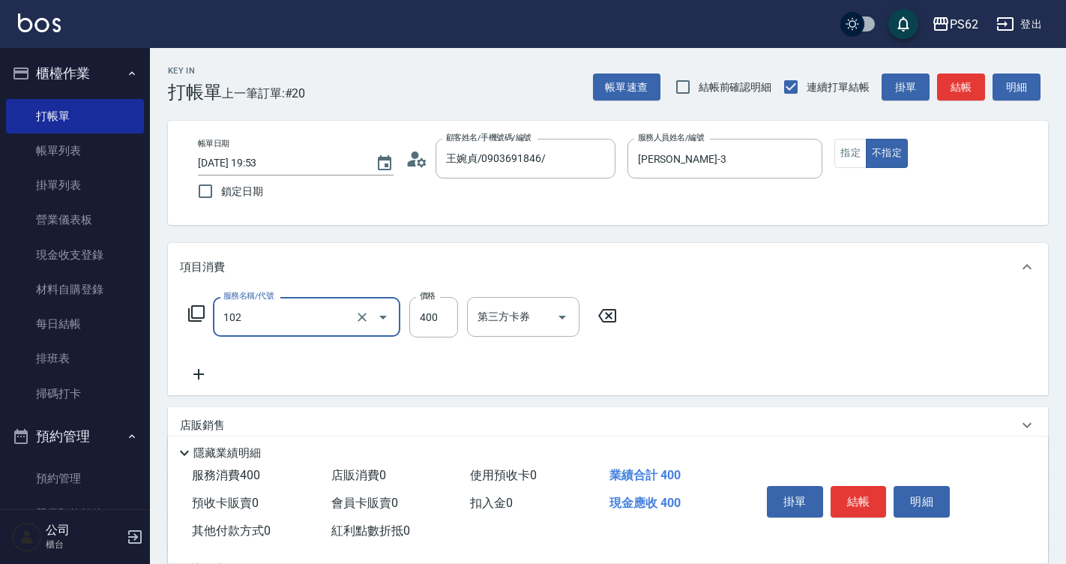
type input "精油洗髮(102)"
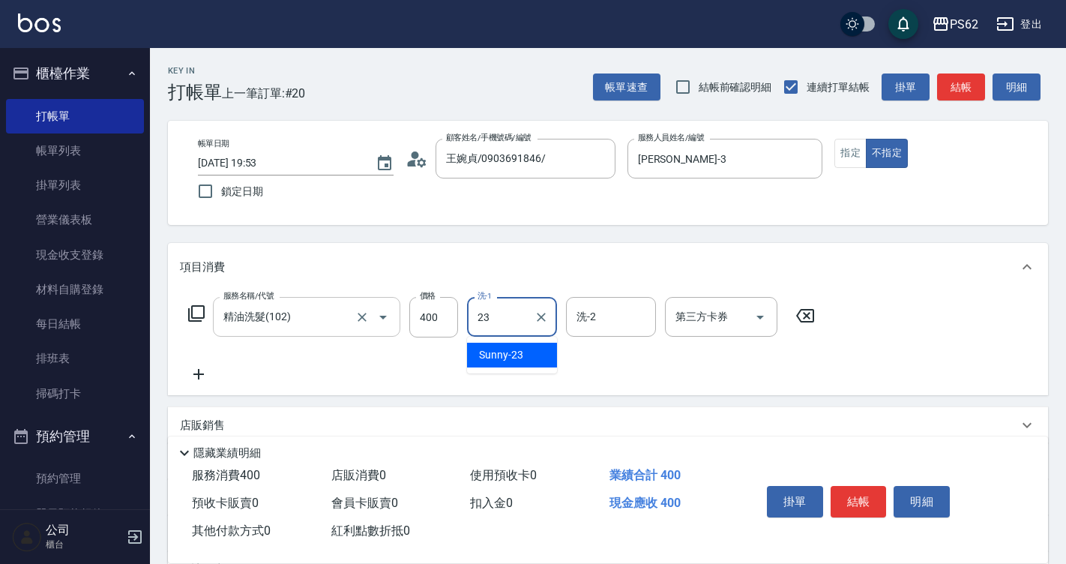
type input "Sunny-23"
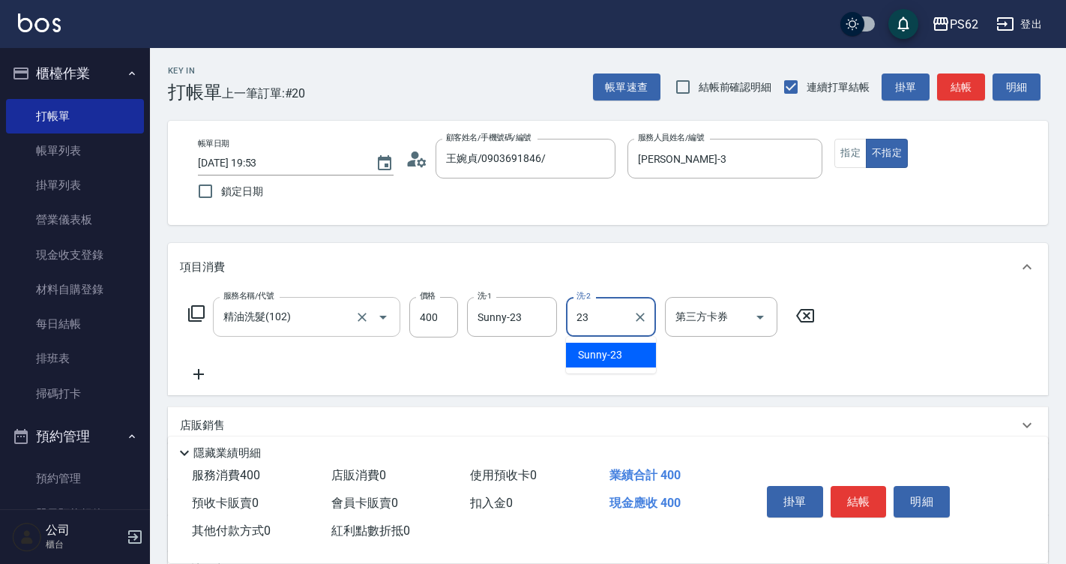
type input "Sunny-23"
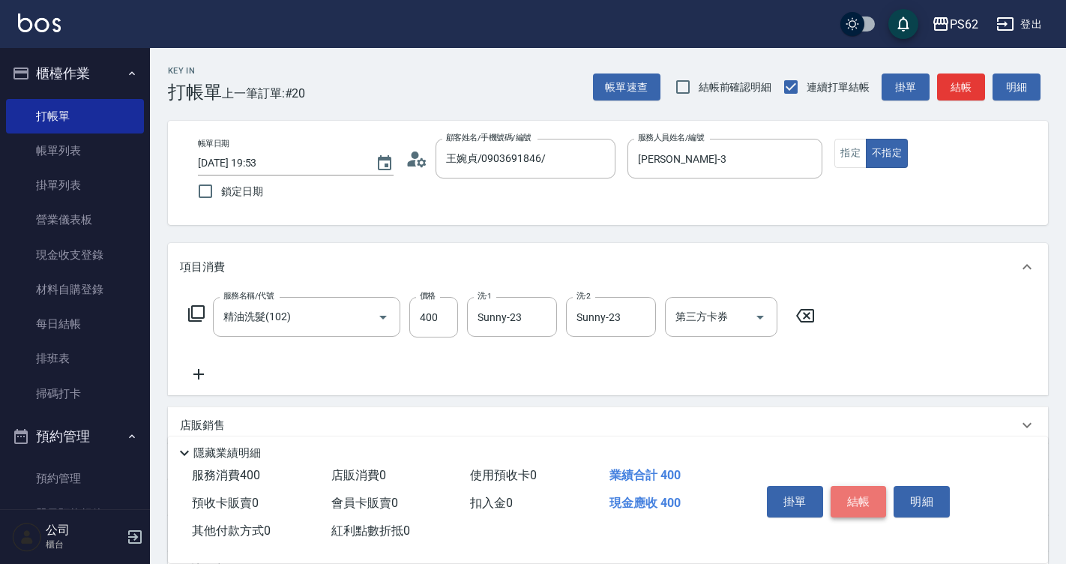
click at [872, 497] on button "結帳" at bounding box center [859, 501] width 56 height 31
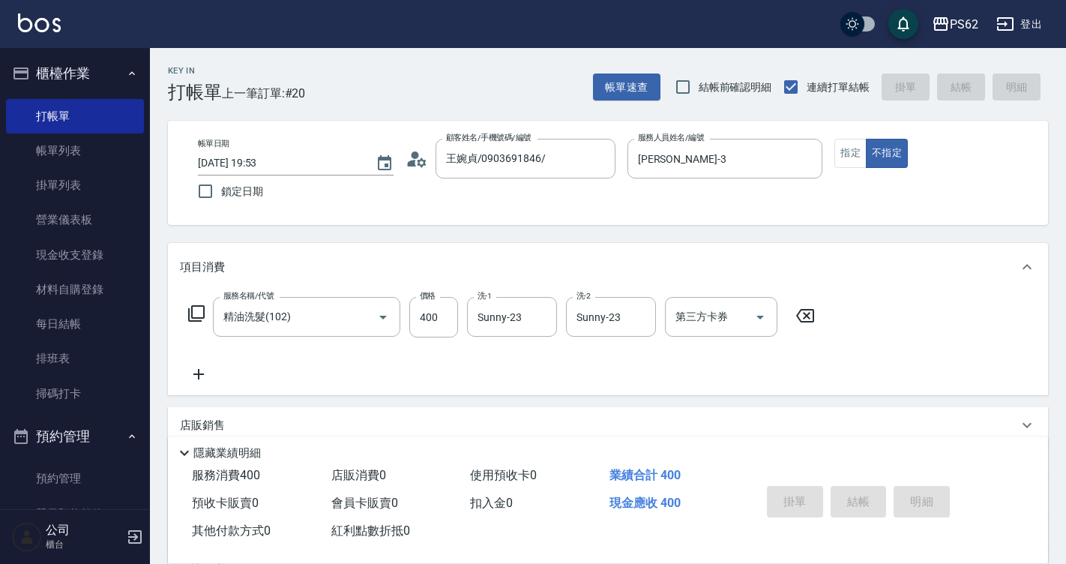
type input "2025/09/04 19:54"
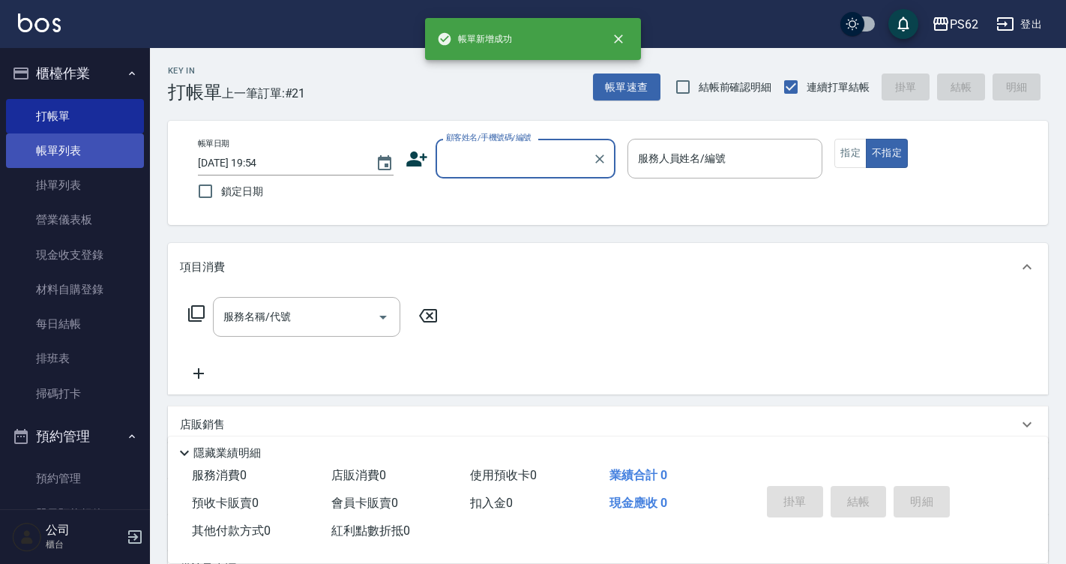
click at [105, 142] on link "帳單列表" at bounding box center [75, 150] width 138 height 34
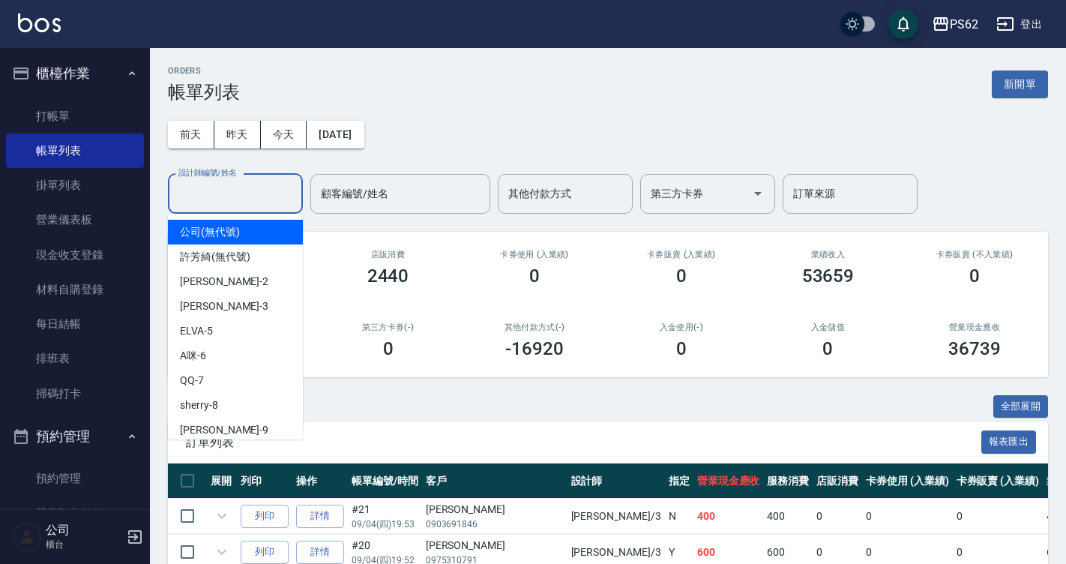
click at [232, 204] on input "設計師編號/姓名" at bounding box center [235, 194] width 121 height 26
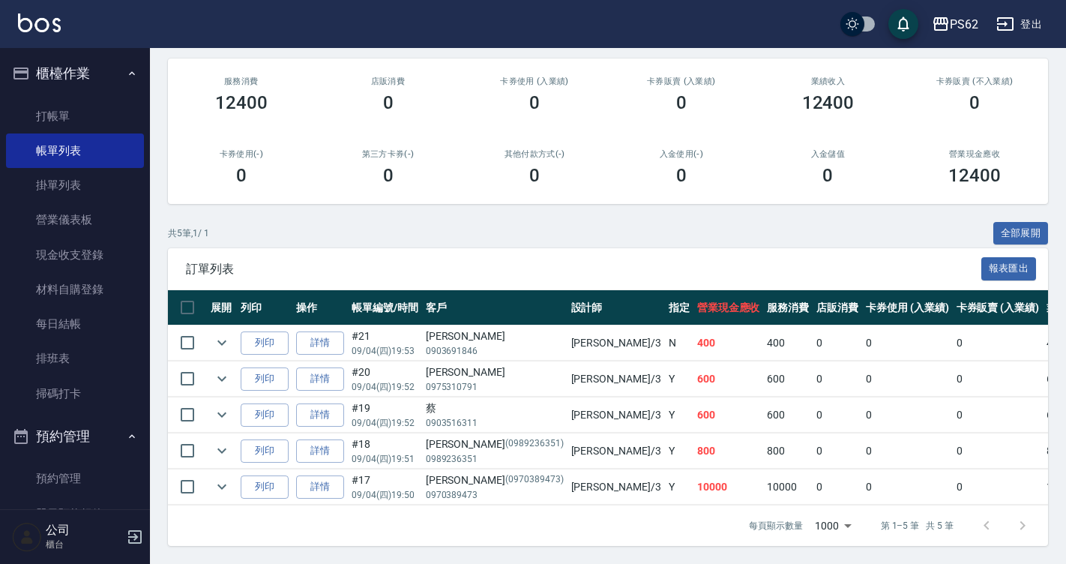
scroll to position [184, 0]
type input "Tina-3"
click at [318, 370] on link "詳情" at bounding box center [320, 378] width 48 height 23
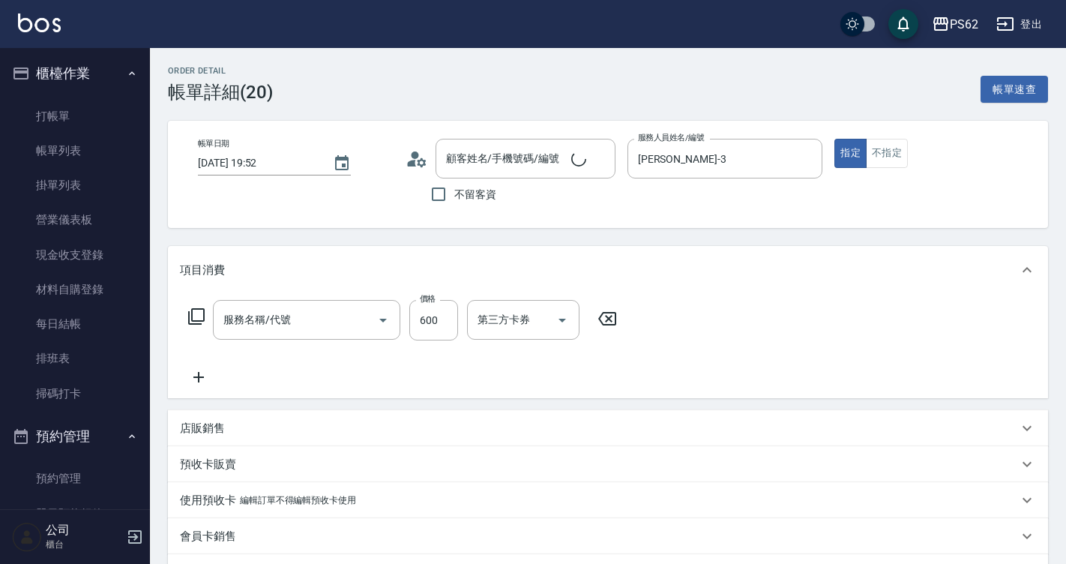
type input "2025/09/04 19:52"
type input "Tina-3"
type input "A級洗剪400(205)"
type input "李伯毅/0975310791/"
click at [533, 319] on button "Clear" at bounding box center [541, 320] width 21 height 21
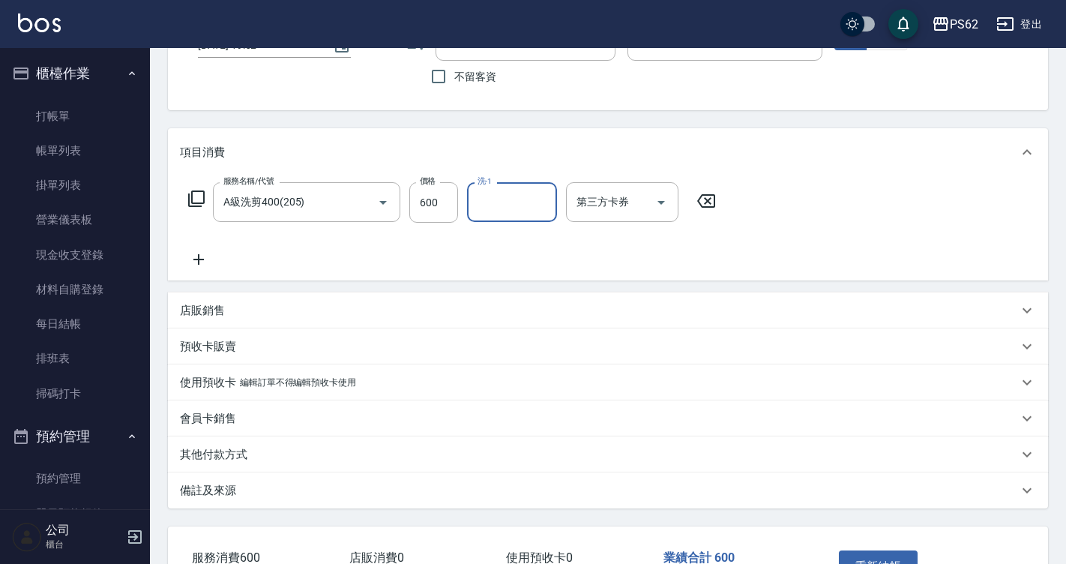
scroll to position [224, 0]
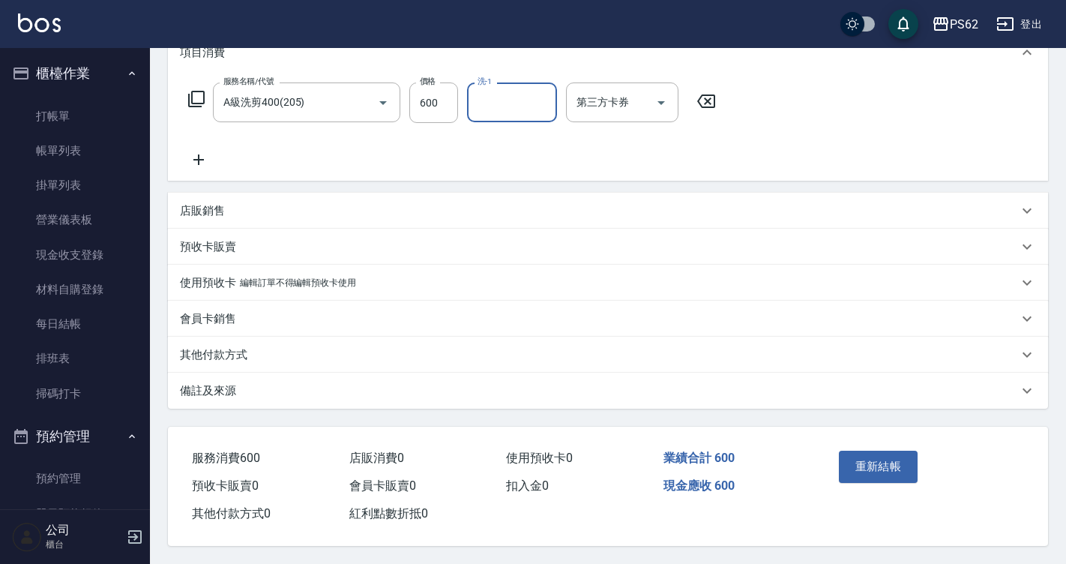
drag, startPoint x: 876, startPoint y: 462, endPoint x: 865, endPoint y: 453, distance: 14.4
click at [877, 463] on button "重新結帳" at bounding box center [878, 466] width 79 height 31
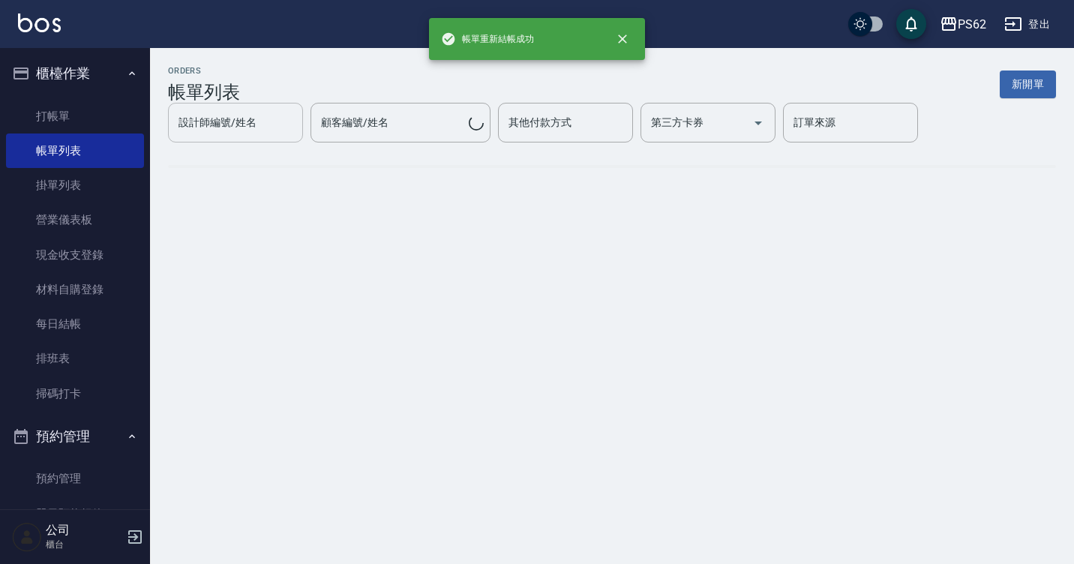
click at [249, 125] on div "設計師編號/姓名 設計師編號/姓名" at bounding box center [235, 123] width 135 height 40
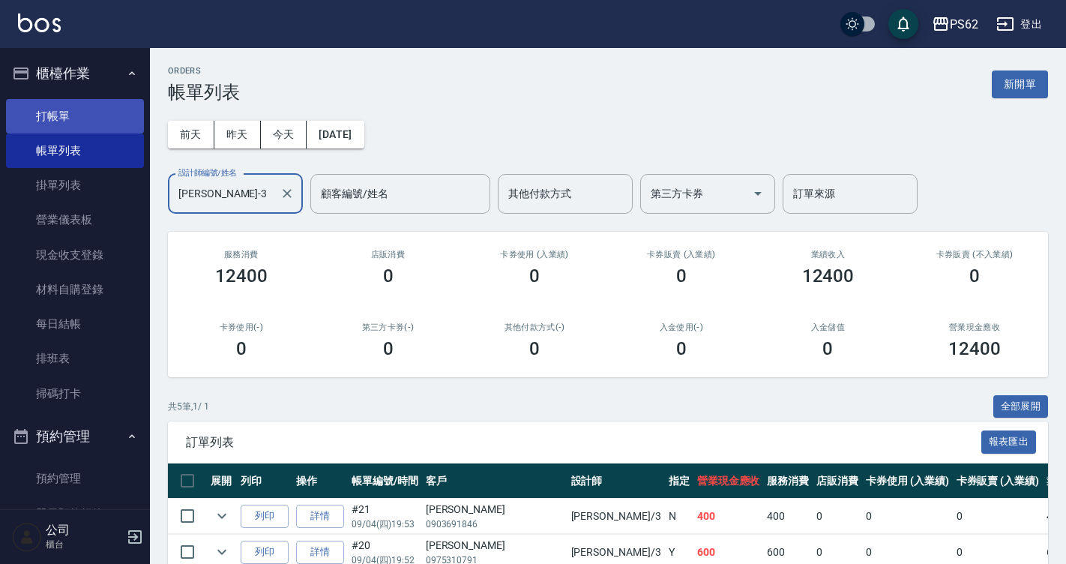
type input "Tina-3"
click at [71, 124] on link "打帳單" at bounding box center [75, 116] width 138 height 34
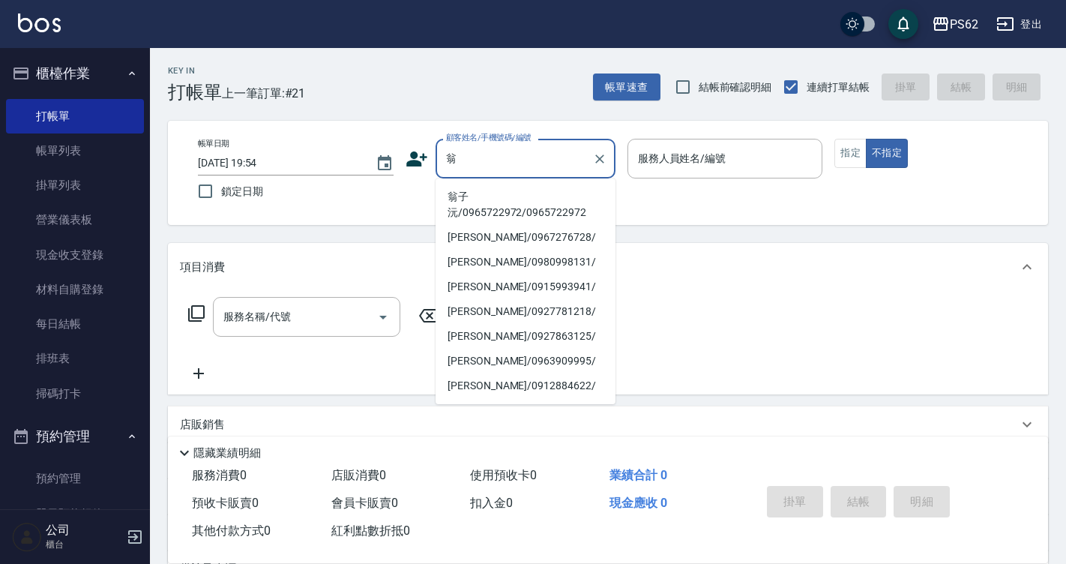
click at [496, 194] on li "翁子沅/0965722972/0965722972" at bounding box center [526, 204] width 180 height 40
type input "翁子沅/0965722972/0965722972"
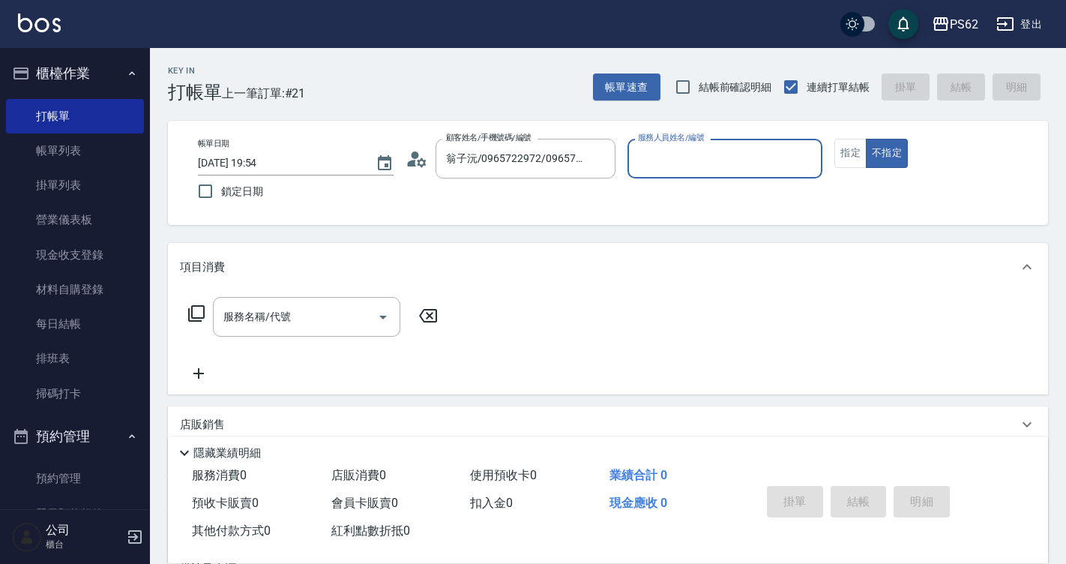
type input "Tina-3"
click at [866, 139] on button "不指定" at bounding box center [887, 153] width 42 height 29
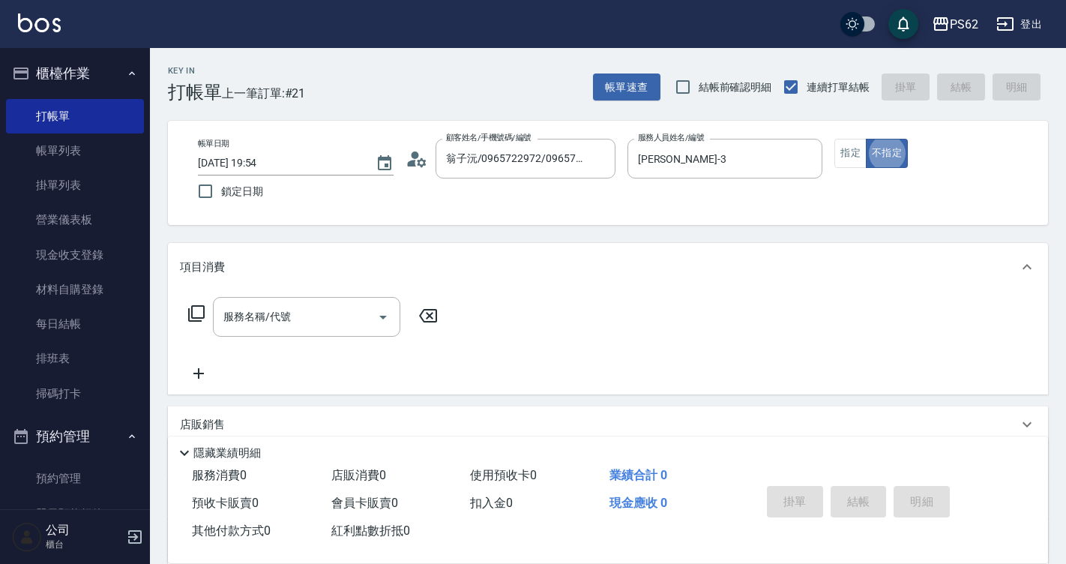
type button "false"
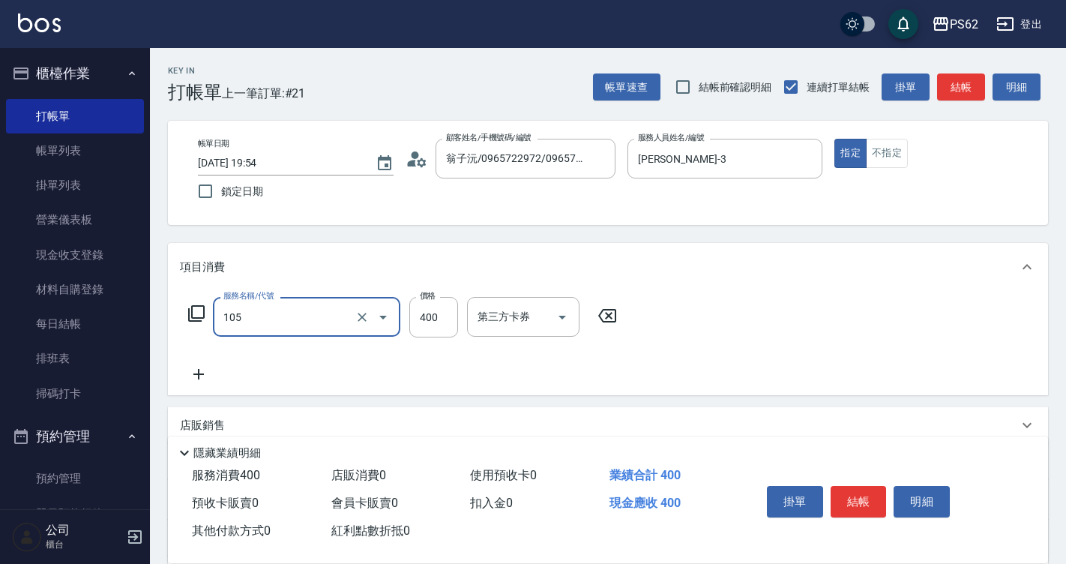
type input "A級單剪400(105)"
click at [856, 489] on button "結帳" at bounding box center [859, 501] width 56 height 31
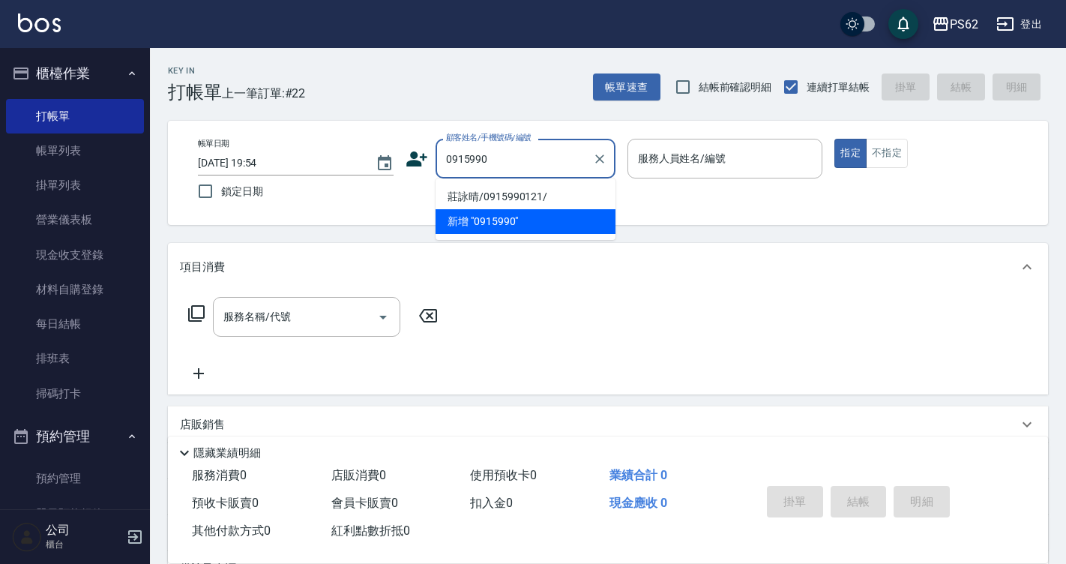
click at [493, 198] on li "莊詠晴/0915990121/" at bounding box center [526, 196] width 180 height 25
type input "莊詠晴/0915990121/"
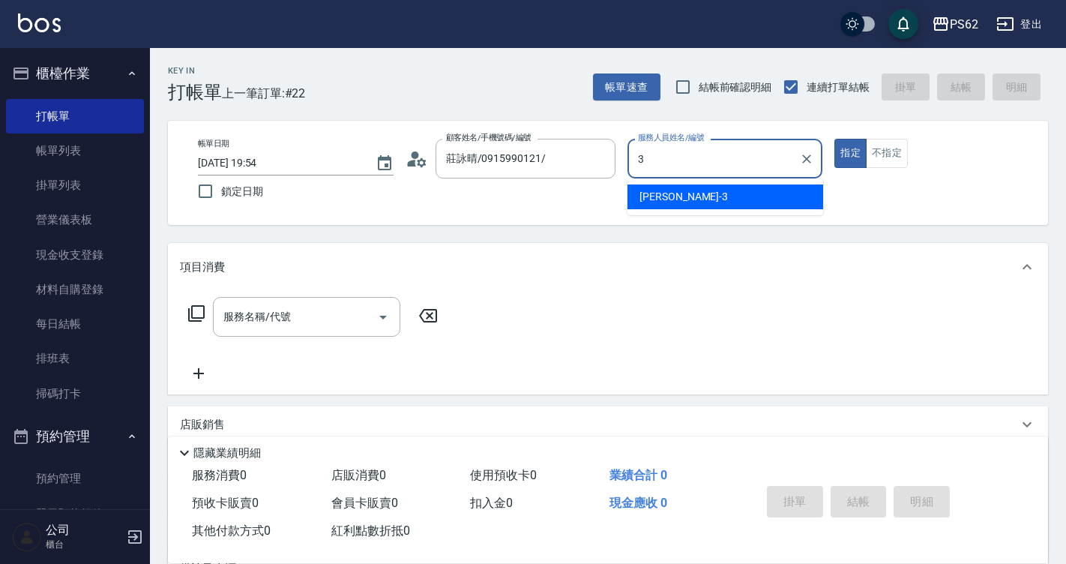
type input "Tina-3"
type button "true"
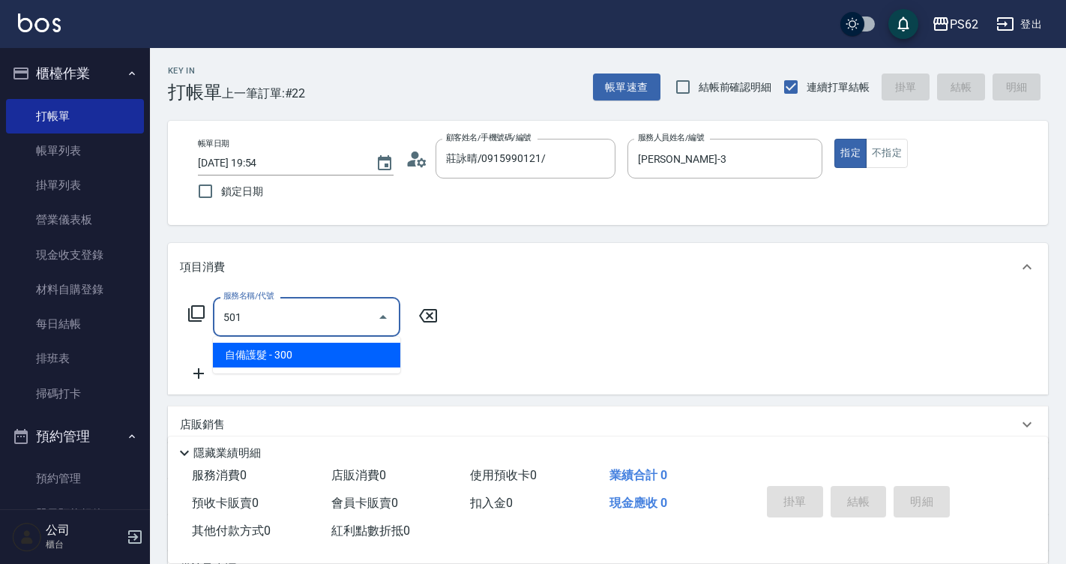
type input "自備護髮(501)"
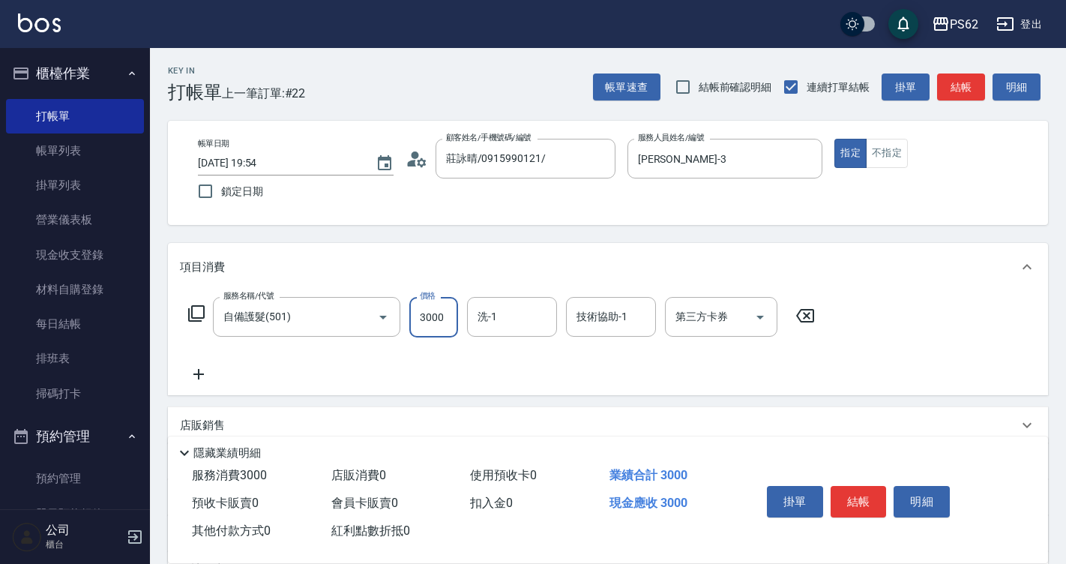
type input "3000"
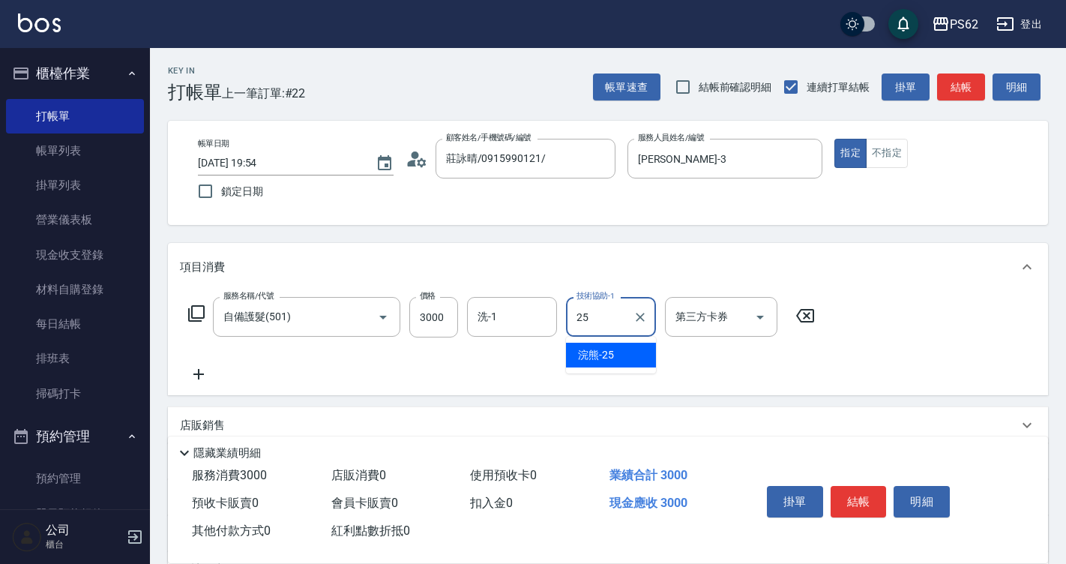
type input "浣熊-25"
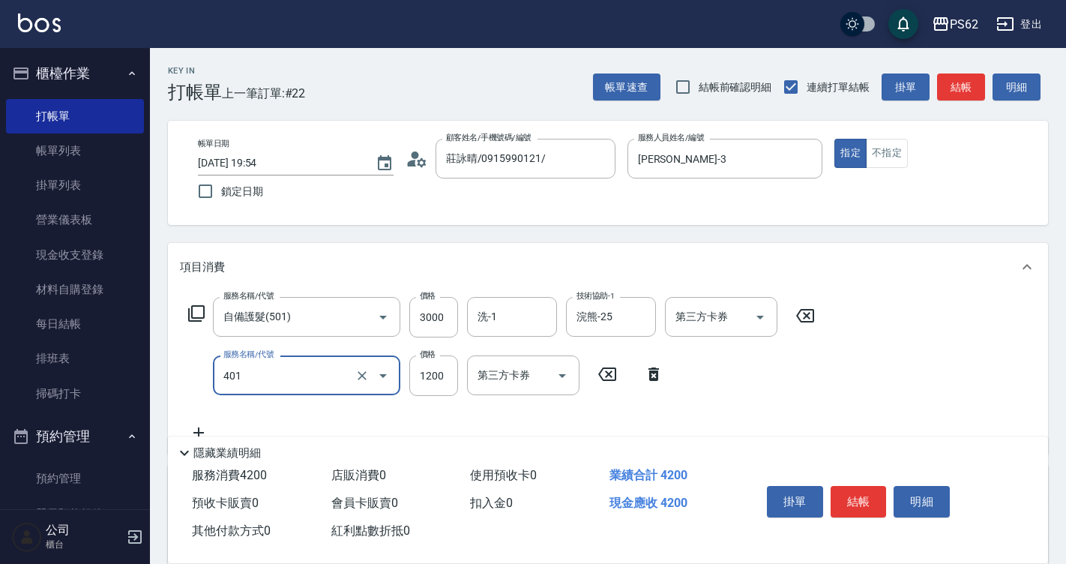
type input "一般染髮(401)"
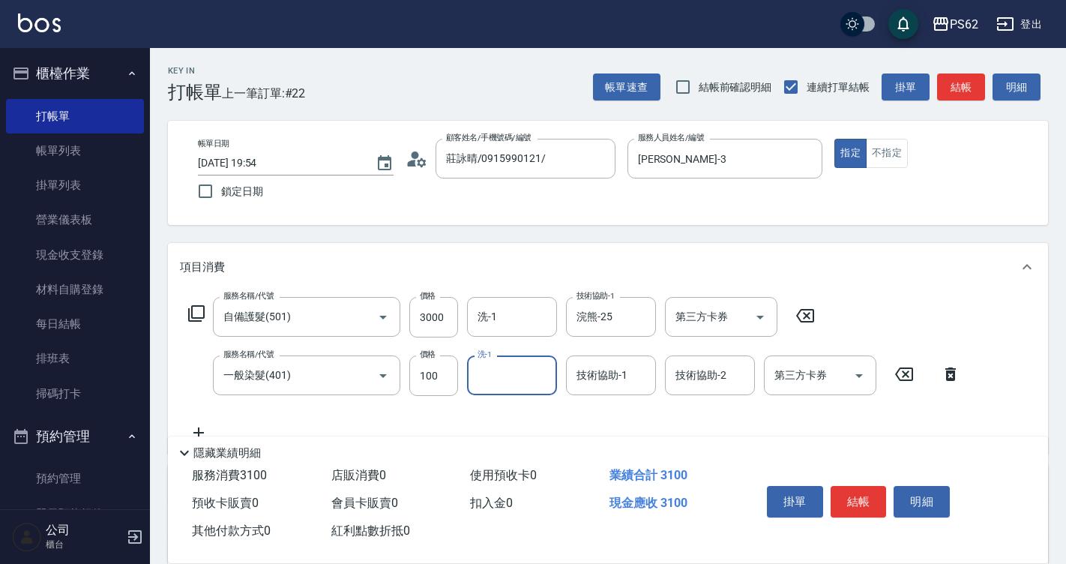
drag, startPoint x: 419, startPoint y: 382, endPoint x: 487, endPoint y: 376, distance: 67.8
click at [419, 382] on input "100" at bounding box center [433, 375] width 49 height 40
type input "1000"
click at [873, 493] on button "結帳" at bounding box center [859, 501] width 56 height 31
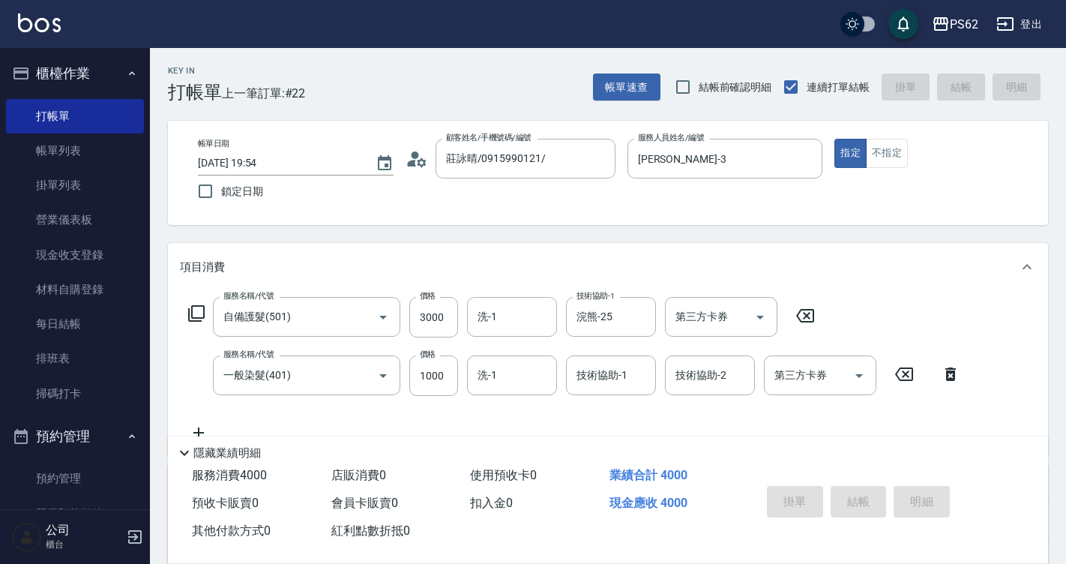
type input "2025/09/04 19:55"
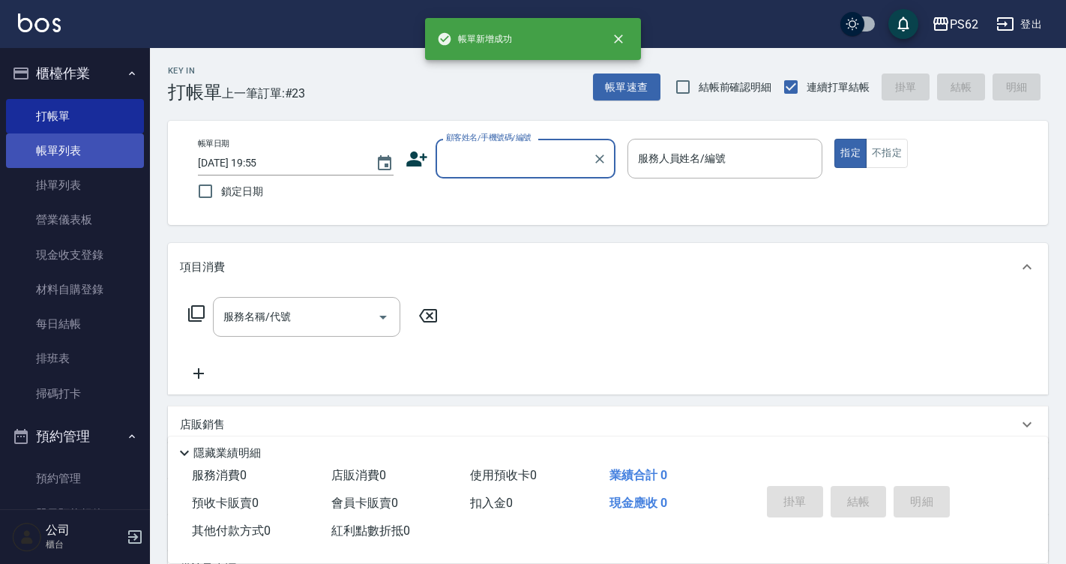
click at [79, 140] on link "帳單列表" at bounding box center [75, 150] width 138 height 34
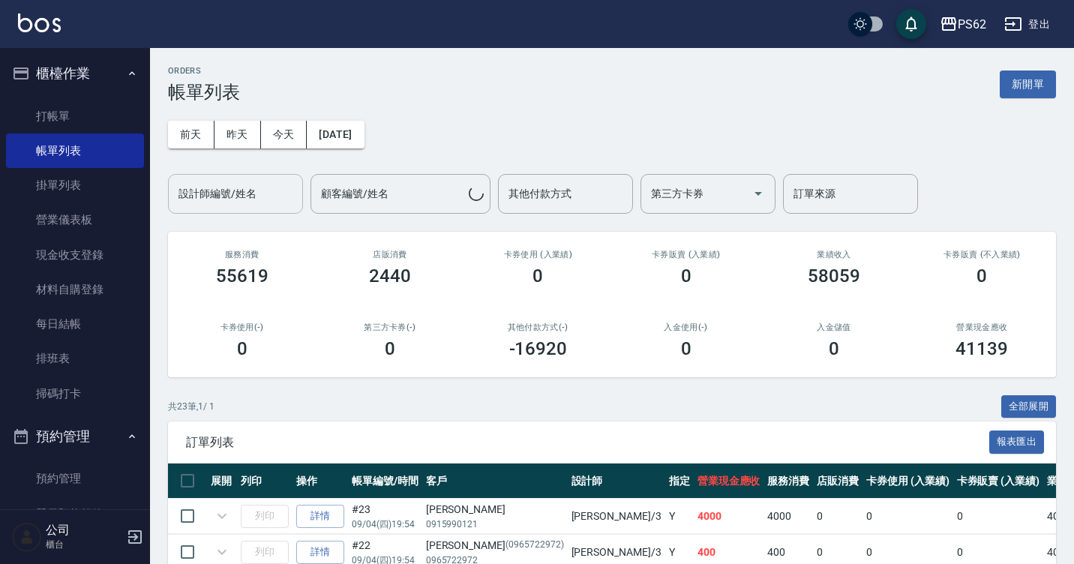
click at [242, 199] on div "設計師編號/姓名 設計師編號/姓名" at bounding box center [235, 194] width 135 height 40
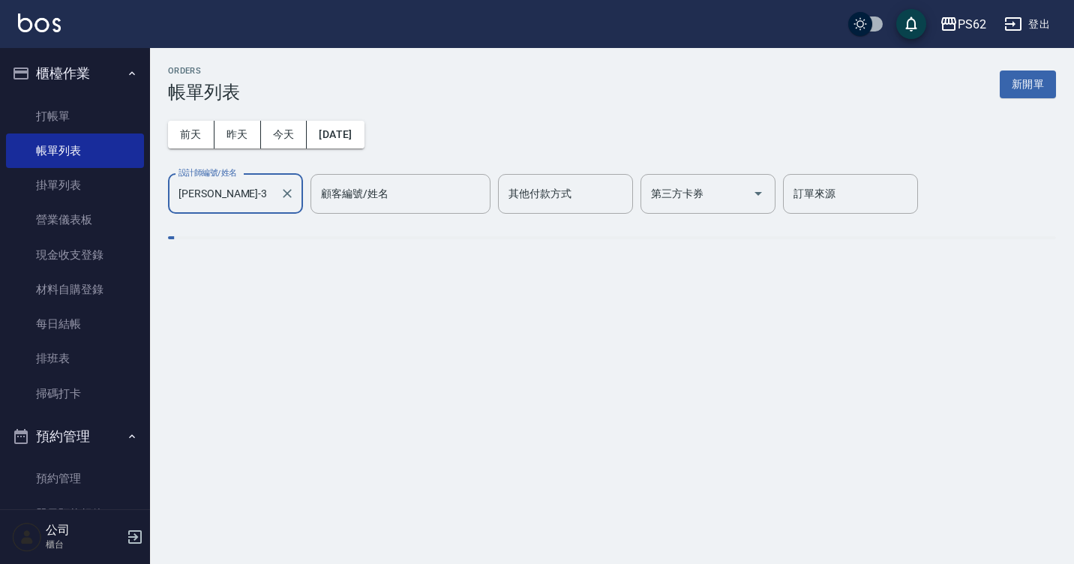
type input "Tina-3"
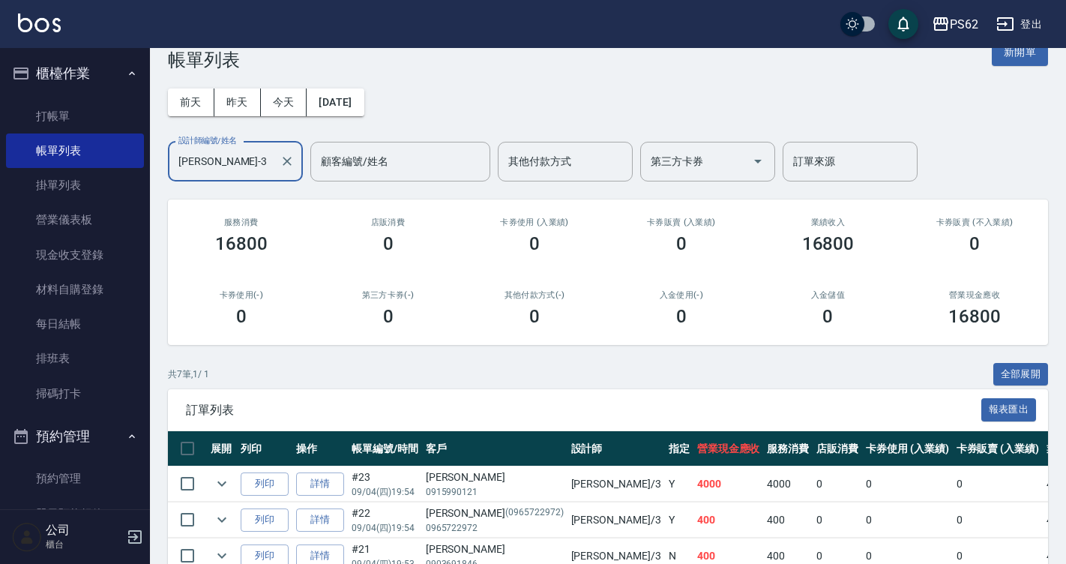
scroll to position [31, 0]
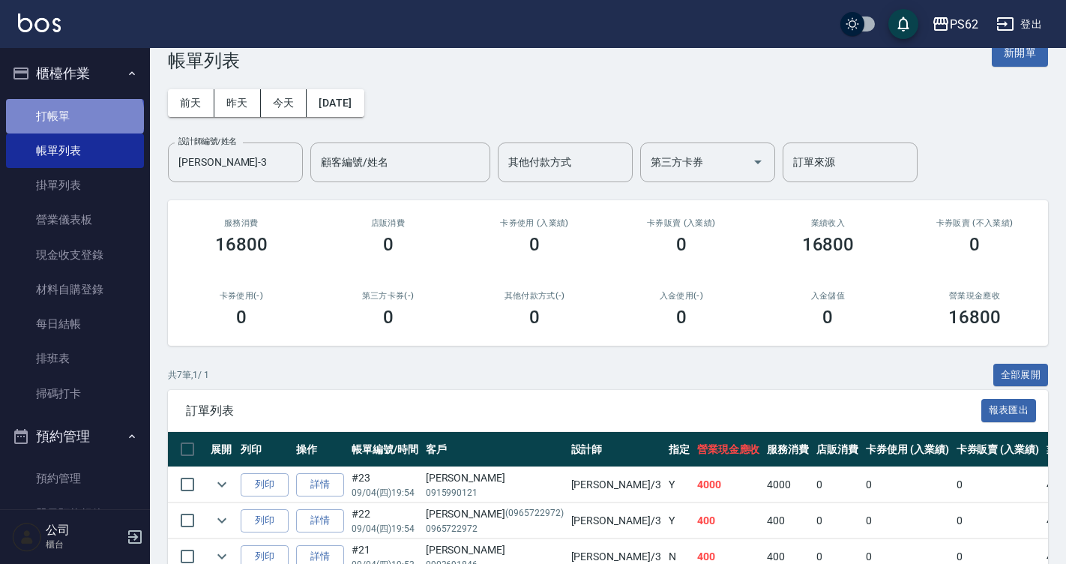
click at [73, 118] on link "打帳單" at bounding box center [75, 116] width 138 height 34
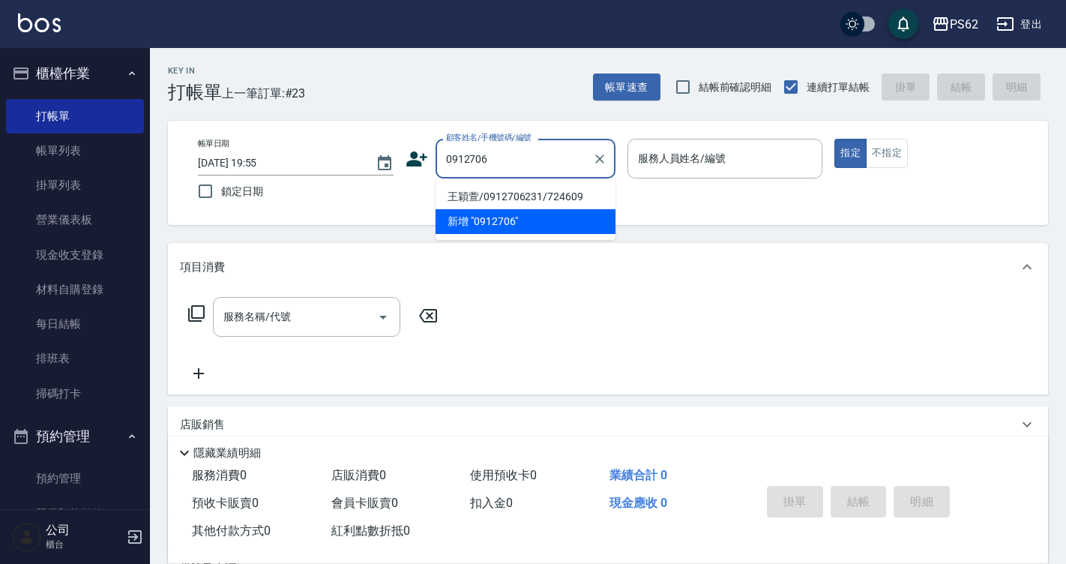
click at [511, 196] on li "王穎萱/0912706231/724609" at bounding box center [526, 196] width 180 height 25
type input "王穎萱/0912706231/724609"
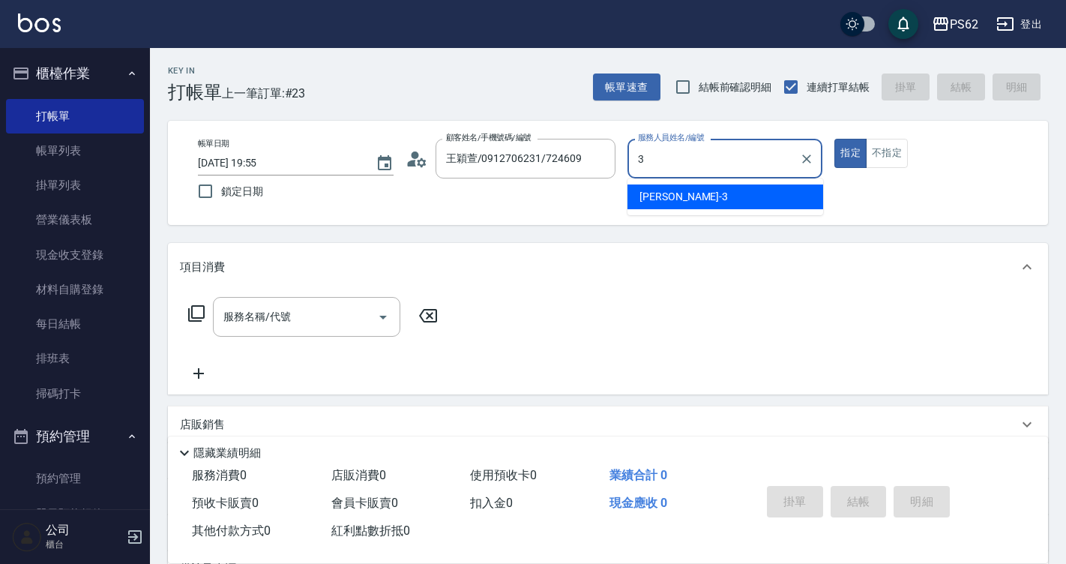
type input "Tina-3"
type button "true"
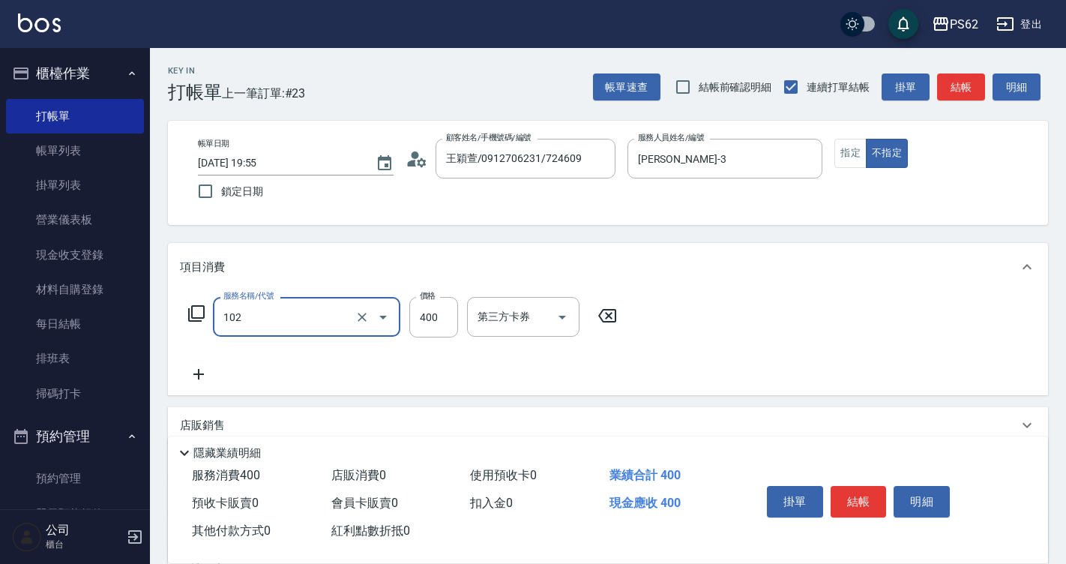
type input "精油洗髮(102)"
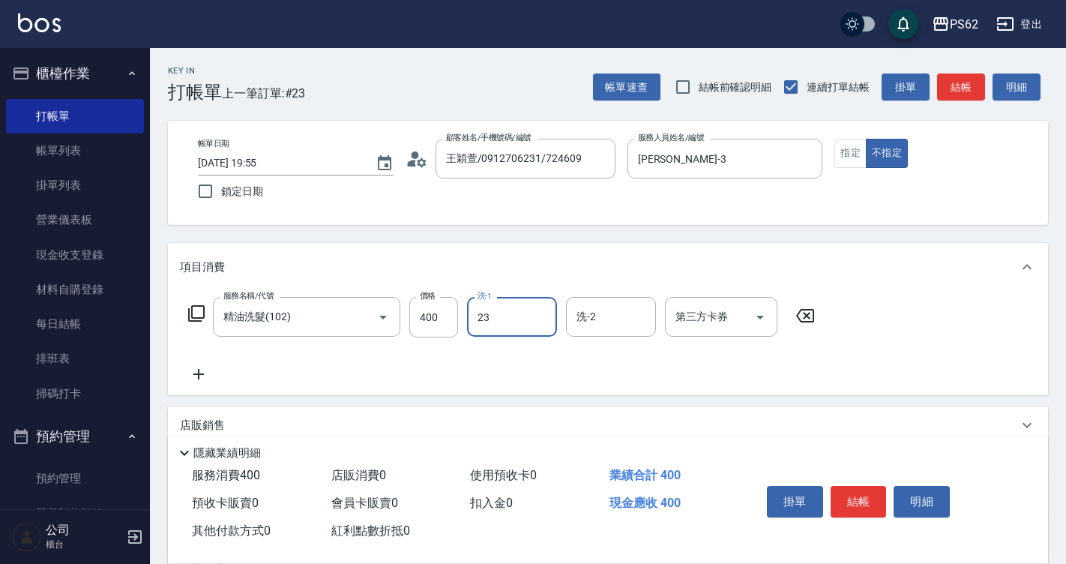
type input "Sunny-23"
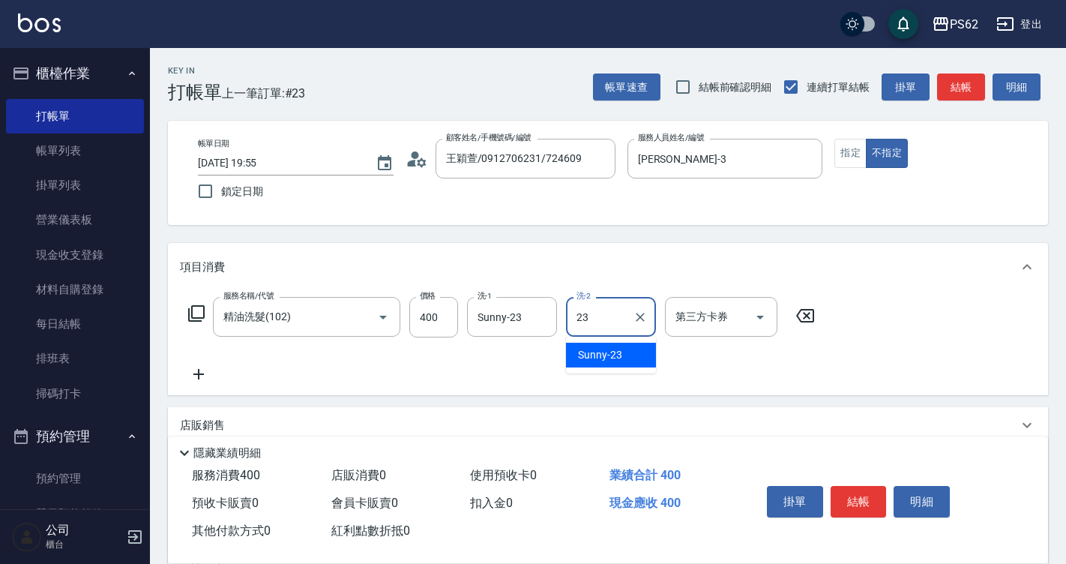
type input "Sunny-23"
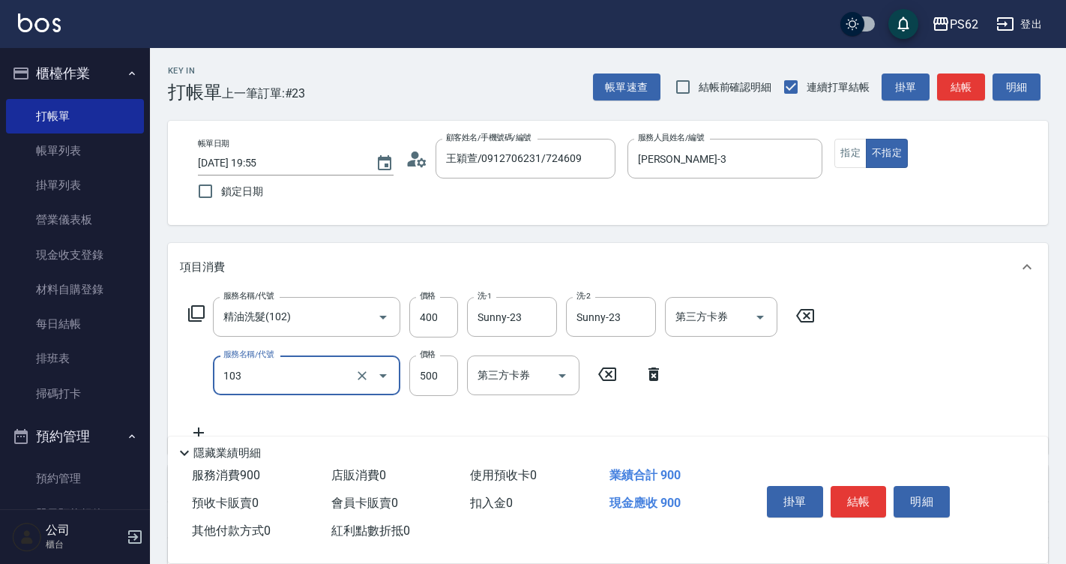
type input "B級洗剪500(103)"
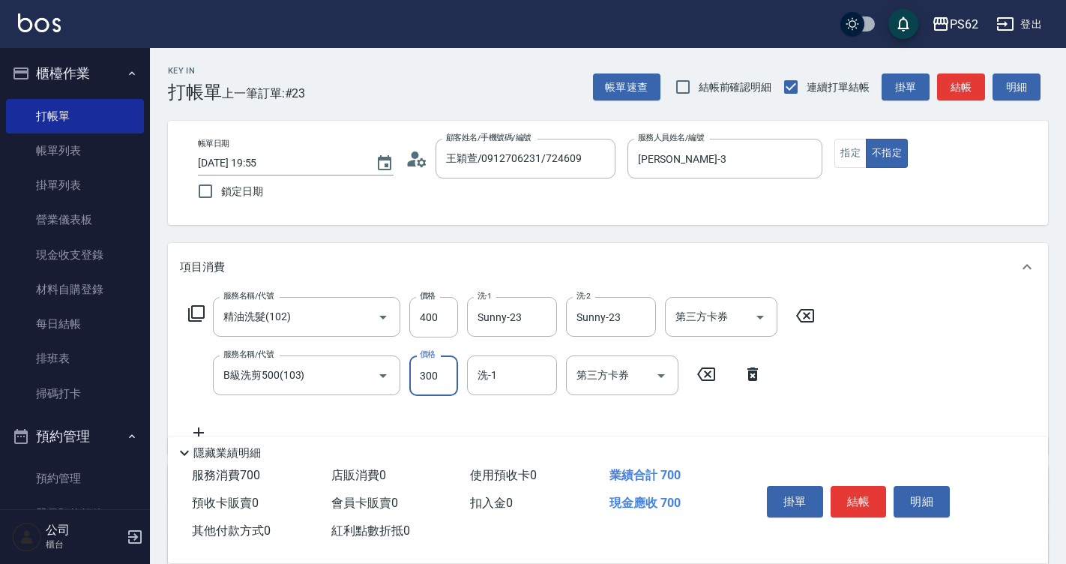
type input "300"
click at [846, 496] on button "結帳" at bounding box center [859, 501] width 56 height 31
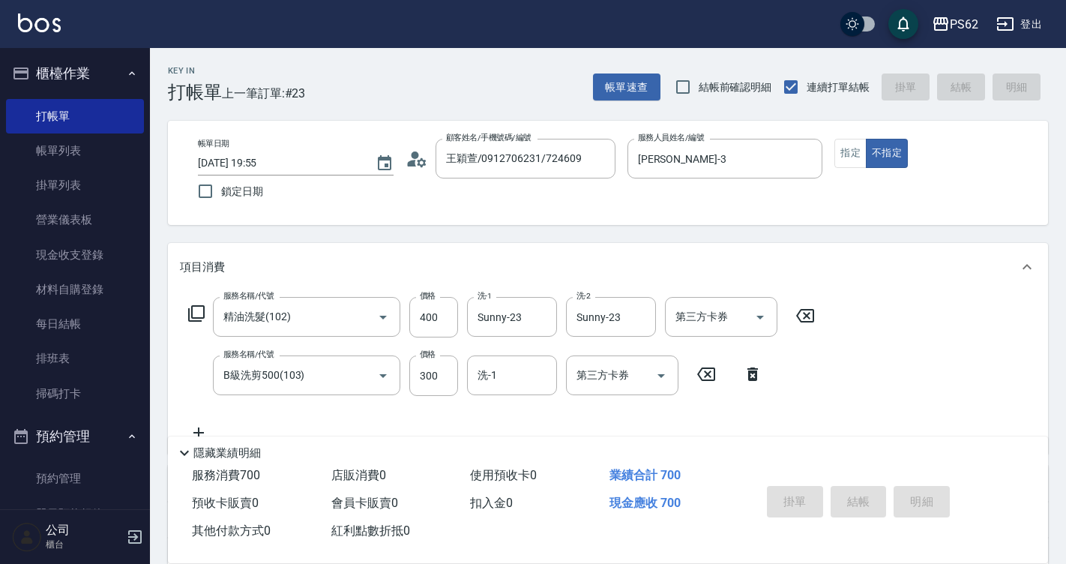
type input "2025/09/04 19:56"
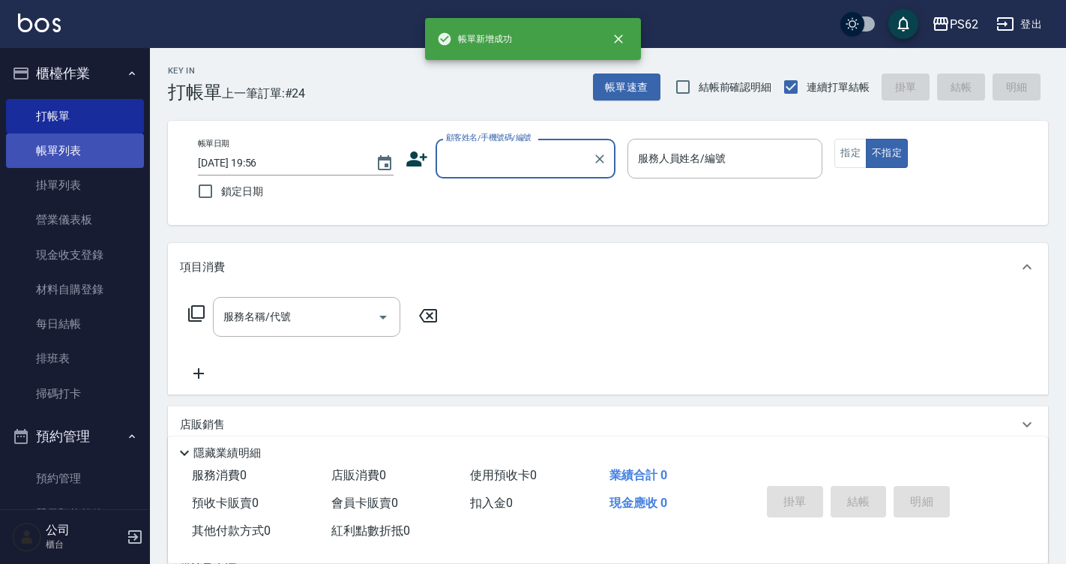
click at [51, 146] on link "帳單列表" at bounding box center [75, 150] width 138 height 34
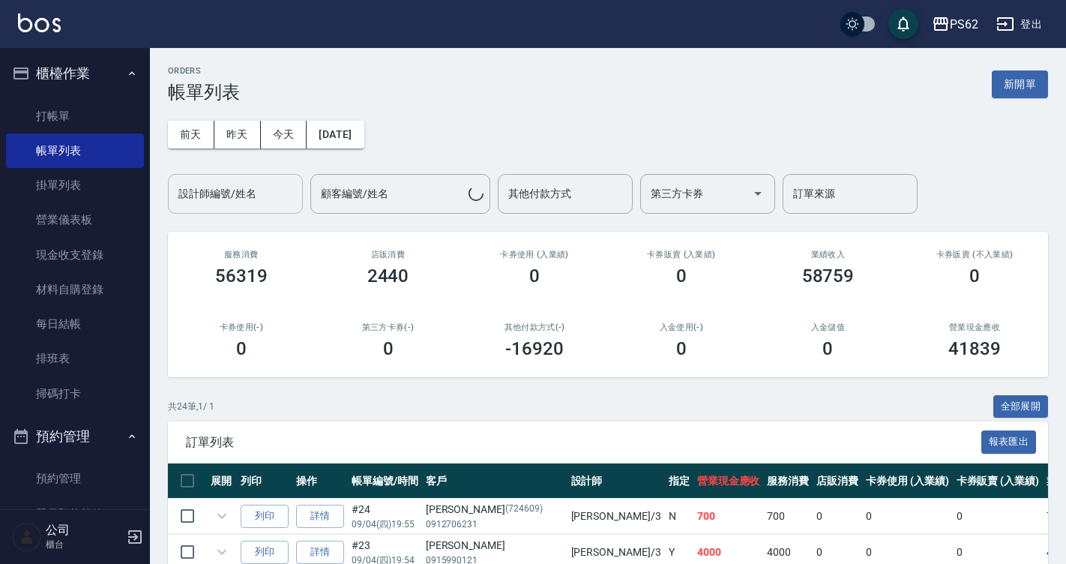
click at [261, 191] on input "設計師編號/姓名" at bounding box center [235, 194] width 121 height 26
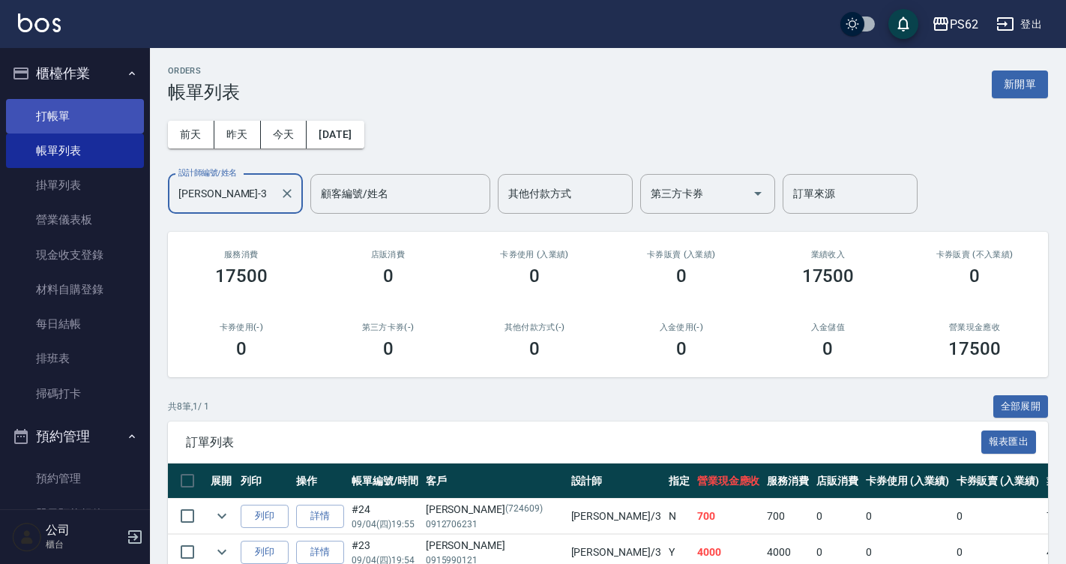
type input "Tina-3"
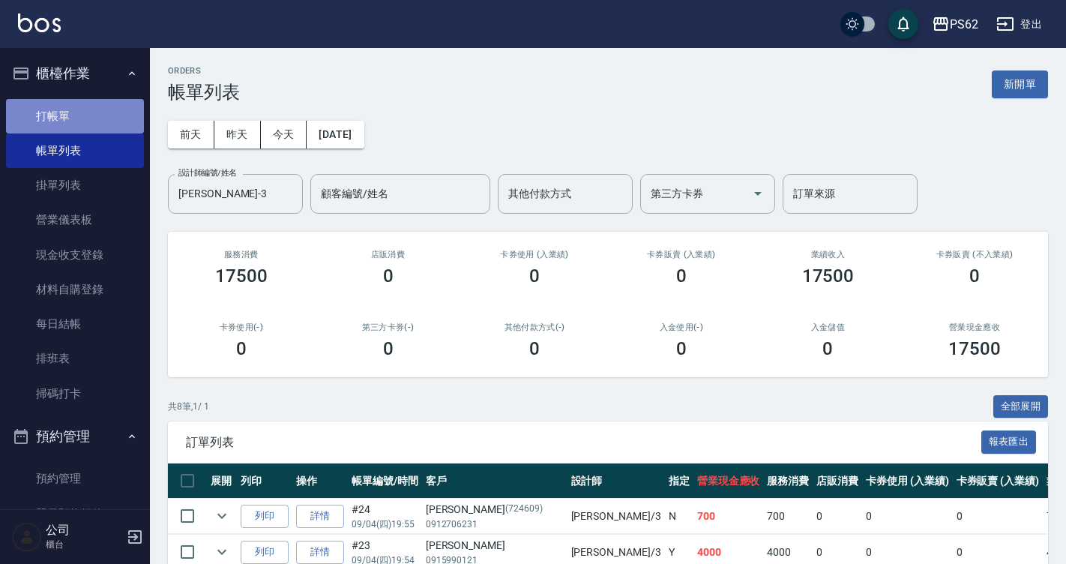
click at [98, 121] on link "打帳單" at bounding box center [75, 116] width 138 height 34
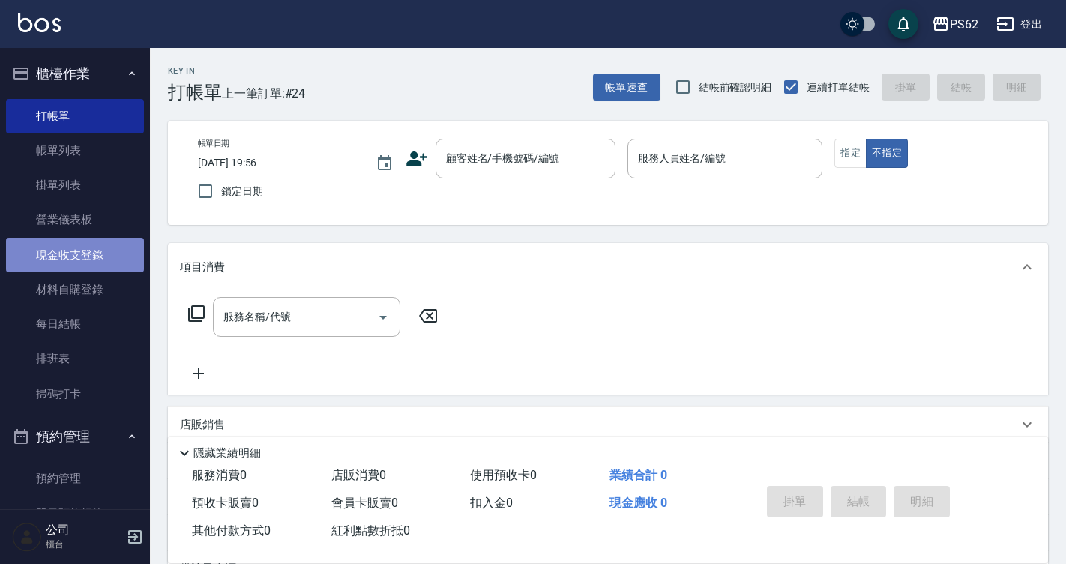
click at [117, 242] on link "現金收支登錄" at bounding box center [75, 255] width 138 height 34
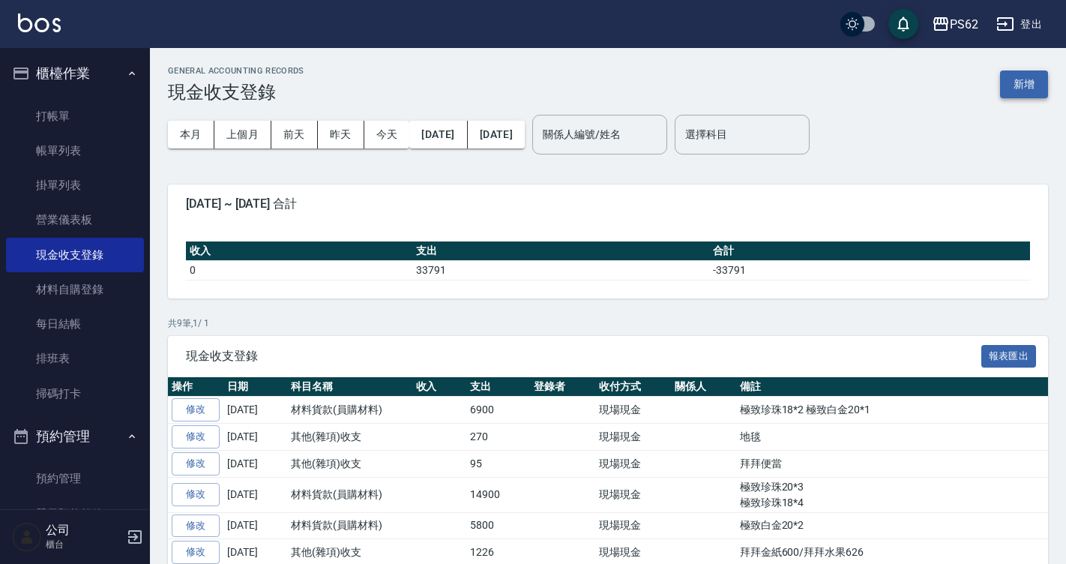
click at [1011, 92] on button "新增" at bounding box center [1024, 84] width 48 height 28
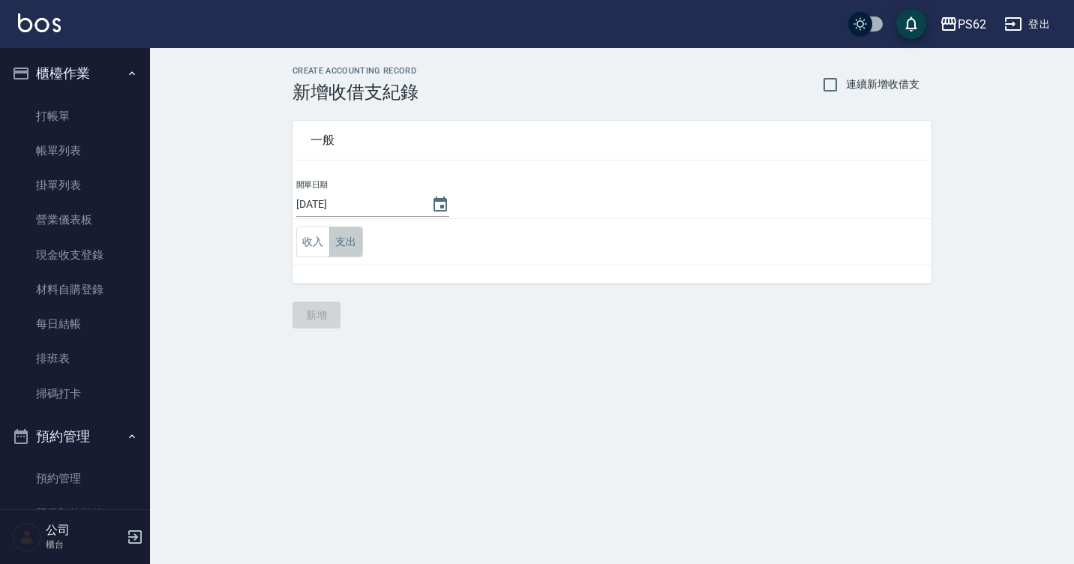
click at [349, 241] on button "支出" at bounding box center [346, 241] width 34 height 31
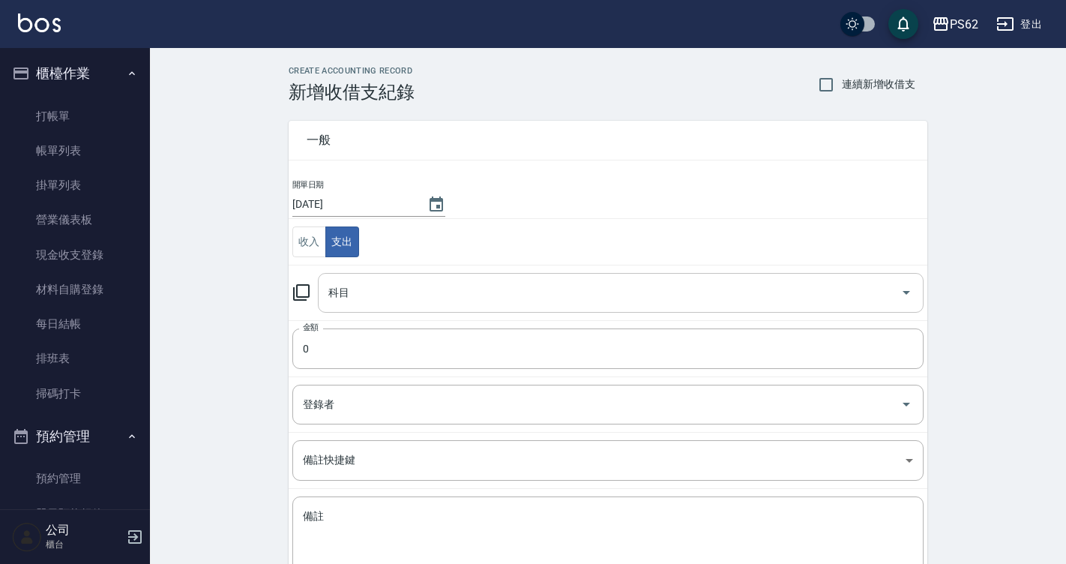
click at [361, 278] on div "科目" at bounding box center [621, 293] width 606 height 40
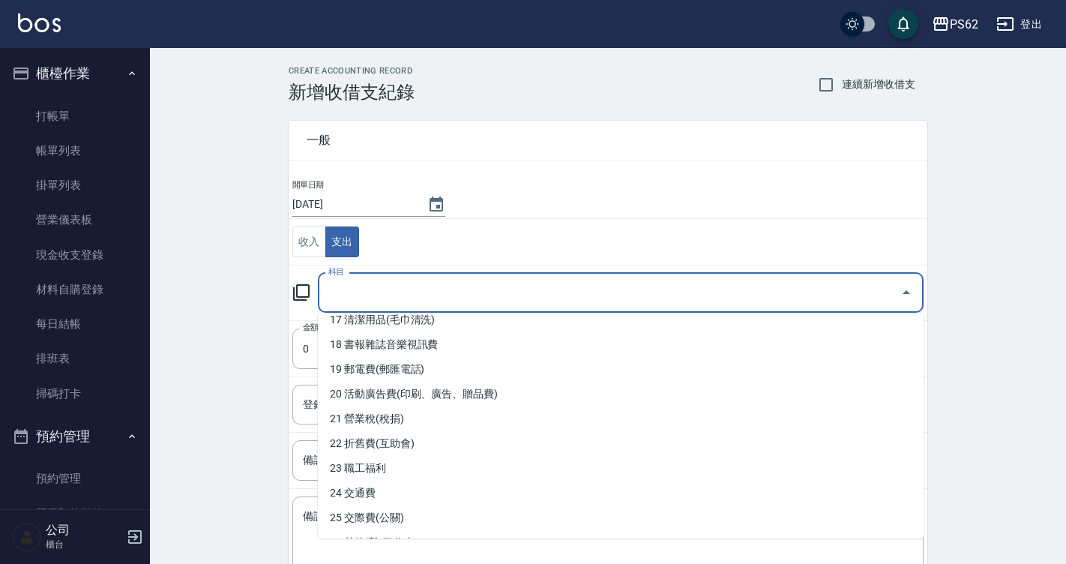
scroll to position [376, 0]
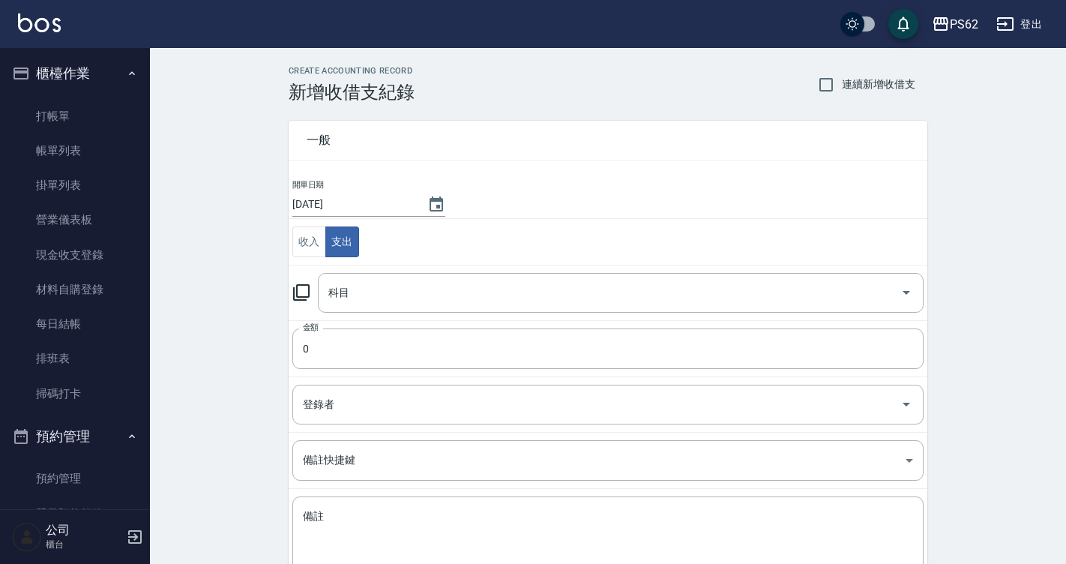
click at [231, 130] on div "CREATE ACCOUNTING RECORD 新增收借支紀錄 連續新增收借支 一般 開單日期 2025/09/04 收入 支出 科目 科目 金額 0 金額…" at bounding box center [608, 355] width 916 height 614
click at [90, 266] on link "現金收支登錄" at bounding box center [75, 255] width 138 height 34
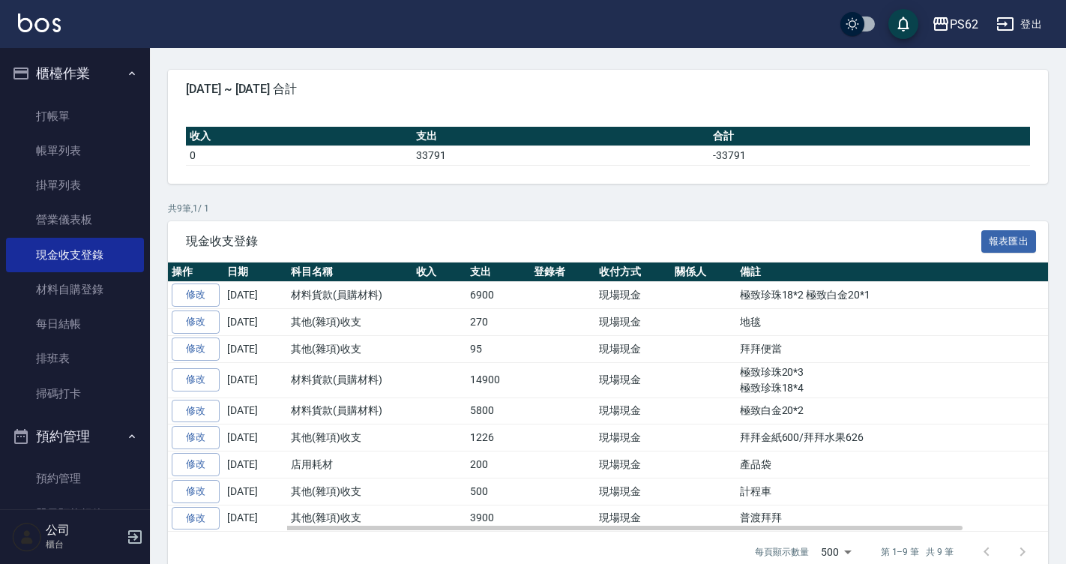
scroll to position [141, 0]
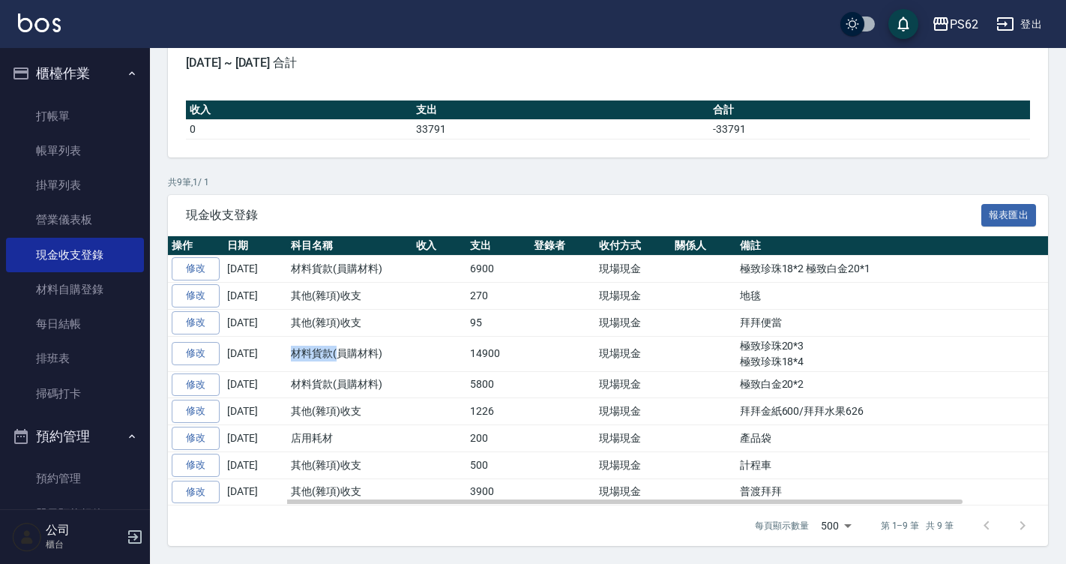
drag, startPoint x: 291, startPoint y: 354, endPoint x: 335, endPoint y: 346, distance: 44.9
click at [337, 346] on td "材料貨款(員購材料)" at bounding box center [349, 353] width 125 height 35
click at [352, 359] on td "材料貨款(員購材料)" at bounding box center [349, 353] width 125 height 35
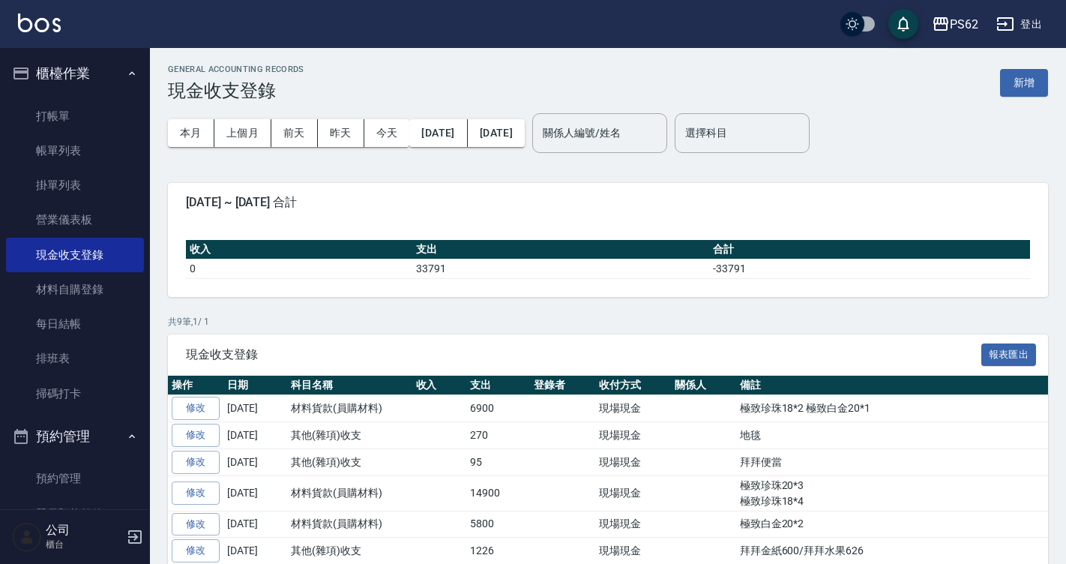
scroll to position [0, 0]
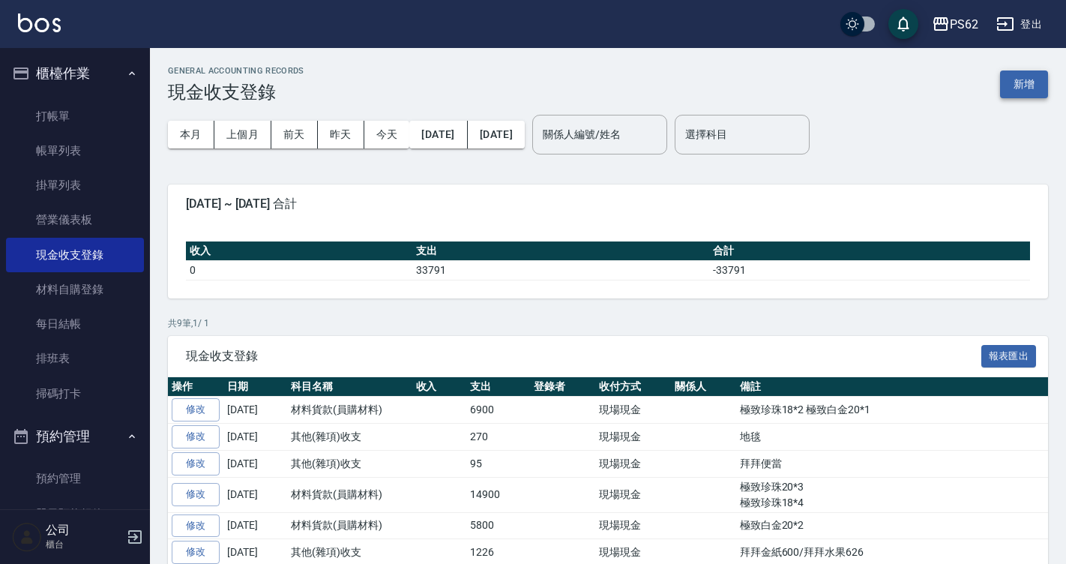
click at [1026, 80] on button "新增" at bounding box center [1024, 84] width 48 height 28
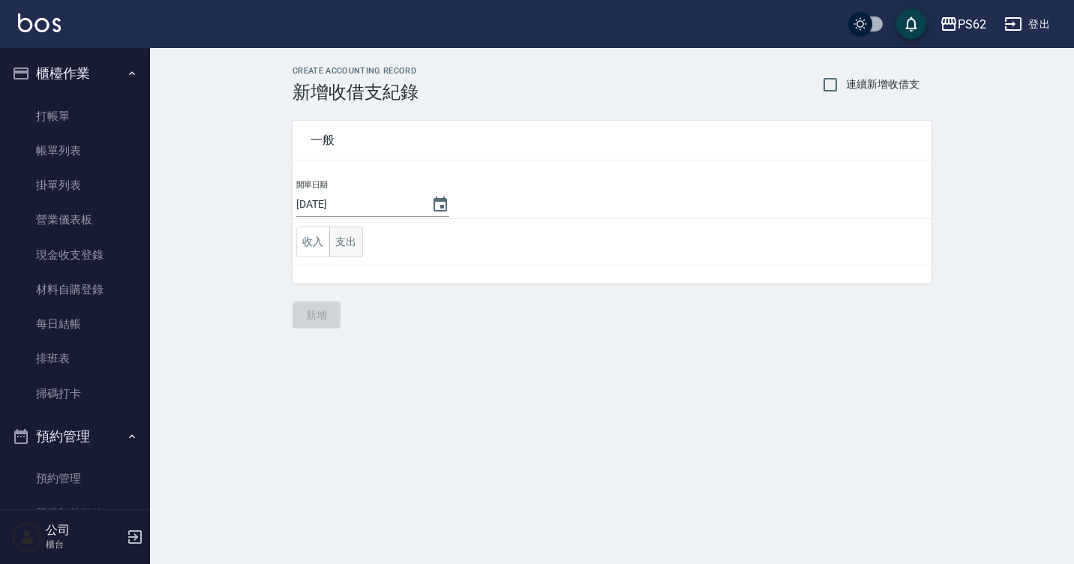
click at [357, 242] on button "支出" at bounding box center [346, 241] width 34 height 31
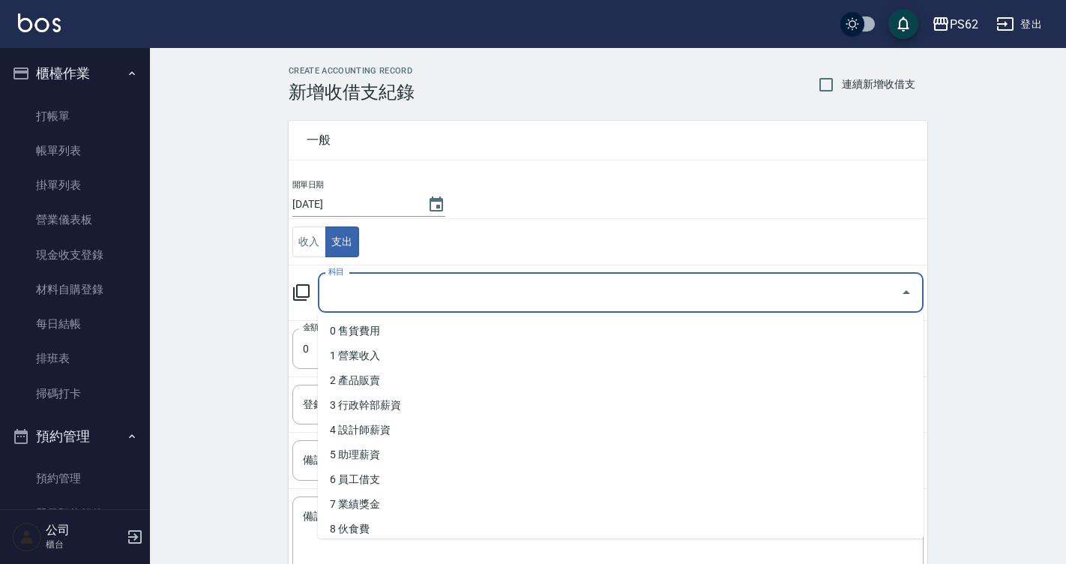
click at [352, 289] on input "科目" at bounding box center [610, 293] width 570 height 26
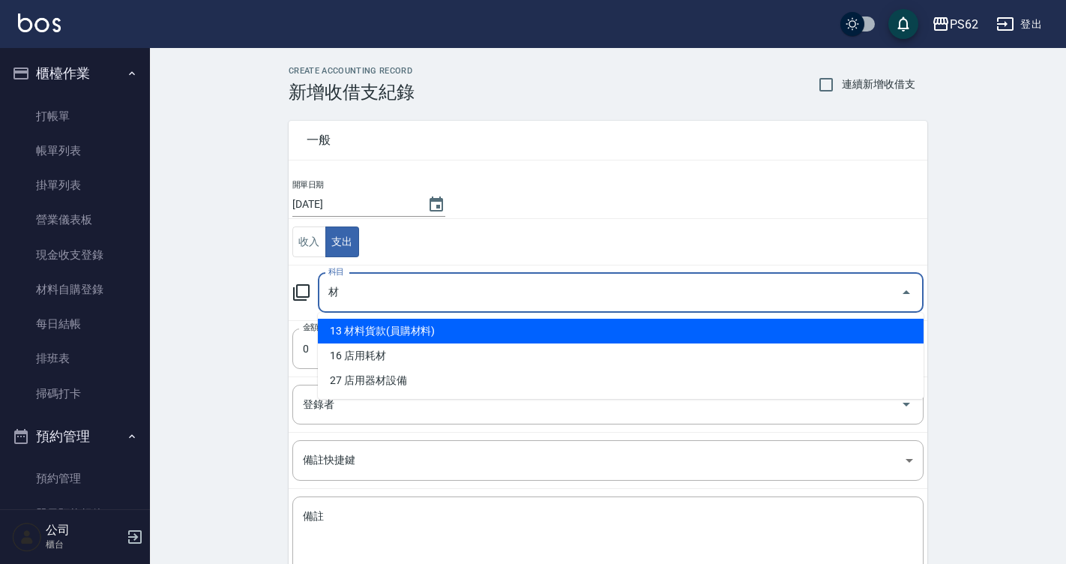
click at [391, 334] on li "13 材料貨款(員購材料)" at bounding box center [621, 331] width 606 height 25
type input "13 材料貨款(員購材料)"
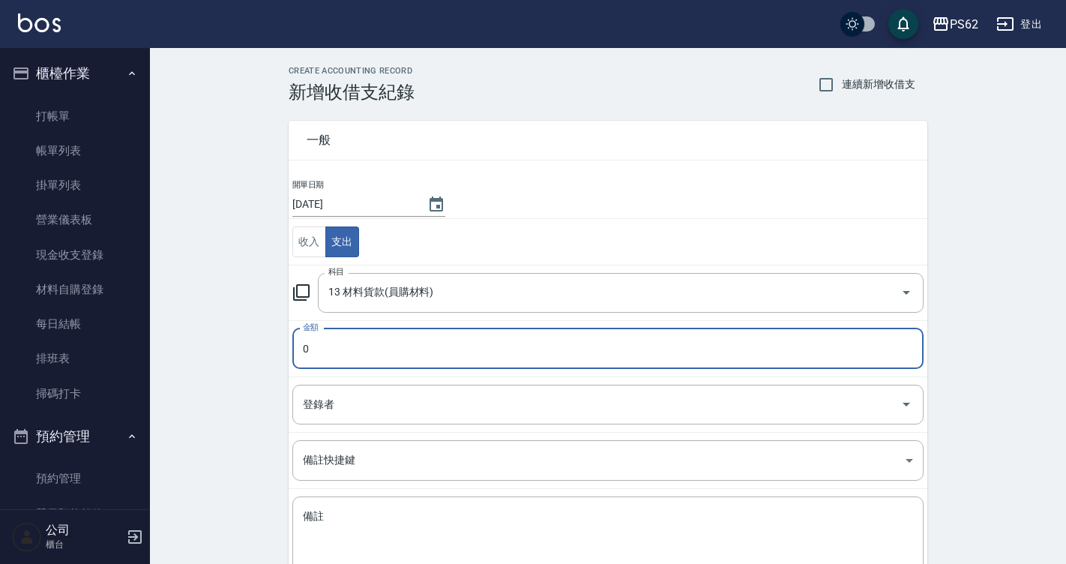
click at [393, 341] on input "0" at bounding box center [607, 348] width 631 height 40
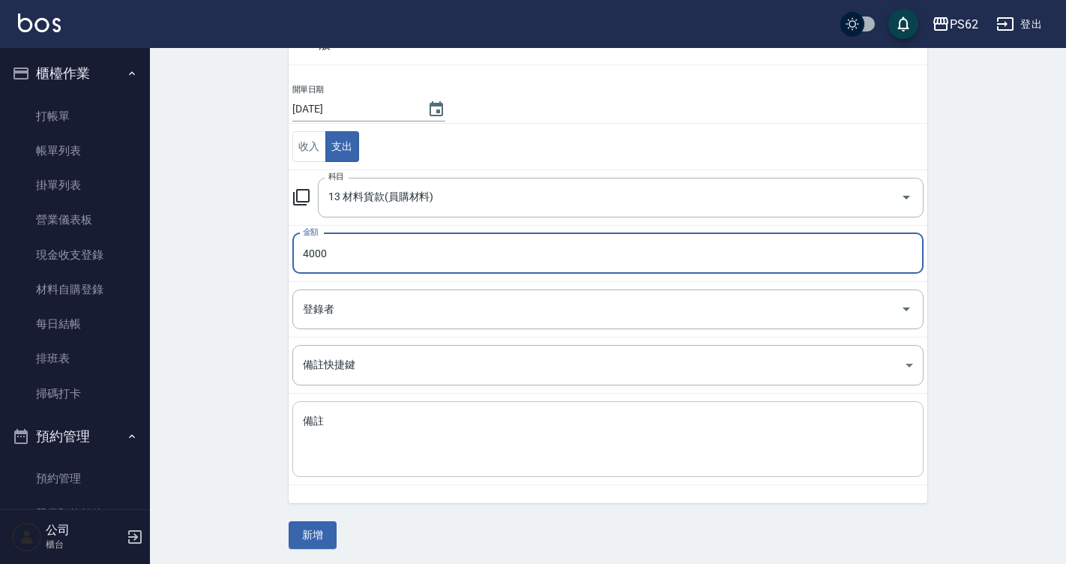
scroll to position [98, 0]
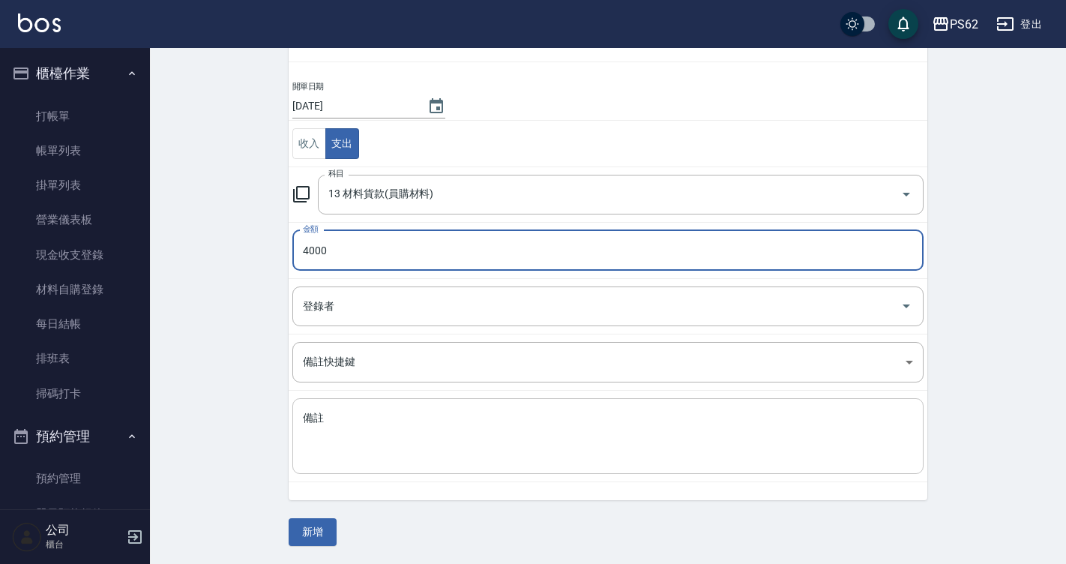
type input "4000"
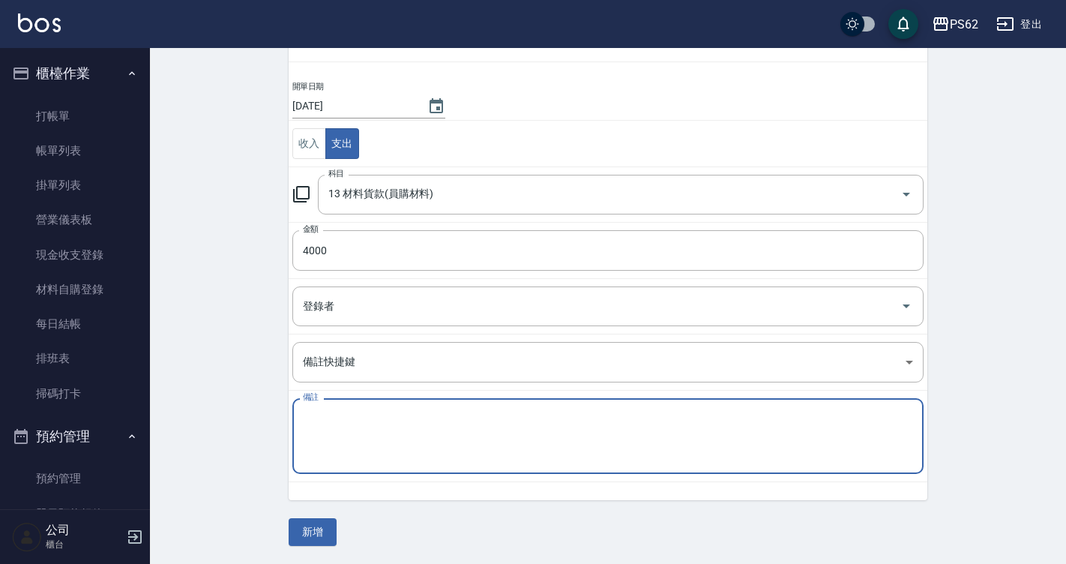
click at [355, 419] on textarea "備註" at bounding box center [608, 436] width 610 height 51
type textarea "R"
click at [375, 415] on textarea "極致珍珠18吋*24000" at bounding box center [608, 436] width 610 height 51
type textarea "極致珍珠18吋*2 4000"
click at [326, 530] on button "新增" at bounding box center [313, 532] width 48 height 28
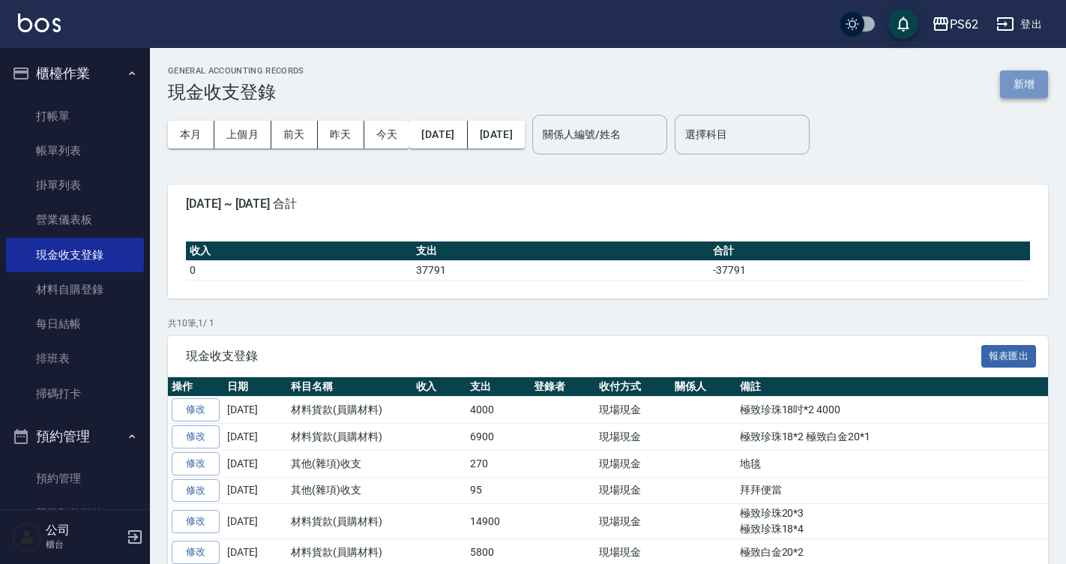
click at [1041, 79] on button "新增" at bounding box center [1024, 84] width 48 height 28
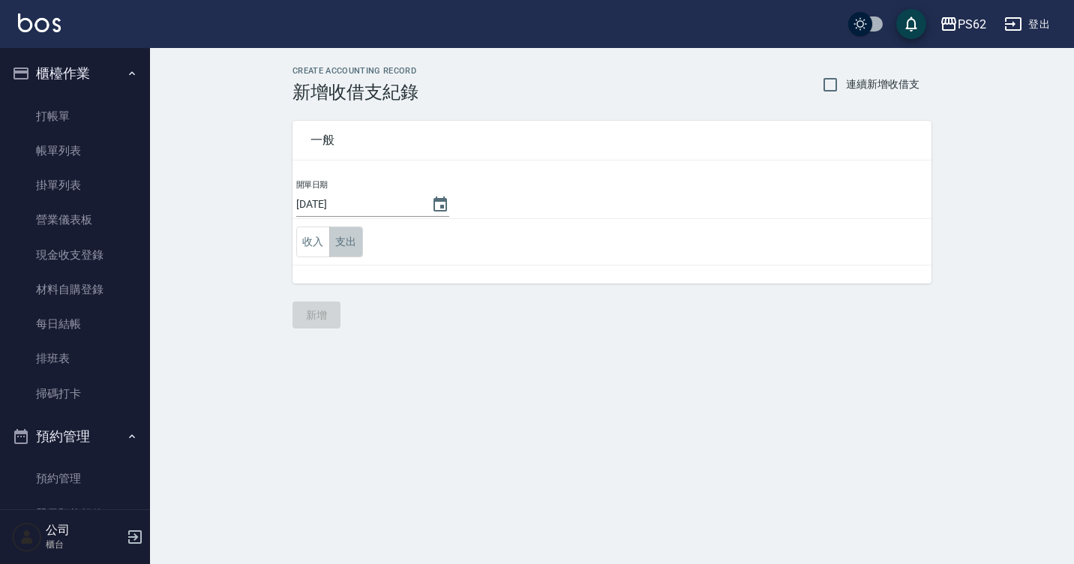
click at [349, 246] on button "支出" at bounding box center [346, 241] width 34 height 31
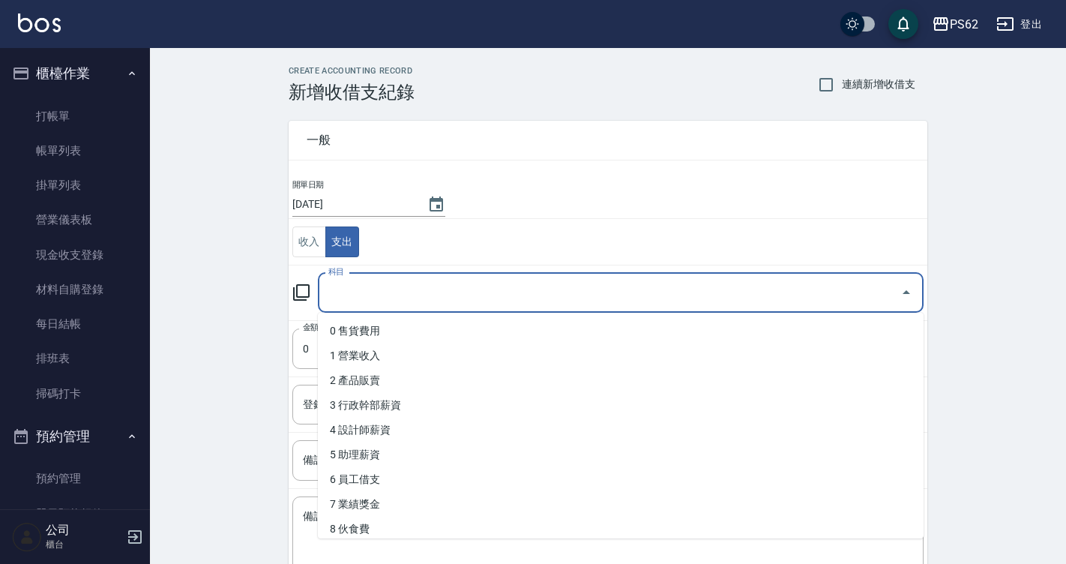
click at [397, 286] on input "科目" at bounding box center [610, 293] width 570 height 26
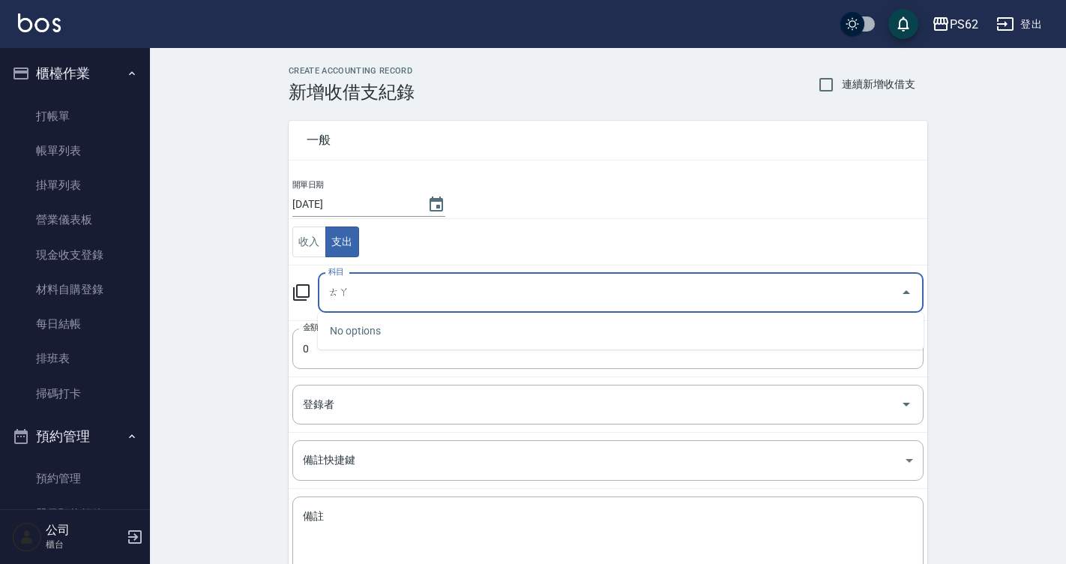
type input "他"
click at [357, 327] on li "26 其他(雜項)收支" at bounding box center [621, 331] width 606 height 25
type input "26 其他(雜項)收支"
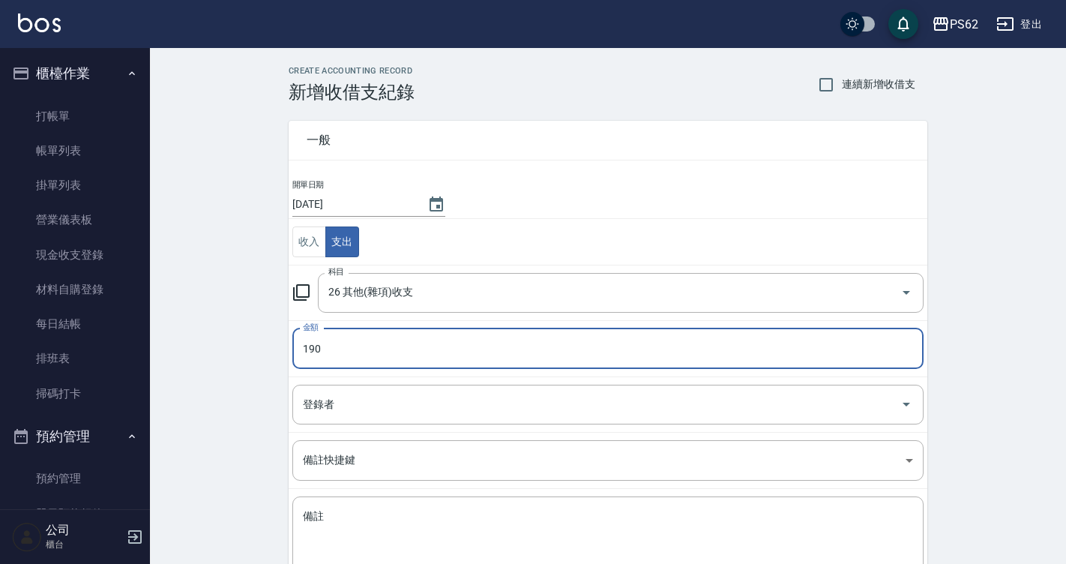
type input "190"
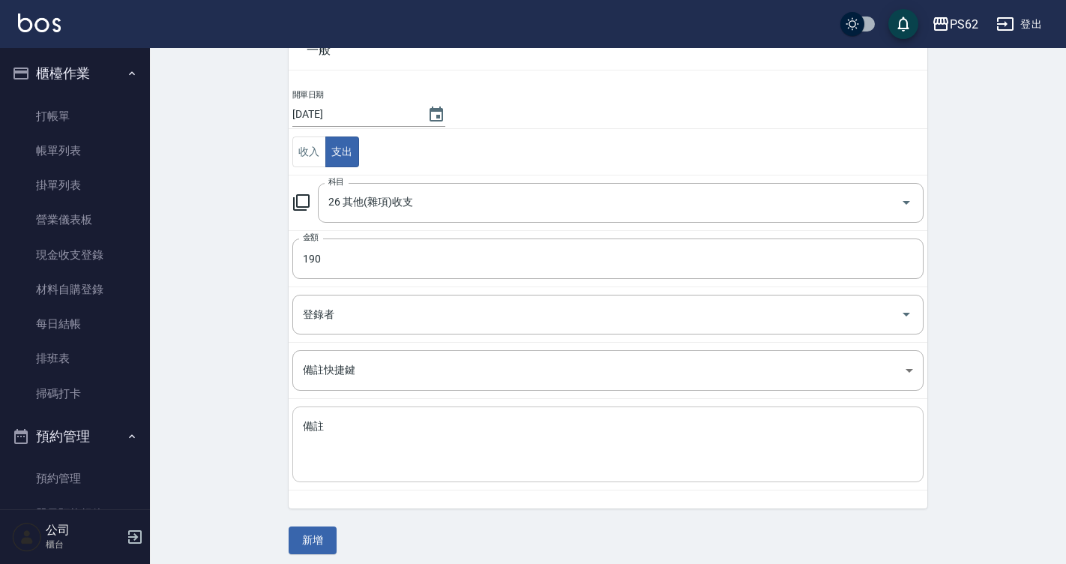
scroll to position [98, 0]
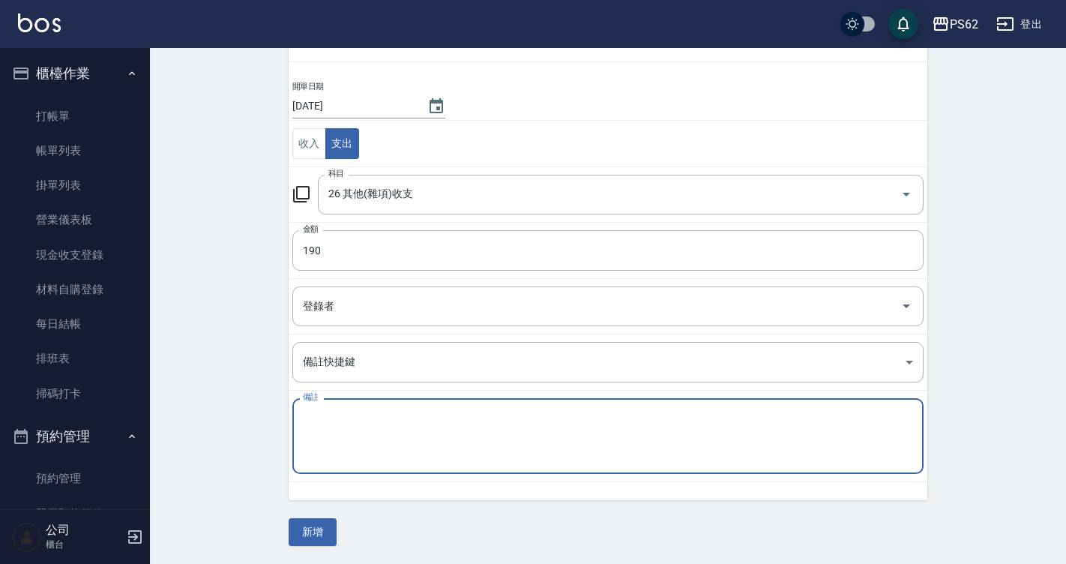
click at [386, 420] on textarea "備註" at bounding box center [608, 436] width 610 height 51
type textarea "R"
type textarea "r"
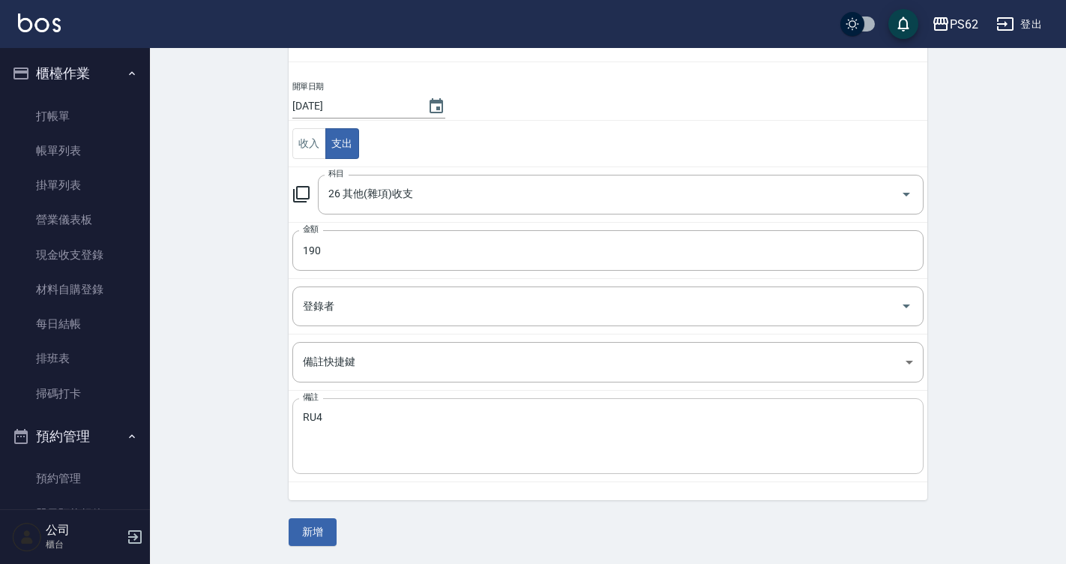
click at [362, 443] on textarea "RU4" at bounding box center [608, 436] width 610 height 51
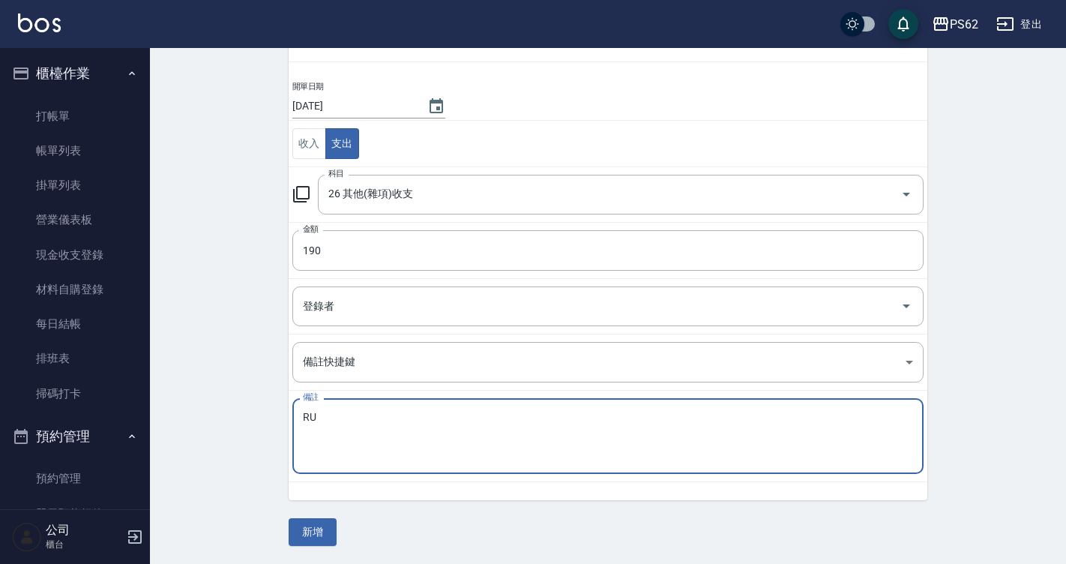
type textarea "R"
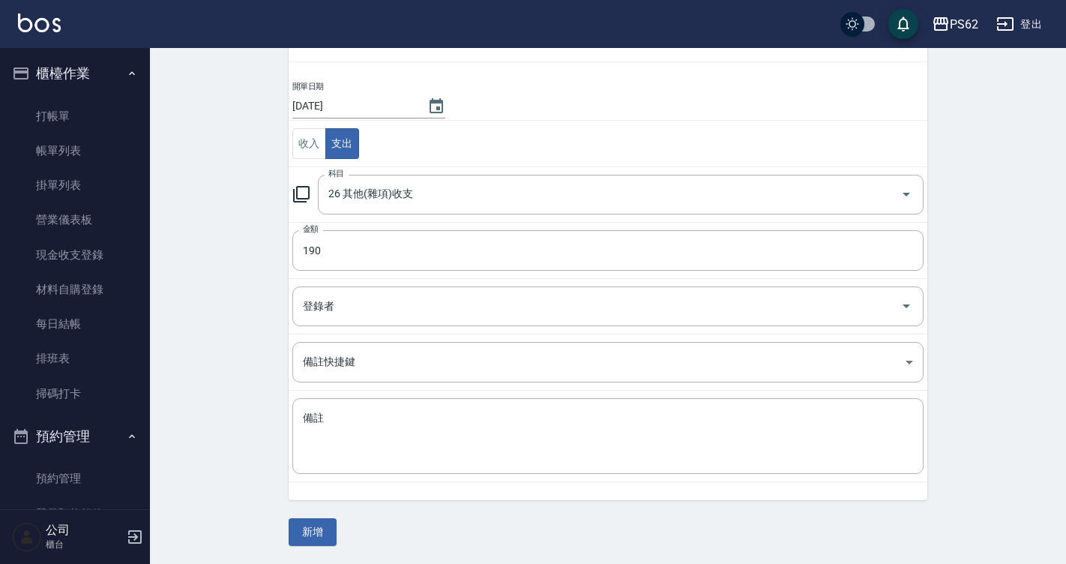
click at [1057, 213] on div "CREATE ACCOUNTING RECORD 新增收借支紀錄 連續新增收借支 一般 開單日期 2025/09/04 收入 支出 科目 26 其他(雜項)收…" at bounding box center [608, 257] width 916 height 614
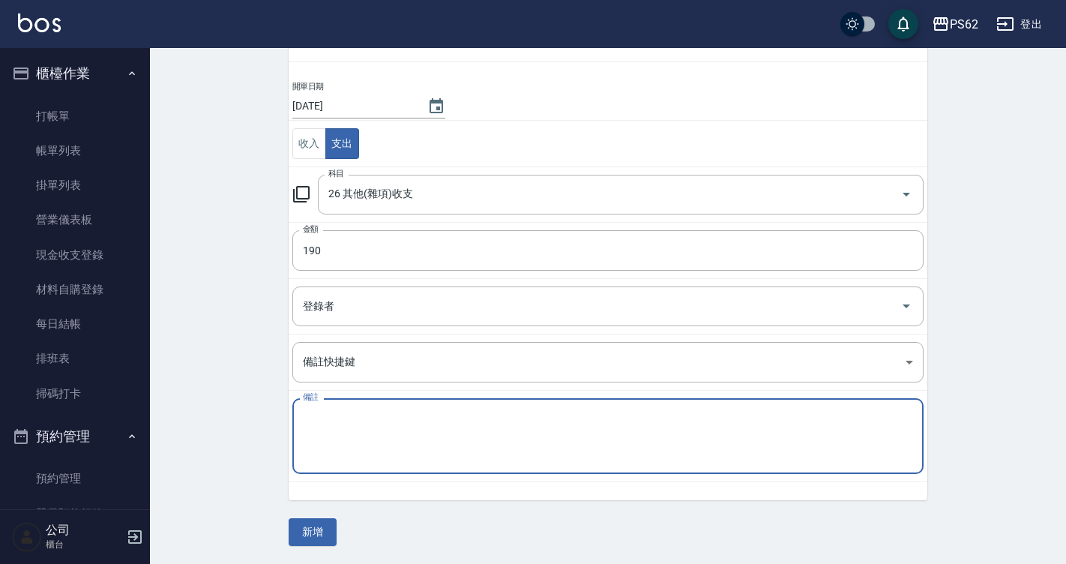
click at [362, 427] on textarea "備註" at bounding box center [608, 436] width 610 height 51
type textarea "計程車"
click at [319, 538] on button "新增" at bounding box center [313, 532] width 48 height 28
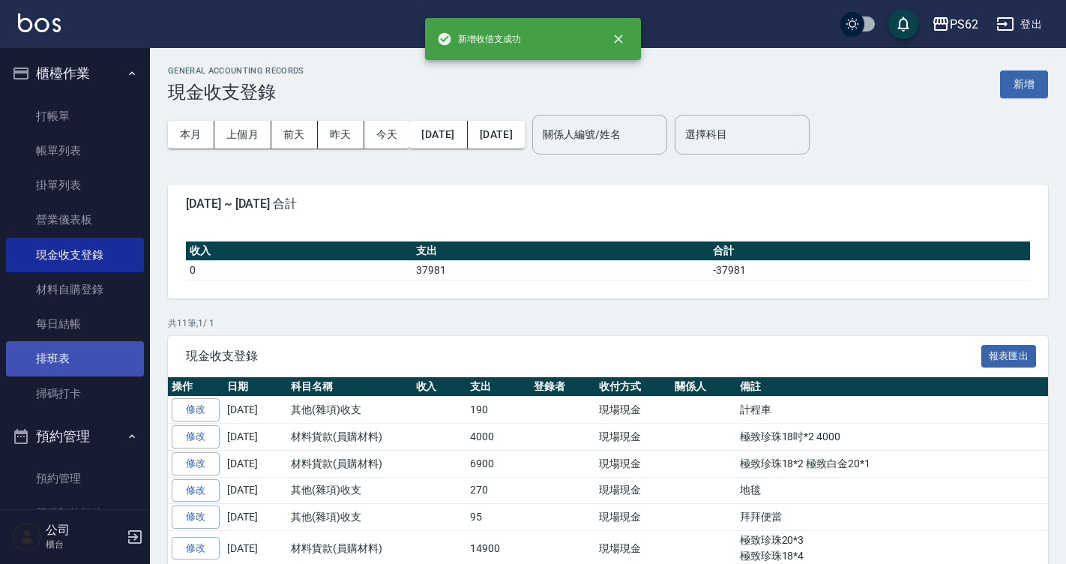
click at [67, 360] on link "排班表" at bounding box center [75, 358] width 138 height 34
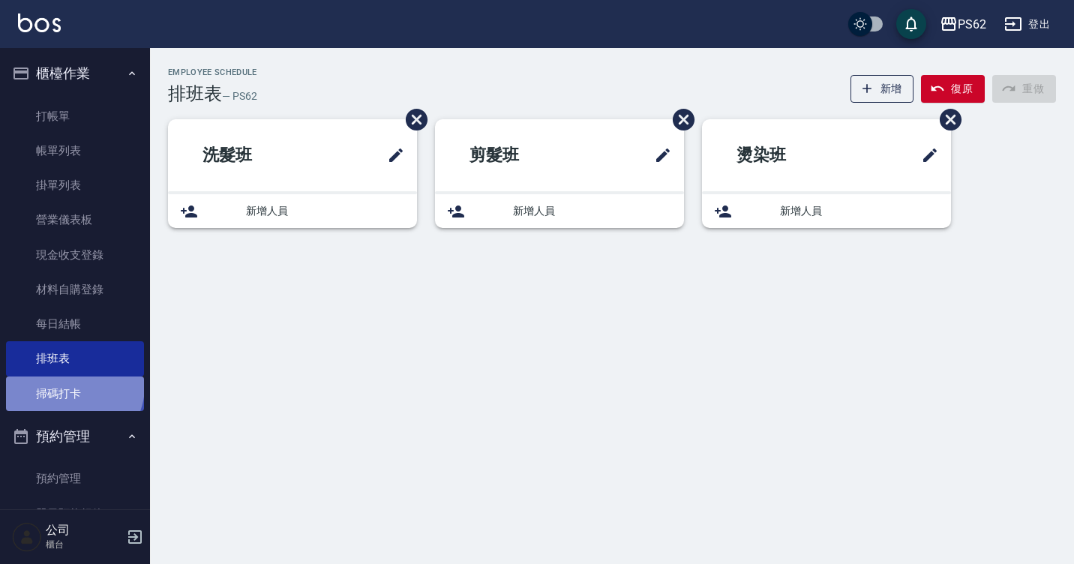
click at [74, 387] on link "掃碼打卡" at bounding box center [75, 393] width 138 height 34
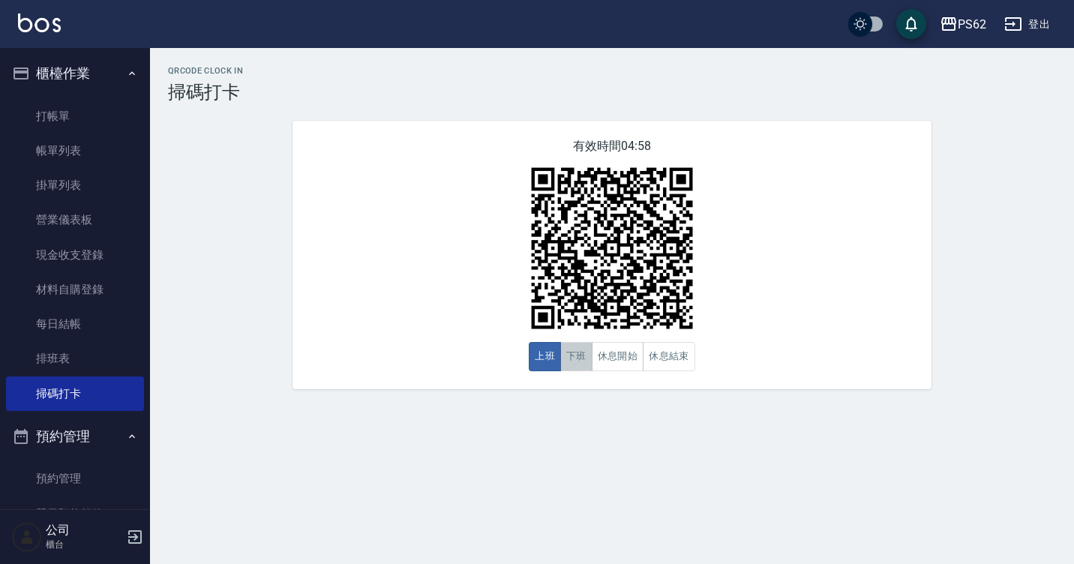
click at [585, 367] on button "下班" at bounding box center [576, 356] width 32 height 29
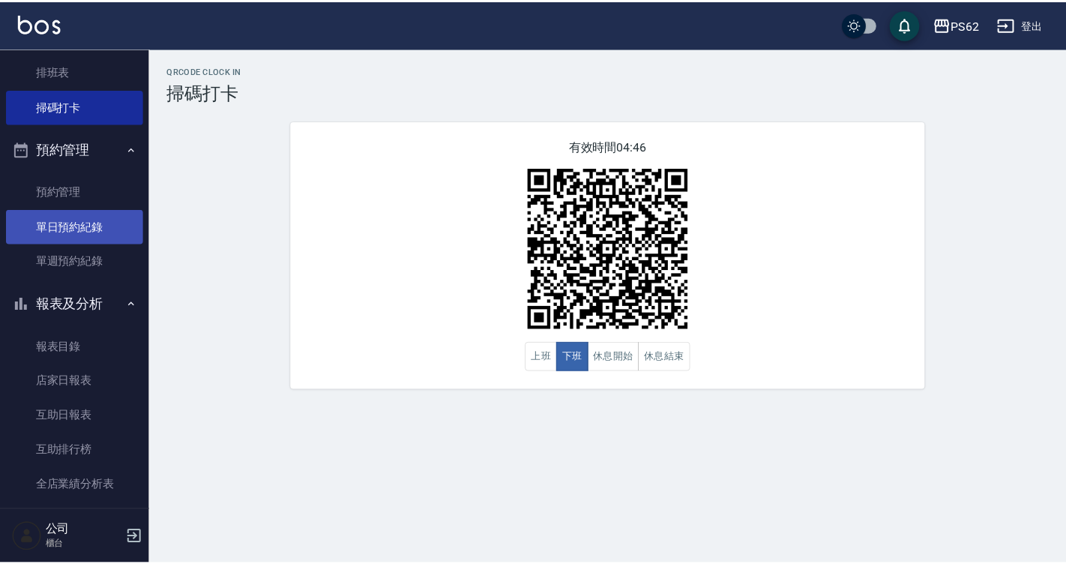
scroll to position [300, 0]
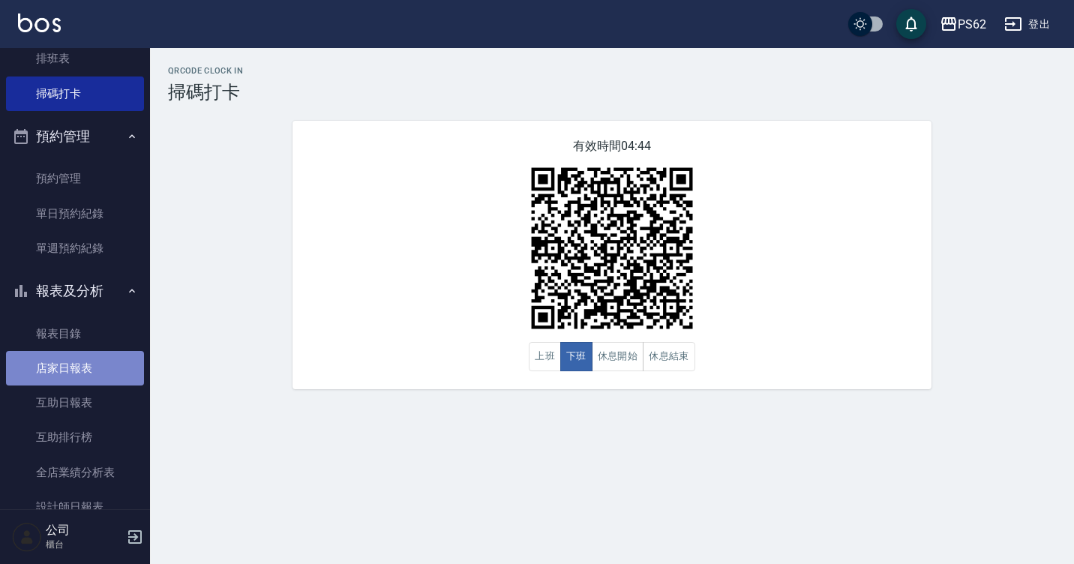
click at [106, 361] on link "店家日報表" at bounding box center [75, 368] width 138 height 34
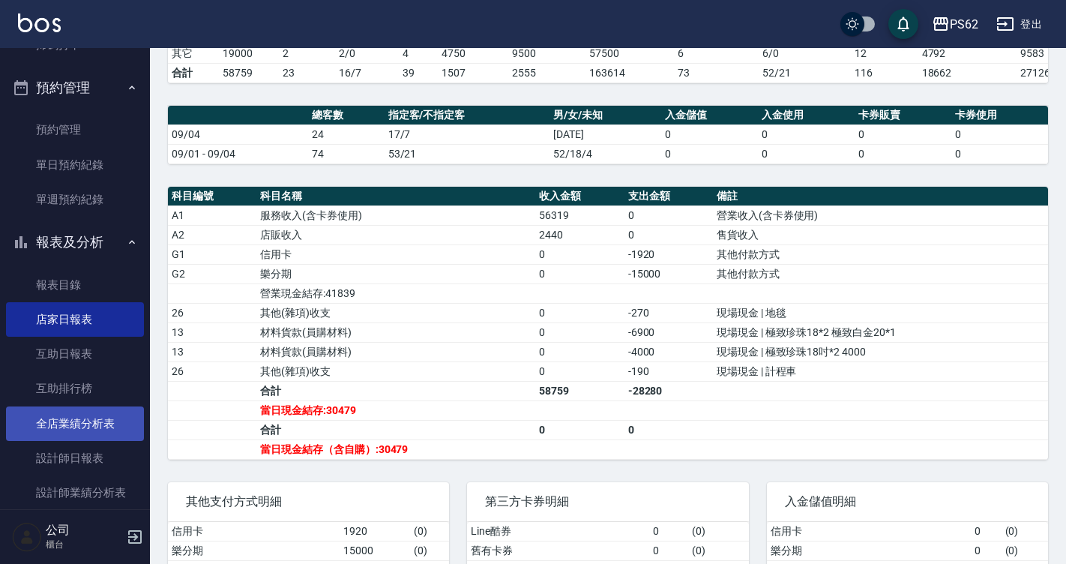
scroll to position [375, 0]
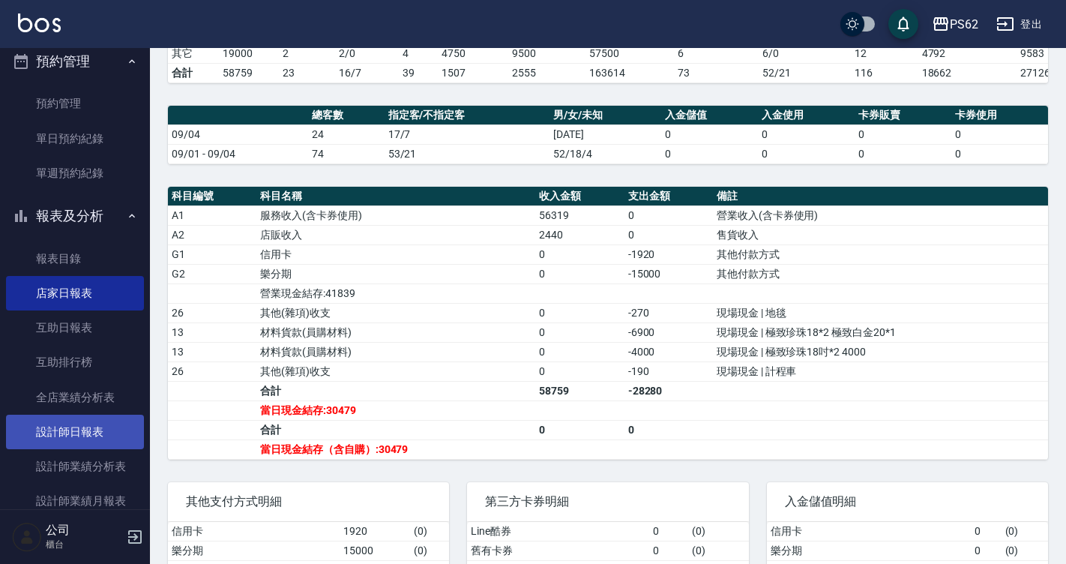
click at [85, 425] on link "設計師日報表" at bounding box center [75, 432] width 138 height 34
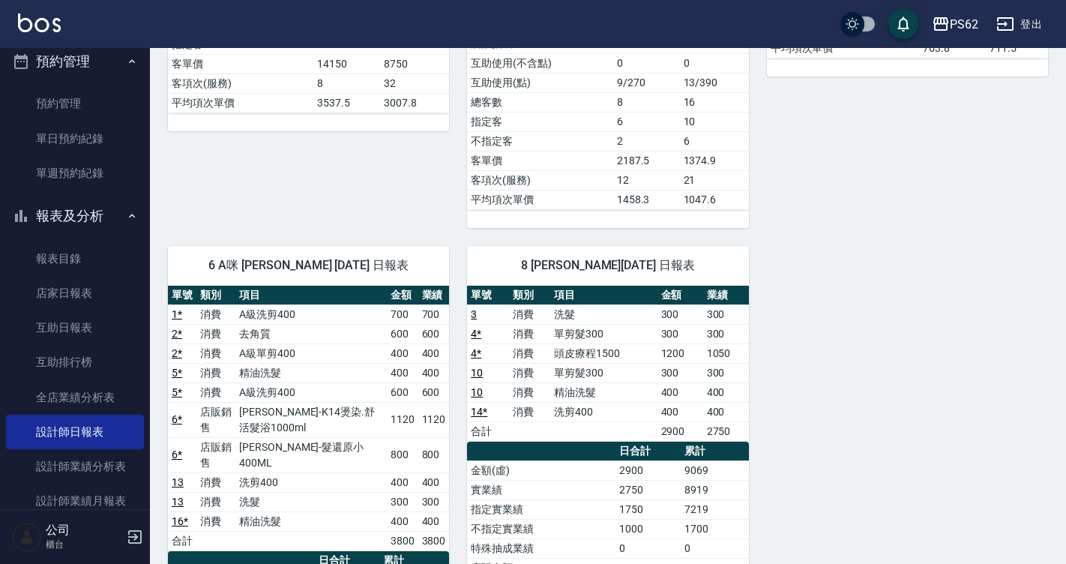
scroll to position [600, 0]
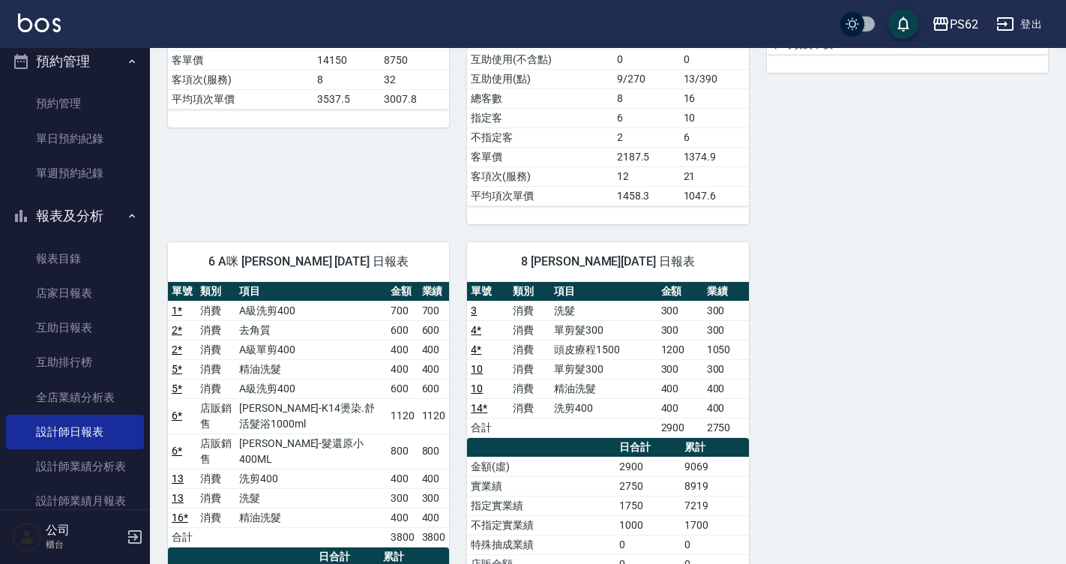
click at [475, 402] on link "14 *" at bounding box center [479, 408] width 16 height 12
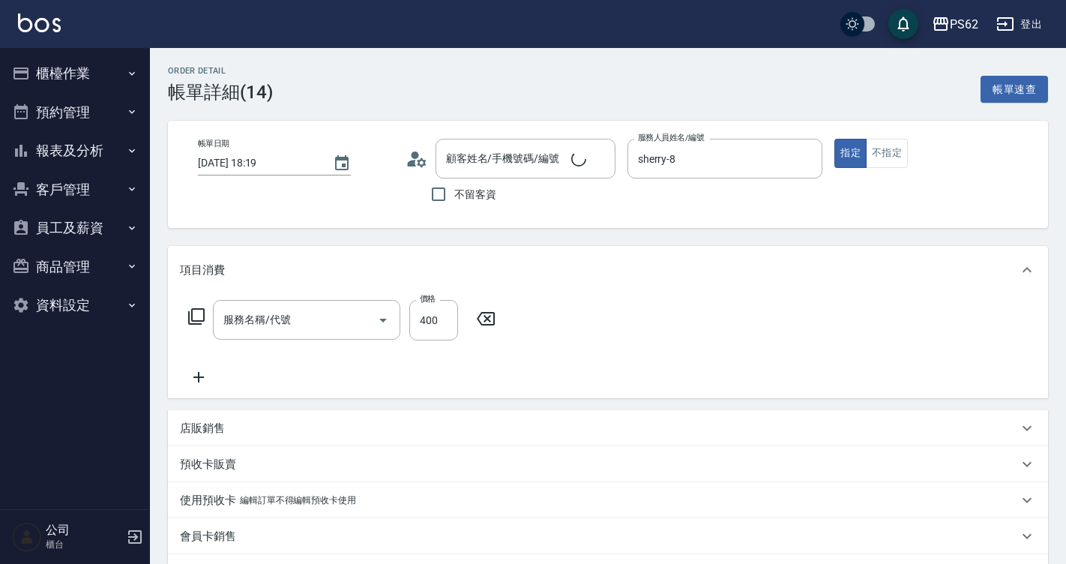
type input "2025/09/04 18:19"
type input "sherry-8"
type input "新客人 姓名未設定/雙胞胎妹/null"
type input "洗剪400(201)"
click at [100, 88] on button "櫃檯作業" at bounding box center [75, 73] width 138 height 39
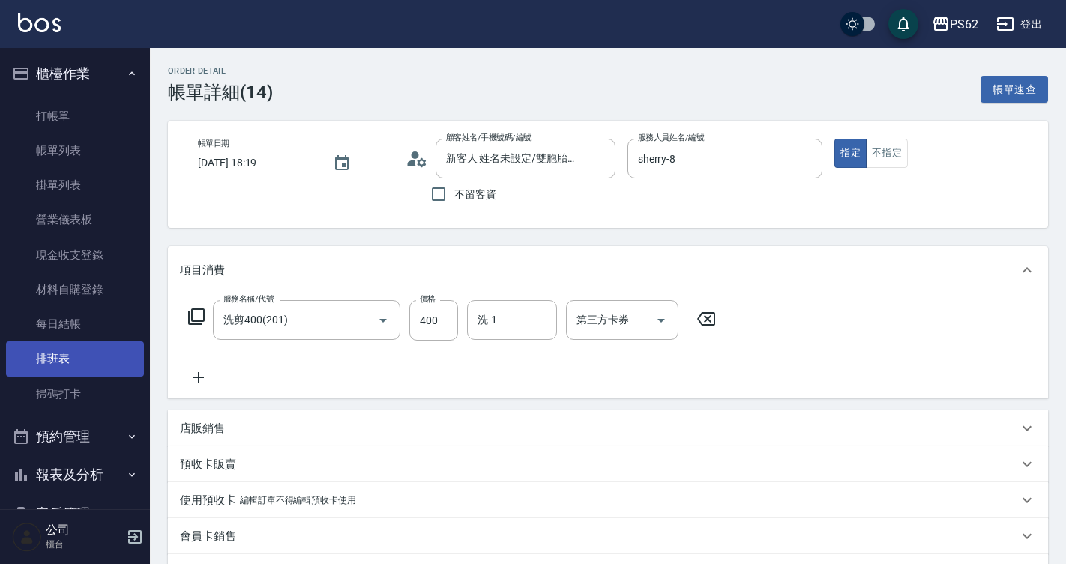
click at [102, 355] on link "排班表" at bounding box center [75, 358] width 138 height 34
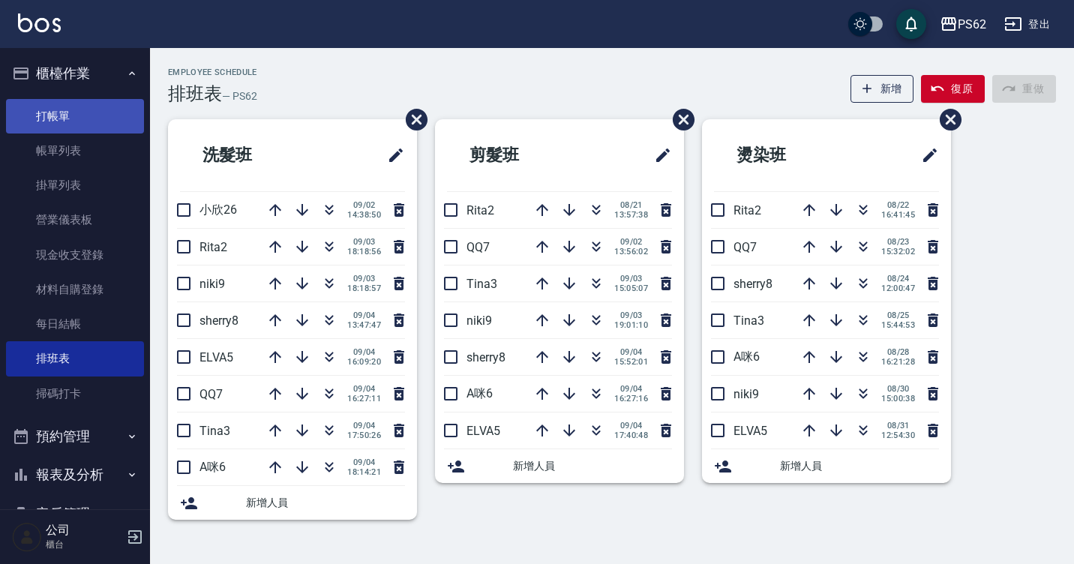
click at [79, 130] on link "打帳單" at bounding box center [75, 116] width 138 height 34
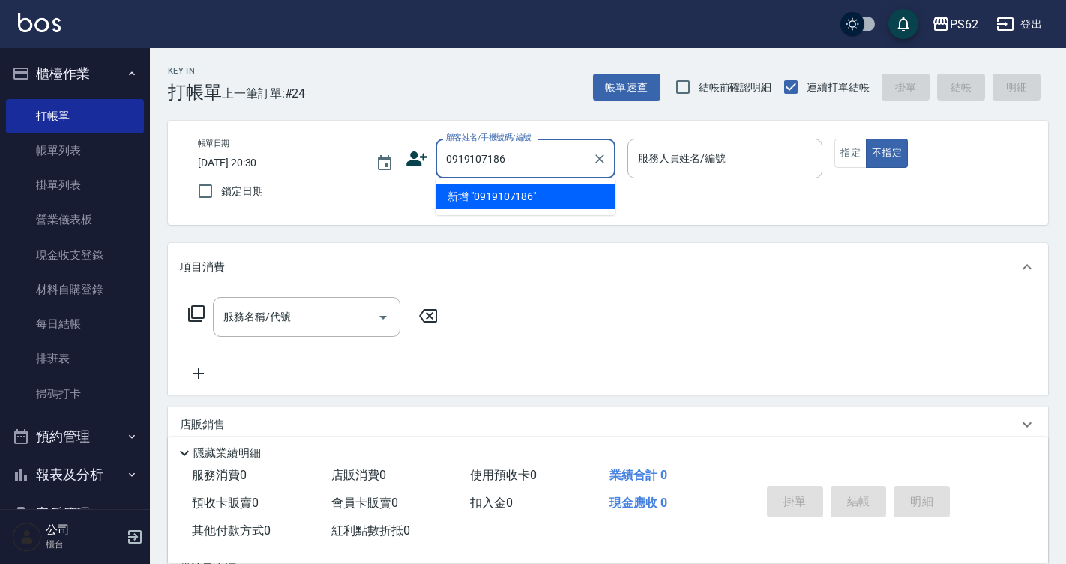
type input "0919107186"
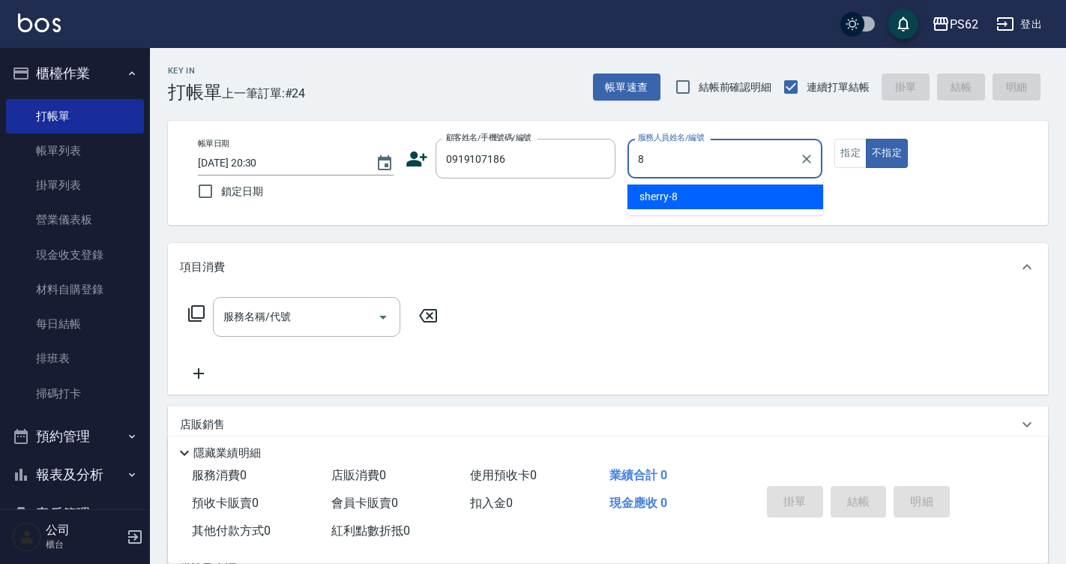
type input "sherry-8"
type button "false"
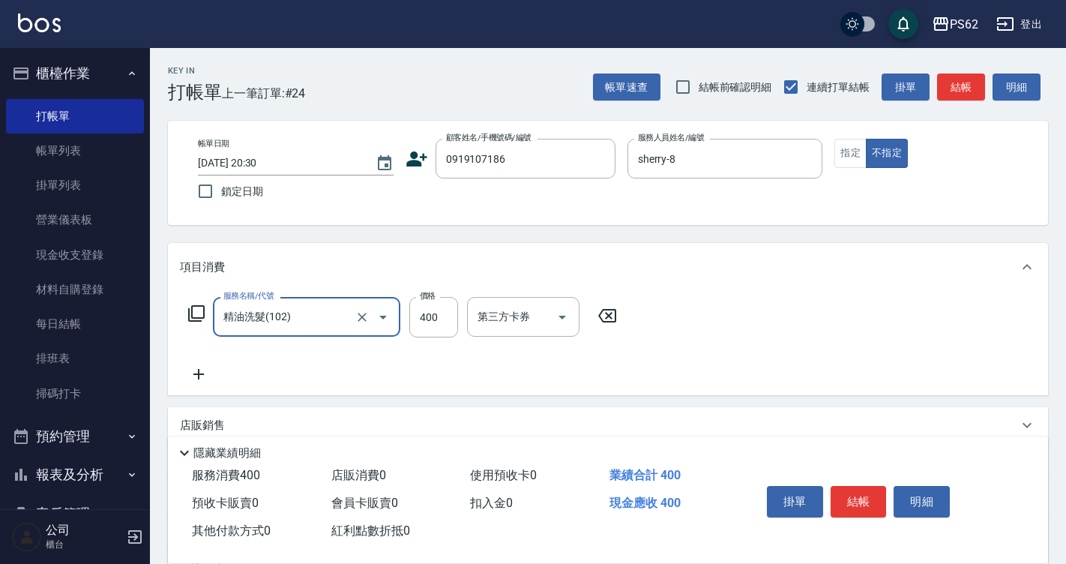
type input "精油洗髮(102)"
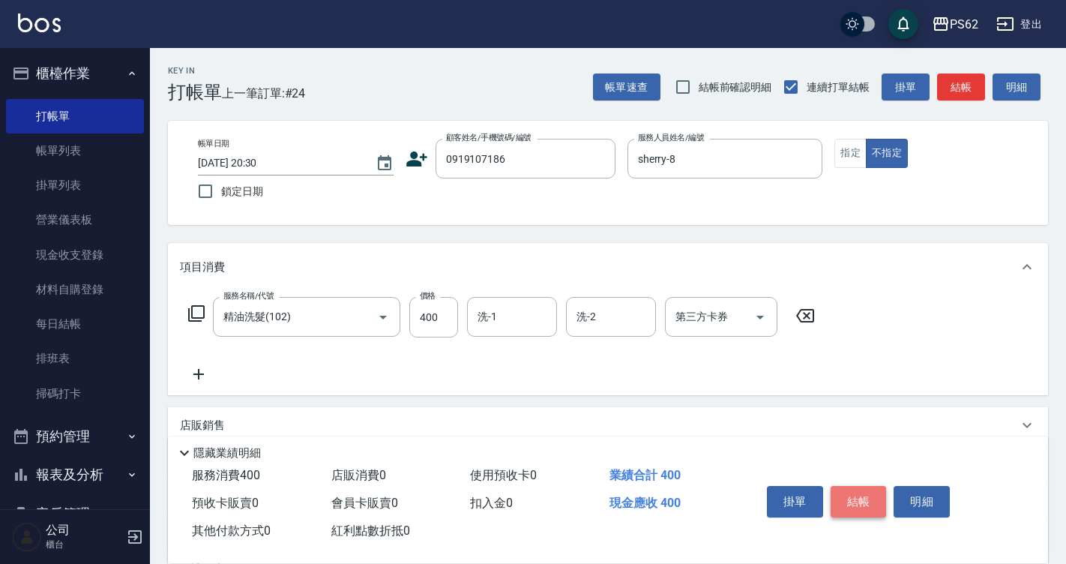
click at [858, 486] on button "結帳" at bounding box center [859, 501] width 56 height 31
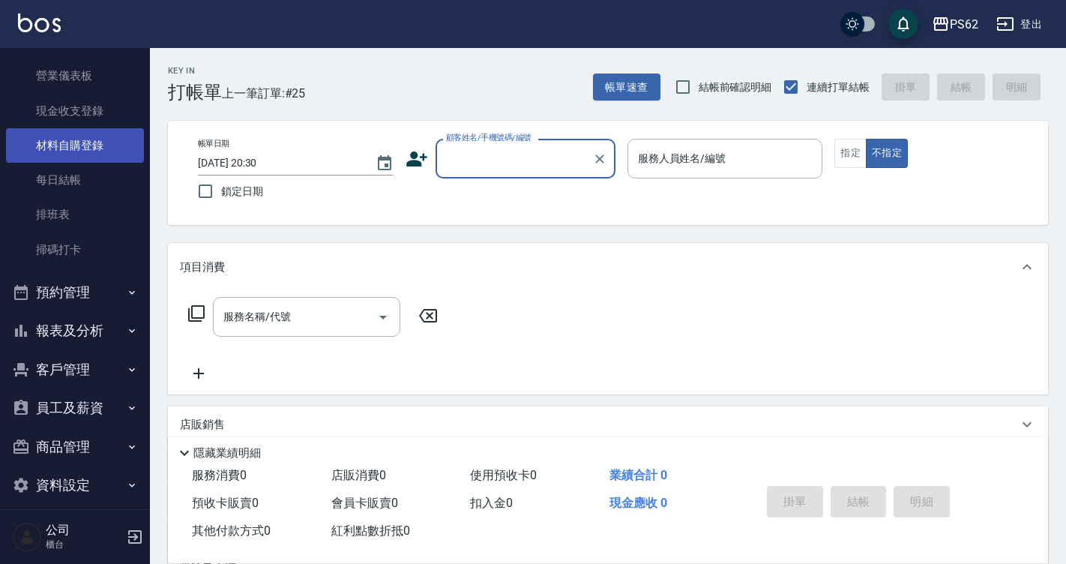
scroll to position [150, 0]
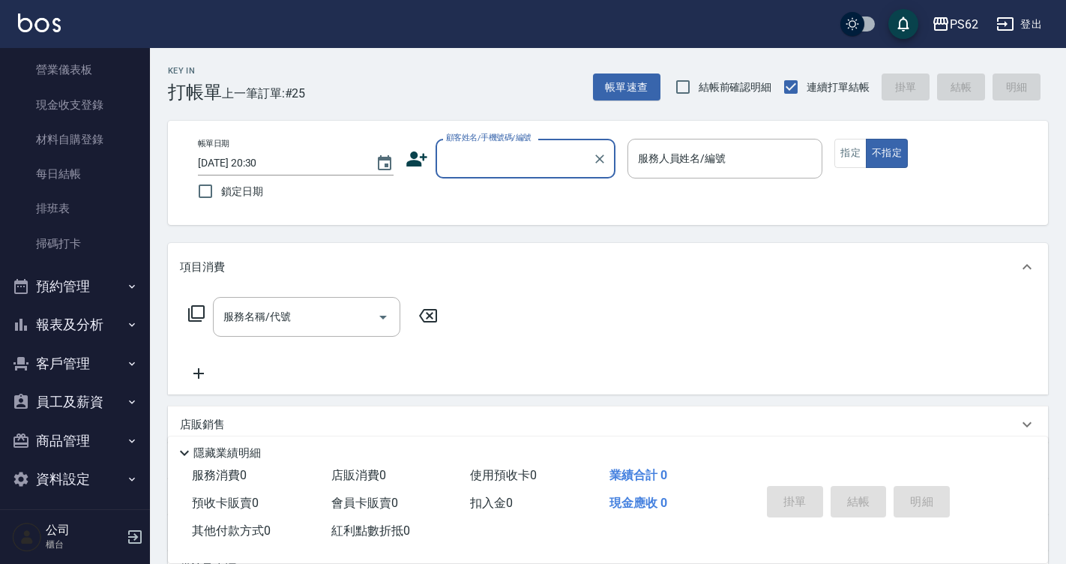
click at [96, 313] on button "報表及分析" at bounding box center [75, 324] width 138 height 39
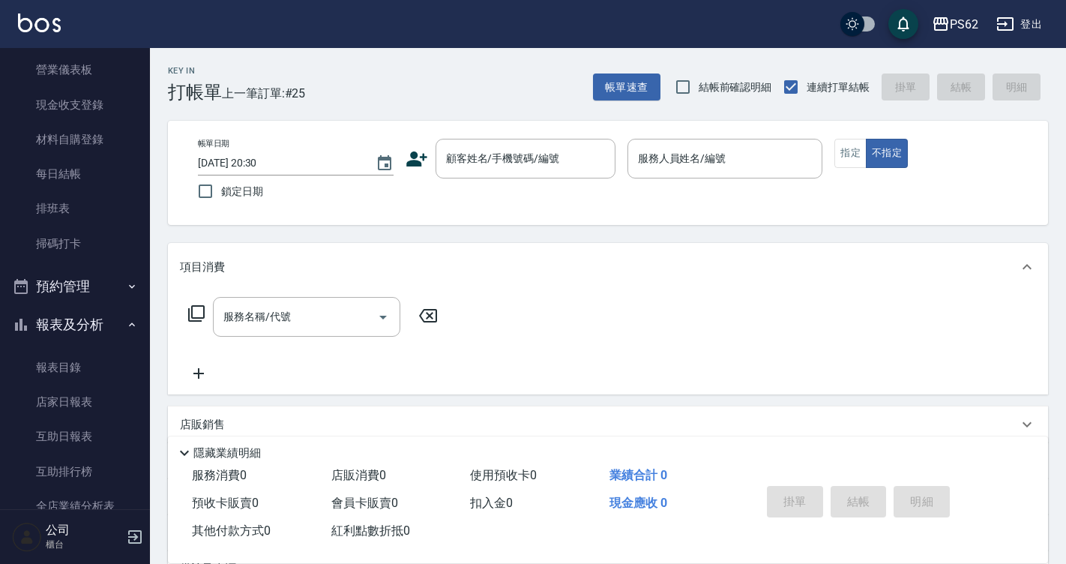
scroll to position [300, 0]
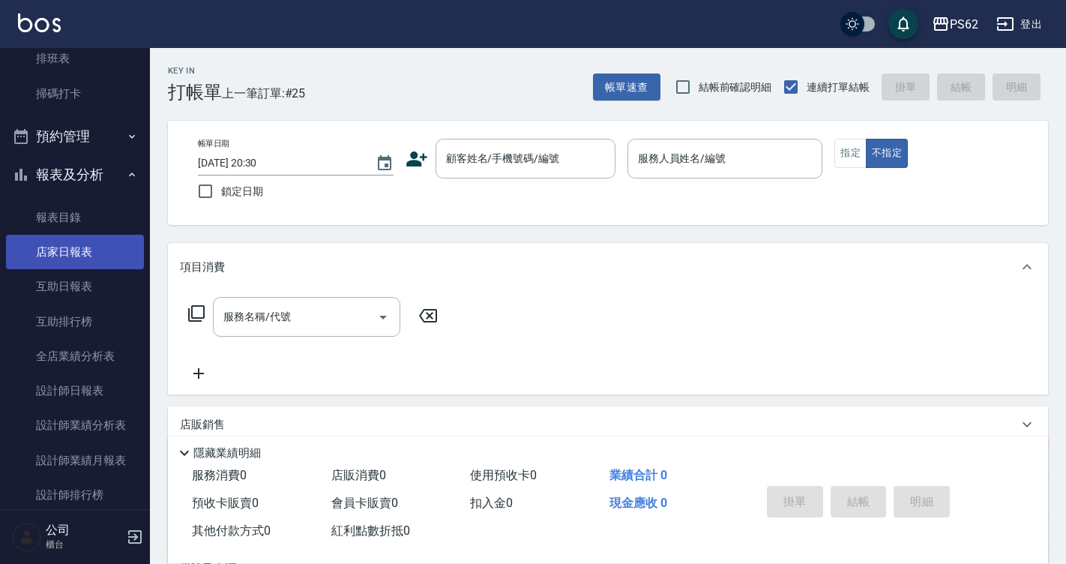
click at [94, 238] on link "店家日報表" at bounding box center [75, 252] width 138 height 34
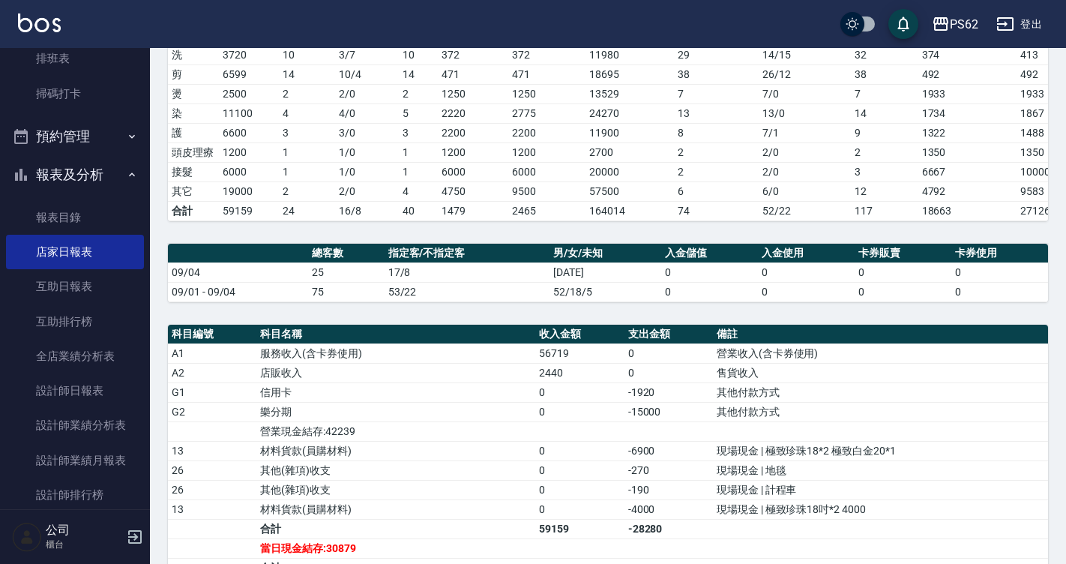
scroll to position [300, 0]
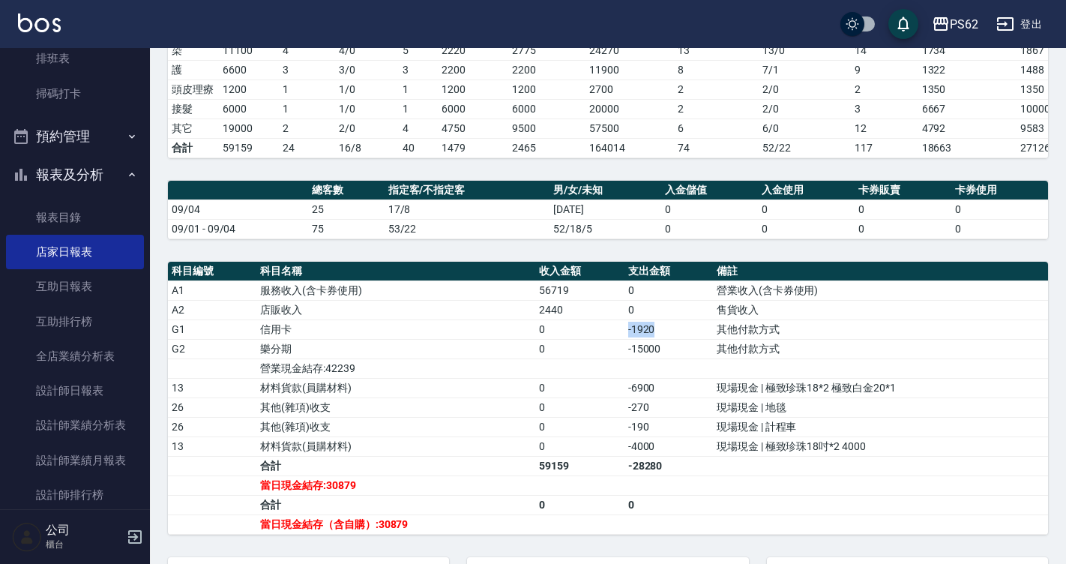
drag, startPoint x: 625, startPoint y: 338, endPoint x: 652, endPoint y: 343, distance: 27.5
click at [652, 339] on td "-1920" at bounding box center [669, 328] width 88 height 19
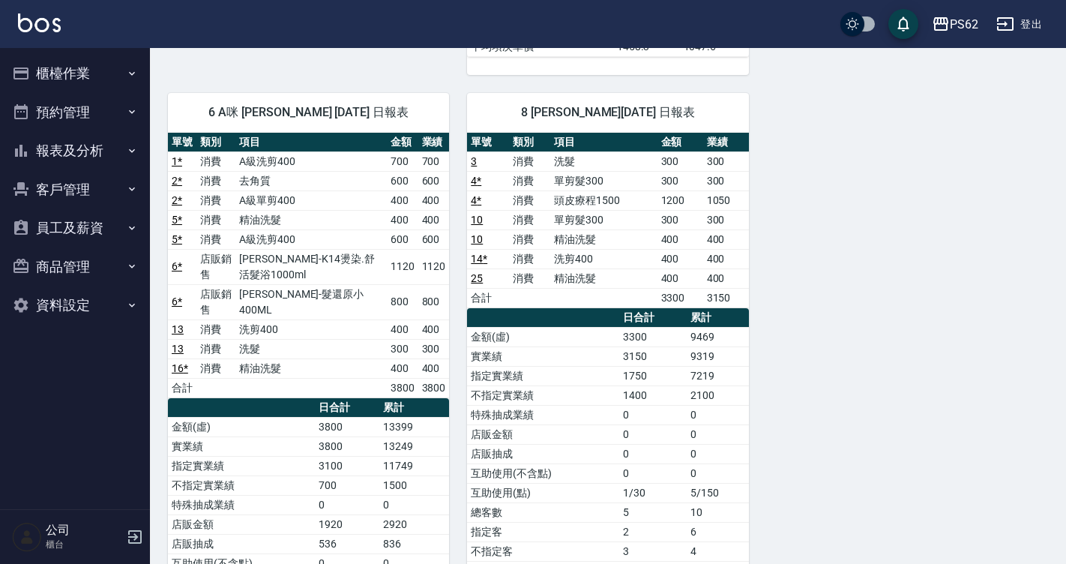
scroll to position [750, 0]
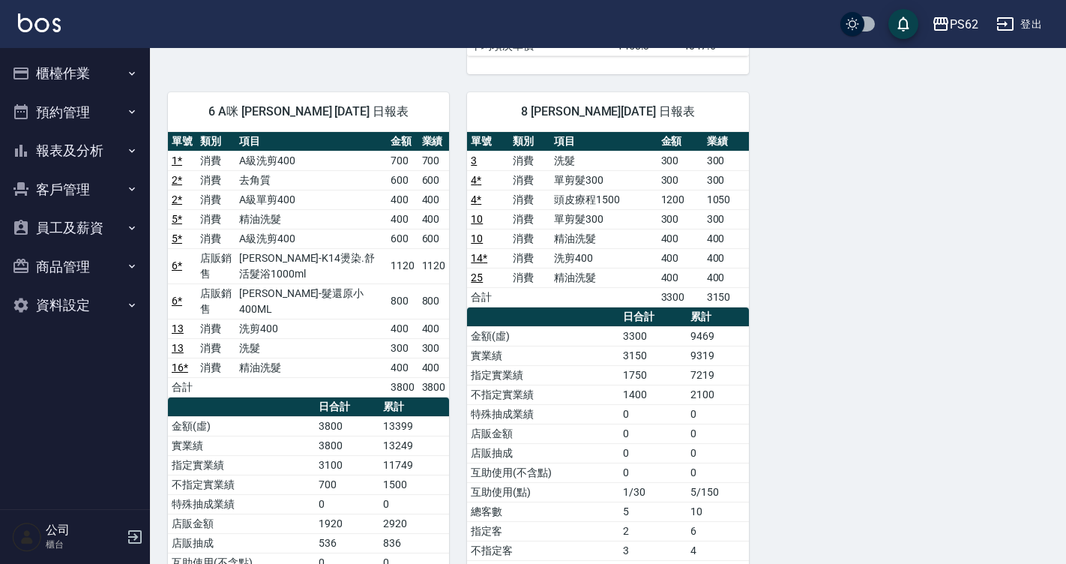
click at [59, 70] on button "櫃檯作業" at bounding box center [75, 73] width 138 height 39
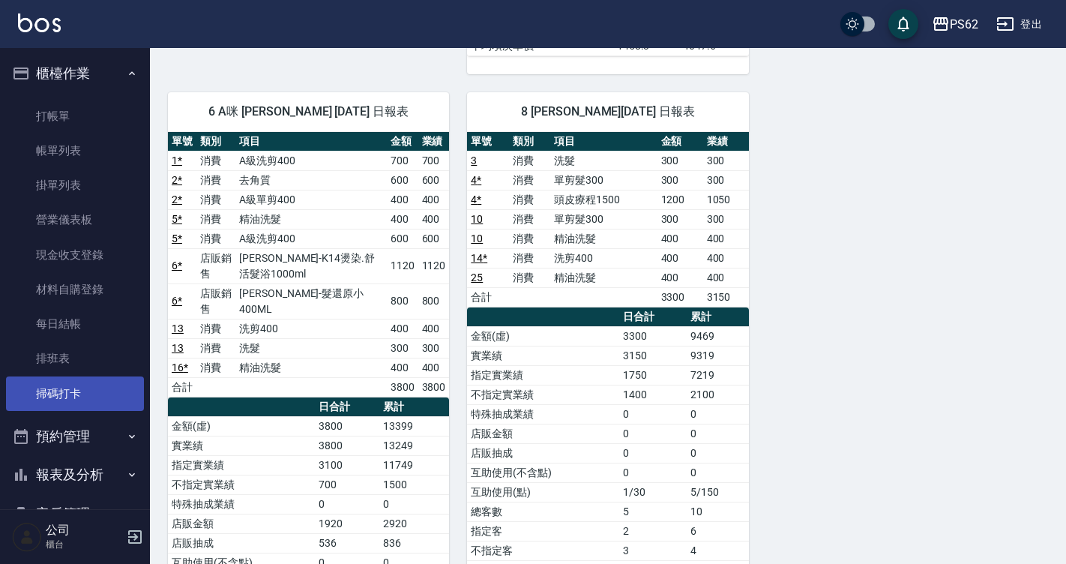
click at [46, 388] on link "掃碼打卡" at bounding box center [75, 393] width 138 height 34
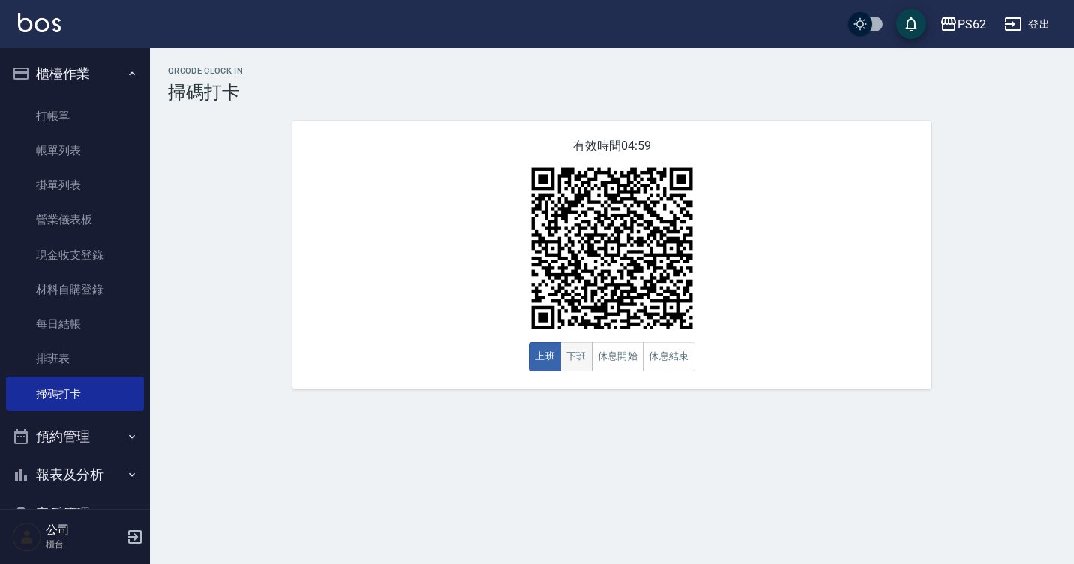
click at [580, 349] on button "下班" at bounding box center [576, 356] width 32 height 29
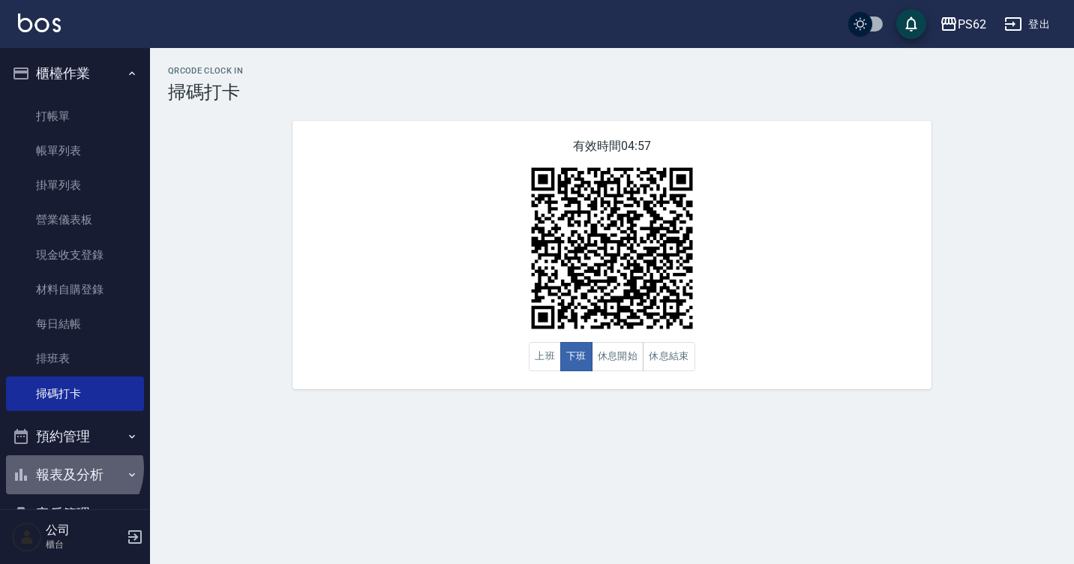
click at [72, 468] on button "報表及分析" at bounding box center [75, 474] width 138 height 39
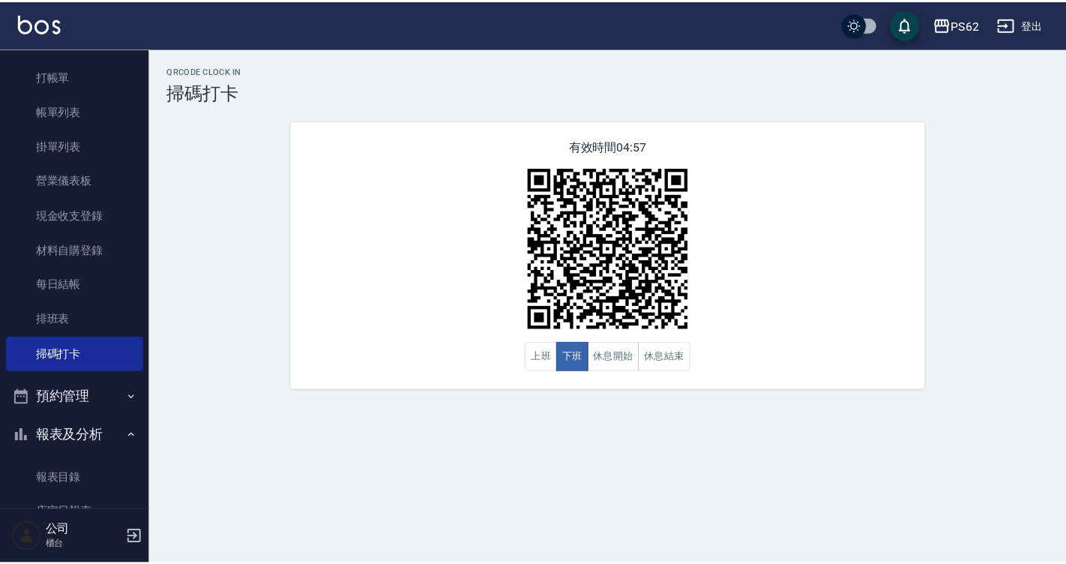
scroll to position [75, 0]
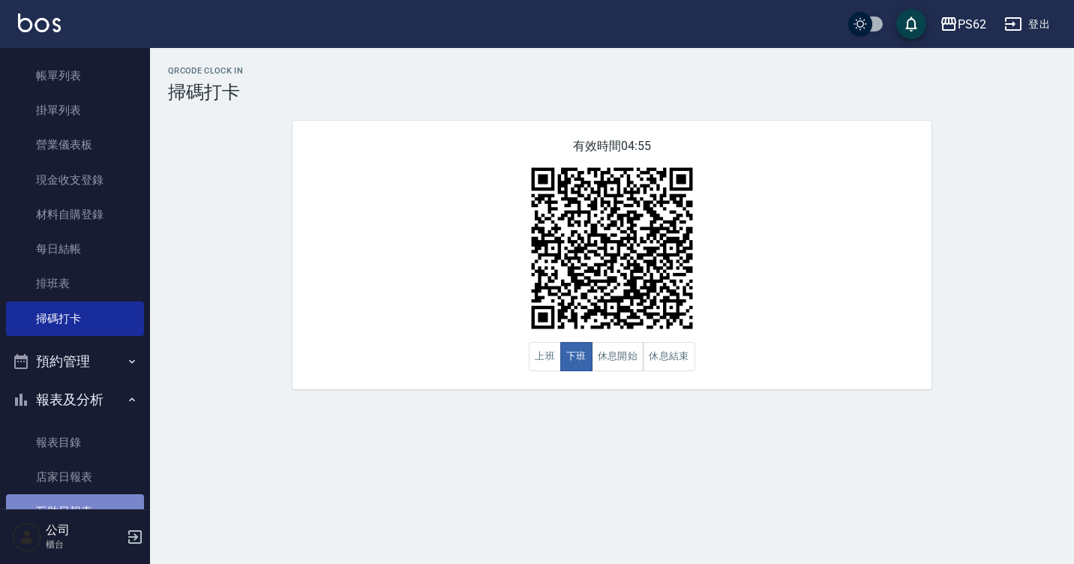
click at [76, 501] on link "互助日報表" at bounding box center [75, 511] width 138 height 34
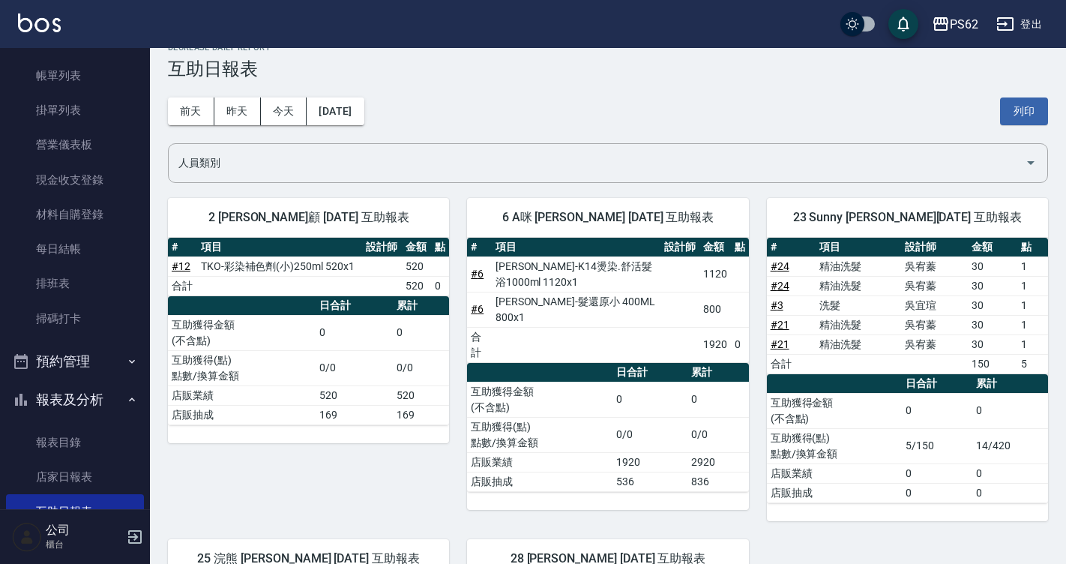
scroll to position [98, 0]
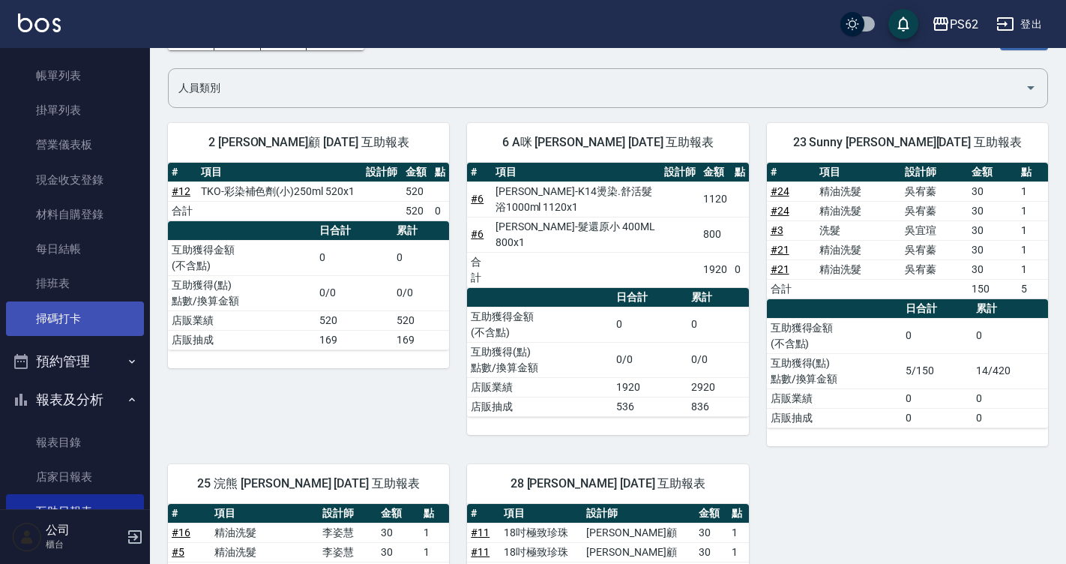
click at [92, 301] on link "掃碼打卡" at bounding box center [75, 318] width 138 height 34
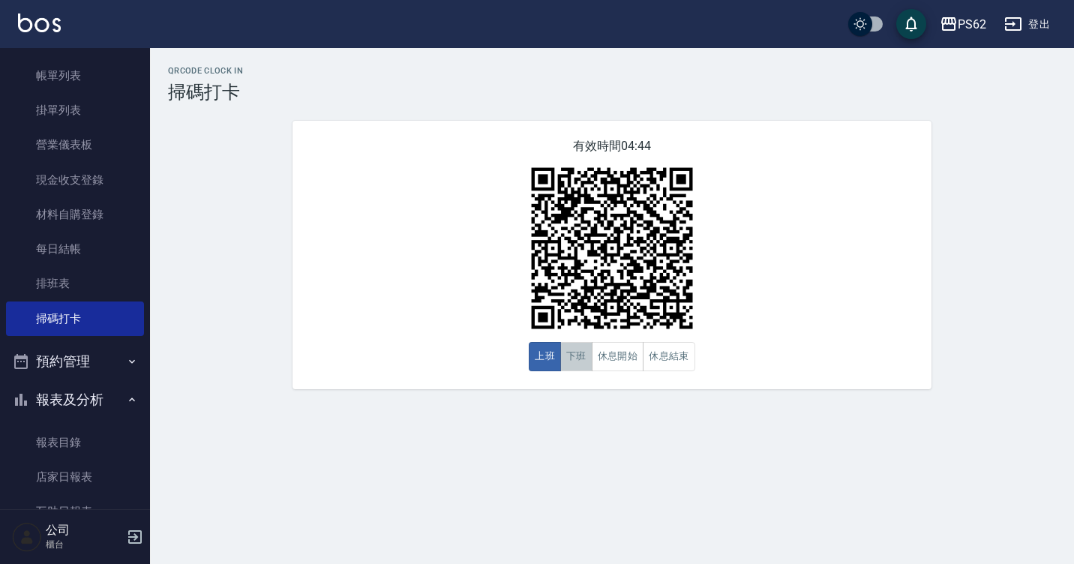
click at [578, 370] on button "下班" at bounding box center [576, 356] width 32 height 29
